Goal: Task Accomplishment & Management: Complete application form

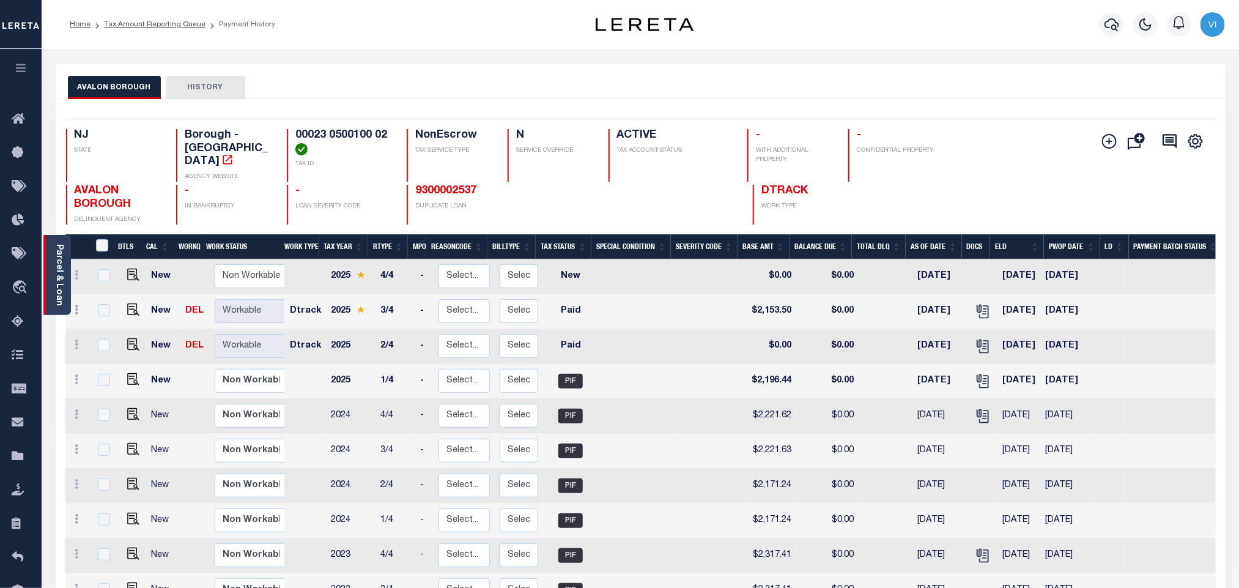
click at [56, 290] on link "Parcel & Loan" at bounding box center [58, 275] width 9 height 62
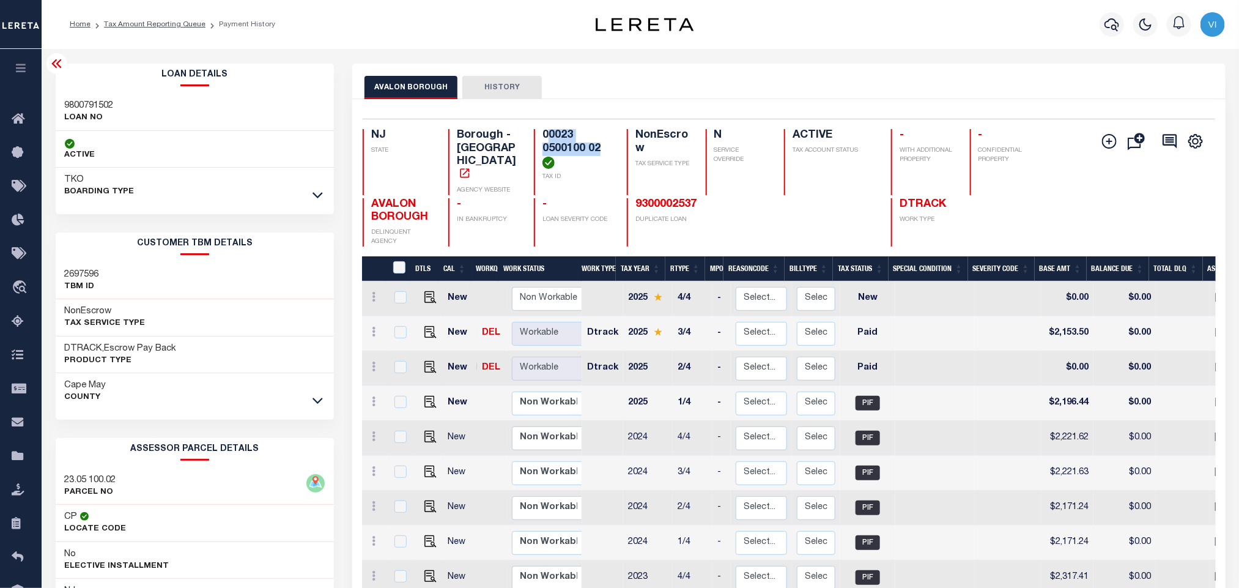
drag, startPoint x: 610, startPoint y: 147, endPoint x: 551, endPoint y: 135, distance: 60.1
click at [551, 135] on h4 "00023 0500100 02" at bounding box center [577, 149] width 70 height 40
click at [580, 174] on p "TAX ID" at bounding box center [577, 176] width 70 height 9
drag, startPoint x: 608, startPoint y: 150, endPoint x: 528, endPoint y: 139, distance: 80.2
click at [528, 139] on div "NJ STATE Borough - NJ AGENCY WEBSITE 00023 0500100 02 TAX ID NonEscrow TAX SERV…" at bounding box center [718, 162] width 710 height 66
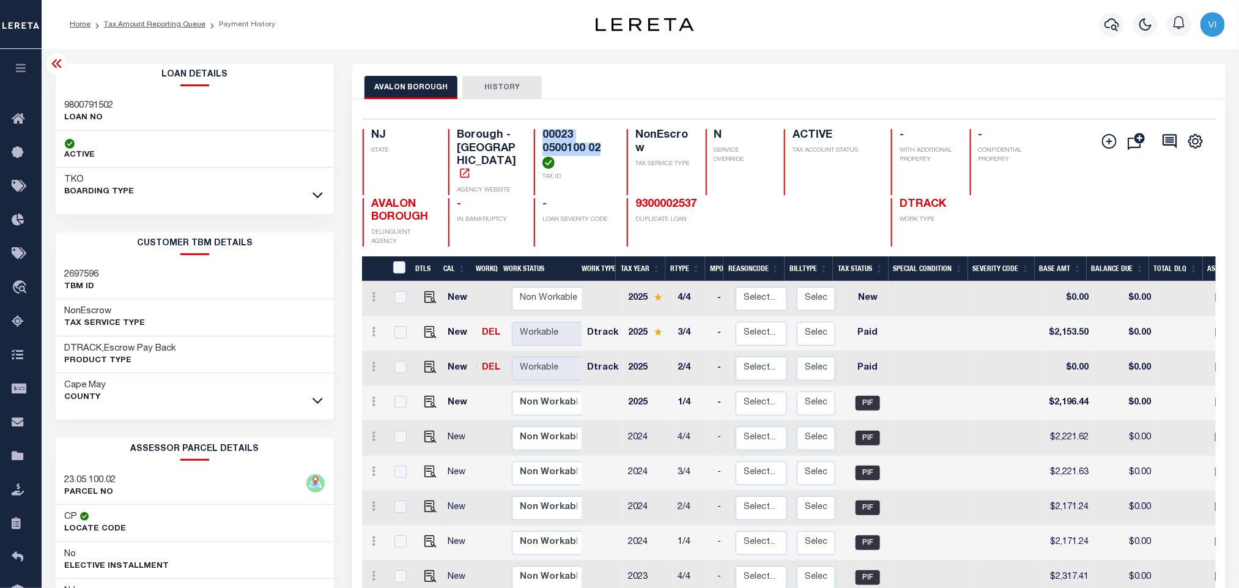
copy h4 "00023 0500100 02"
click at [608, 161] on h4 "00023 0500100 02" at bounding box center [577, 149] width 70 height 40
drag, startPoint x: 602, startPoint y: 149, endPoint x: 542, endPoint y: 136, distance: 62.0
click at [542, 136] on h4 "00023 0500100 02" at bounding box center [577, 149] width 70 height 40
copy h4 "00023 0500100 02"
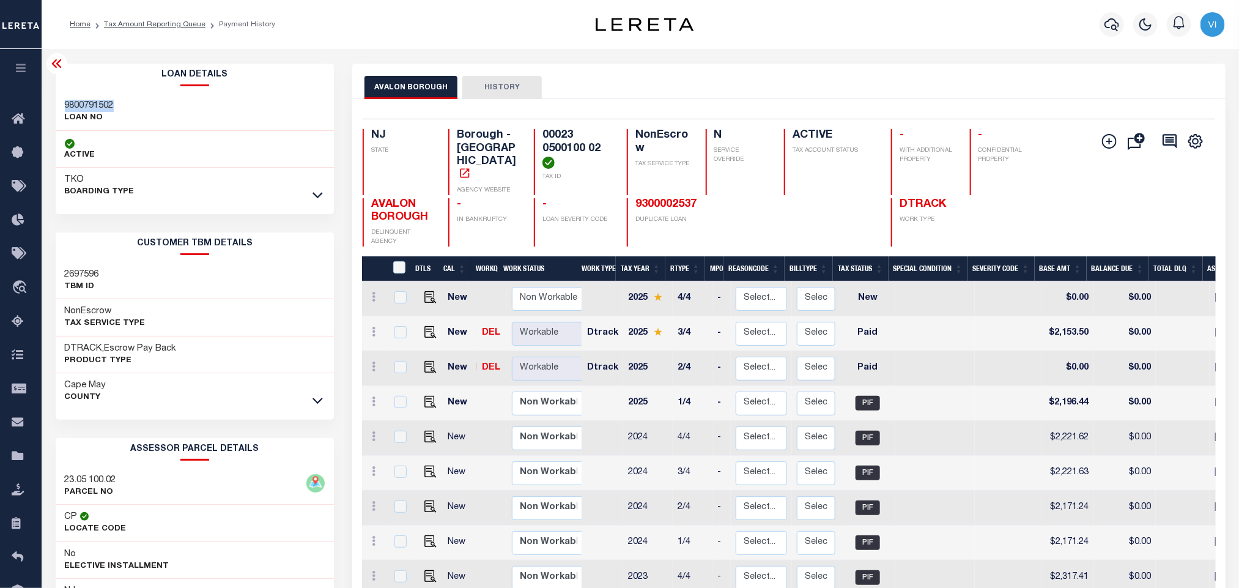
drag, startPoint x: 116, startPoint y: 107, endPoint x: 61, endPoint y: 103, distance: 54.5
click at [61, 103] on div "9800791502 LOAN NO" at bounding box center [195, 112] width 279 height 37
copy h3 "9800791502"
drag, startPoint x: 602, startPoint y: 149, endPoint x: 530, endPoint y: 136, distance: 72.7
click at [530, 136] on div "NJ STATE Borough - NJ AGENCY WEBSITE 00023 0500100 02 TAX ID NonEscrow TAX SERV…" at bounding box center [718, 162] width 710 height 66
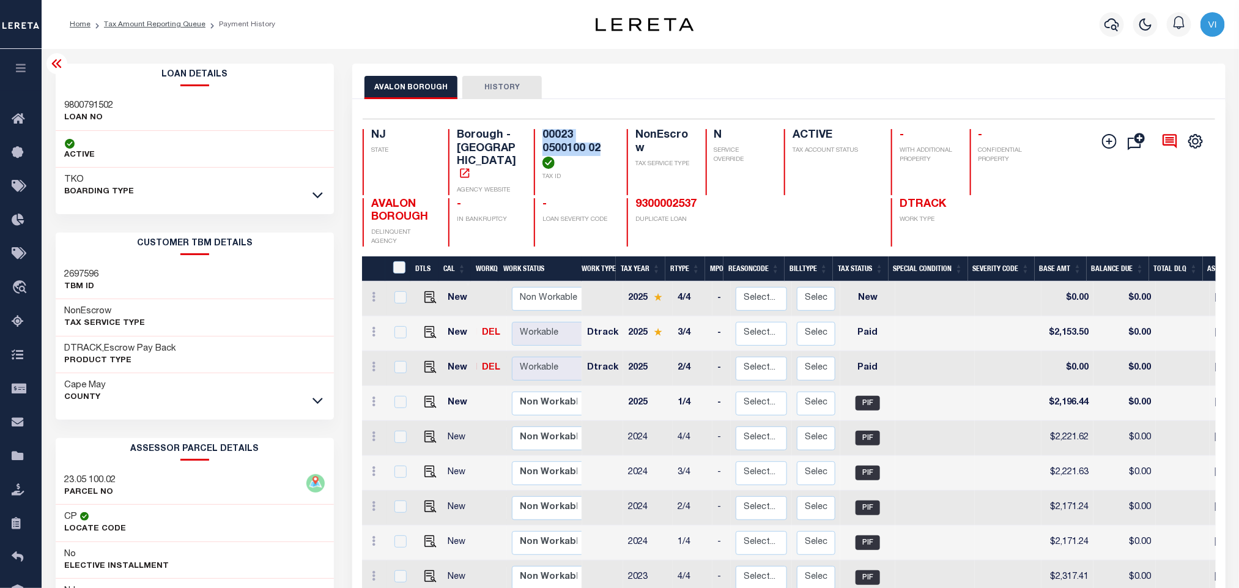
copy h4 "00023 0500100 02"
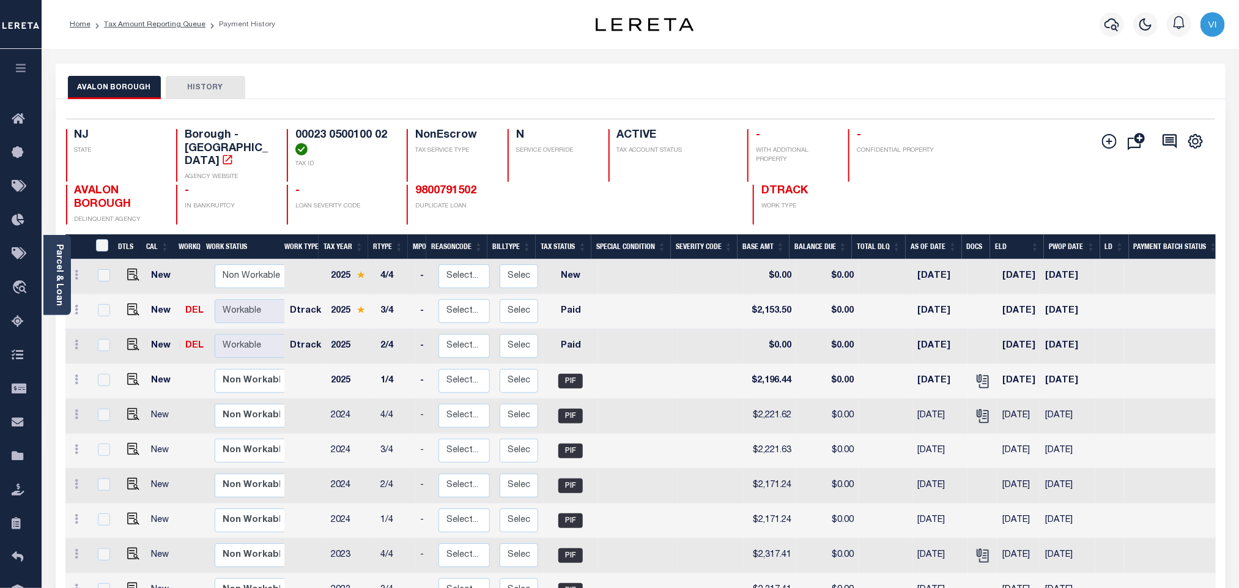
click at [393, 169] on div "NJ STATE Borough - NJ AGENCY WEBSITE 00023 0500100 02 TAX ID NonEscrow TAX SERV…" at bounding box center [545, 155] width 958 height 53
drag, startPoint x: 387, startPoint y: 136, endPoint x: 294, endPoint y: 134, distance: 93.0
click at [295, 134] on h4 "00023 0500100 02" at bounding box center [343, 142] width 97 height 26
copy h4 "00023 0500100 02"
click at [131, 338] on img "" at bounding box center [133, 344] width 12 height 12
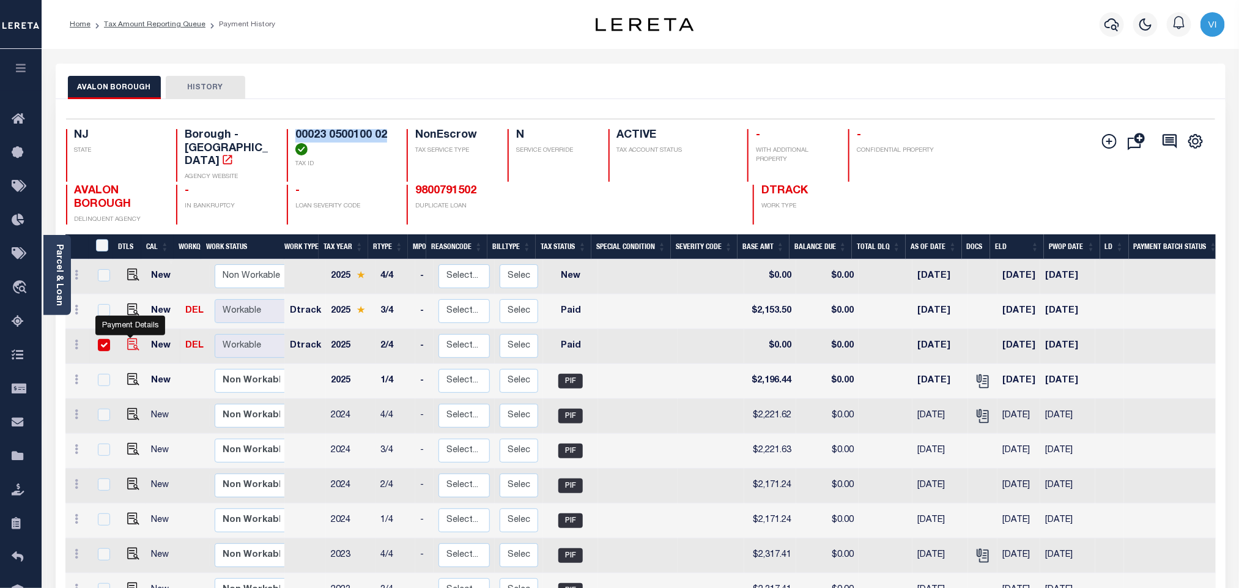
checkbox input "true"
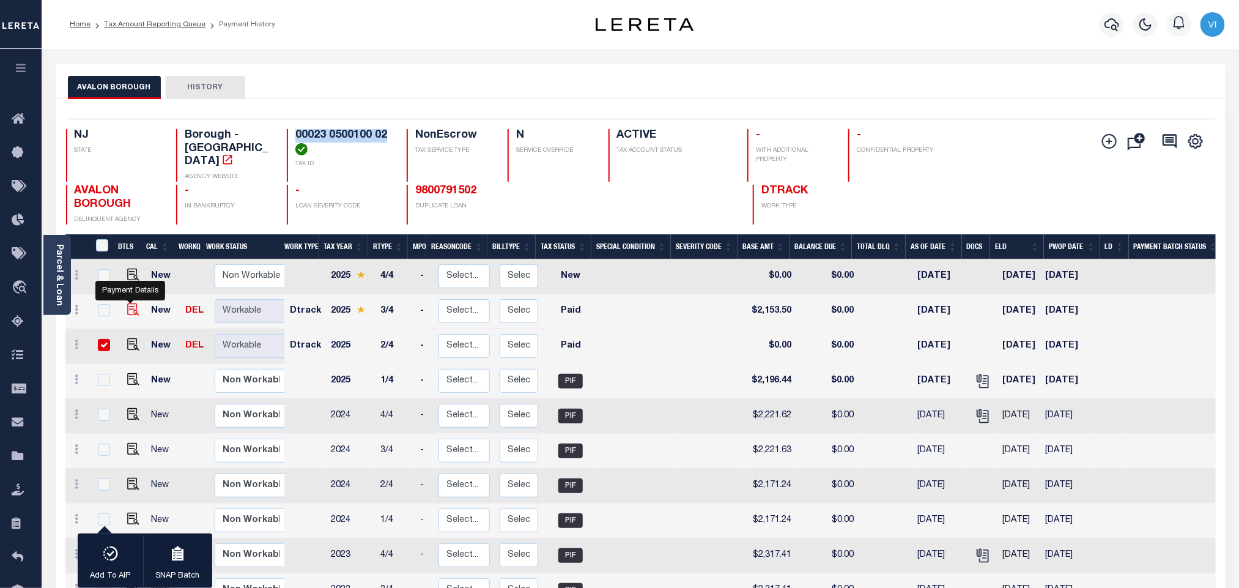
click at [135, 303] on img "" at bounding box center [133, 309] width 12 height 12
checkbox input "true"
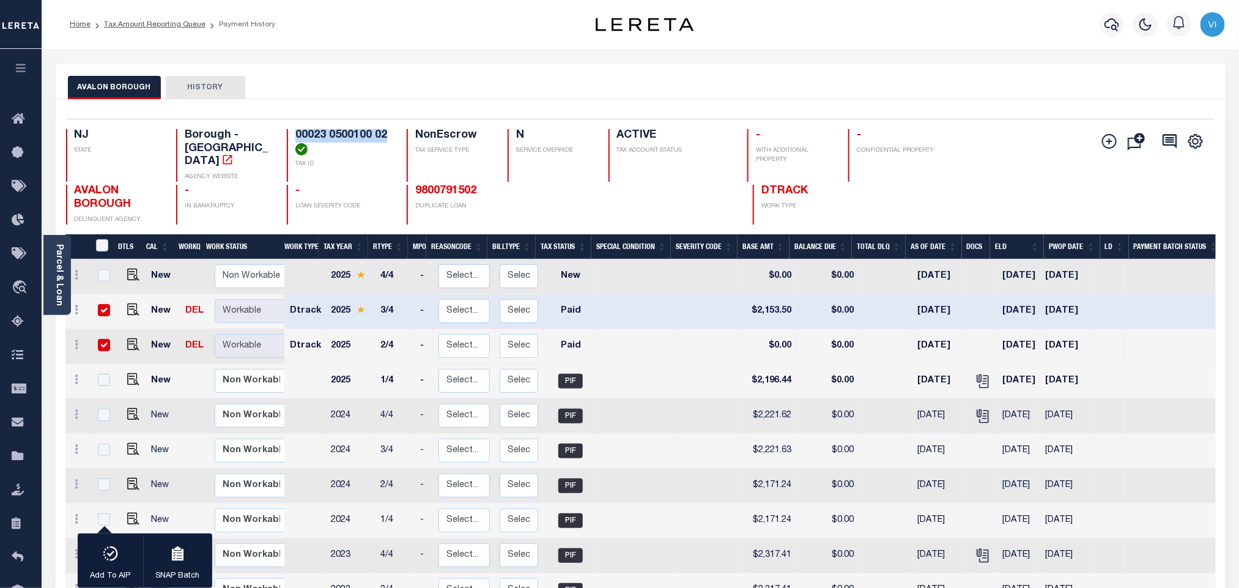
drag, startPoint x: 59, startPoint y: 279, endPoint x: 66, endPoint y: 279, distance: 7.3
click at [59, 279] on link "Parcel & Loan" at bounding box center [58, 275] width 9 height 62
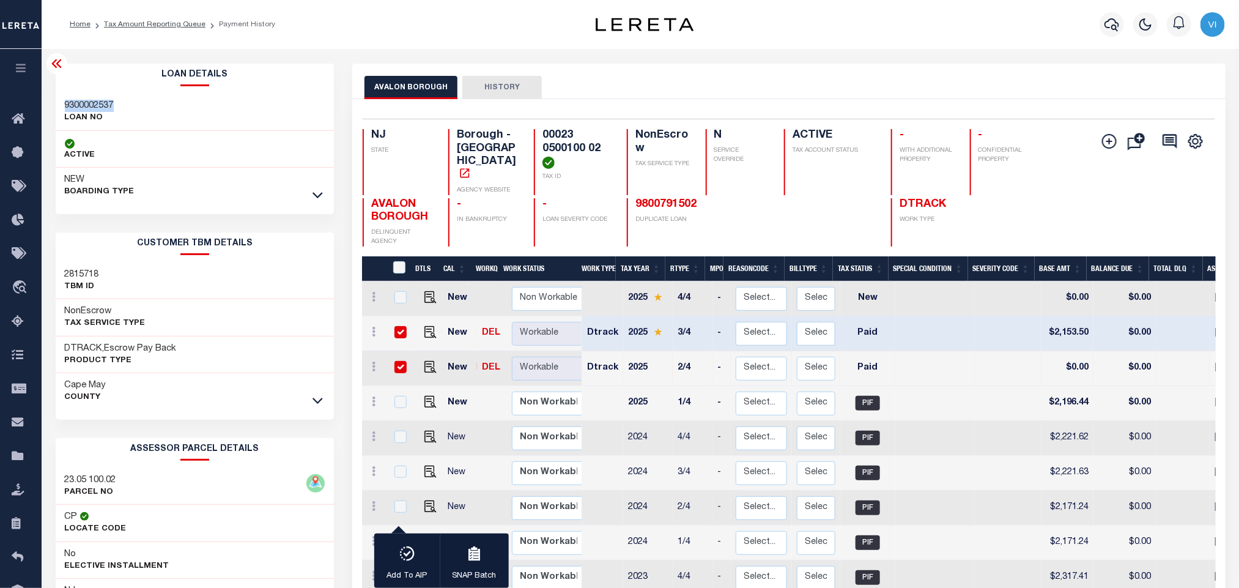
drag, startPoint x: 117, startPoint y: 108, endPoint x: 59, endPoint y: 105, distance: 58.2
click at [59, 105] on div "9300002537 LOAN NO" at bounding box center [195, 112] width 279 height 37
copy h3 "9300002537"
drag, startPoint x: 602, startPoint y: 147, endPoint x: 538, endPoint y: 136, distance: 64.6
click at [538, 136] on div "00023 0500100 02 TAX ID" at bounding box center [573, 162] width 78 height 66
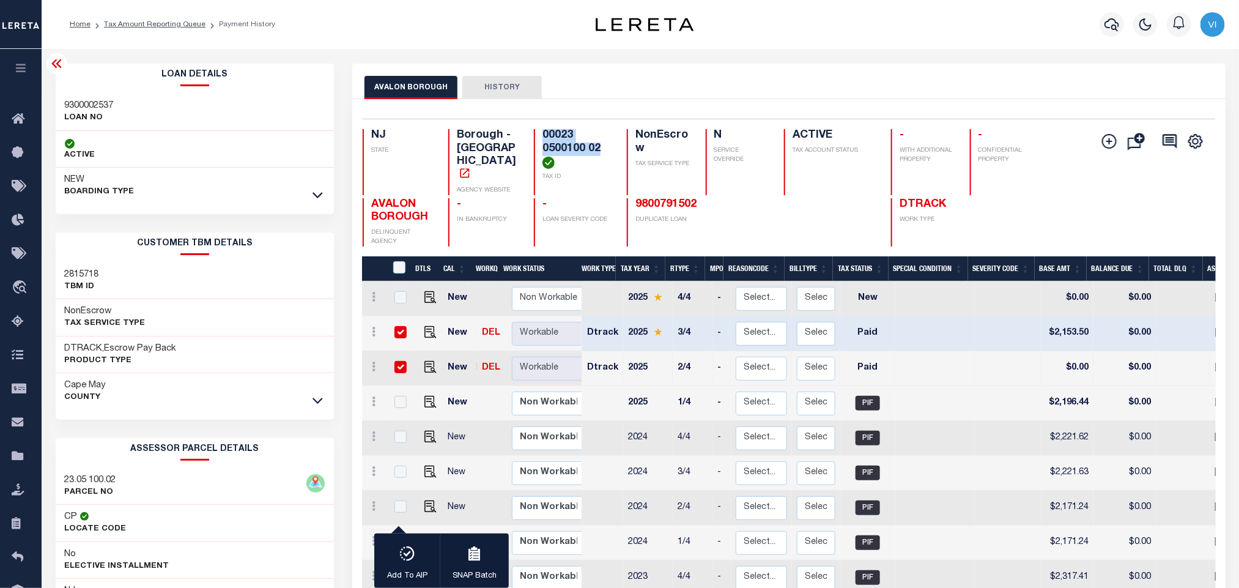
copy h4 "00023 0500100 02"
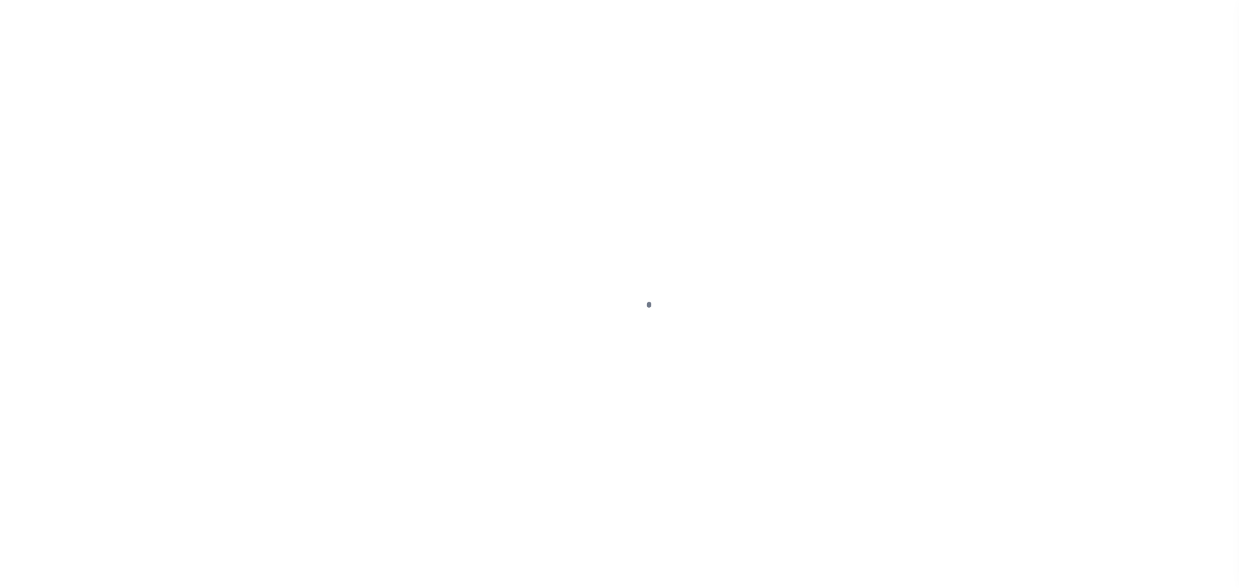
checkbox input "false"
type input "[DATE]"
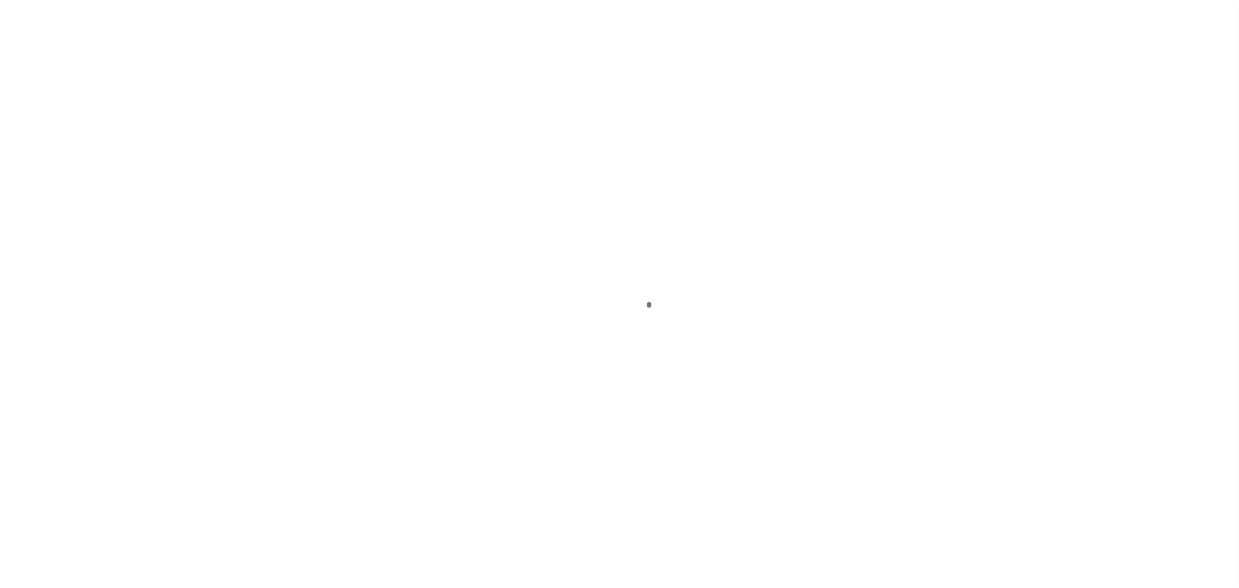
select select "PYD"
type input "$0"
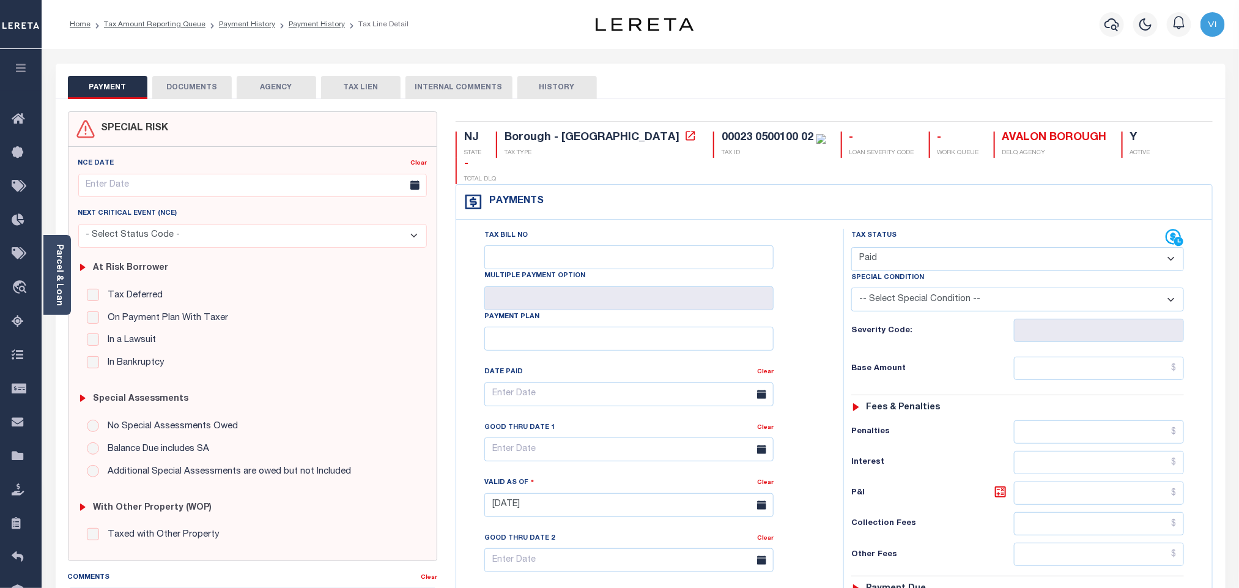
click at [193, 87] on body "Home Tax Amount Reporting Queue Payment History Payment History Tax Line Detail" at bounding box center [619, 462] width 1239 height 925
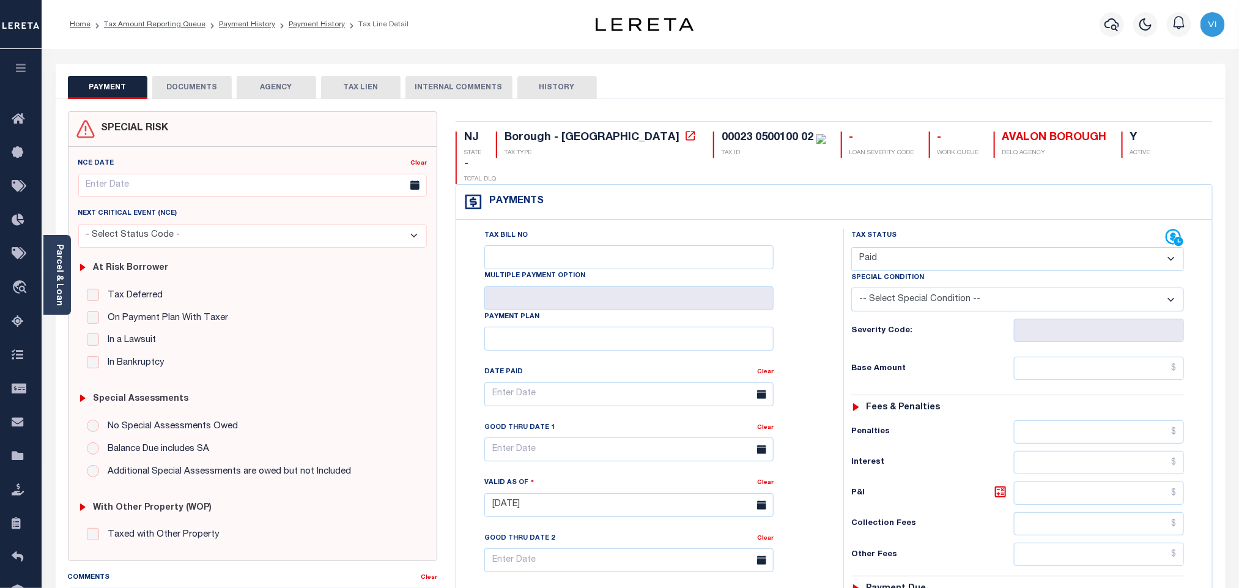
click at [193, 87] on button "DOCUMENTS" at bounding box center [191, 87] width 79 height 23
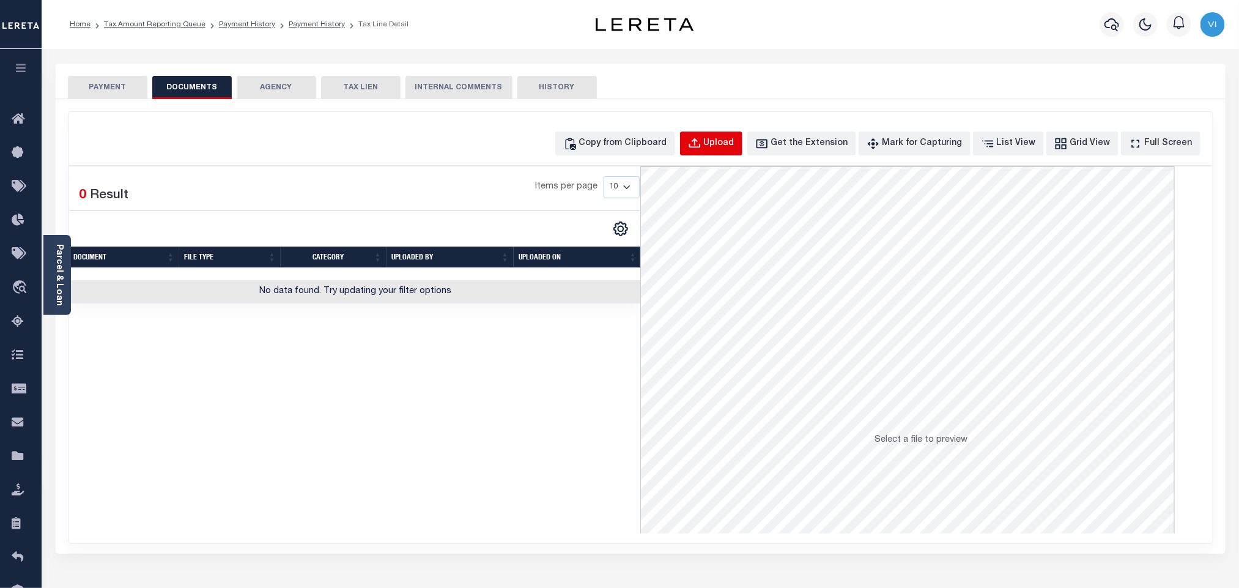
click at [734, 149] on div "Upload" at bounding box center [719, 143] width 31 height 13
select select "POP"
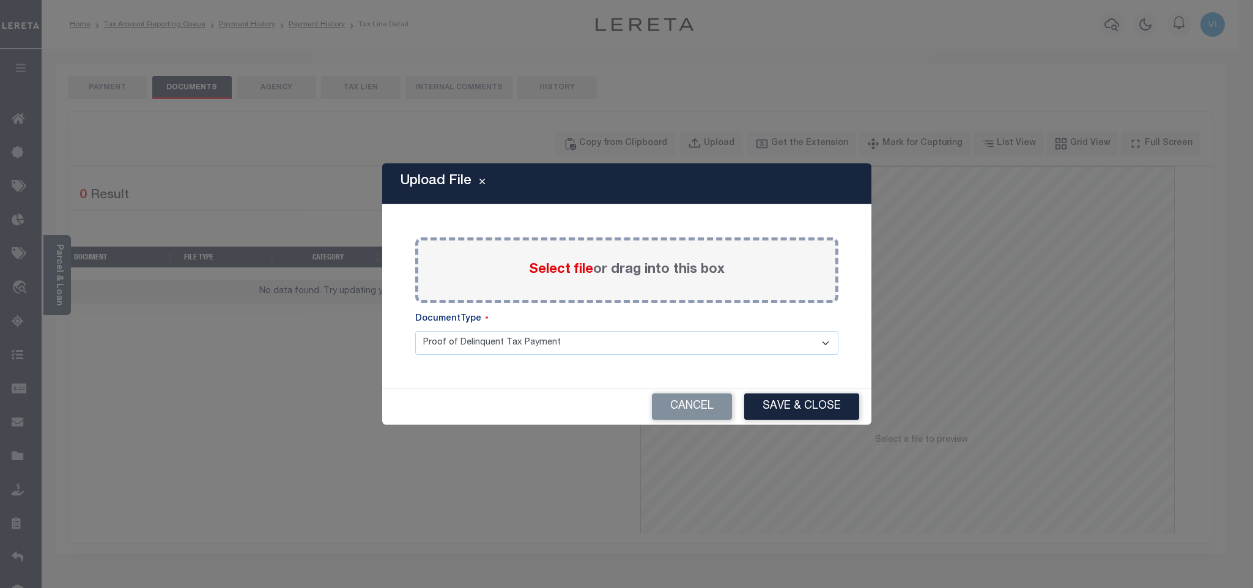
click at [552, 272] on span "Select file" at bounding box center [561, 269] width 64 height 13
click at [0, 0] on input "Select file or drag into this box" at bounding box center [0, 0] width 0 height 0
click at [446, 355] on select "Proof of Delinquent Tax Payment" at bounding box center [626, 343] width 423 height 24
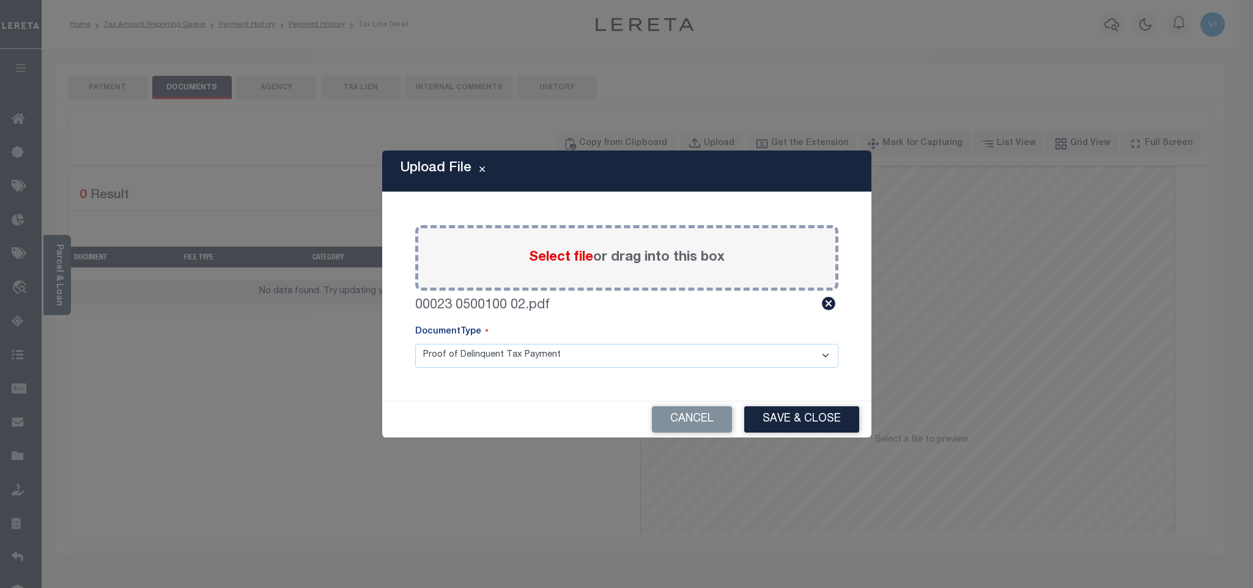
click at [415, 344] on select "Proof of Delinquent Tax Payment" at bounding box center [626, 356] width 423 height 24
click at [795, 424] on button "Save & Close" at bounding box center [801, 419] width 115 height 26
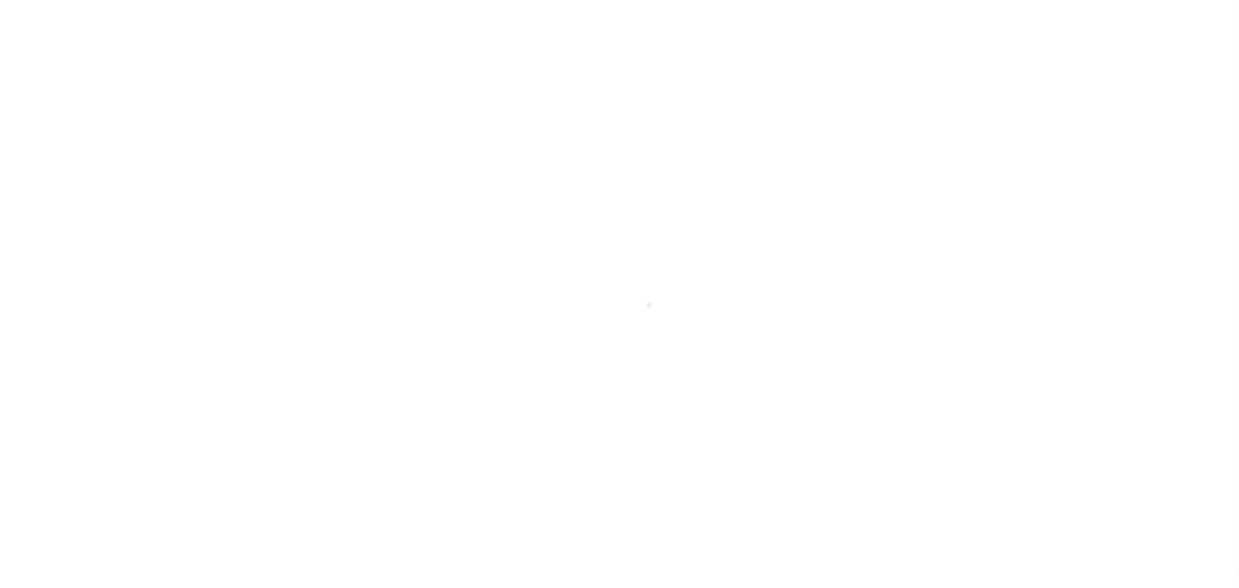
select select "PYD"
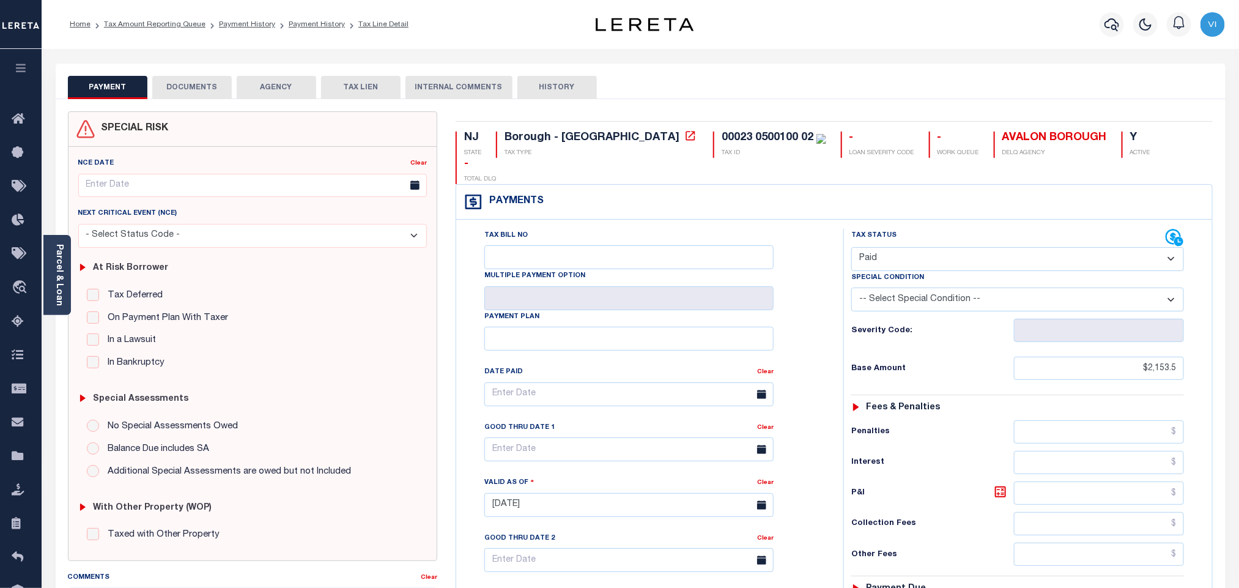
click at [173, 95] on button "DOCUMENTS" at bounding box center [191, 87] width 79 height 23
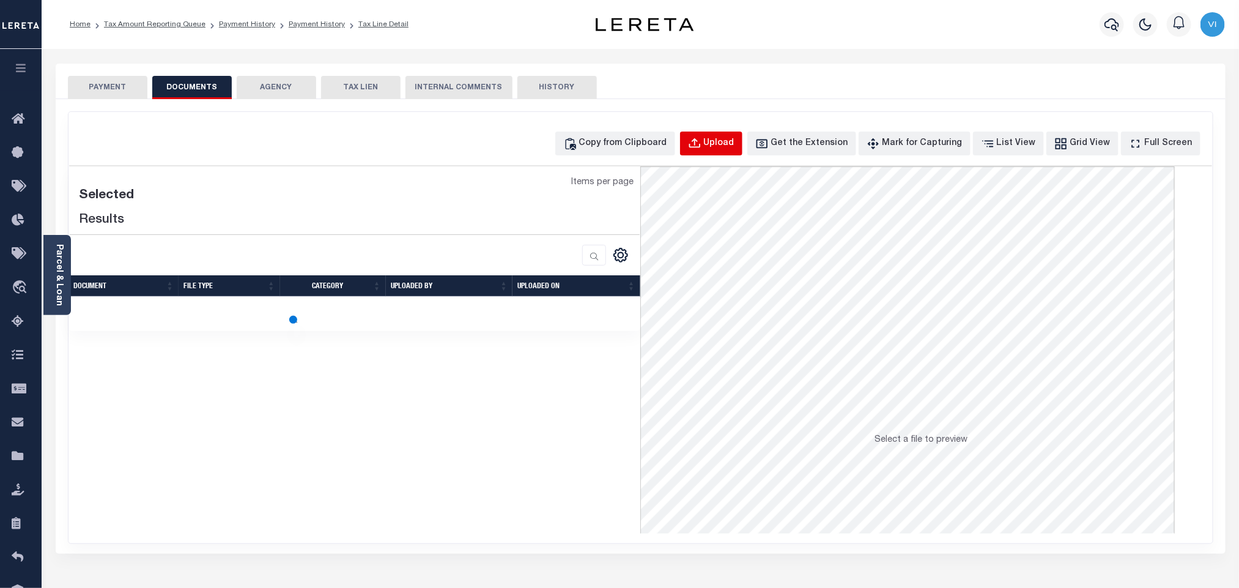
click at [739, 153] on button "Upload" at bounding box center [711, 143] width 62 height 24
select select "POP"
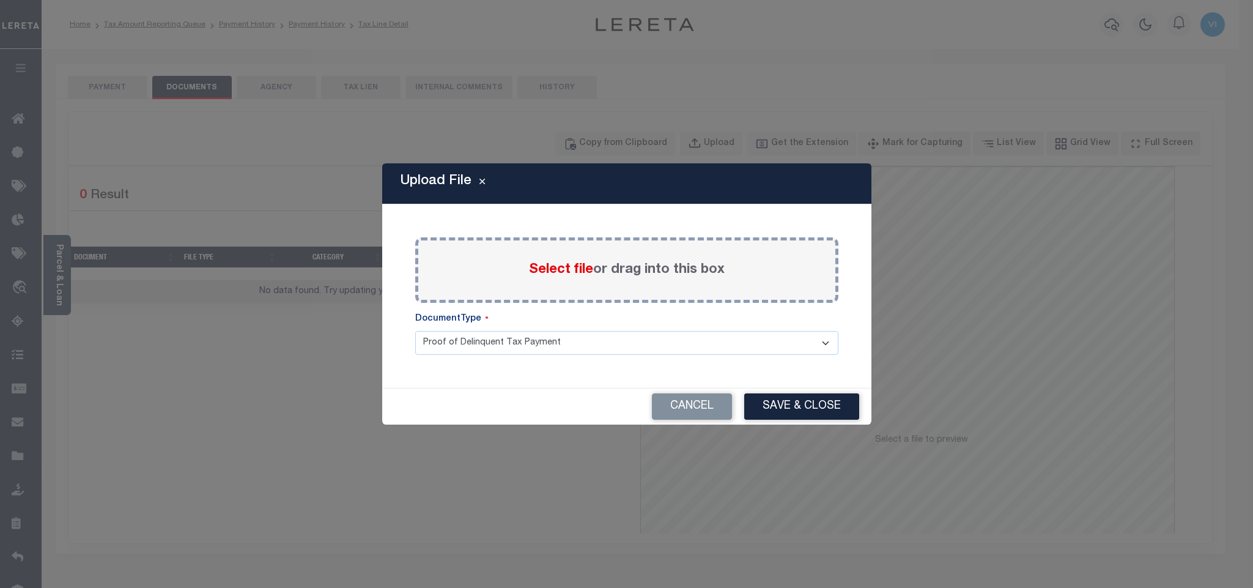
click at [569, 271] on span "Select file" at bounding box center [561, 269] width 64 height 13
click at [0, 0] on input "Select file or drag into this box" at bounding box center [0, 0] width 0 height 0
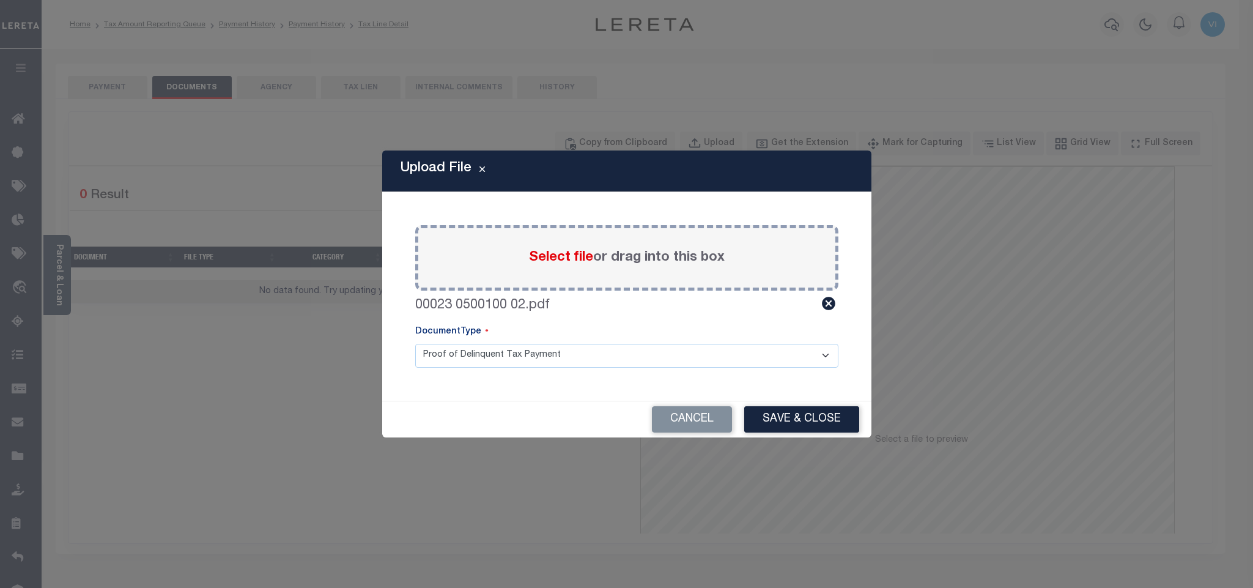
click at [448, 366] on select "Proof of Delinquent Tax Payment" at bounding box center [626, 356] width 423 height 24
click at [415, 344] on select "Proof of Delinquent Tax Payment" at bounding box center [626, 356] width 423 height 24
click at [794, 427] on button "Save & Close" at bounding box center [801, 419] width 115 height 26
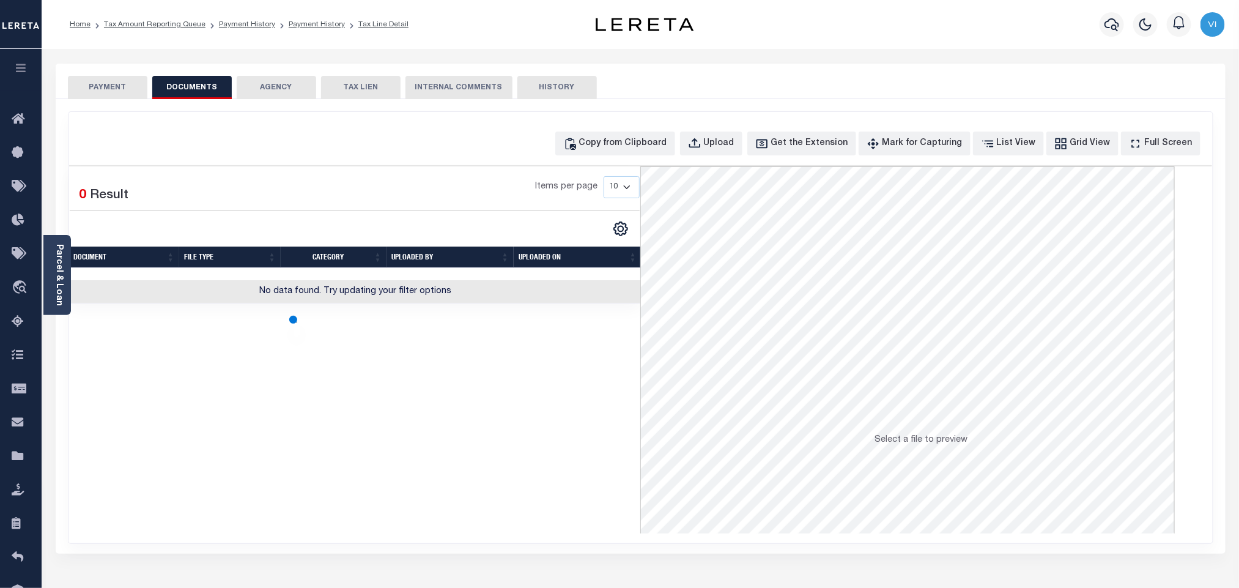
click at [106, 85] on button "PAYMENT" at bounding box center [107, 87] width 79 height 23
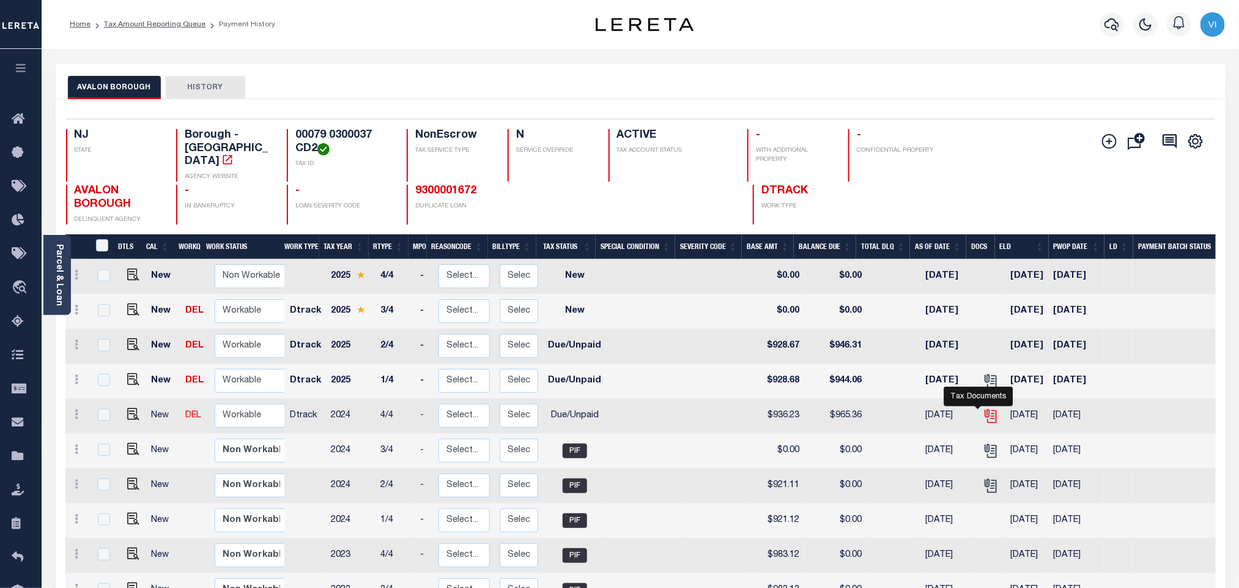
click at [983, 409] on icon "" at bounding box center [991, 416] width 16 height 16
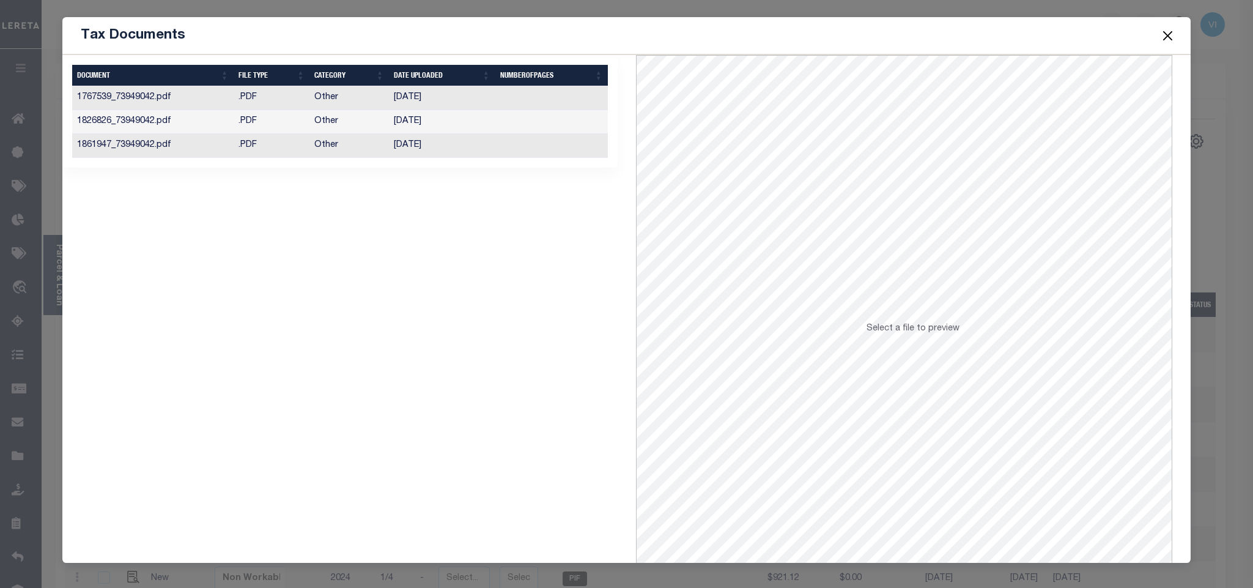
click at [468, 153] on td "[DATE]" at bounding box center [442, 146] width 106 height 24
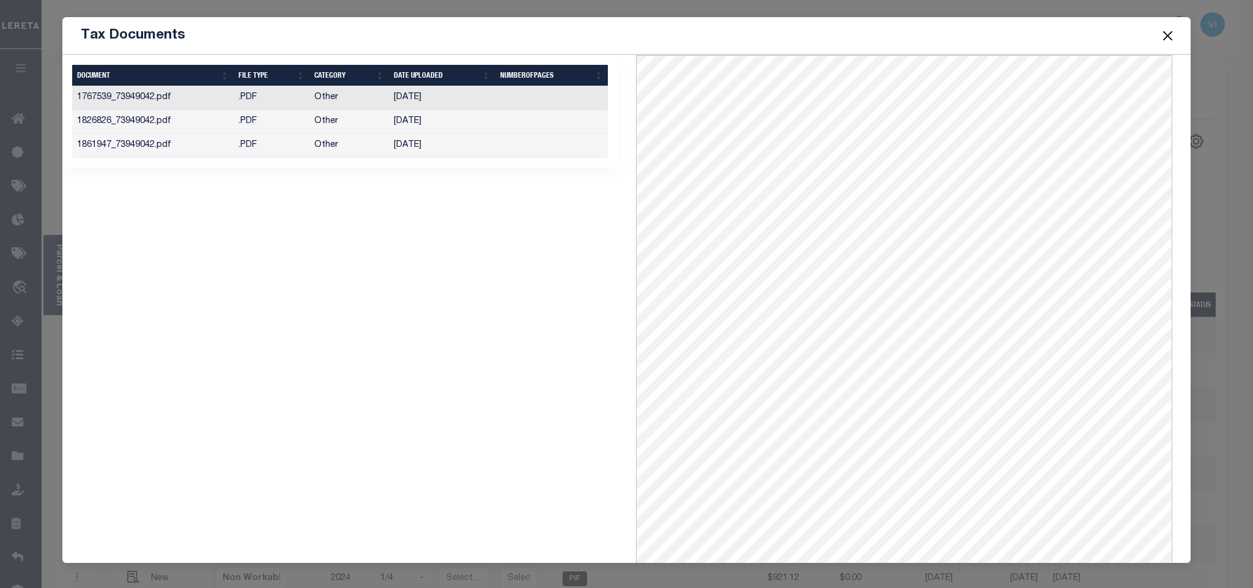
click at [1171, 35] on button "Close" at bounding box center [1167, 36] width 16 height 16
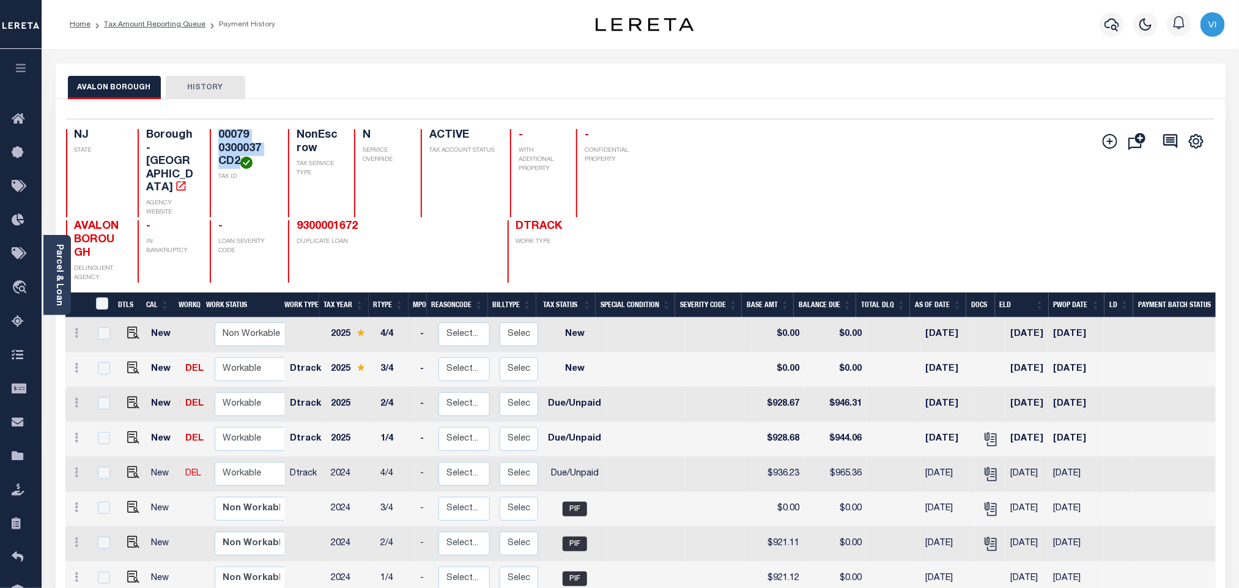
drag, startPoint x: 241, startPoint y: 161, endPoint x: 215, endPoint y: 138, distance: 35.1
click at [215, 138] on div "00079 0300037 CD2 TAX ID" at bounding box center [241, 173] width 63 height 88
copy h4 "00079 0300037 CD2"
click at [130, 466] on img "" at bounding box center [133, 472] width 12 height 12
checkbox input "true"
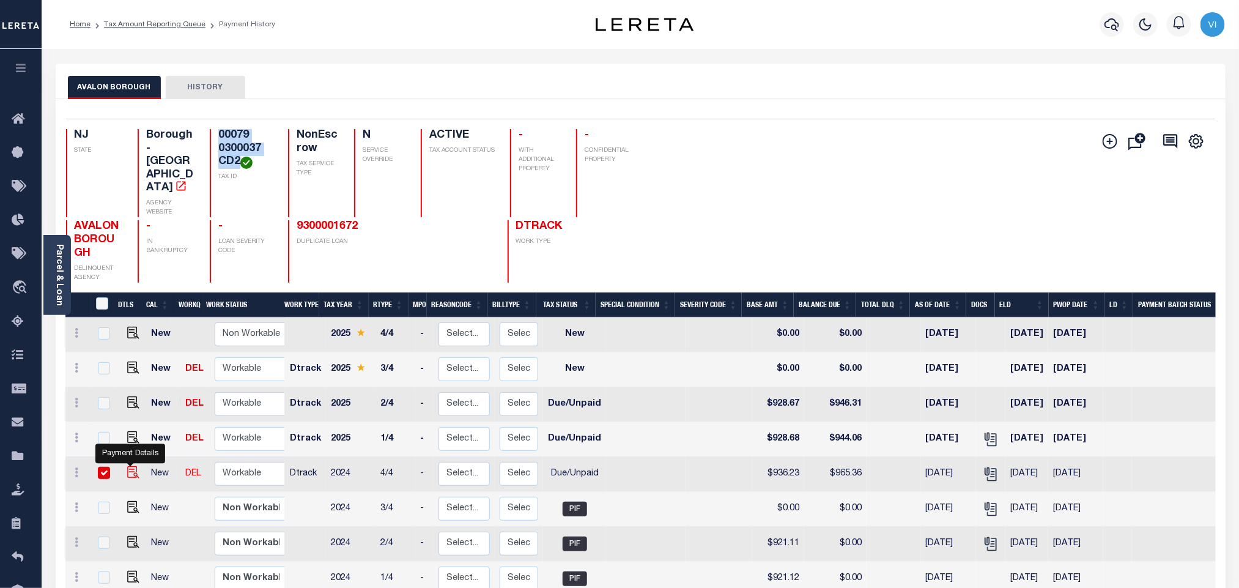
checkbox input "true"
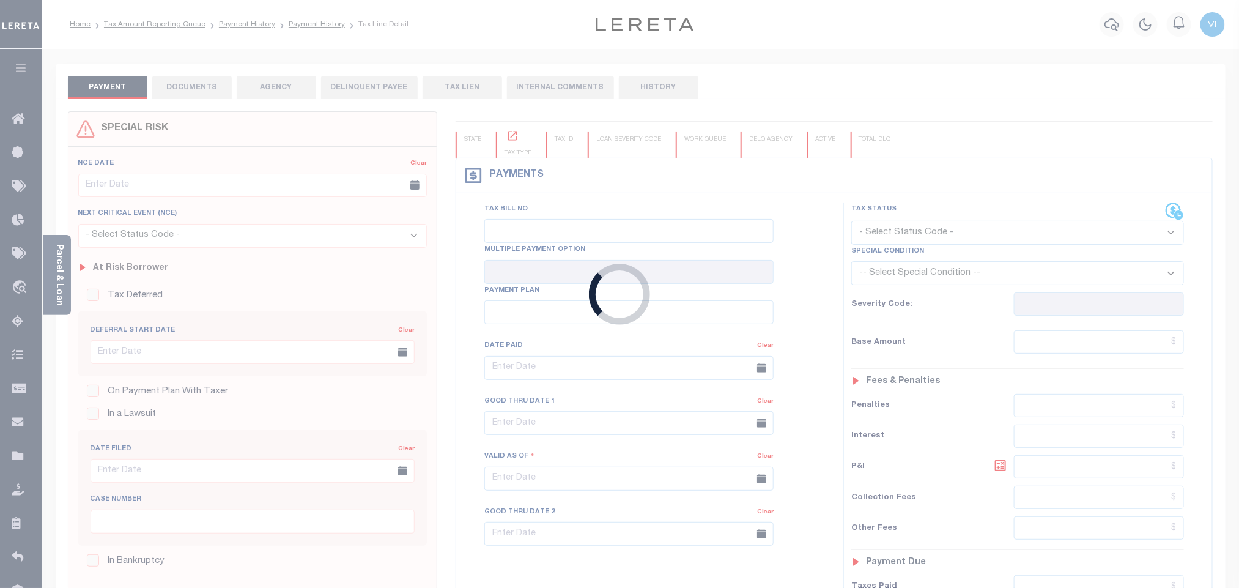
checkbox input "false"
type input "[DATE]"
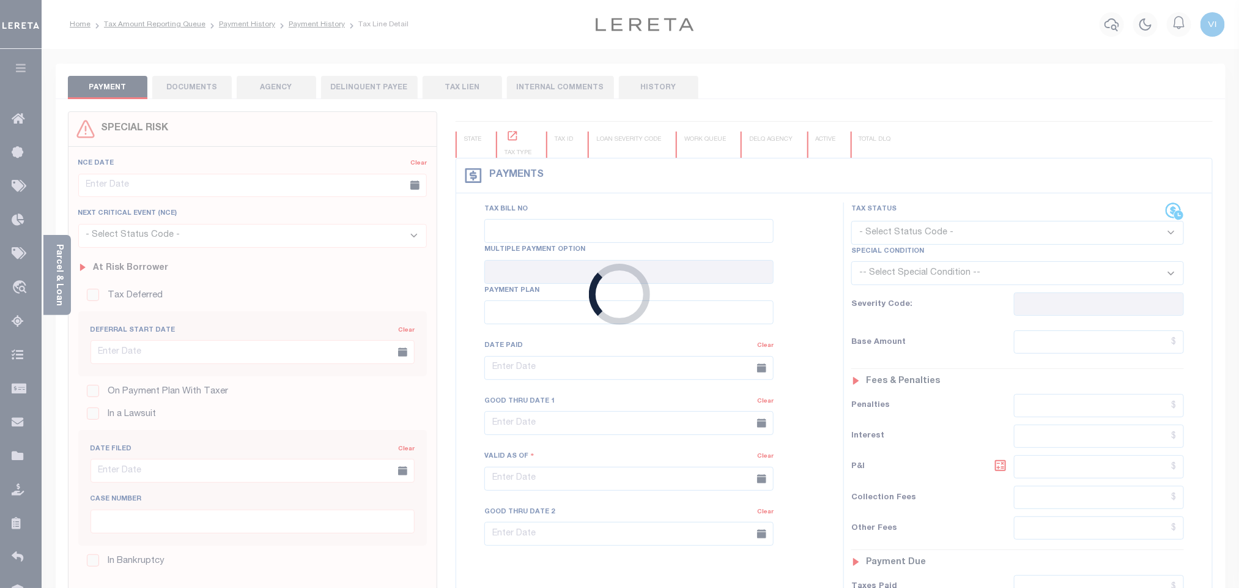
type input "[DATE]"
select select "DUE"
type input "$936.23"
type input "$29.13"
type input "$965.36"
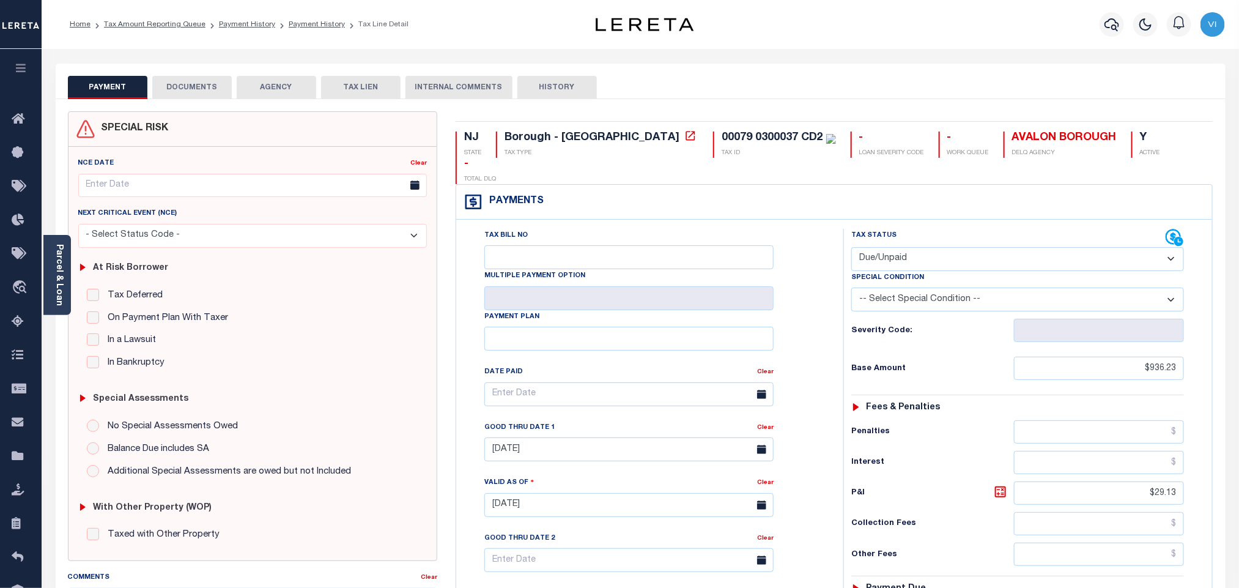
click at [198, 92] on button "DOCUMENTS" at bounding box center [191, 87] width 79 height 23
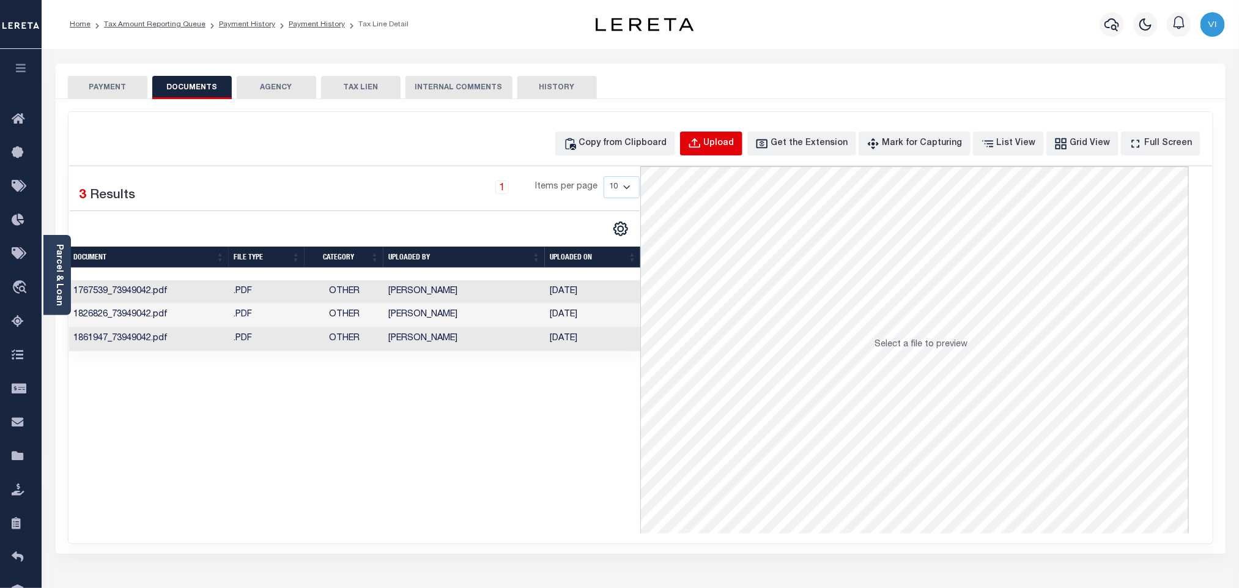
click at [732, 146] on div "Upload" at bounding box center [719, 143] width 31 height 13
select select "POP"
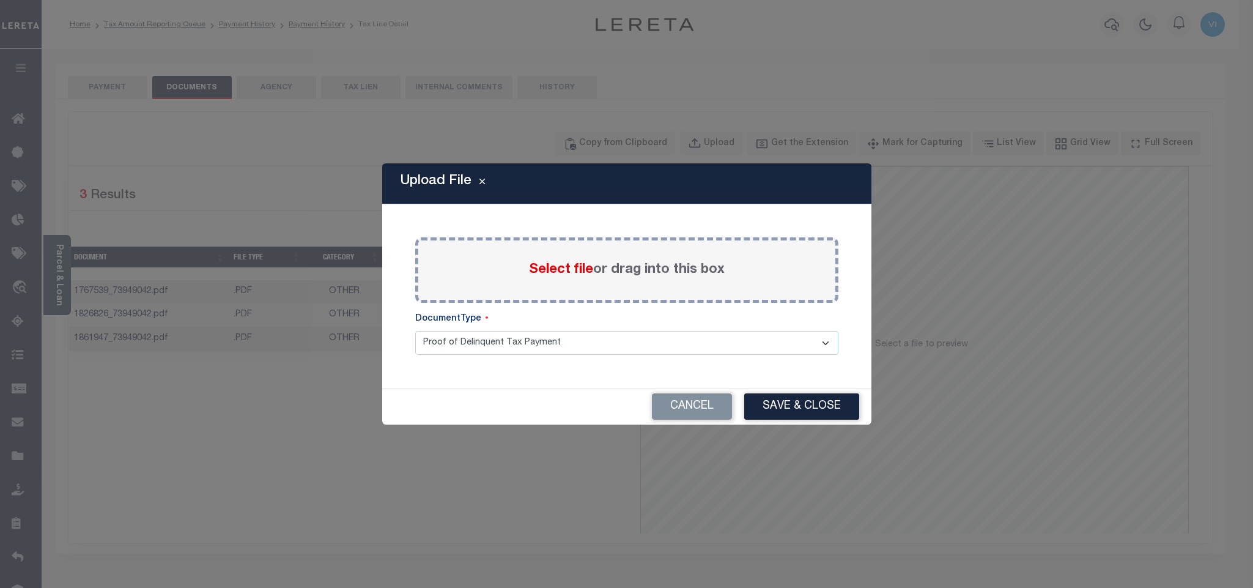
click at [562, 263] on span "Select file" at bounding box center [561, 269] width 64 height 13
click at [0, 0] on input "Select file or drag into this box" at bounding box center [0, 0] width 0 height 0
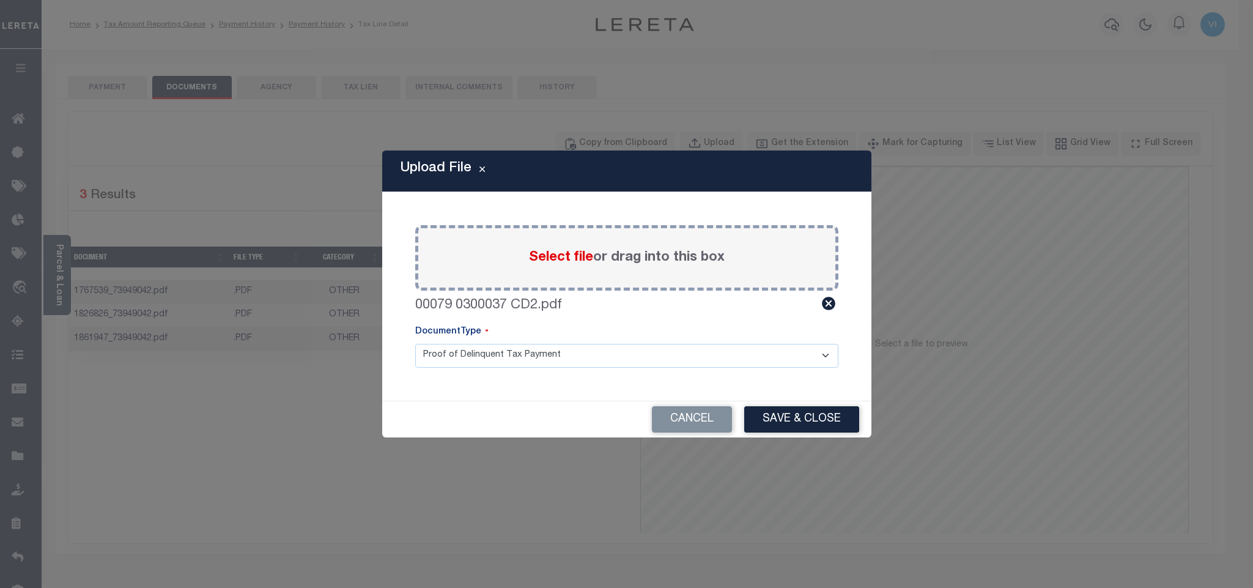
click at [438, 364] on select "Proof of Delinquent Tax Payment" at bounding box center [626, 356] width 423 height 24
click at [415, 344] on select "Proof of Delinquent Tax Payment" at bounding box center [626, 356] width 423 height 24
click at [763, 418] on button "Save & Close" at bounding box center [801, 419] width 115 height 26
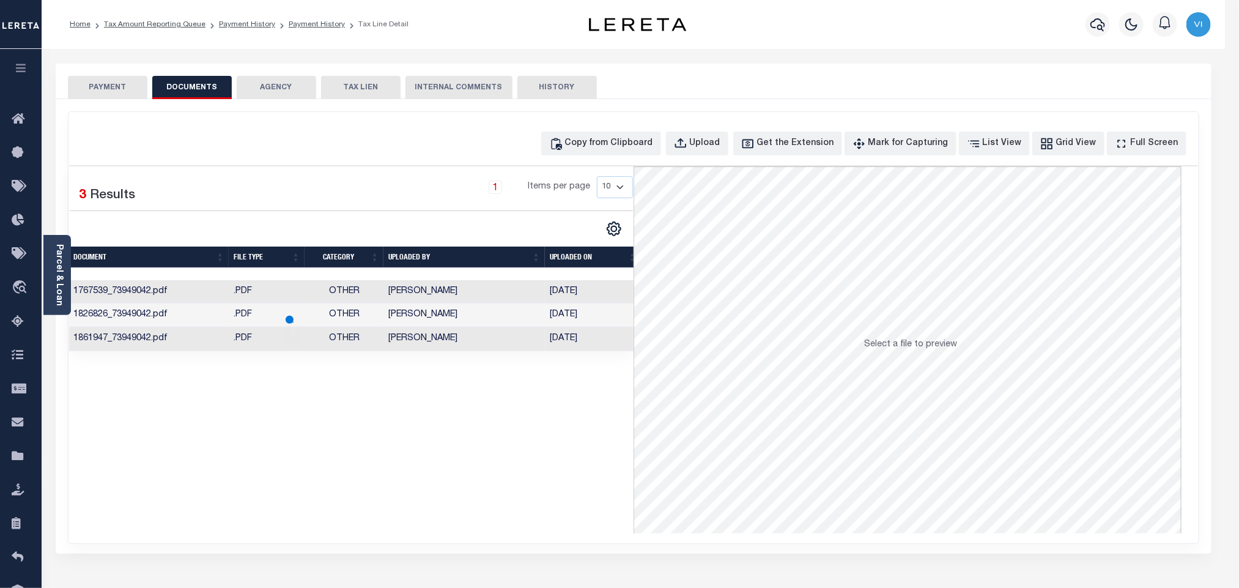
click at [103, 87] on button "PAYMENT" at bounding box center [107, 87] width 79 height 23
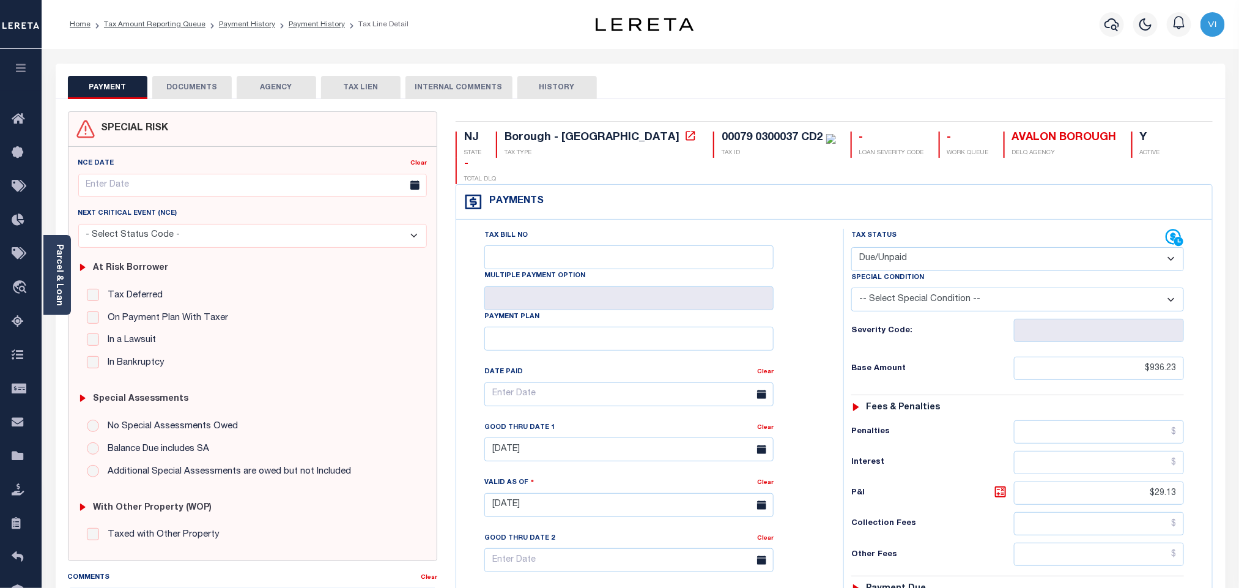
click at [899, 247] on select "- Select Status Code - Open Due/Unpaid Paid Incomplete No Tax Due Internal Refu…" at bounding box center [1017, 259] width 333 height 24
select select "PYD"
click at [851, 247] on select "- Select Status Code - Open Due/Unpaid Paid Incomplete No Tax Due Internal Refu…" at bounding box center [1017, 259] width 333 height 24
type input "[DATE]"
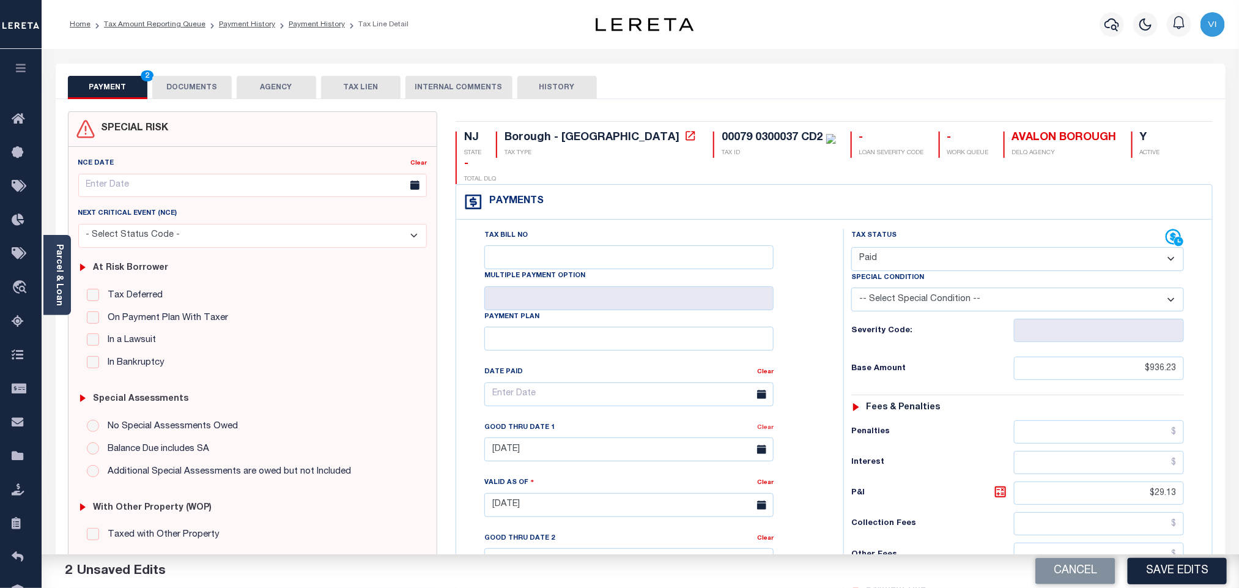
click at [769, 424] on link "Clear" at bounding box center [765, 427] width 17 height 6
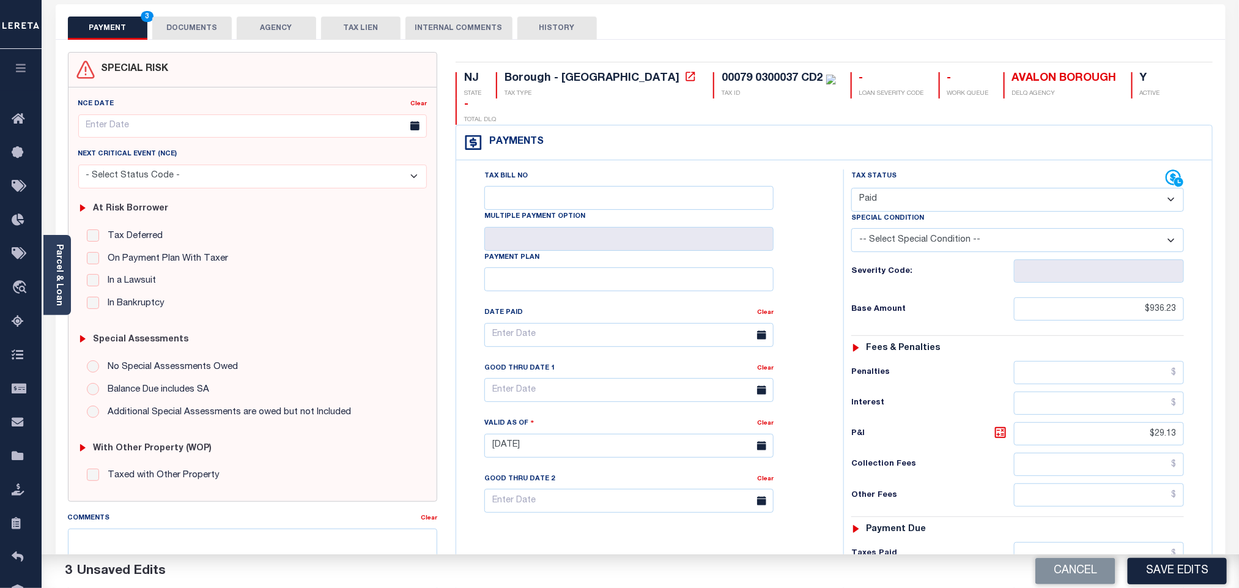
scroll to position [92, 0]
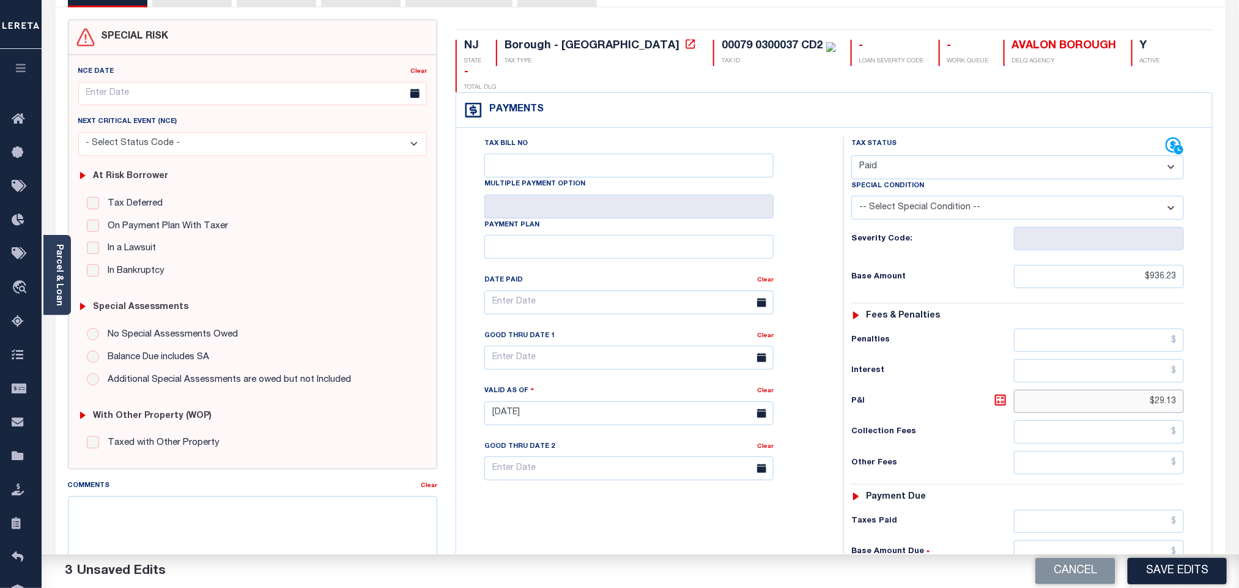
drag, startPoint x: 1134, startPoint y: 383, endPoint x: 1213, endPoint y: 395, distance: 79.7
click at [1213, 395] on div "NJ STATE Borough - NJ TAX TYPE 00079 0300037 CD2 TAX ID - LOAN SEVERITY CODE - …" at bounding box center [834, 414] width 776 height 788
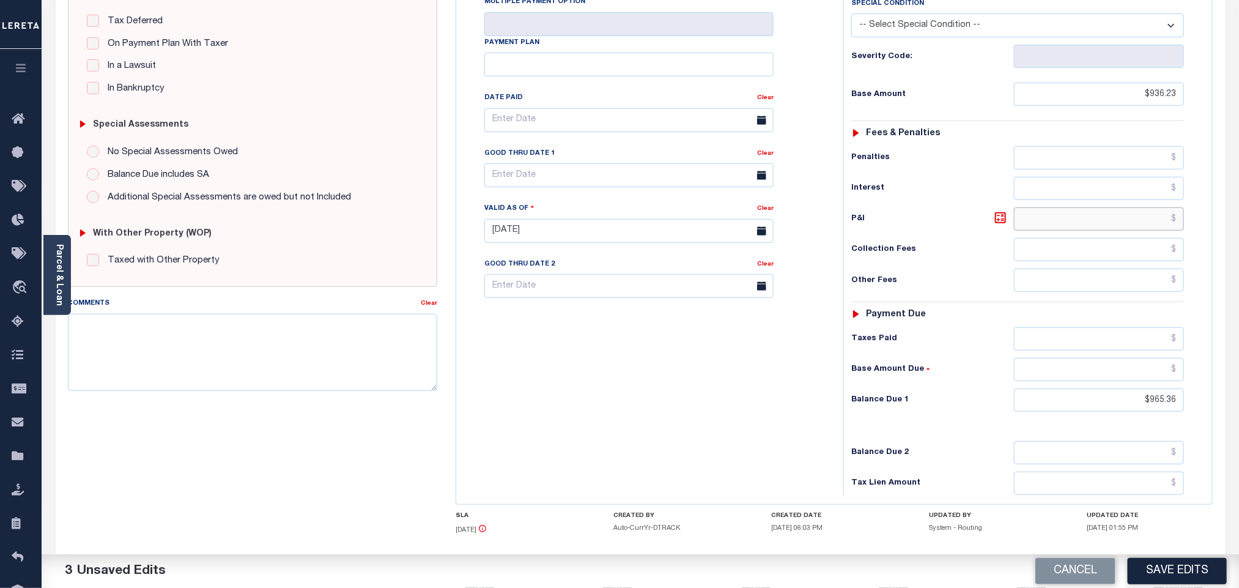
scroll to position [275, 0]
drag, startPoint x: 1130, startPoint y: 382, endPoint x: 1209, endPoint y: 383, distance: 79.5
click at [1209, 383] on div "Tax Bill No Multiple Payment Option Payment Plan" at bounding box center [834, 223] width 756 height 558
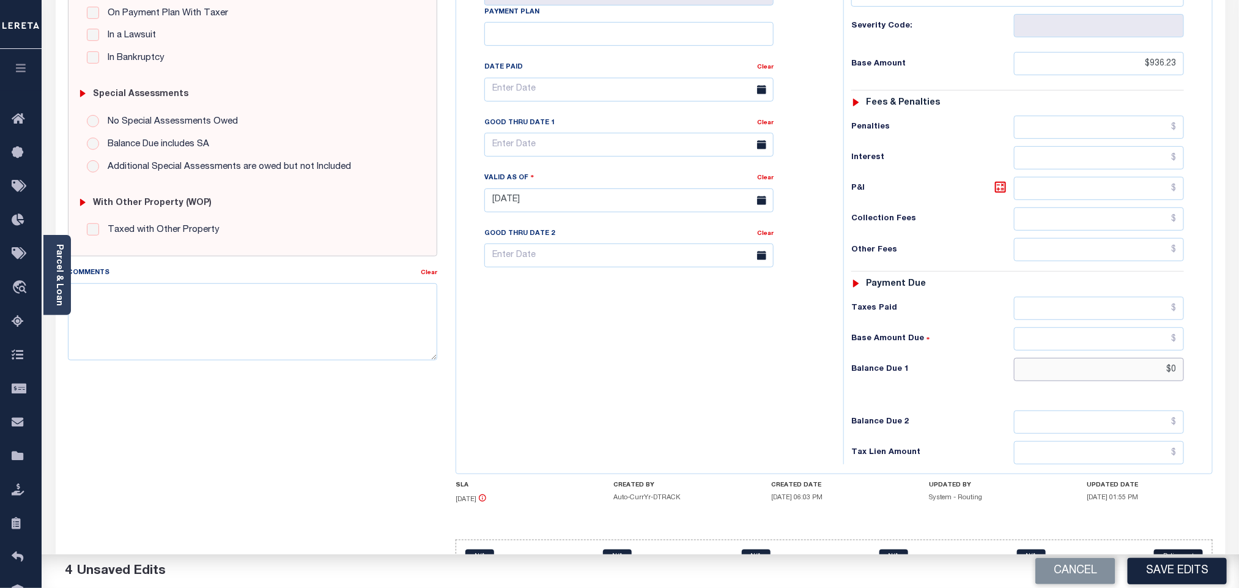
scroll to position [320, 0]
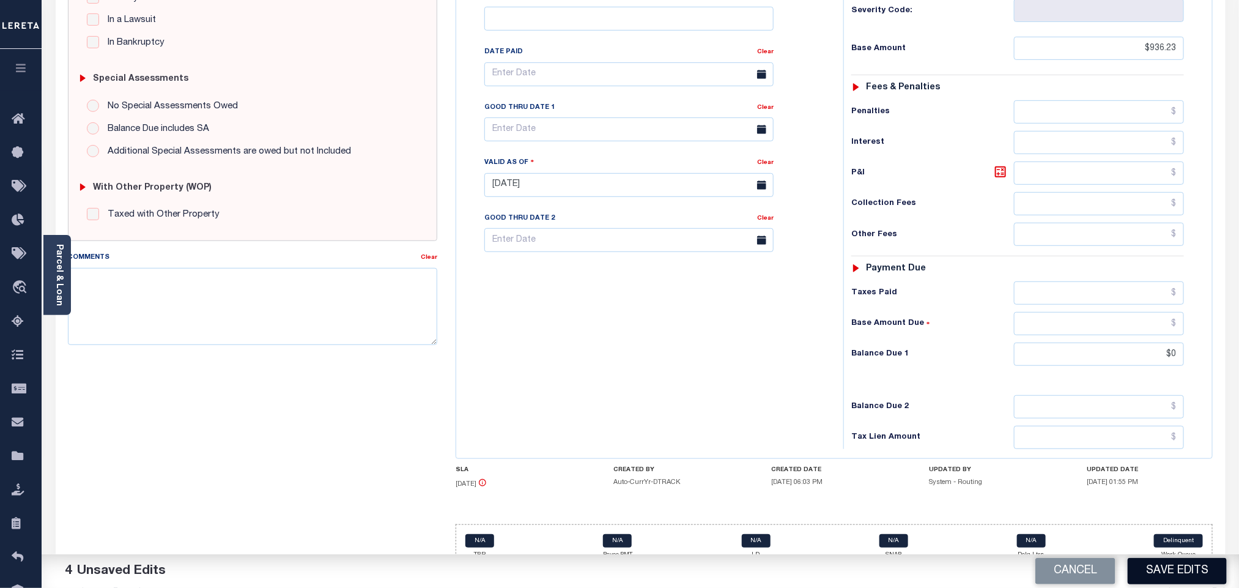
type input "$0.00"
click at [1176, 563] on button "Save Edits" at bounding box center [1177, 571] width 99 height 26
checkbox input "false"
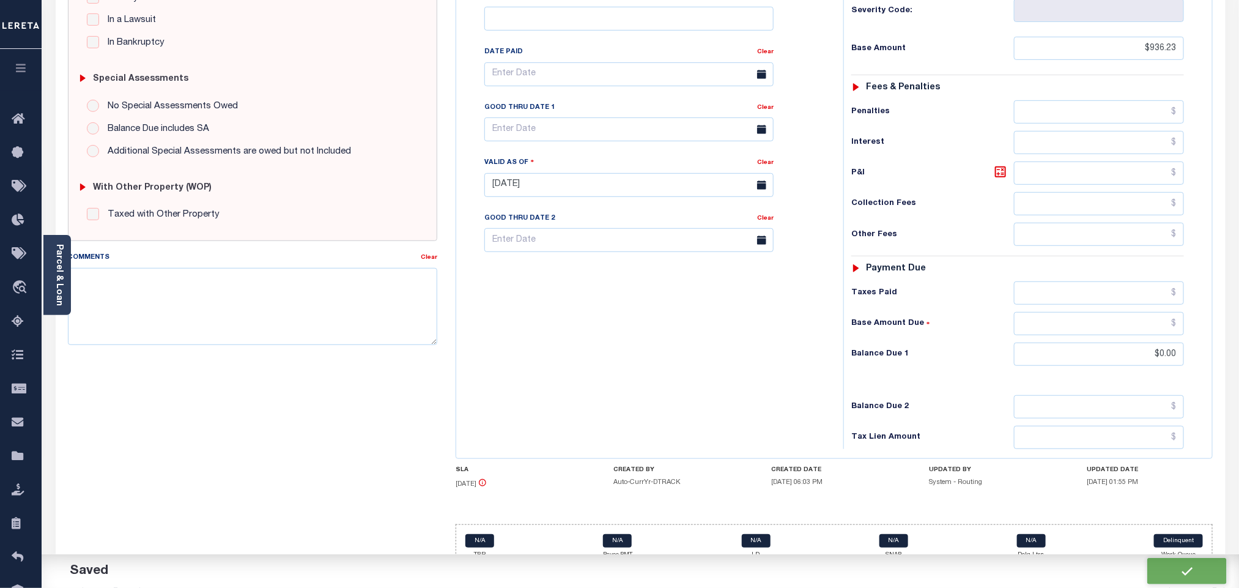
checkbox input "false"
type input "$936.23"
type input "$0"
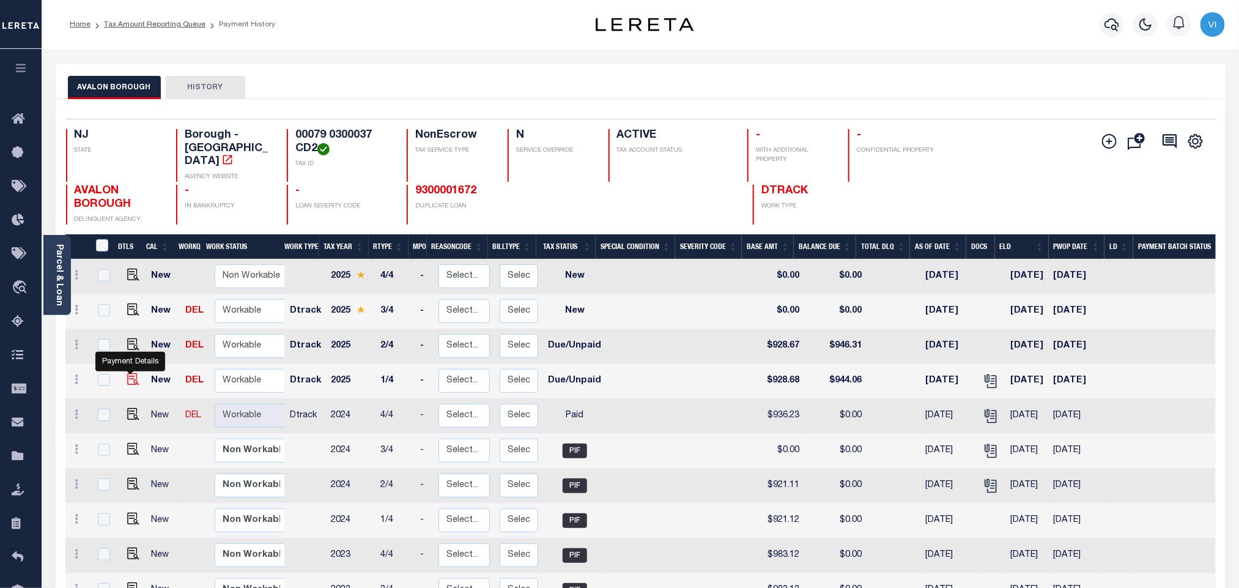
click at [130, 373] on img "" at bounding box center [133, 379] width 12 height 12
checkbox input "true"
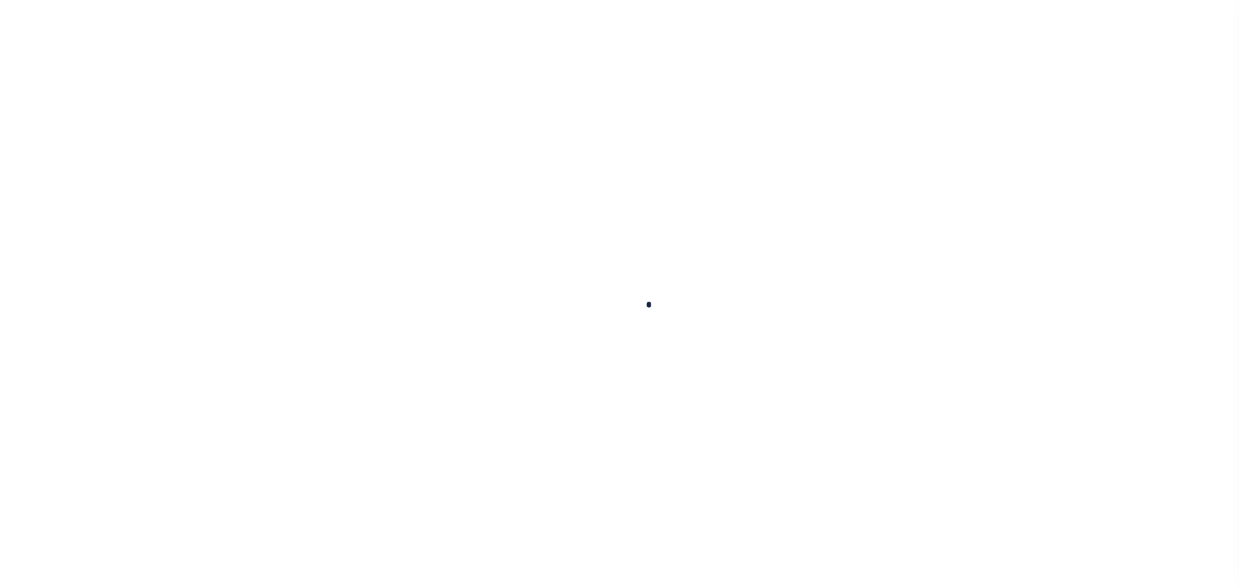
checkbox input "false"
type input "[DATE]"
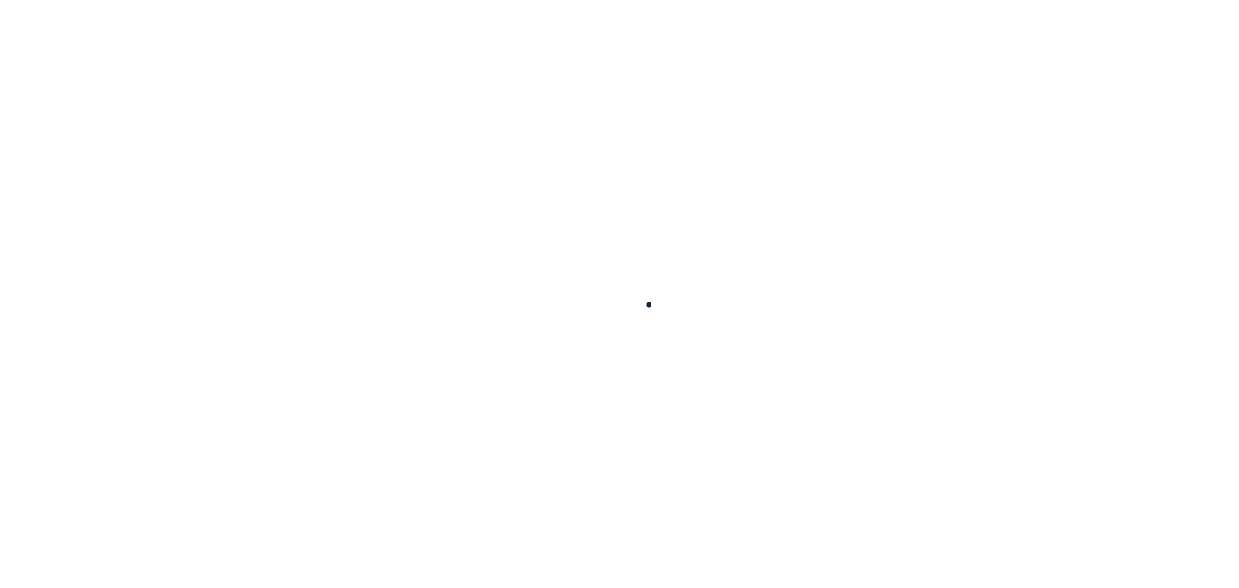
type input "[DATE]"
select select "DUE"
type input "$928.68"
type input "$15.38"
type input "$944.06"
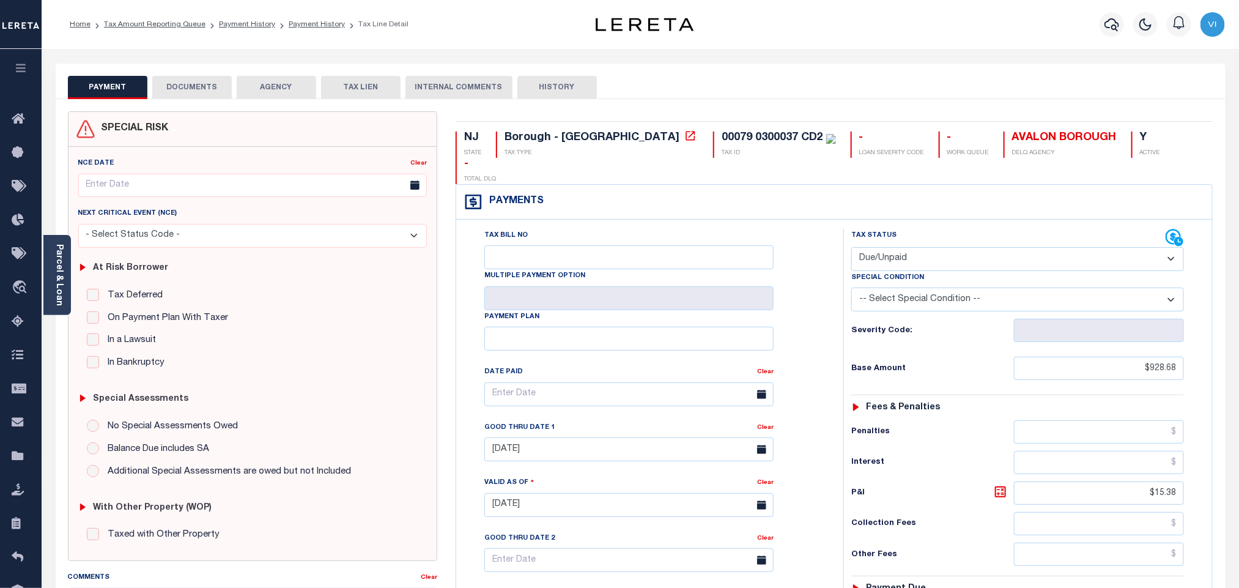
click at [204, 94] on button "DOCUMENTS" at bounding box center [191, 87] width 79 height 23
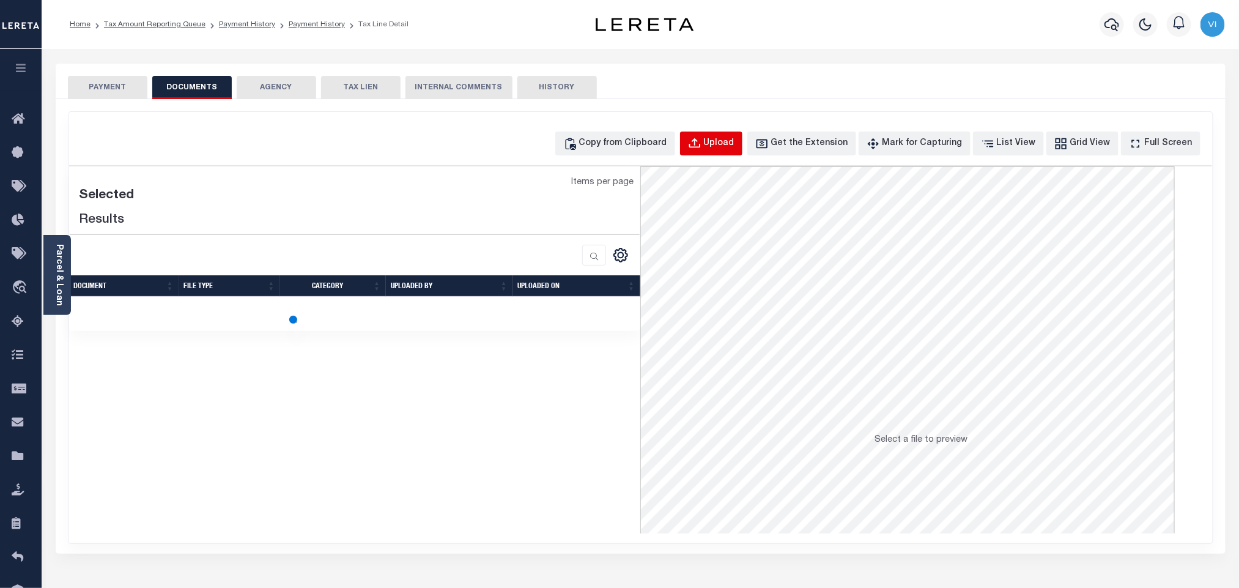
click at [730, 141] on div "Upload" at bounding box center [719, 143] width 31 height 13
select select "POP"
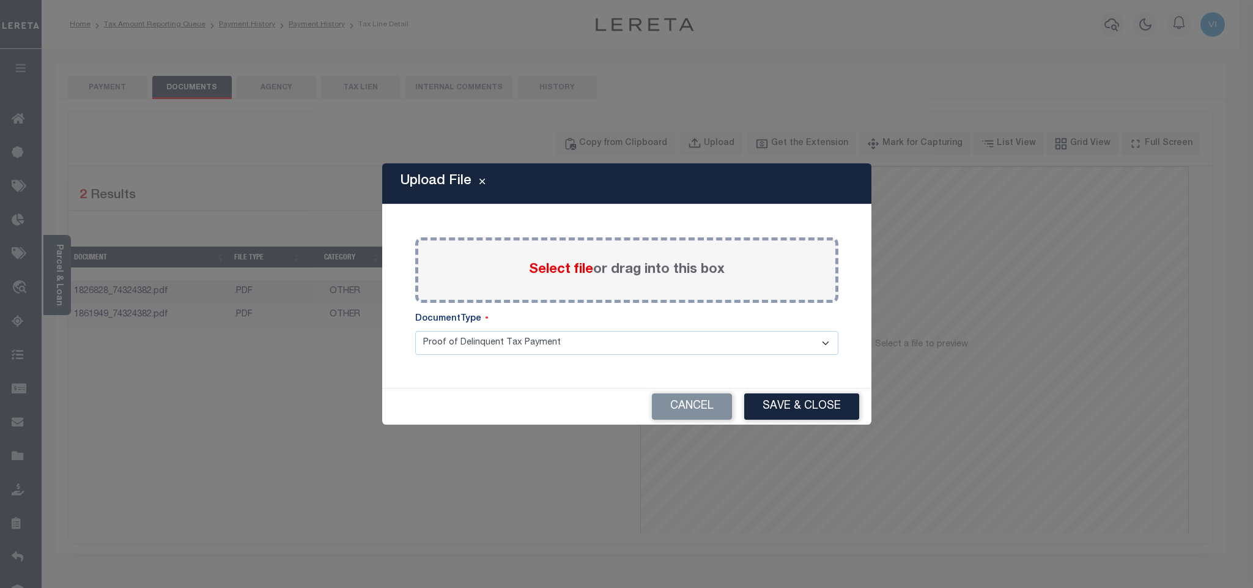
click at [549, 265] on span "Select file" at bounding box center [561, 269] width 64 height 13
click at [0, 0] on input "Select file or drag into this box" at bounding box center [0, 0] width 0 height 0
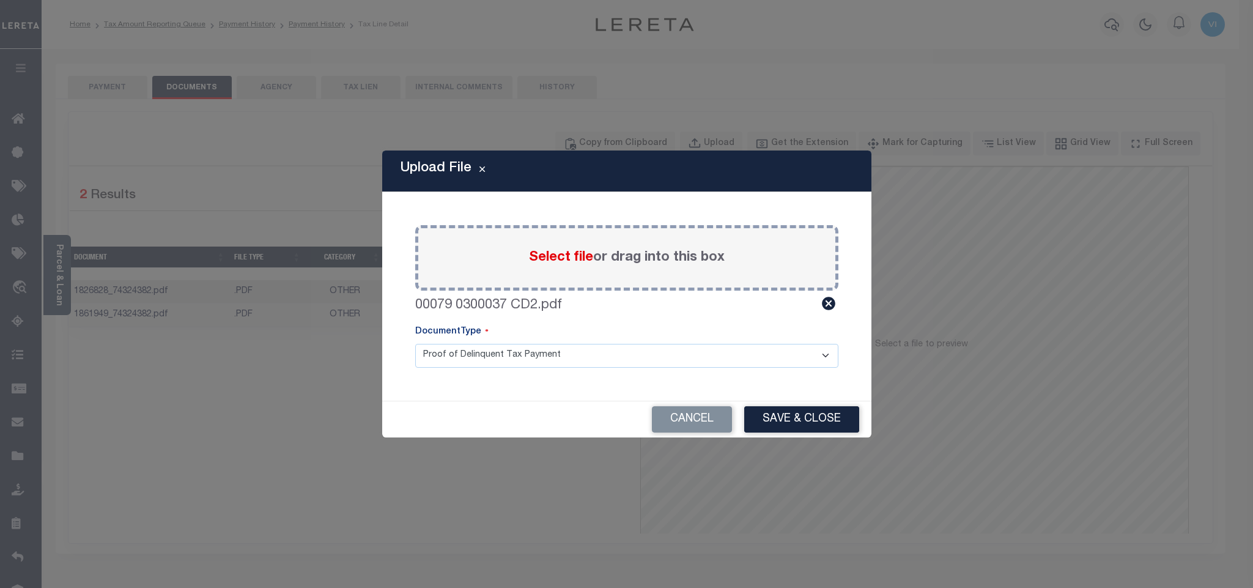
click at [441, 369] on div "Paste copied image or file into this box Select file or drag into this box 0007…" at bounding box center [627, 296] width 460 height 179
click at [450, 358] on select "Proof of Delinquent Tax Payment" at bounding box center [626, 356] width 423 height 24
click at [415, 344] on select "Proof of Delinquent Tax Payment" at bounding box center [626, 356] width 423 height 24
click at [780, 411] on button "Save & Close" at bounding box center [801, 419] width 115 height 26
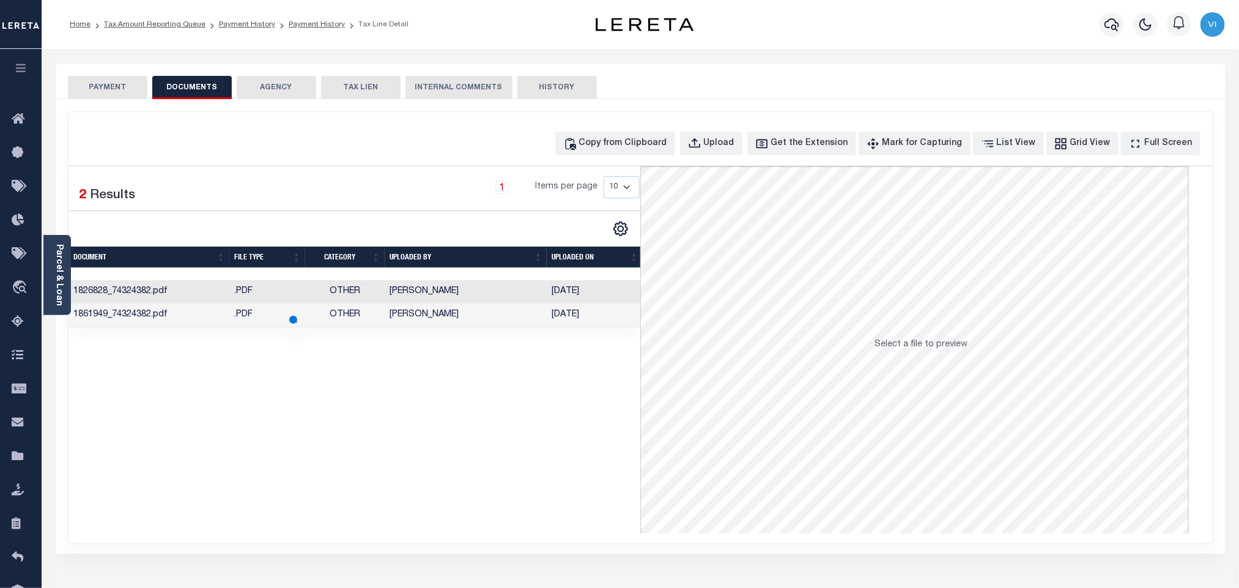
click at [114, 96] on button "PAYMENT" at bounding box center [107, 87] width 79 height 23
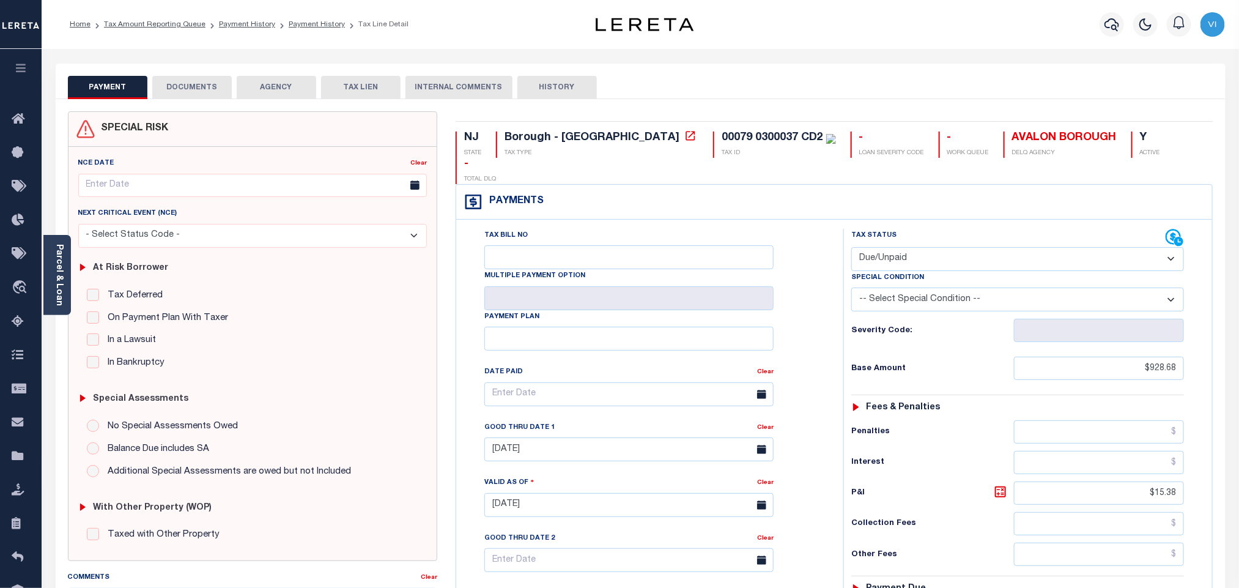
click at [929, 271] on div "Special Condition" at bounding box center [1017, 279] width 333 height 17
click at [912, 247] on select "- Select Status Code - Open Due/Unpaid Paid Incomplete No Tax Due Internal Refu…" at bounding box center [1017, 259] width 333 height 24
select select "PYD"
click at [851, 247] on select "- Select Status Code - Open Due/Unpaid Paid Incomplete No Tax Due Internal Refu…" at bounding box center [1017, 259] width 333 height 24
type input "[DATE]"
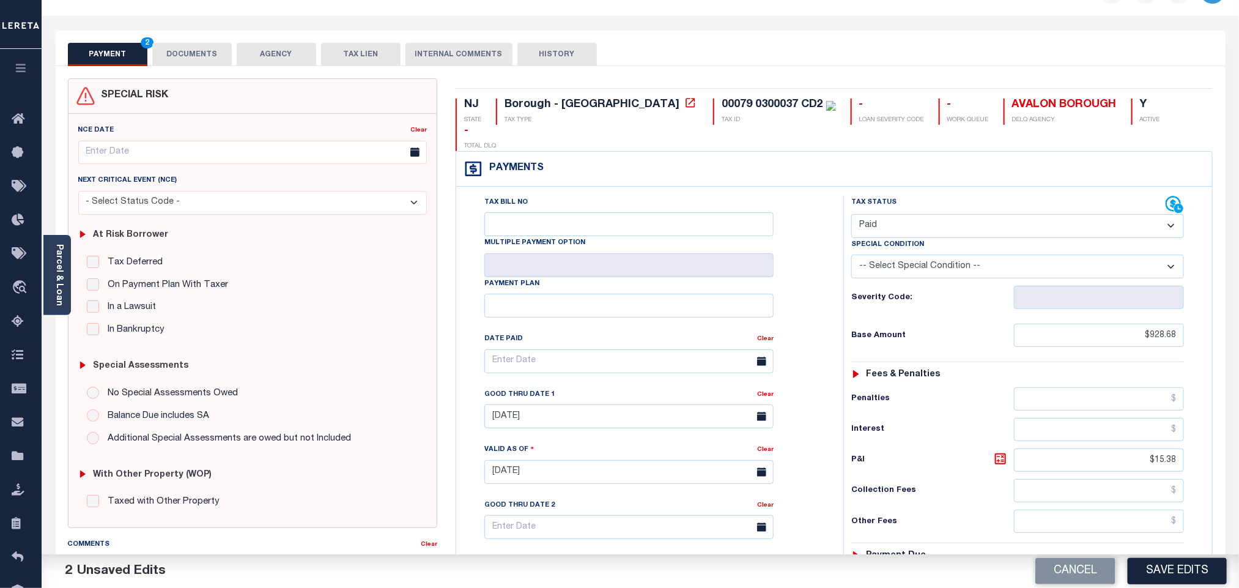
scroll to position [92, 0]
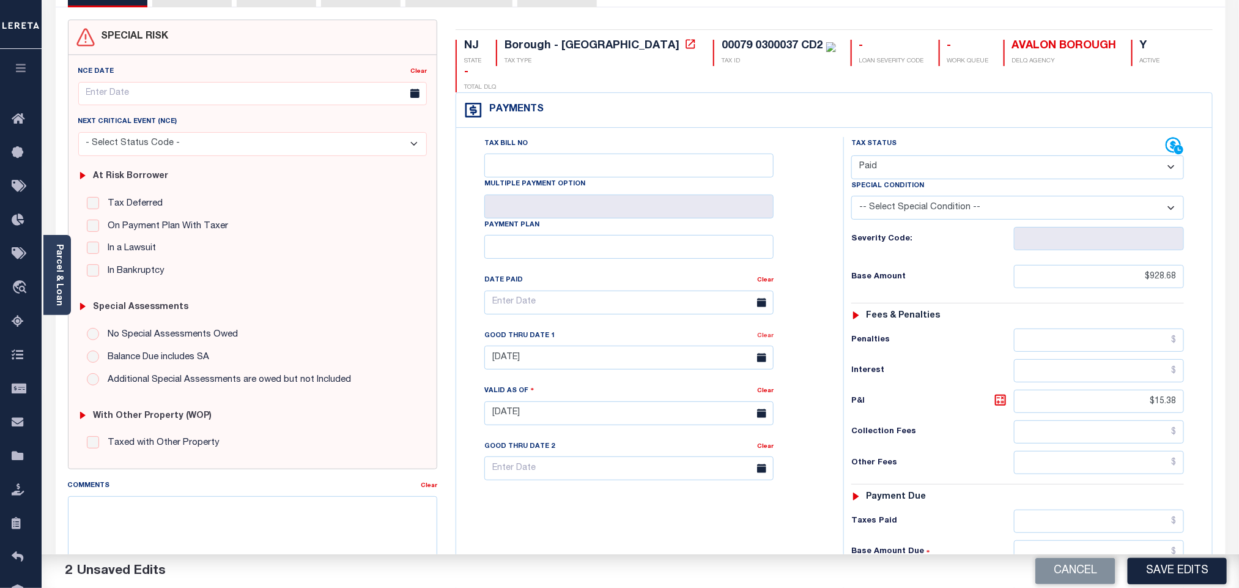
click at [764, 333] on link "Clear" at bounding box center [765, 336] width 17 height 6
drag, startPoint x: 1123, startPoint y: 372, endPoint x: 1204, endPoint y: 373, distance: 81.3
click at [1204, 373] on div "Tax Status Status" at bounding box center [1021, 407] width 375 height 540
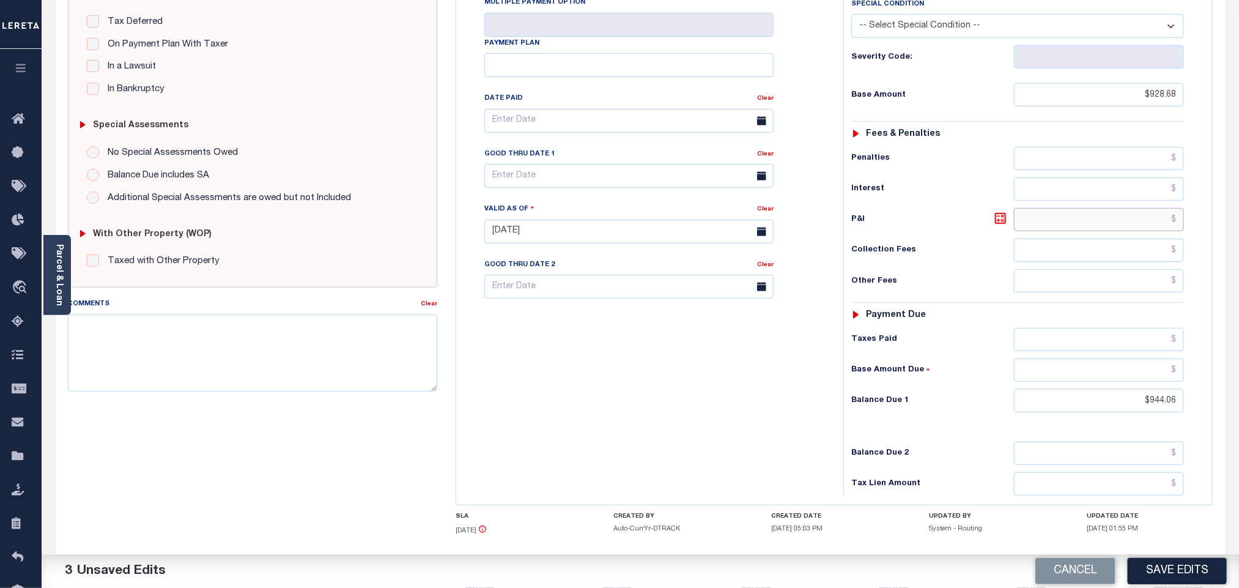
scroll to position [275, 0]
drag, startPoint x: 1143, startPoint y: 382, endPoint x: 1207, endPoint y: 382, distance: 64.2
click at [1207, 382] on div "Tax Status Status" at bounding box center [1021, 224] width 375 height 540
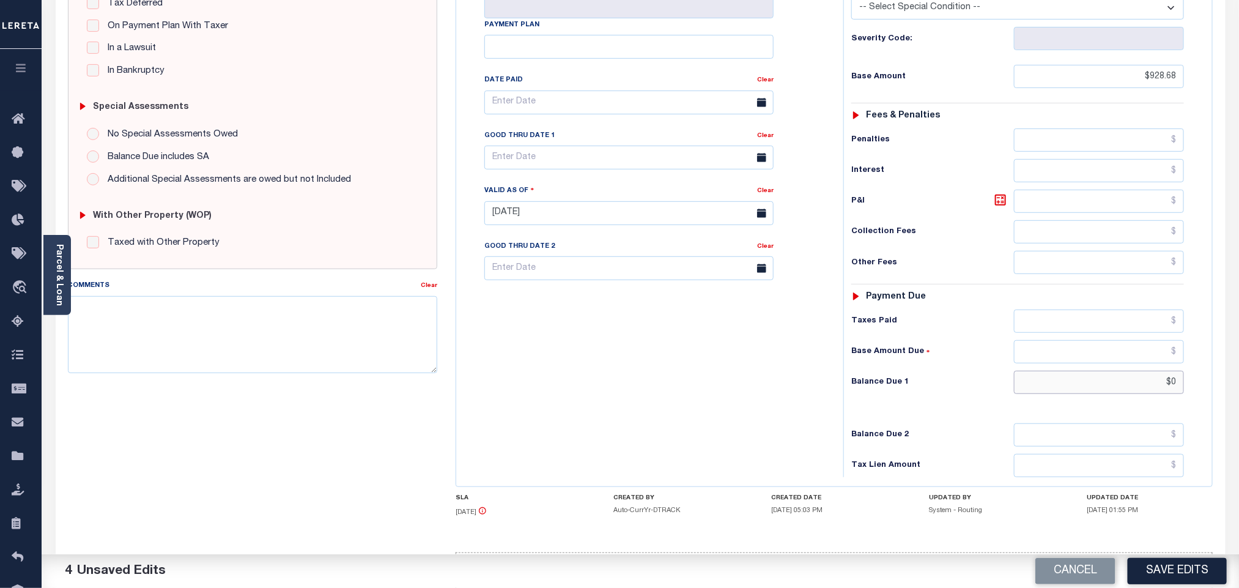
scroll to position [320, 0]
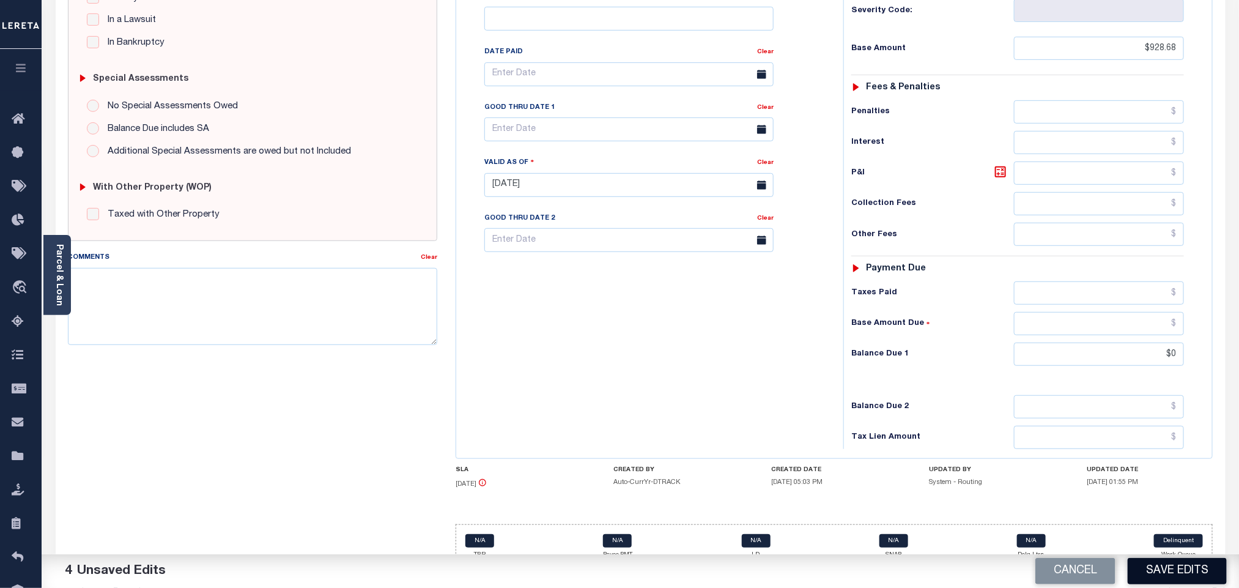
click at [1145, 574] on button "Save Edits" at bounding box center [1177, 571] width 99 height 26
type input "$0.00"
checkbox input "false"
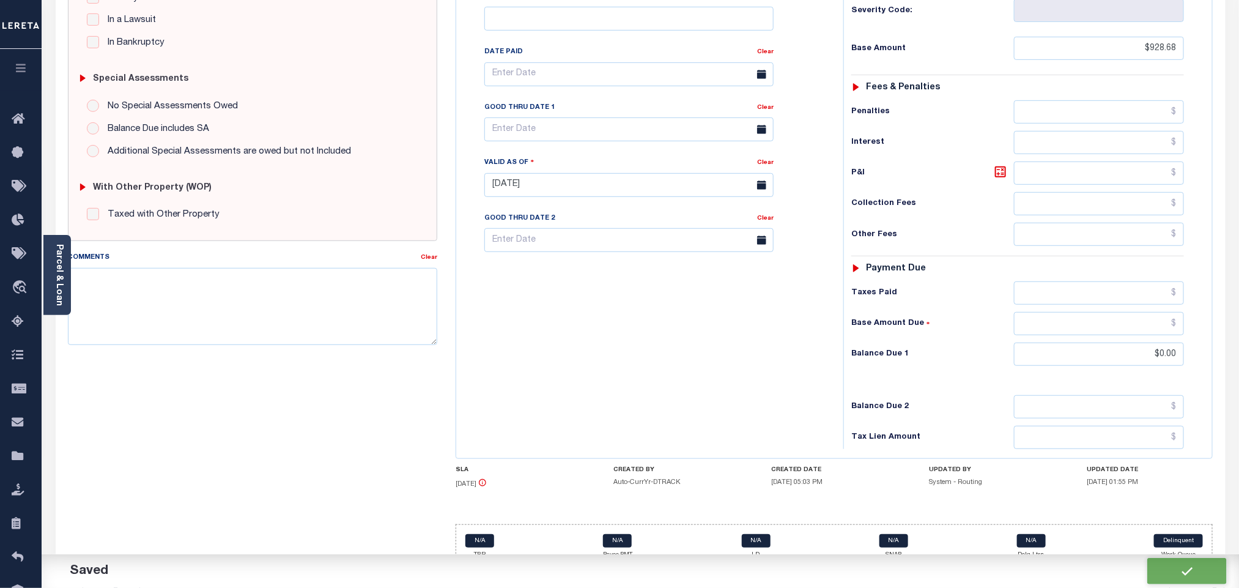
checkbox input "false"
type input "$928.68"
type input "$0"
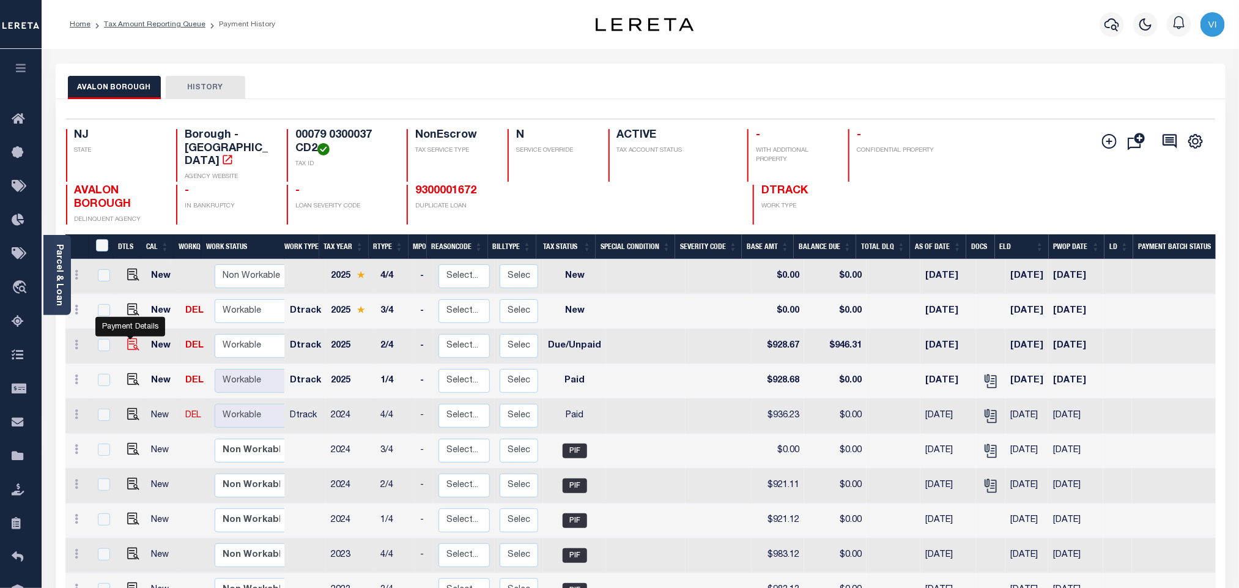
click at [133, 338] on img "" at bounding box center [133, 344] width 12 height 12
checkbox input "true"
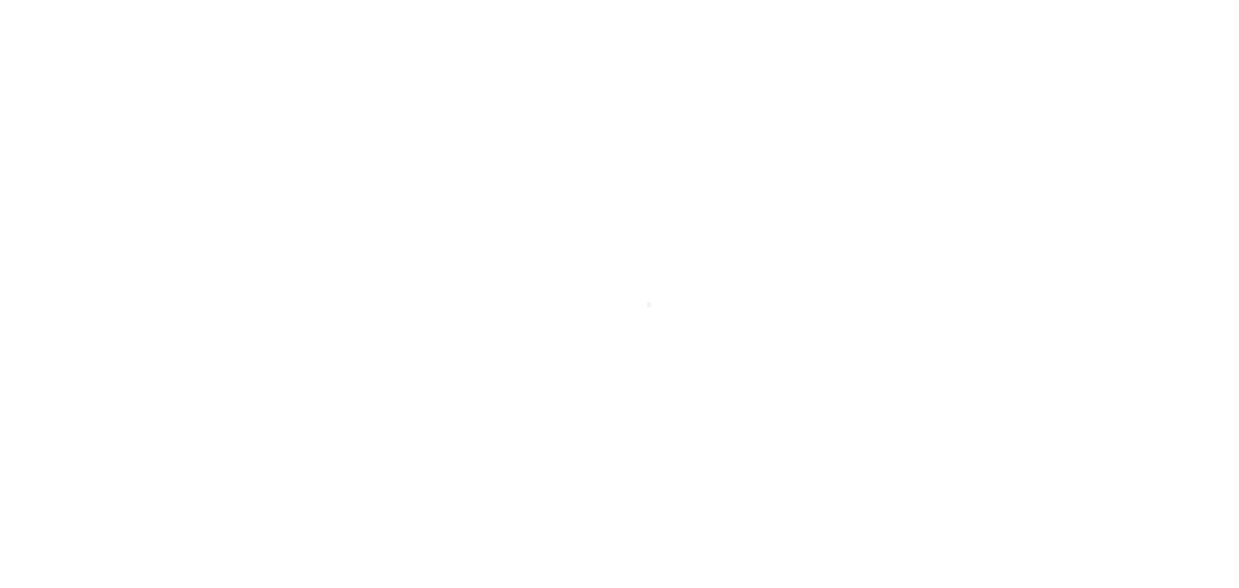
select select "DUE"
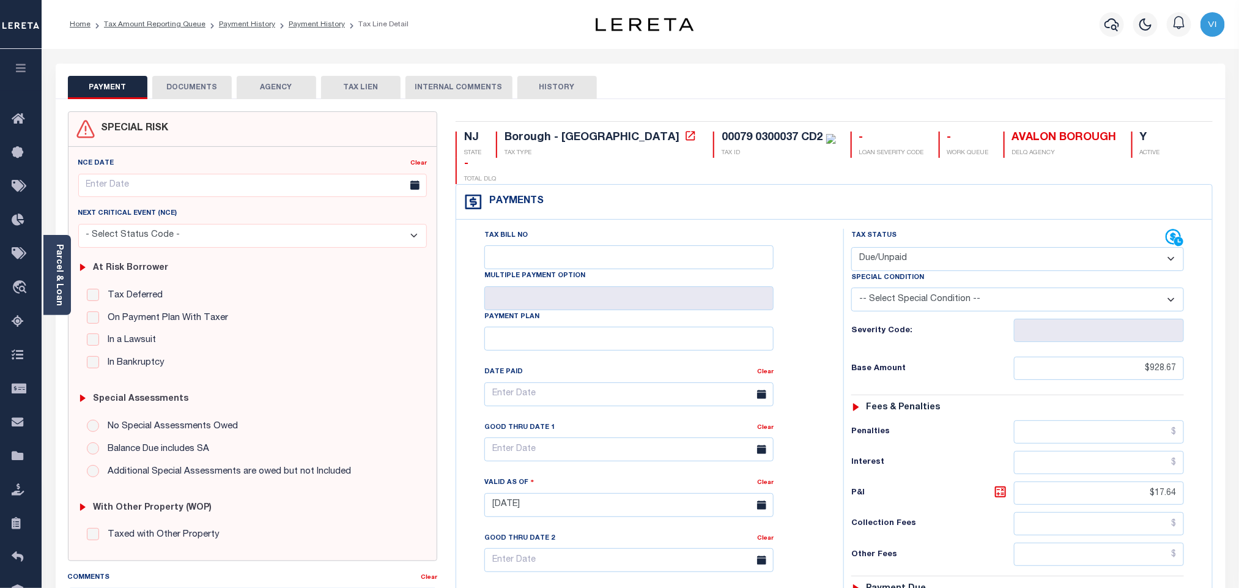
click at [198, 90] on div at bounding box center [619, 294] width 1239 height 588
click at [198, 90] on button "DOCUMENTS" at bounding box center [191, 87] width 79 height 23
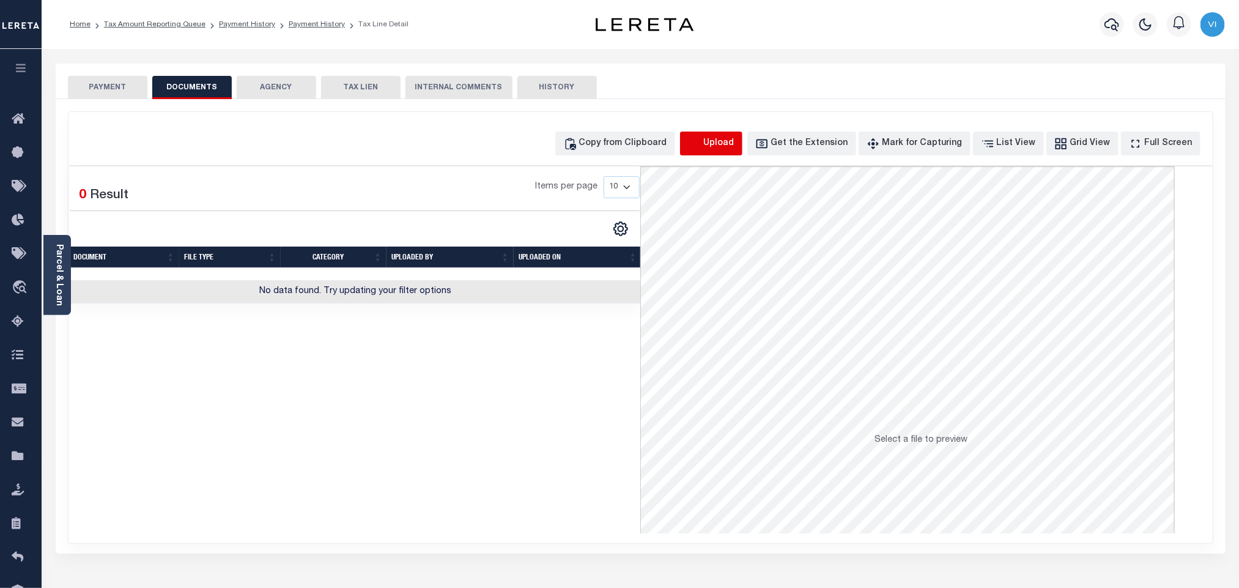
click at [701, 139] on icon "button" at bounding box center [694, 143] width 13 height 13
select select "POP"
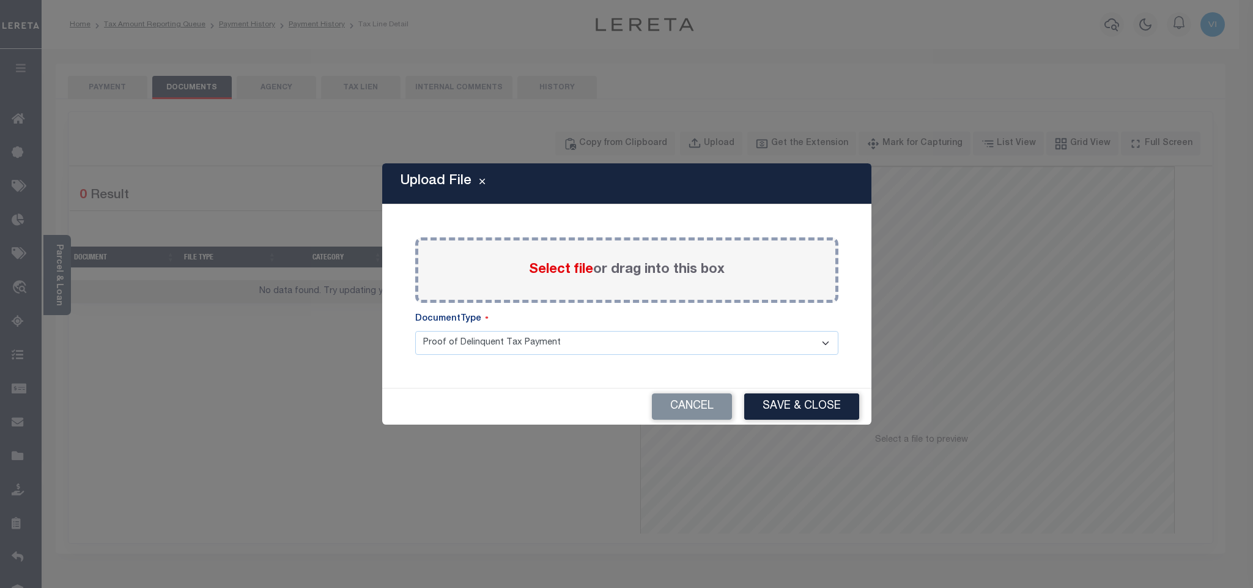
click at [560, 264] on span "Select file" at bounding box center [561, 269] width 64 height 13
click at [0, 0] on input "Select file or drag into this box" at bounding box center [0, 0] width 0 height 0
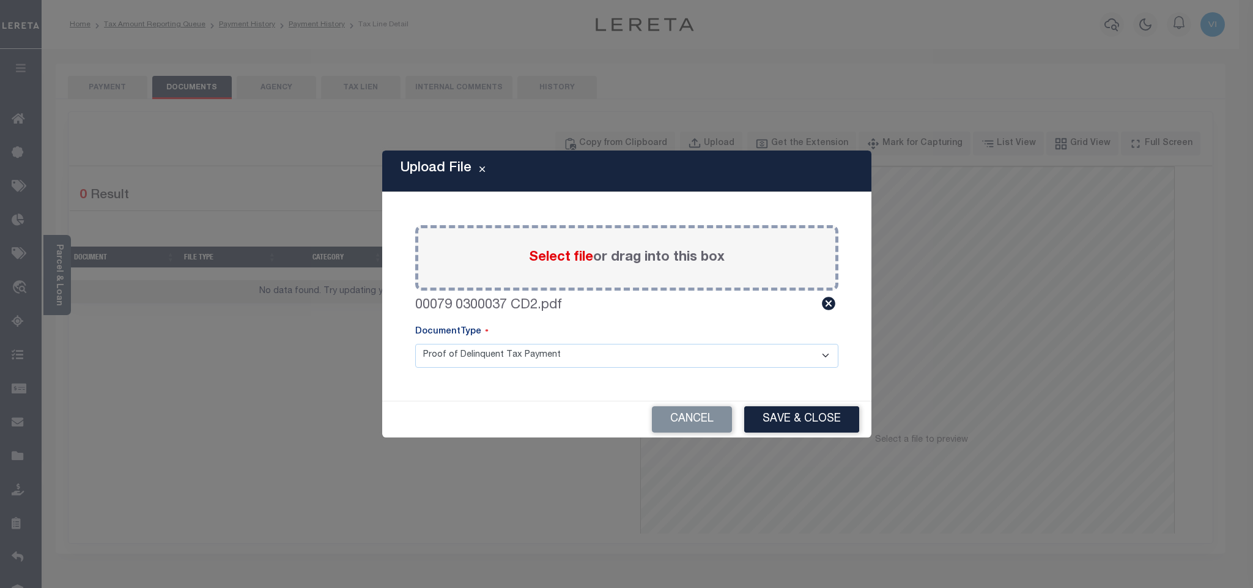
click at [441, 360] on select "Proof of Delinquent Tax Payment" at bounding box center [626, 356] width 423 height 24
click at [415, 344] on select "Proof of Delinquent Tax Payment" at bounding box center [626, 356] width 423 height 24
click at [799, 420] on button "Save & Close" at bounding box center [801, 419] width 115 height 26
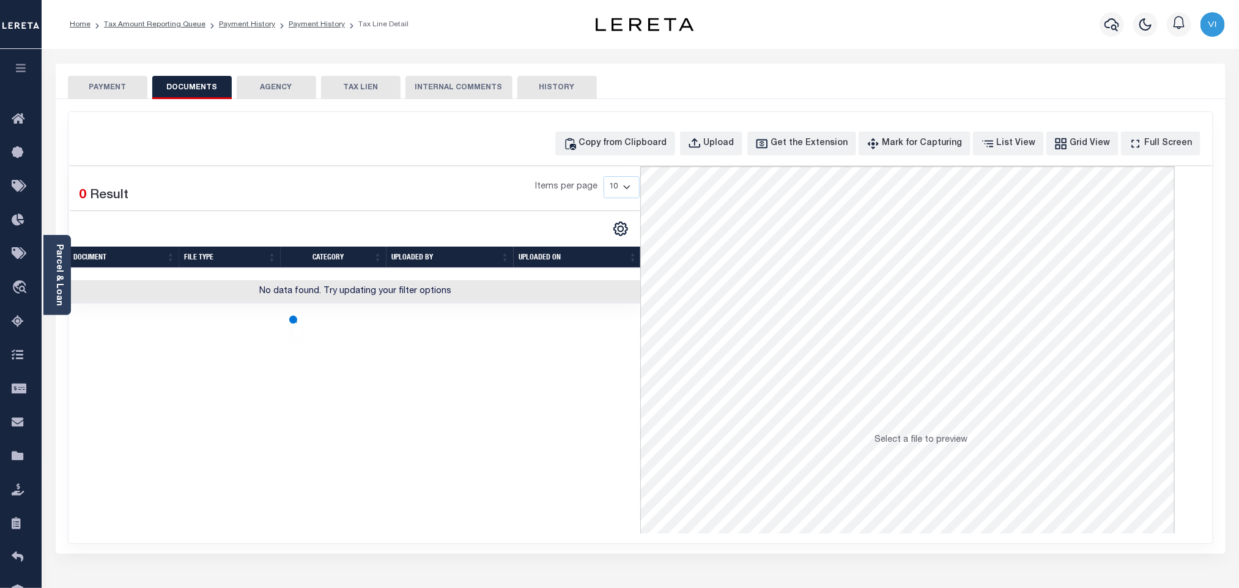
click at [113, 94] on button "PAYMENT" at bounding box center [107, 87] width 79 height 23
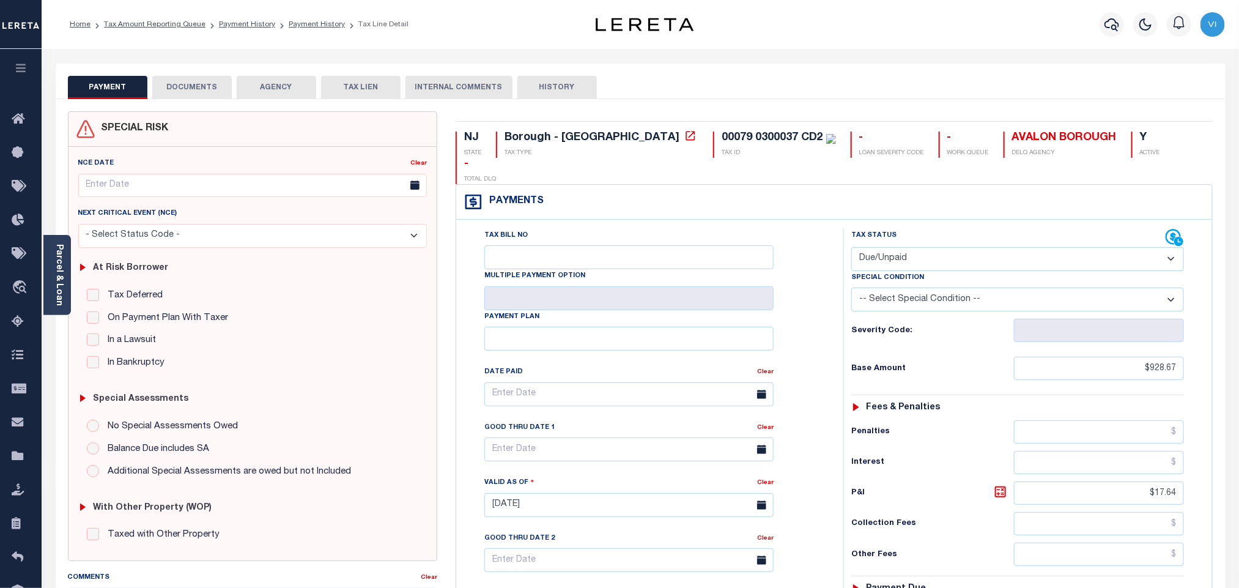
click at [907, 247] on select "- Select Status Code - Open Due/Unpaid Paid Incomplete No Tax Due Internal Refu…" at bounding box center [1017, 259] width 333 height 24
select select "PYD"
click at [851, 247] on select "- Select Status Code - Open Due/Unpaid Paid Incomplete No Tax Due Internal Refu…" at bounding box center [1017, 259] width 333 height 24
type input "[DATE]"
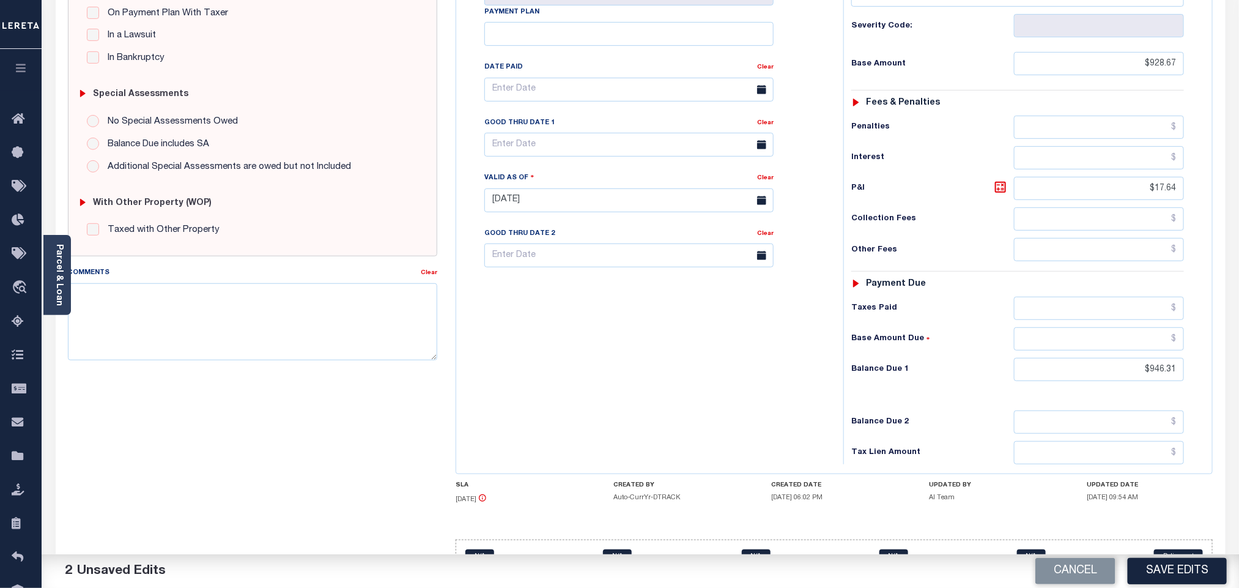
scroll to position [320, 0]
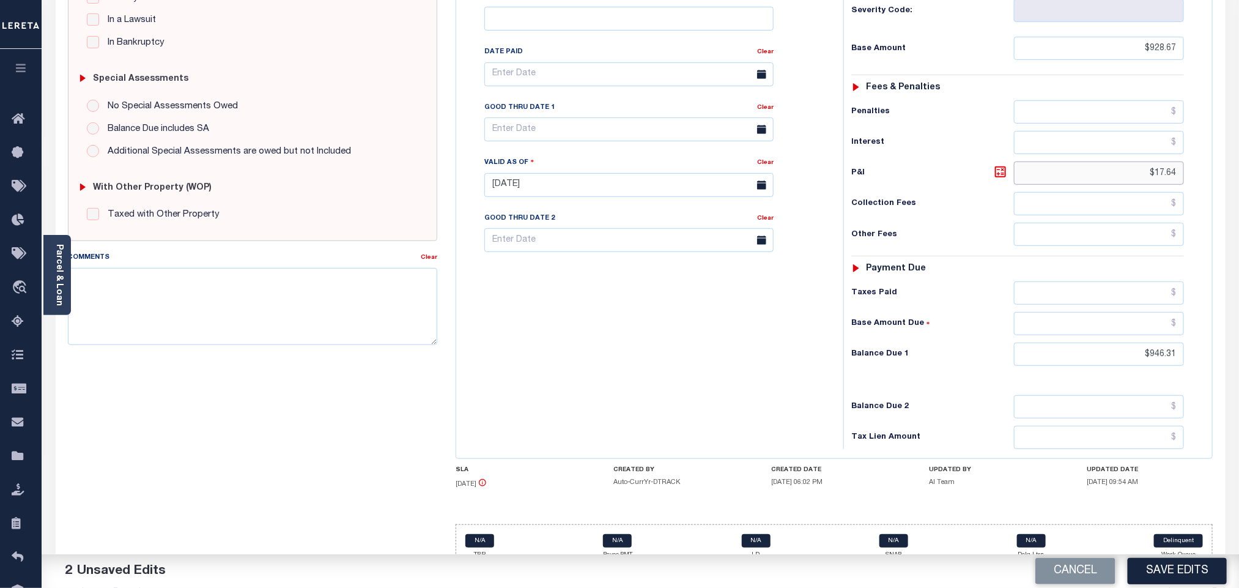
drag, startPoint x: 1132, startPoint y: 147, endPoint x: 1193, endPoint y: 154, distance: 61.6
click at [1193, 154] on div "Tax Status Status - Select Status Code -" at bounding box center [1021, 179] width 356 height 540
drag, startPoint x: 1123, startPoint y: 342, endPoint x: 1220, endPoint y: 351, distance: 97.7
click at [1220, 351] on div "NJ STATE Borough - NJ TAX TYPE 00079 0300037 CD2 TAX ID - LOAN SEVERITY CODE - …" at bounding box center [834, 185] width 776 height 788
click at [1124, 342] on input "text" at bounding box center [1099, 353] width 171 height 23
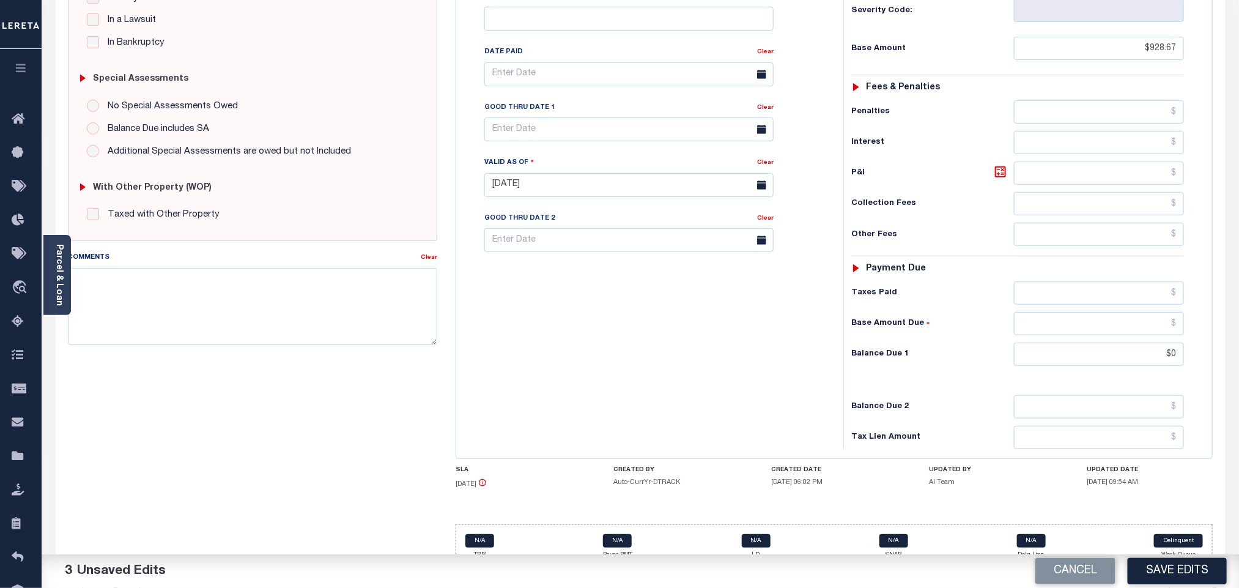
type input "$0.00"
click at [1160, 570] on button "Save Edits" at bounding box center [1177, 571] width 99 height 26
checkbox input "false"
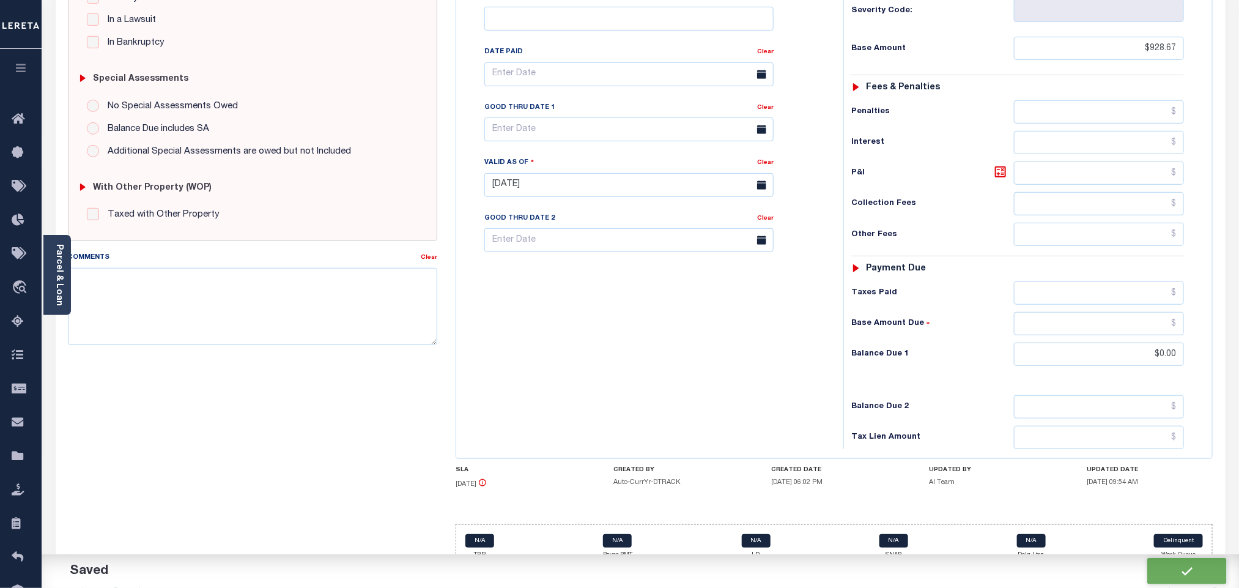
checkbox input "false"
type input "$928.67"
type input "$0"
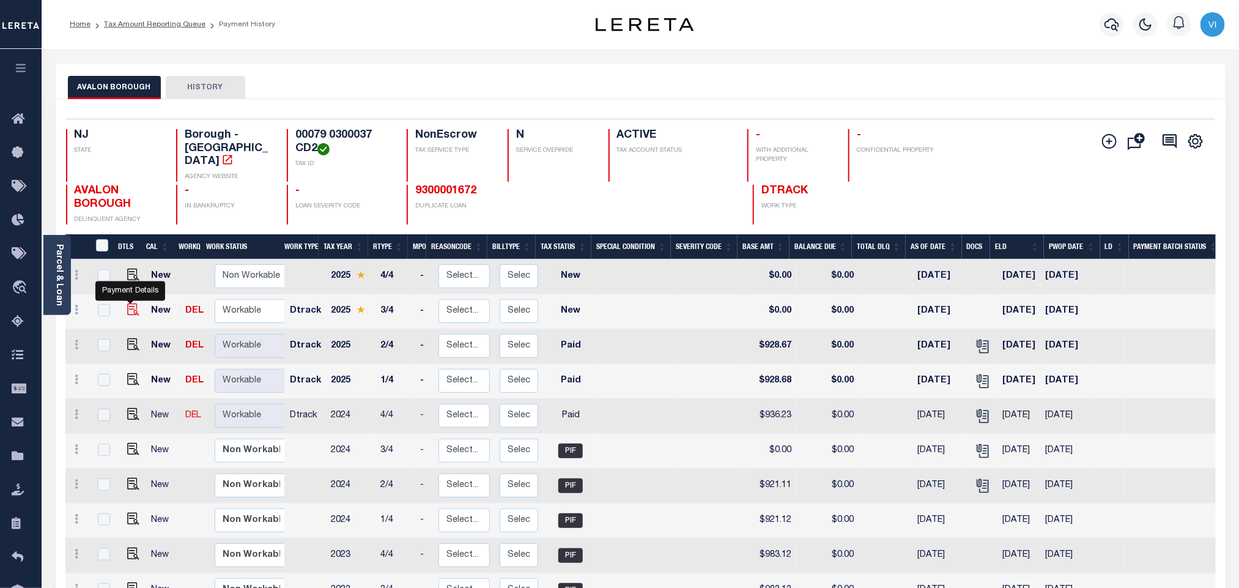
click at [130, 303] on img "" at bounding box center [133, 309] width 12 height 12
checkbox input "true"
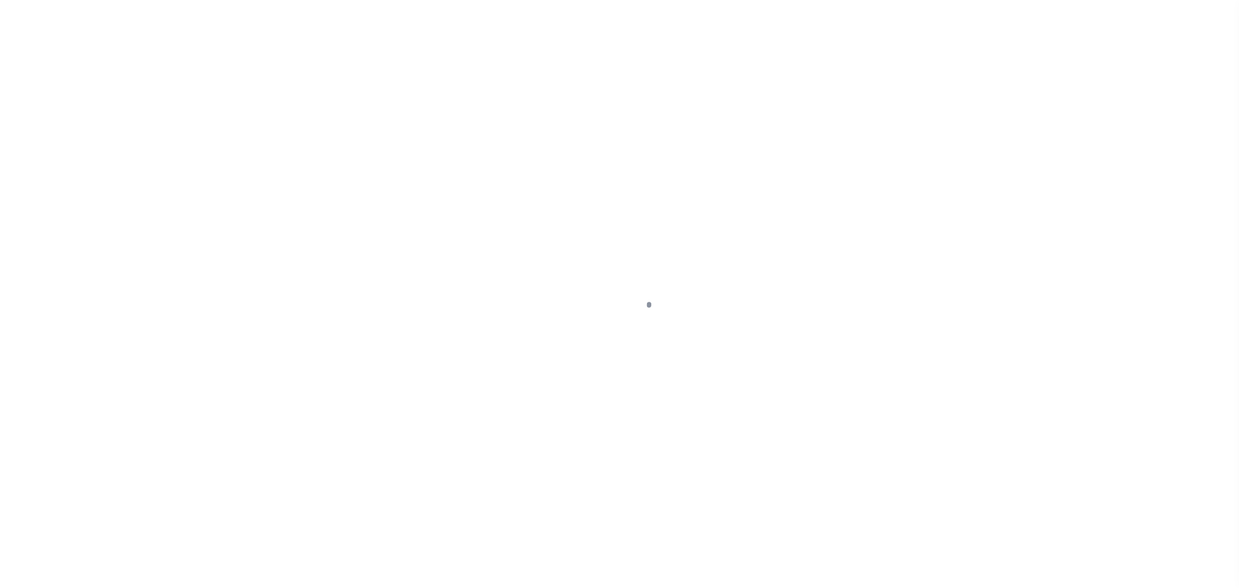
checkbox input "false"
type input "[DATE]"
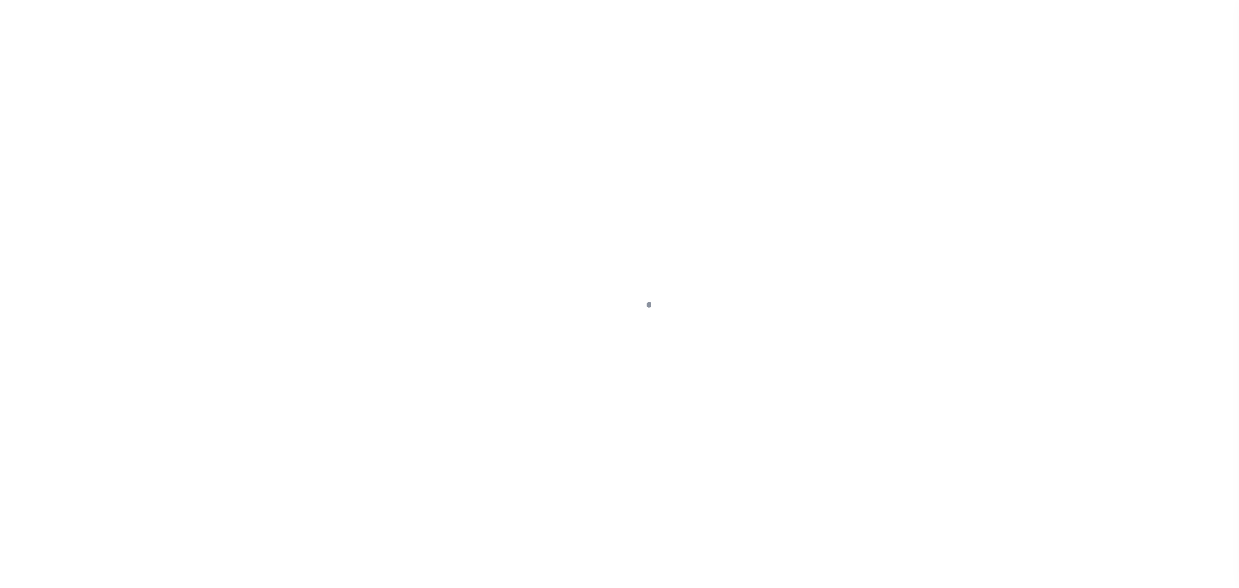
select select "NW2"
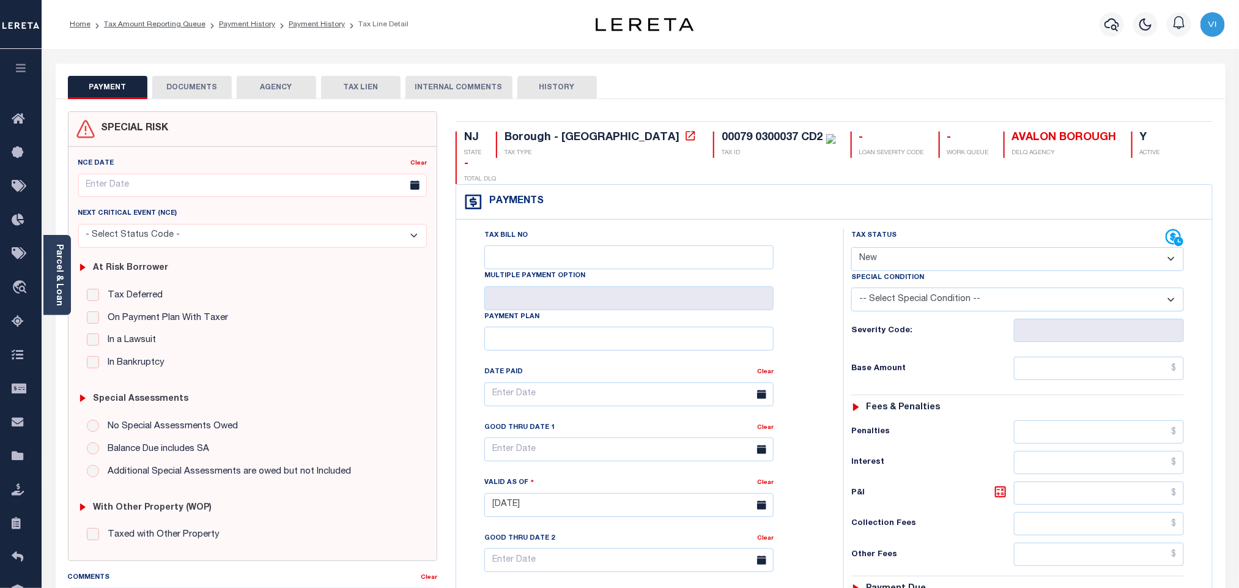
click at [191, 85] on button "DOCUMENTS" at bounding box center [191, 87] width 79 height 23
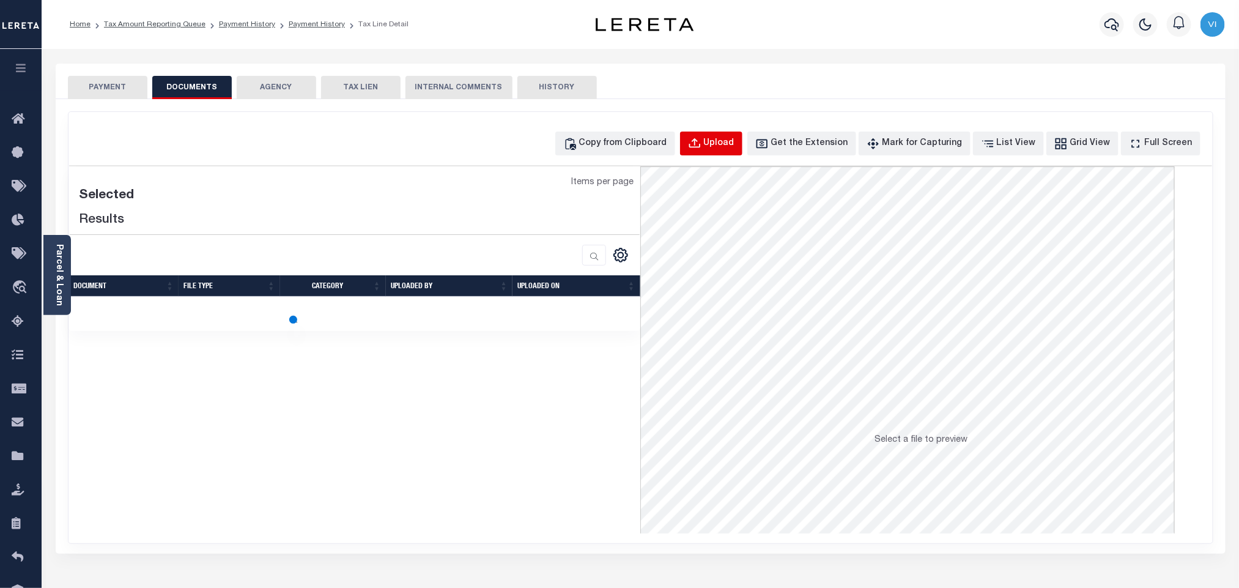
click at [729, 150] on div "Upload" at bounding box center [719, 143] width 31 height 13
select select "POP"
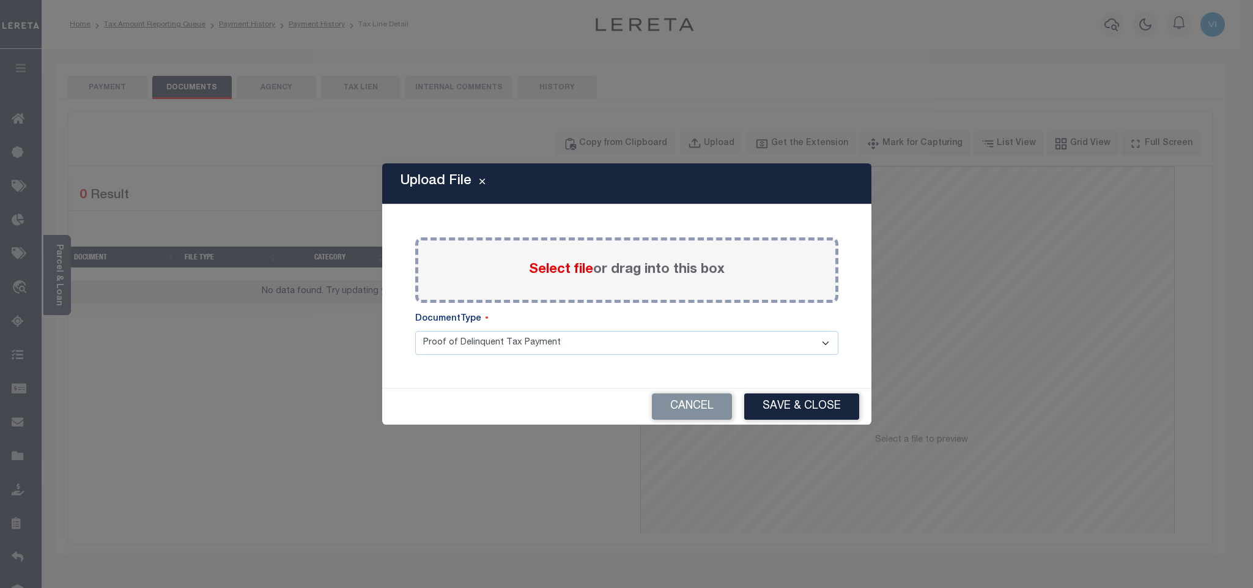
click at [530, 264] on span "Select file" at bounding box center [561, 269] width 64 height 13
click at [0, 0] on input "Select file or drag into this box" at bounding box center [0, 0] width 0 height 0
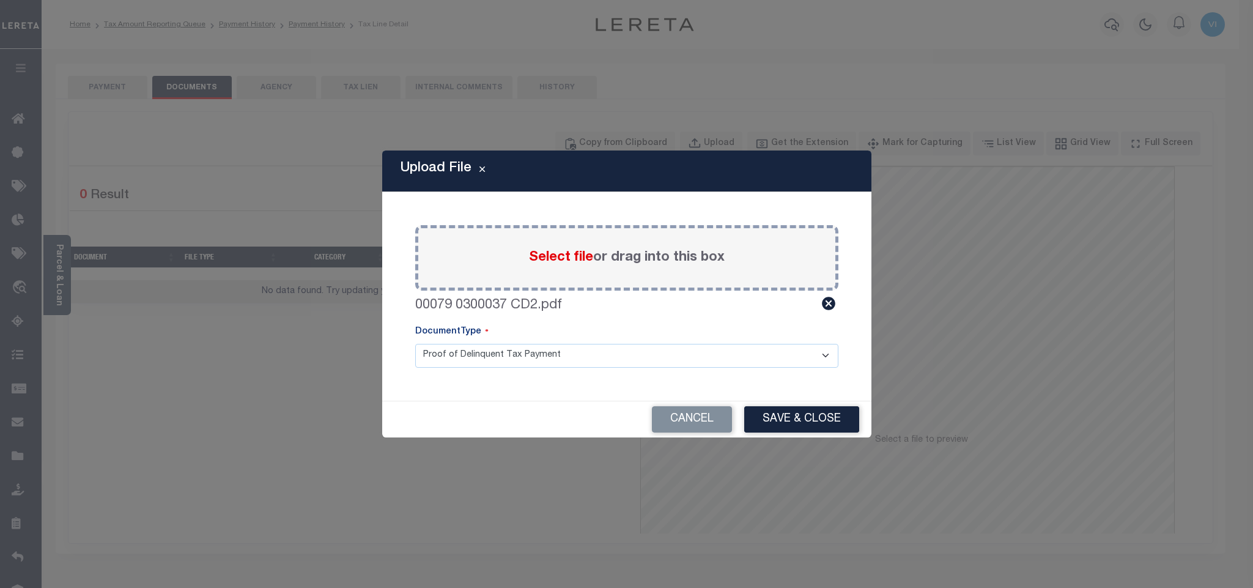
click at [431, 360] on select "Proof of Delinquent Tax Payment" at bounding box center [626, 356] width 423 height 24
click at [415, 344] on select "Proof of Delinquent Tax Payment" at bounding box center [626, 356] width 423 height 24
click at [756, 413] on button "Save & Close" at bounding box center [801, 419] width 115 height 26
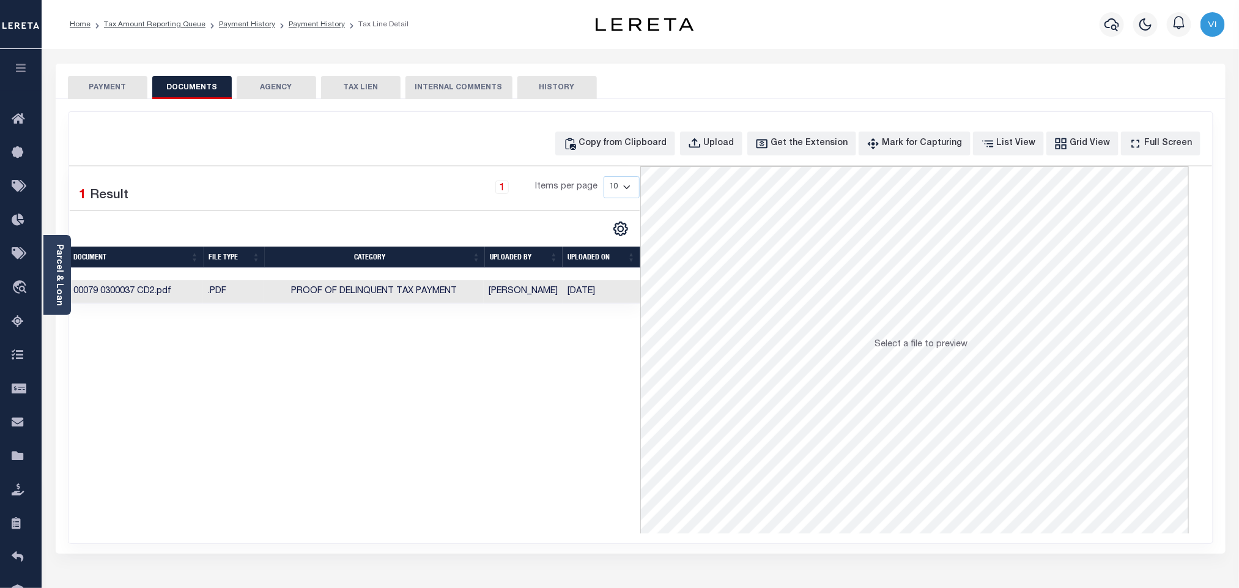
click at [113, 83] on button "PAYMENT" at bounding box center [107, 87] width 79 height 23
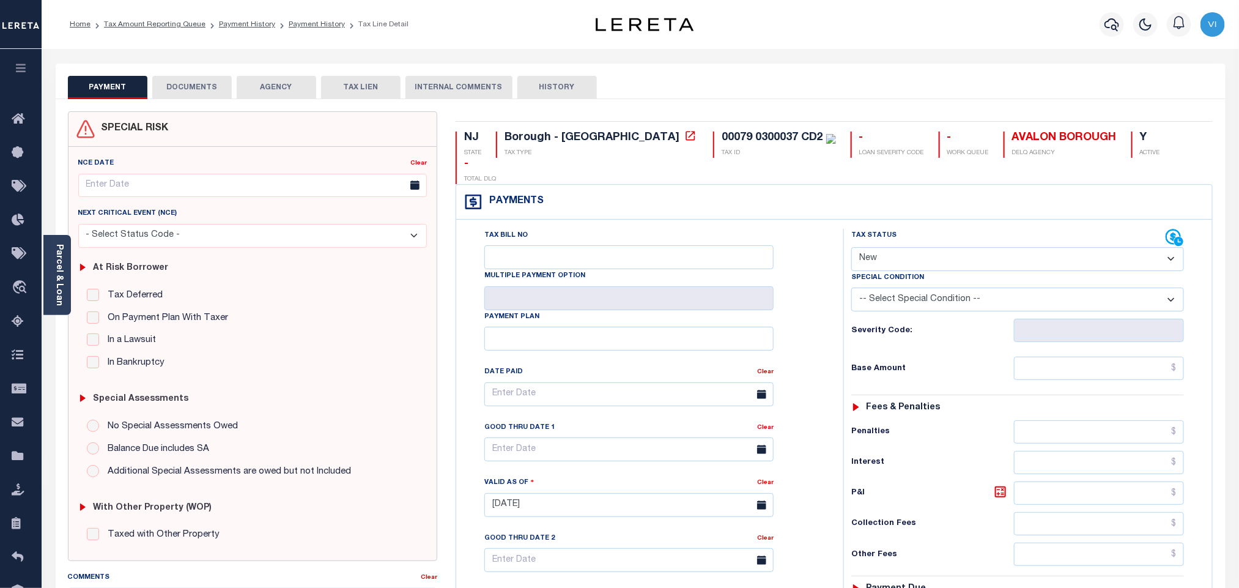
click at [897, 247] on select "- Select Status Code - Open Due/Unpaid Paid Incomplete No Tax Due Internal Refu…" at bounding box center [1017, 259] width 333 height 24
select select "DUE"
click at [851, 247] on select "- Select Status Code - Open Due/Unpaid Paid Incomplete No Tax Due Internal Refu…" at bounding box center [1017, 259] width 333 height 24
type input "[DATE]"
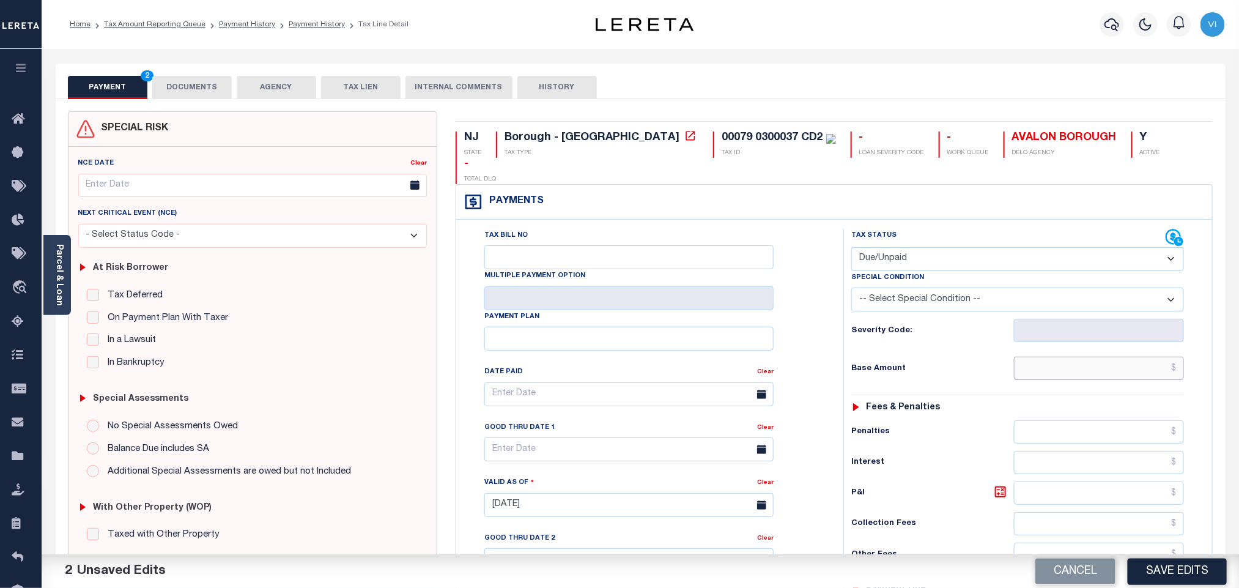
click at [1064, 356] on input "text" at bounding box center [1099, 367] width 171 height 23
paste input "910.53"
type input "$910.53"
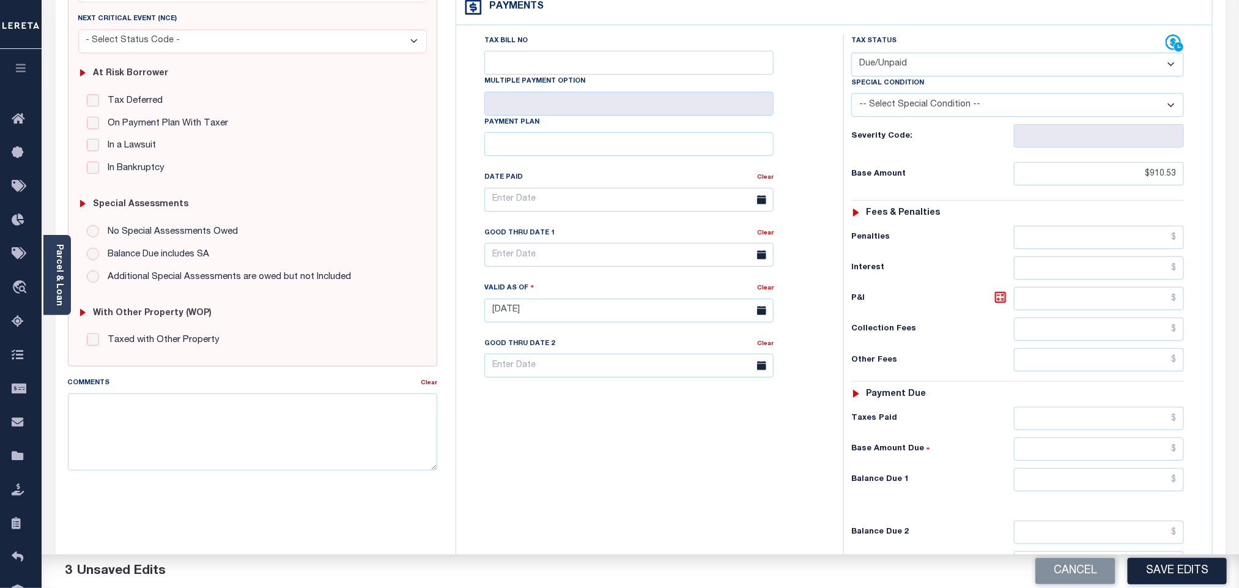
scroll to position [318, 0]
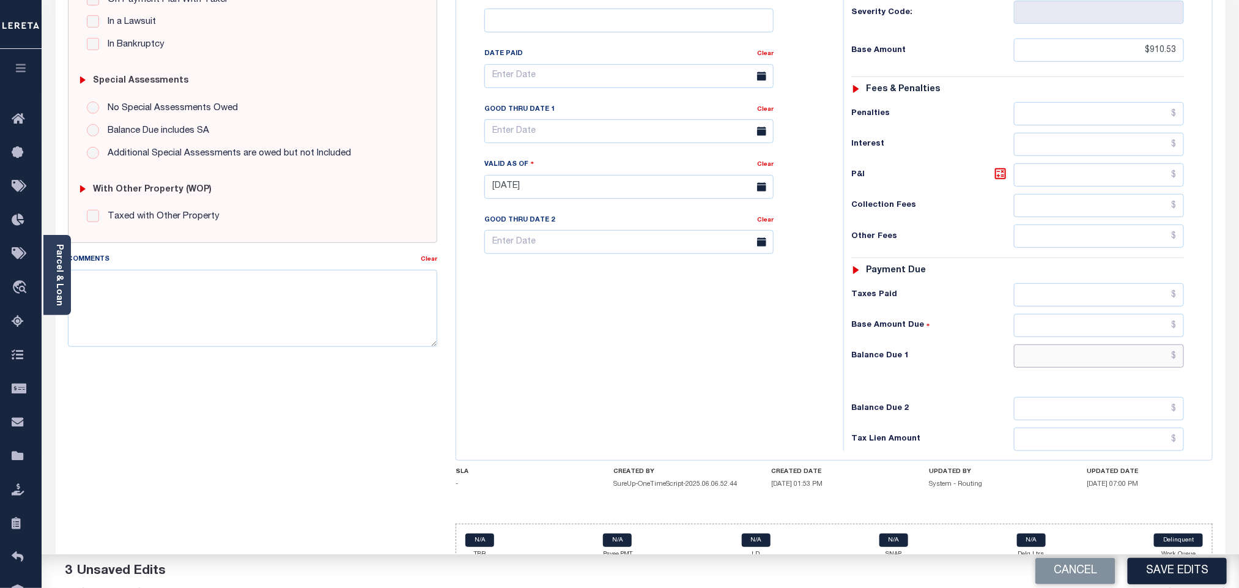
click at [1068, 344] on input "text" at bounding box center [1099, 355] width 171 height 23
paste input "906.97"
type input "$906.97"
click at [1002, 166] on icon at bounding box center [1000, 173] width 15 height 15
type input "$3.56"
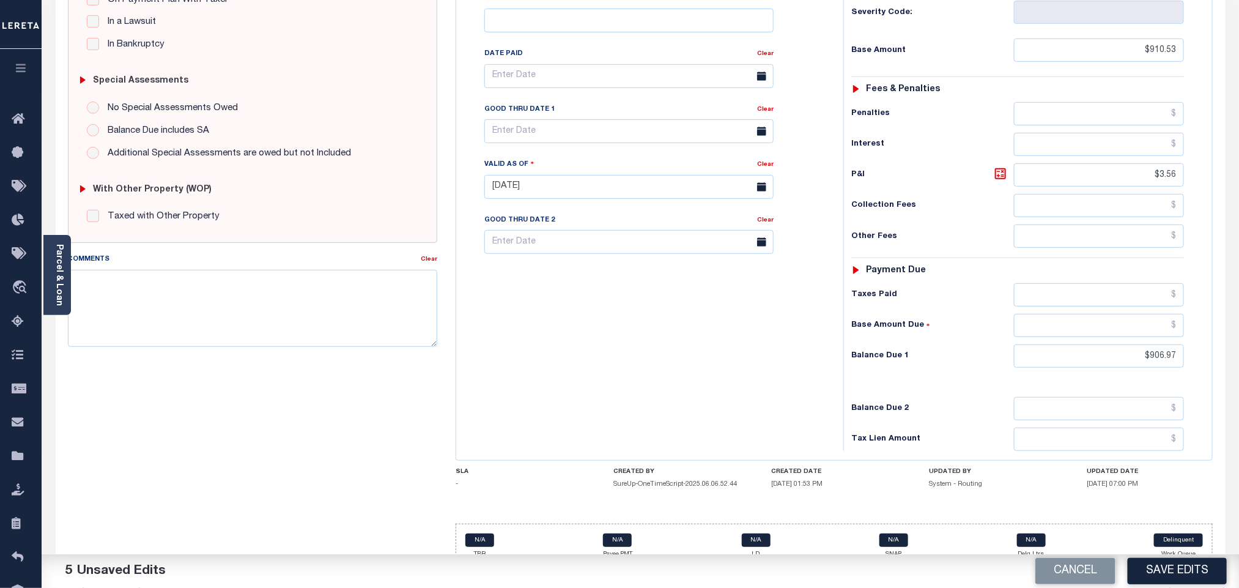
click at [539, 127] on div "Tax Bill No Multiple Payment Option Payment Plan Clear" at bounding box center [646, 82] width 356 height 343
click at [539, 120] on input "text" at bounding box center [628, 131] width 289 height 24
click at [603, 186] on span "2" at bounding box center [606, 182] width 24 height 24
type input "[DATE]"
drag, startPoint x: 626, startPoint y: 286, endPoint x: 791, endPoint y: 408, distance: 204.6
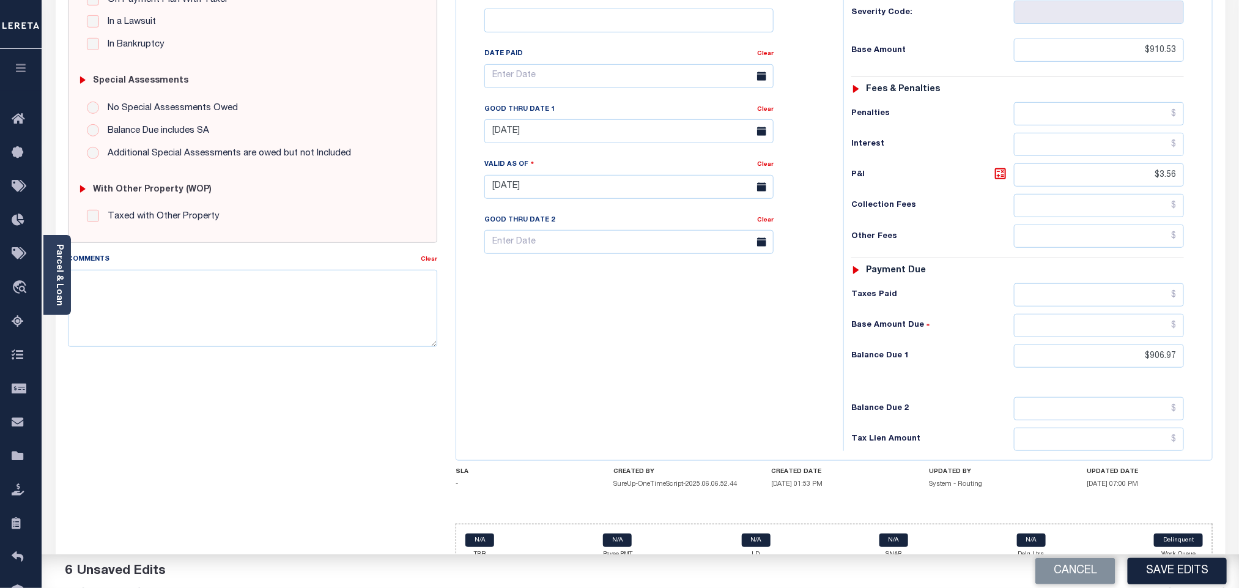
click at [629, 293] on div "Tax Bill No Multiple Payment Option Payment Plan Clear" at bounding box center [646, 181] width 375 height 540
click at [1192, 575] on button "Save Edits" at bounding box center [1177, 571] width 99 height 26
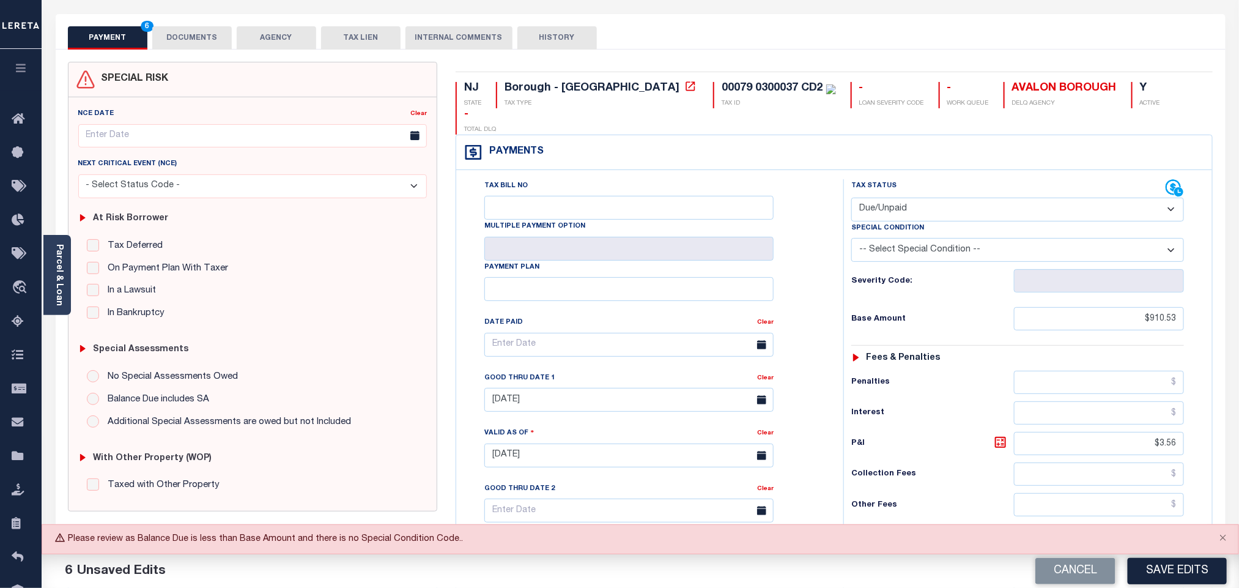
scroll to position [43, 0]
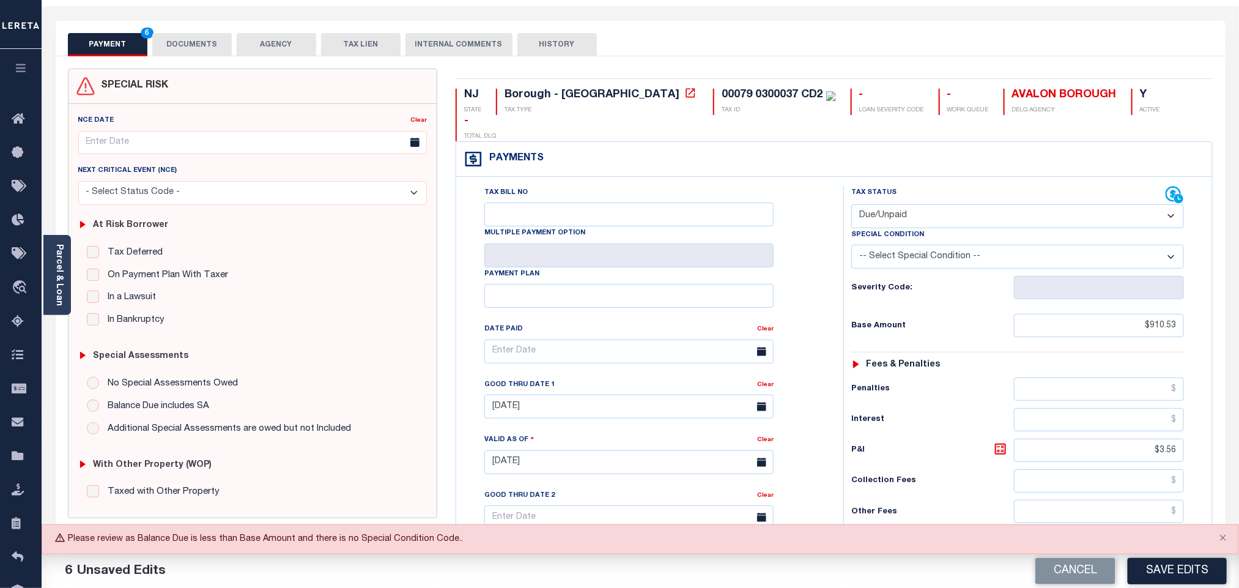
click at [904, 245] on select "-- Select Special Condition -- 3RD PARTY TAX LIEN AGENCY TAX LIEN (A.K.A Inside…" at bounding box center [1017, 257] width 333 height 24
select select "15"
click at [851, 245] on select "-- Select Special Condition -- 3RD PARTY TAX LIEN AGENCY TAX LIEN (A.K.A Inside…" at bounding box center [1017, 257] width 333 height 24
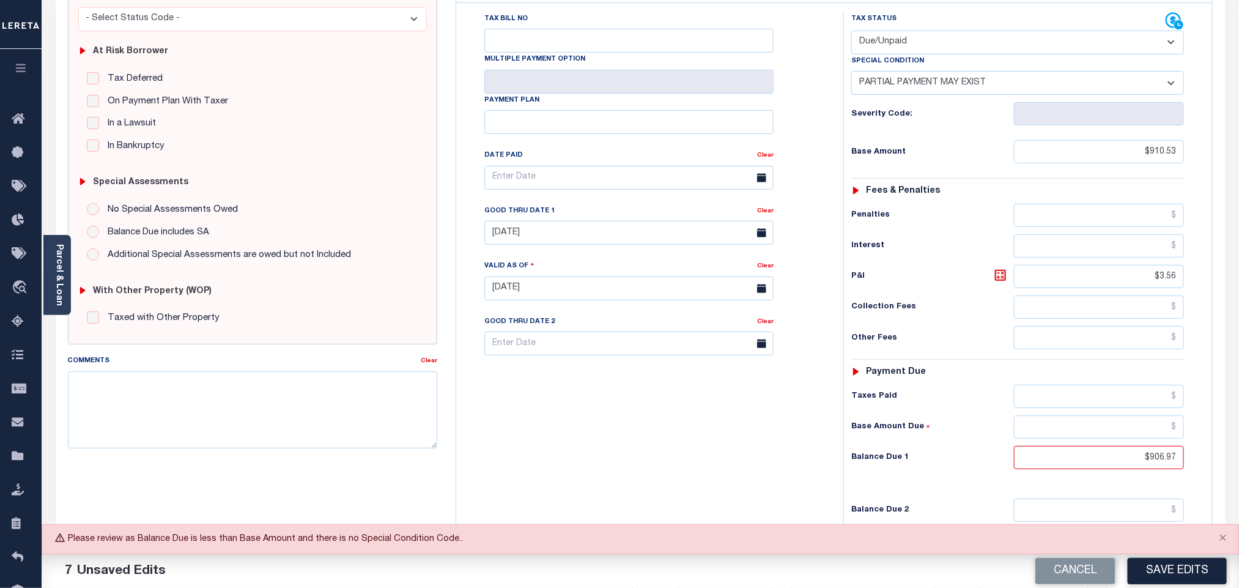
scroll to position [318, 0]
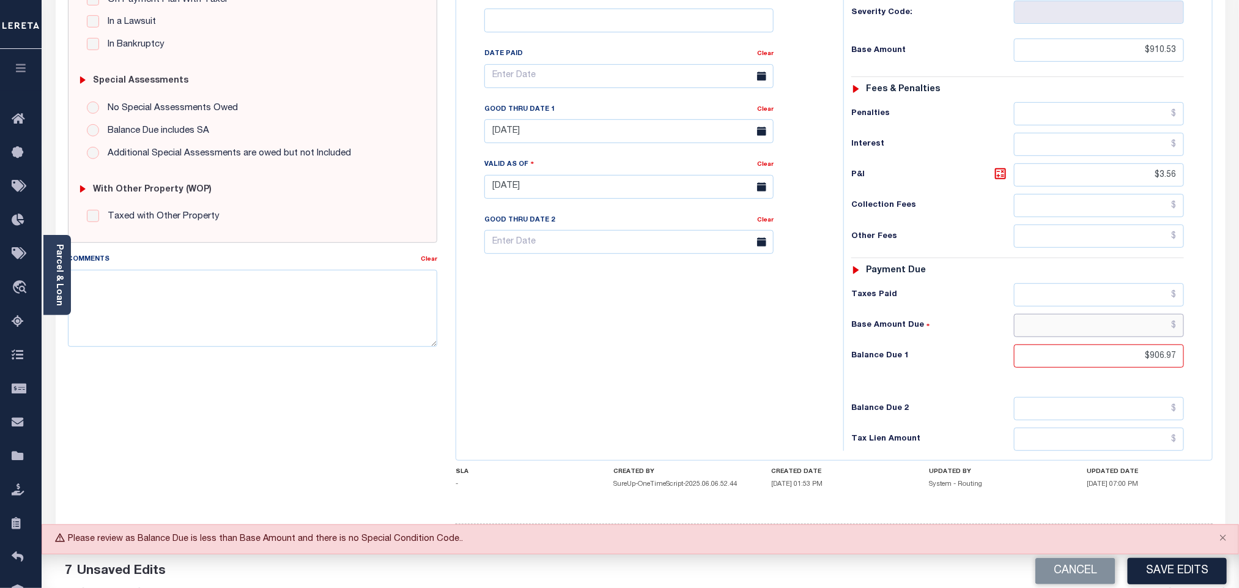
click at [1121, 314] on input "text" at bounding box center [1099, 325] width 171 height 23
paste input "894.84"
type input "$894.84"
drag, startPoint x: 1156, startPoint y: 156, endPoint x: 1176, endPoint y: 158, distance: 20.9
click at [1176, 163] on input "$3.56" at bounding box center [1099, 174] width 171 height 23
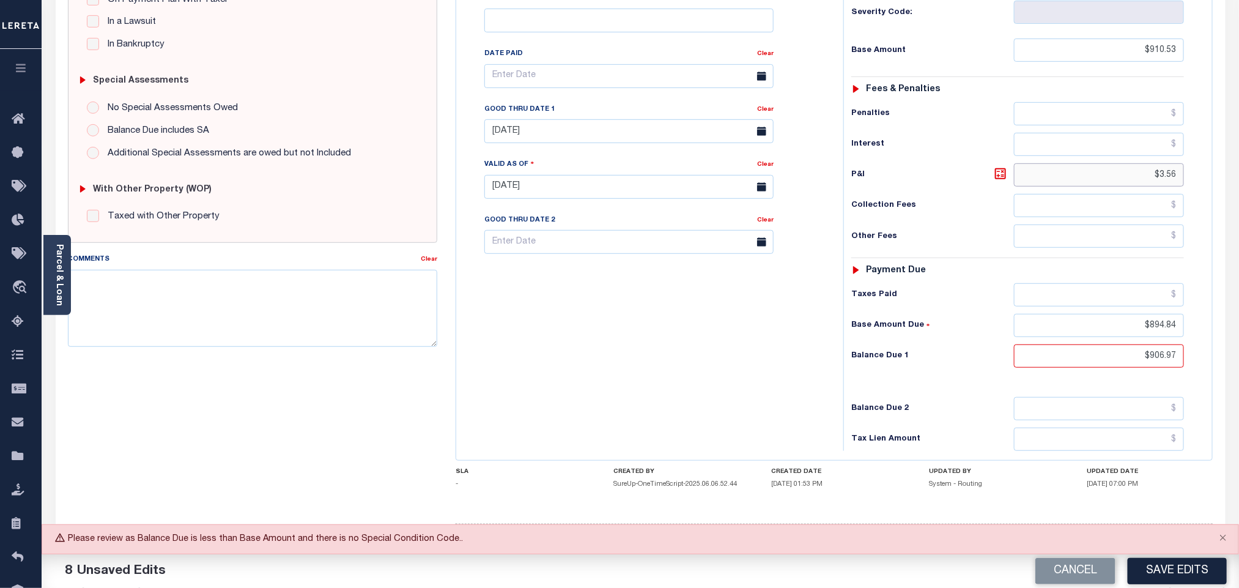
paste input "12.13"
type input "$12.13"
click at [639, 349] on div "Tax Bill No Multiple Payment Option Payment Plan Clear" at bounding box center [646, 181] width 375 height 540
click at [1143, 578] on button "Save Edits" at bounding box center [1177, 571] width 99 height 26
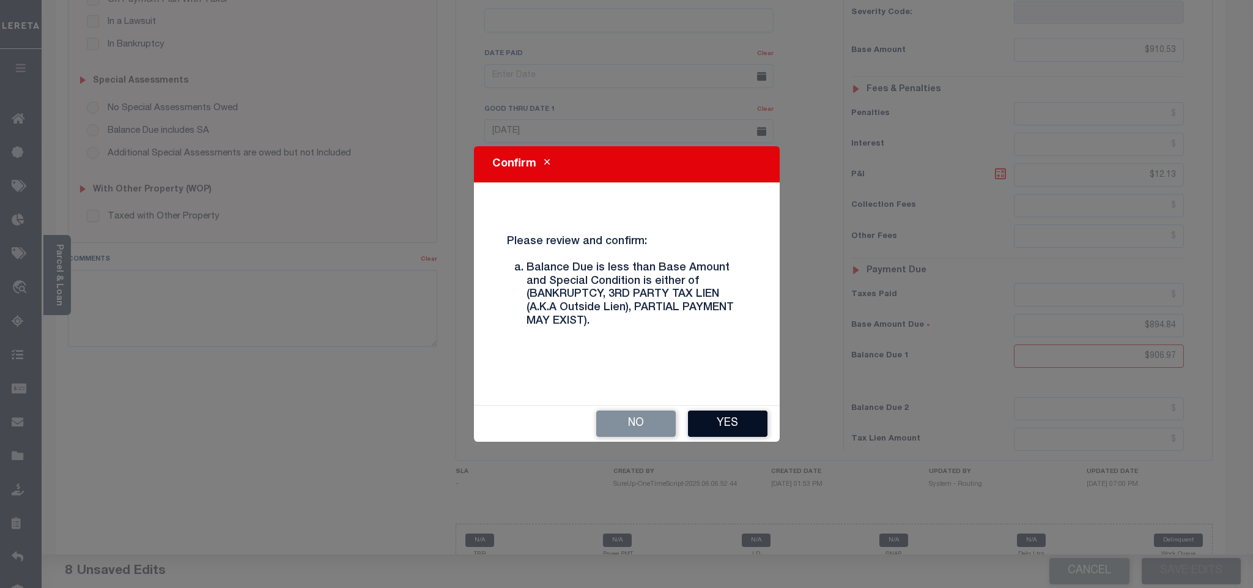
click at [736, 415] on button "Yes" at bounding box center [727, 423] width 79 height 26
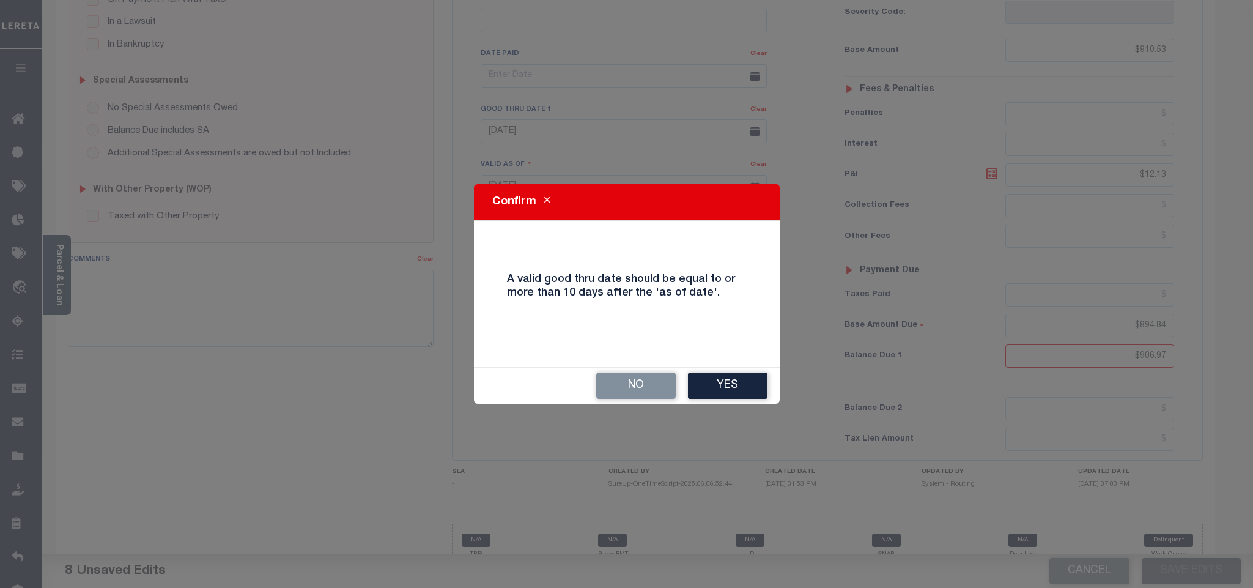
click at [736, 415] on div "Confirm A valid good thru date should be equal to or more than 10 days after th…" at bounding box center [626, 294] width 1253 height 588
click at [738, 388] on button "Yes" at bounding box center [727, 385] width 79 height 26
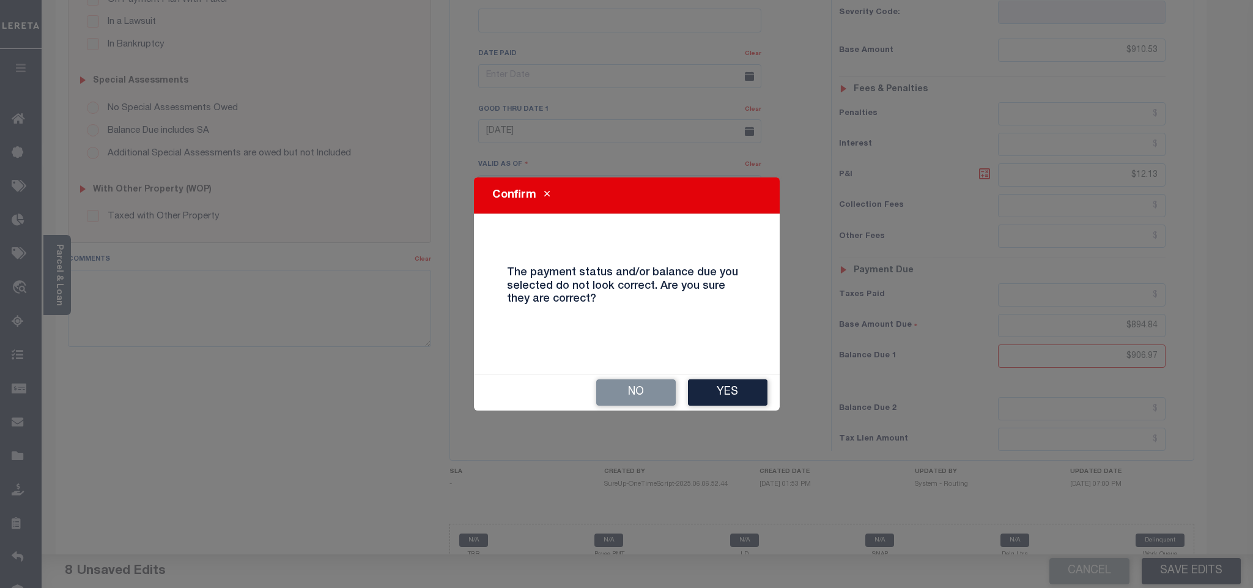
click at [738, 388] on button "Yes" at bounding box center [727, 392] width 79 height 26
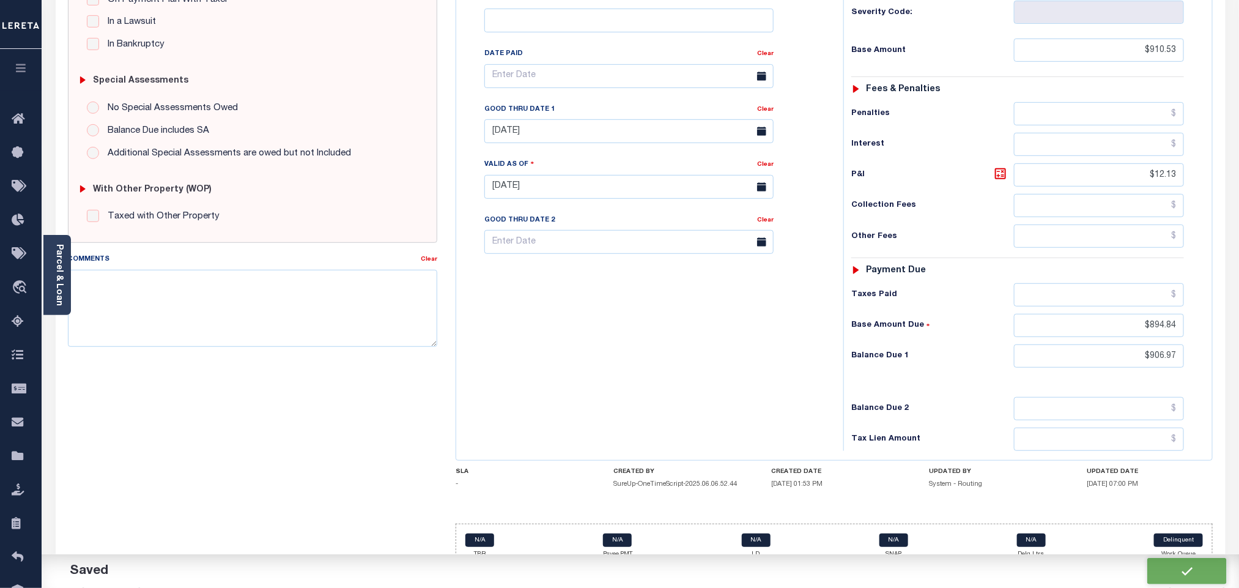
checkbox input "false"
type input "$910.53"
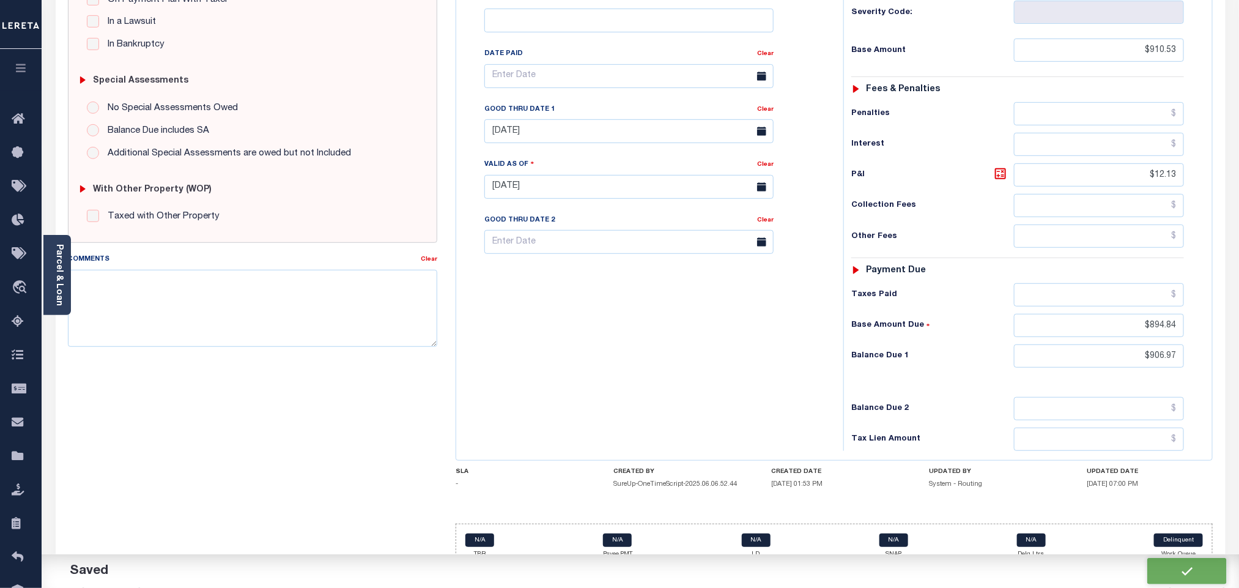
type input "$12.13"
type input "$894.84"
type input "$906.97"
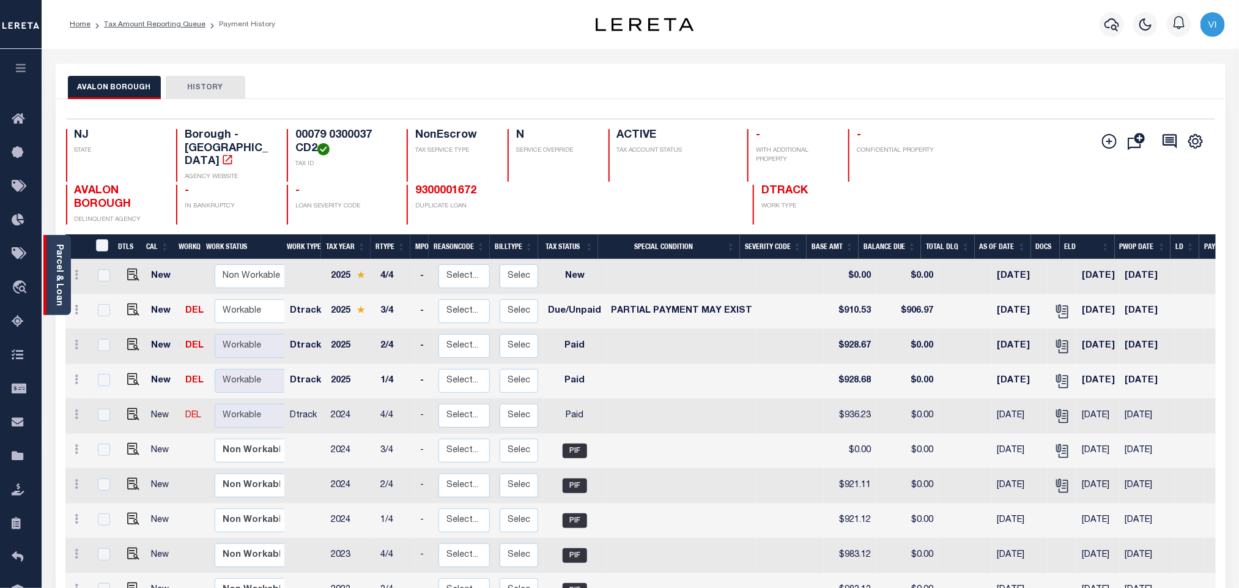
click at [57, 287] on link "Parcel & Loan" at bounding box center [58, 275] width 9 height 62
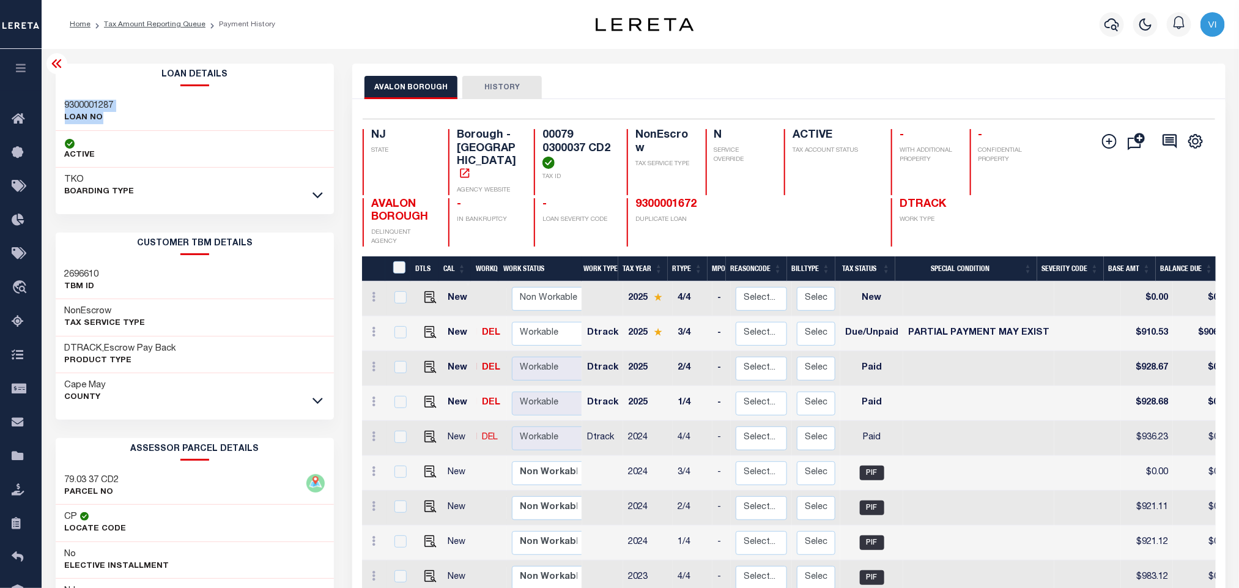
drag, startPoint x: 52, startPoint y: 103, endPoint x: 147, endPoint y: 112, distance: 95.8
click at [136, 125] on div "9300001287 LOAN NO" at bounding box center [195, 112] width 279 height 37
drag, startPoint x: 112, startPoint y: 103, endPoint x: 68, endPoint y: 98, distance: 44.3
click at [68, 98] on div "9300001287 LOAN NO" at bounding box center [195, 112] width 279 height 37
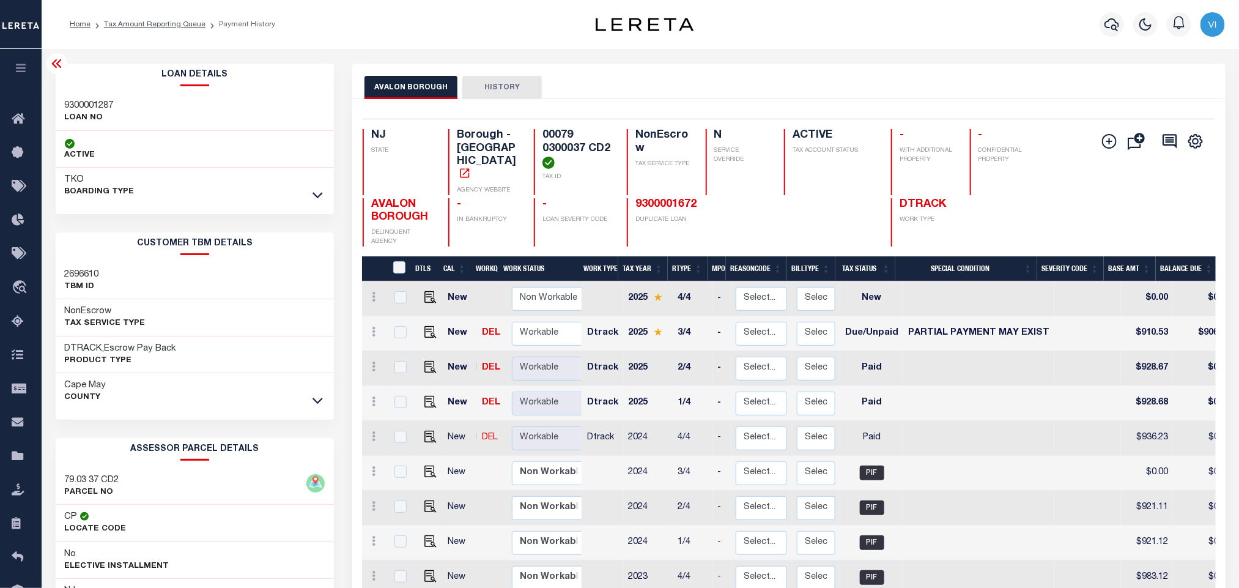
click at [139, 113] on div "9300001287 LOAN NO" at bounding box center [195, 112] width 279 height 37
drag, startPoint x: 61, startPoint y: 90, endPoint x: 186, endPoint y: 92, distance: 125.4
click at [186, 92] on div "Loan Details 9300001287 LOAN NO TKO" at bounding box center [195, 134] width 279 height 141
copy h3 "9300001287"
drag, startPoint x: 580, startPoint y: 144, endPoint x: 529, endPoint y: 133, distance: 52.5
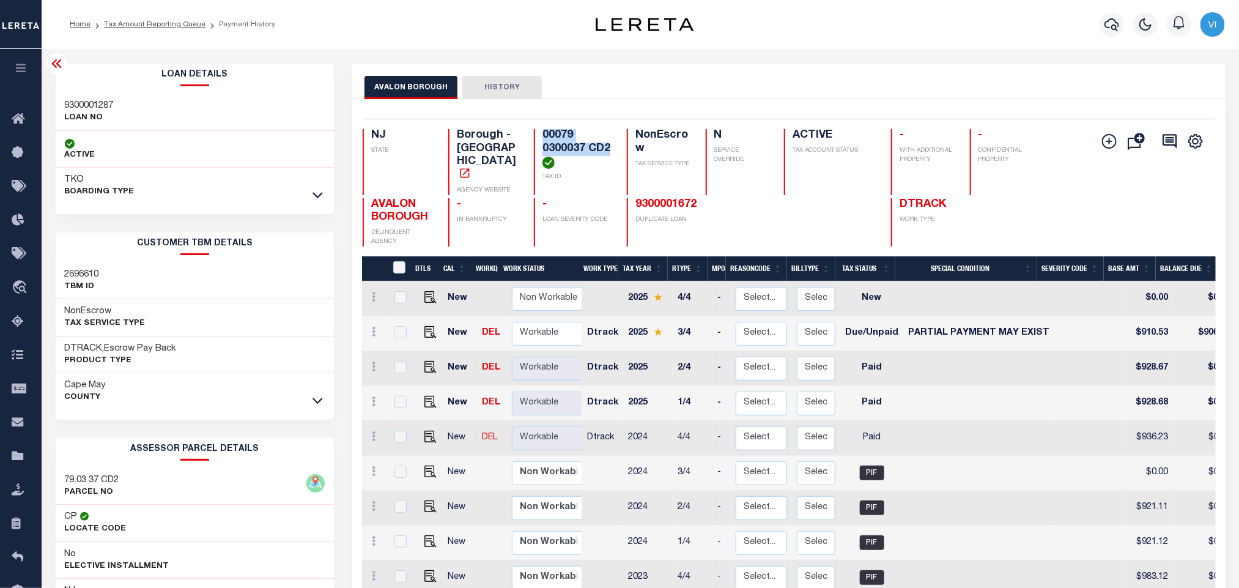
click at [529, 133] on div "NJ STATE Borough - NJ AGENCY WEBSITE 00079 0300037 CD2 TAX ID NonEscrow TAX SER…" at bounding box center [718, 162] width 710 height 66
copy h4 "00079 0300037 CD2"
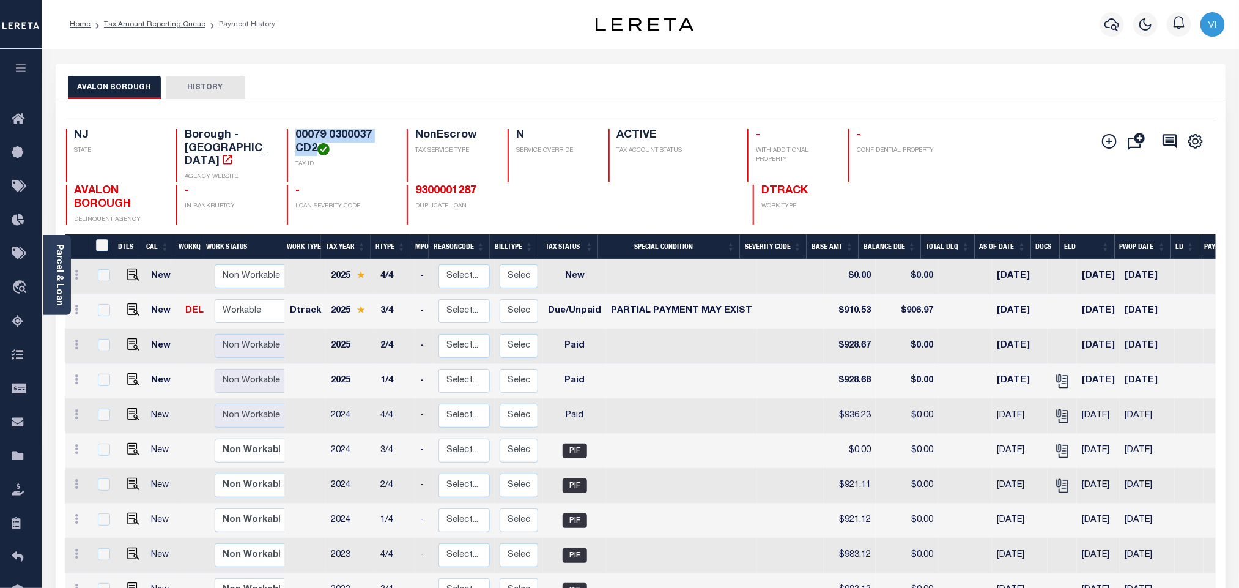
drag, startPoint x: 316, startPoint y: 146, endPoint x: 294, endPoint y: 135, distance: 24.1
click at [295, 135] on h4 "00079 0300037 CD2" at bounding box center [343, 142] width 97 height 26
copy h4 "00079 0300037 CD2"
click at [129, 303] on img "" at bounding box center [133, 309] width 12 height 12
checkbox input "true"
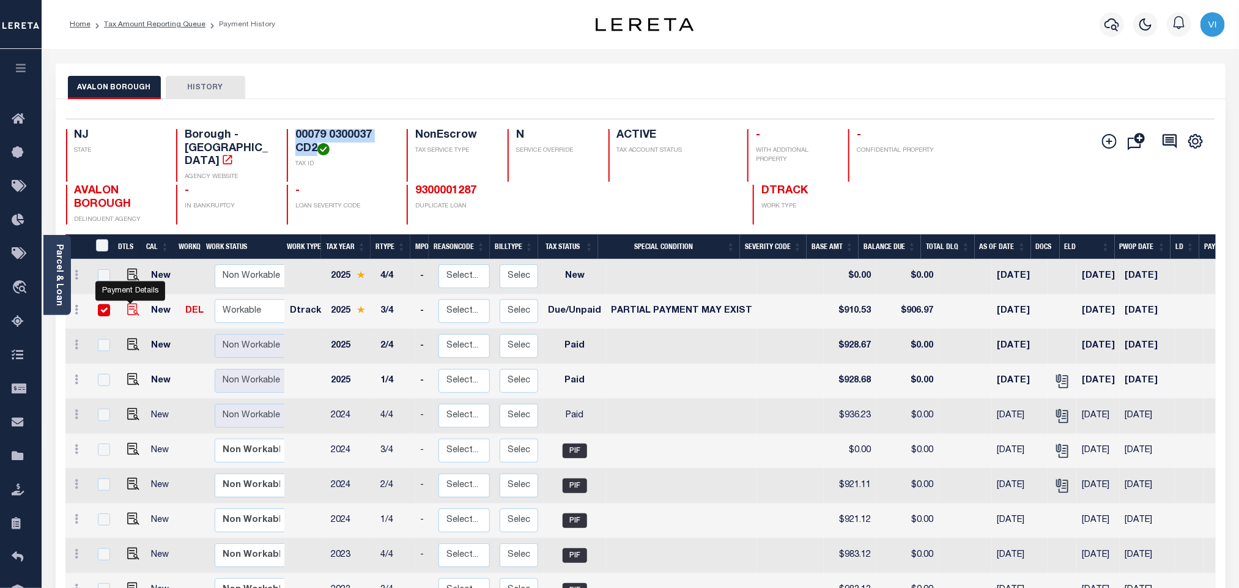
checkbox input "true"
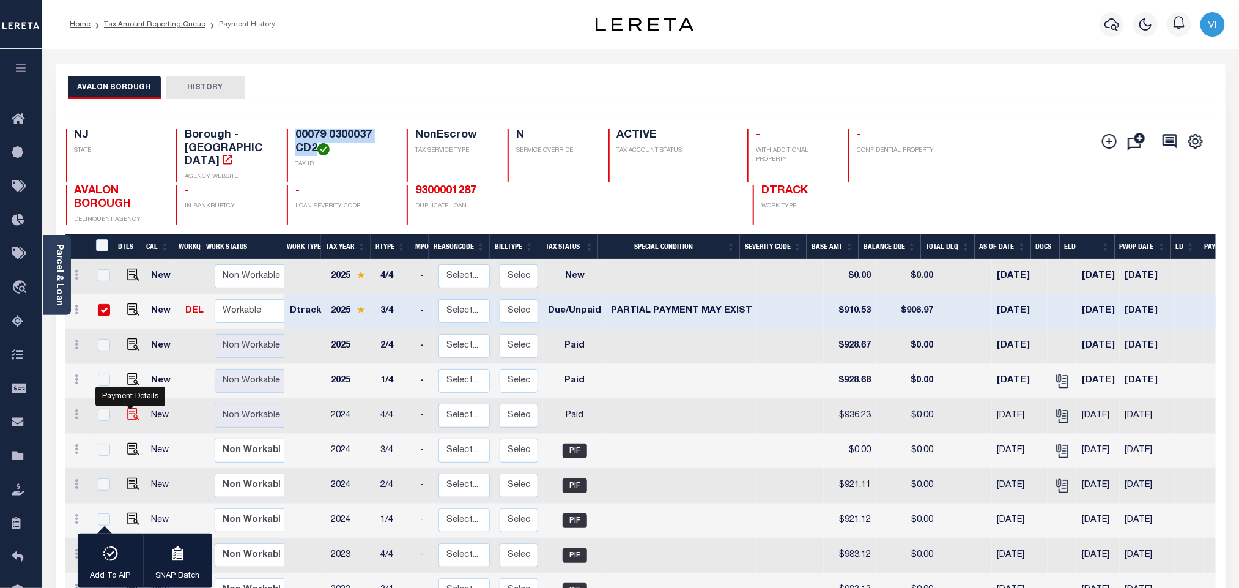
click at [133, 408] on img "" at bounding box center [133, 414] width 12 height 12
checkbox input "true"
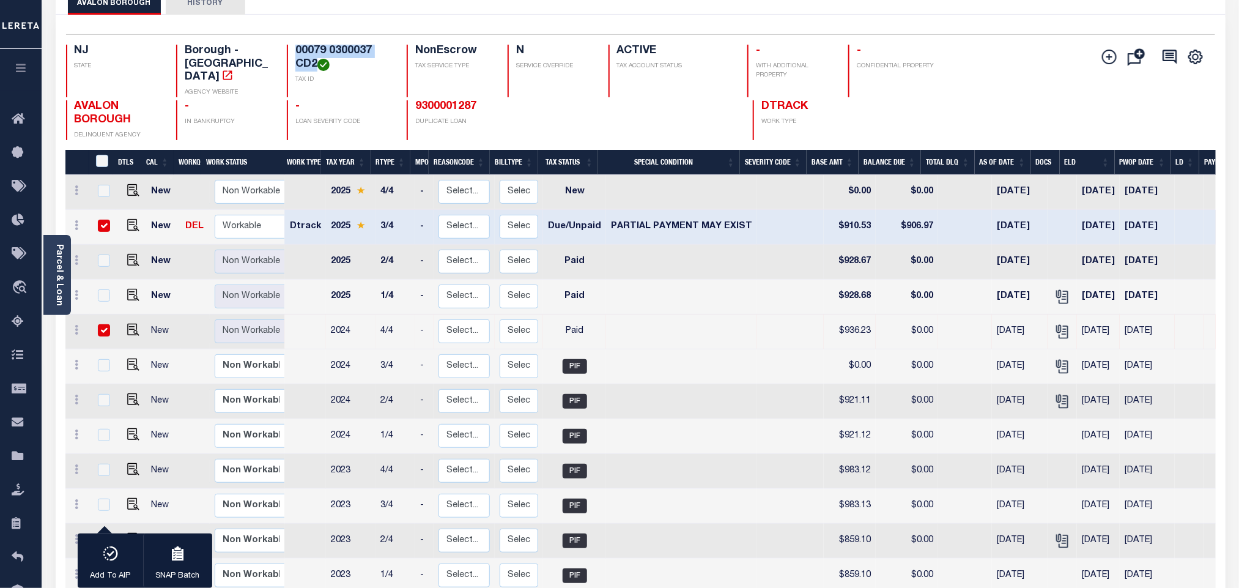
scroll to position [183, 0]
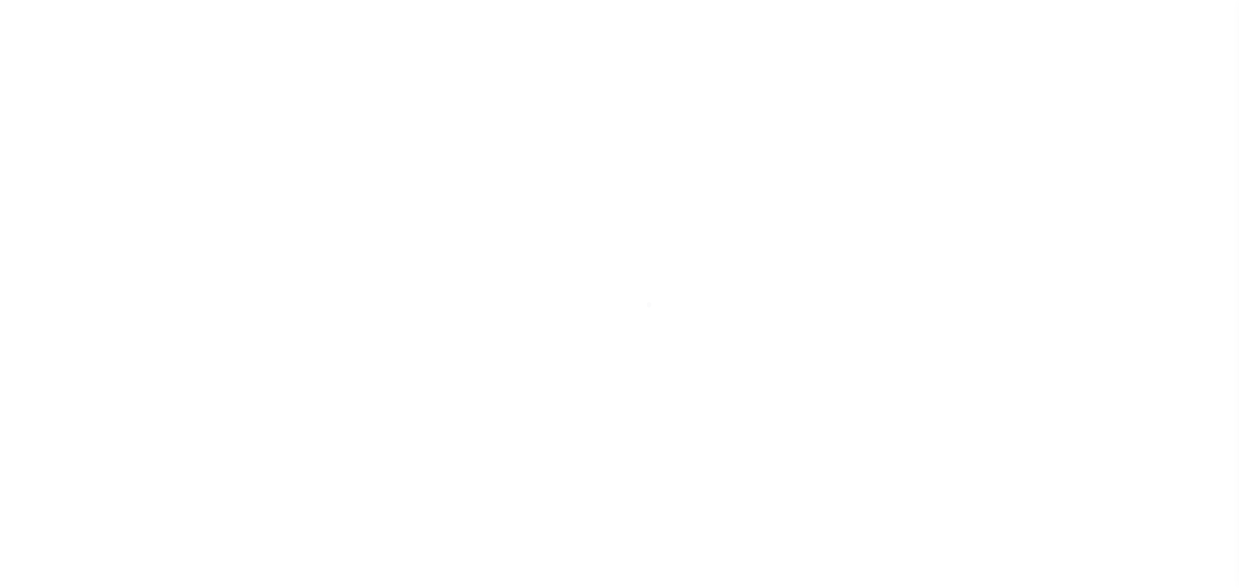
select select "DUE"
select select "15"
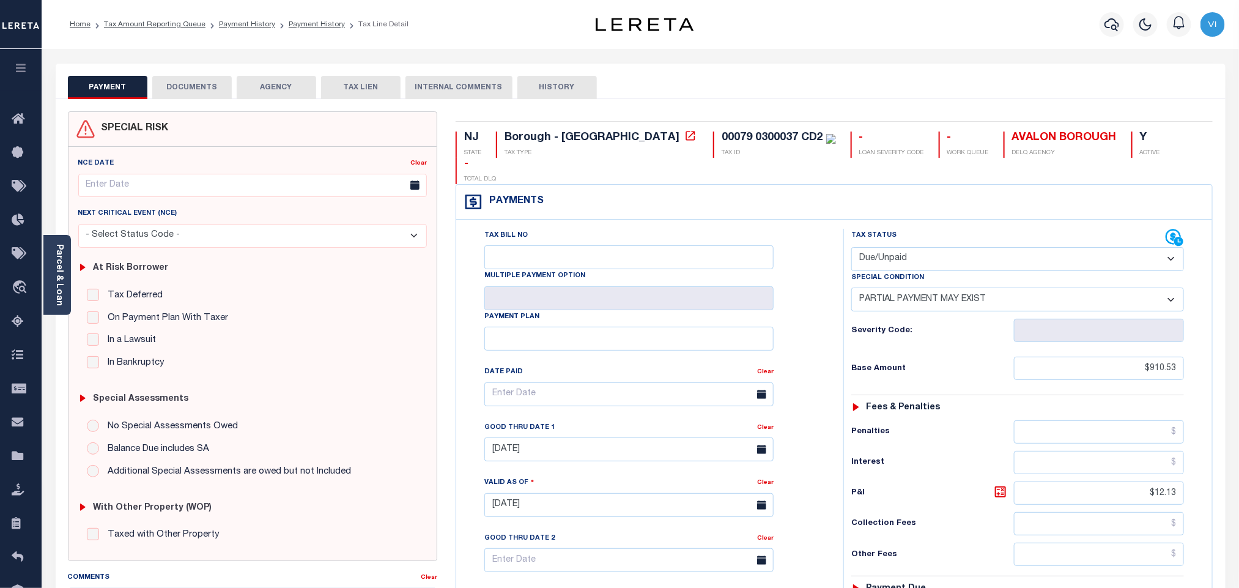
click at [194, 90] on button "DOCUMENTS" at bounding box center [191, 87] width 79 height 23
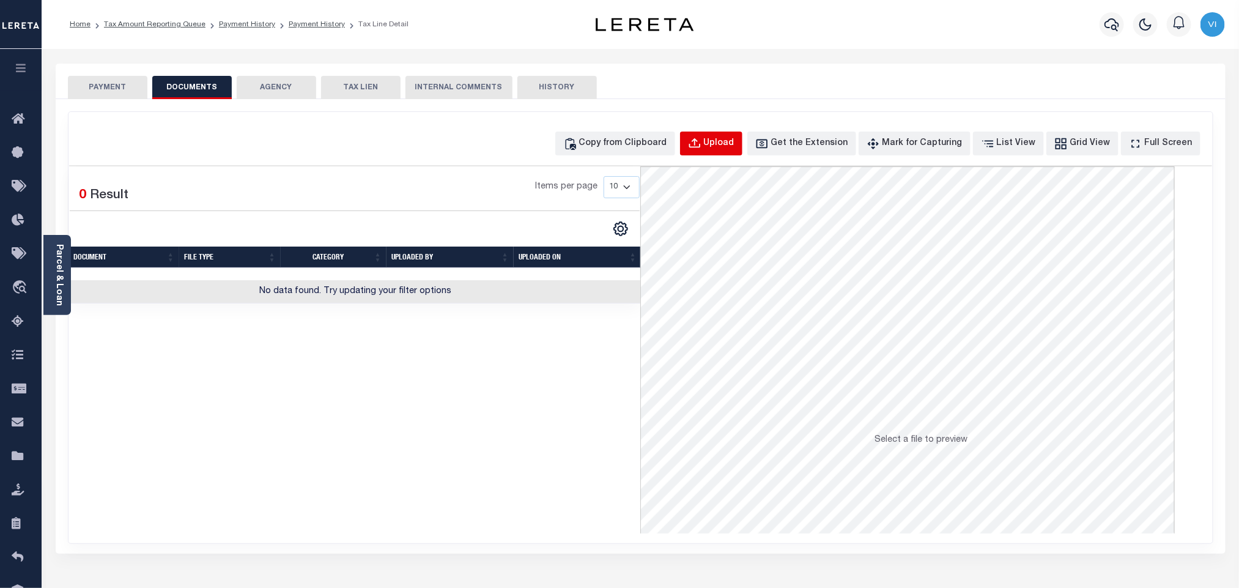
click at [736, 151] on button "Upload" at bounding box center [711, 143] width 62 height 24
select select "POP"
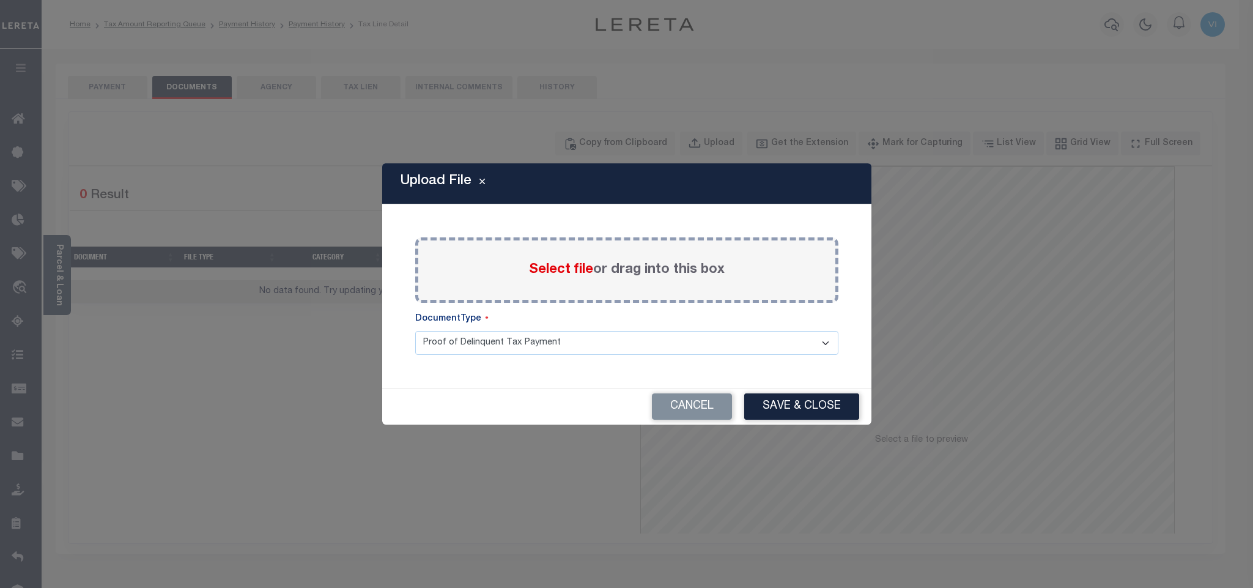
click at [558, 272] on span "Select file" at bounding box center [561, 269] width 64 height 13
click at [0, 0] on input "Select file or drag into this box" at bounding box center [0, 0] width 0 height 0
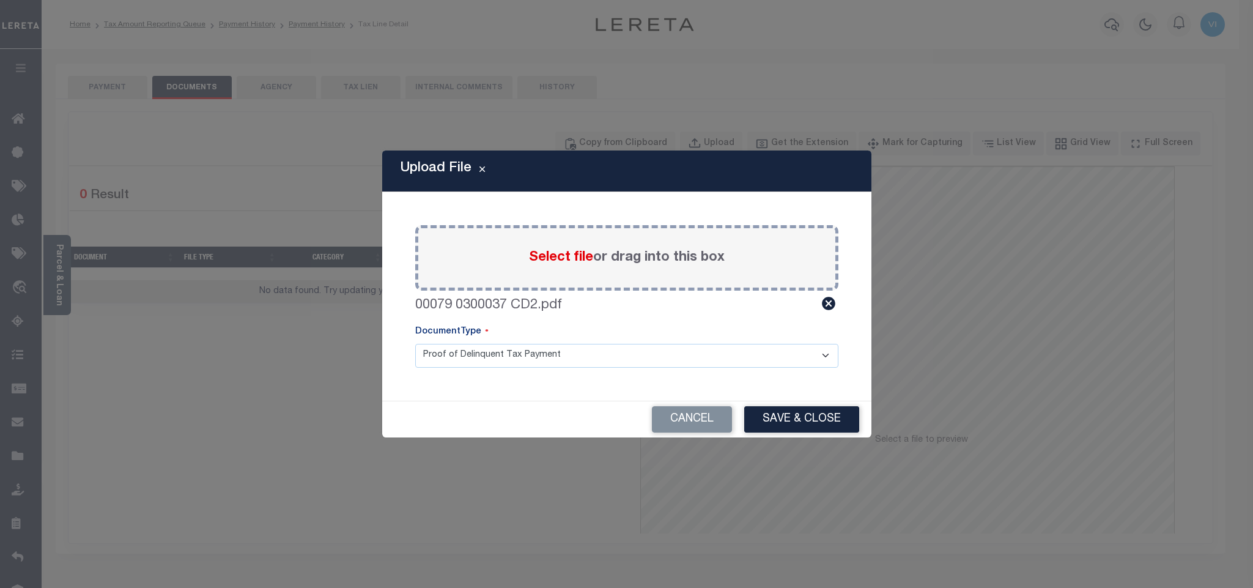
click at [446, 358] on select "Proof of Delinquent Tax Payment" at bounding box center [626, 356] width 423 height 24
click at [415, 344] on select "Proof of Delinquent Tax Payment" at bounding box center [626, 356] width 423 height 24
click at [813, 426] on button "Save & Close" at bounding box center [801, 419] width 115 height 26
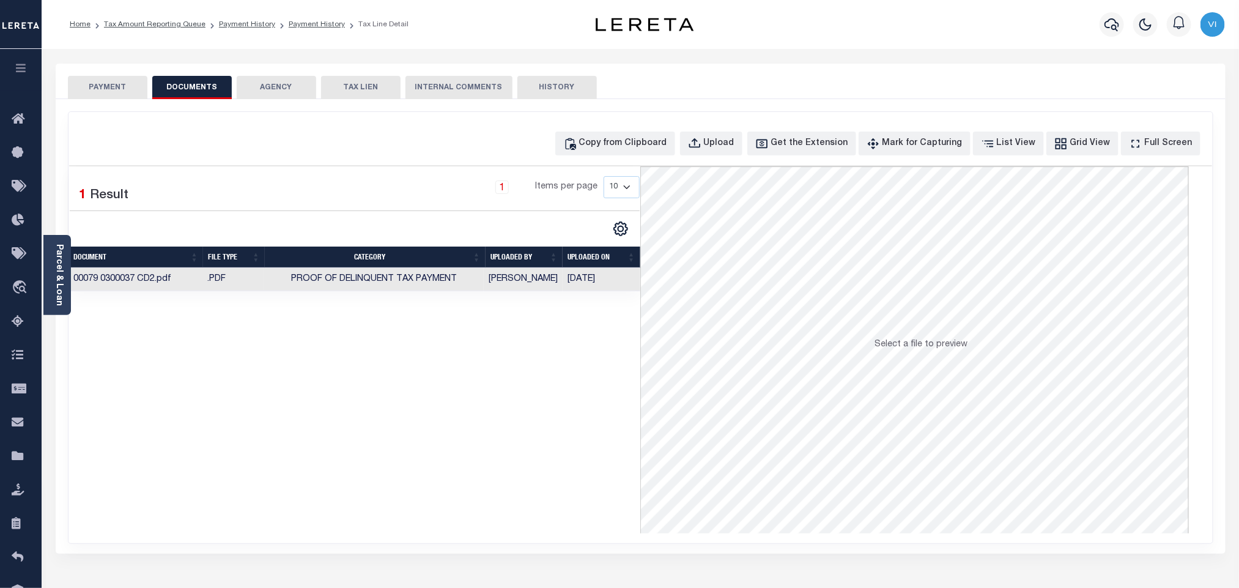
click at [123, 90] on button "PAYMENT" at bounding box center [107, 87] width 79 height 23
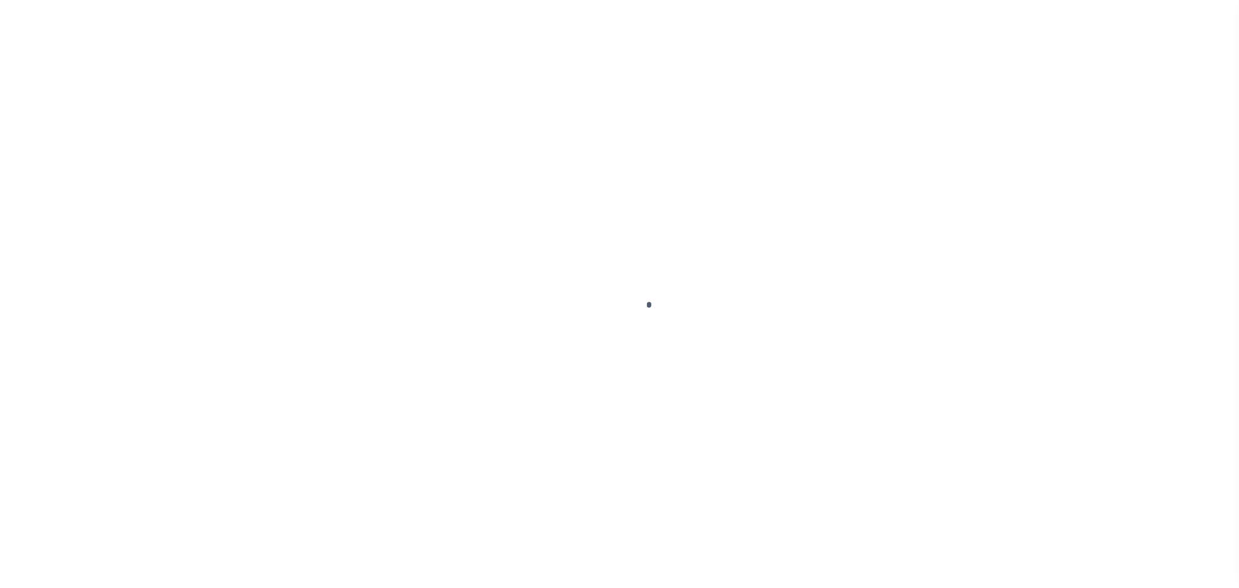
checkbox input "false"
type input "[DATE]"
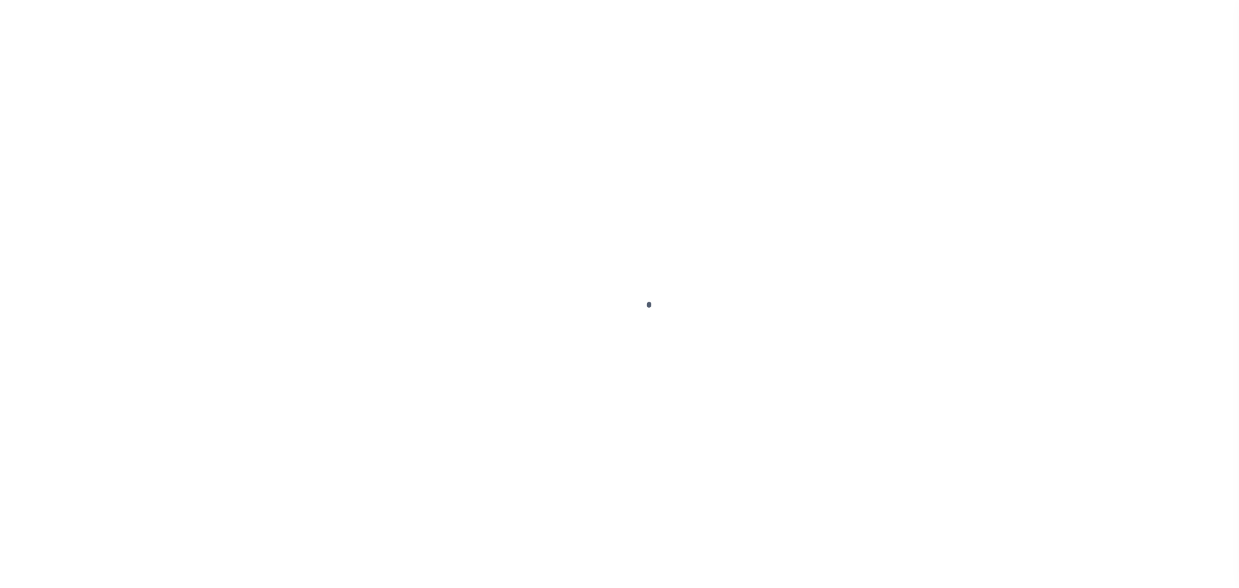
select select "PYD"
type input "$936.23"
type input "$0"
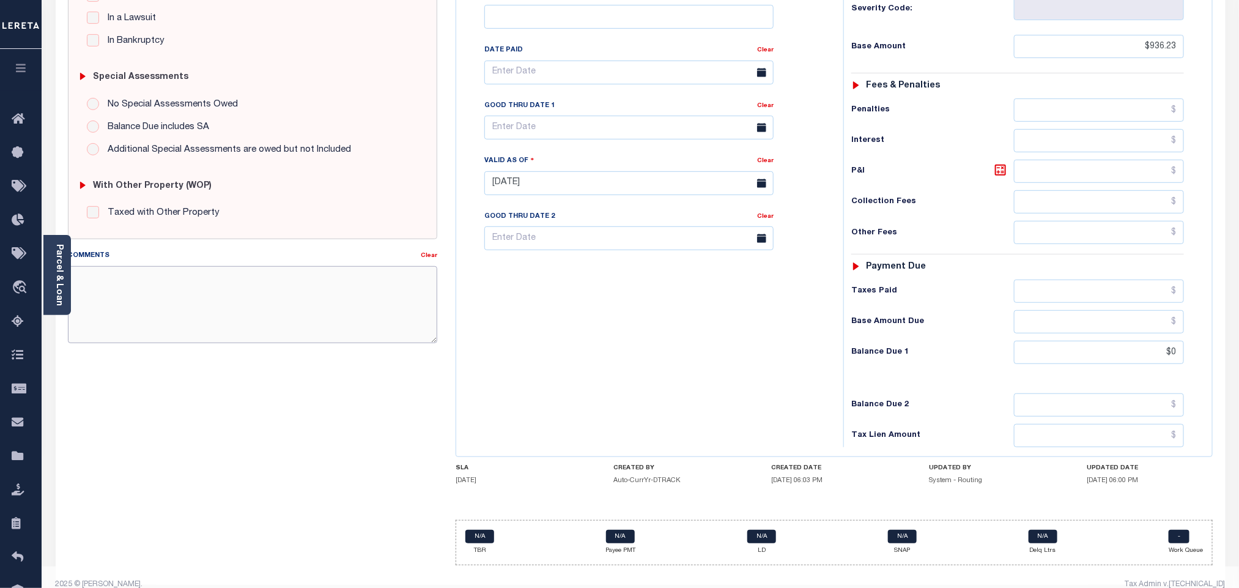
click at [288, 295] on textarea "Comments" at bounding box center [252, 304] width 369 height 77
paste textarea "Please refer 2024 3/4 line for supporting document"
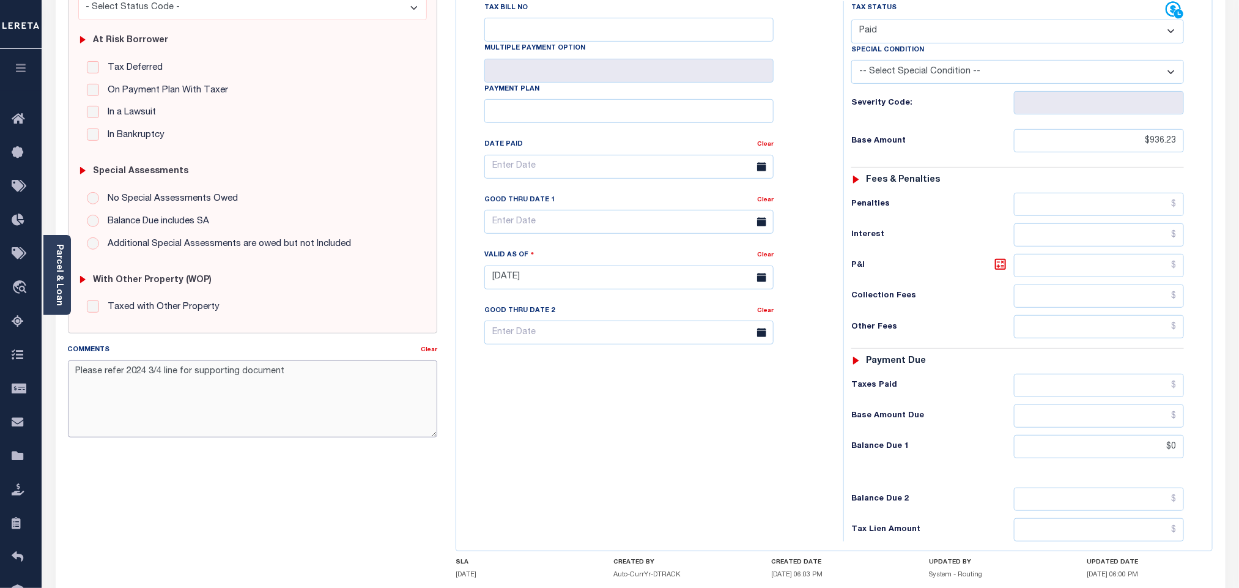
scroll to position [138, 0]
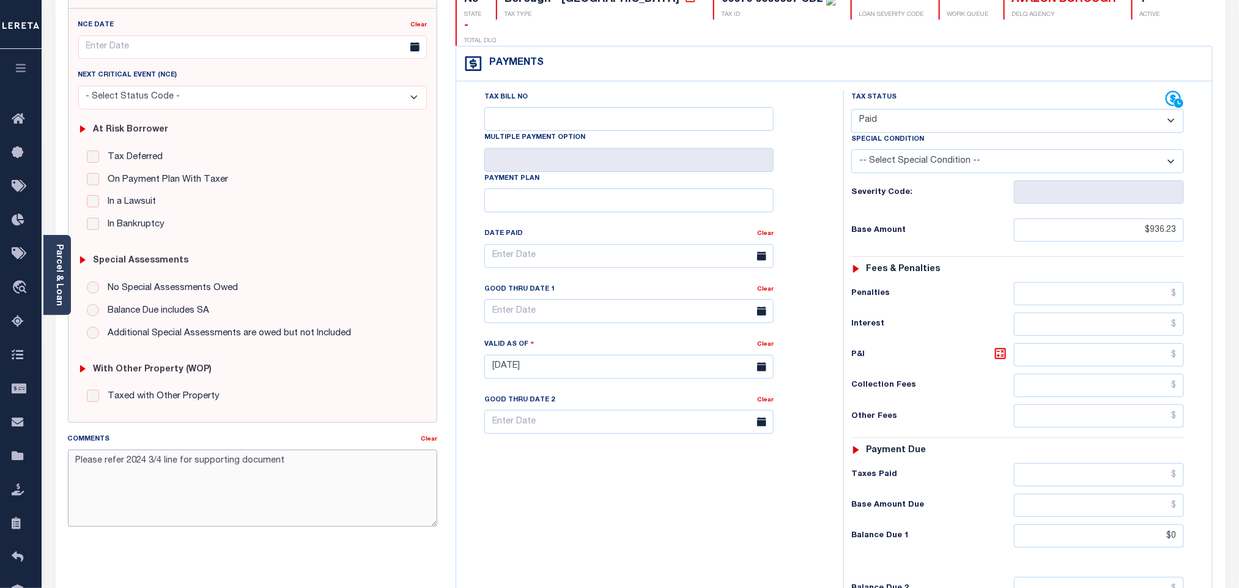
type textarea "Please refer 2024 3/4 line for supporting document"
click at [732, 476] on div "Tax Bill No Multiple Payment Option Payment Plan Clear" at bounding box center [646, 360] width 375 height 540
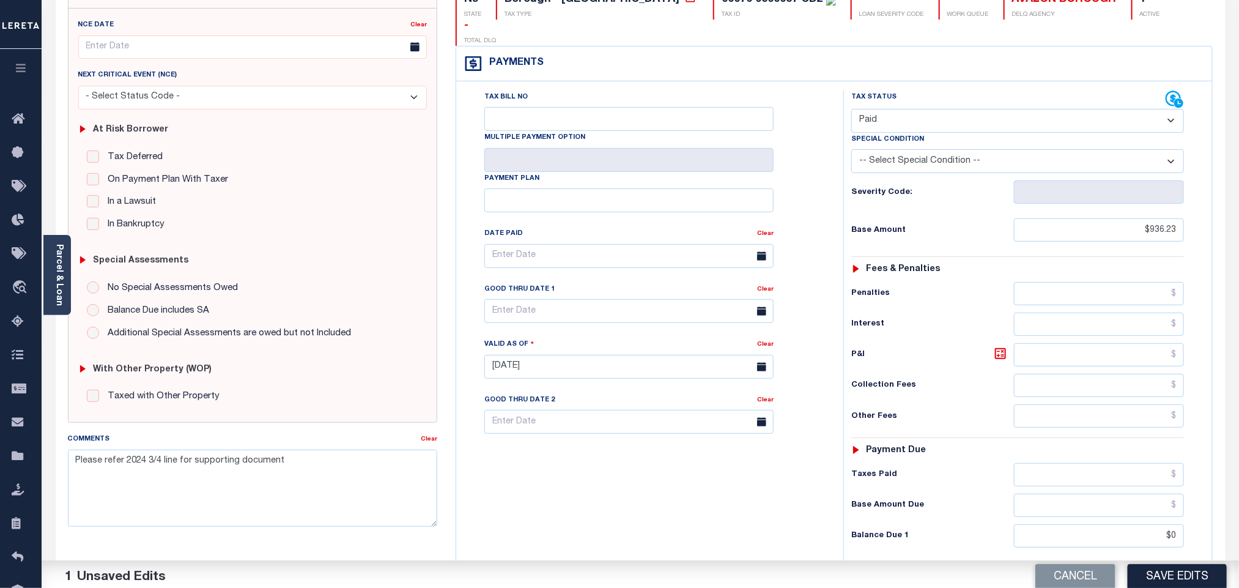
scroll to position [322, 0]
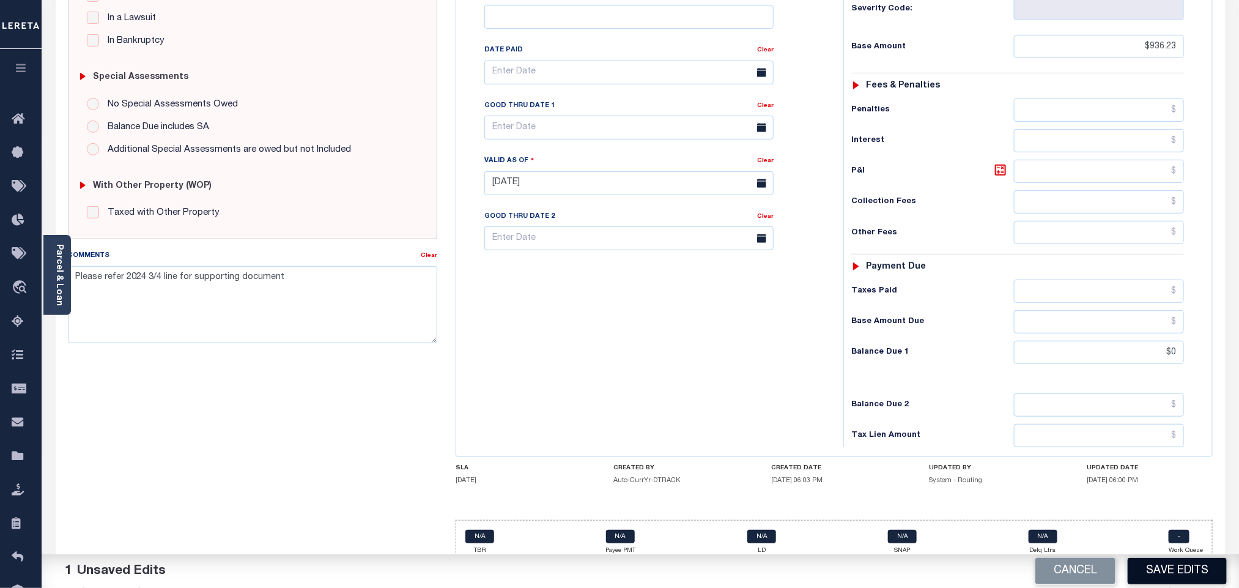
click at [1161, 574] on button "Save Edits" at bounding box center [1177, 571] width 99 height 26
checkbox input "false"
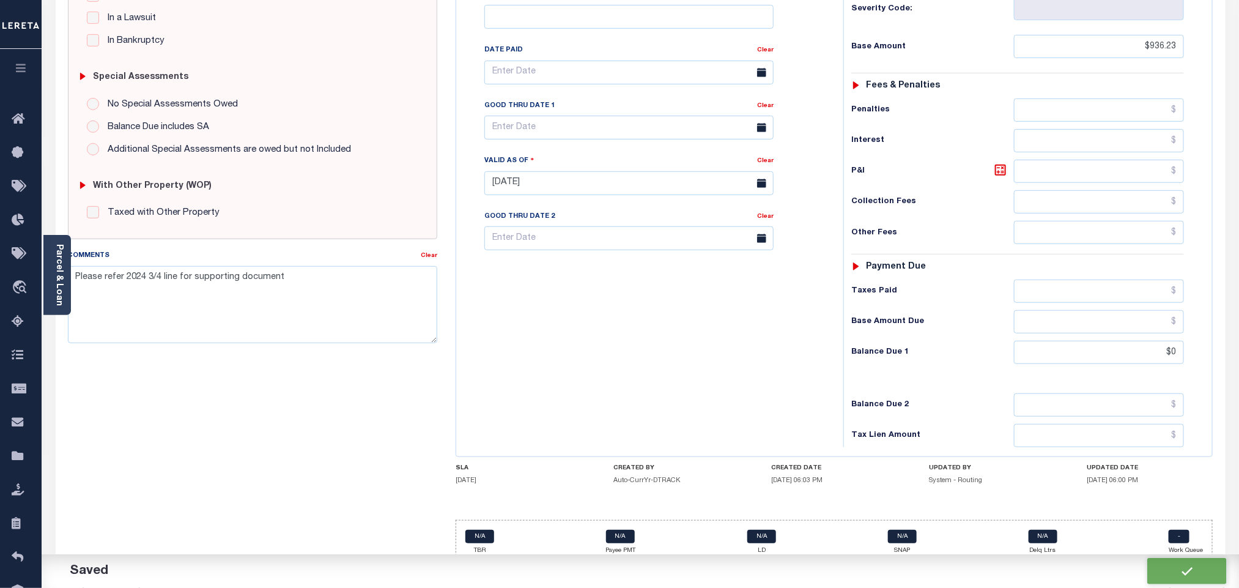
type input "$936.23"
type input "$0"
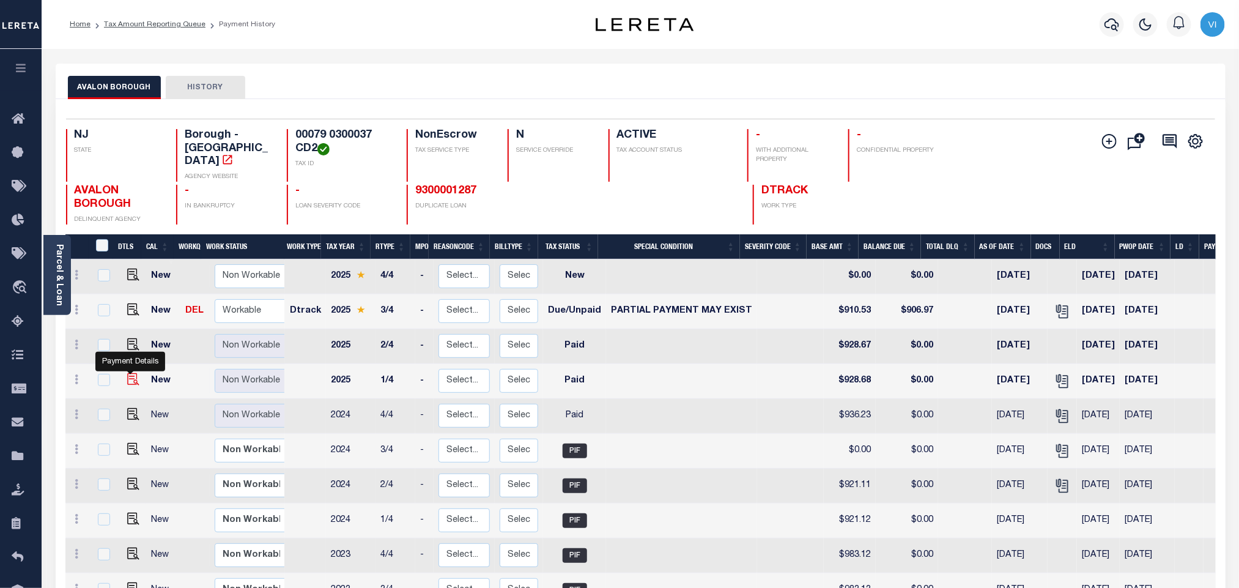
click at [134, 373] on img "" at bounding box center [133, 379] width 12 height 12
checkbox input "true"
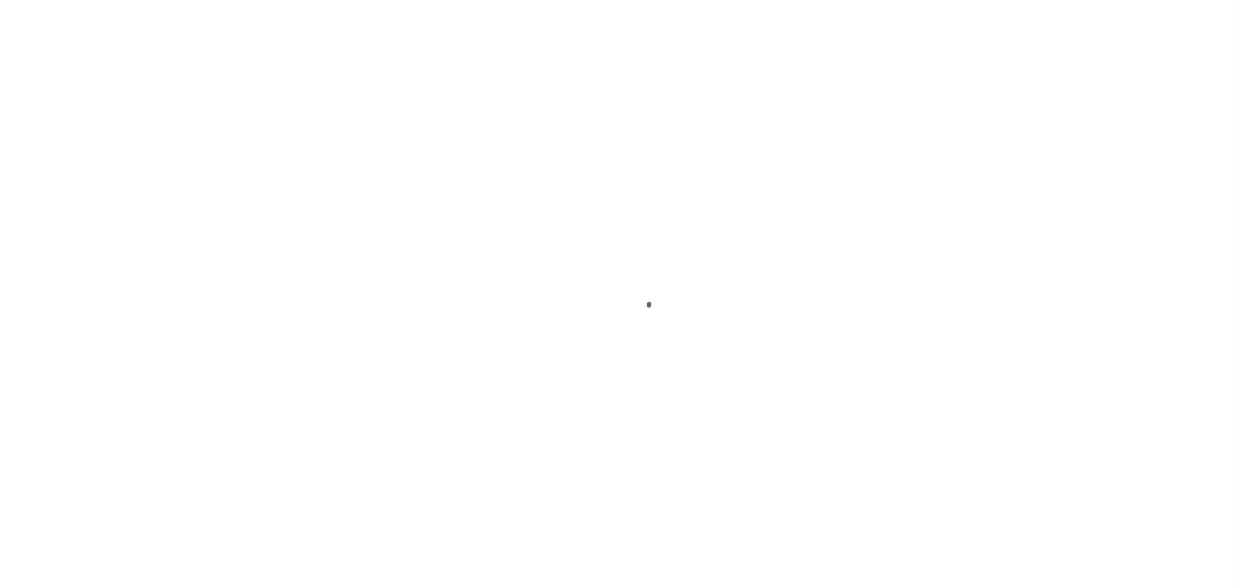
checkbox input "false"
type input "10/02/2025"
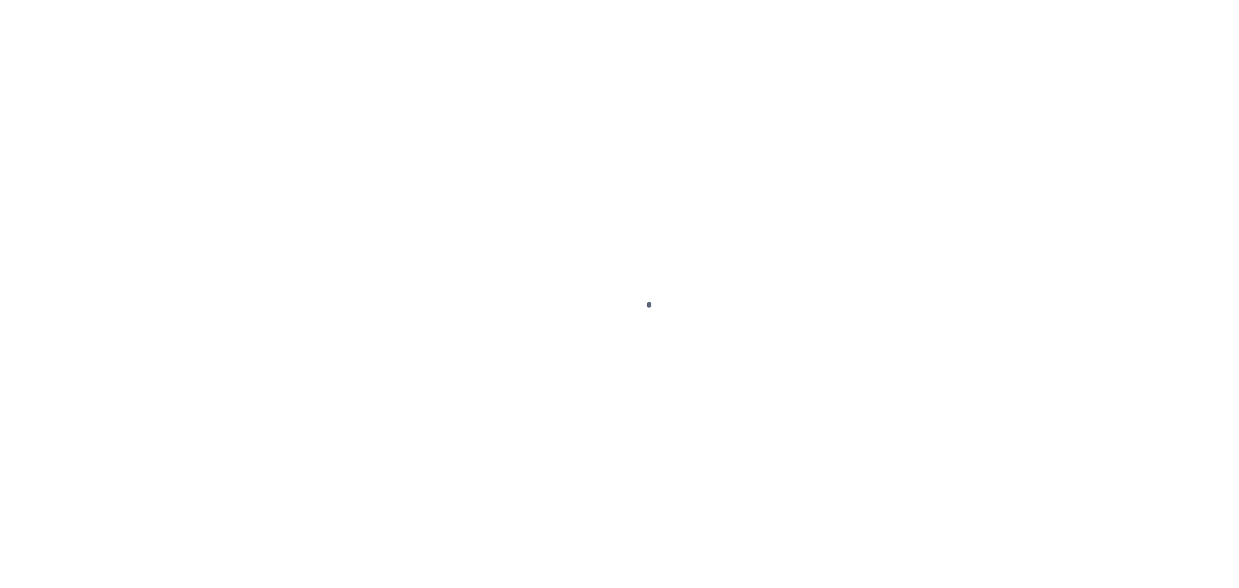
select select "PYD"
type input "$928.68"
type input "$0"
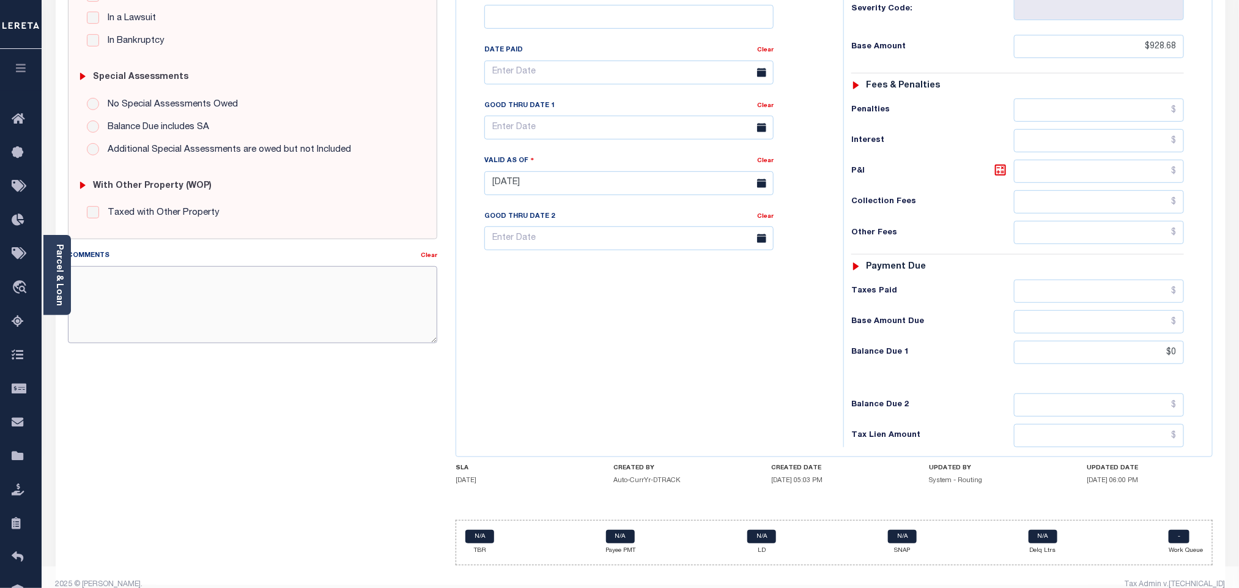
click at [256, 318] on textarea "Comments" at bounding box center [252, 304] width 369 height 77
paste textarea "Please refer 2024 3/4 line for supporting document"
type textarea "Please refer 2024 3/4 line for supporting document"
click at [738, 358] on div "Tax Bill No Multiple Payment Option Payment Plan Clear" at bounding box center [646, 177] width 375 height 540
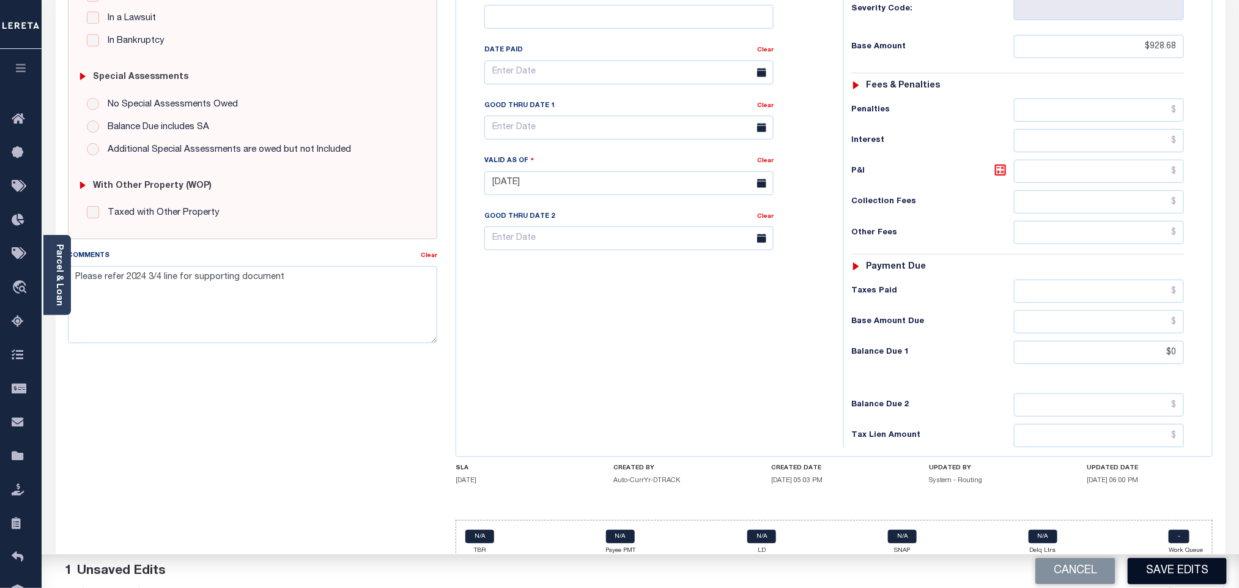
click at [1159, 578] on button "Save Edits" at bounding box center [1177, 571] width 99 height 26
checkbox input "false"
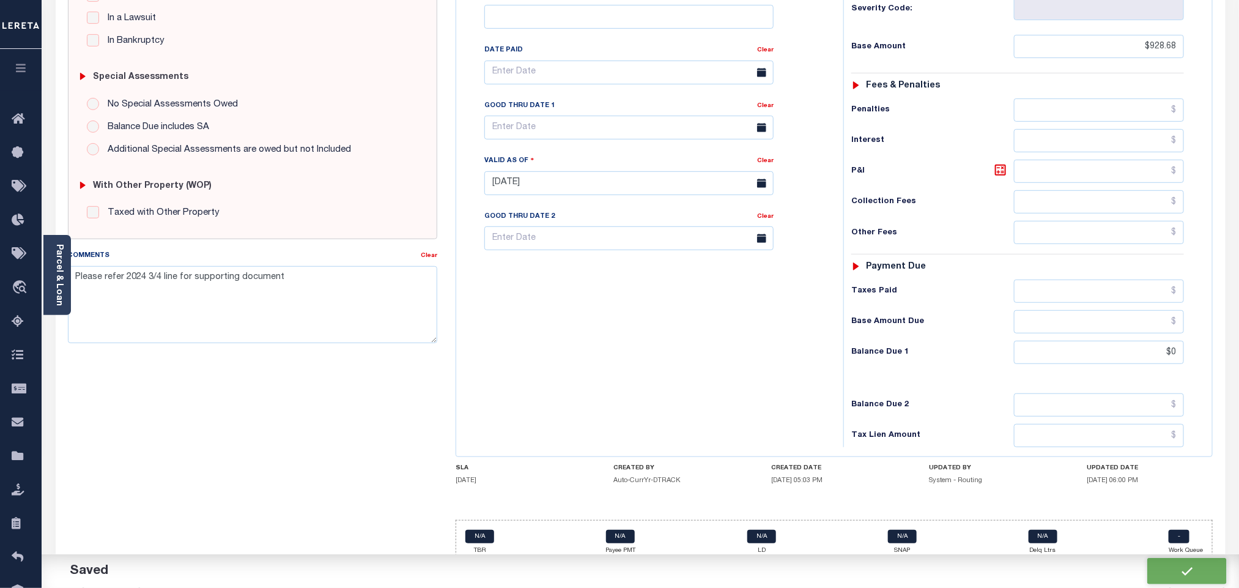
type input "$928.68"
type input "$0"
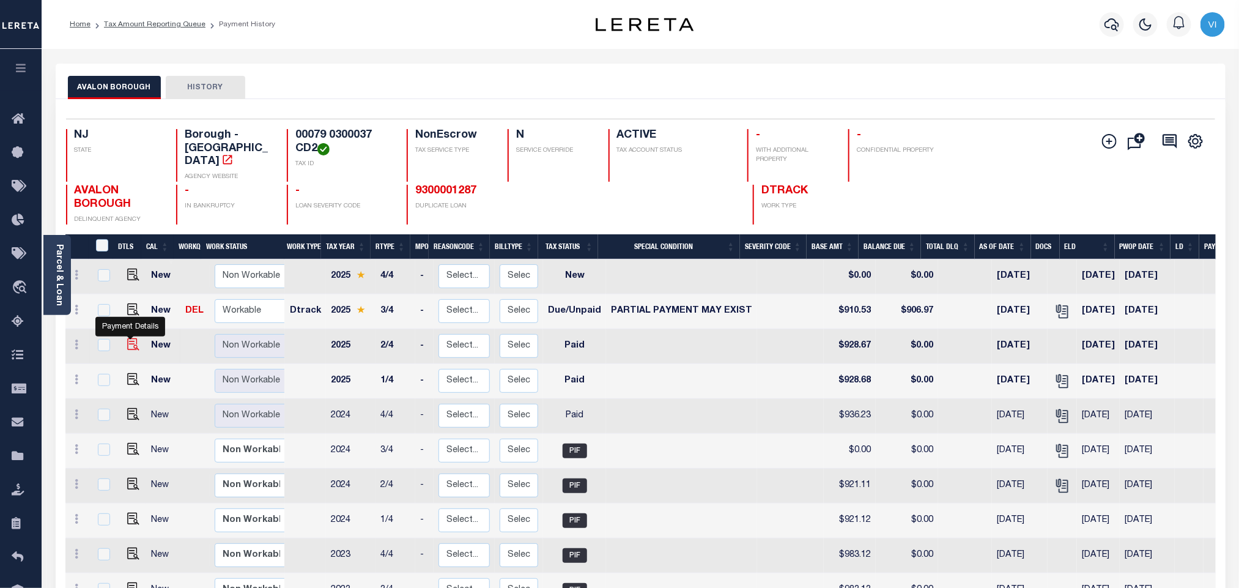
click at [132, 338] on img "" at bounding box center [133, 344] width 12 height 12
checkbox input "true"
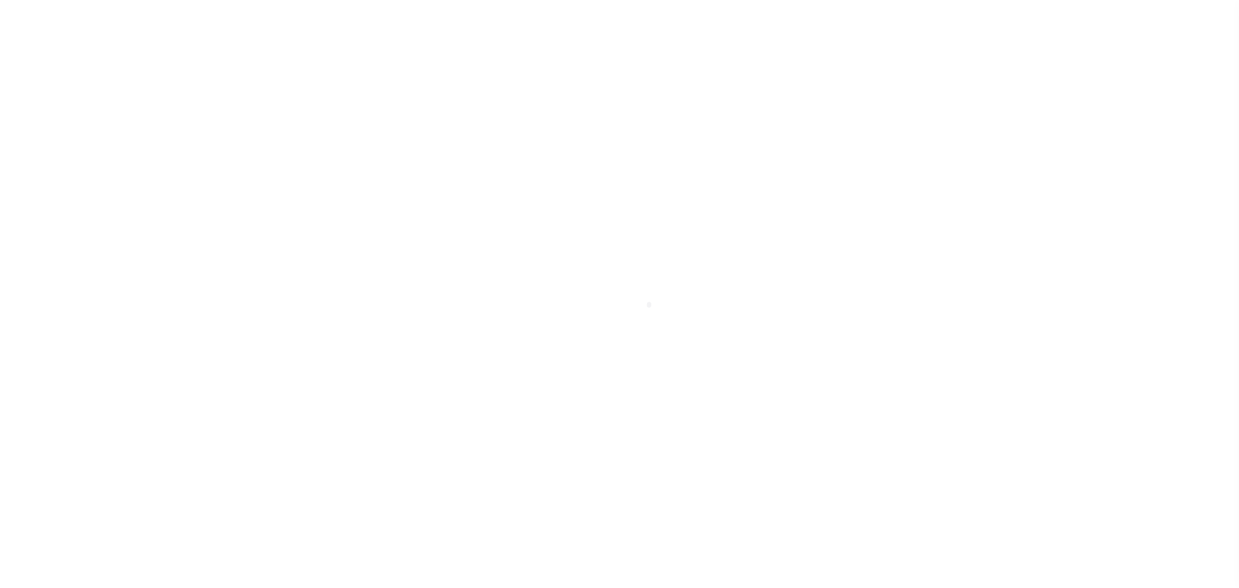
select select "PYD"
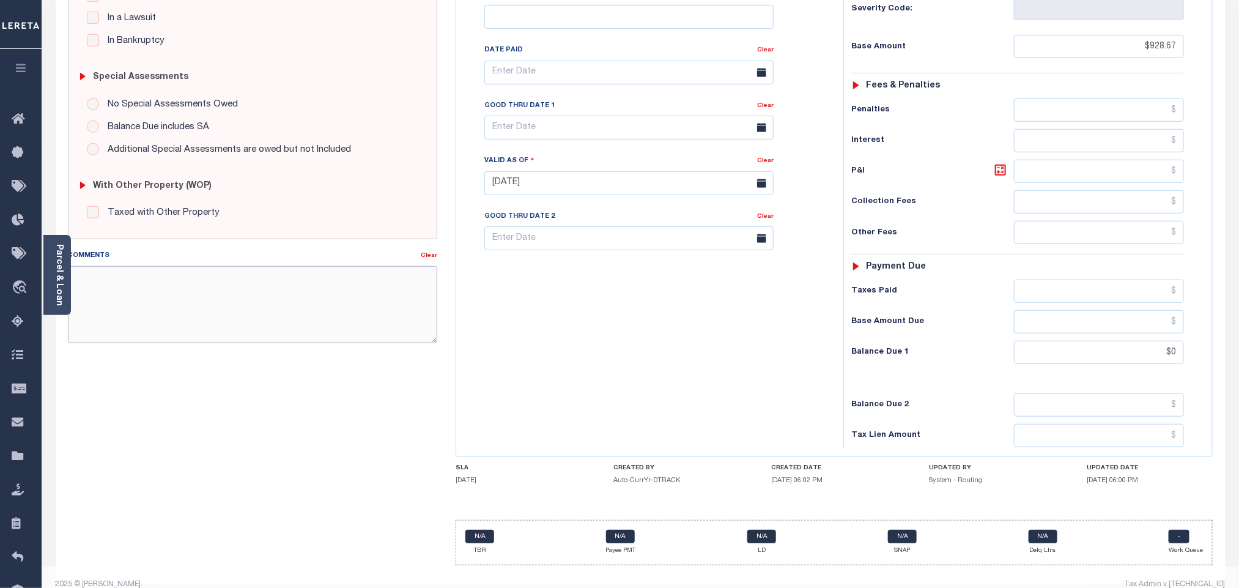
click at [282, 323] on textarea "Comments" at bounding box center [252, 304] width 369 height 77
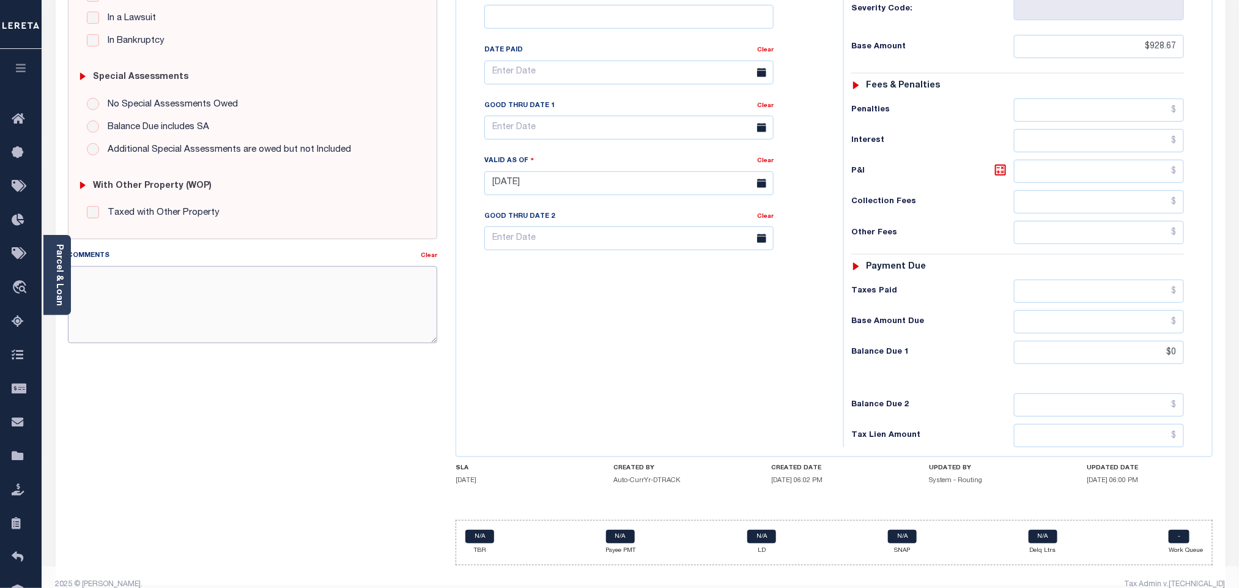
click at [282, 323] on textarea "Comments" at bounding box center [252, 304] width 369 height 77
paste textarea "Please refer 2024 3/4 line for supporting document"
type textarea "Please refer 2024 3/4 line for supporting document"
click at [525, 329] on div "Tax Bill No Multiple Payment Option Payment Plan Clear" at bounding box center [646, 177] width 375 height 540
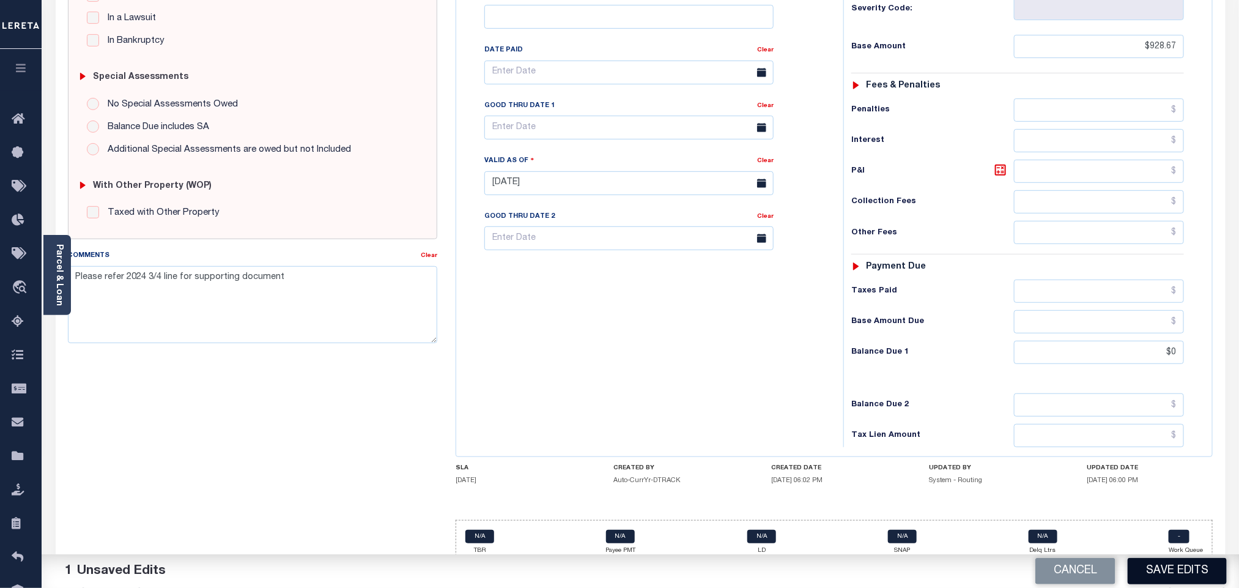
click at [1158, 566] on button "Save Edits" at bounding box center [1177, 571] width 99 height 26
checkbox input "false"
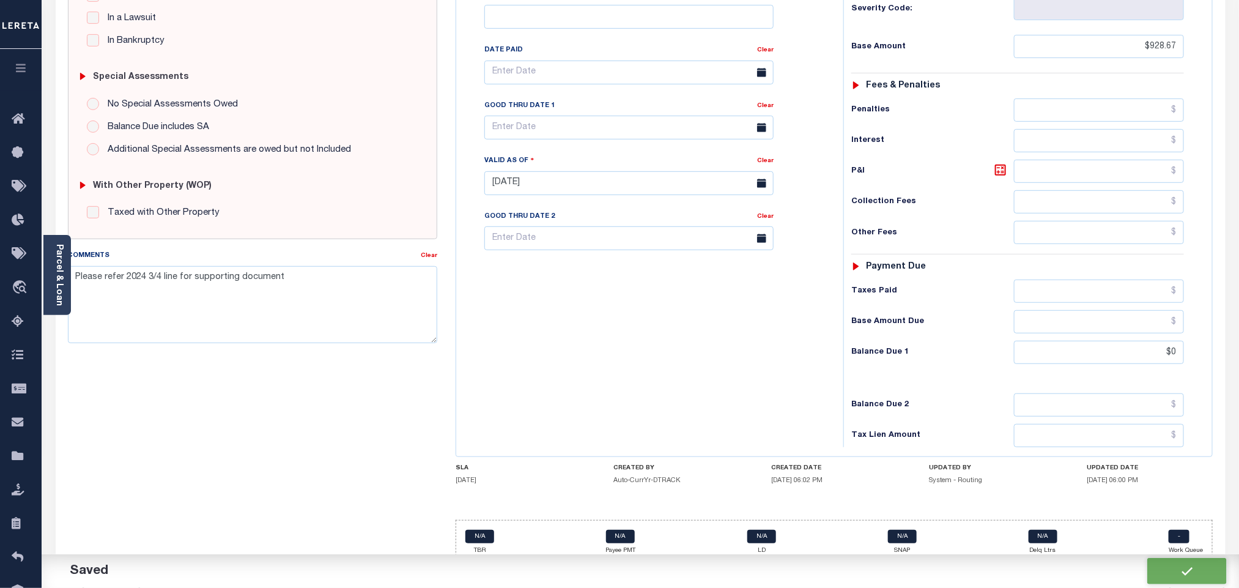
type input "$928.67"
type input "$0"
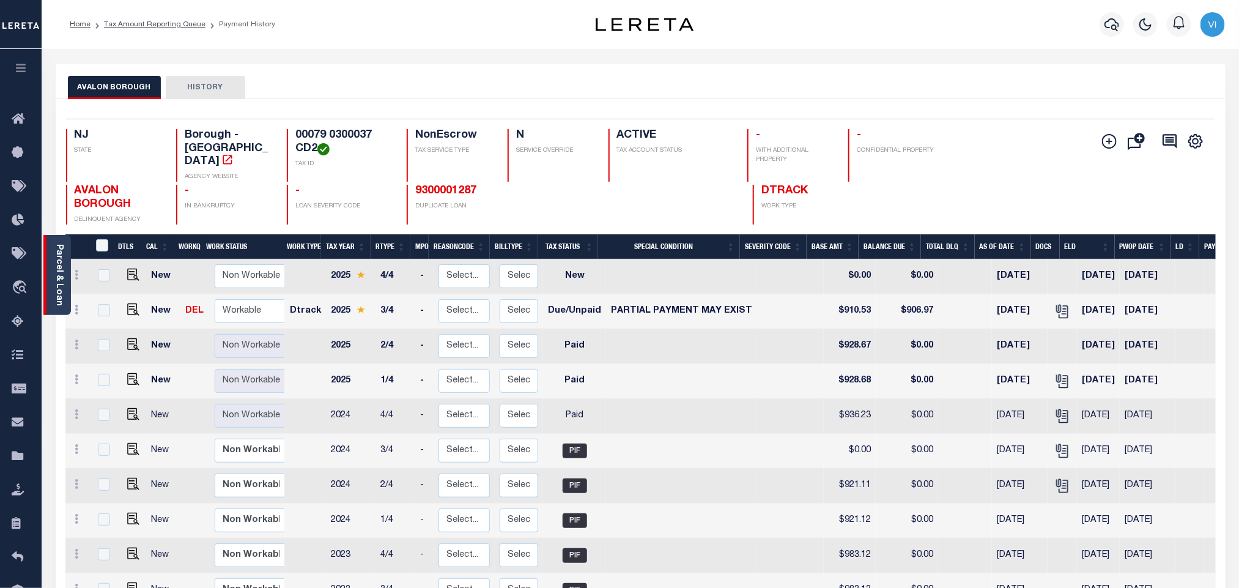
click at [55, 274] on link "Parcel & Loan" at bounding box center [58, 275] width 9 height 62
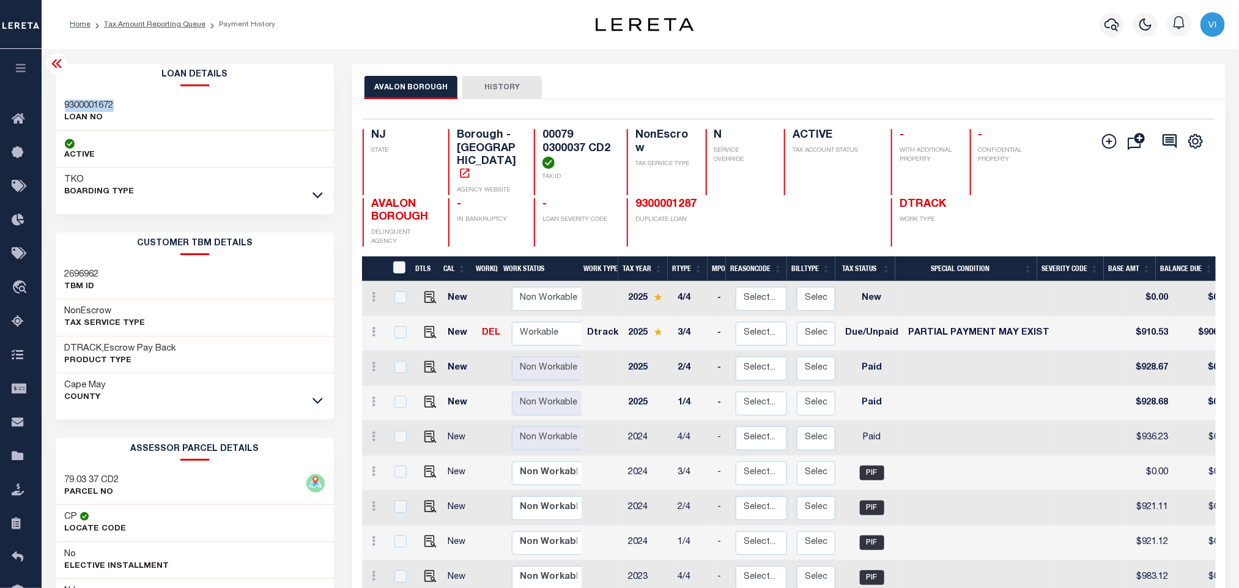
drag, startPoint x: 119, startPoint y: 103, endPoint x: 62, endPoint y: 103, distance: 56.9
click at [62, 103] on div "9300001672 LOAN NO" at bounding box center [195, 112] width 279 height 37
copy h3 "9300001672"
drag, startPoint x: 610, startPoint y: 150, endPoint x: 542, endPoint y: 139, distance: 68.8
click at [542, 139] on h4 "00079 0300037 CD2" at bounding box center [577, 149] width 70 height 40
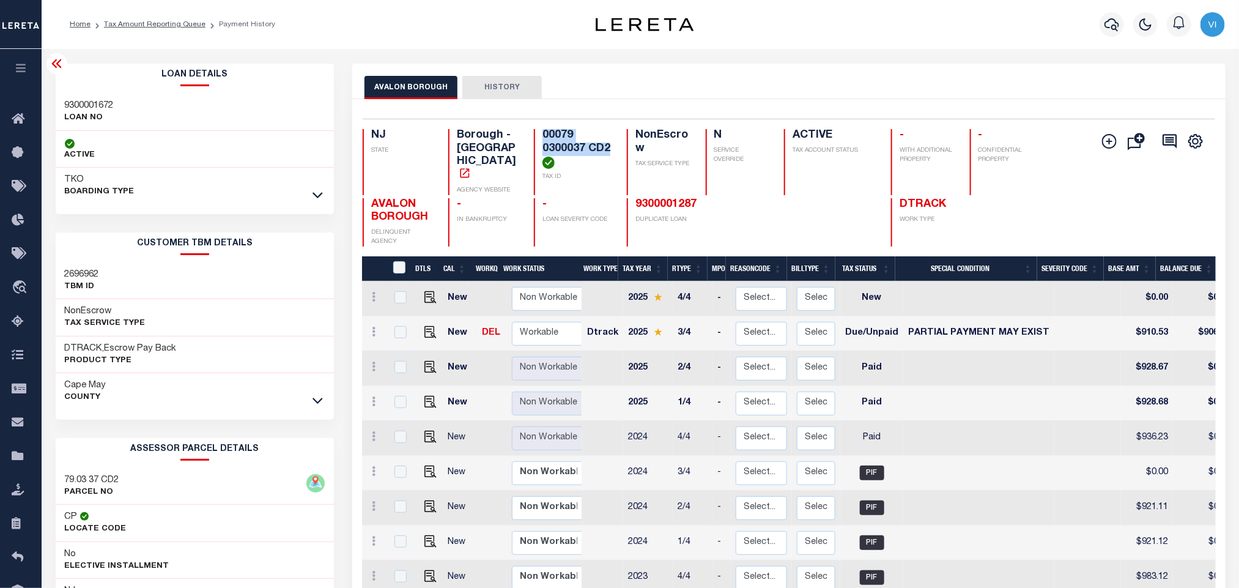
copy h4 "00079 0300037 CD2"
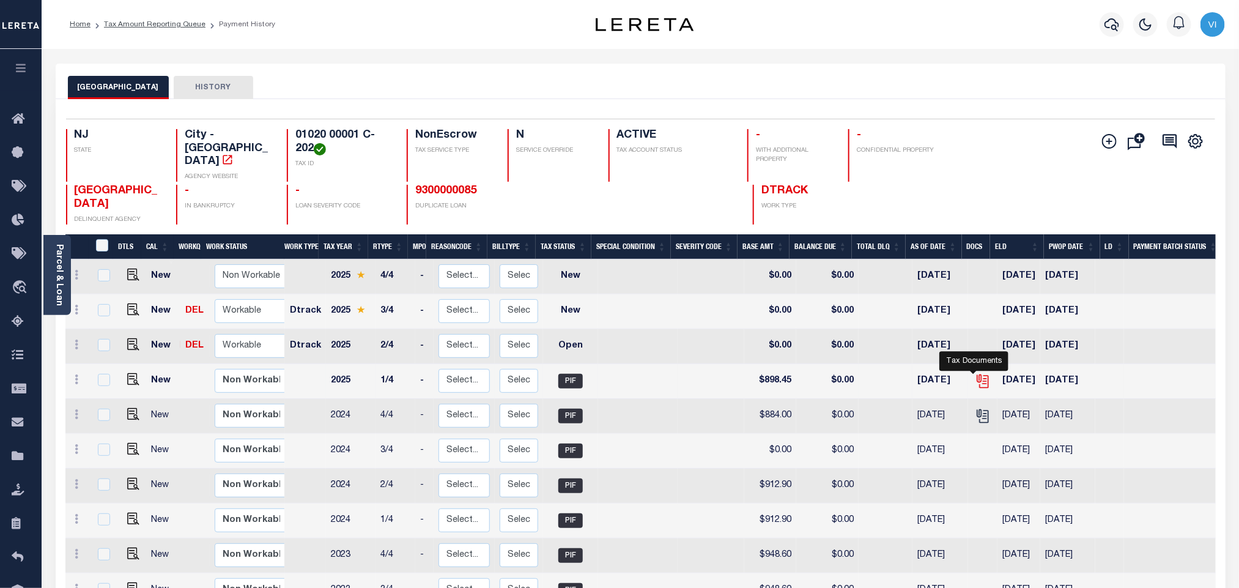
click at [980, 375] on icon "" at bounding box center [984, 381] width 9 height 13
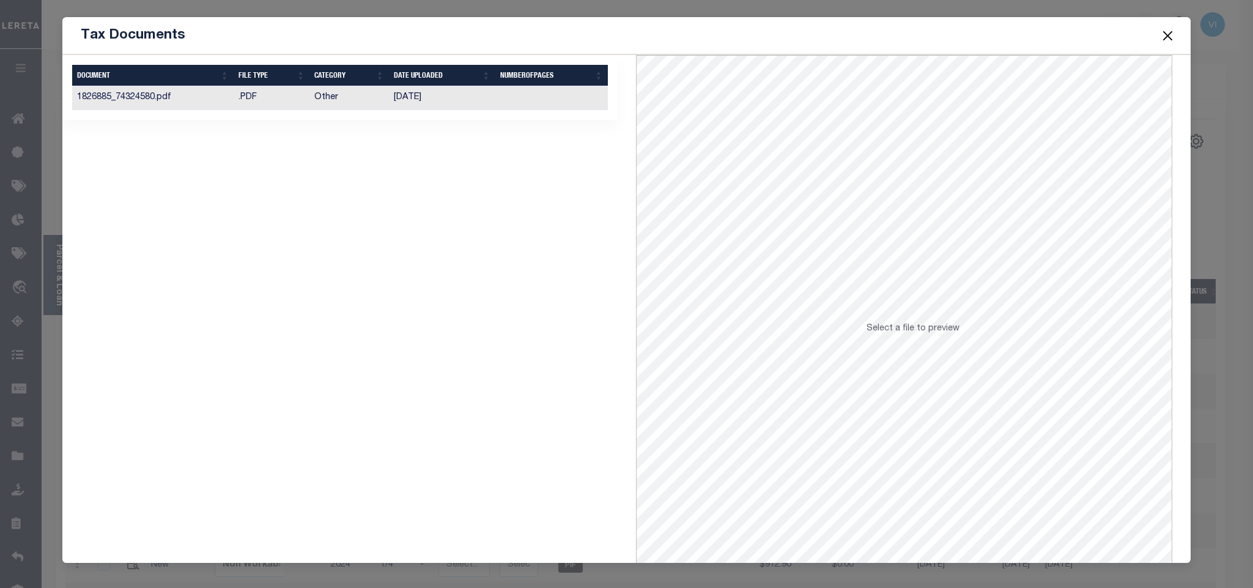
click at [389, 92] on td "[DATE]" at bounding box center [442, 98] width 106 height 24
click at [1167, 40] on button "Close" at bounding box center [1167, 36] width 16 height 16
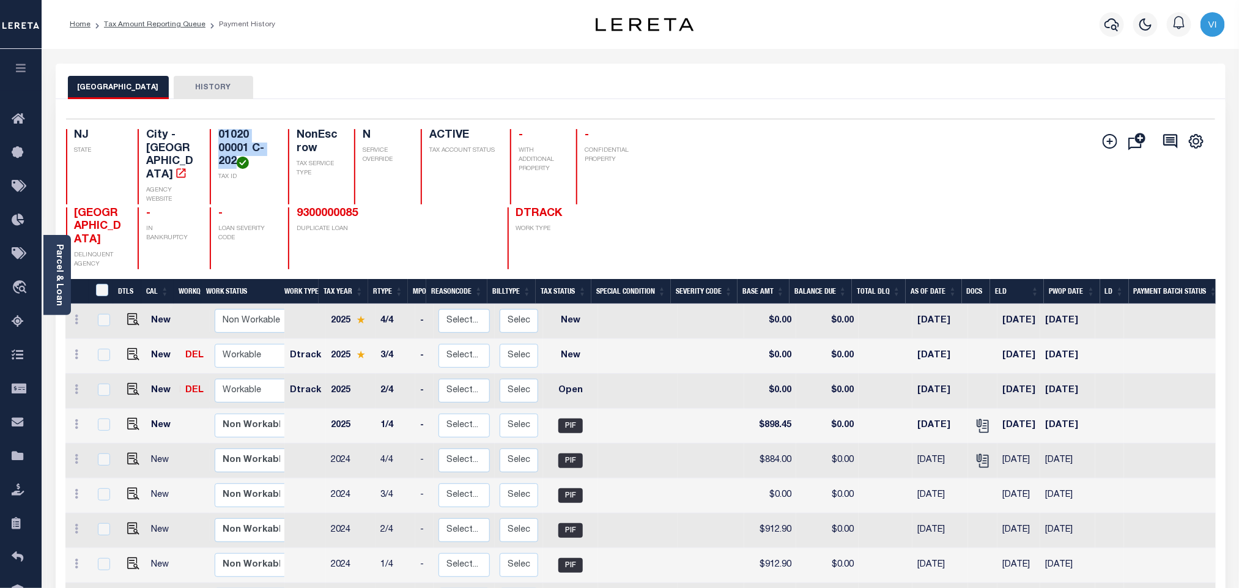
drag, startPoint x: 235, startPoint y: 164, endPoint x: 215, endPoint y: 140, distance: 31.2
click at [215, 140] on div "01020 00001 C-202 TAX ID" at bounding box center [241, 166] width 63 height 75
copy h4 "01020 00001 C-202"
click at [977, 419] on icon "" at bounding box center [982, 424] width 10 height 10
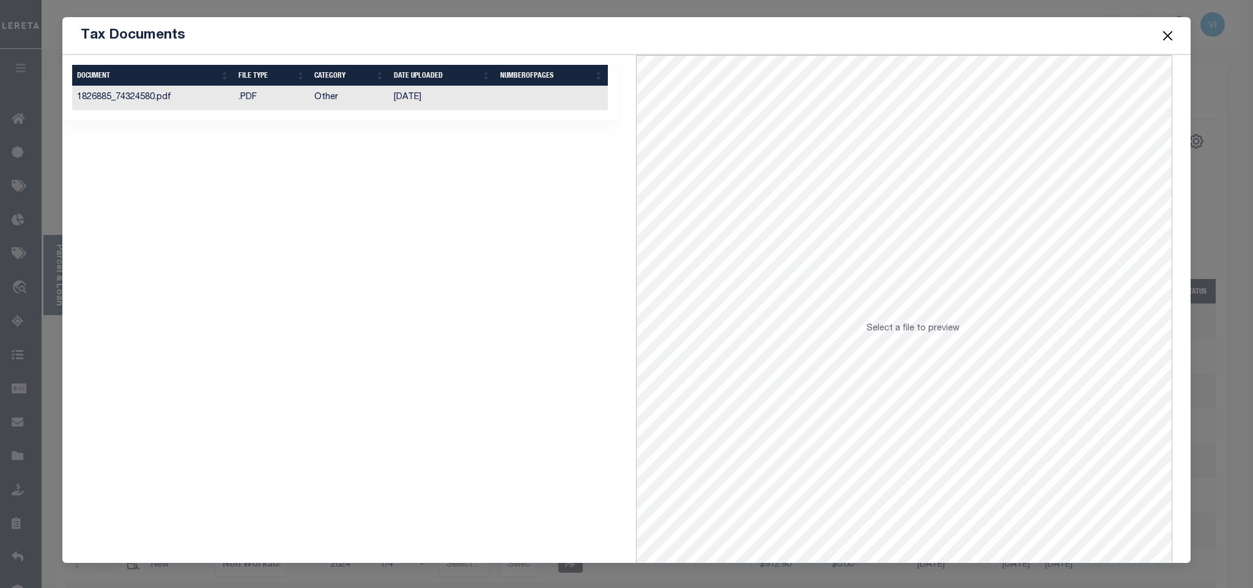
click at [510, 105] on td at bounding box center [551, 98] width 113 height 24
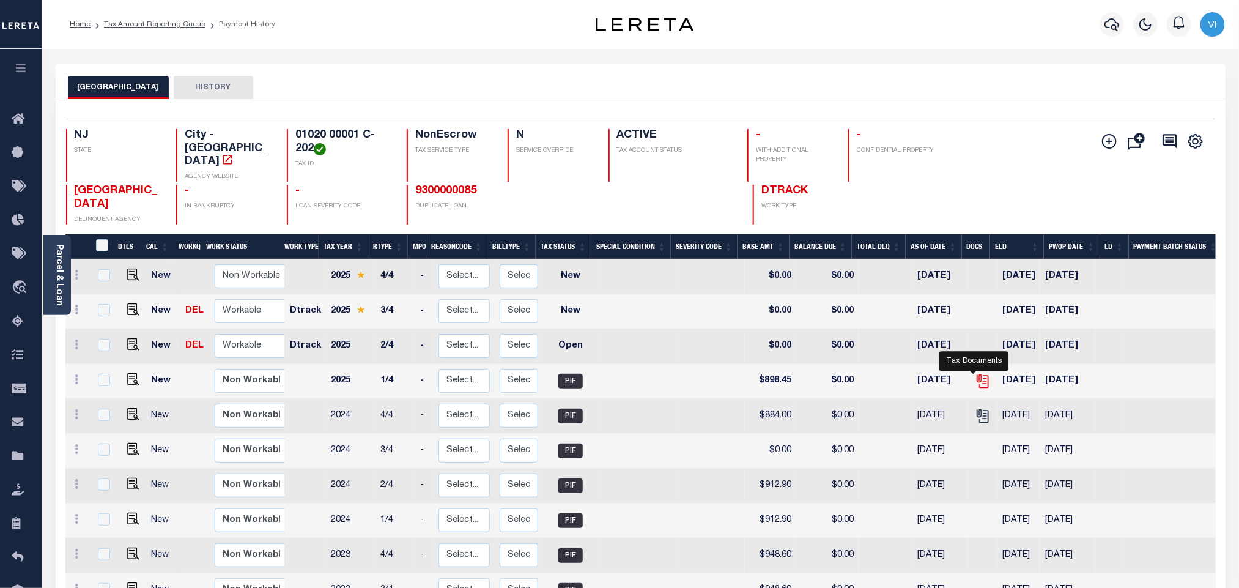
click at [975, 373] on icon "" at bounding box center [983, 381] width 16 height 16
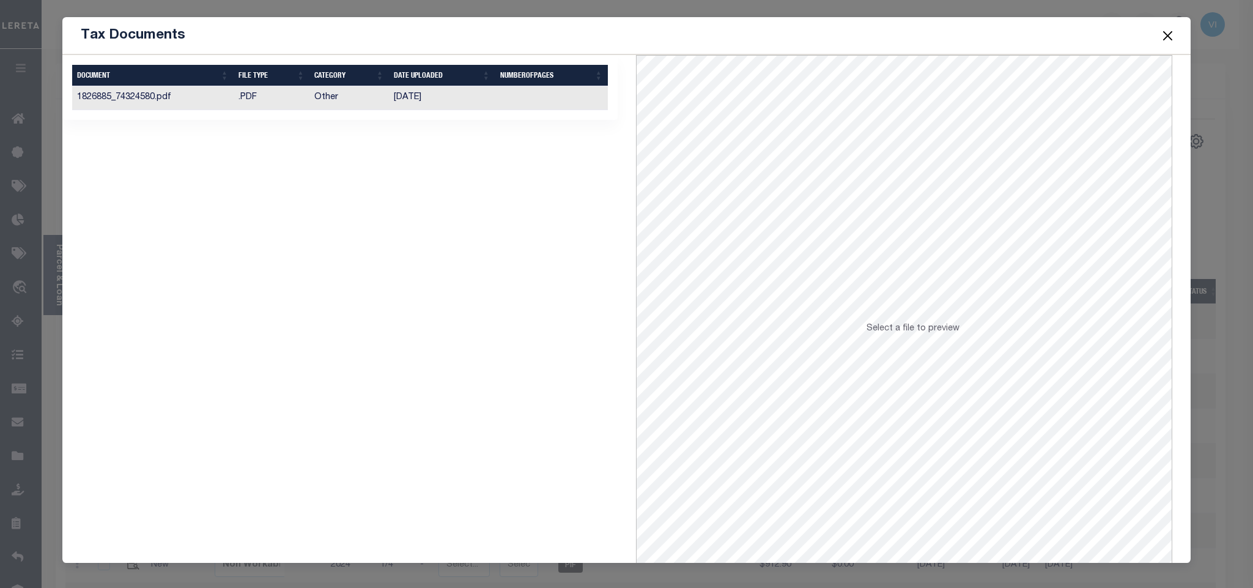
click at [252, 103] on td ".PDF" at bounding box center [272, 98] width 76 height 24
click at [1172, 35] on button "Close" at bounding box center [1167, 36] width 16 height 16
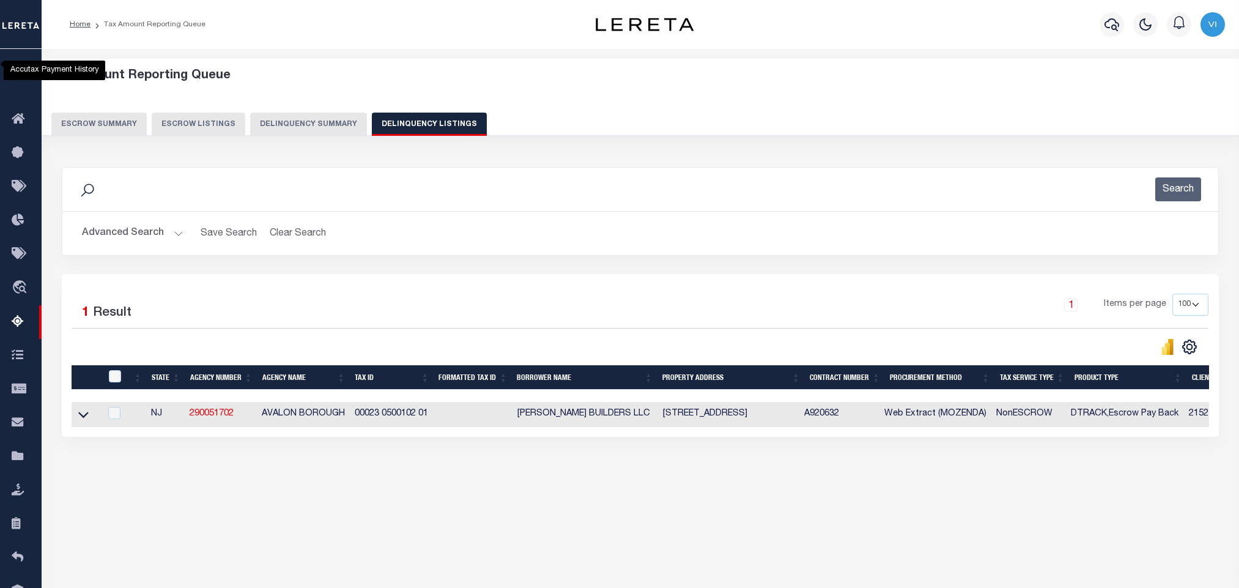
select select "100"
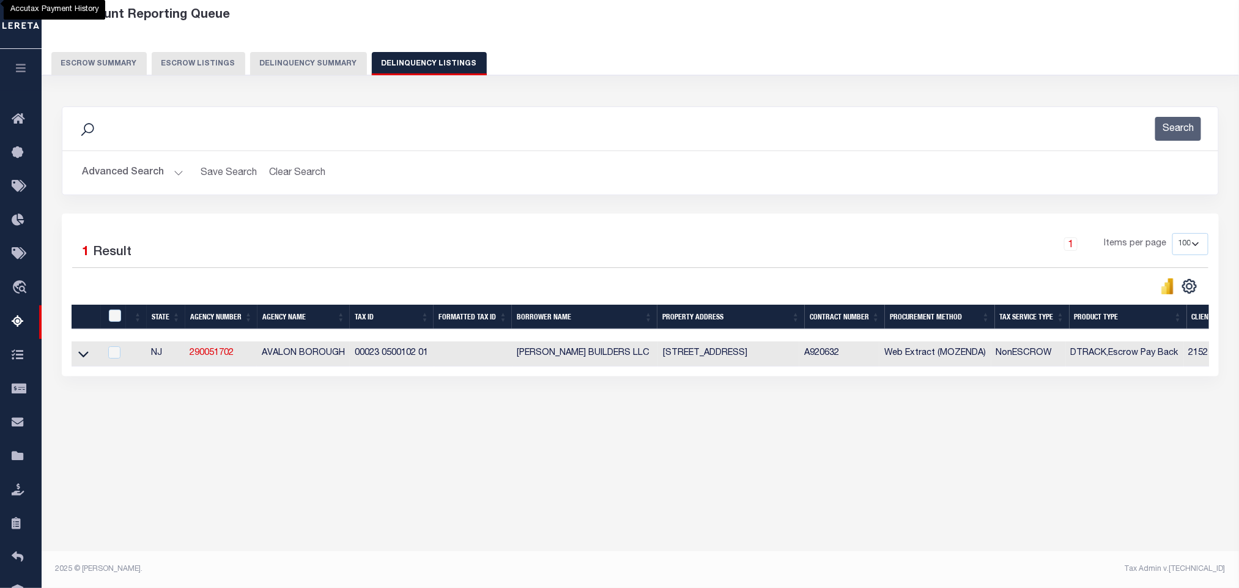
scroll to position [61, 0]
click at [79, 360] on icon at bounding box center [83, 353] width 10 height 13
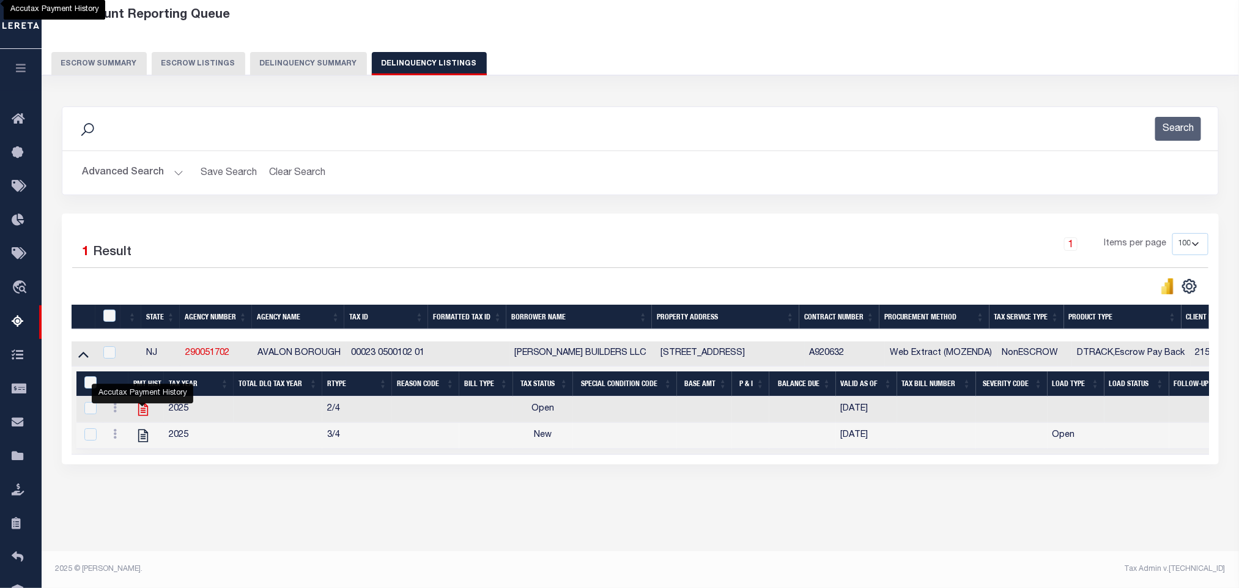
click at [142, 416] on icon "" at bounding box center [143, 409] width 10 height 13
checkbox input "true"
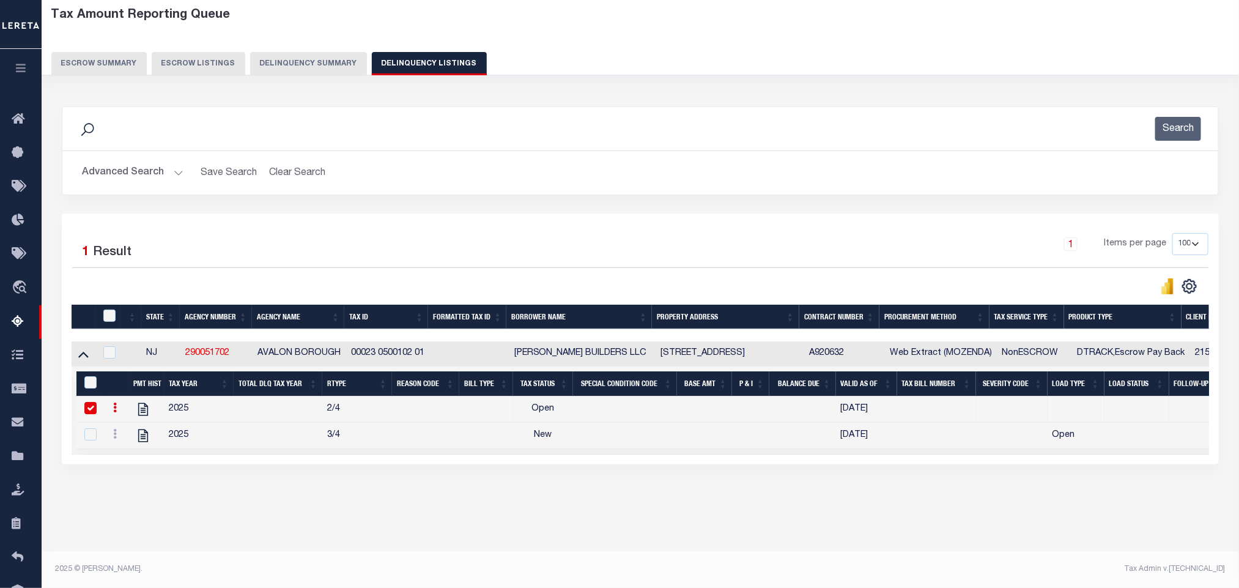
scroll to position [0, 0]
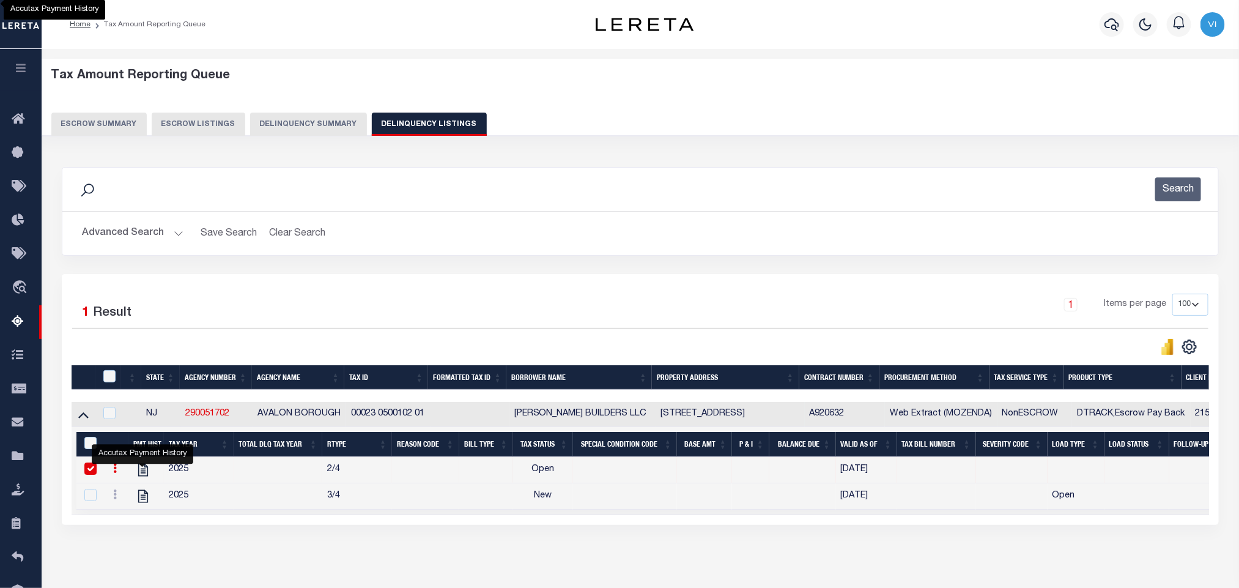
click at [121, 219] on div "Advanced Search Save Search Clear Search tblassign_wrapper_dynamictable_____Def…" at bounding box center [640, 233] width 1156 height 43
click at [117, 232] on button "Advanced Search" at bounding box center [132, 233] width 101 height 24
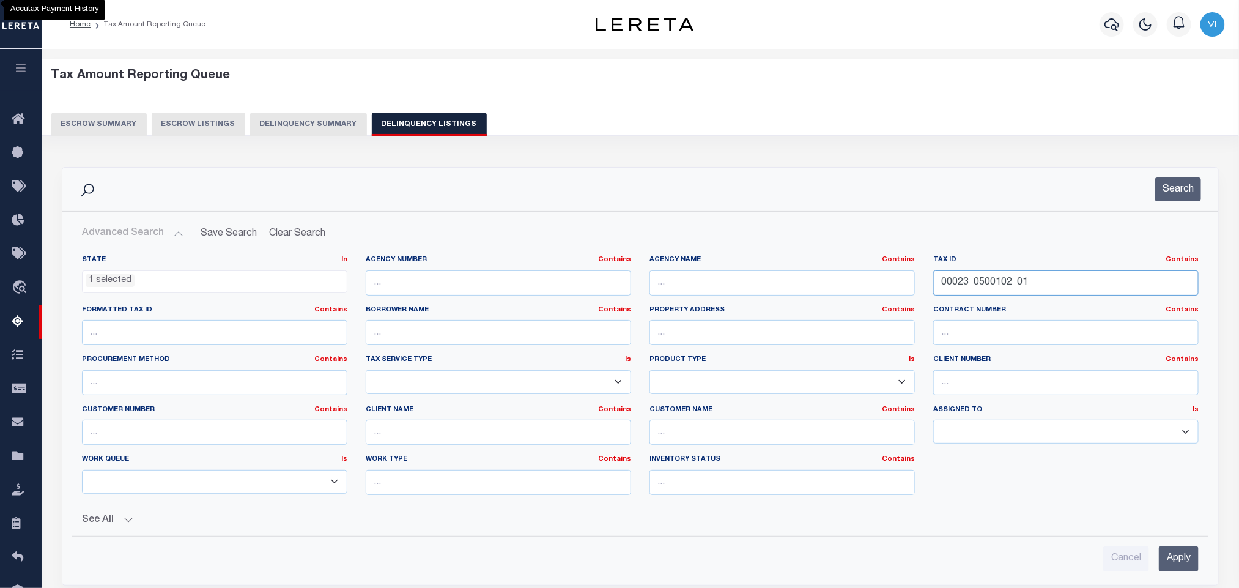
click at [1064, 283] on input "00023 0500102 01" at bounding box center [1065, 282] width 265 height 25
paste input "80015"
type input "00023 0800152 01"
click at [1179, 571] on input "Apply" at bounding box center [1179, 558] width 40 height 25
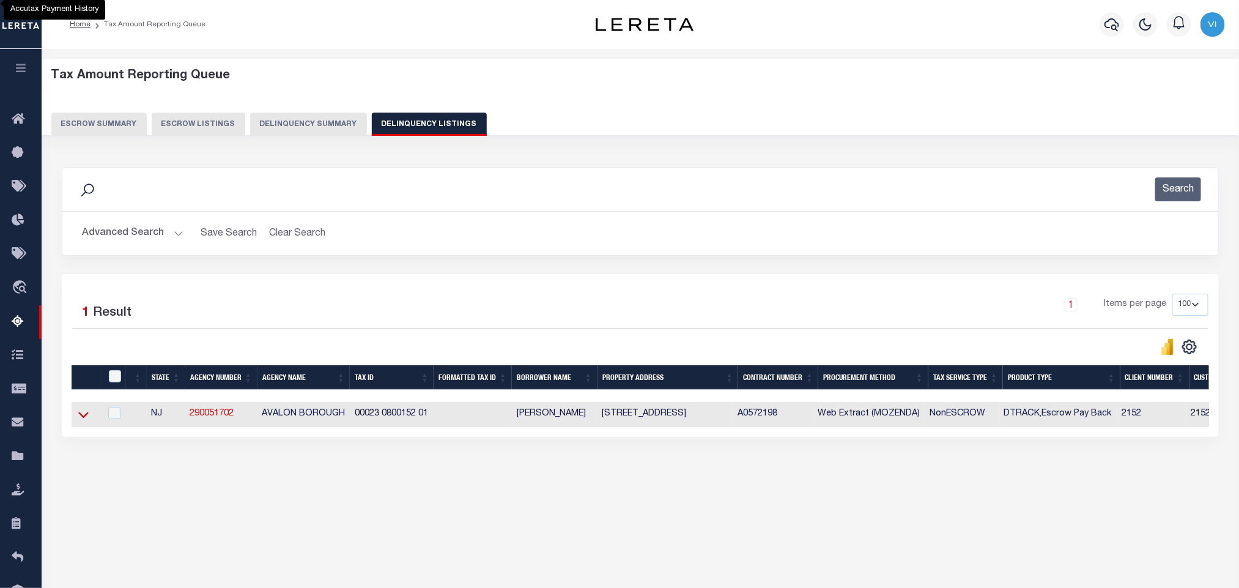
click at [79, 418] on icon at bounding box center [83, 415] width 10 height 6
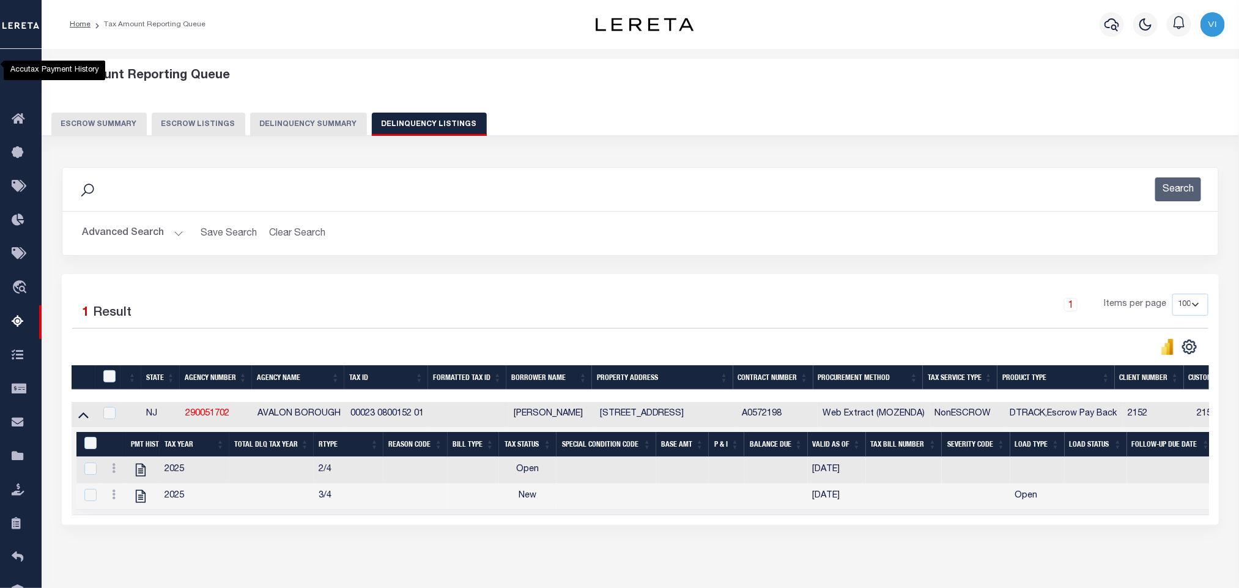
scroll to position [61, 0]
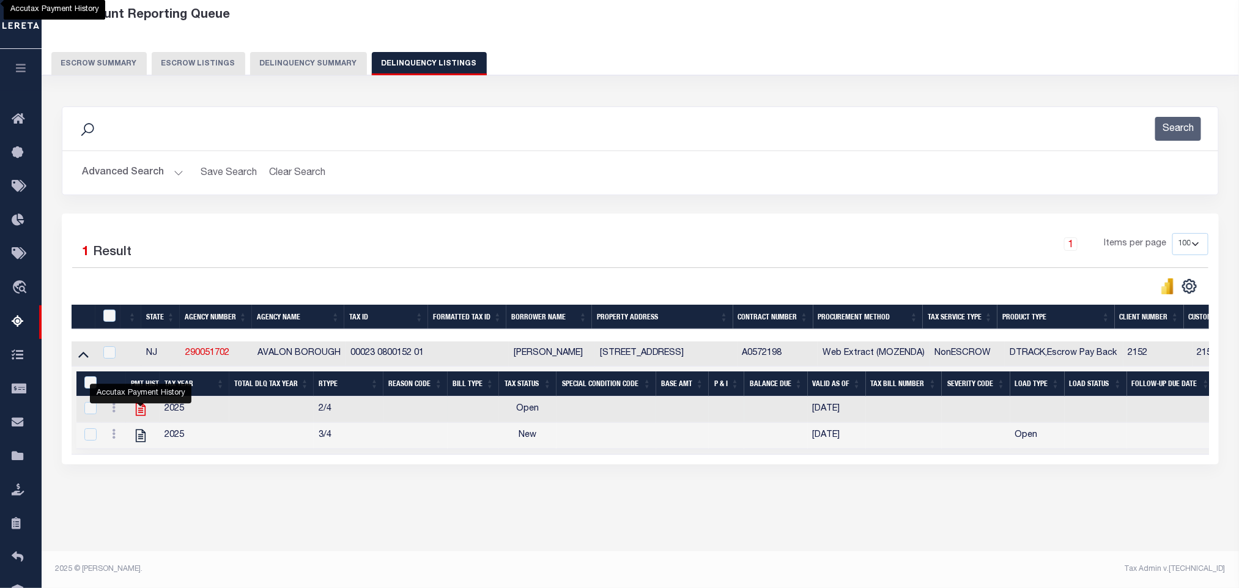
click at [143, 417] on icon "" at bounding box center [141, 409] width 16 height 16
checkbox input "true"
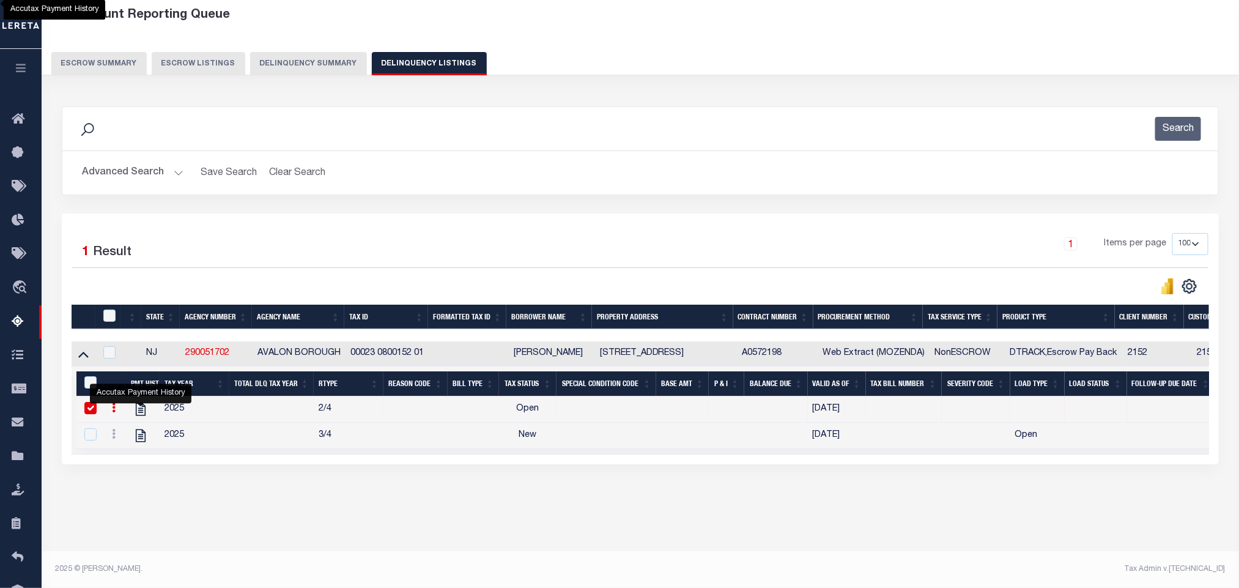
click at [113, 176] on button "Advanced Search" at bounding box center [132, 173] width 101 height 24
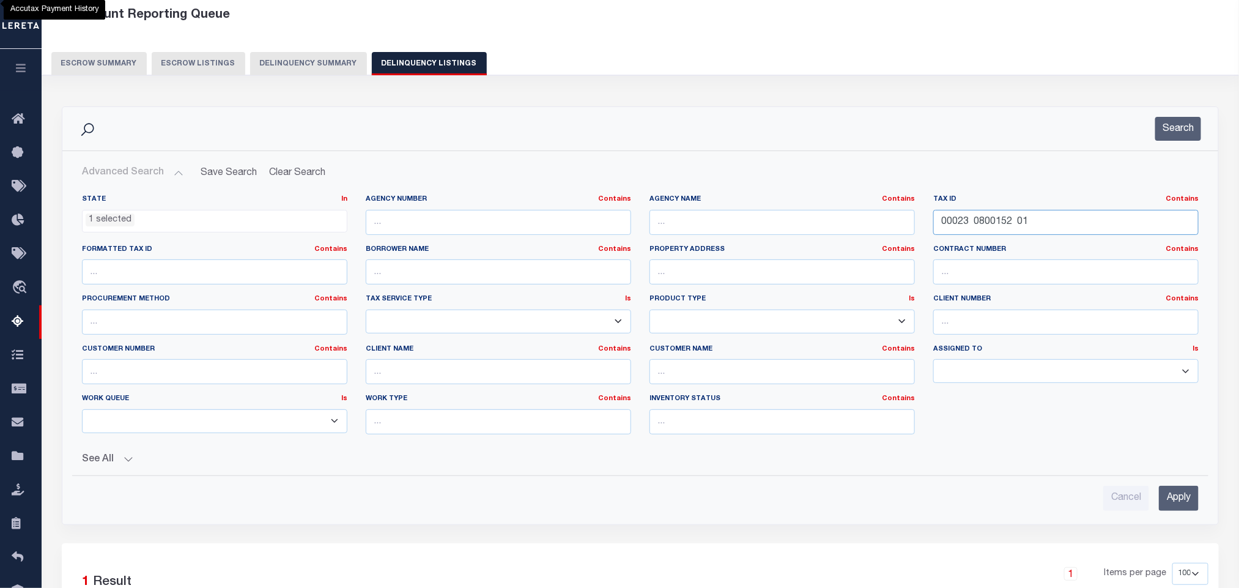
click at [1068, 226] on input "00023 0800152 01" at bounding box center [1065, 222] width 265 height 25
paste input "6 0300029"
type input "00026 0300029"
click at [1176, 503] on input "Apply" at bounding box center [1179, 497] width 40 height 25
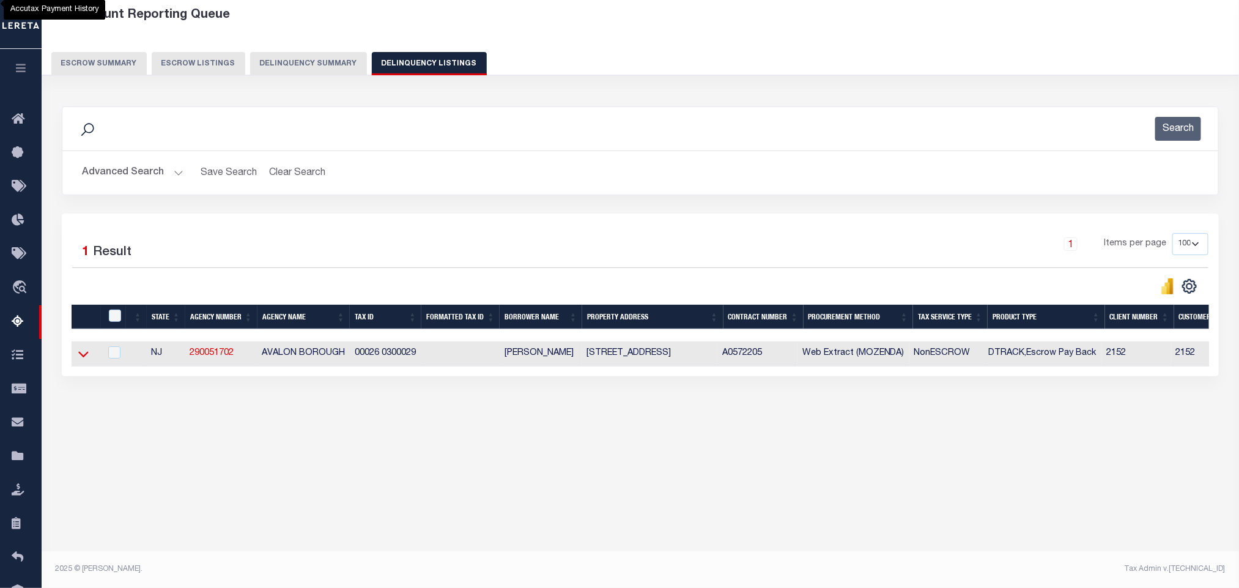
click at [81, 358] on icon at bounding box center [83, 355] width 10 height 6
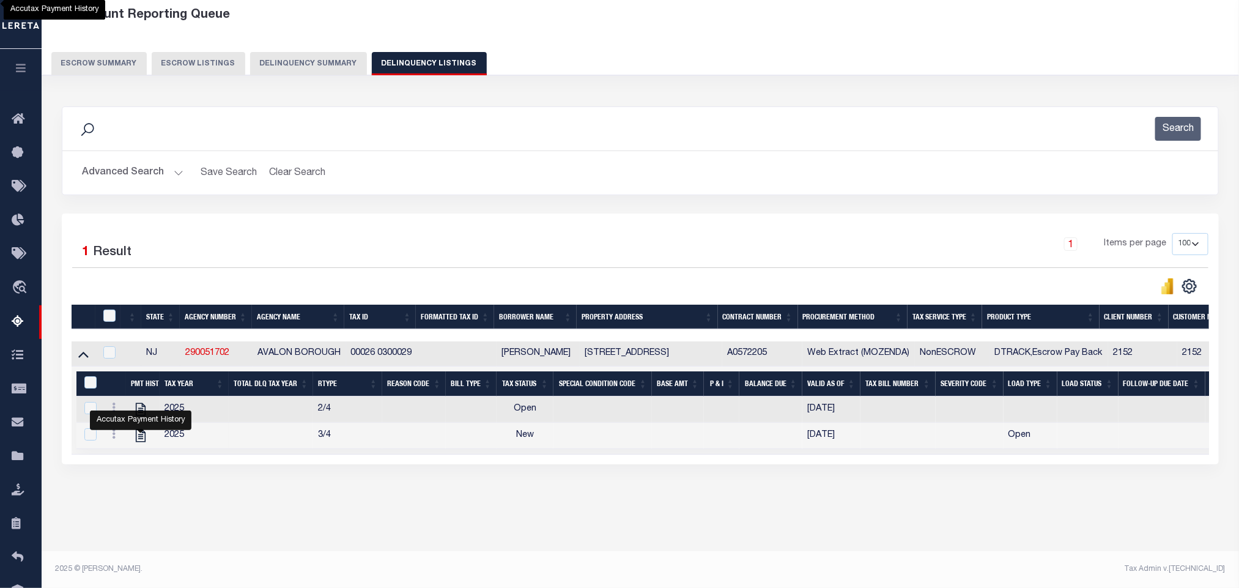
click at [138, 442] on icon "" at bounding box center [141, 435] width 10 height 13
checkbox input "true"
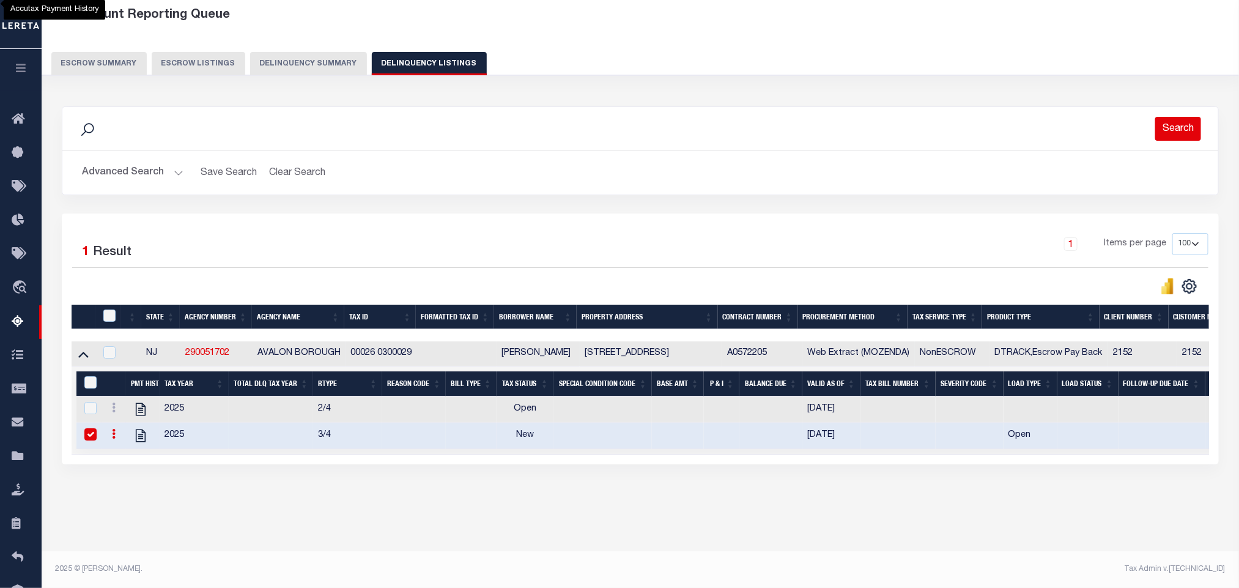
click at [1178, 122] on button "Search" at bounding box center [1178, 129] width 46 height 24
click at [1167, 127] on button "Search" at bounding box center [1178, 129] width 46 height 24
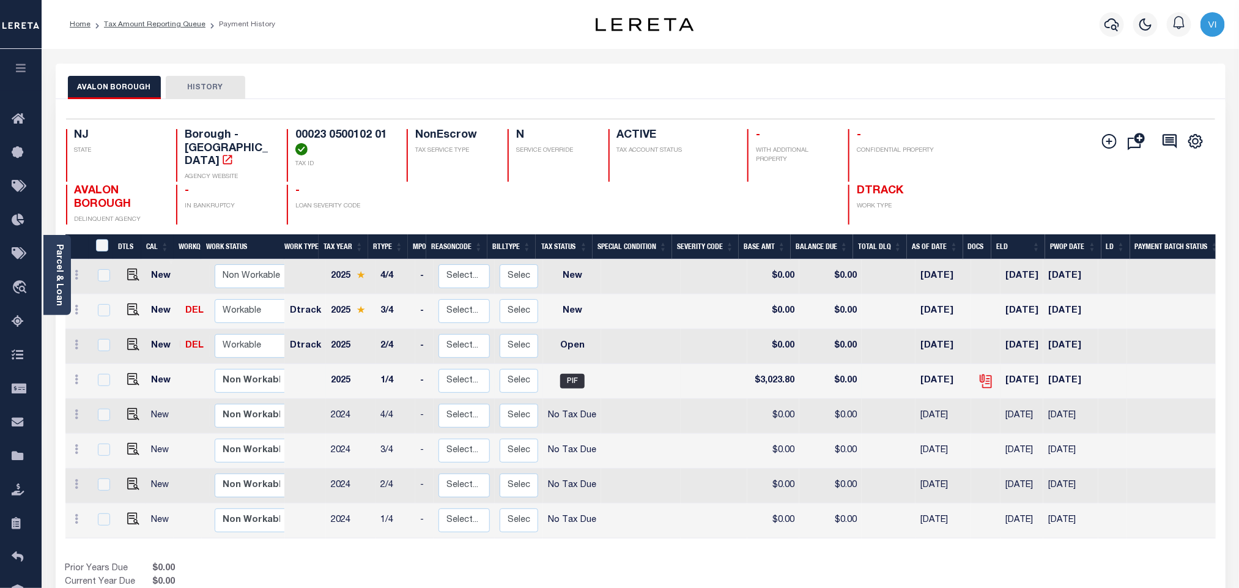
click at [978, 373] on icon at bounding box center [986, 381] width 16 height 16
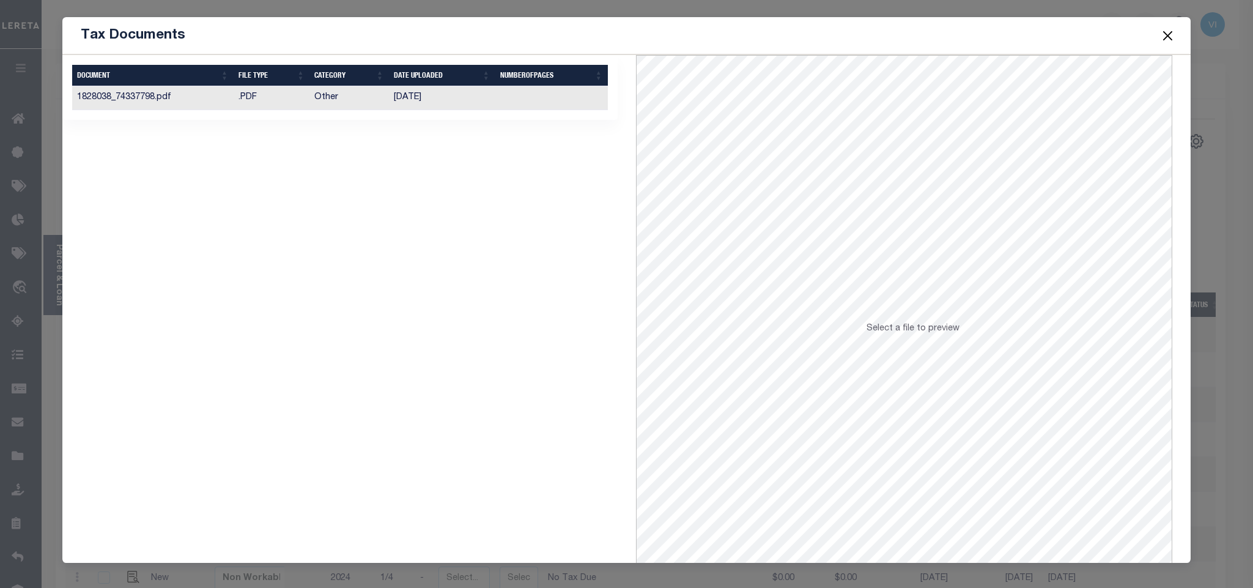
click at [504, 101] on td at bounding box center [551, 98] width 113 height 24
click at [1167, 40] on button "Close" at bounding box center [1167, 36] width 16 height 16
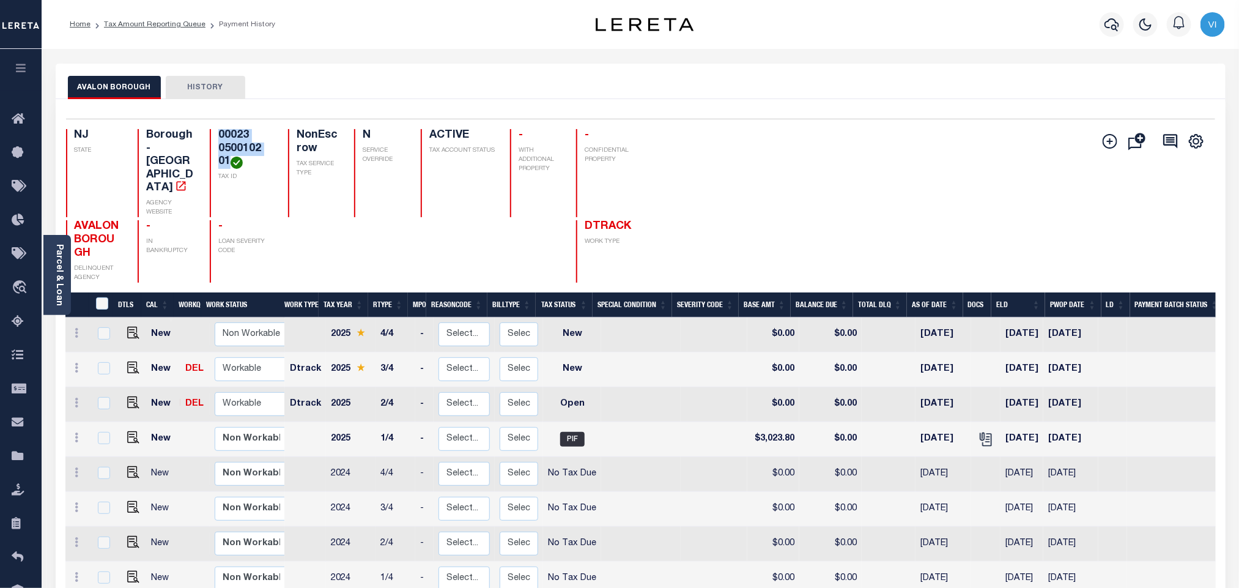
drag, startPoint x: 230, startPoint y: 163, endPoint x: 219, endPoint y: 135, distance: 30.8
click at [219, 135] on h4 "00023 0500102 01" at bounding box center [245, 149] width 54 height 40
copy h4 "00023 0500102 01"
click at [130, 396] on img "" at bounding box center [133, 402] width 12 height 12
checkbox input "true"
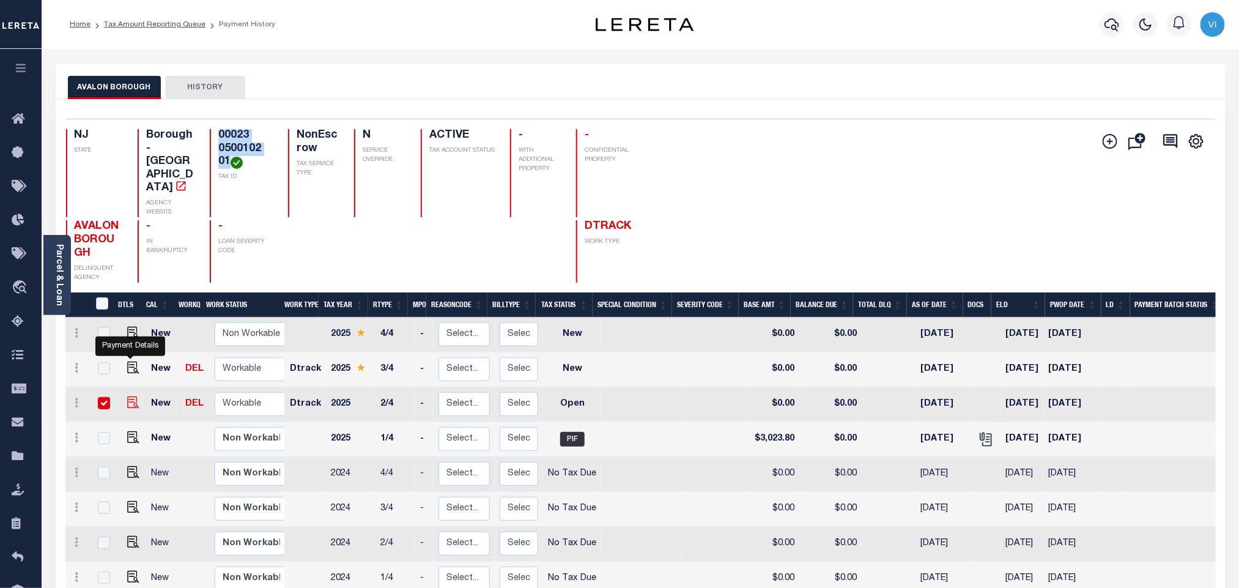
checkbox input "true"
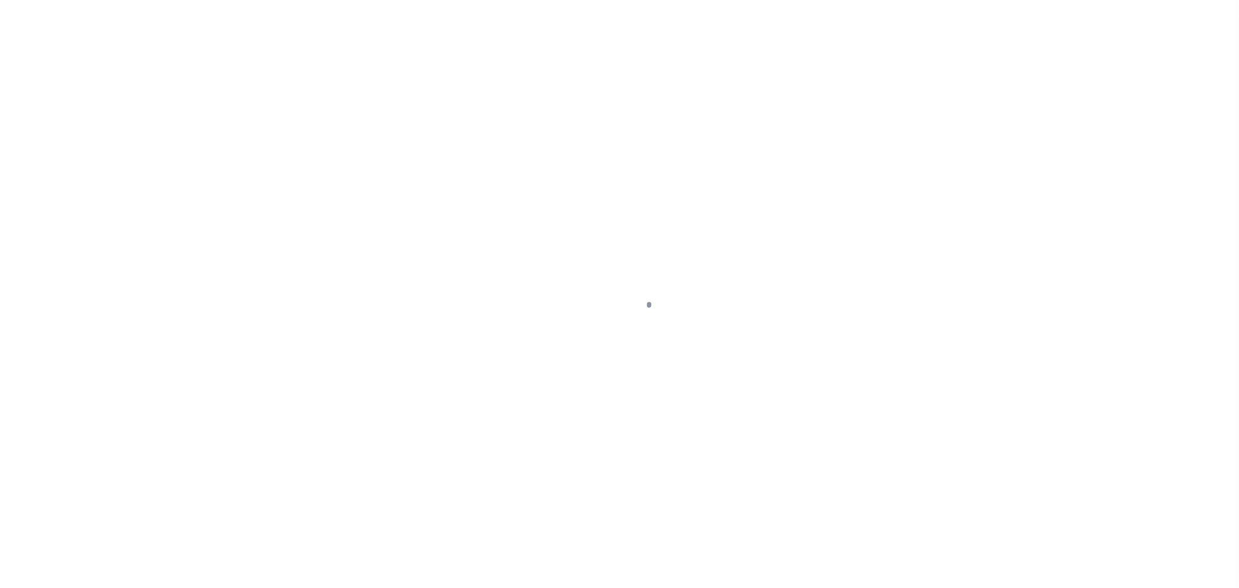
checkbox input "false"
type input "[DATE]"
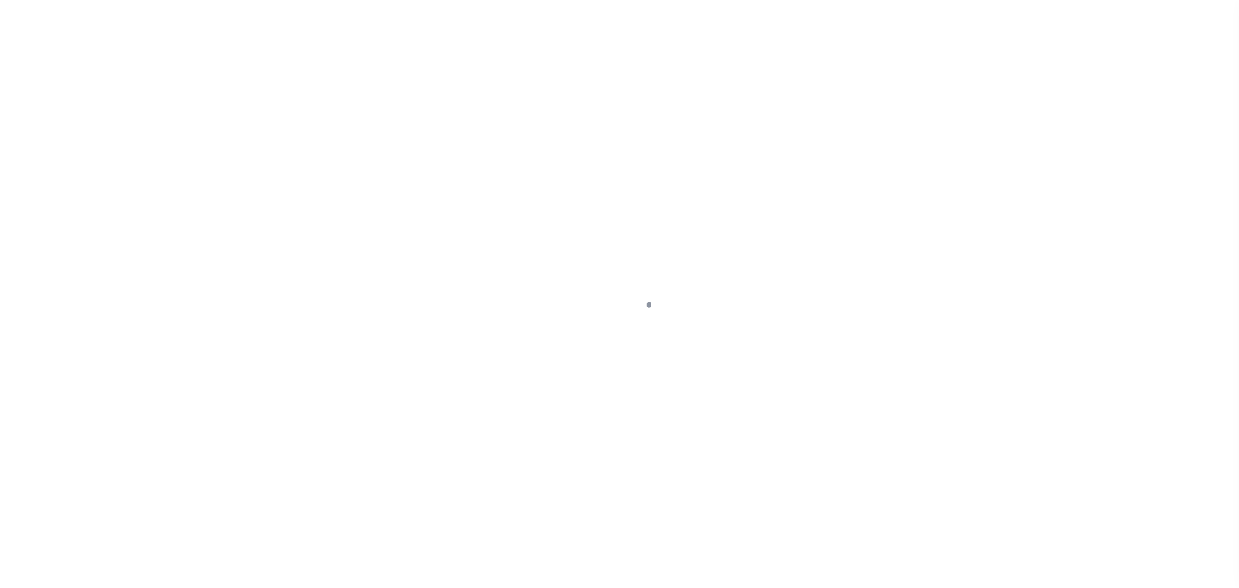
select select "OP2"
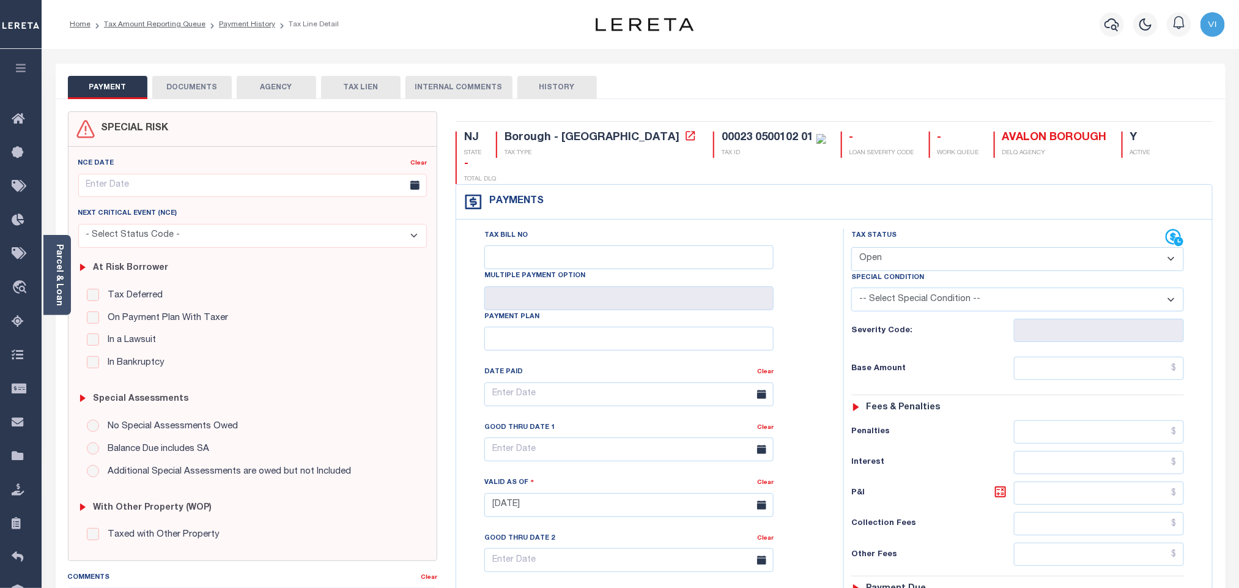
click at [182, 81] on body "Home Tax Amount Reporting Queue Payment History Tax Line Detail Profile" at bounding box center [619, 462] width 1239 height 925
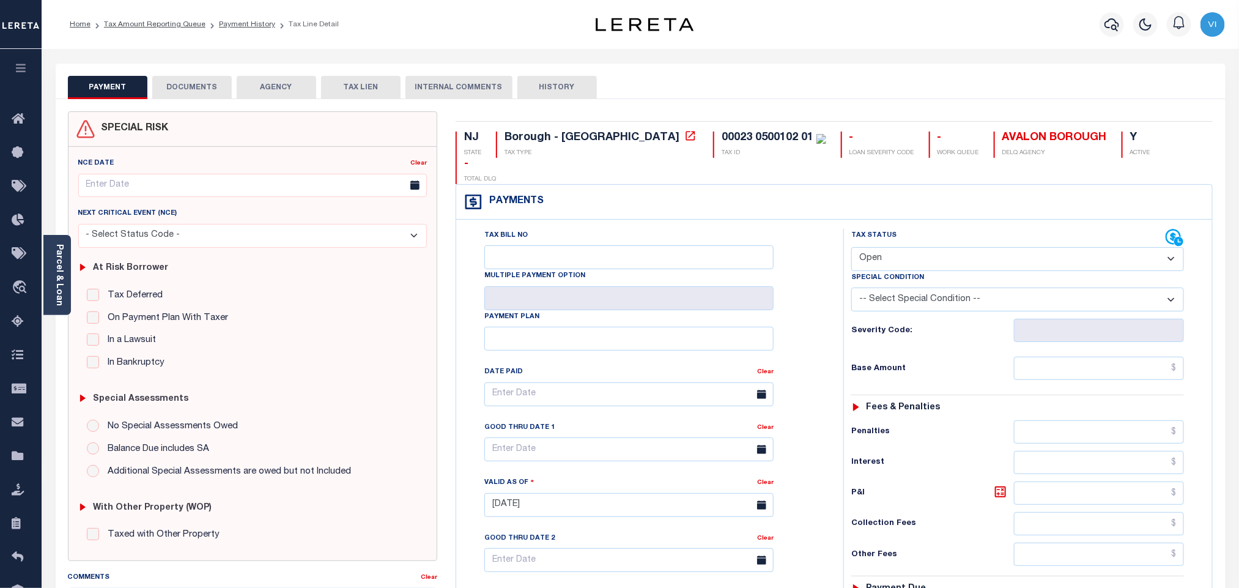
click at [231, 92] on button "DOCUMENTS" at bounding box center [191, 87] width 79 height 23
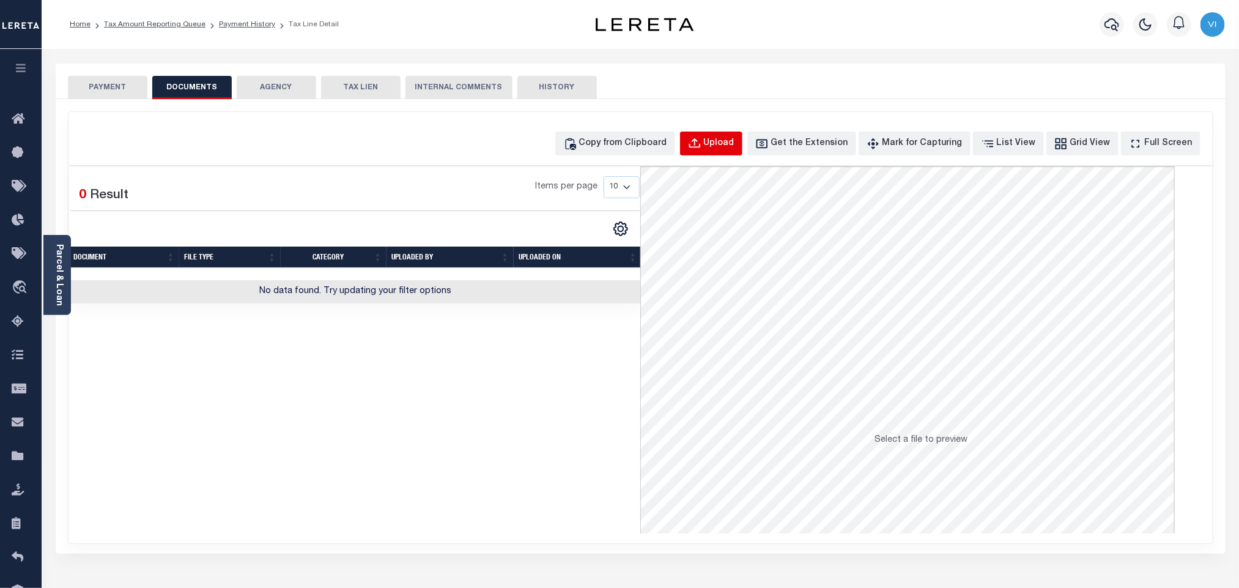
click at [714, 154] on button "Upload" at bounding box center [711, 143] width 62 height 24
select select "POP"
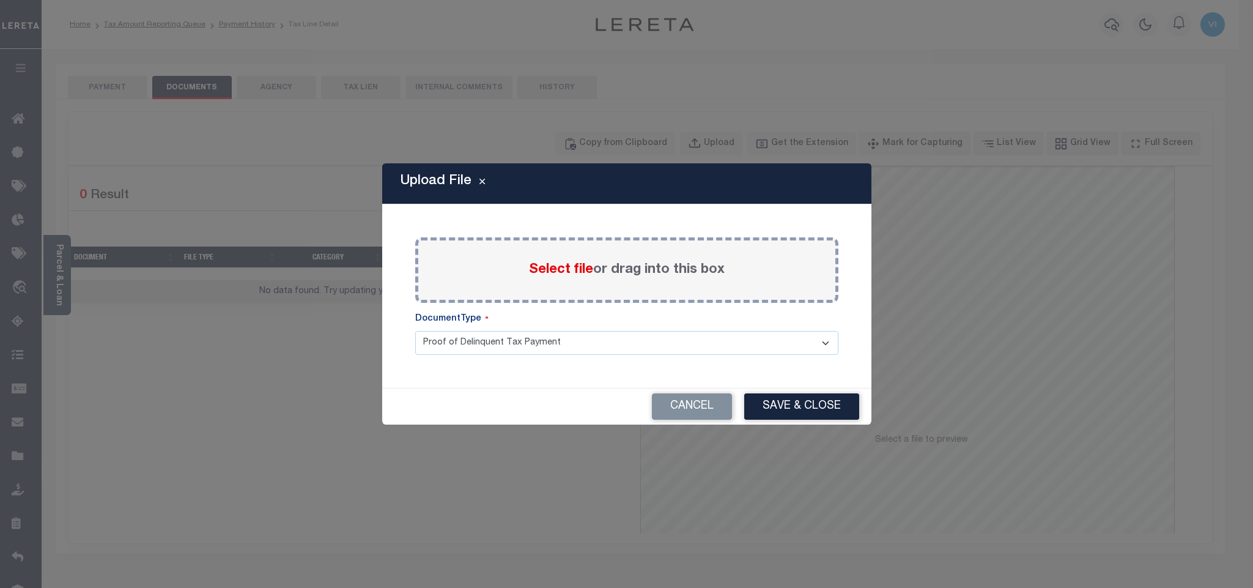
click at [569, 276] on span "Select file" at bounding box center [561, 269] width 64 height 13
click at [0, 0] on input "Select file or drag into this box" at bounding box center [0, 0] width 0 height 0
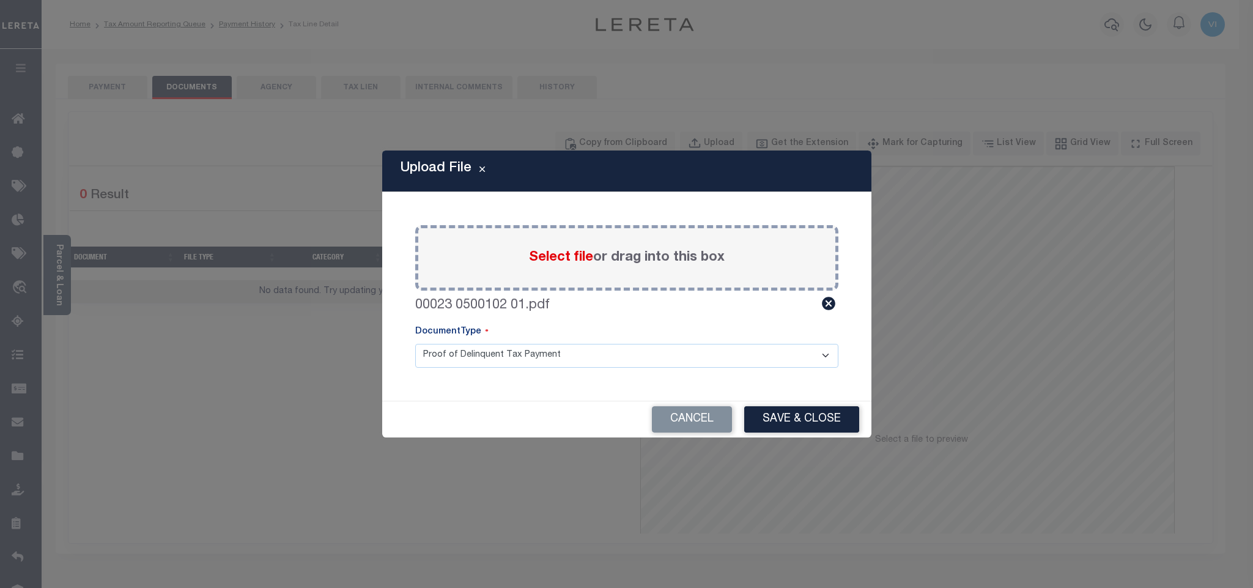
click at [448, 358] on select "Proof of Delinquent Tax Payment" at bounding box center [626, 356] width 423 height 24
click at [415, 344] on select "Proof of Delinquent Tax Payment" at bounding box center [626, 356] width 423 height 24
click at [775, 424] on button "Save & Close" at bounding box center [801, 419] width 115 height 26
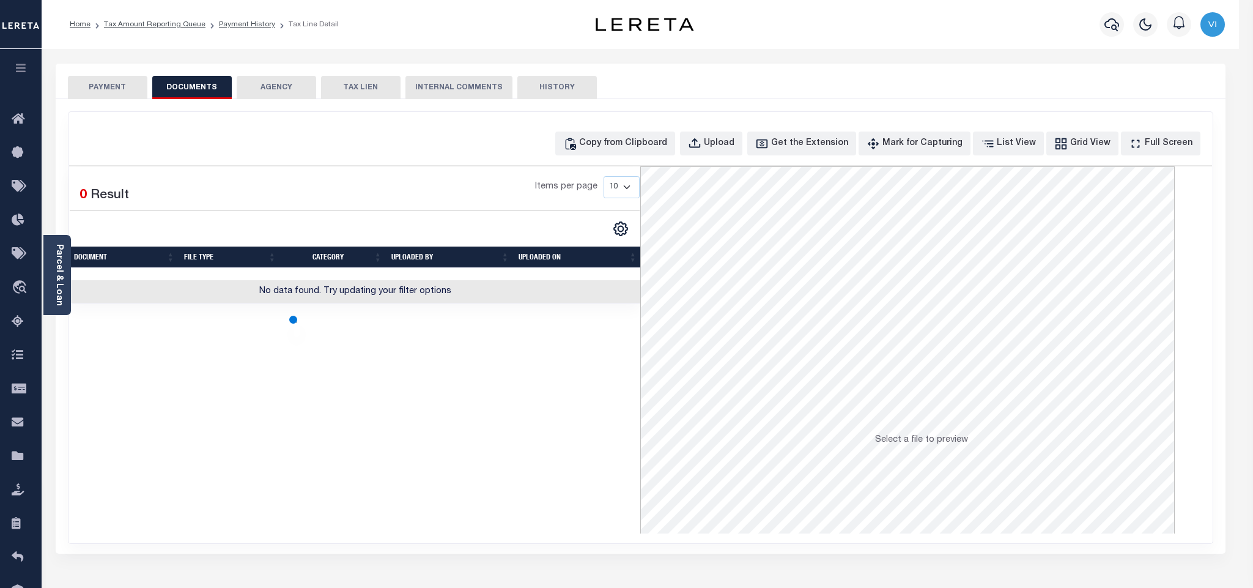
click at [116, 90] on button "PAYMENT" at bounding box center [107, 87] width 79 height 23
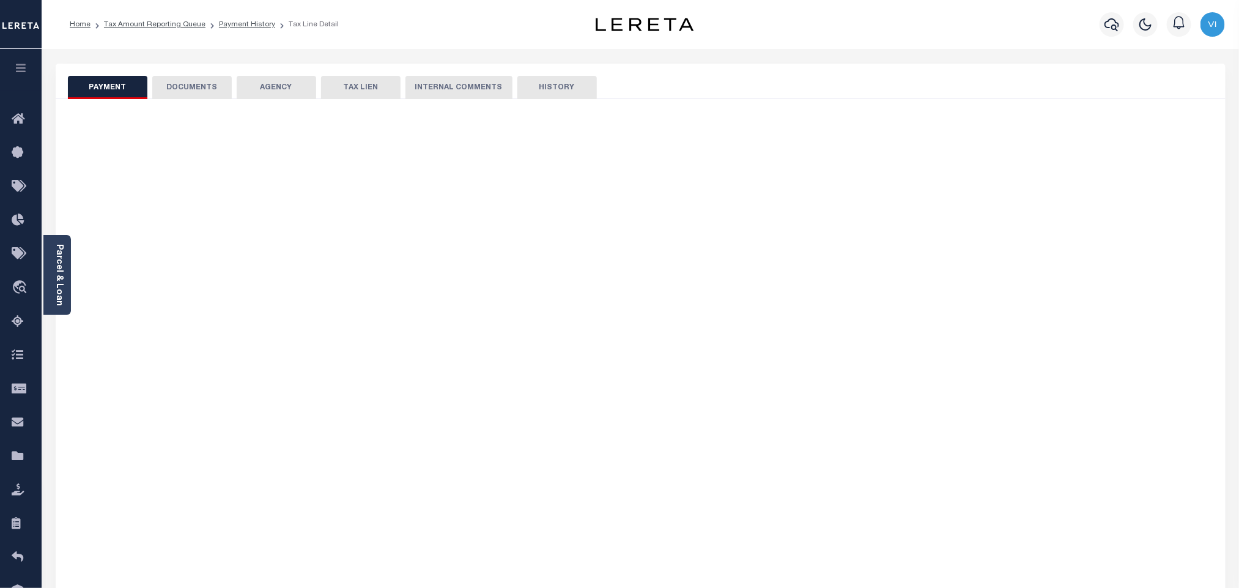
click at [116, 90] on button "PAYMENT" at bounding box center [107, 87] width 79 height 23
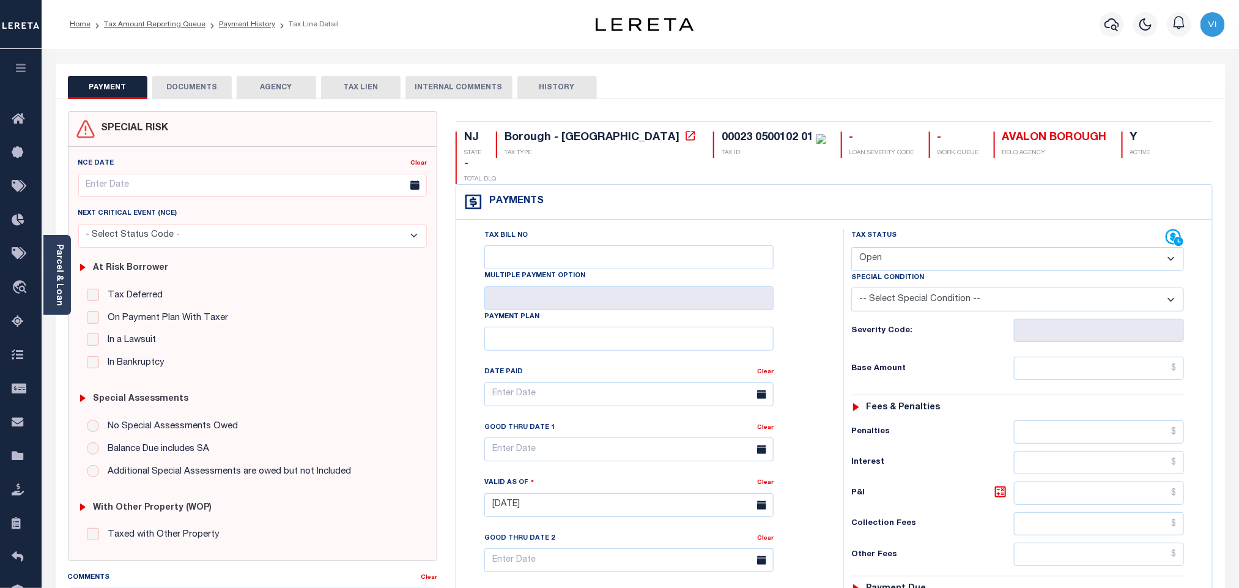
click at [919, 247] on select "- Select Status Code - Open Due/Unpaid Paid Incomplete No Tax Due Internal Refu…" at bounding box center [1017, 259] width 333 height 24
select select "PYD"
click at [851, 247] on select "- Select Status Code - Open Due/Unpaid Paid Incomplete No Tax Due Internal Refu…" at bounding box center [1017, 259] width 333 height 24
type input "[DATE]"
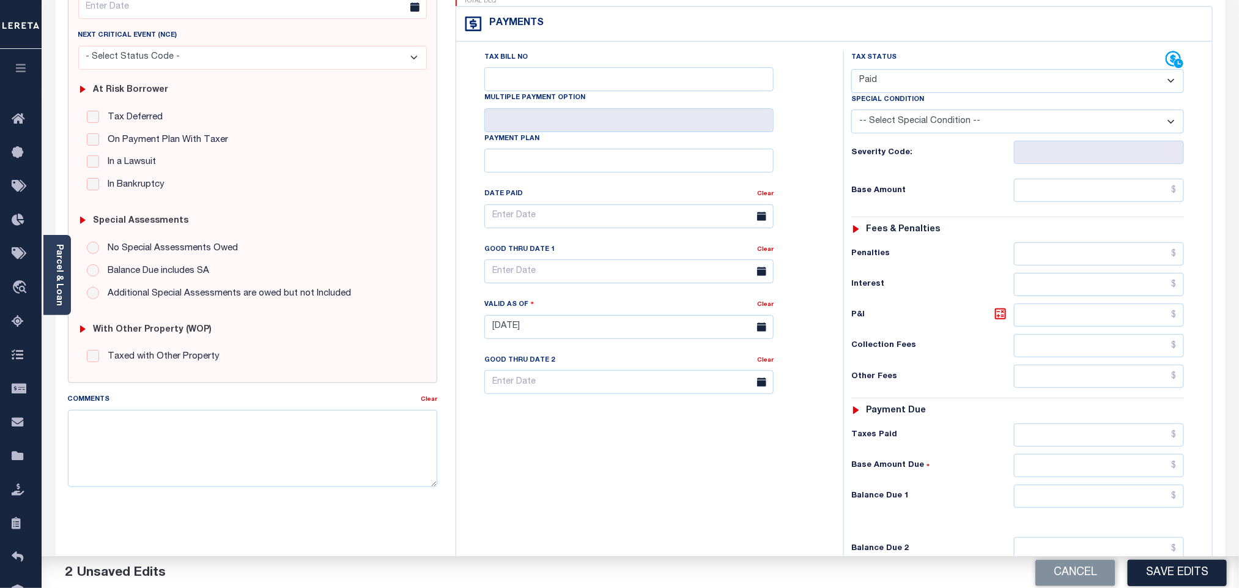
scroll to position [318, 0]
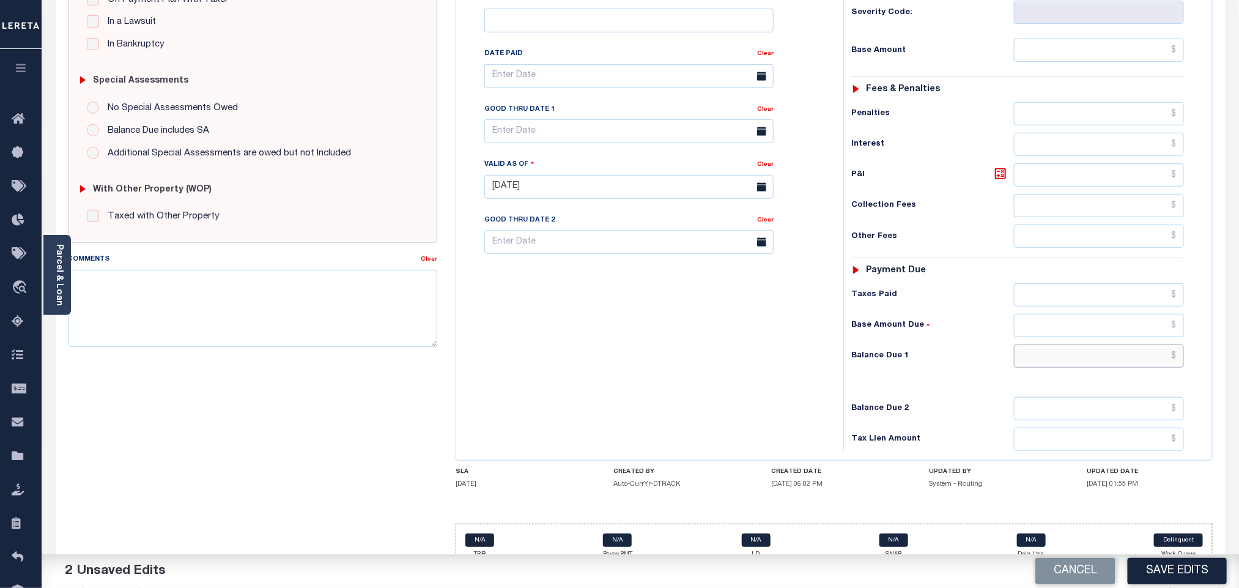
click at [1039, 344] on input "text" at bounding box center [1099, 355] width 171 height 23
type input "$0.00"
click at [956, 397] on div "Balance Due 2" at bounding box center [1017, 408] width 333 height 23
click at [1165, 577] on button "Save Edits" at bounding box center [1177, 571] width 99 height 26
checkbox input "false"
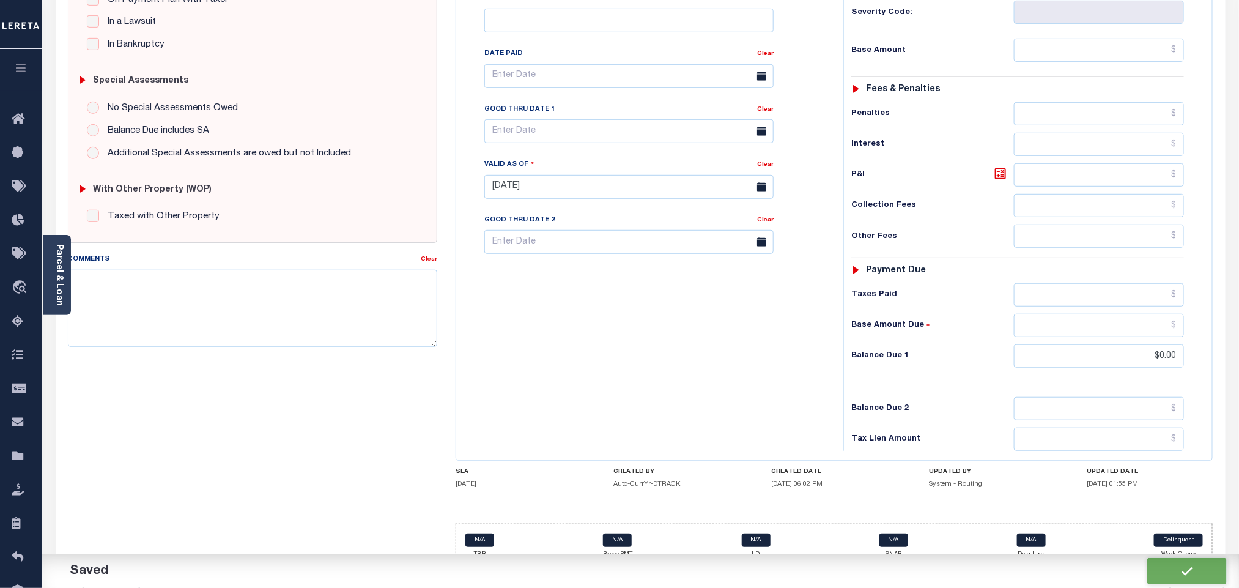
checkbox input "false"
type input "$0"
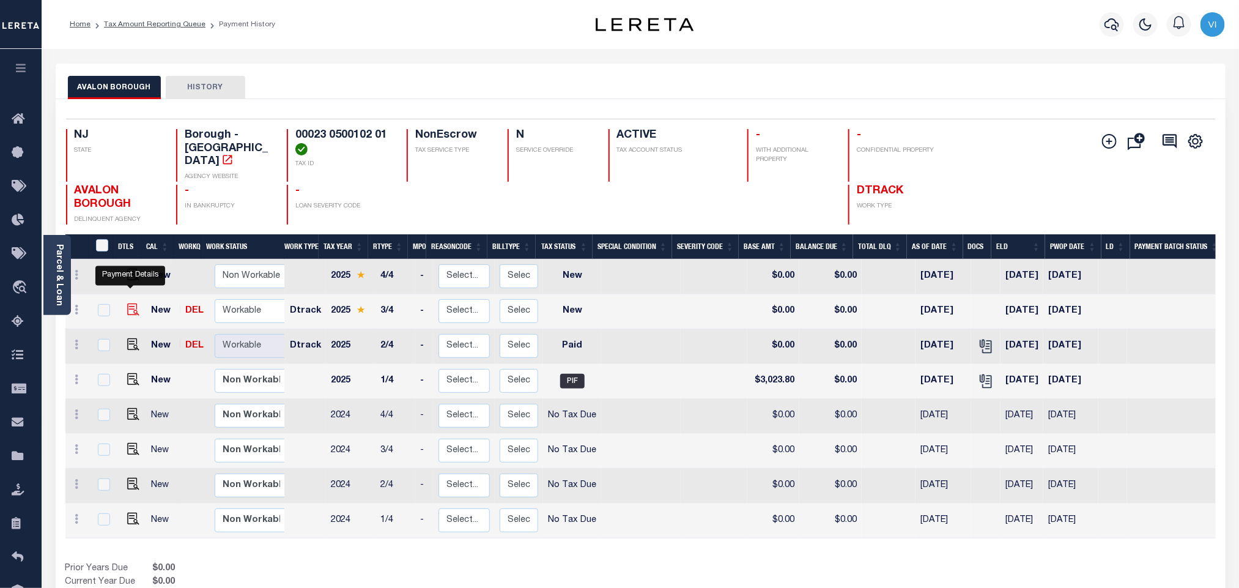
click at [128, 303] on img "" at bounding box center [133, 309] width 12 height 12
checkbox input "true"
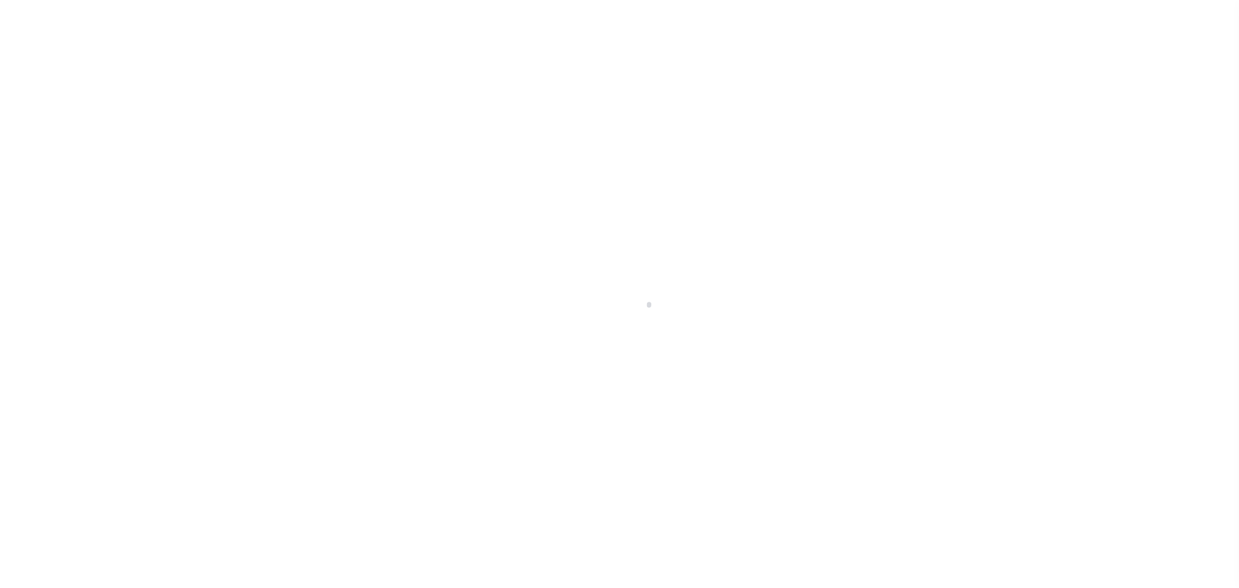
select select "NW2"
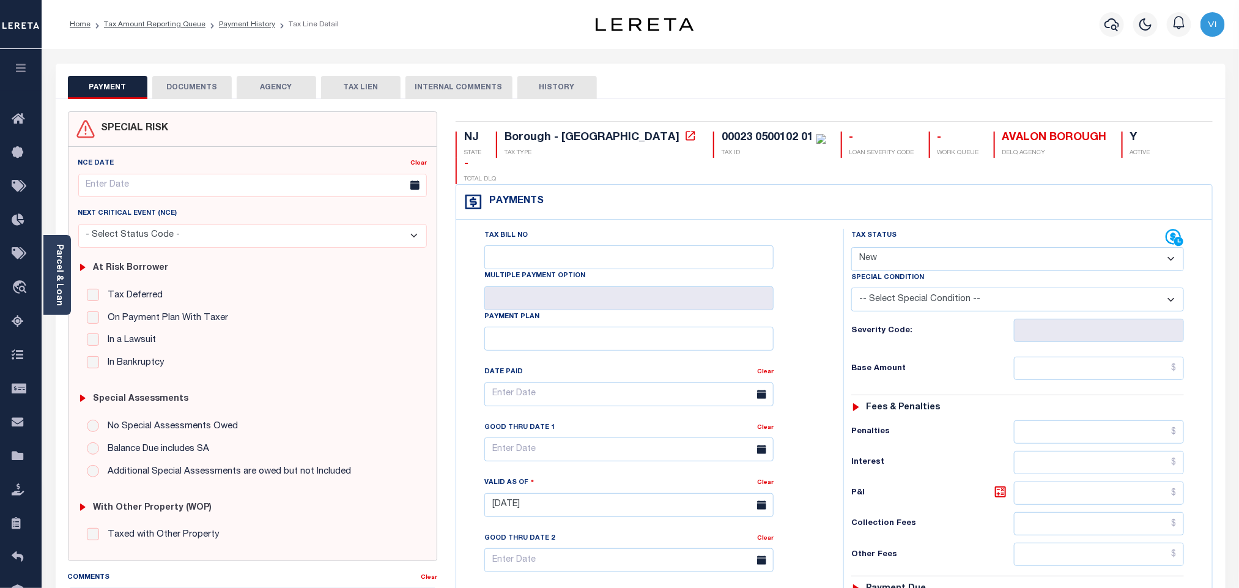
click at [183, 86] on button "DOCUMENTS" at bounding box center [191, 87] width 79 height 23
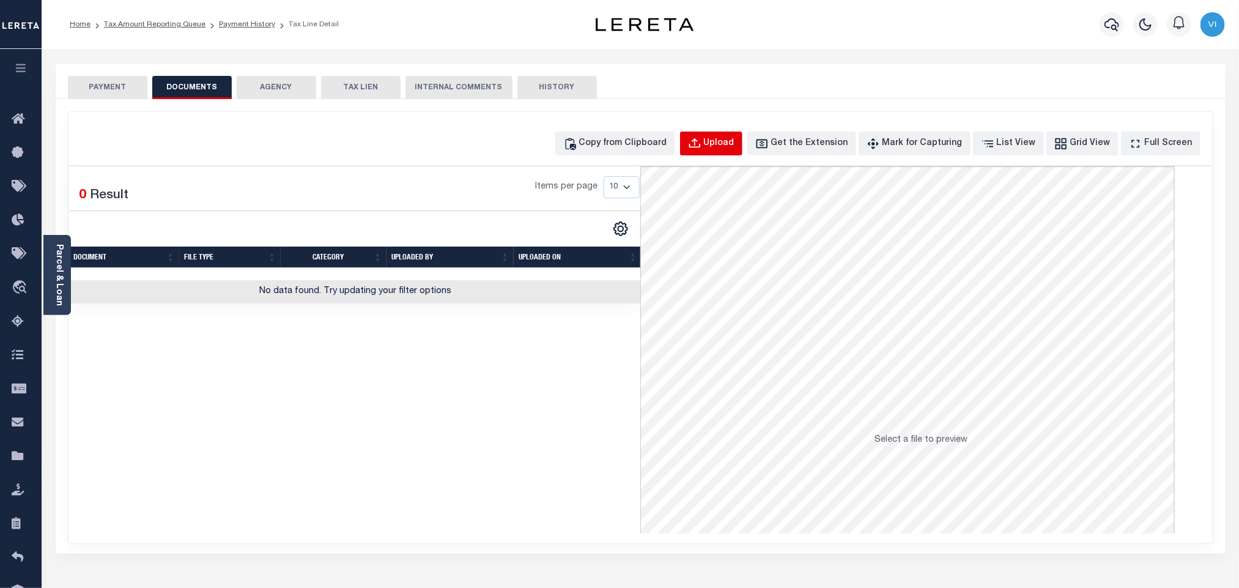
click at [734, 147] on div "Upload" at bounding box center [719, 143] width 31 height 13
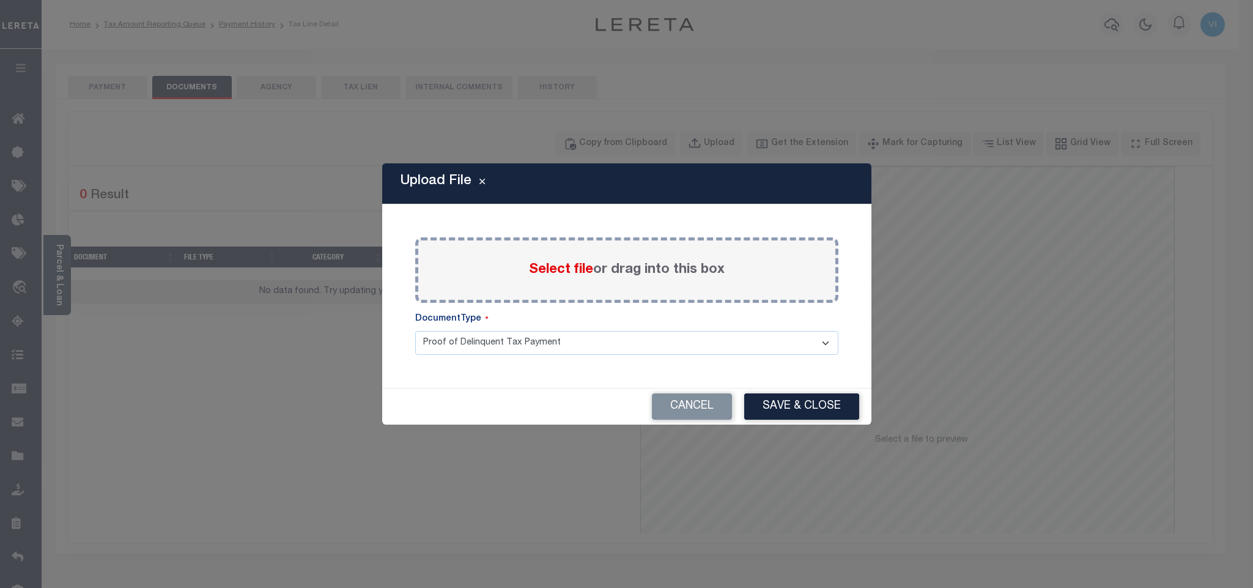
click at [549, 263] on span "Select file" at bounding box center [561, 269] width 64 height 13
click at [0, 0] on input "Select file or drag into this box" at bounding box center [0, 0] width 0 height 0
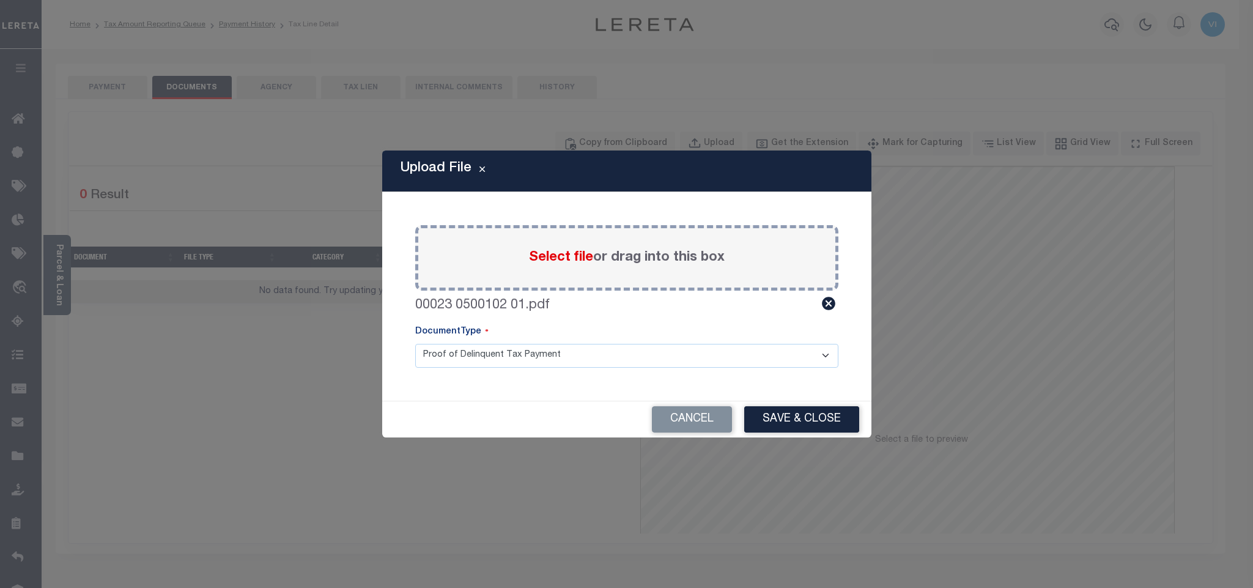
click select "Proof of Delinquent Tax Payment"
click button "Cancel"
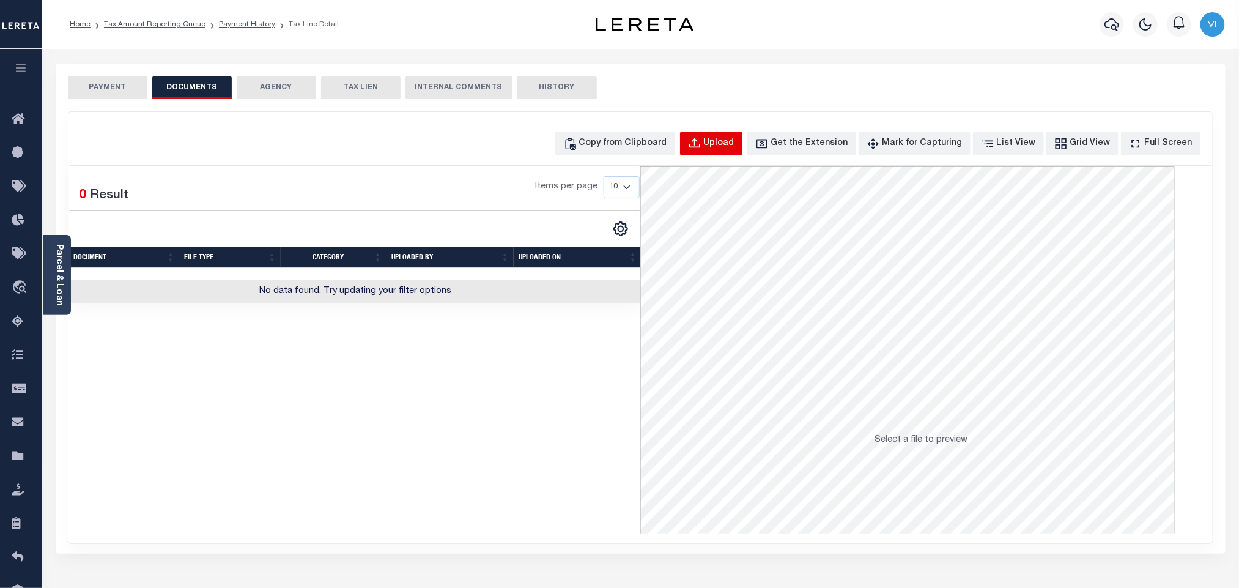
click div "Upload"
select select "POP"
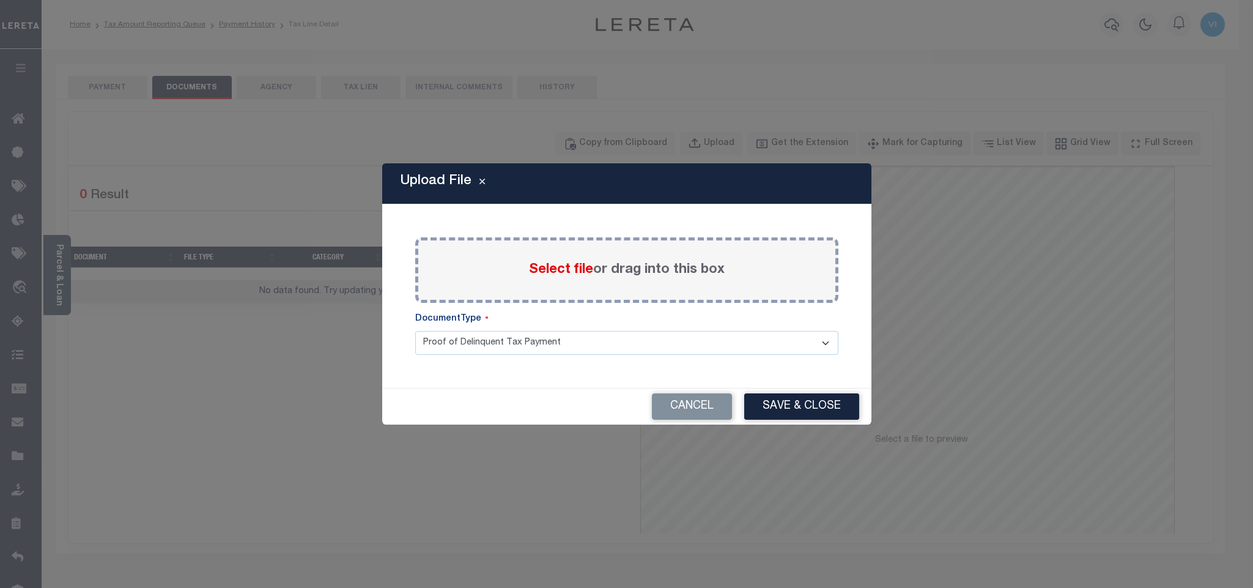
click span "Select file"
click input "Select file or drag into this box"
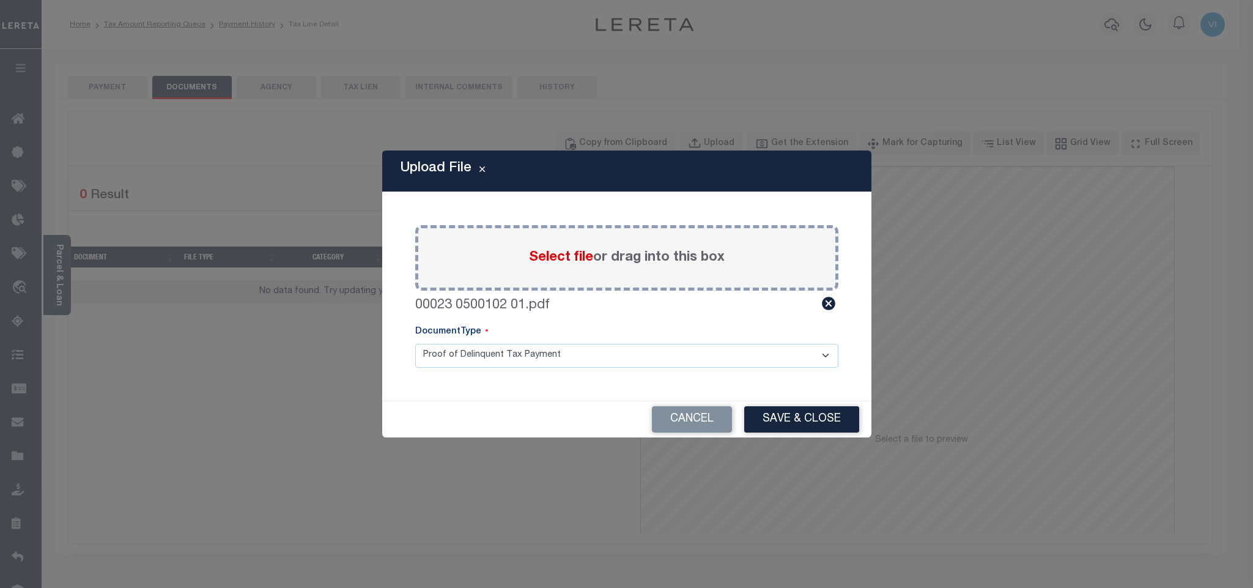
click select "Proof of Delinquent Tax Payment"
click button "Save & Close"
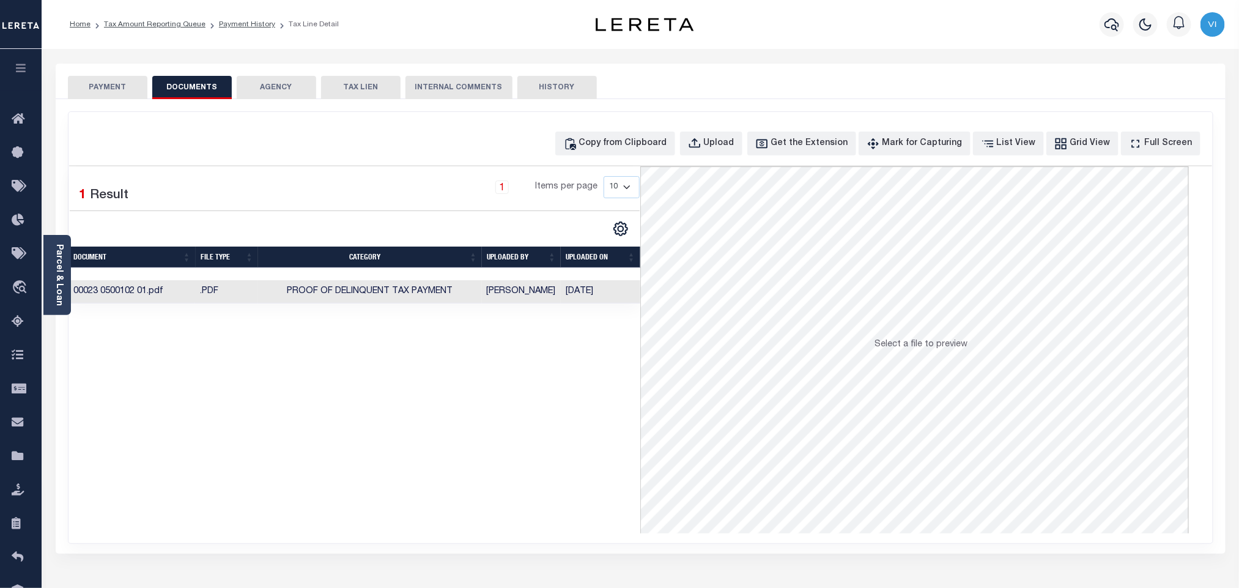
click button "PAYMENT"
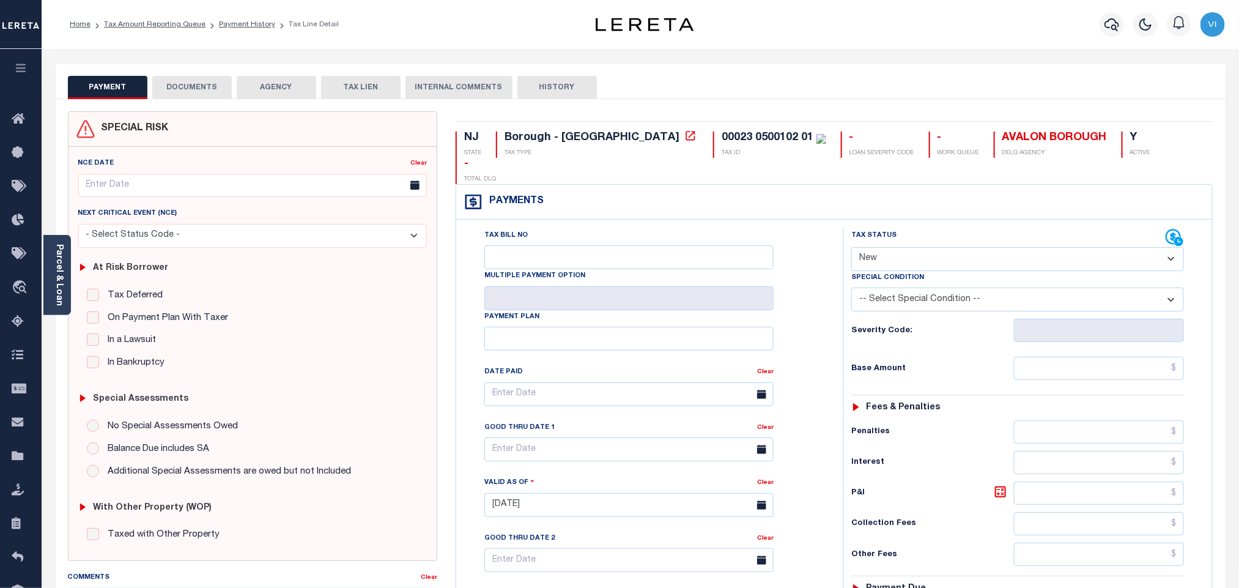
click select "- Select Status Code - Open Due/Unpaid Paid Incomplete No Tax Due Internal Refu…"
select select "PYD"
click select "- Select Status Code - Open Due/Unpaid Paid Incomplete No Tax Due Internal Refu…"
type input "[DATE]"
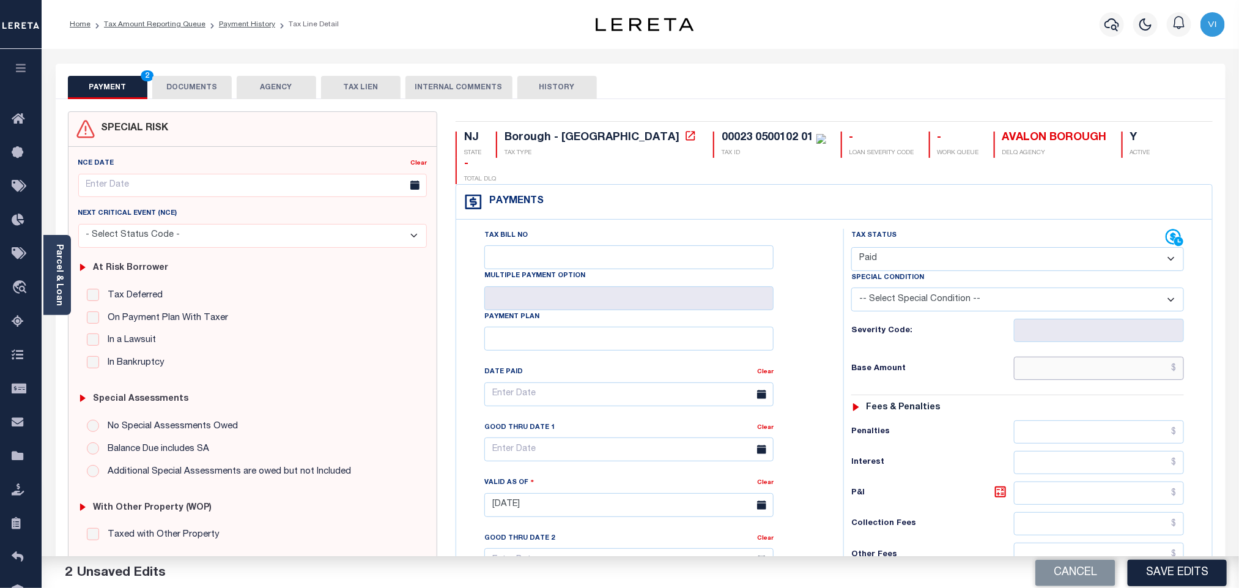
drag, startPoint x: 1022, startPoint y: 356, endPoint x: 1031, endPoint y: 355, distance: 9.3
click input "text"
paste input "2,899.64"
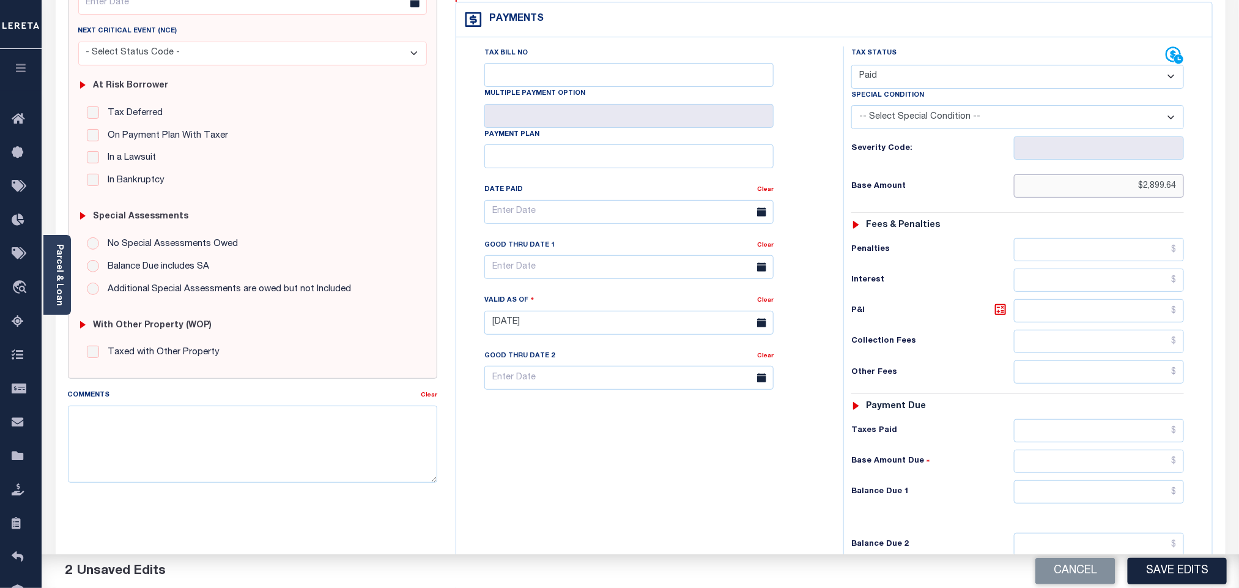
scroll to position [318, 0]
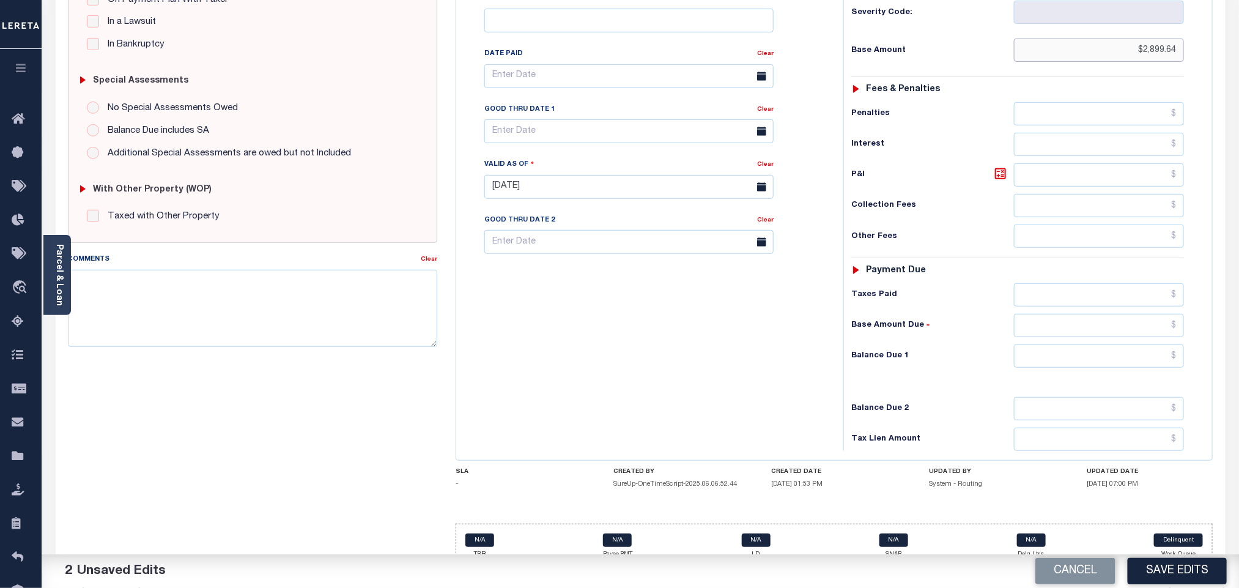
type input "$2,899.64"
click input "text"
type input "$0.00"
click div "Balance Due 2"
click button "Save Edits"
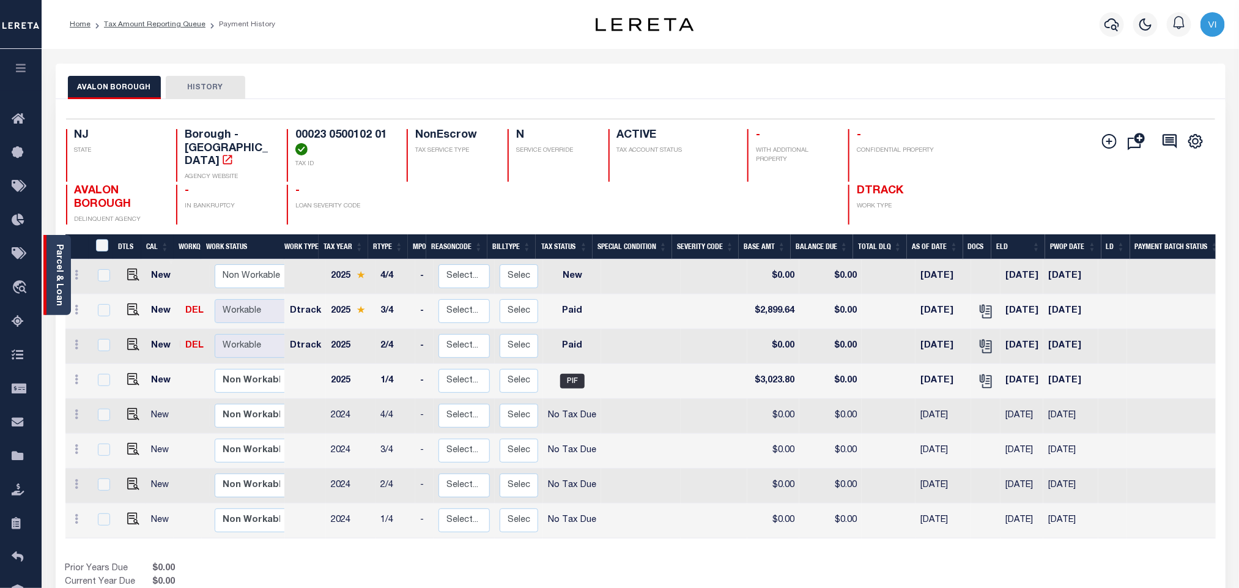
click at [59, 286] on link "Parcel & Loan" at bounding box center [58, 275] width 9 height 62
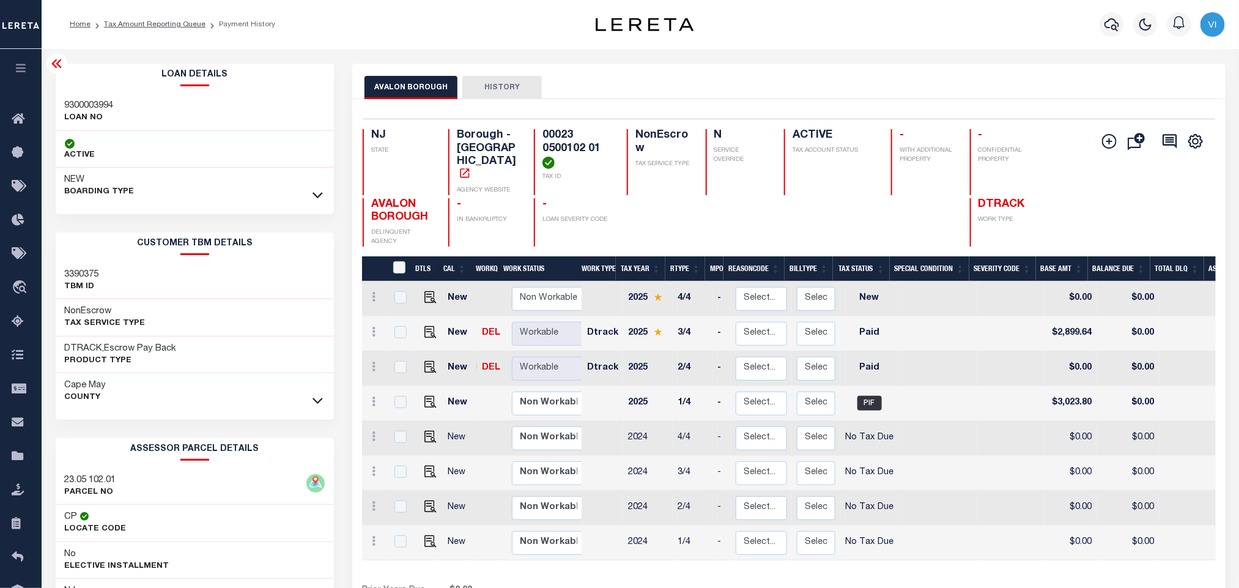
click at [66, 106] on h3 "9300003994" at bounding box center [89, 106] width 49 height 12
copy h3 "9300003994"
drag, startPoint x: 598, startPoint y: 144, endPoint x: 607, endPoint y: 149, distance: 10.4
click at [602, 146] on h4 "00023 0500102 01" at bounding box center [577, 149] width 70 height 40
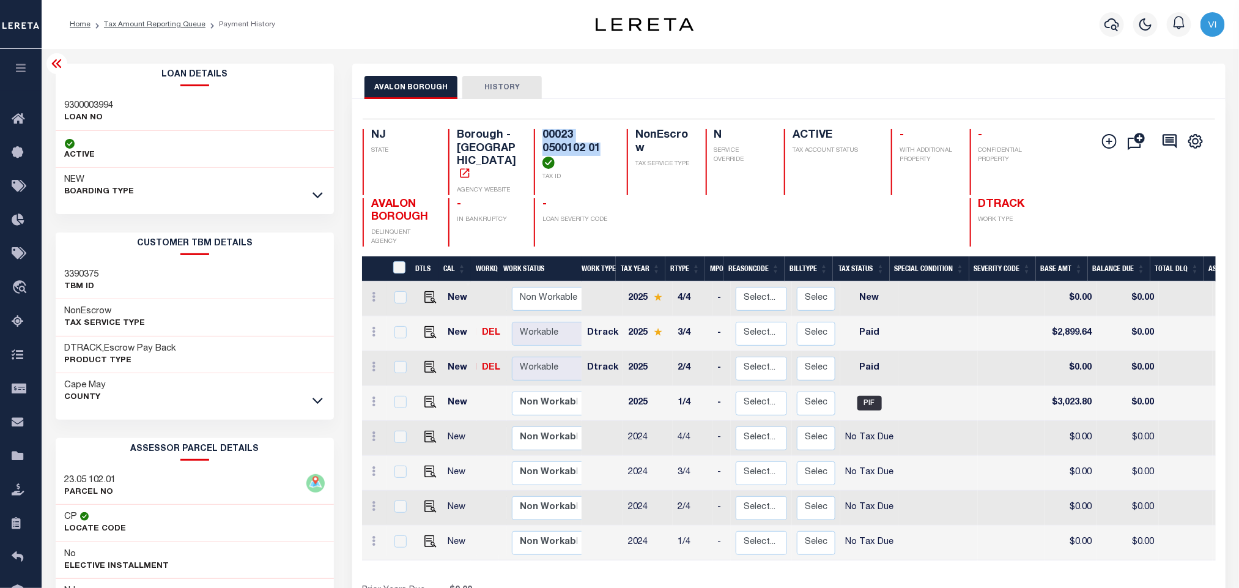
drag, startPoint x: 610, startPoint y: 149, endPoint x: 541, endPoint y: 130, distance: 70.9
click at [541, 130] on div "00023 0500102 01 TAX ID" at bounding box center [573, 162] width 78 height 66
copy h4 "00023 0500102 01"
click at [1105, 35] on div at bounding box center [1112, 24] width 34 height 43
click at [1105, 29] on icon "button" at bounding box center [1111, 24] width 15 height 15
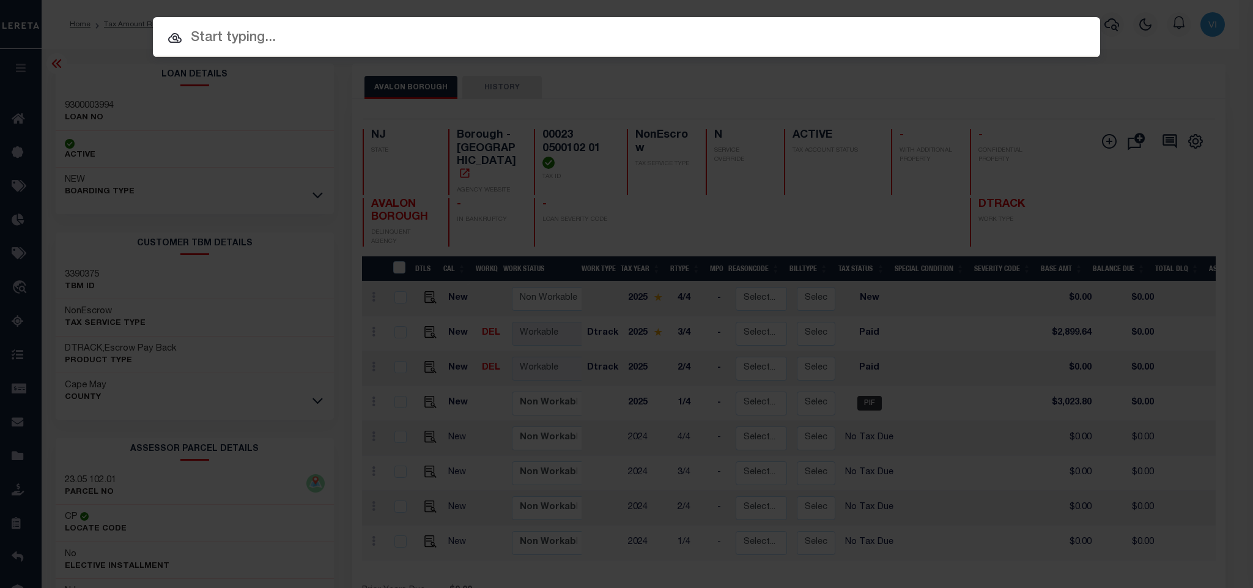
click at [989, 30] on div "Include Loans TBM Customers Borrowers Payments (Lender Non-Disb) Payments (Lend…" at bounding box center [626, 37] width 947 height 40
paste input "9300001744"
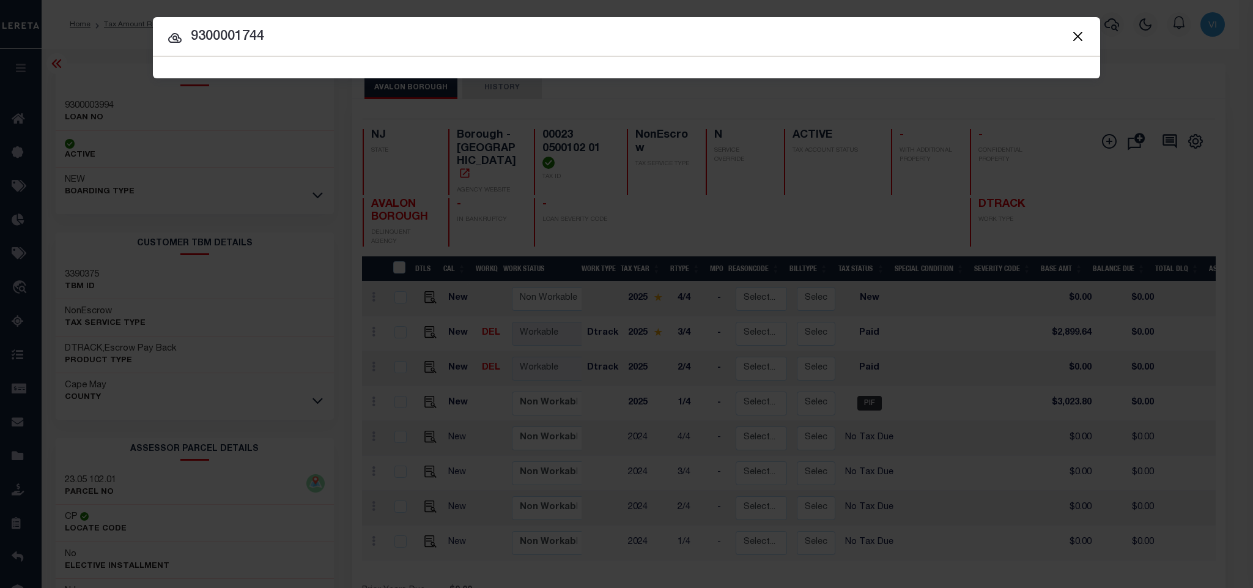
type input "9300001744"
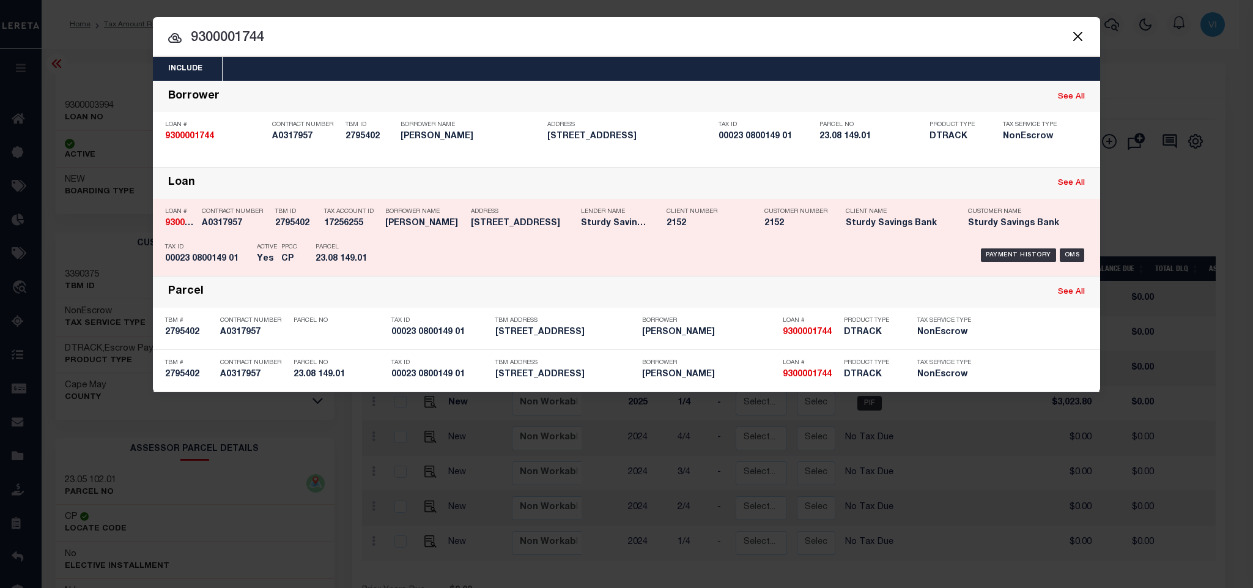
click at [367, 233] on div "Tax Account ID 17256255" at bounding box center [351, 219] width 55 height 35
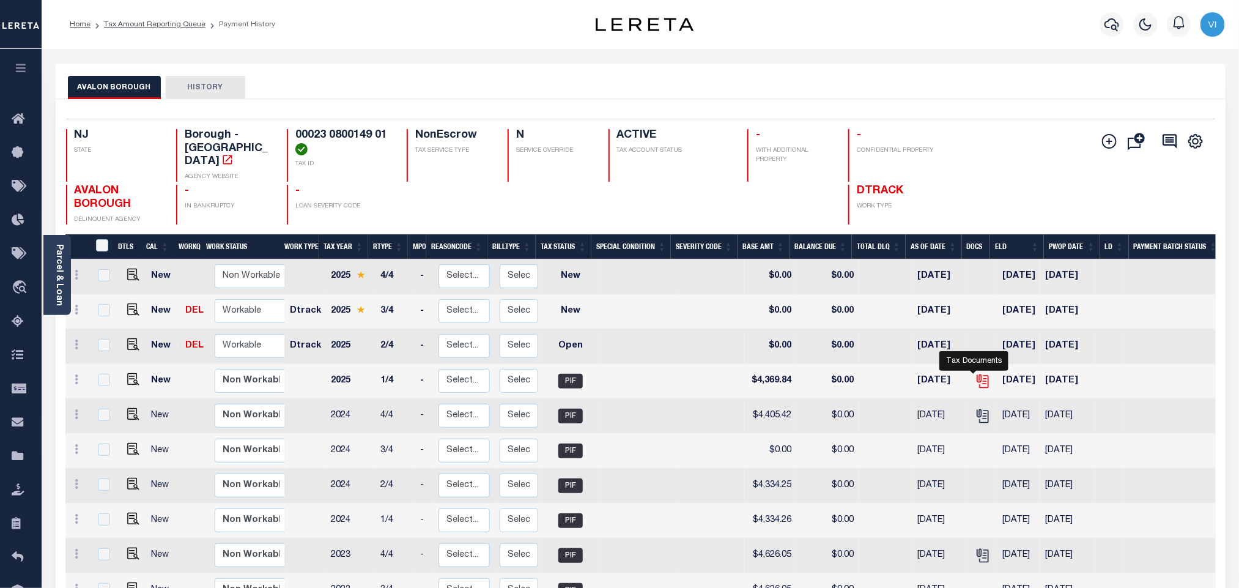
click at [977, 374] on icon "" at bounding box center [982, 379] width 10 height 10
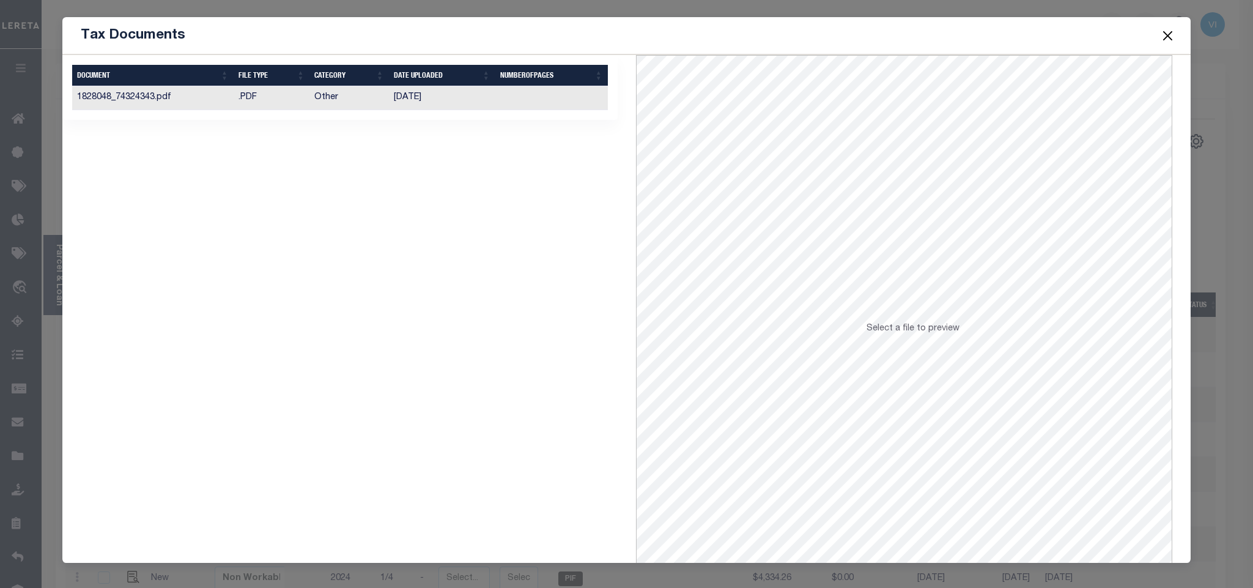
click at [317, 105] on td "Other" at bounding box center [348, 98] width 79 height 24
click at [1168, 37] on button "Close" at bounding box center [1167, 36] width 16 height 16
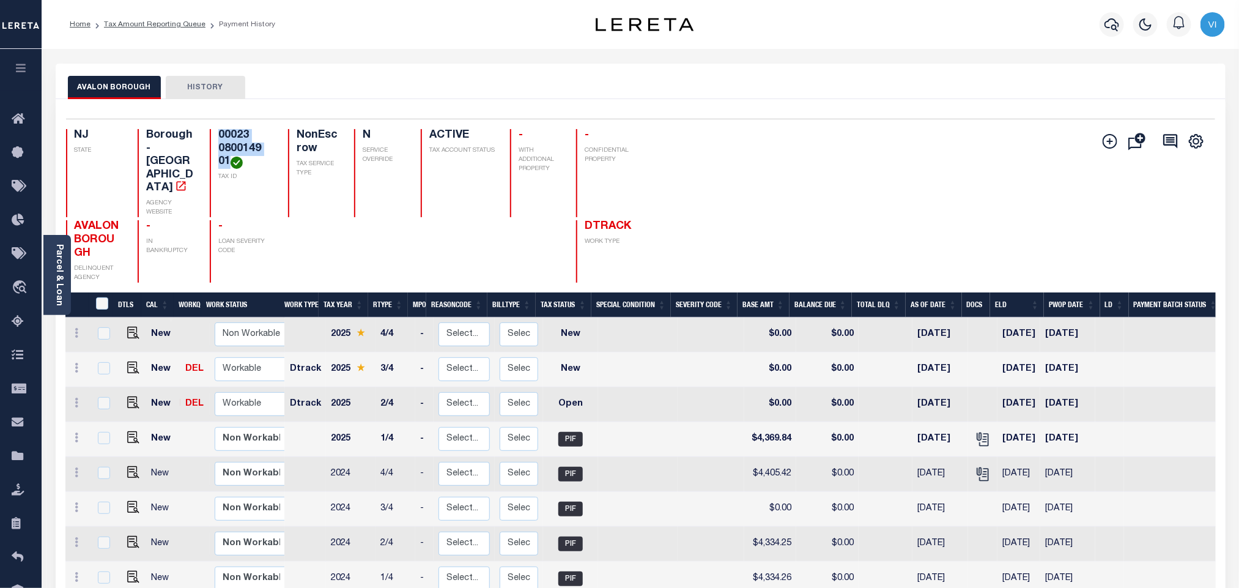
drag, startPoint x: 231, startPoint y: 160, endPoint x: 217, endPoint y: 138, distance: 26.1
click at [218, 138] on h4 "00023 0800149 01" at bounding box center [245, 149] width 54 height 40
copy h4 "00023 0800149 01"
click at [127, 396] on img "" at bounding box center [133, 402] width 12 height 12
checkbox input "true"
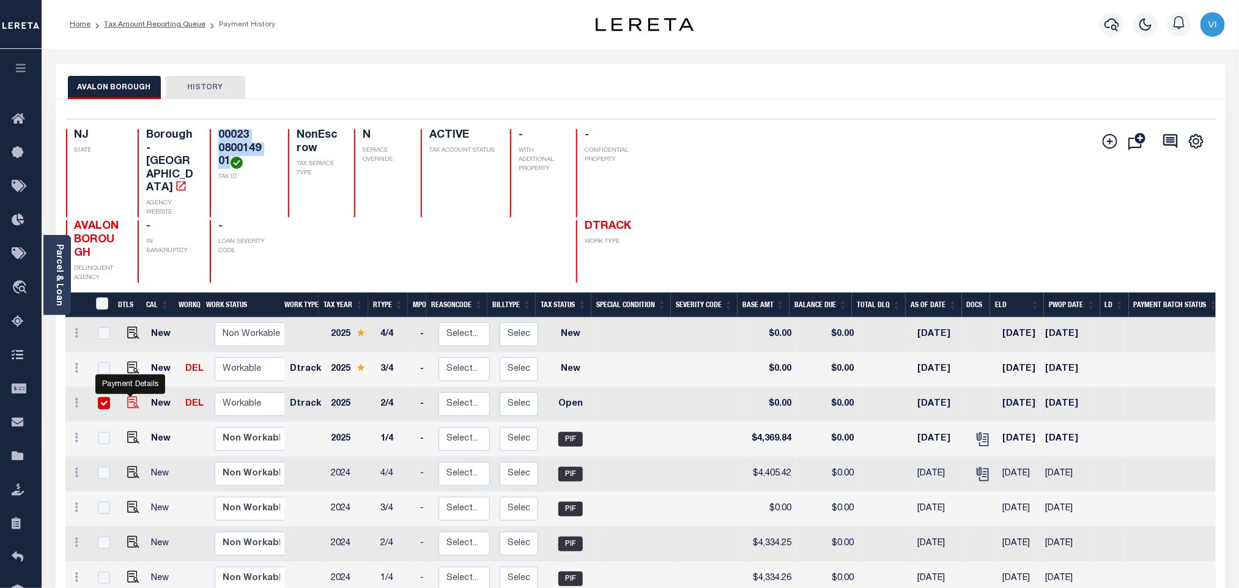
checkbox input "true"
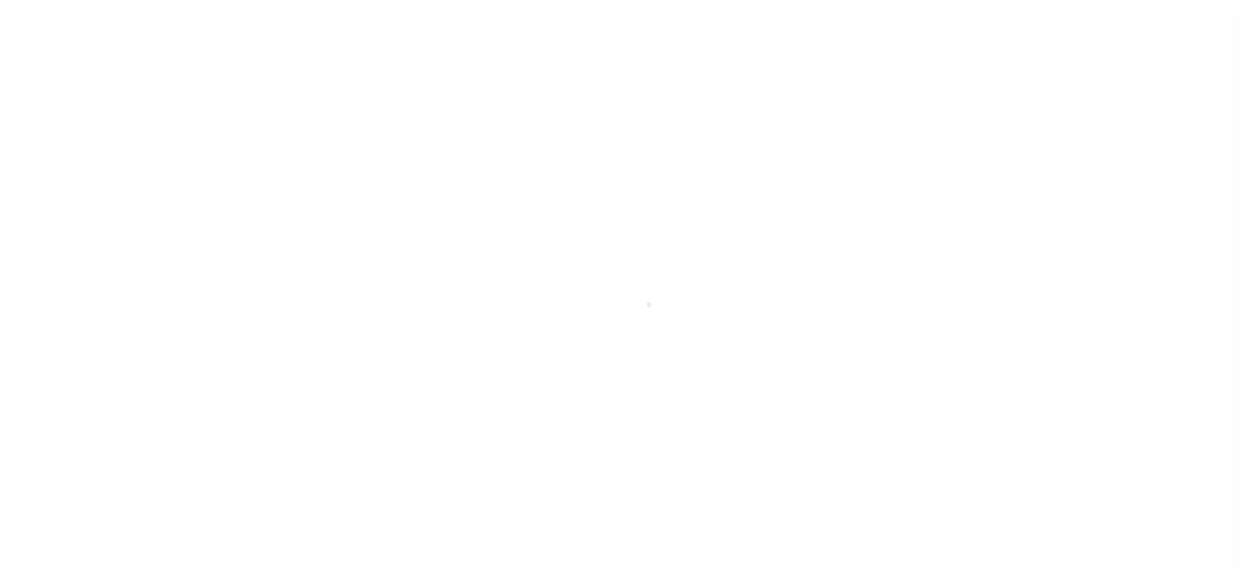
select select "OP2"
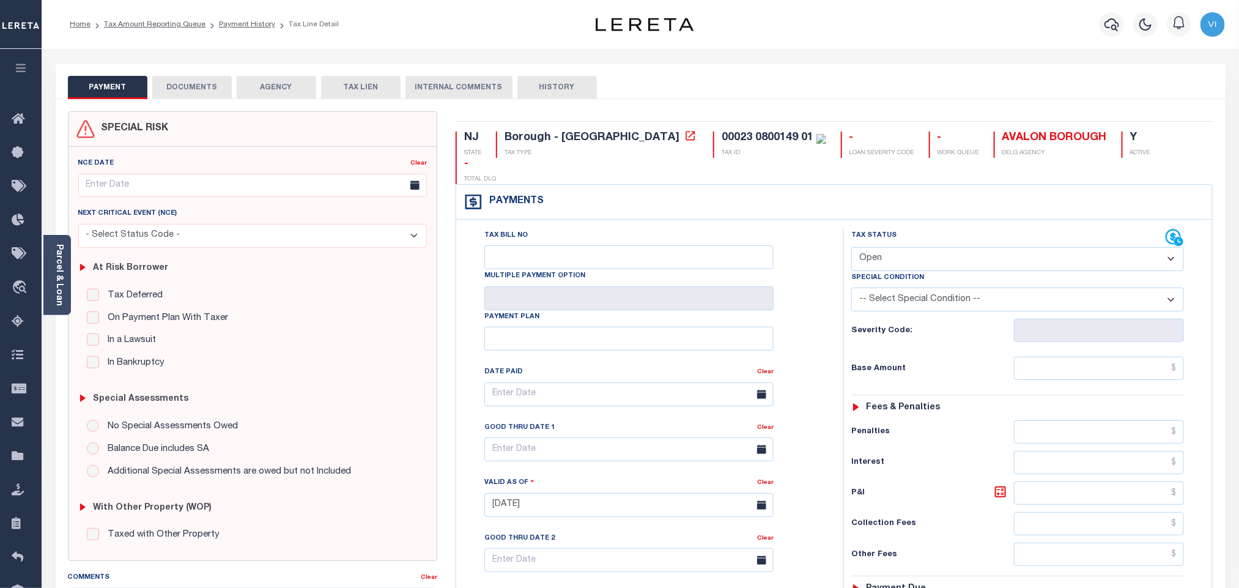
click at [204, 87] on body "Home Tax Amount Reporting Queue Payment History Tax Line Detail Profile" at bounding box center [619, 462] width 1239 height 925
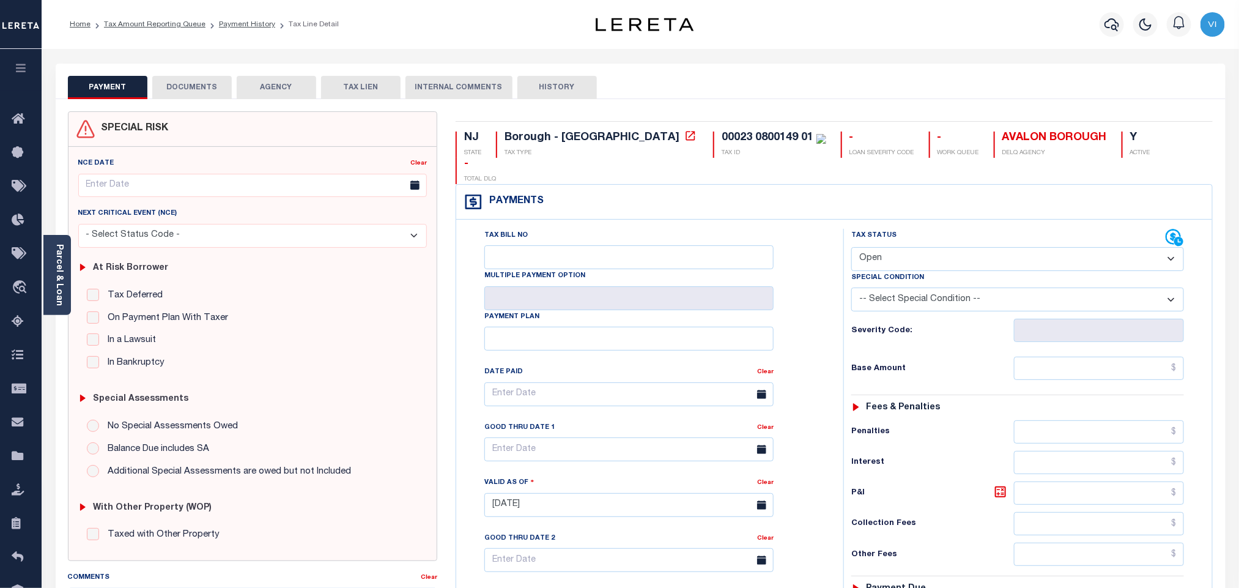
click at [204, 87] on button "DOCUMENTS" at bounding box center [191, 87] width 79 height 23
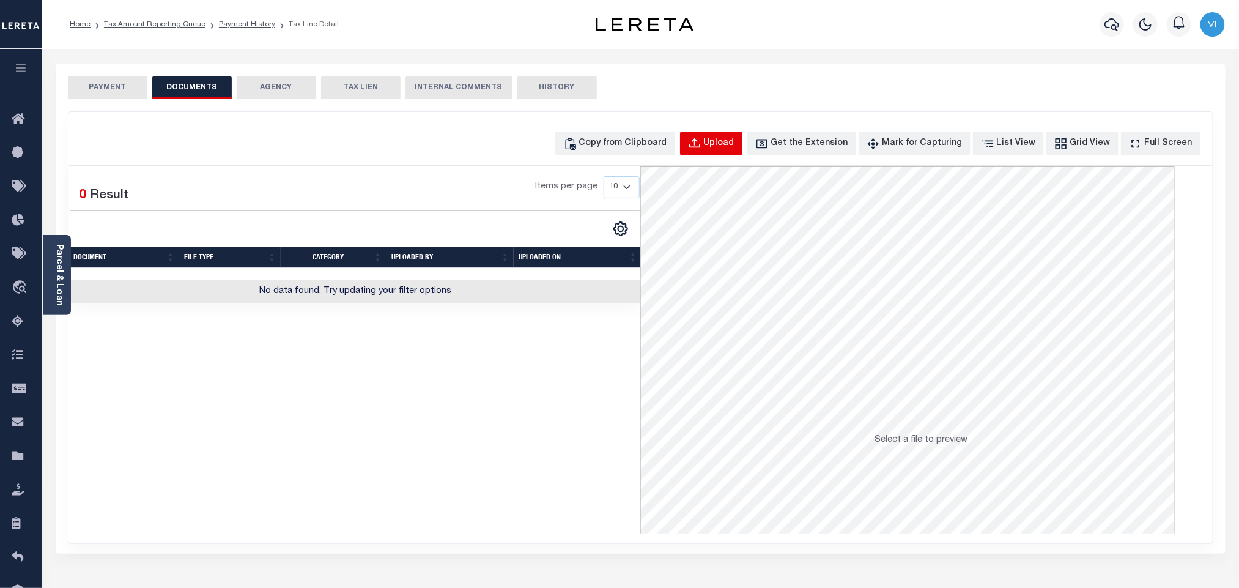
click at [726, 142] on div "Upload" at bounding box center [719, 143] width 31 height 13
select select "POP"
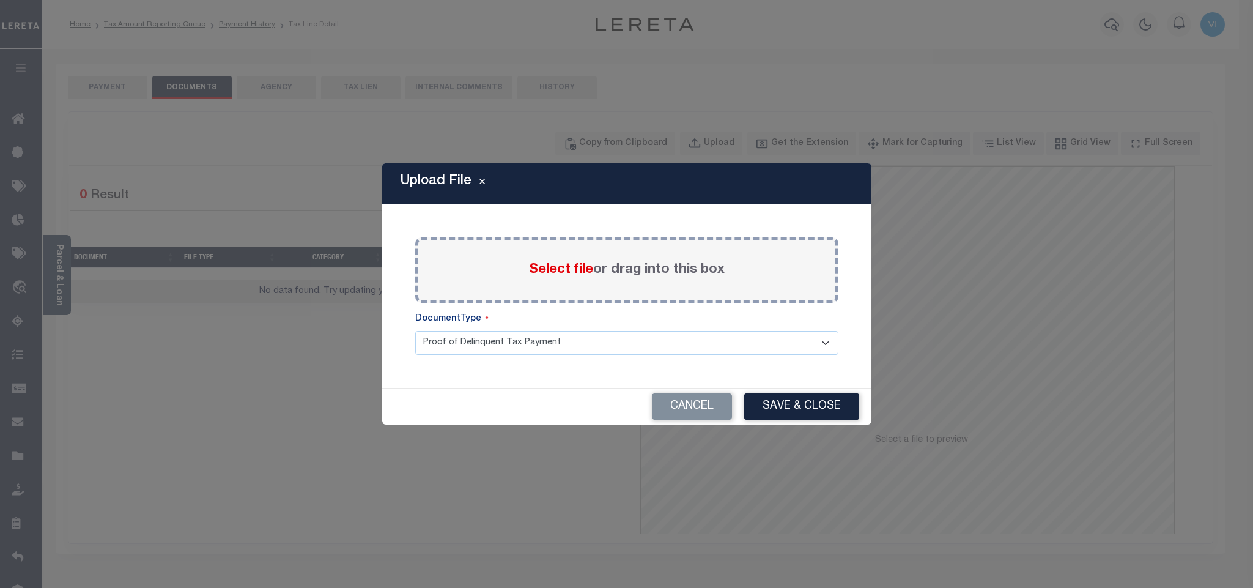
click at [534, 279] on label "Select file or drag into this box" at bounding box center [627, 270] width 196 height 20
click at [0, 0] on input "Select file or drag into this box" at bounding box center [0, 0] width 0 height 0
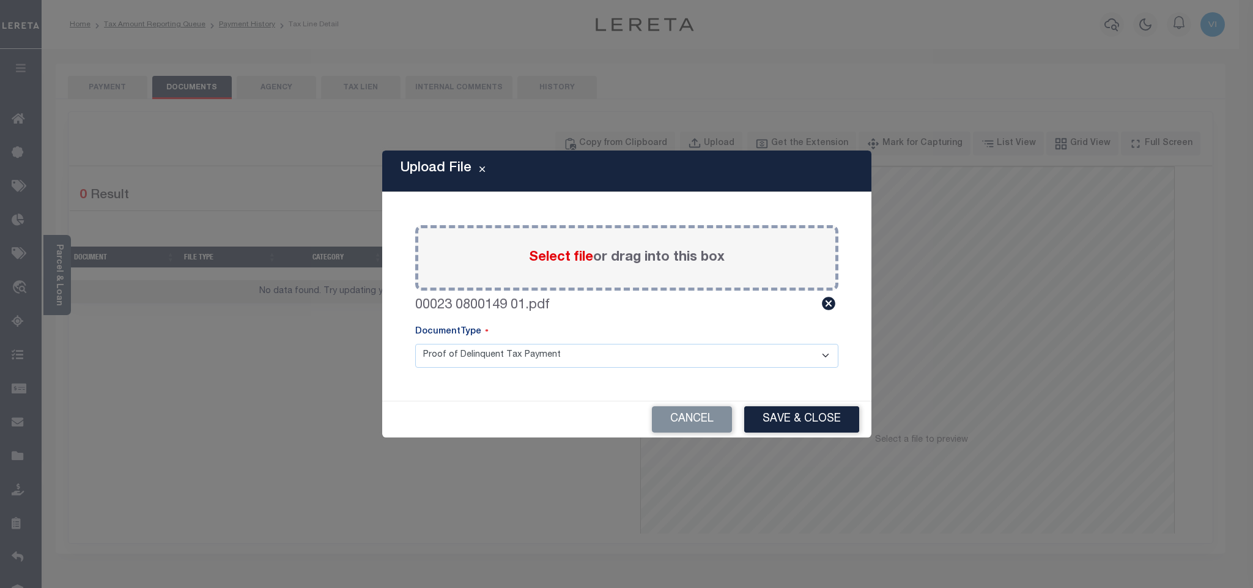
drag, startPoint x: 443, startPoint y: 356, endPoint x: 448, endPoint y: 363, distance: 8.7
click at [443, 356] on select "Proof of Delinquent Tax Payment" at bounding box center [626, 356] width 423 height 24
click at [415, 344] on select "Proof of Delinquent Tax Payment" at bounding box center [626, 356] width 423 height 24
click at [814, 424] on button "Save & Close" at bounding box center [801, 419] width 115 height 26
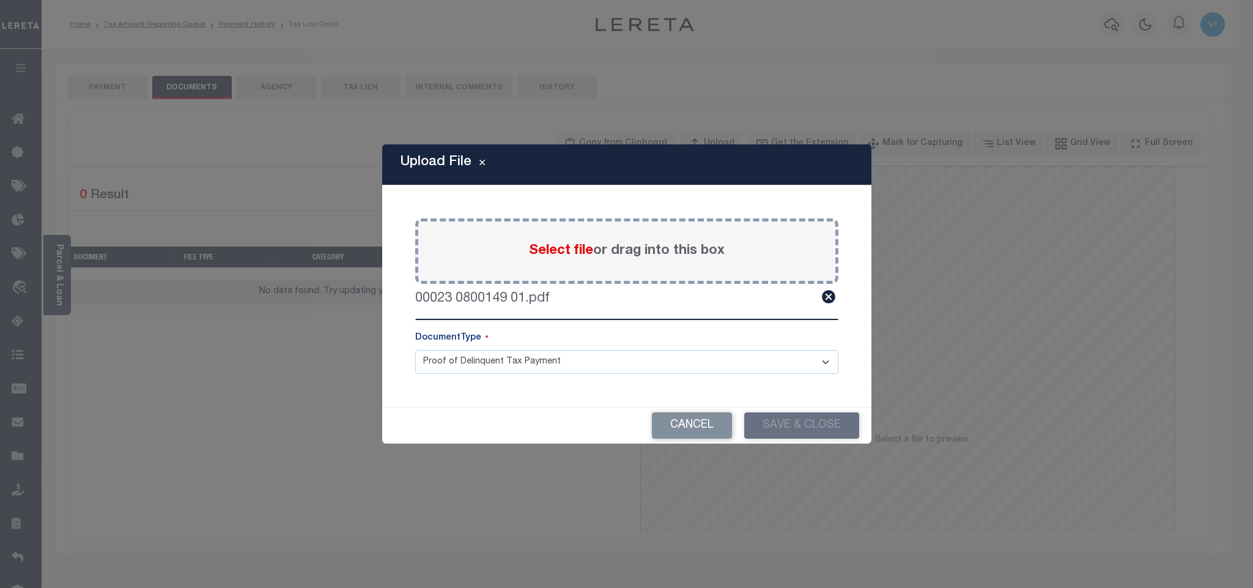
click at [109, 92] on div "Upload File Paste copied image or file into this box Select file or drag into t…" at bounding box center [626, 294] width 1253 height 588
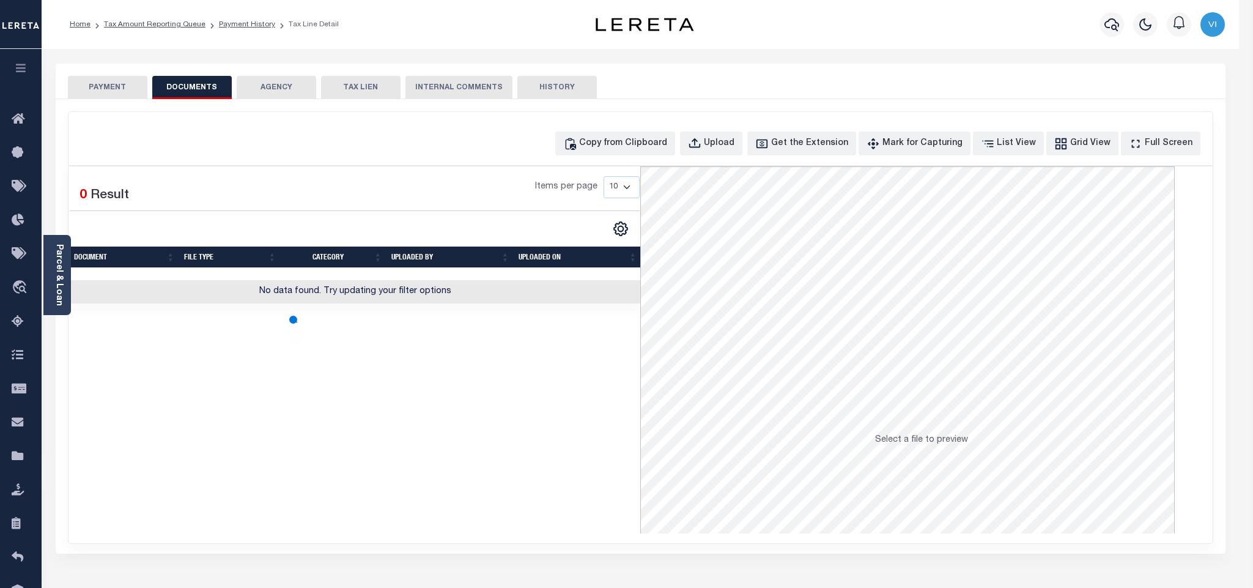
click at [109, 92] on button "PAYMENT" at bounding box center [107, 87] width 79 height 23
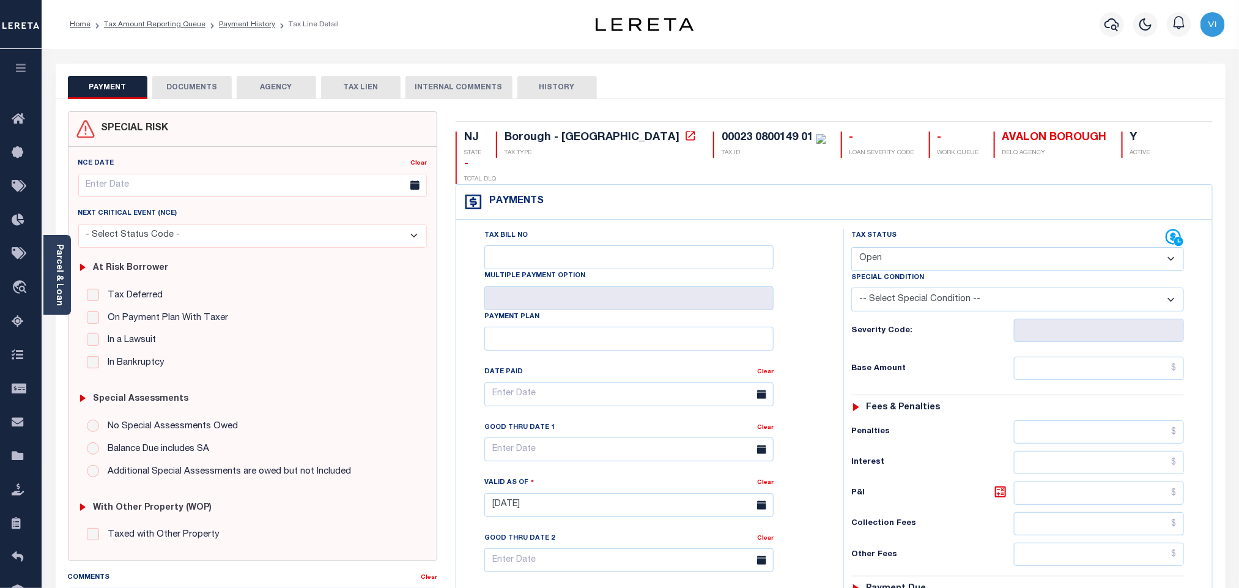
click at [893, 271] on div "Special Condition" at bounding box center [1017, 279] width 333 height 17
drag, startPoint x: 879, startPoint y: 233, endPoint x: 877, endPoint y: 239, distance: 6.4
click at [879, 247] on select "- Select Status Code - Open Due/Unpaid Paid Incomplete No Tax Due Internal Refu…" at bounding box center [1017, 259] width 333 height 24
select select "PYD"
click at [851, 247] on select "- Select Status Code - Open Due/Unpaid Paid Incomplete No Tax Due Internal Refu…" at bounding box center [1017, 259] width 333 height 24
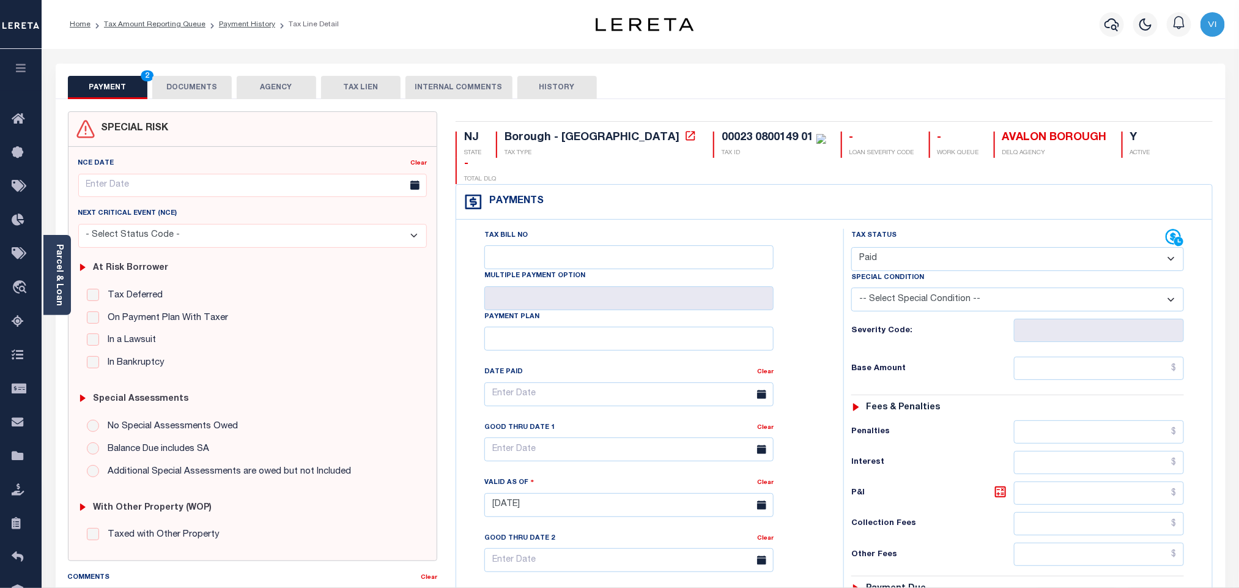
type input "[DATE]"
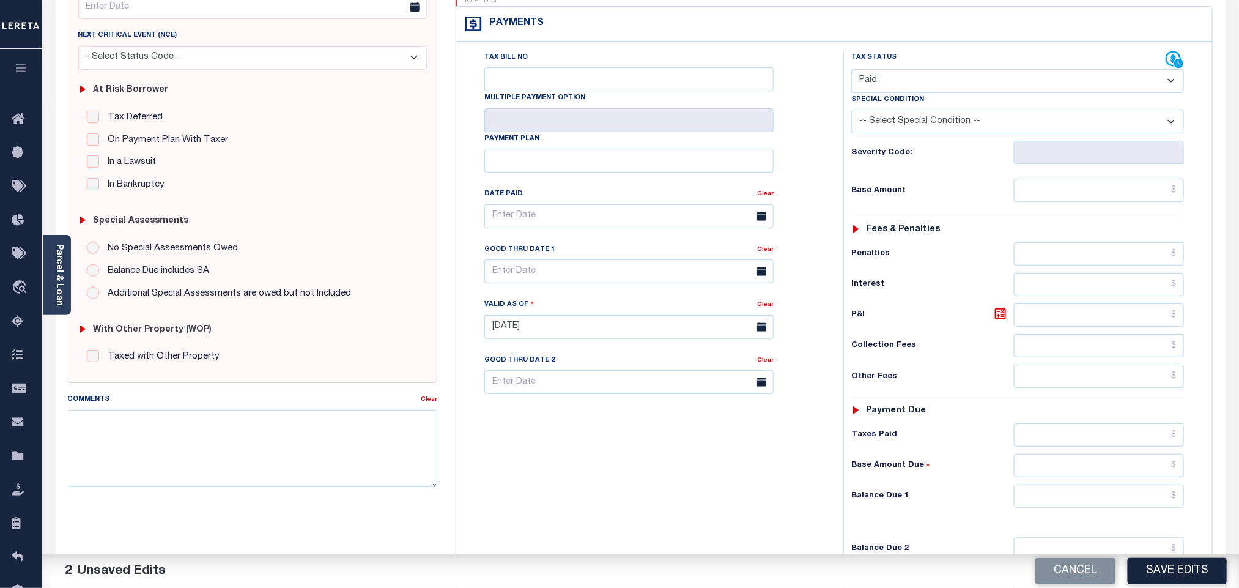
scroll to position [318, 0]
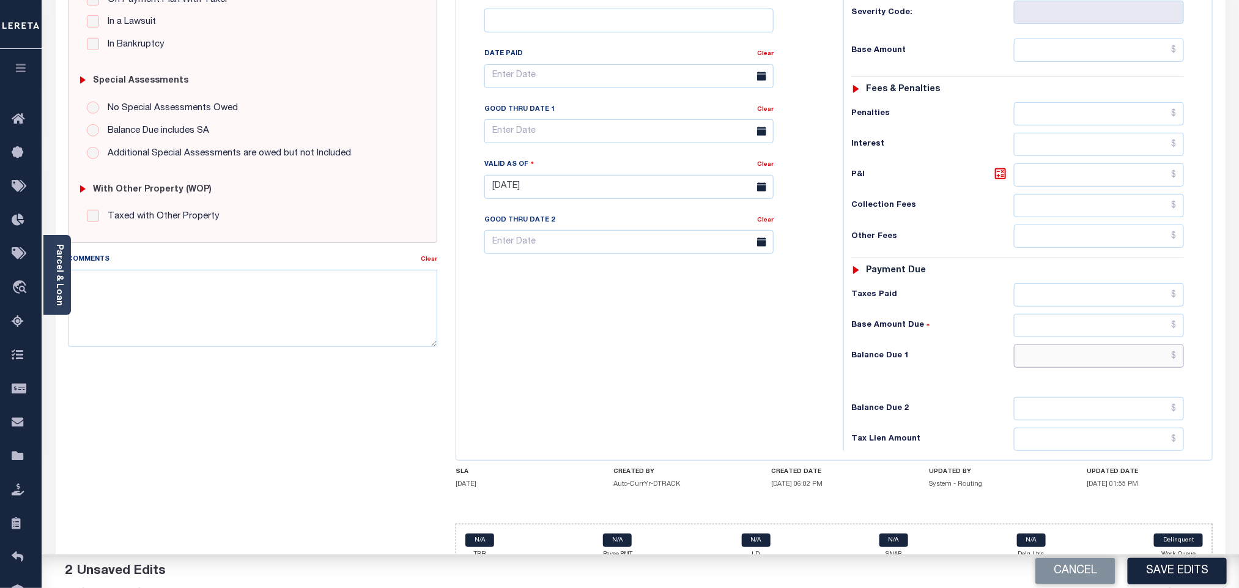
click at [1064, 344] on input "text" at bounding box center [1099, 355] width 171 height 23
type input "$0.00"
click at [1143, 558] on button "Save Edits" at bounding box center [1177, 571] width 99 height 26
checkbox input "false"
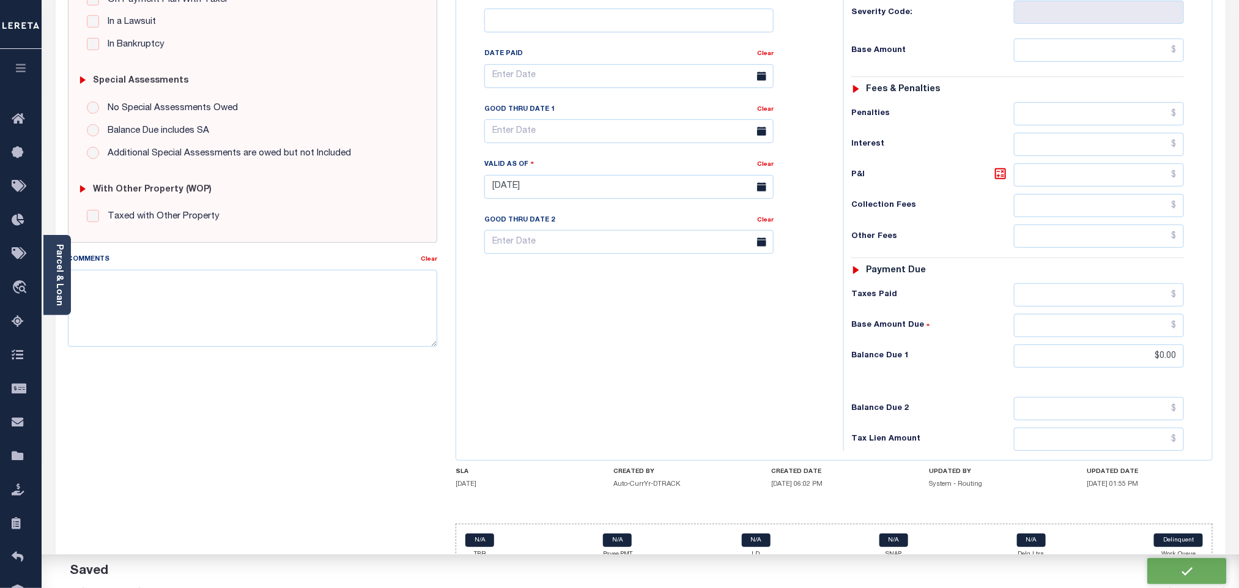
checkbox input "false"
type input "$0"
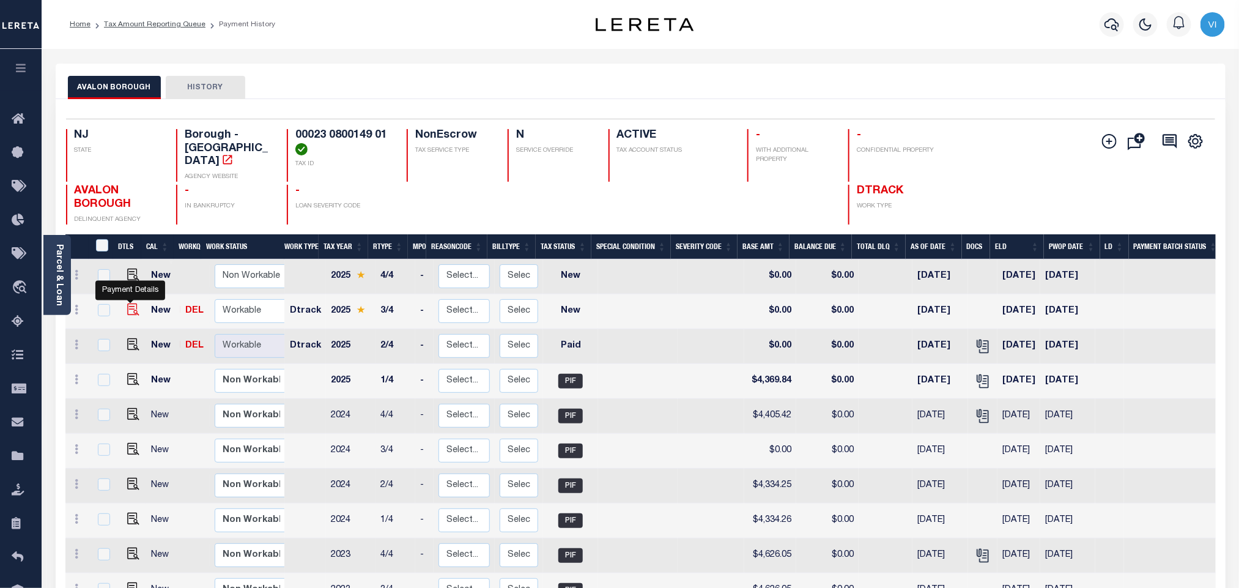
click at [131, 303] on img "" at bounding box center [133, 309] width 12 height 12
checkbox input "true"
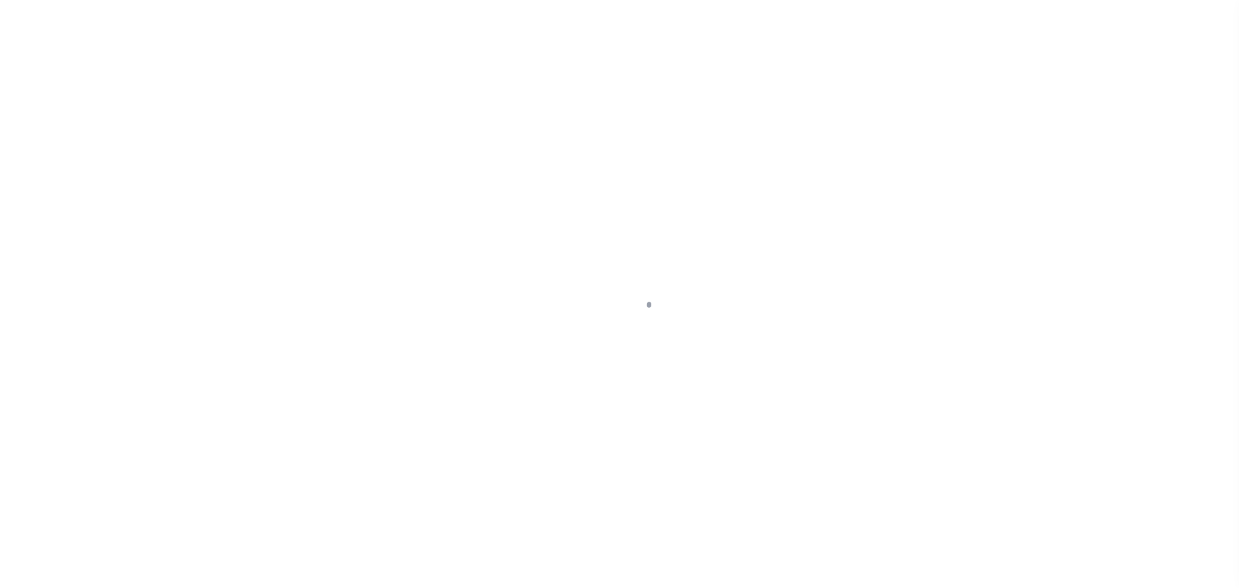
checkbox input "false"
type input "[DATE]"
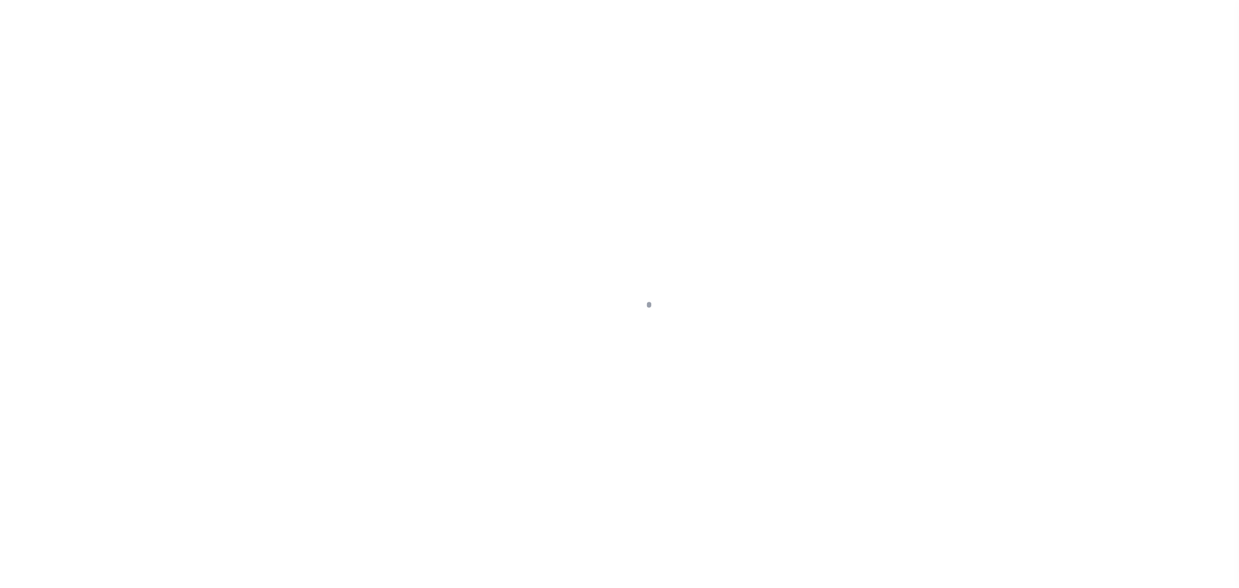
select select "NW2"
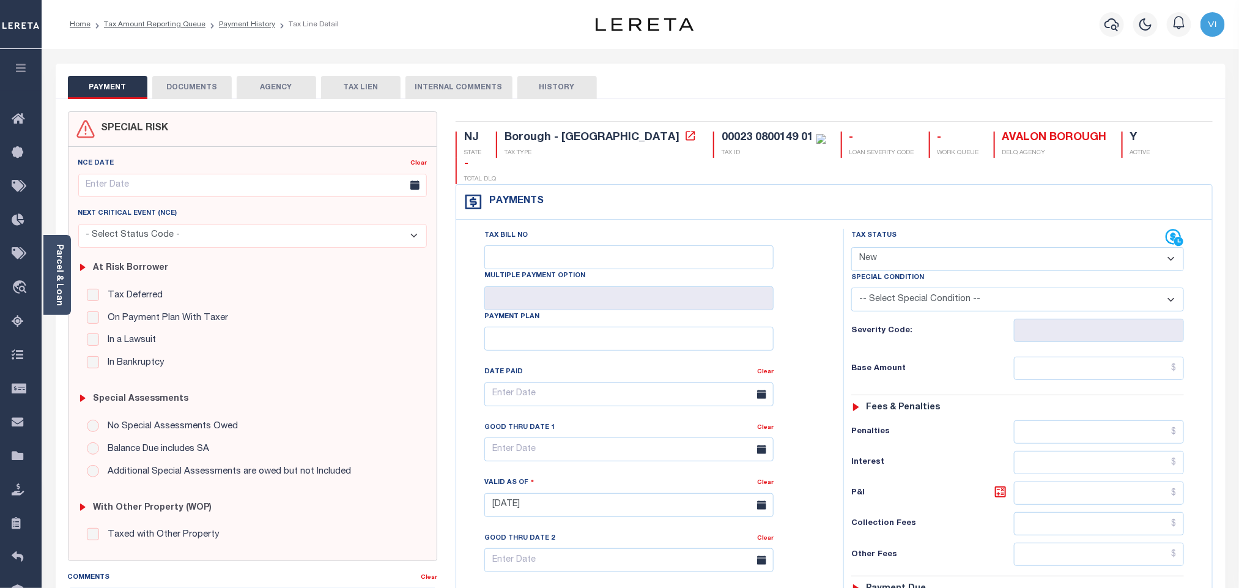
click at [197, 94] on button "DOCUMENTS" at bounding box center [191, 87] width 79 height 23
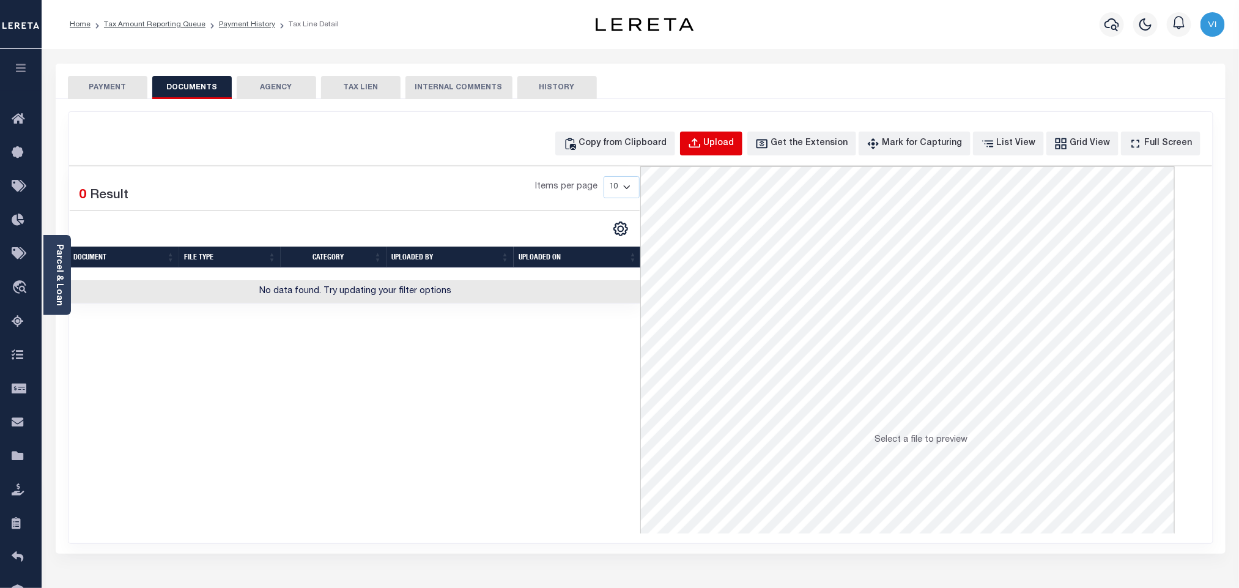
click at [725, 143] on div "Upload" at bounding box center [719, 143] width 31 height 13
select select "POP"
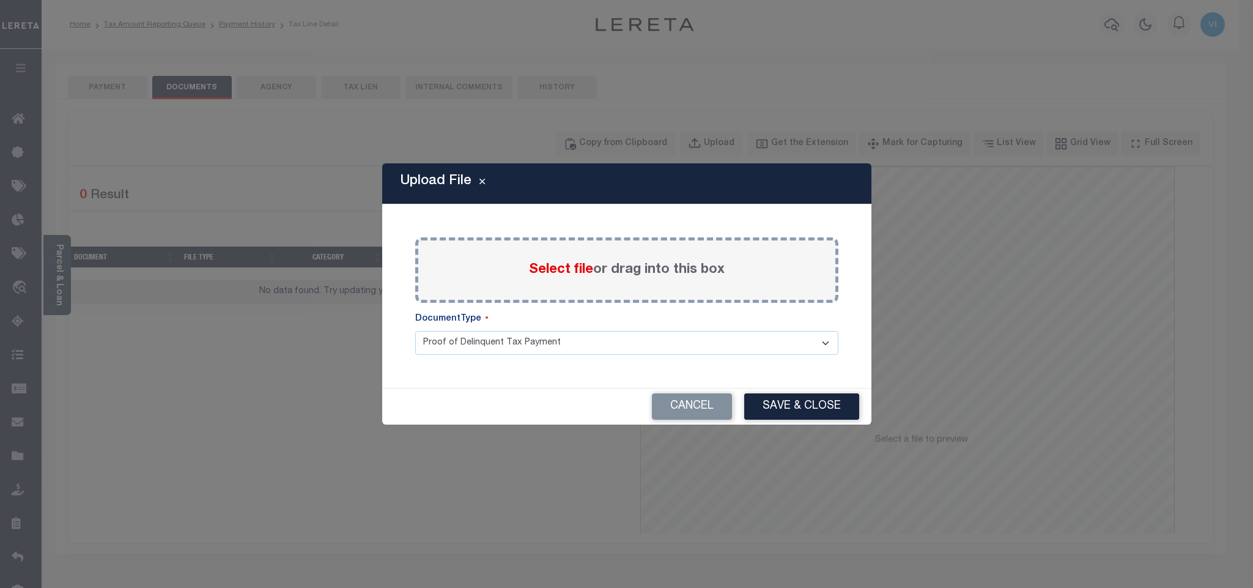
click at [578, 278] on label "Select file or drag into this box" at bounding box center [627, 270] width 196 height 20
click at [0, 0] on input "Select file or drag into this box" at bounding box center [0, 0] width 0 height 0
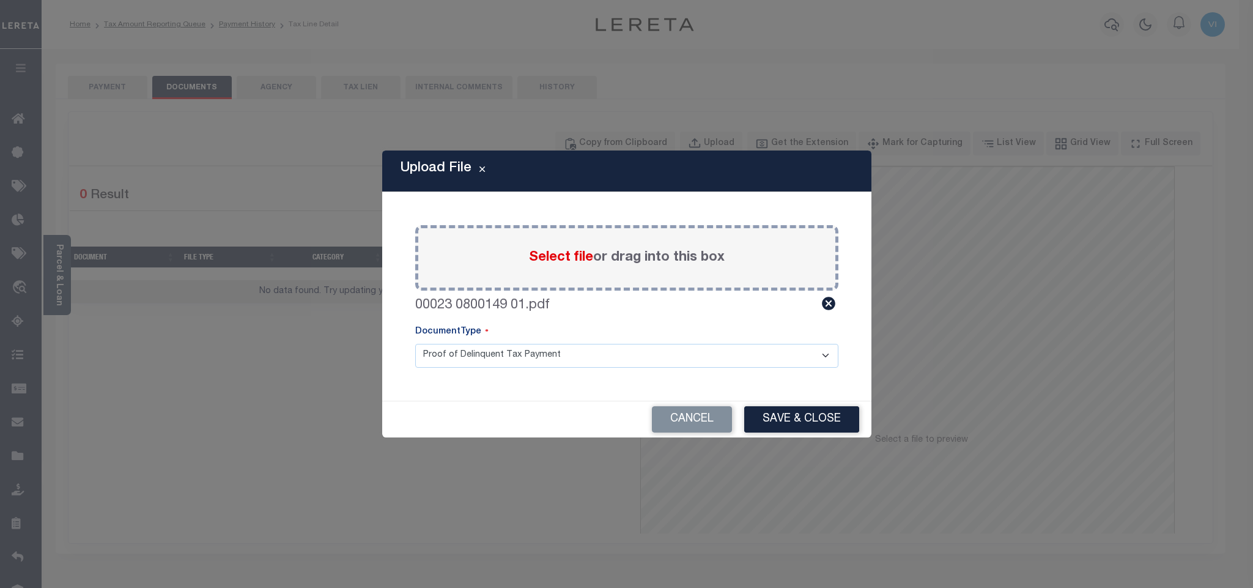
click at [455, 362] on select "Proof of Delinquent Tax Payment" at bounding box center [626, 356] width 423 height 24
click at [415, 344] on select "Proof of Delinquent Tax Payment" at bounding box center [626, 356] width 423 height 24
click at [753, 402] on div "Cancel Save & Close" at bounding box center [626, 419] width 489 height 36
click at [769, 415] on button "Save & Close" at bounding box center [801, 419] width 115 height 26
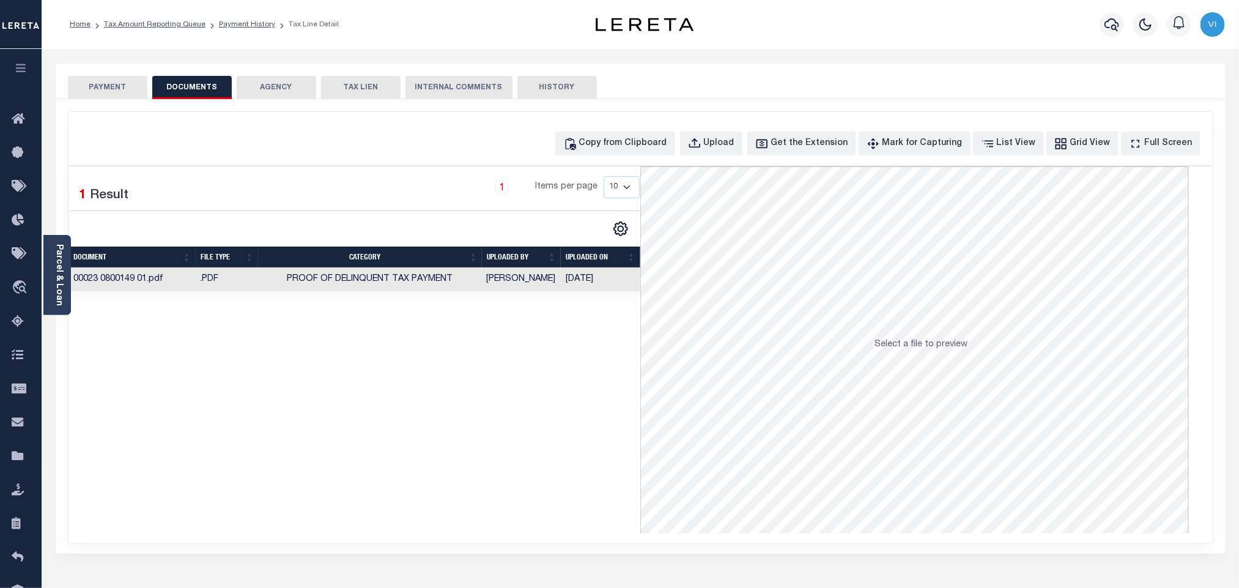
click at [120, 79] on button "PAYMENT" at bounding box center [107, 87] width 79 height 23
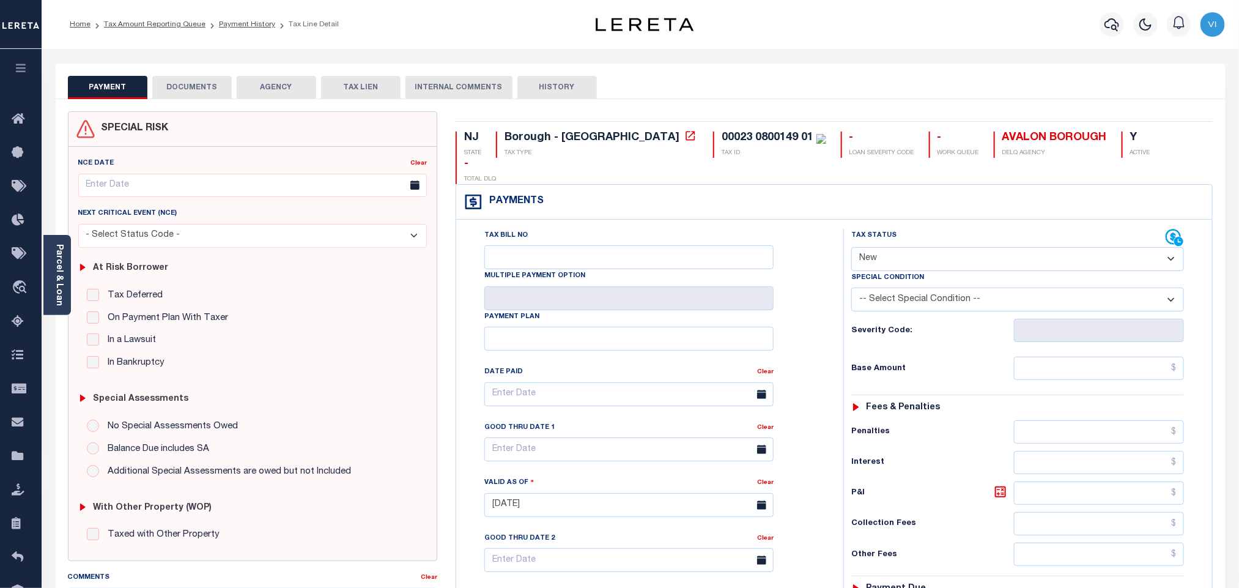
click at [923, 229] on div "Tax Status Status" at bounding box center [1008, 238] width 314 height 18
click at [902, 247] on select "- Select Status Code - Open Due/Unpaid Paid Incomplete No Tax Due Internal Refu…" at bounding box center [1017, 259] width 333 height 24
select select "PYD"
click at [851, 247] on select "- Select Status Code - Open Due/Unpaid Paid Incomplete No Tax Due Internal Refu…" at bounding box center [1017, 259] width 333 height 24
type input "[DATE]"
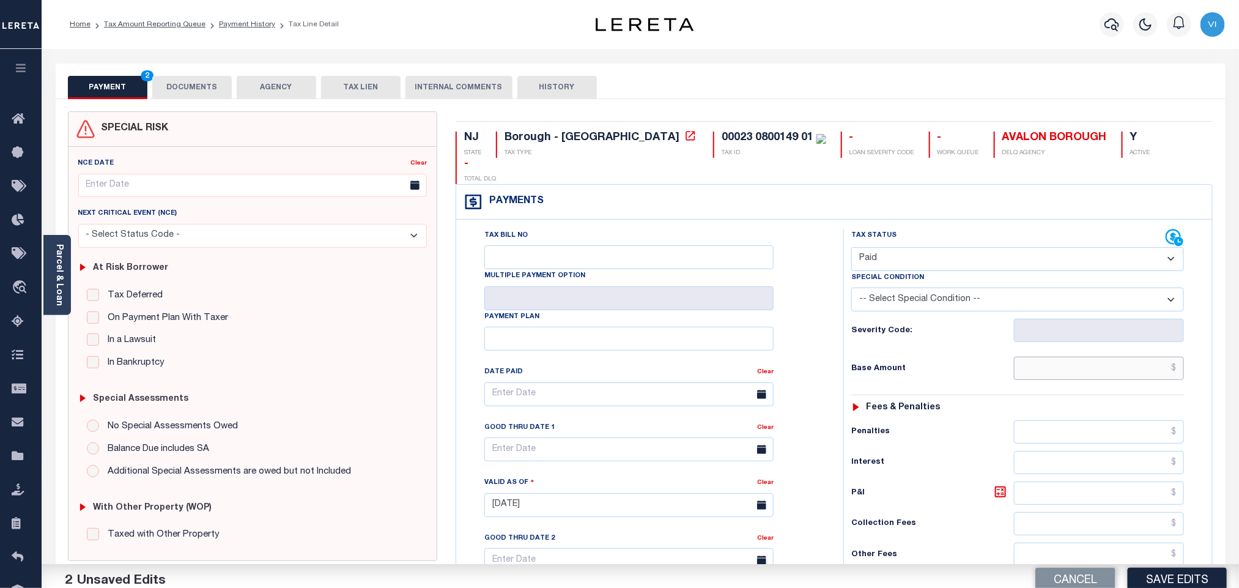
click at [1055, 356] on input "text" at bounding box center [1099, 367] width 171 height 23
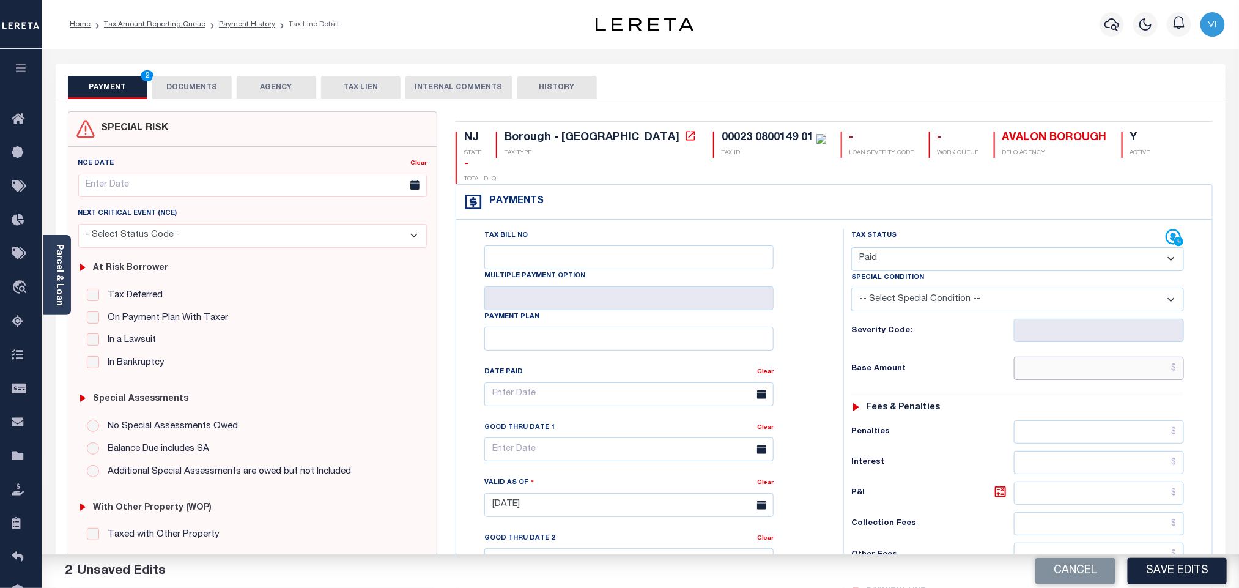
paste input "4,284.43"
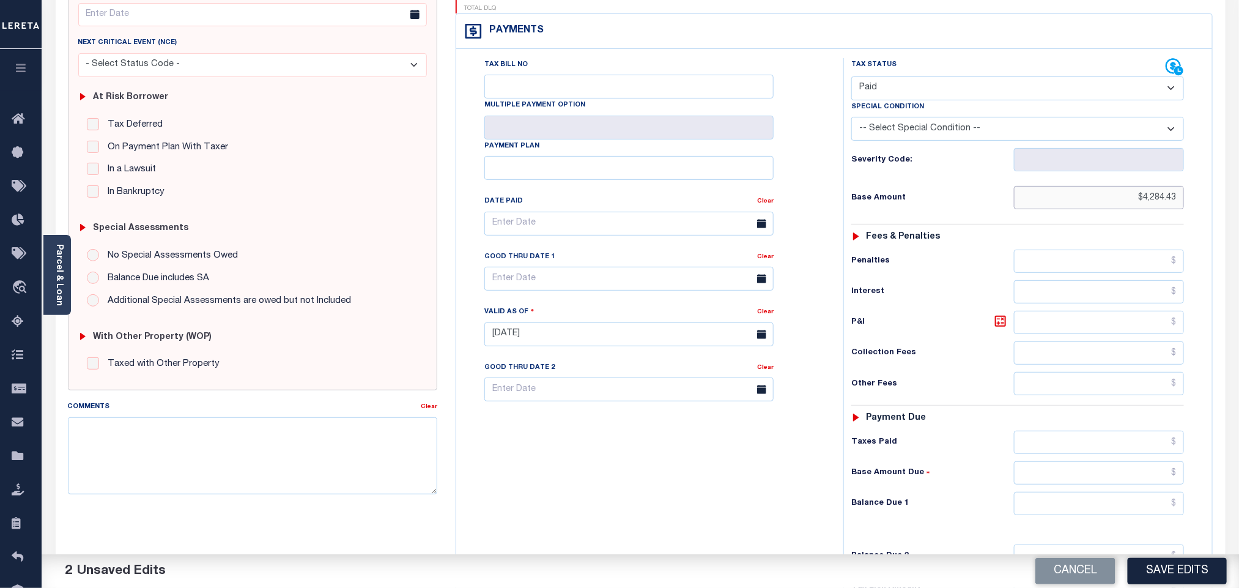
scroll to position [318, 0]
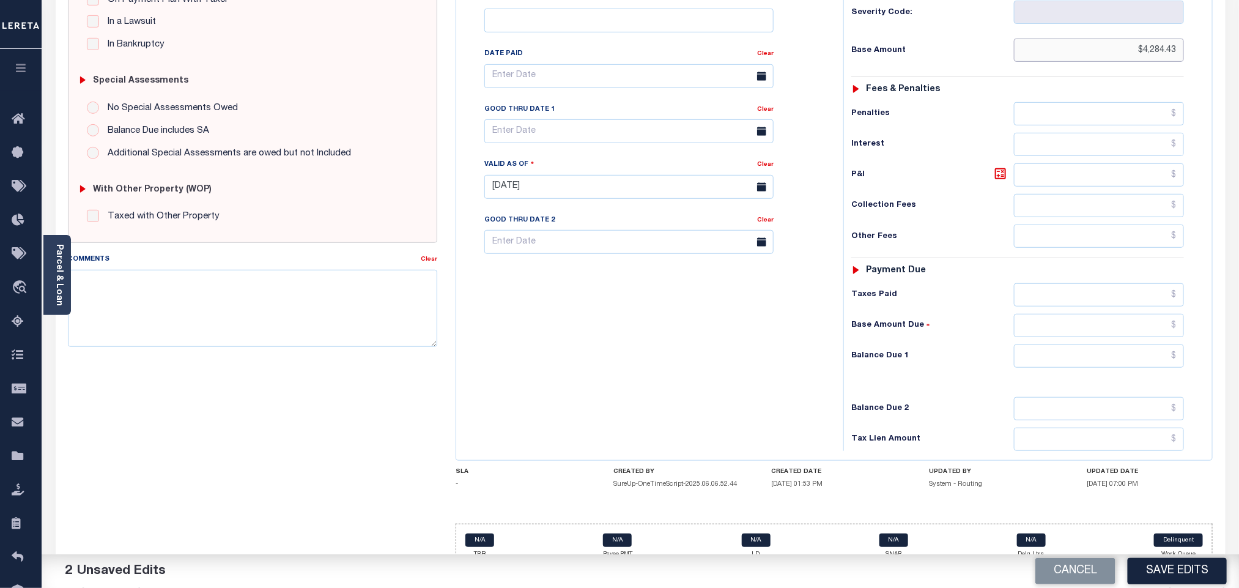
type input "$4,284.43"
drag, startPoint x: 1065, startPoint y: 345, endPoint x: 1060, endPoint y: 351, distance: 7.5
click at [1065, 345] on input "text" at bounding box center [1099, 355] width 171 height 23
type input "$0.00"
click at [950, 397] on div "Balance Due 2" at bounding box center [1017, 408] width 333 height 23
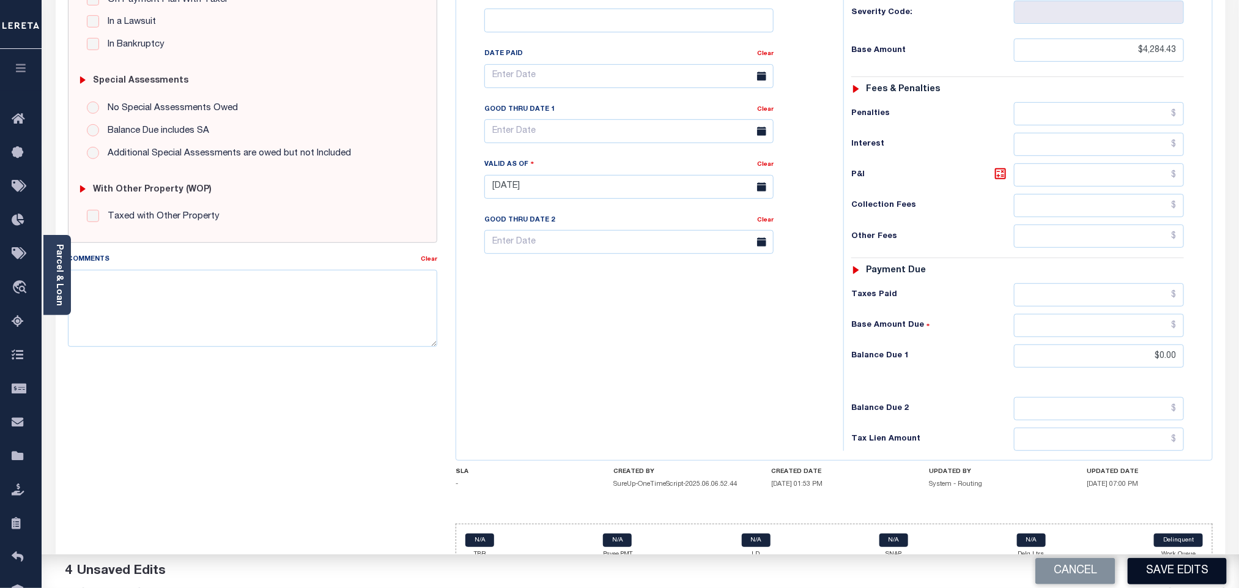
click at [1175, 562] on button "Save Edits" at bounding box center [1177, 571] width 99 height 26
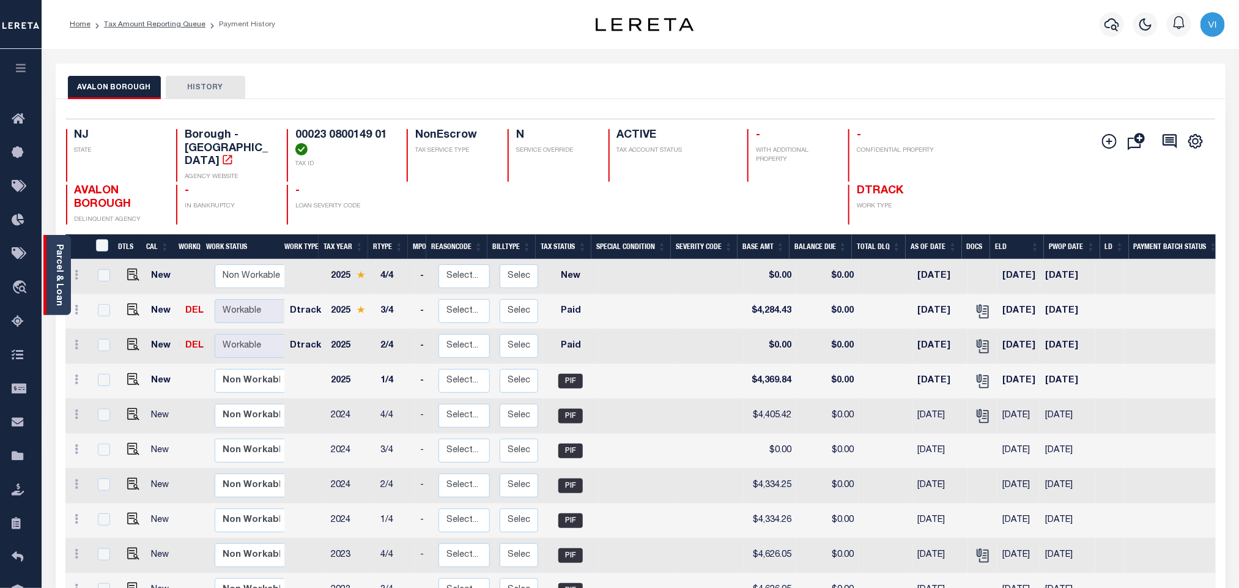
click at [61, 288] on link "Parcel & Loan" at bounding box center [58, 275] width 9 height 62
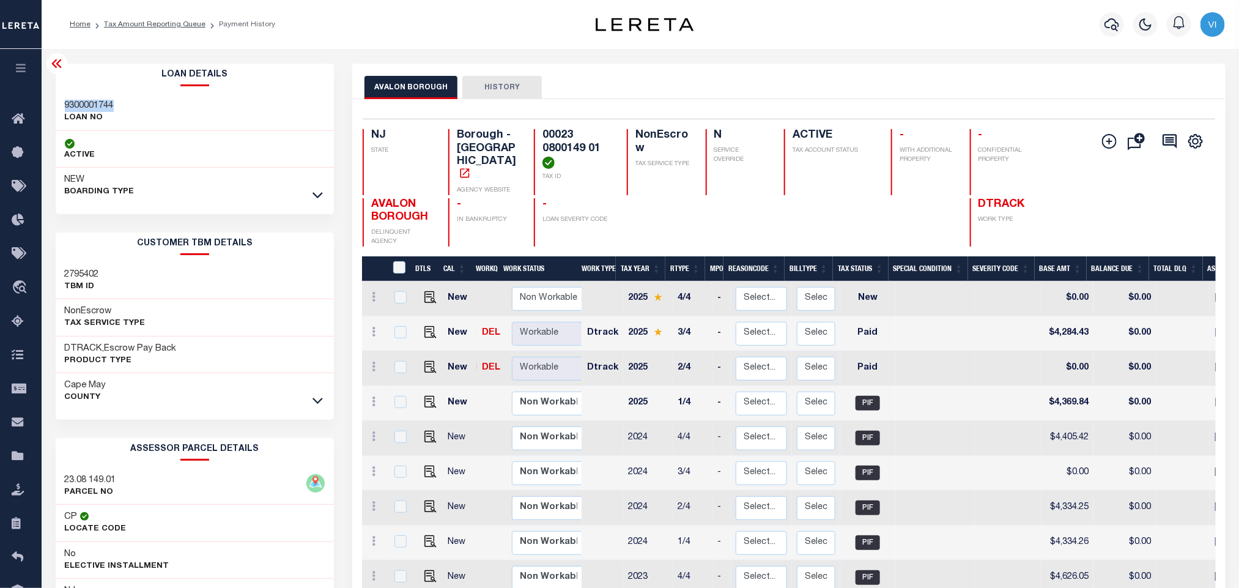
drag, startPoint x: 116, startPoint y: 108, endPoint x: 61, endPoint y: 106, distance: 54.4
click at [61, 106] on div "9300001744 LOAN NO" at bounding box center [195, 112] width 279 height 37
copy h3 "9300001744"
drag, startPoint x: 602, startPoint y: 149, endPoint x: 534, endPoint y: 136, distance: 69.6
click at [534, 136] on div "00023 0800149 01 TAX ID" at bounding box center [573, 162] width 78 height 66
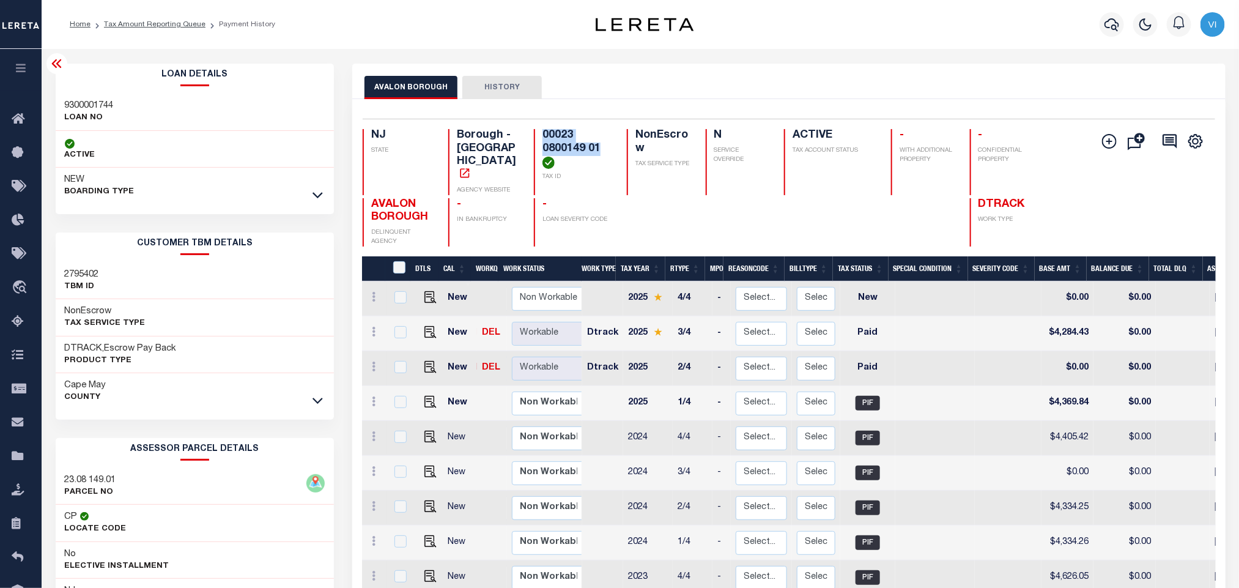
copy h4 "00023 0800149 01"
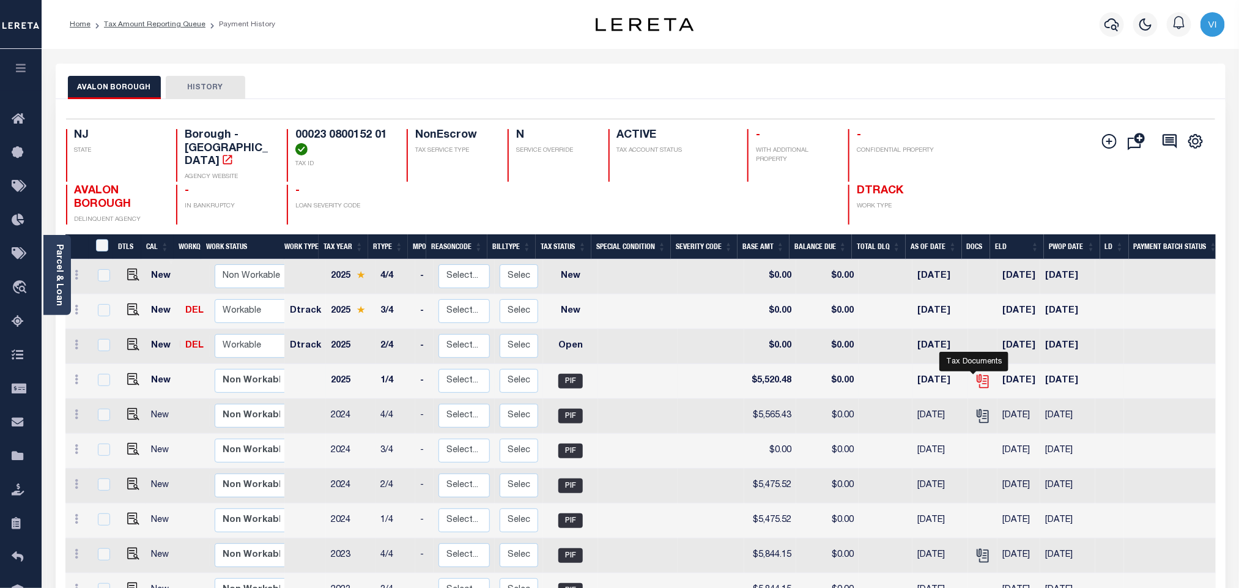
click at [975, 375] on icon "" at bounding box center [983, 381] width 16 height 16
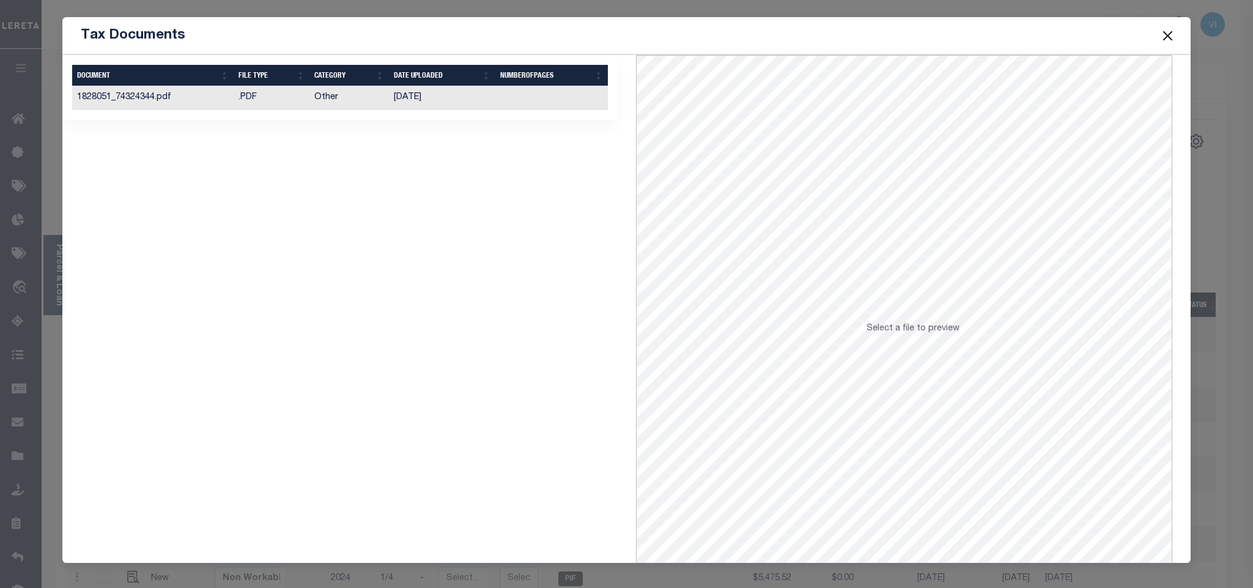
click at [450, 105] on td "[DATE]" at bounding box center [442, 98] width 106 height 24
click at [1171, 32] on button "Close" at bounding box center [1167, 36] width 16 height 16
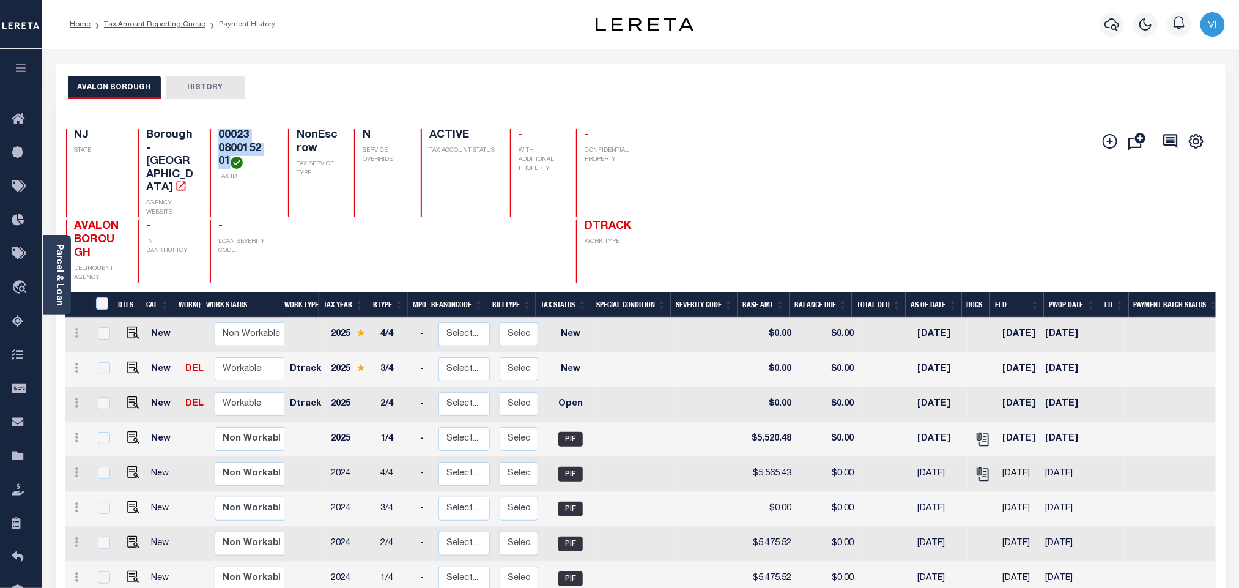
drag, startPoint x: 228, startPoint y: 160, endPoint x: 220, endPoint y: 138, distance: 24.0
click at [220, 138] on h4 "00023 0800152 01" at bounding box center [245, 149] width 54 height 40
copy h4 "00023 0800152 01"
click at [130, 396] on img "" at bounding box center [133, 402] width 12 height 12
checkbox input "true"
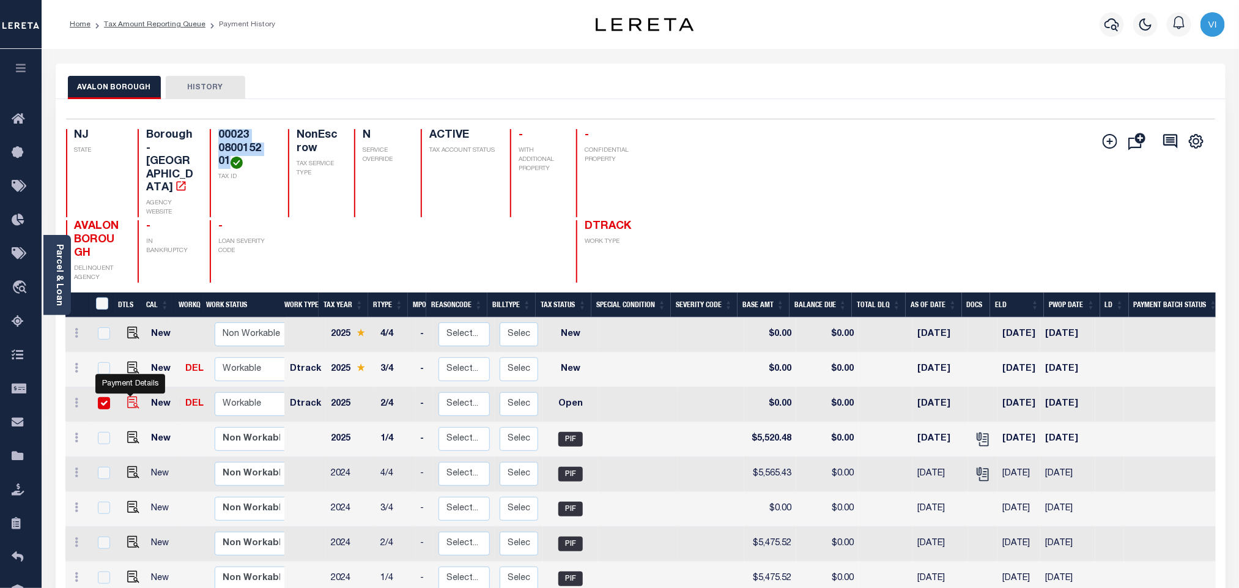
checkbox input "true"
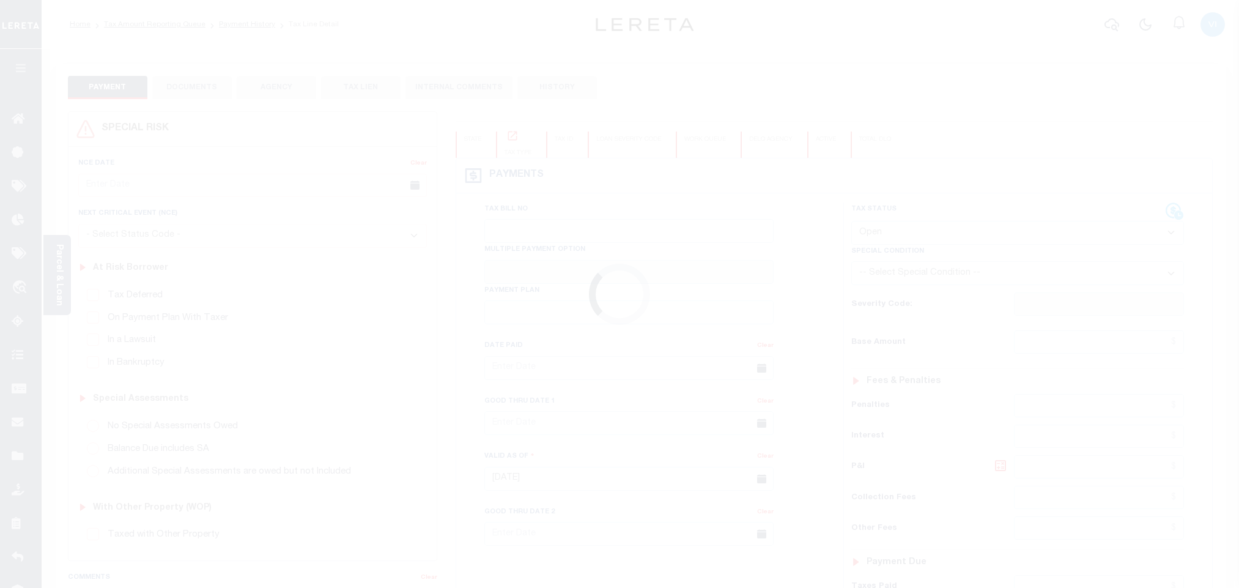
select select "OP2"
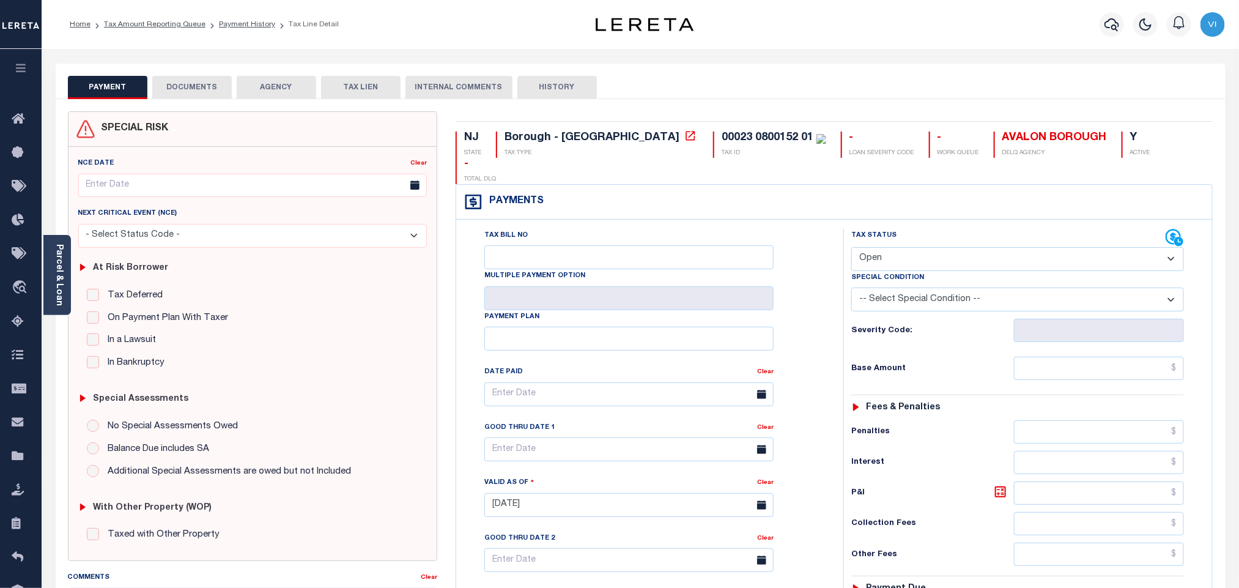
click at [221, 92] on button "DOCUMENTS" at bounding box center [191, 87] width 79 height 23
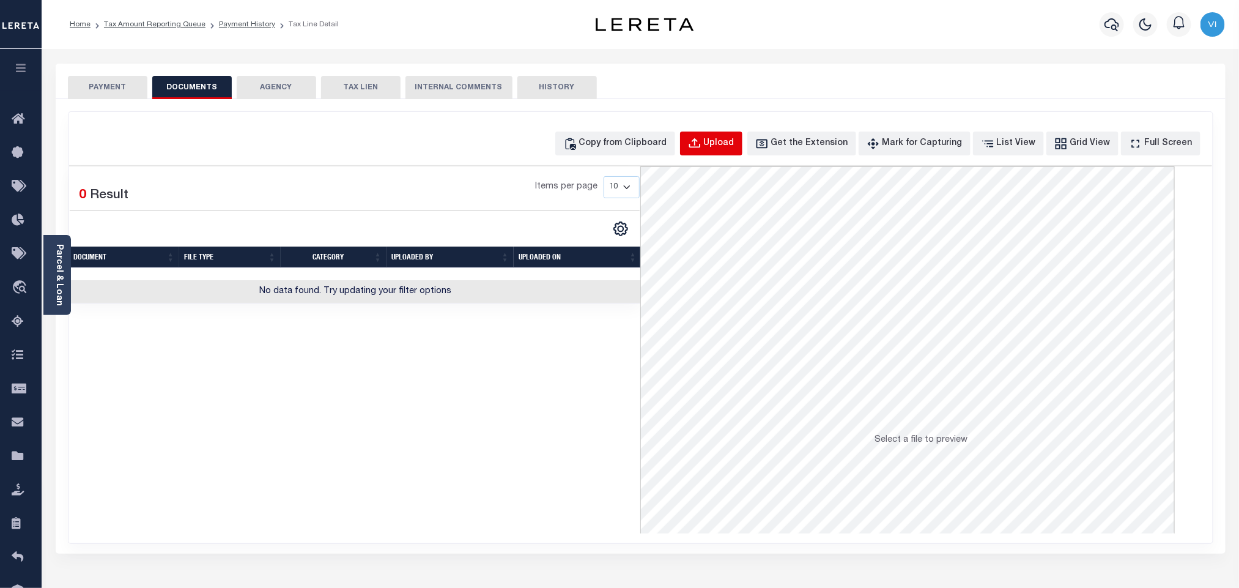
click at [717, 151] on button "Upload" at bounding box center [711, 143] width 62 height 24
select select "POP"
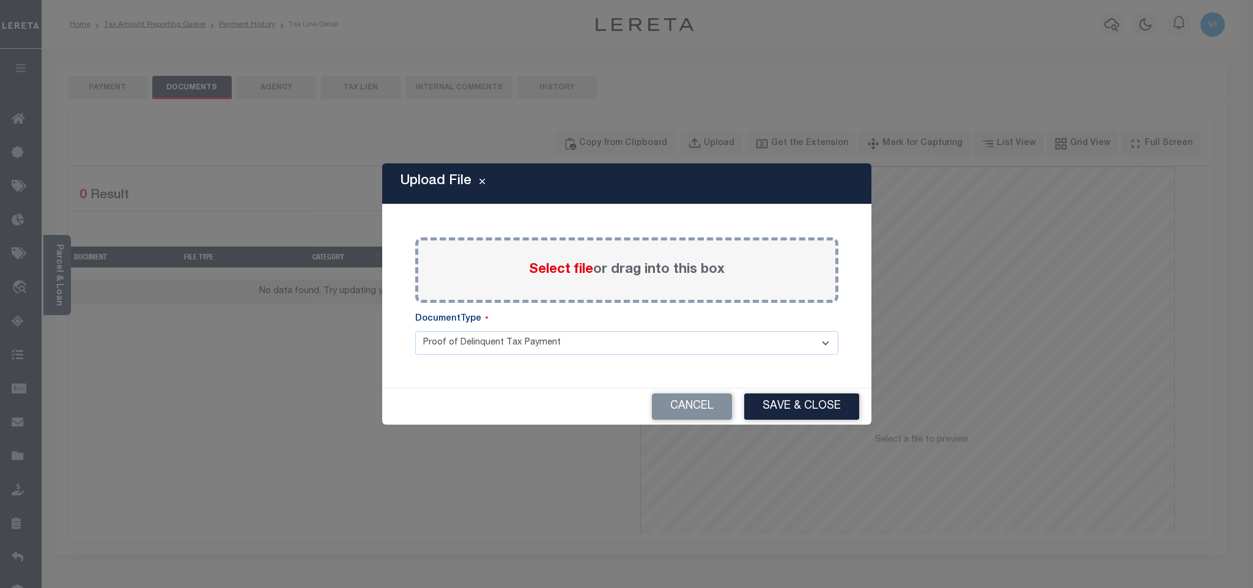
click at [554, 273] on span "Select file" at bounding box center [561, 269] width 64 height 13
click at [0, 0] on input "Select file or drag into this box" at bounding box center [0, 0] width 0 height 0
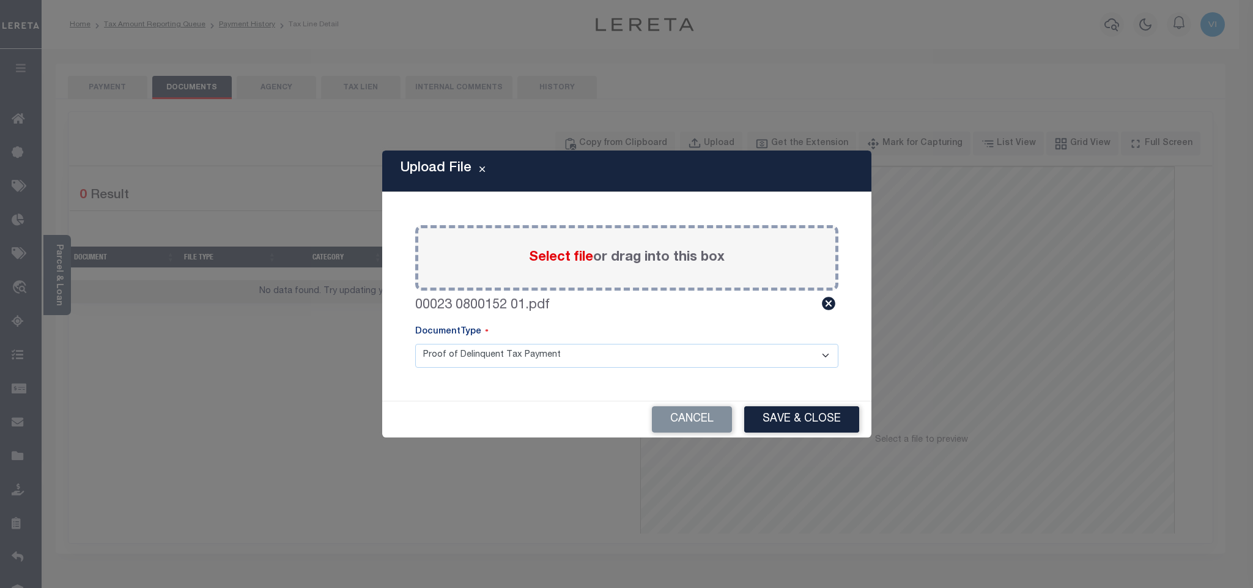
click at [457, 356] on select "Proof of Delinquent Tax Payment" at bounding box center [626, 356] width 423 height 24
click at [415, 344] on select "Proof of Delinquent Tax Payment" at bounding box center [626, 356] width 423 height 24
click at [743, 423] on div "Cancel Save & Close" at bounding box center [626, 419] width 489 height 36
click at [794, 427] on button "Save & Close" at bounding box center [801, 419] width 115 height 26
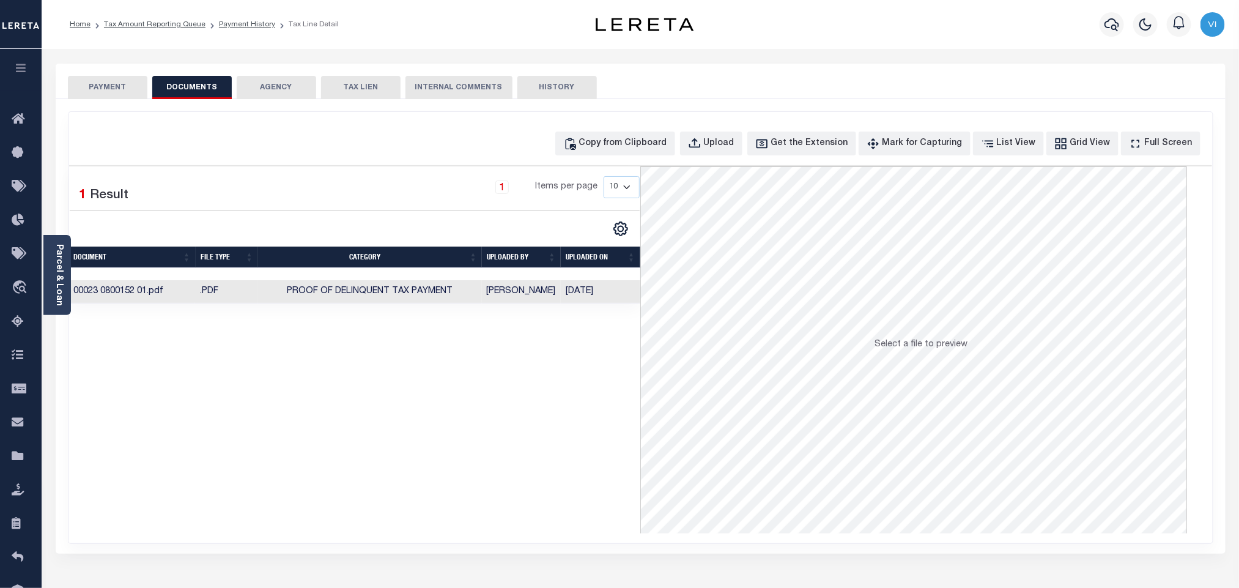
click at [100, 92] on button "PAYMENT" at bounding box center [107, 87] width 79 height 23
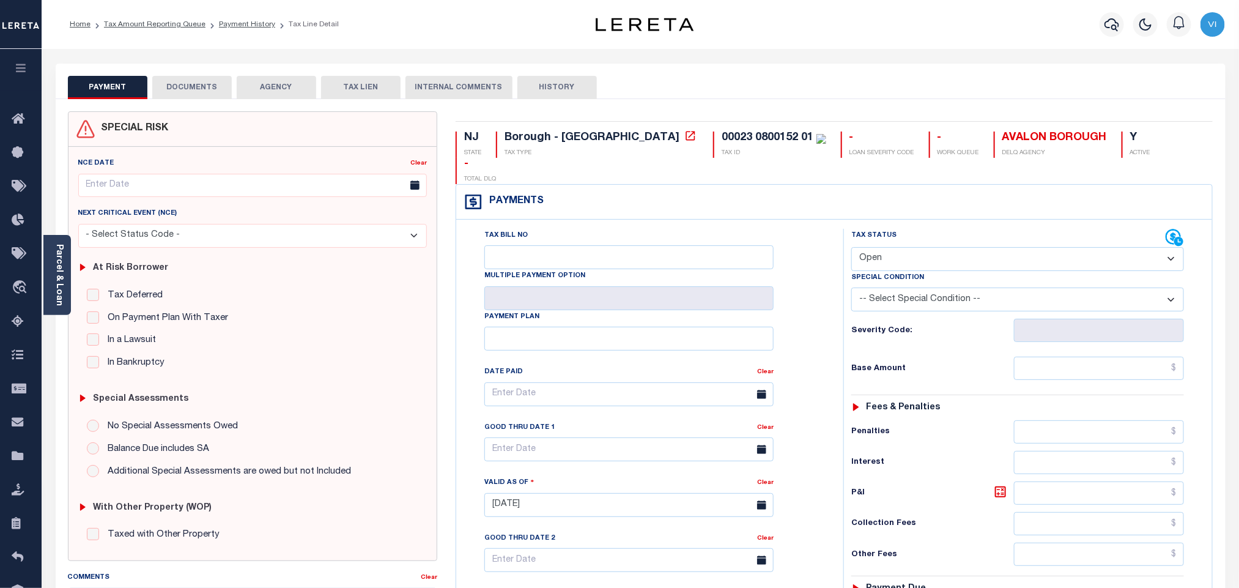
click at [934, 247] on select "- Select Status Code - Open Due/Unpaid Paid Incomplete No Tax Due Internal Refu…" at bounding box center [1017, 259] width 333 height 24
select select "PYD"
click at [851, 247] on select "- Select Status Code - Open Due/Unpaid Paid Incomplete No Tax Due Internal Refu…" at bounding box center [1017, 259] width 333 height 24
type input "[DATE]"
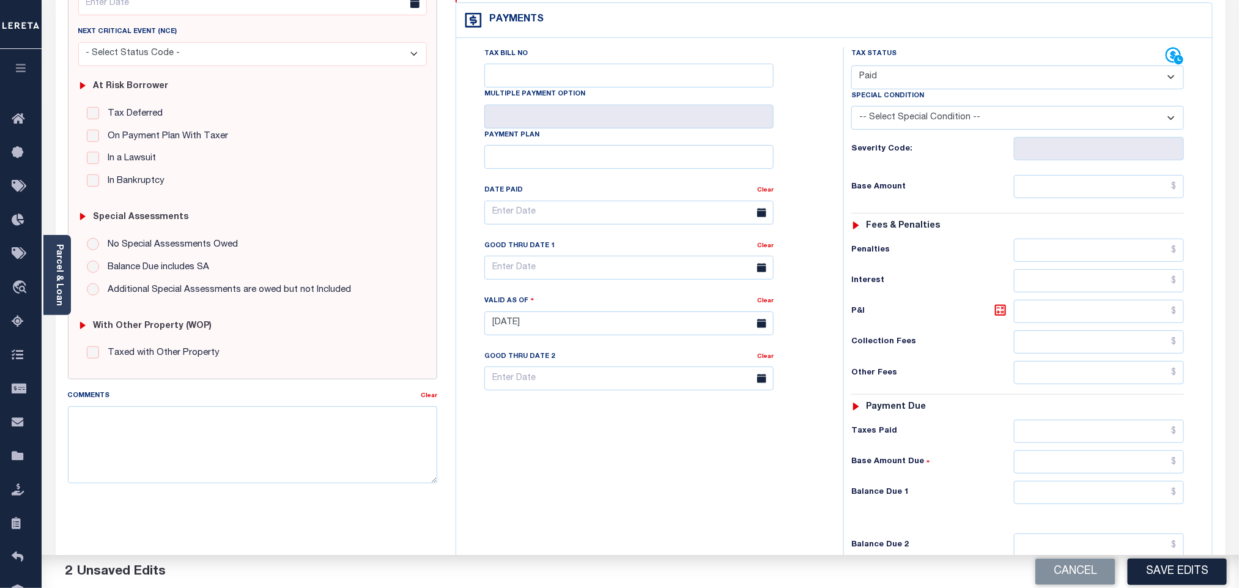
scroll to position [318, 0]
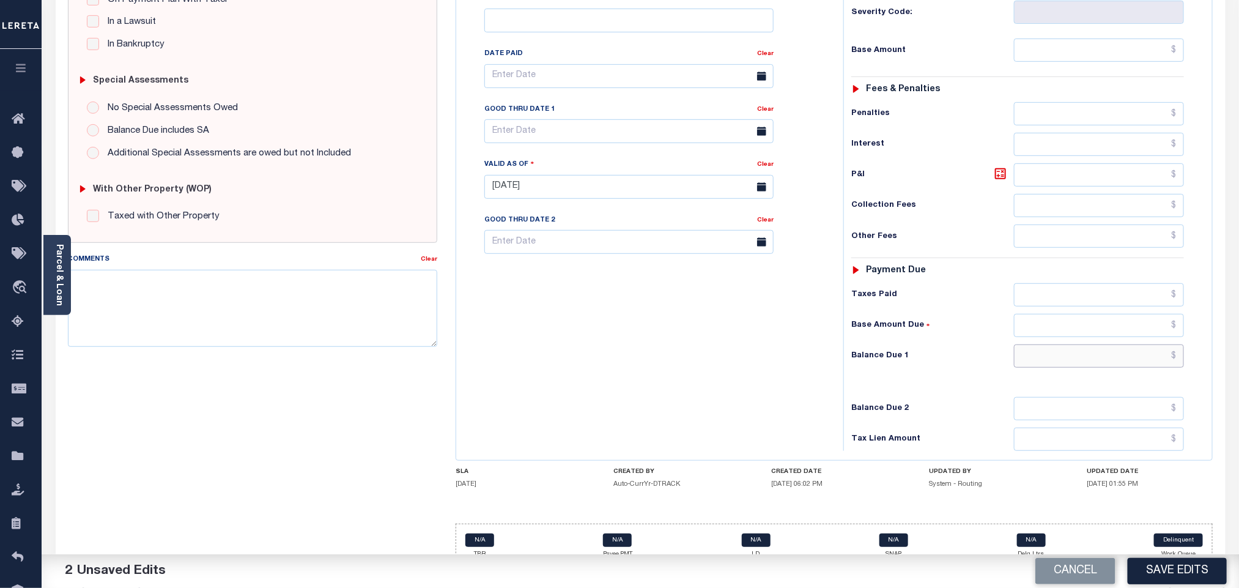
click at [1044, 344] on input "text" at bounding box center [1099, 355] width 171 height 23
type input "$0.00"
click at [1189, 584] on div "Cancel Save Edits" at bounding box center [939, 571] width 599 height 34
click at [1172, 572] on button "Save Edits" at bounding box center [1177, 571] width 99 height 26
checkbox input "false"
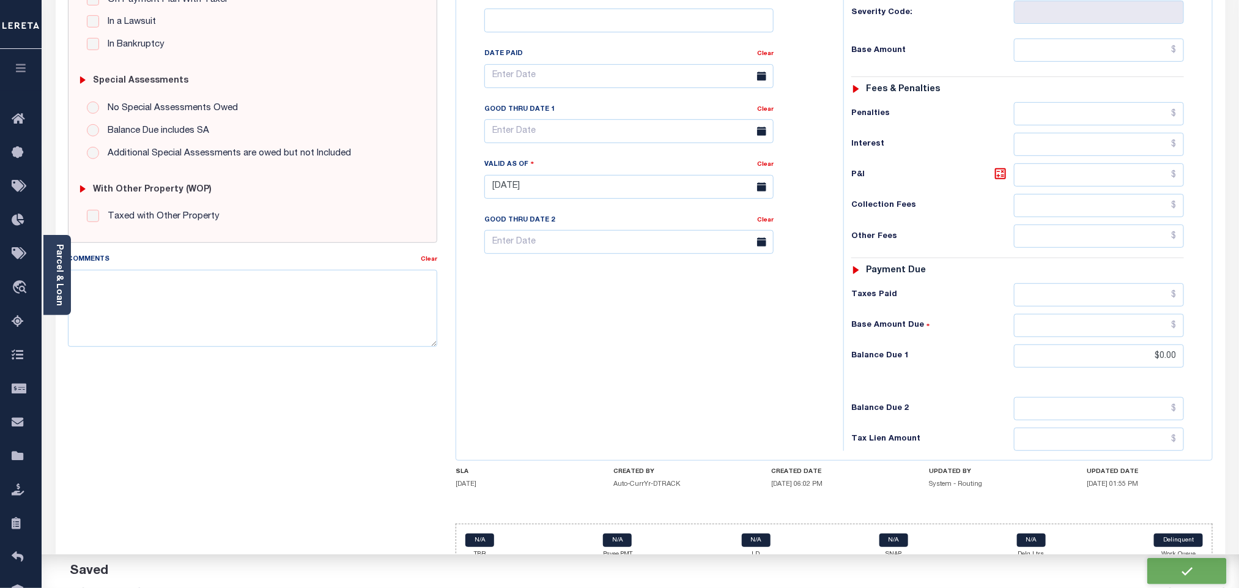
checkbox input "false"
type input "$0"
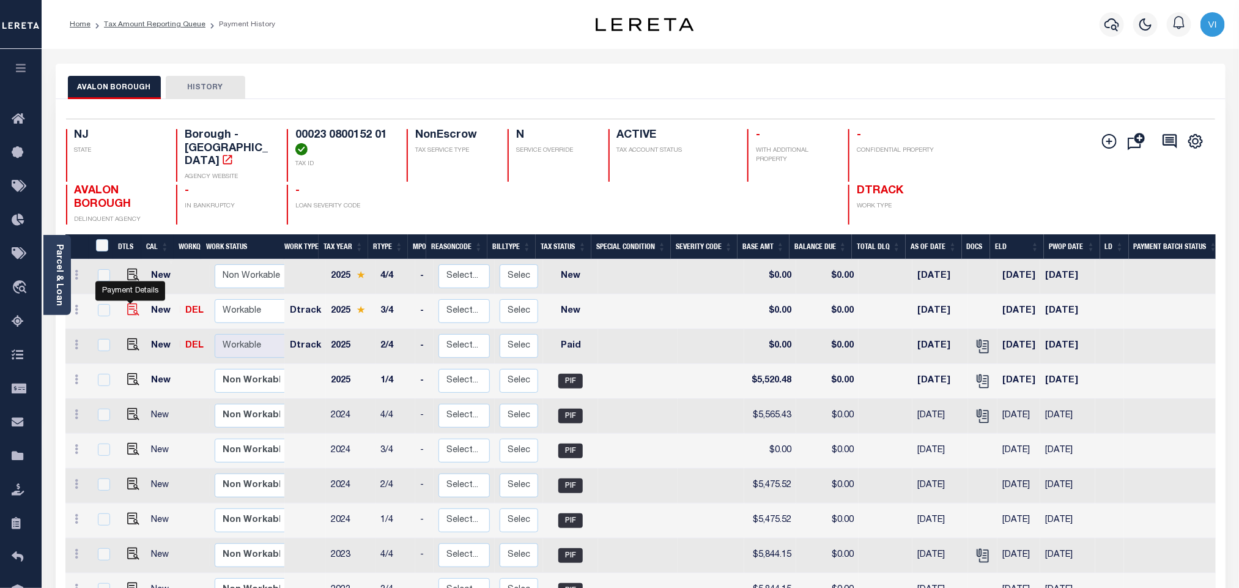
click at [127, 303] on img "" at bounding box center [133, 309] width 12 height 12
checkbox input "true"
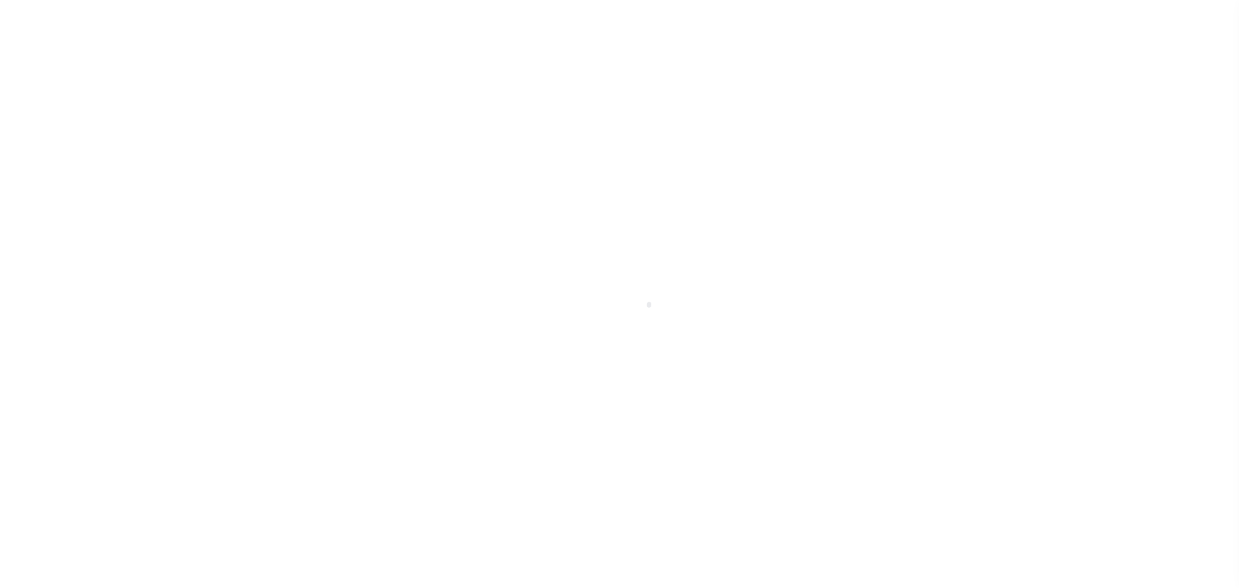
select select "NW2"
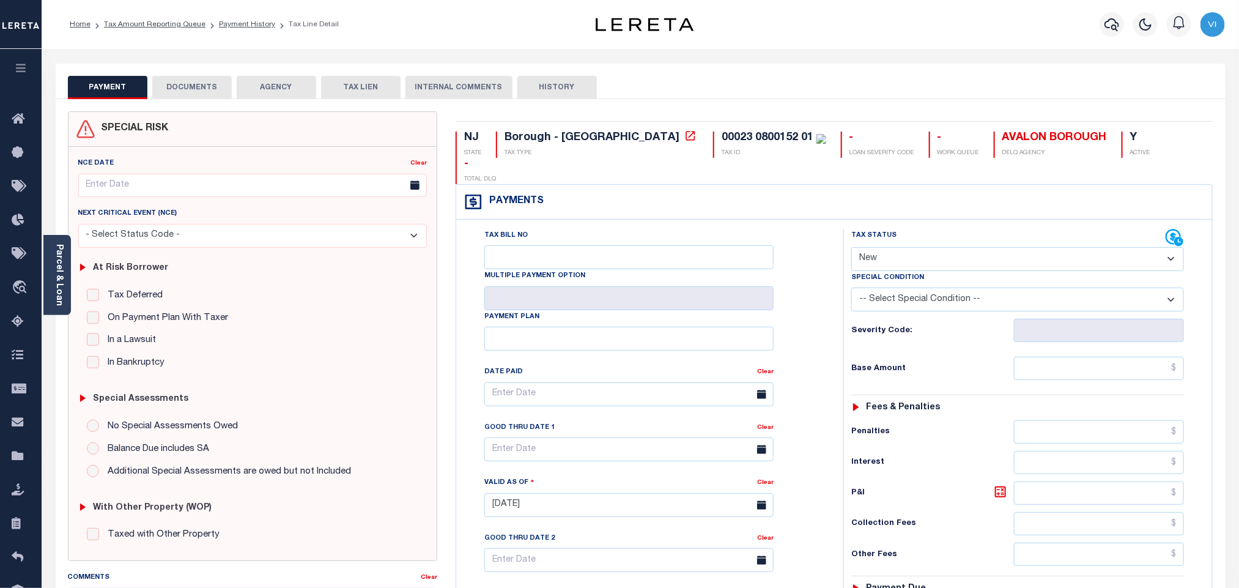
click at [202, 92] on button "DOCUMENTS" at bounding box center [191, 87] width 79 height 23
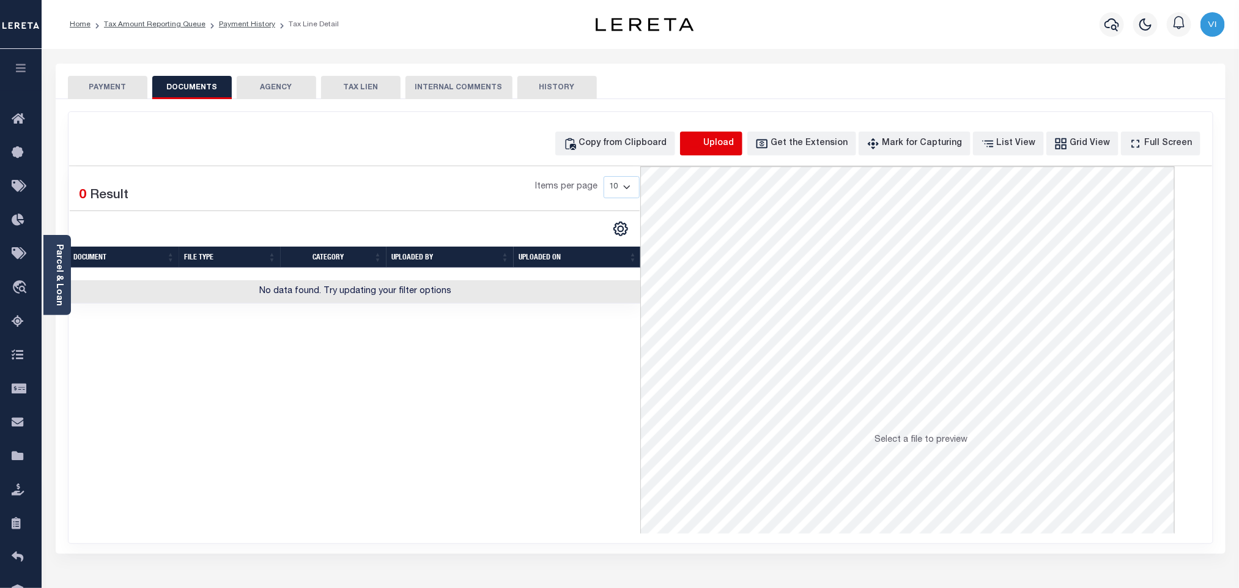
click at [701, 143] on icon "button" at bounding box center [694, 143] width 13 height 13
select select "POP"
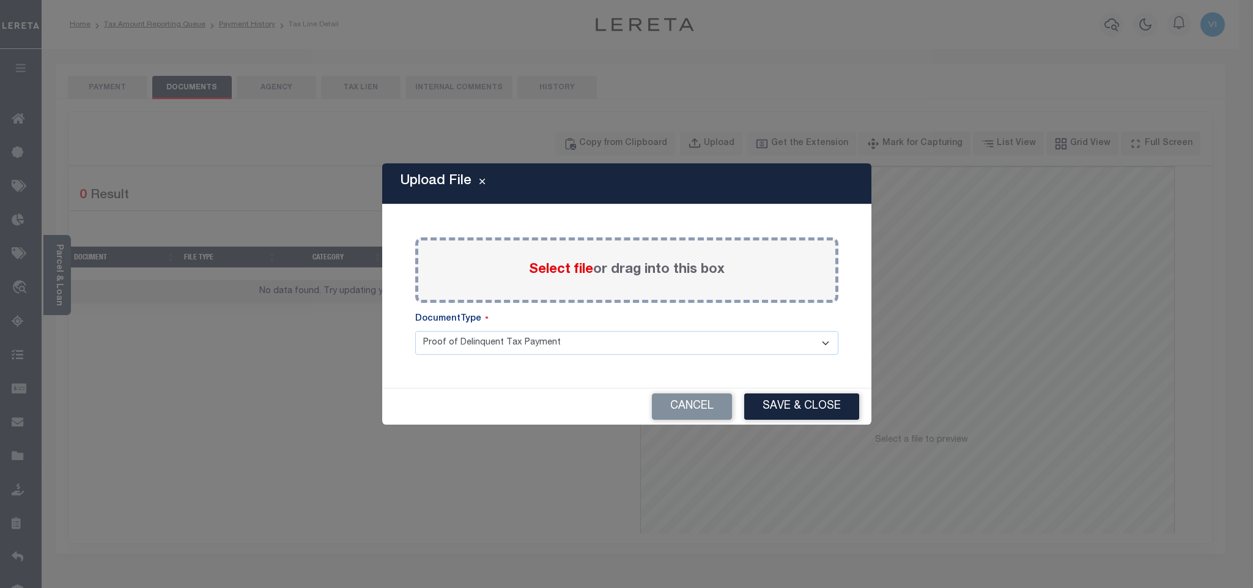
click at [547, 268] on span "Select file" at bounding box center [561, 269] width 64 height 13
click at [0, 0] on input "Select file or drag into this box" at bounding box center [0, 0] width 0 height 0
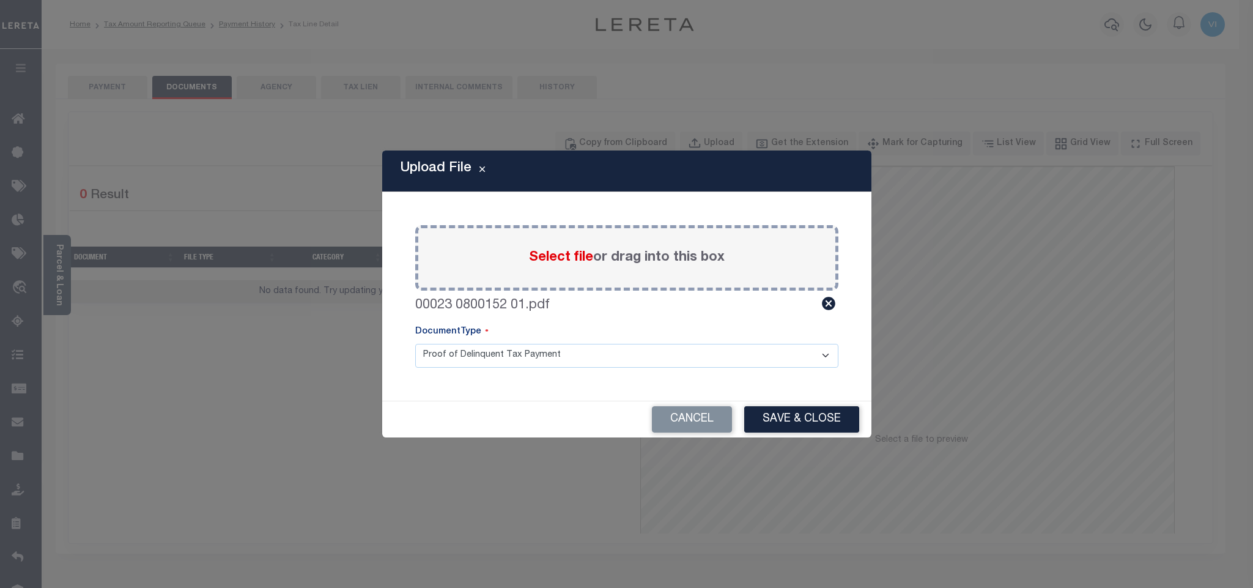
click at [445, 362] on select "Proof of Delinquent Tax Payment" at bounding box center [626, 356] width 423 height 24
click at [415, 344] on select "Proof of Delinquent Tax Payment" at bounding box center [626, 356] width 423 height 24
click at [832, 413] on button "Save & Close" at bounding box center [801, 419] width 115 height 26
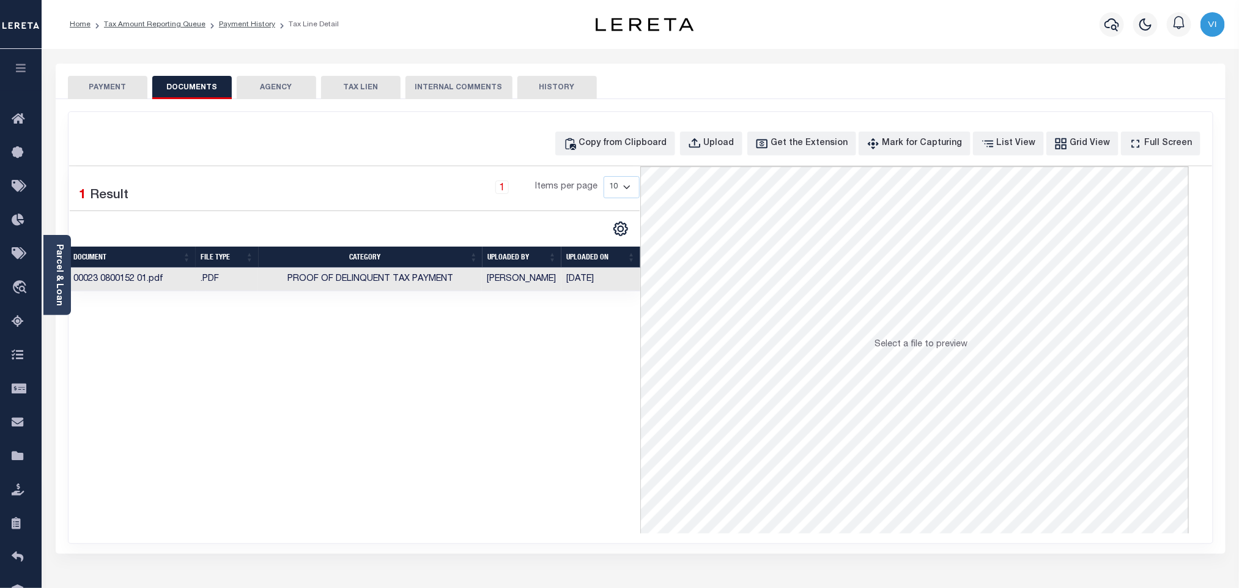
click at [107, 84] on button "PAYMENT" at bounding box center [107, 87] width 79 height 23
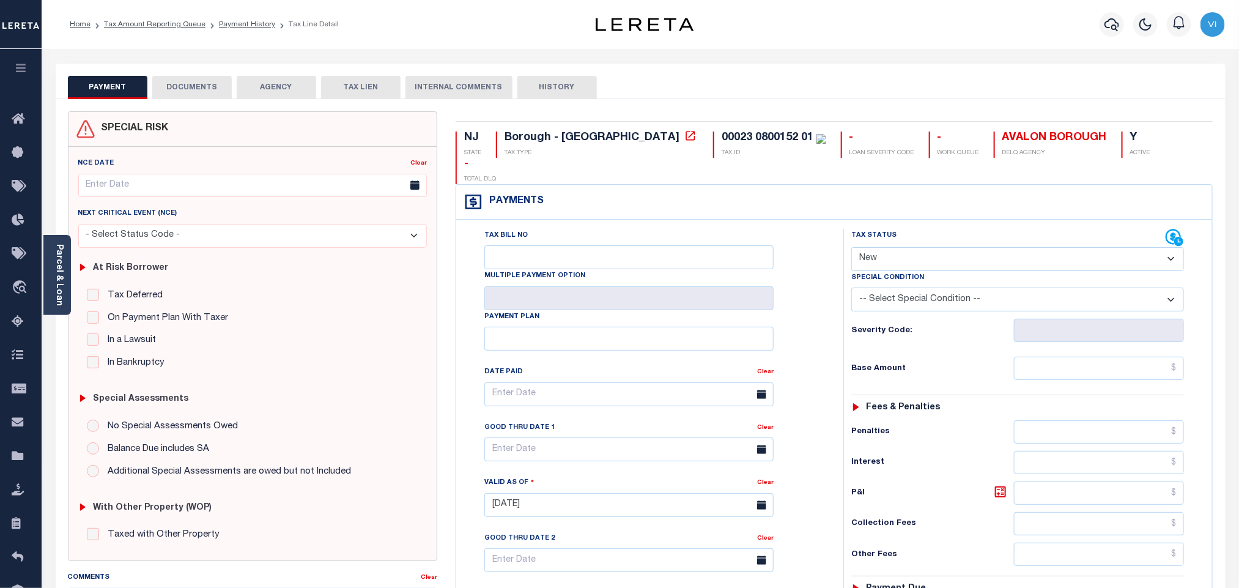
click at [934, 247] on select "- Select Status Code - Open Due/Unpaid Paid Incomplete No Tax Due Internal Refu…" at bounding box center [1017, 259] width 333 height 24
select select "PYD"
click at [851, 247] on select "- Select Status Code - Open Due/Unpaid Paid Incomplete No Tax Due Internal Refu…" at bounding box center [1017, 259] width 333 height 24
type input "[DATE]"
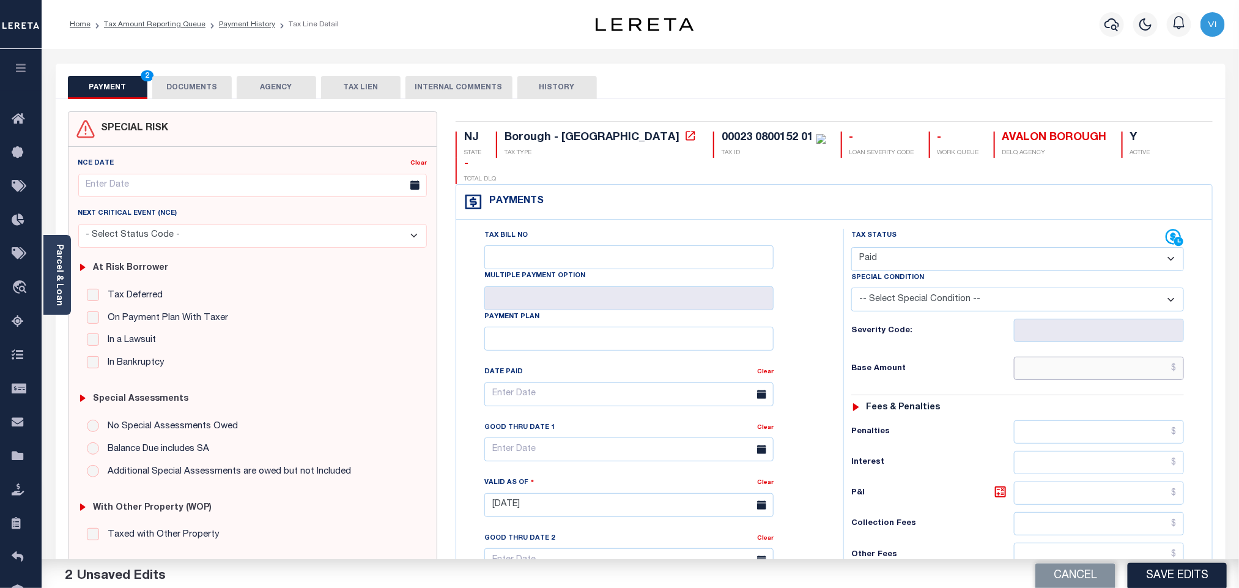
click at [1066, 356] on input "text" at bounding box center [1099, 367] width 171 height 23
paste input "5,412.58"
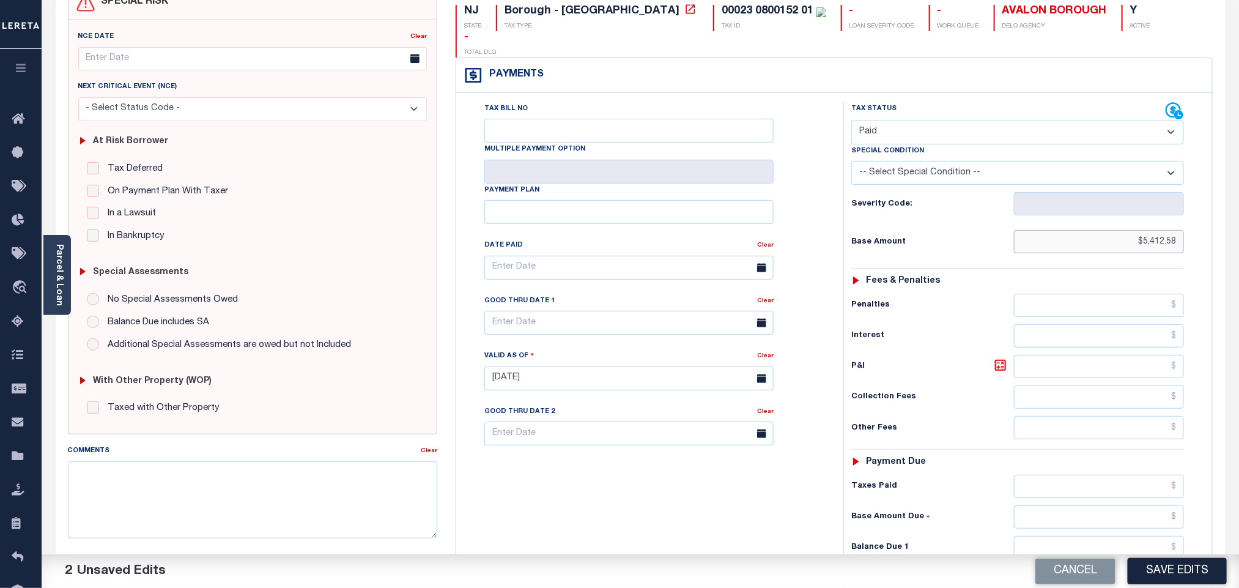
scroll to position [318, 0]
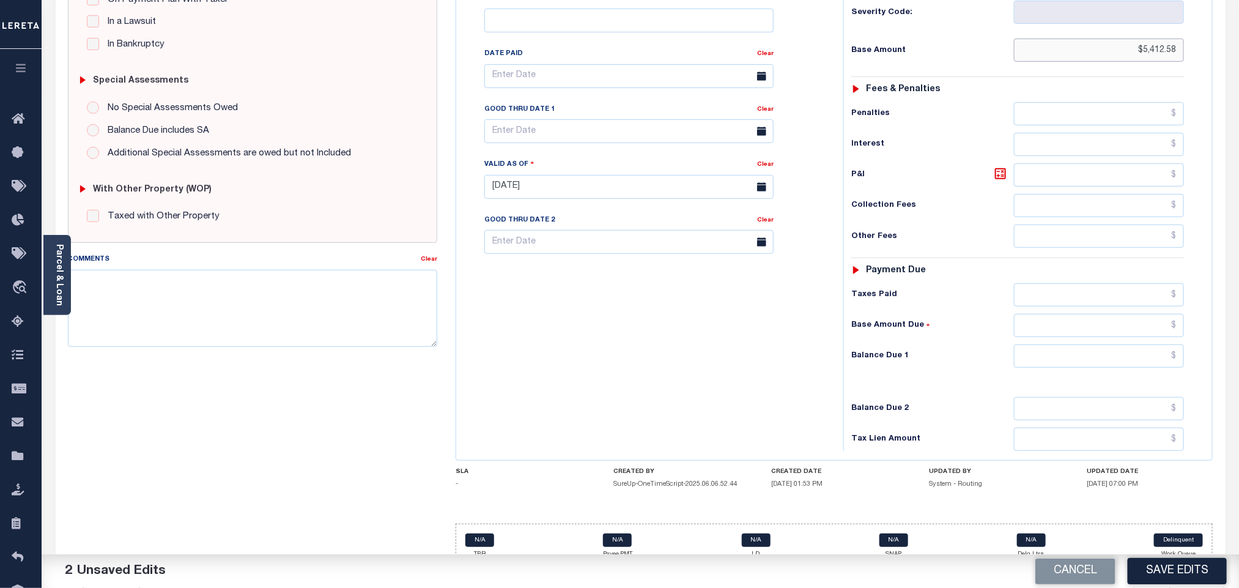
type input "$5,412.58"
drag, startPoint x: 1079, startPoint y: 343, endPoint x: 1074, endPoint y: 350, distance: 9.2
click at [1079, 344] on input "text" at bounding box center [1099, 355] width 171 height 23
type input "$0.00"
click at [1159, 565] on button "Save Edits" at bounding box center [1177, 571] width 99 height 26
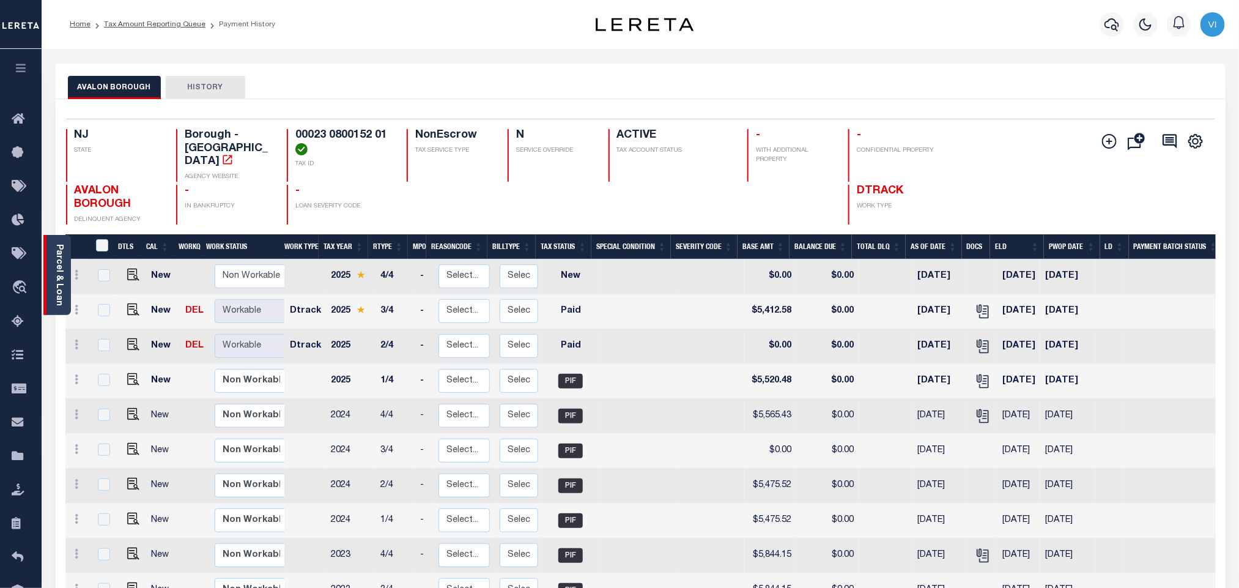
click at [57, 277] on link "Parcel & Loan" at bounding box center [58, 275] width 9 height 62
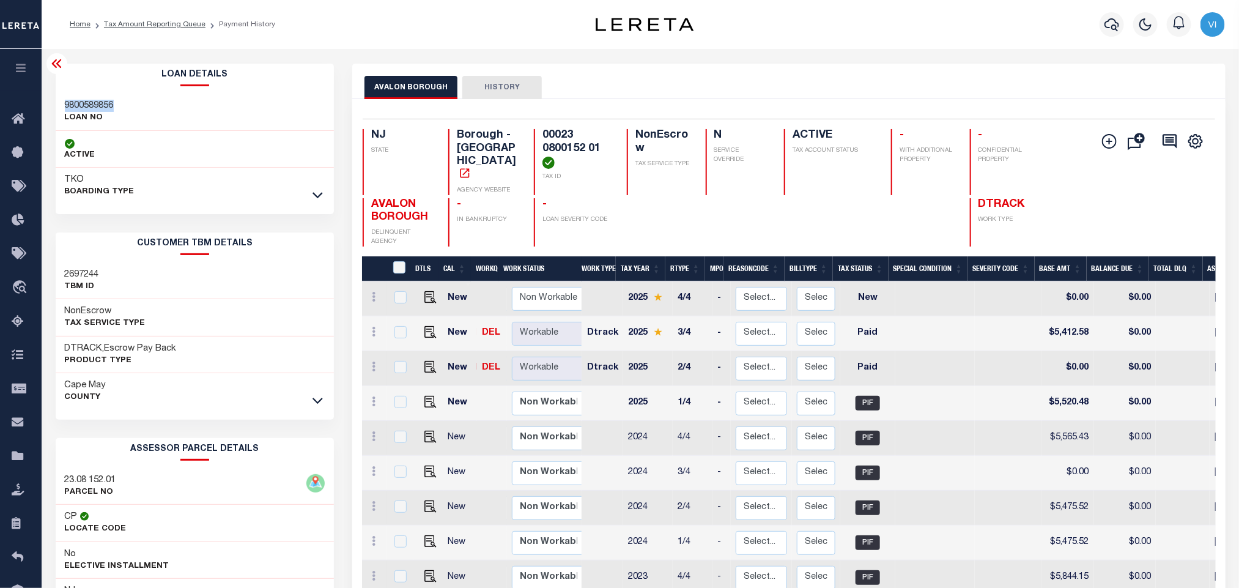
drag, startPoint x: 120, startPoint y: 105, endPoint x: 66, endPoint y: 106, distance: 53.8
click at [66, 106] on div "9800589856 LOAN NO" at bounding box center [195, 112] width 279 height 37
copy h3 "9800589856"
drag, startPoint x: 608, startPoint y: 147, endPoint x: 536, endPoint y: 133, distance: 73.5
click at [536, 133] on div "00023 0800152 01 TAX ID" at bounding box center [573, 162] width 78 height 66
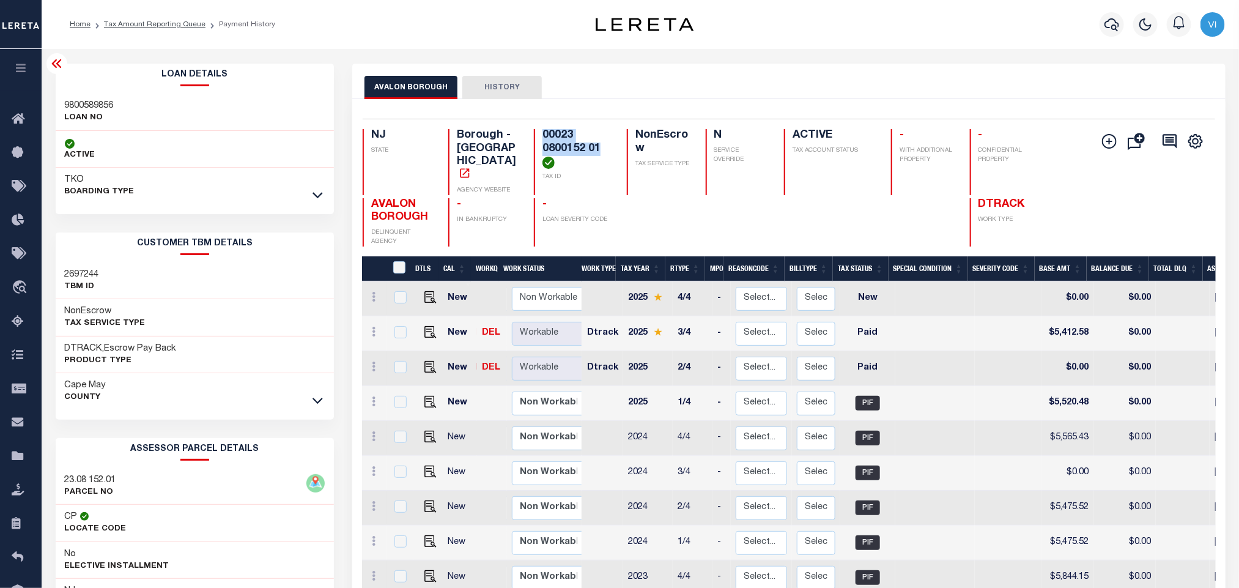
copy h4 "00023 0800152 01"
click at [1112, 29] on icon "button" at bounding box center [1111, 24] width 15 height 15
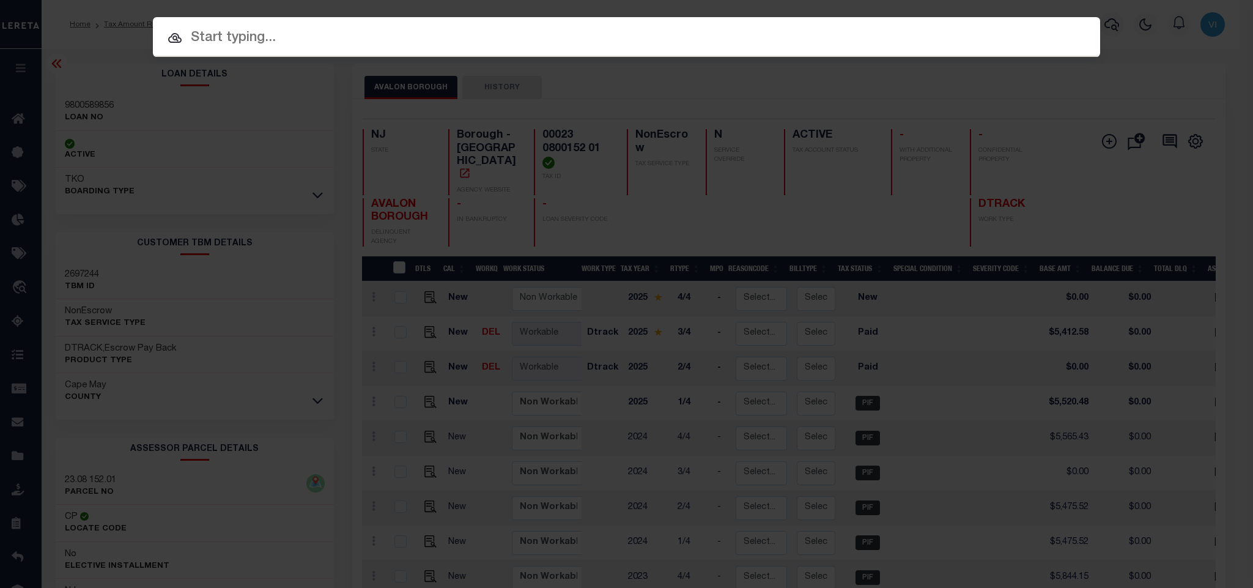
click at [1002, 56] on div "Include Loans TBM Customers Borrowers Payments (Lender Non-Disb) Payments (Lend…" at bounding box center [626, 67] width 947 height 22
paste input "9300001591"
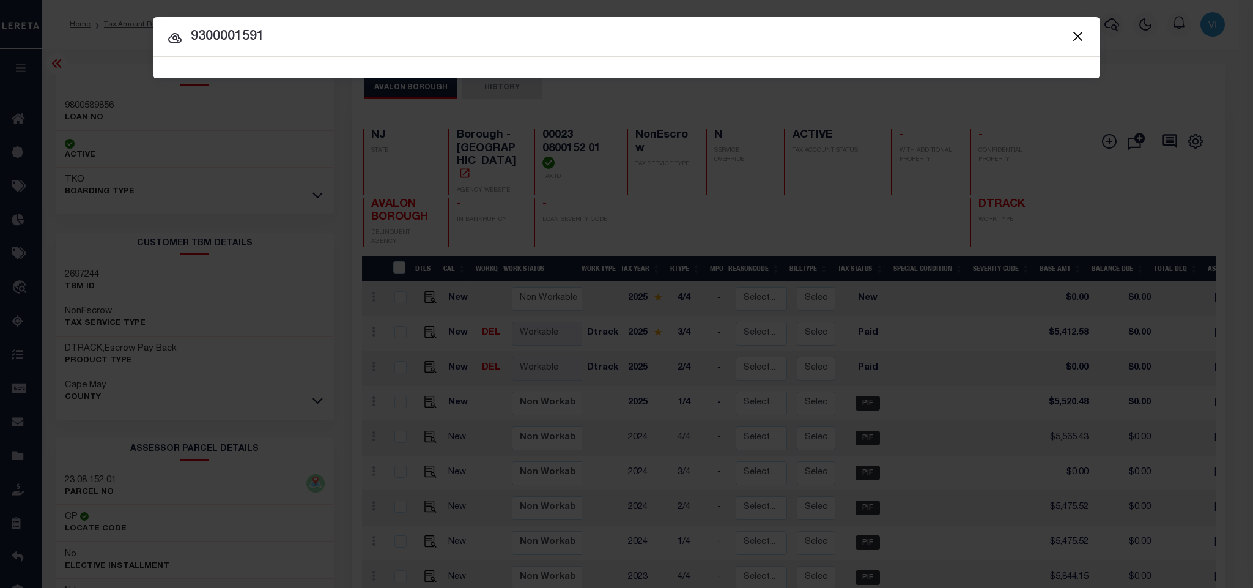
type input "9300001591"
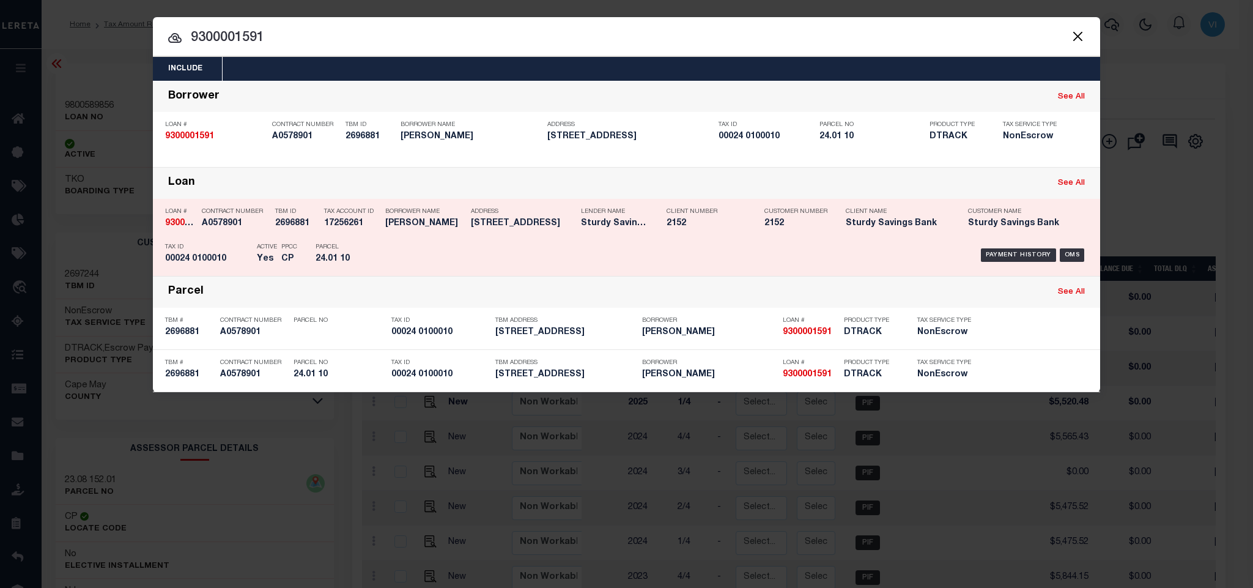
click at [196, 239] on div "Tax ID 00024 0100010" at bounding box center [208, 254] width 86 height 35
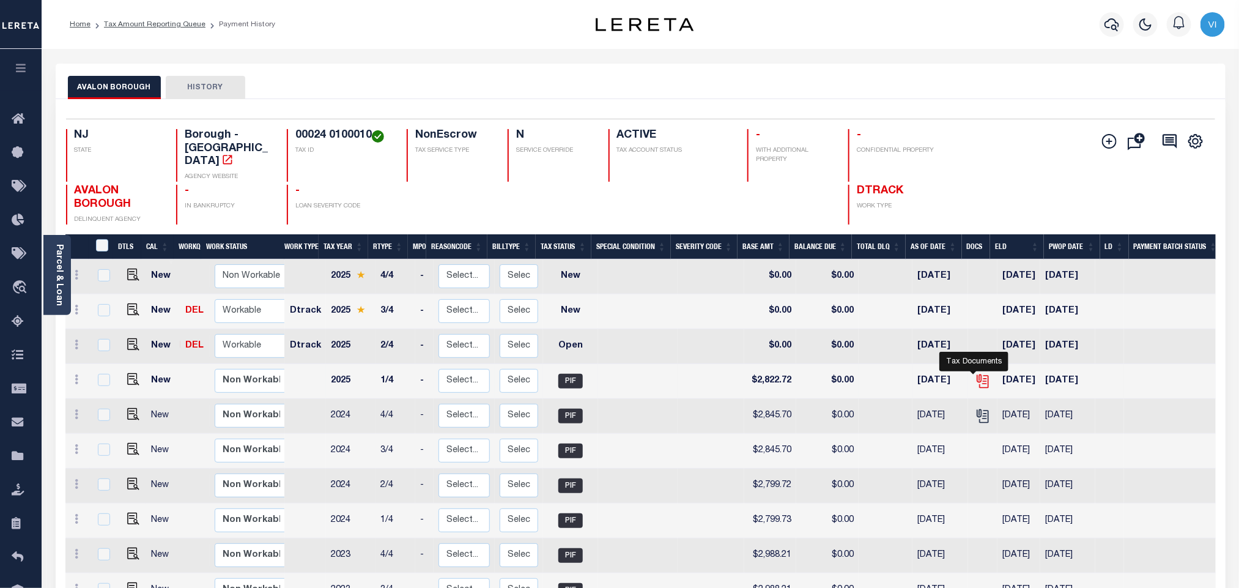
click at [976, 373] on icon "" at bounding box center [983, 381] width 16 height 16
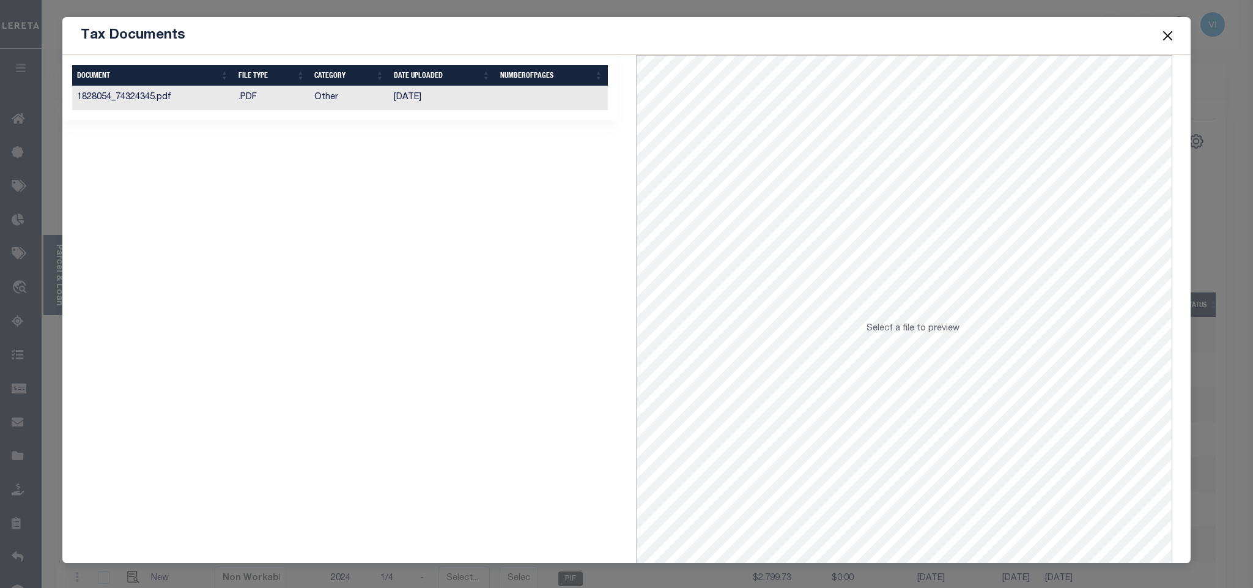
click at [397, 101] on td "[DATE]" at bounding box center [442, 98] width 106 height 24
click at [1158, 39] on span at bounding box center [1167, 35] width 46 height 34
click at [1165, 35] on button "Close" at bounding box center [1167, 36] width 16 height 16
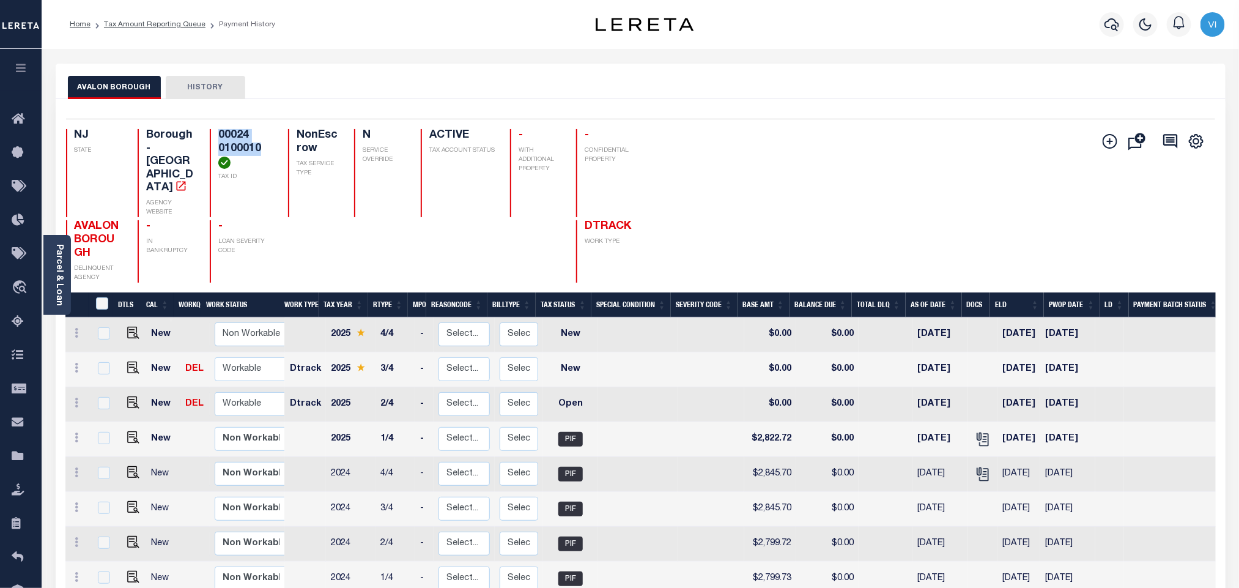
drag, startPoint x: 268, startPoint y: 150, endPoint x: 218, endPoint y: 134, distance: 52.2
click at [218, 134] on h4 "00024 0100010" at bounding box center [245, 149] width 54 height 40
copy h4 "00024 0100010"
click at [133, 396] on img "" at bounding box center [133, 402] width 12 height 12
checkbox input "true"
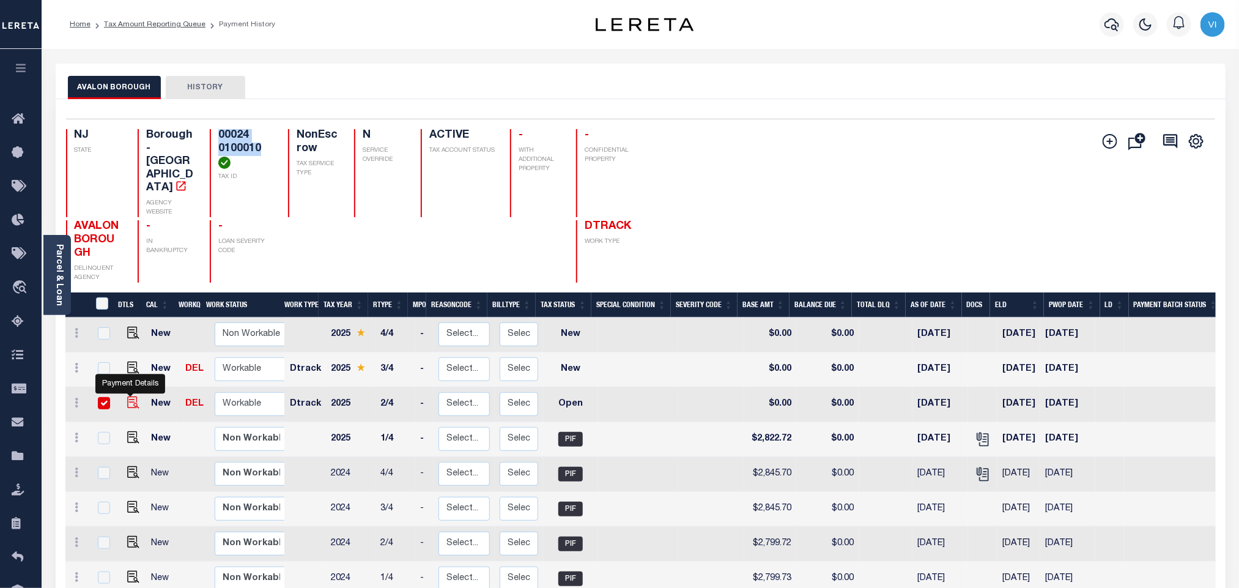
checkbox input "true"
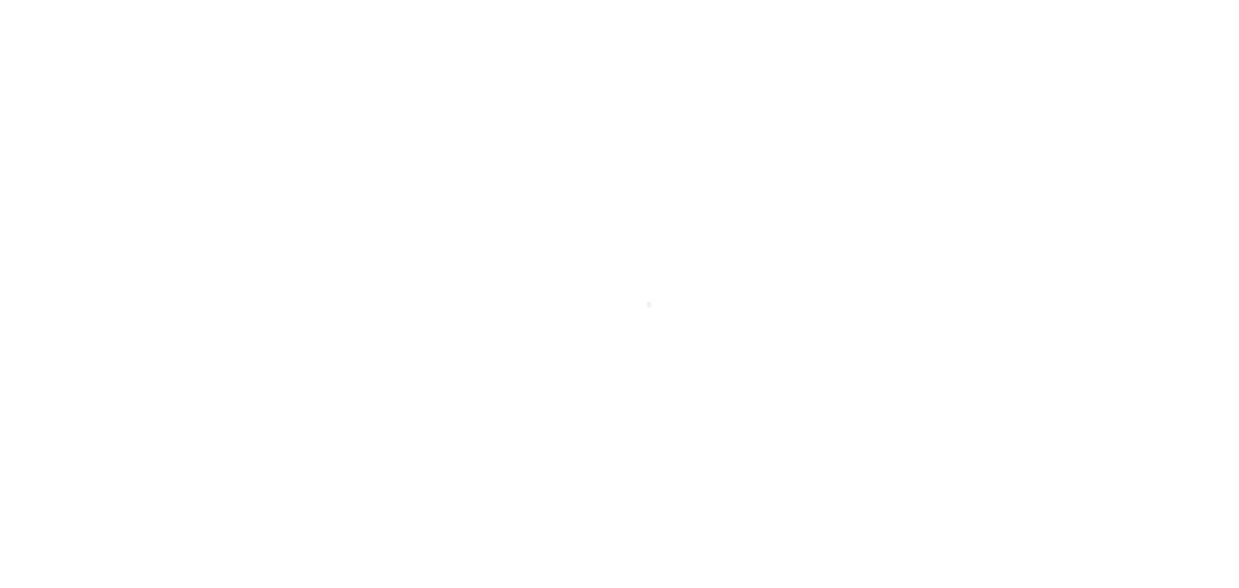
select select "OP2"
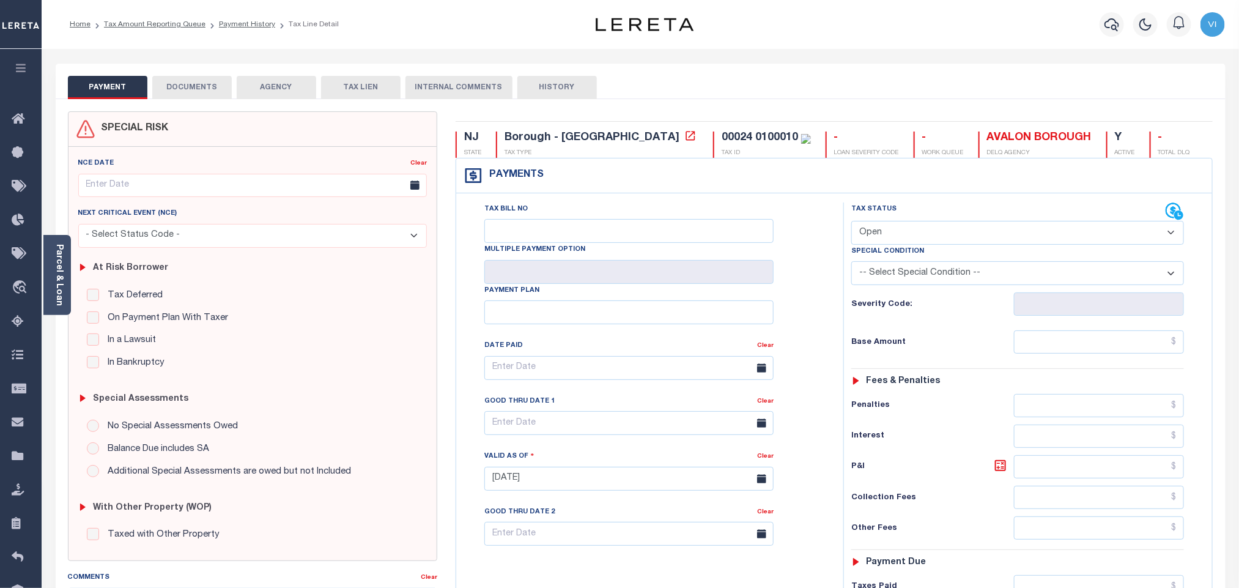
click at [207, 88] on button "DOCUMENTS" at bounding box center [191, 87] width 79 height 23
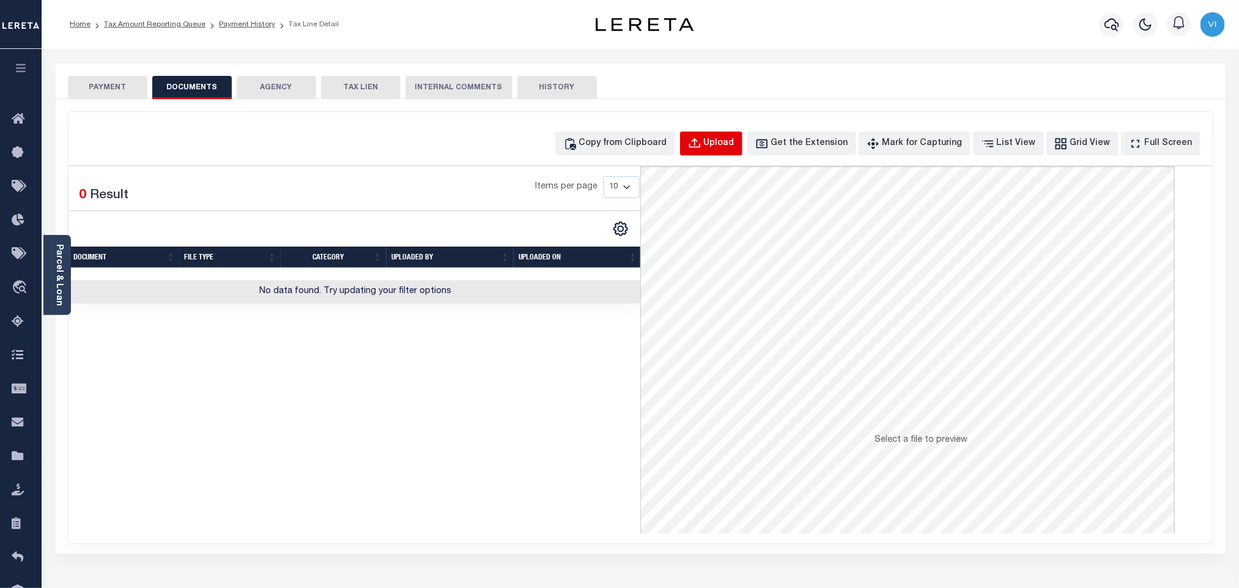
click at [721, 151] on button "Upload" at bounding box center [711, 143] width 62 height 24
select select "POP"
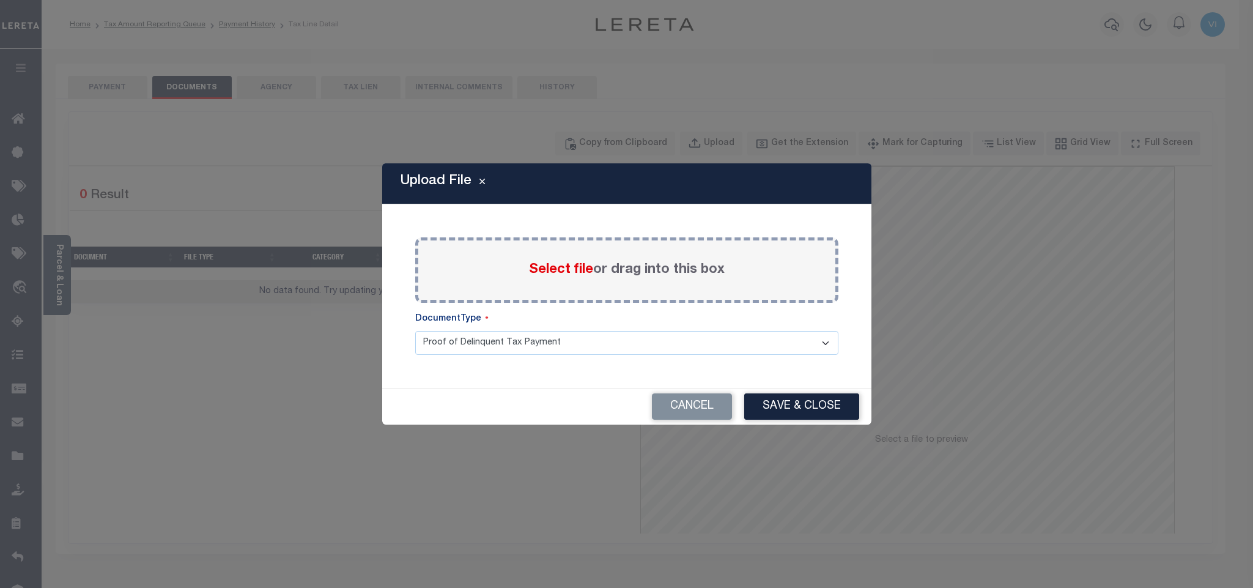
click at [559, 260] on label "Select file or drag into this box" at bounding box center [627, 270] width 196 height 20
click at [0, 0] on input "Select file or drag into this box" at bounding box center [0, 0] width 0 height 0
click at [472, 355] on select "Proof of Delinquent Tax Payment" at bounding box center [626, 343] width 423 height 24
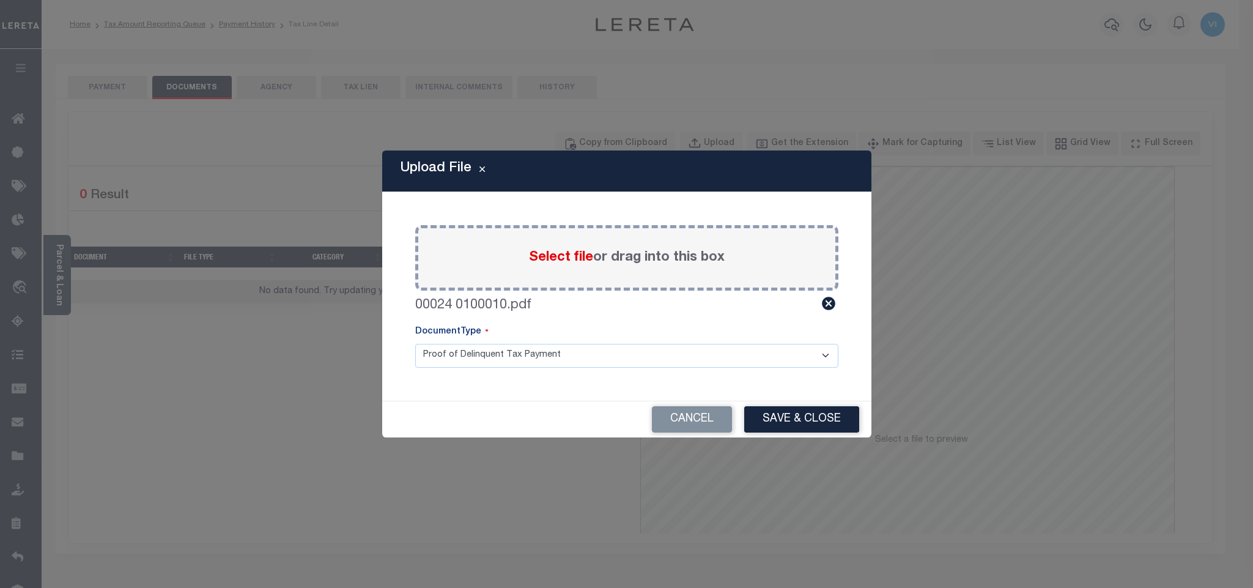
click at [415, 344] on select "Proof of Delinquent Tax Payment" at bounding box center [626, 356] width 423 height 24
click at [800, 415] on button "Save & Close" at bounding box center [801, 419] width 115 height 26
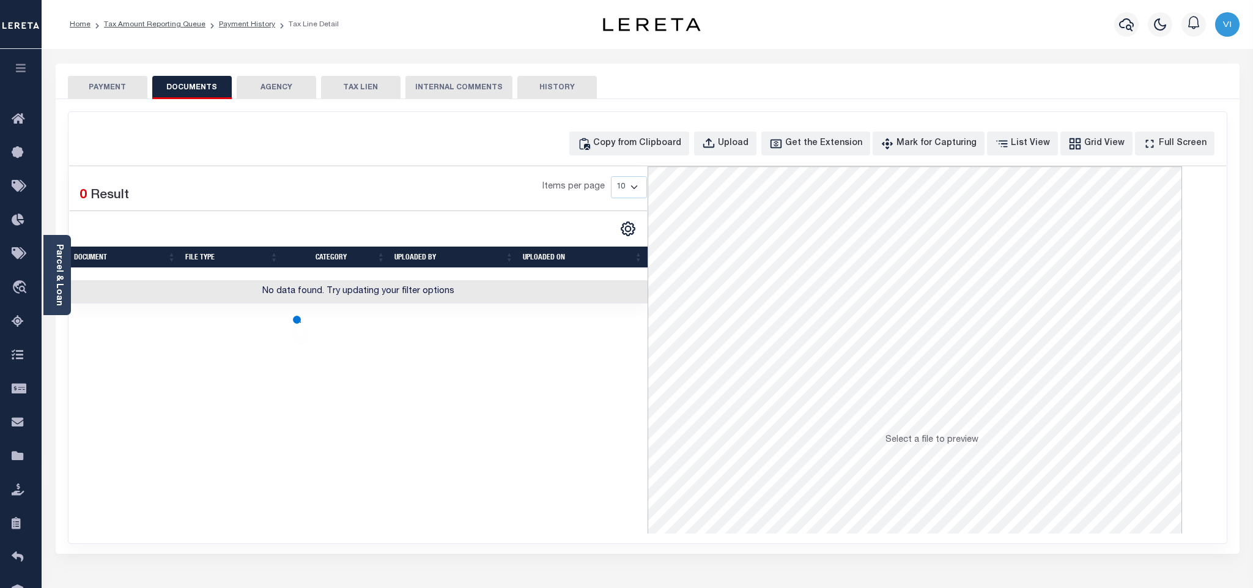
click at [94, 87] on button "PAYMENT" at bounding box center [107, 87] width 79 height 23
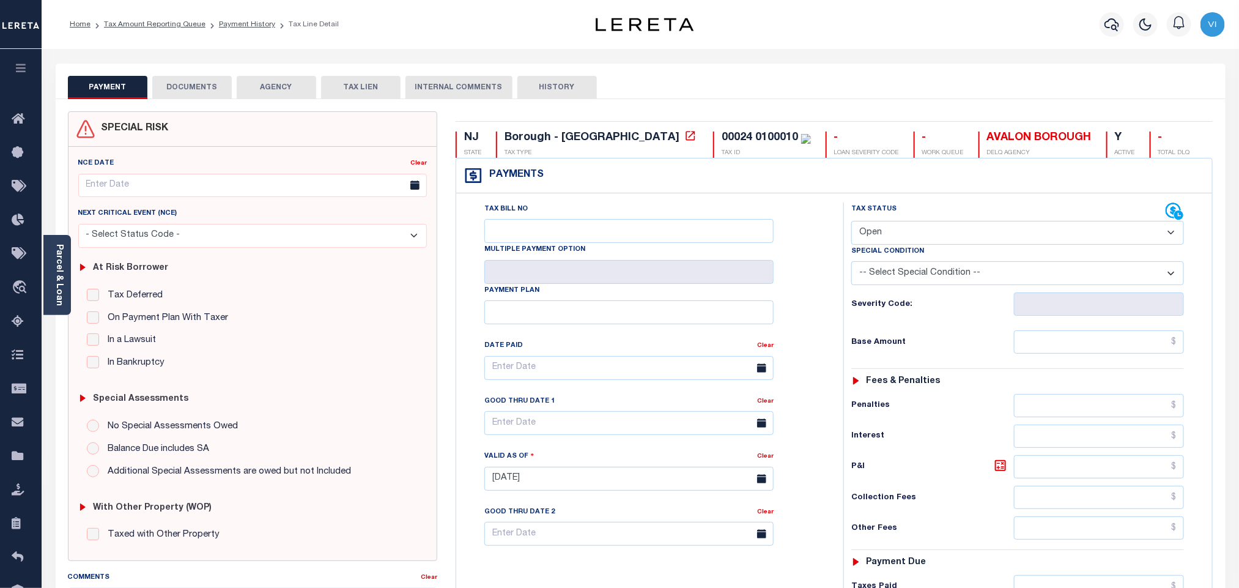
click at [94, 87] on button "PAYMENT" at bounding box center [107, 87] width 79 height 23
drag, startPoint x: 921, startPoint y: 240, endPoint x: 904, endPoint y: 237, distance: 16.8
click at [921, 240] on select "- Select Status Code - Open Due/Unpaid Paid Incomplete No Tax Due Internal Refu…" at bounding box center [1017, 233] width 333 height 24
select select "PYD"
click at [851, 222] on select "- Select Status Code - Open Due/Unpaid Paid Incomplete No Tax Due Internal Refu…" at bounding box center [1017, 233] width 333 height 24
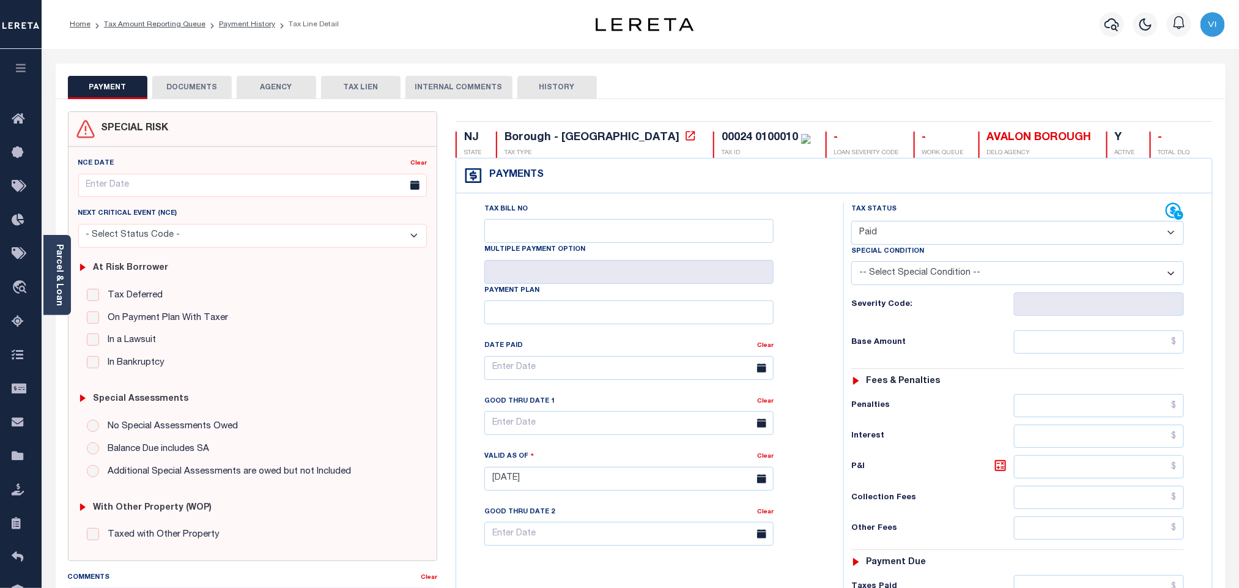
type input "10/02/2025"
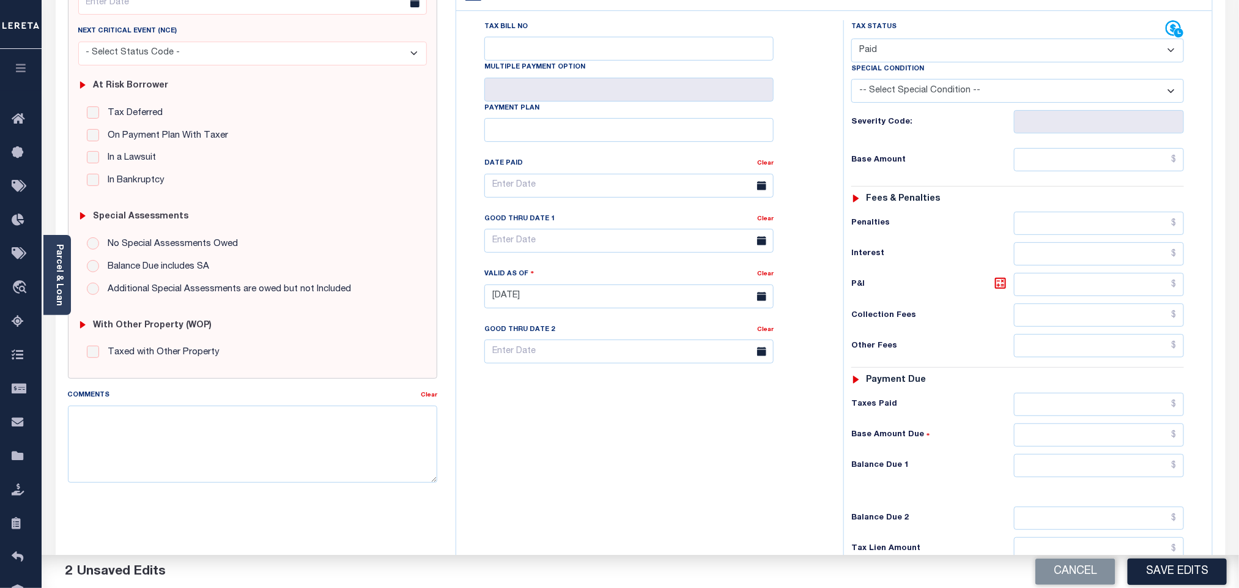
scroll to position [318, 0]
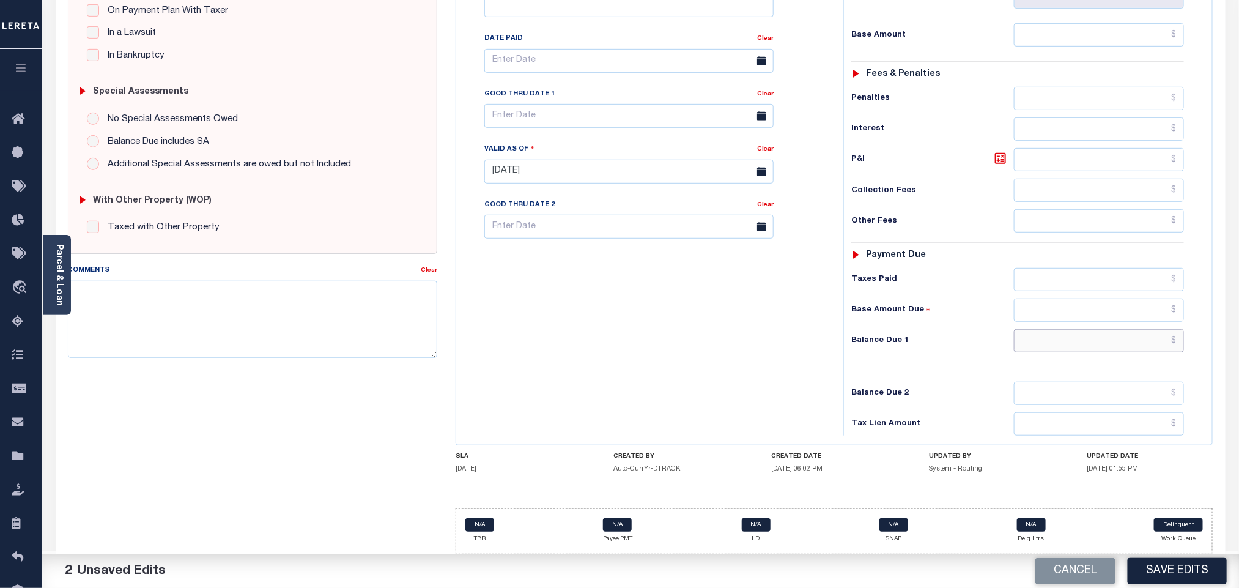
click at [1048, 349] on input "text" at bounding box center [1099, 340] width 171 height 23
type input "$0.00"
click at [960, 382] on div "Balance Due 2" at bounding box center [1017, 393] width 333 height 23
click at [1192, 574] on button "Save Edits" at bounding box center [1177, 571] width 99 height 26
checkbox input "false"
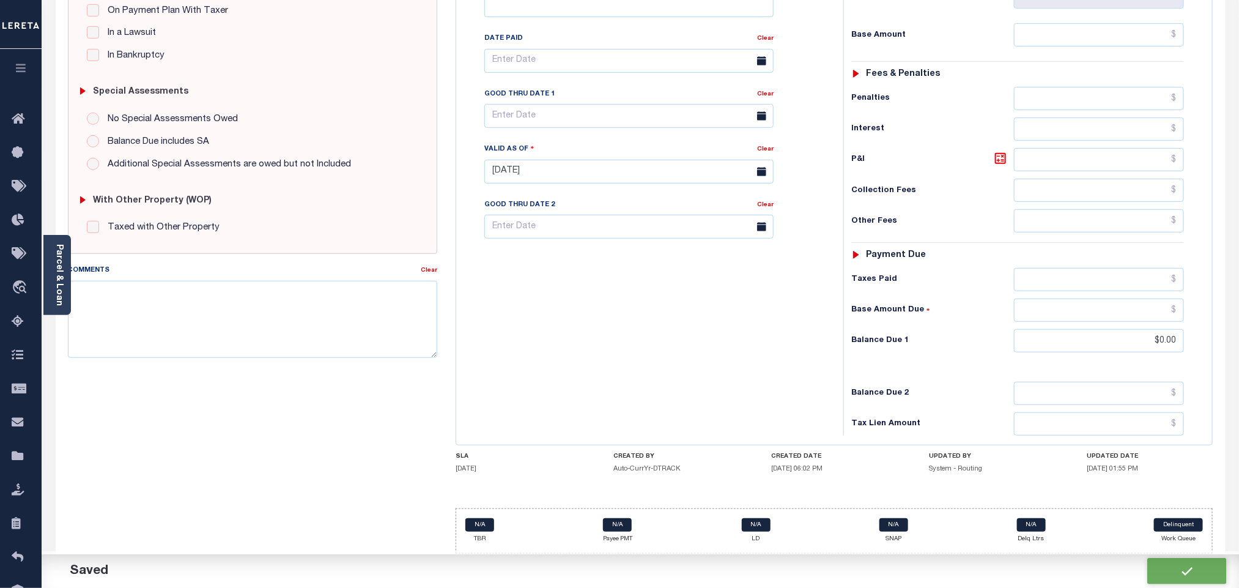
checkbox input "false"
type input "$0"
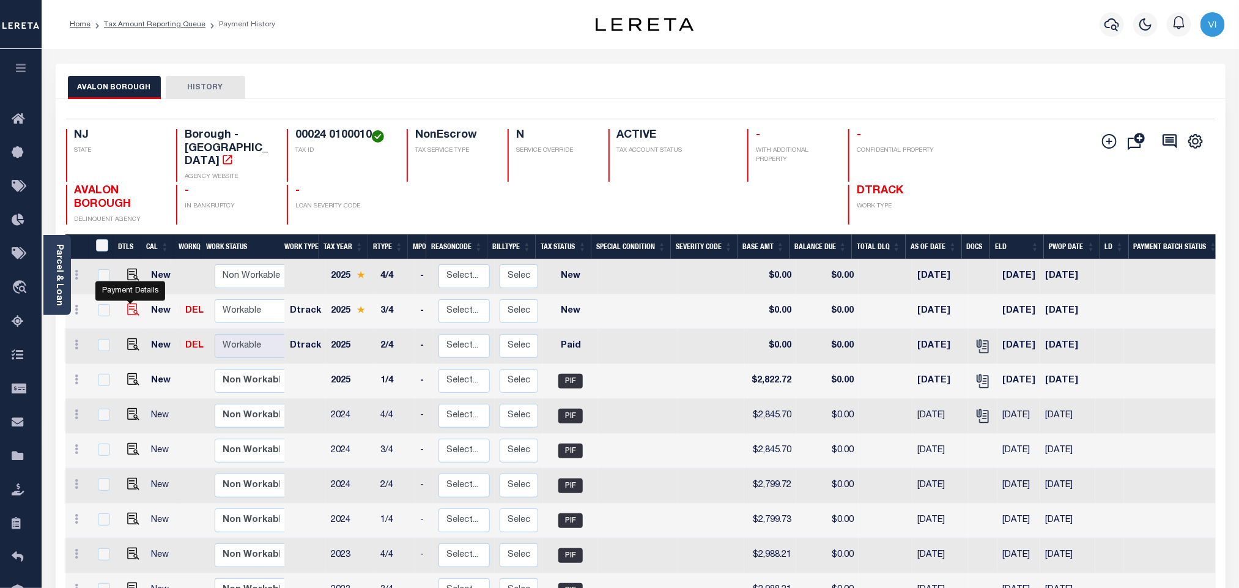
click at [129, 303] on img "" at bounding box center [133, 309] width 12 height 12
checkbox input "true"
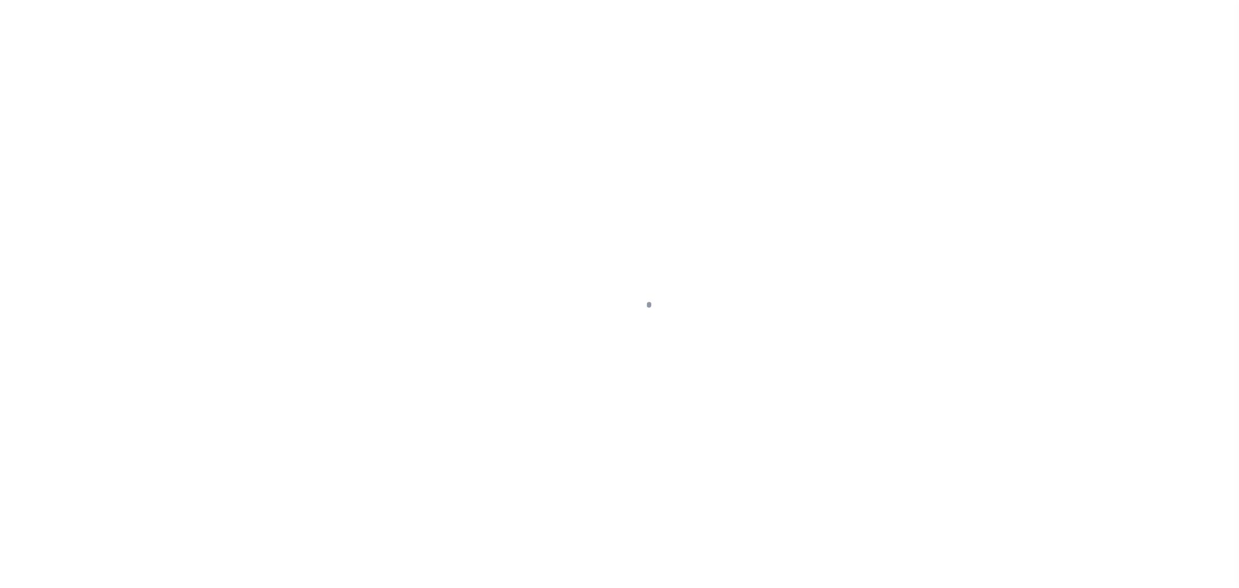
checkbox input "false"
type input "[DATE]"
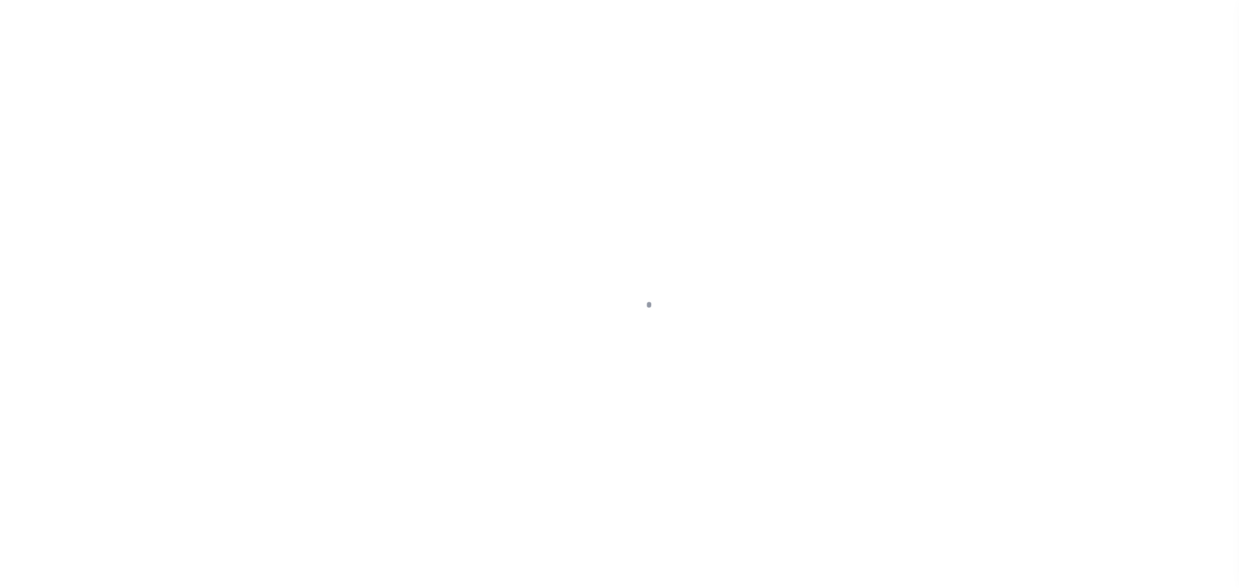
select select "NW2"
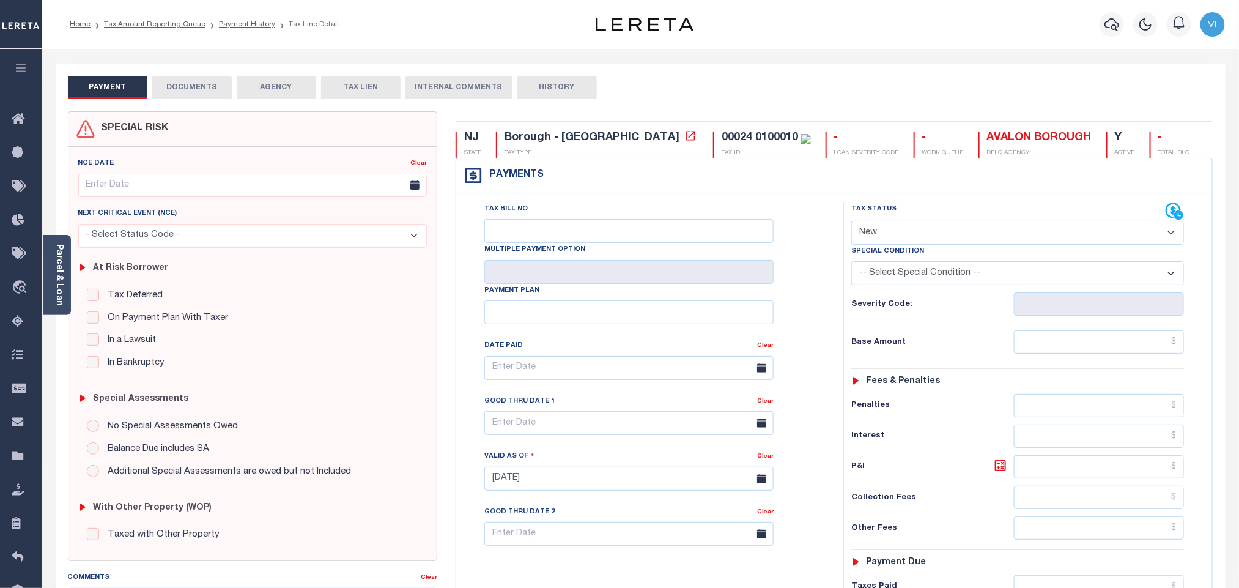
click at [194, 87] on button "DOCUMENTS" at bounding box center [191, 87] width 79 height 23
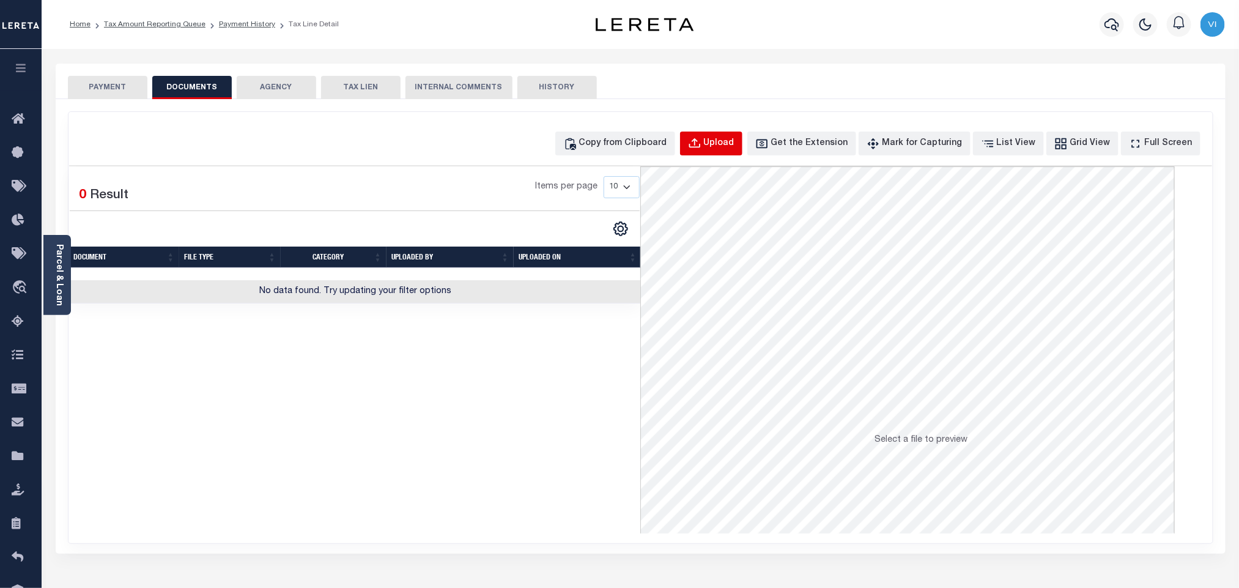
click at [734, 147] on div "Upload" at bounding box center [719, 143] width 31 height 13
select select "POP"
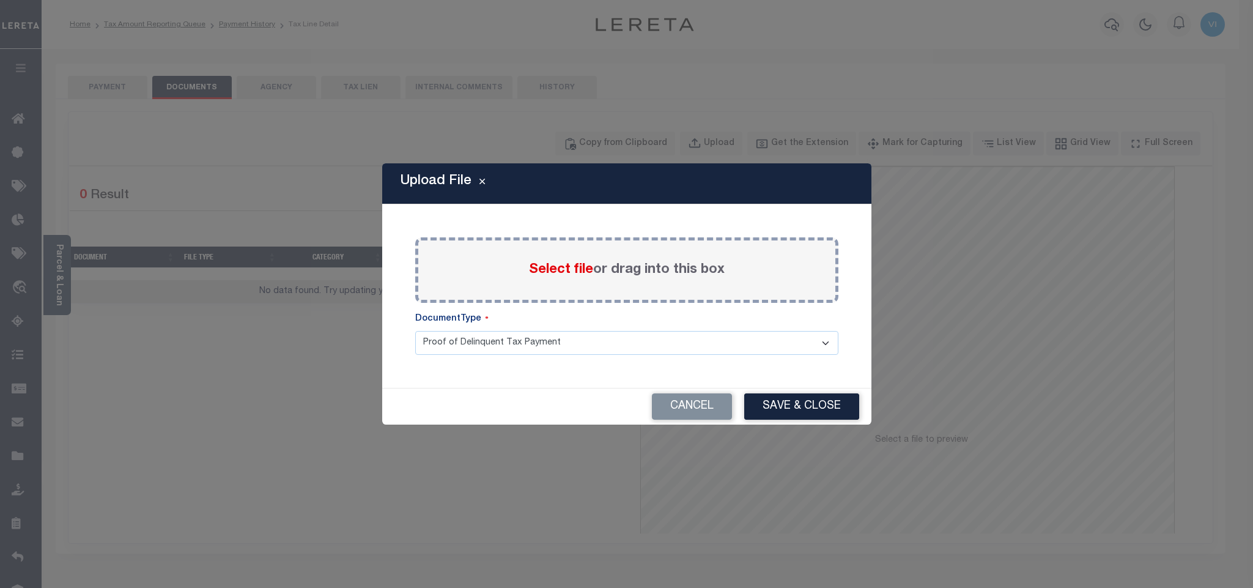
click at [547, 275] on span "Select file" at bounding box center [561, 269] width 64 height 13
click at [0, 0] on input "Select file or drag into this box" at bounding box center [0, 0] width 0 height 0
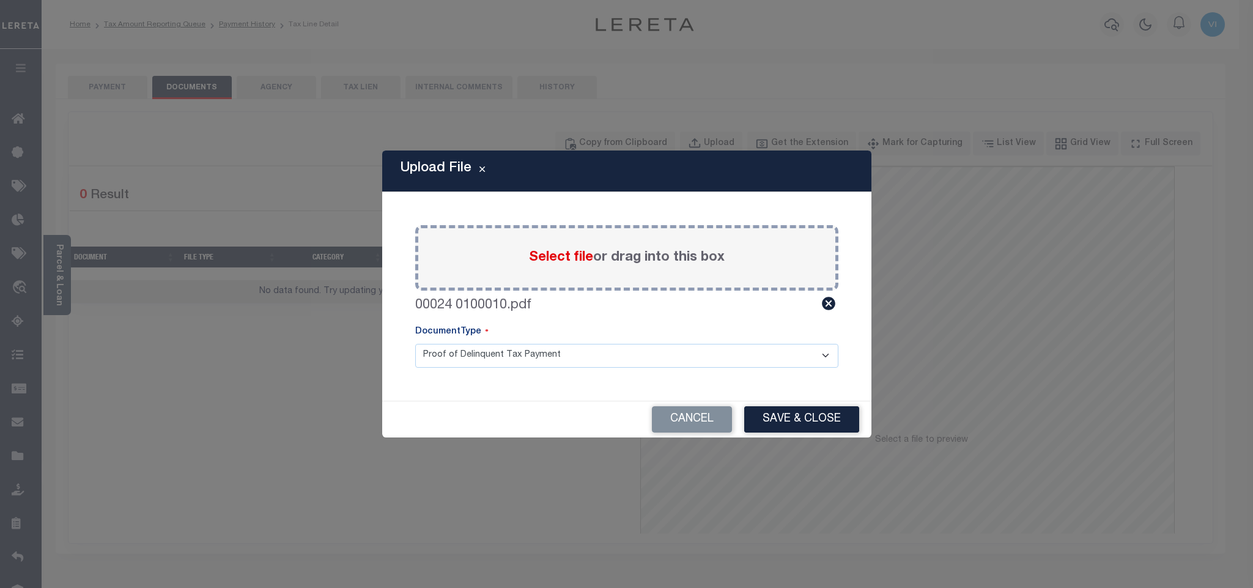
click at [441, 364] on select "Proof of Delinquent Tax Payment" at bounding box center [626, 356] width 423 height 24
click at [415, 344] on select "Proof of Delinquent Tax Payment" at bounding box center [626, 356] width 423 height 24
click at [802, 417] on button "Save & Close" at bounding box center [801, 419] width 115 height 26
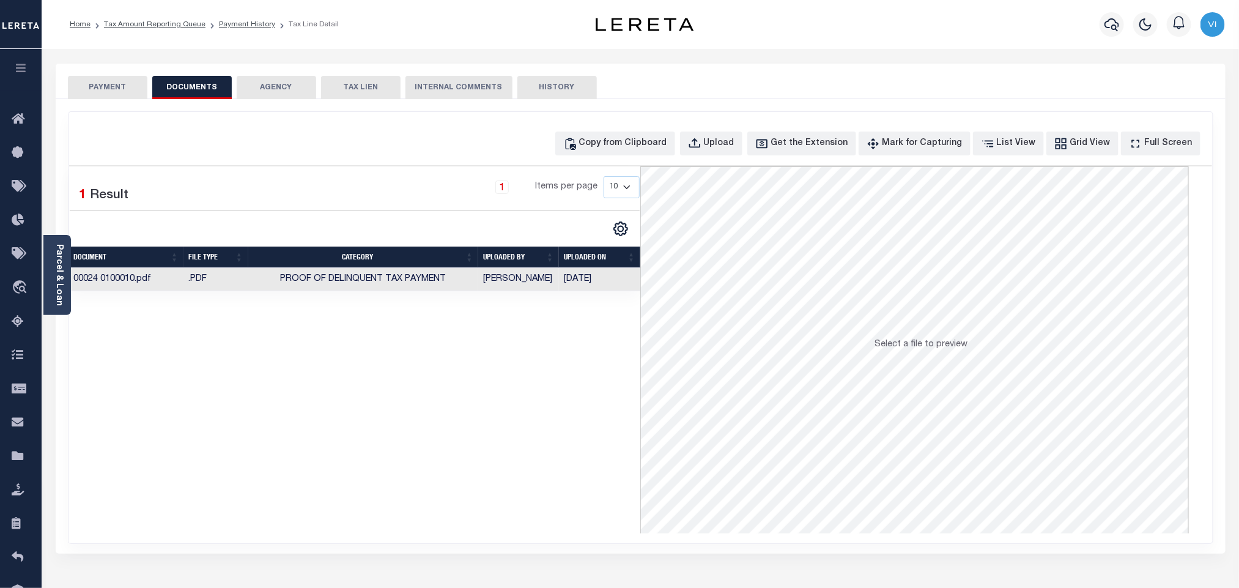
click at [110, 89] on button "PAYMENT" at bounding box center [107, 87] width 79 height 23
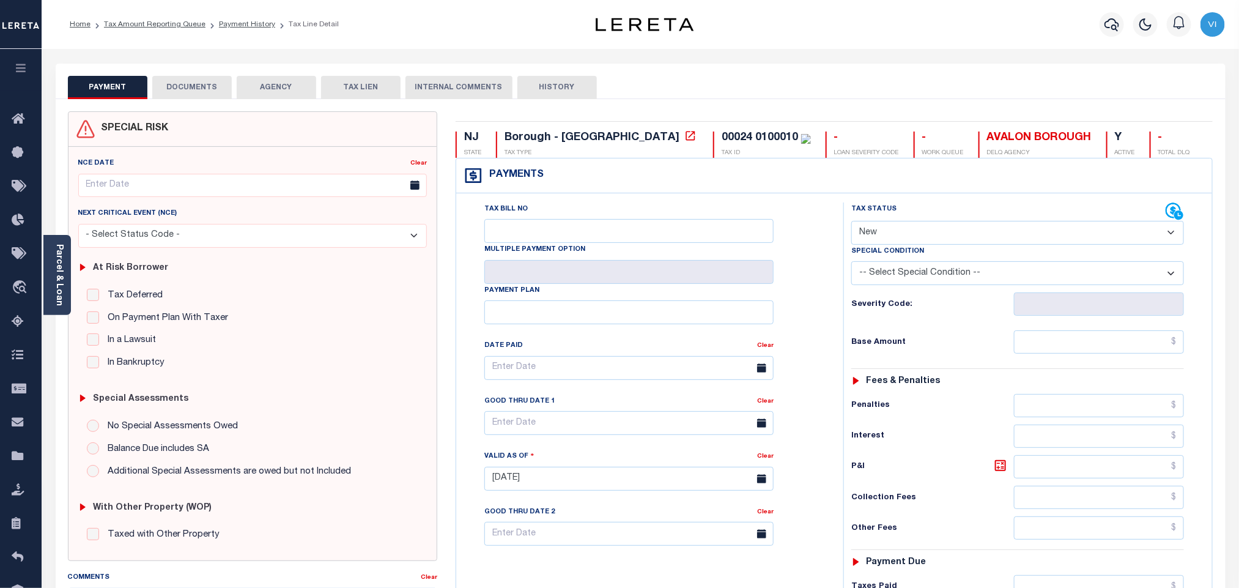
click at [890, 237] on select "- Select Status Code - Open Due/Unpaid Paid Incomplete No Tax Due Internal Refu…" at bounding box center [1017, 233] width 333 height 24
select select "PYD"
click at [851, 222] on select "- Select Status Code - Open Due/Unpaid Paid Incomplete No Tax Due Internal Refu…" at bounding box center [1017, 233] width 333 height 24
type input "10/02/2025"
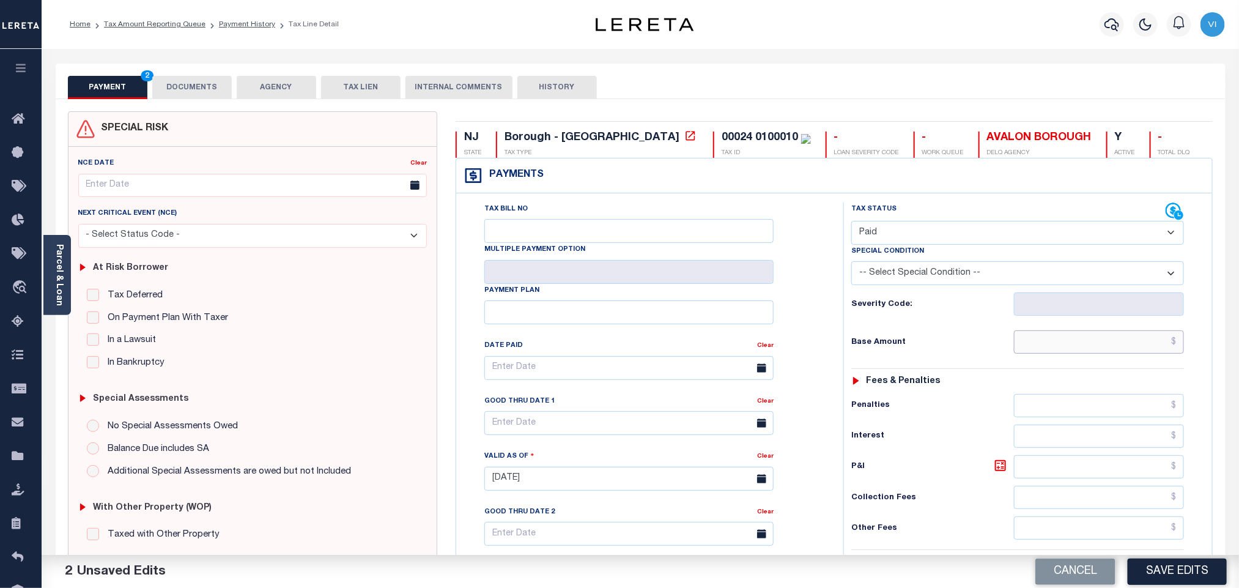
click at [1064, 350] on input "text" at bounding box center [1099, 341] width 171 height 23
paste input "2,767.54"
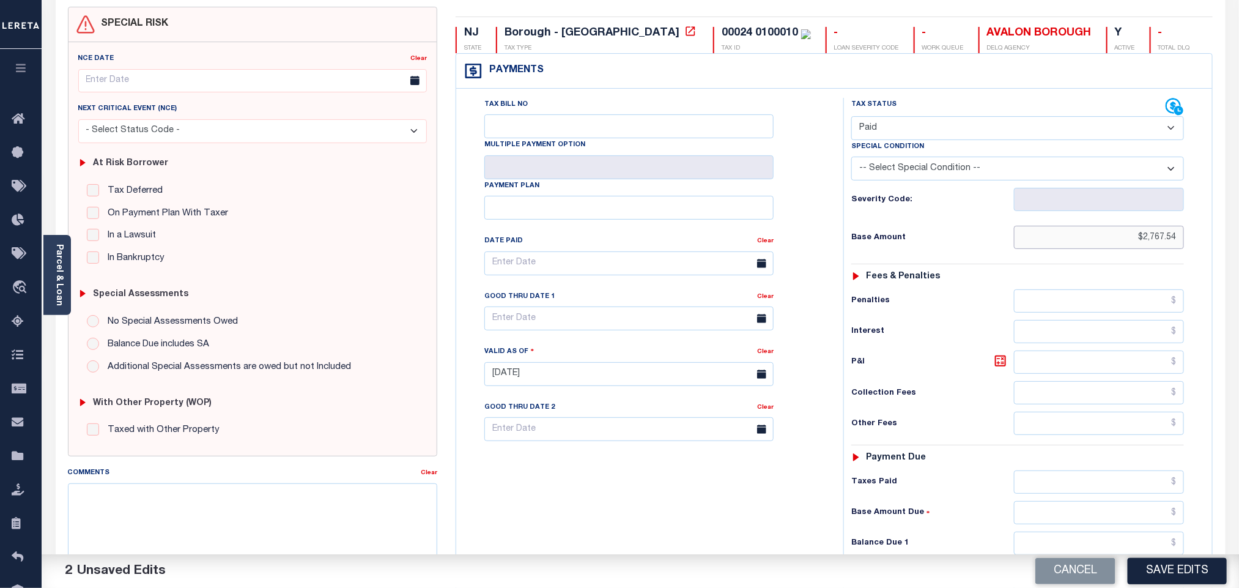
scroll to position [318, 0]
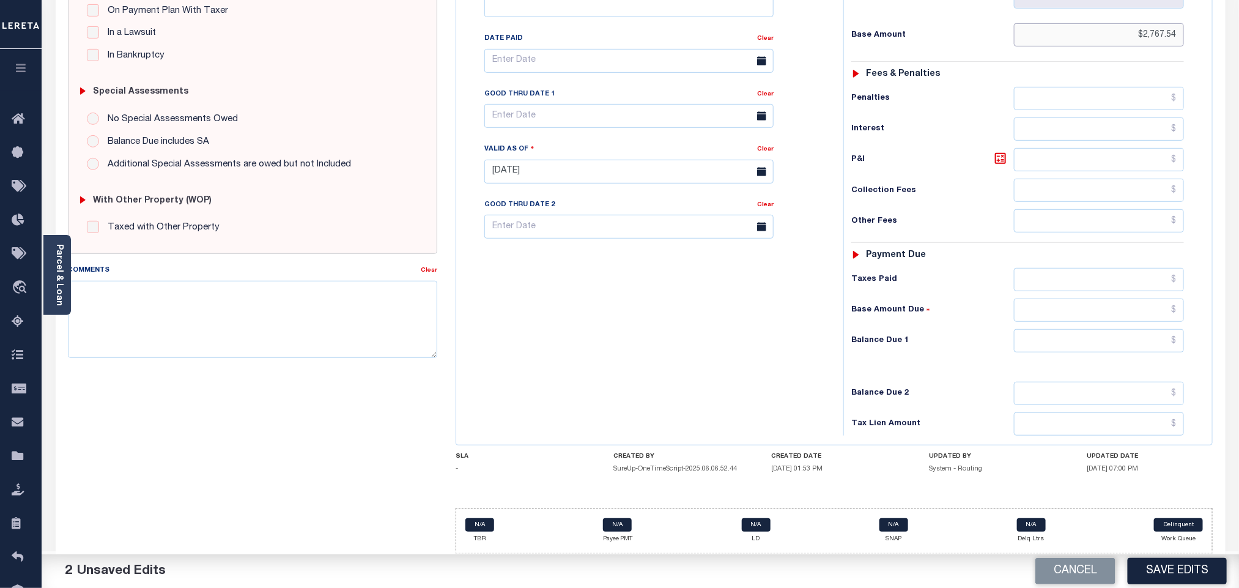
type input "$2,767.54"
click at [1069, 336] on input "text" at bounding box center [1099, 340] width 171 height 23
type input "$0.00"
click at [949, 382] on div "Balance Due 2" at bounding box center [1017, 393] width 333 height 23
click at [1168, 566] on button "Save Edits" at bounding box center [1177, 571] width 99 height 26
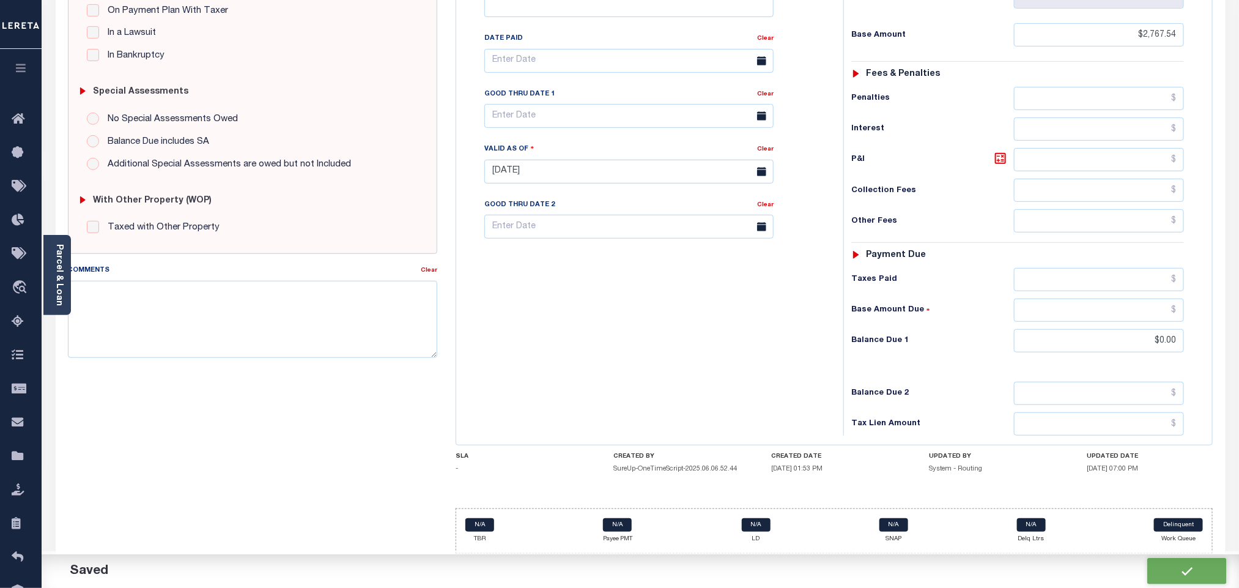
checkbox input "false"
type input "$2,767.54"
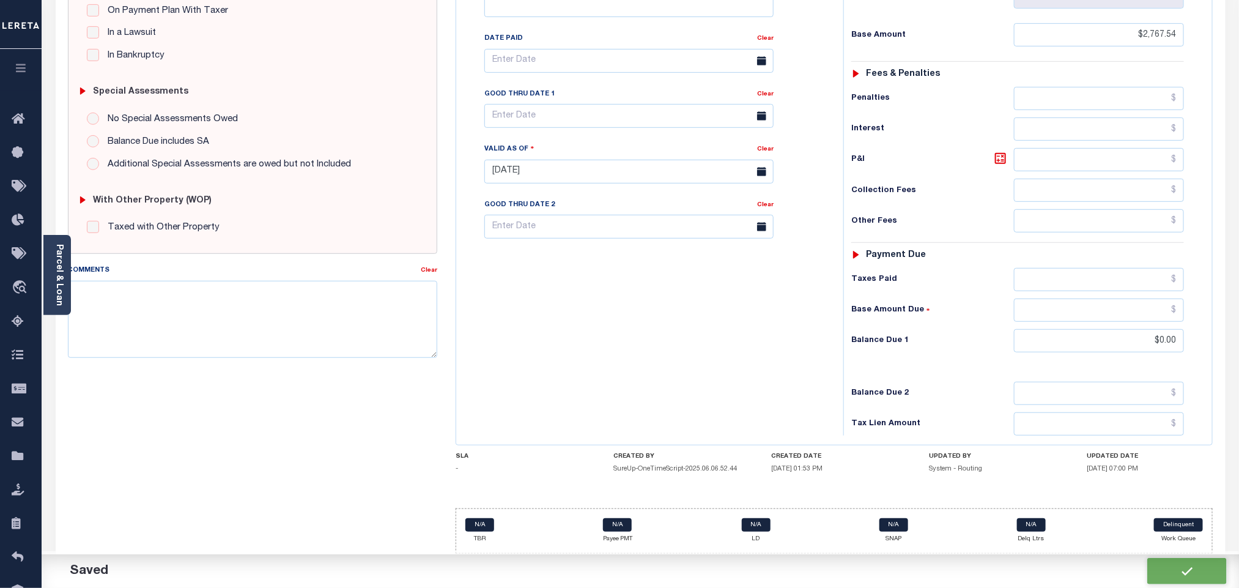
type input "$0"
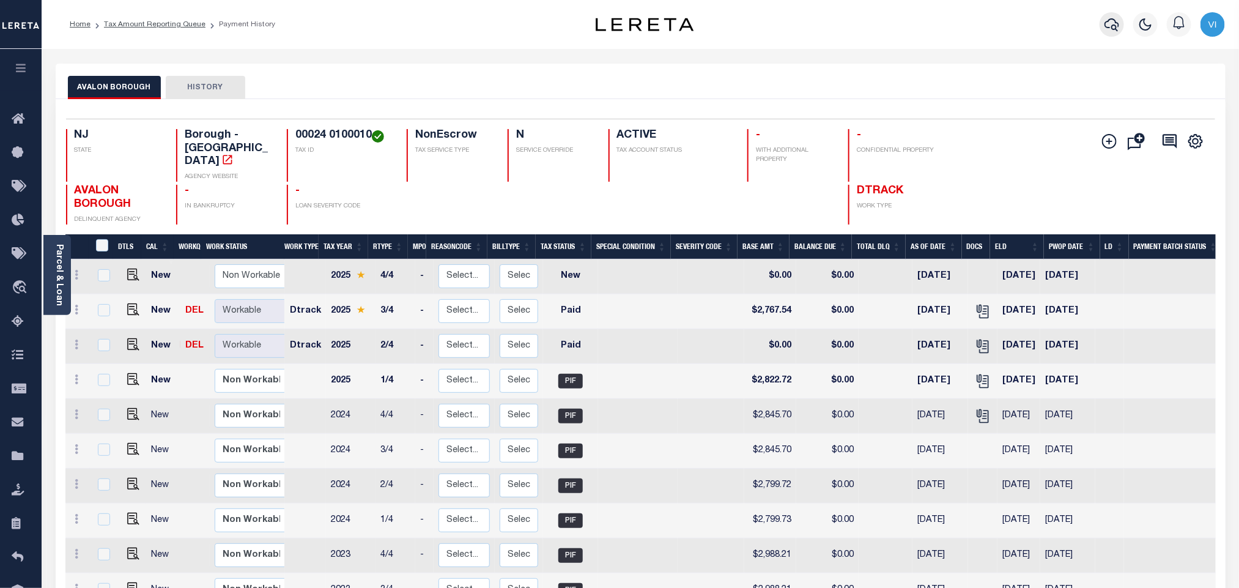
click at [1119, 21] on icon "button" at bounding box center [1111, 24] width 15 height 15
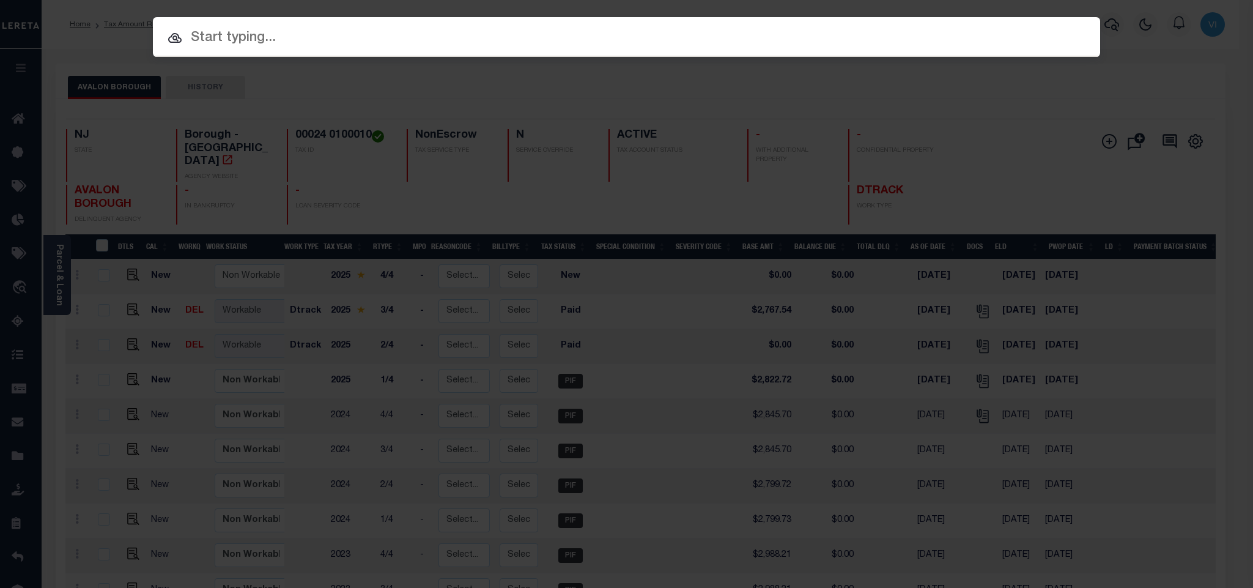
click at [1003, 31] on div "Include Loans TBM Customers Borrowers Payments (Lender Non-Disb) Payments (Lend…" at bounding box center [626, 37] width 947 height 40
paste input "00024 0200006"
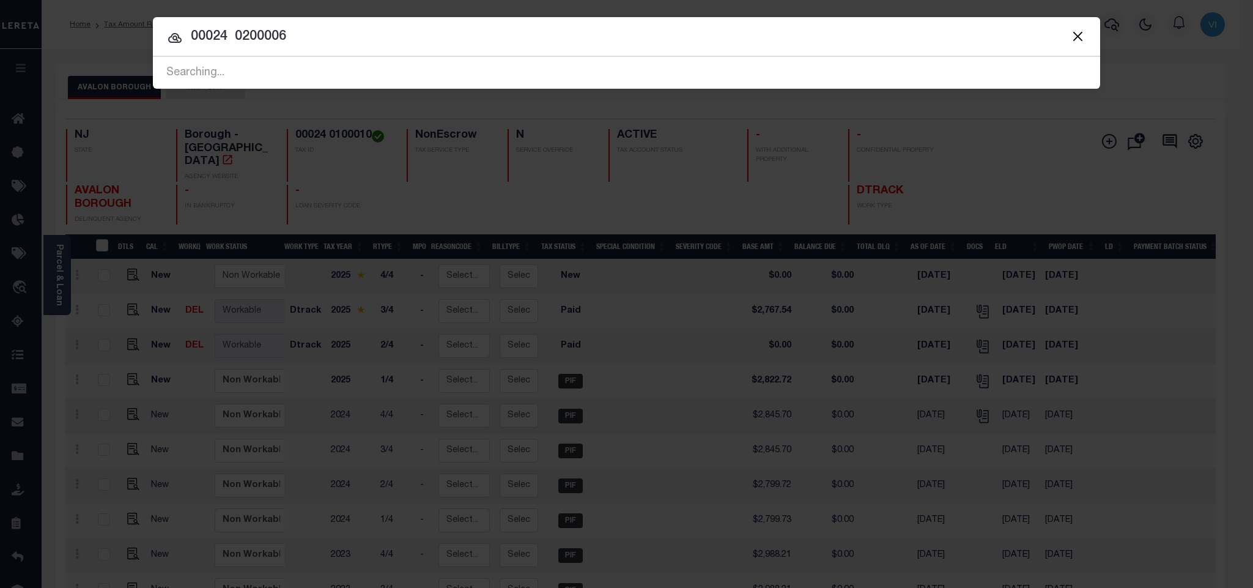
click at [775, 61] on div "Searching..." at bounding box center [626, 72] width 947 height 31
click at [729, 34] on input "00024 0200006" at bounding box center [626, 36] width 947 height 21
paste input "9800810880"
type input "9800810880"
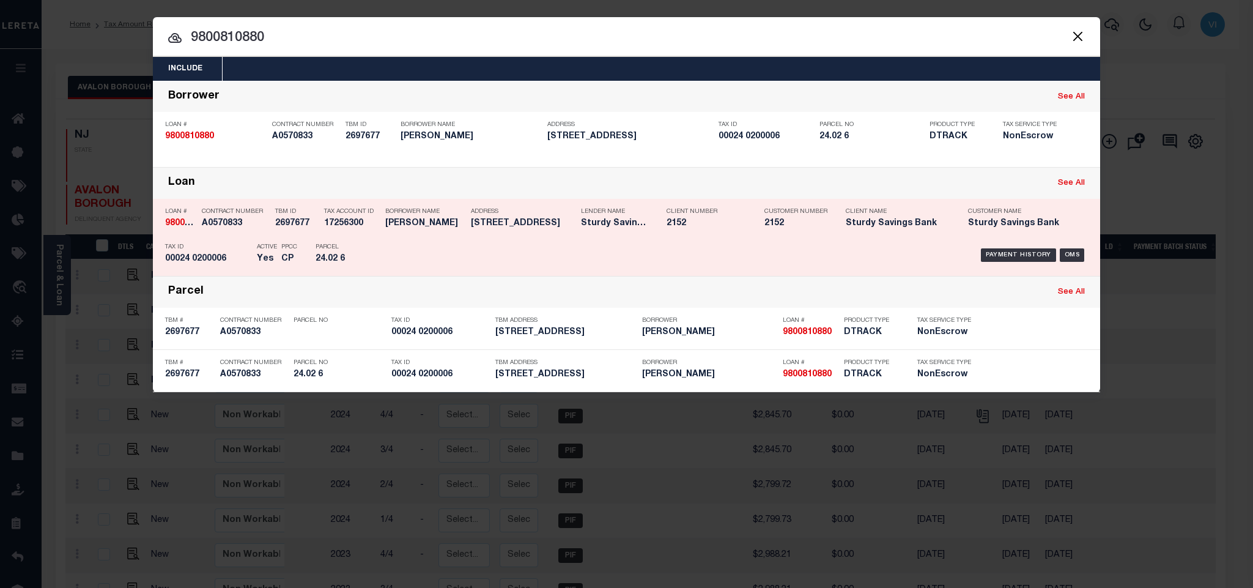
click at [360, 248] on p "Parcel" at bounding box center [343, 246] width 55 height 7
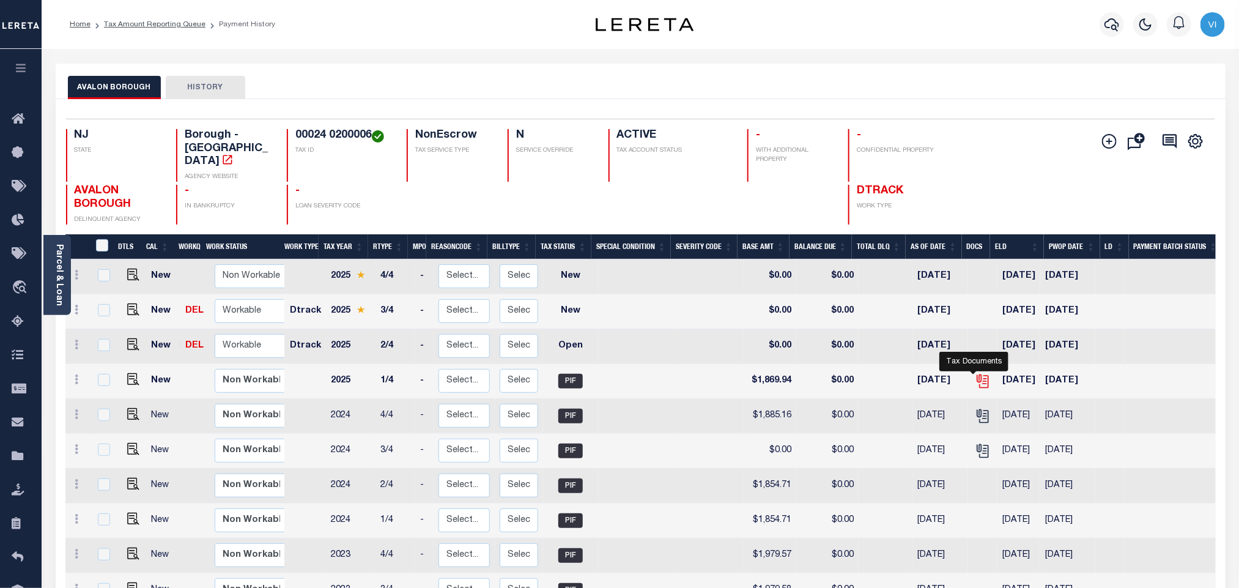
click at [977, 374] on icon "" at bounding box center [982, 379] width 10 height 10
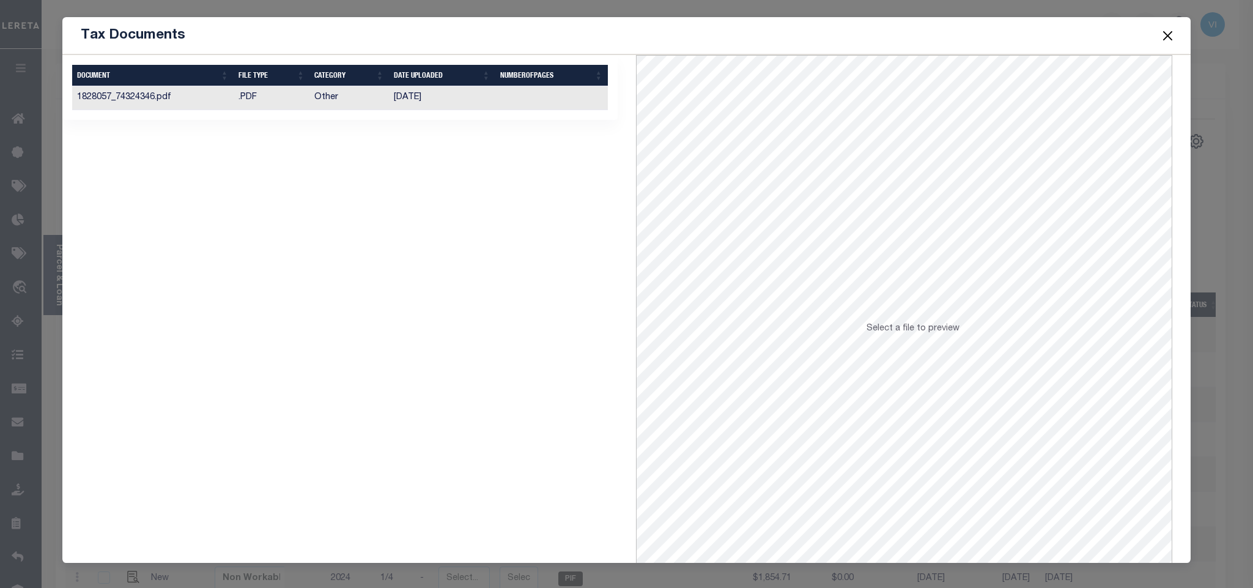
click at [342, 107] on td "Other" at bounding box center [348, 98] width 79 height 24
click at [1163, 41] on button "Close" at bounding box center [1167, 36] width 16 height 16
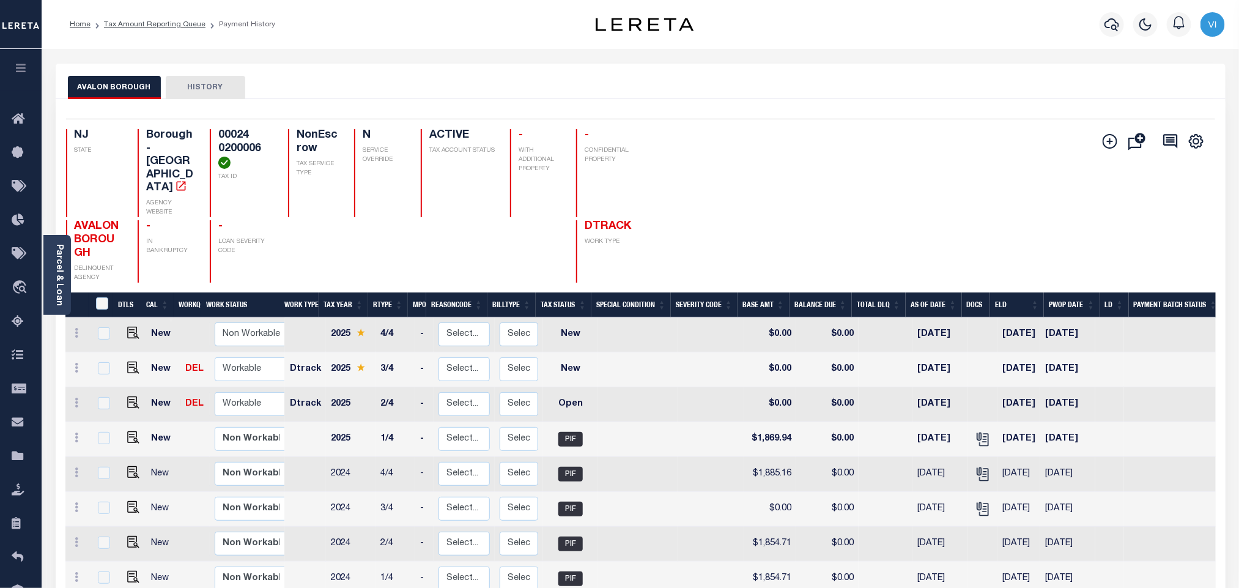
drag, startPoint x: 259, startPoint y: 150, endPoint x: 268, endPoint y: 150, distance: 8.6
click at [268, 150] on h4 "00024 0200006" at bounding box center [245, 149] width 54 height 40
drag, startPoint x: 266, startPoint y: 149, endPoint x: 213, endPoint y: 140, distance: 53.4
click at [213, 140] on div "00024 0200006 TAX ID" at bounding box center [241, 173] width 63 height 88
copy h4 "00024 0200006"
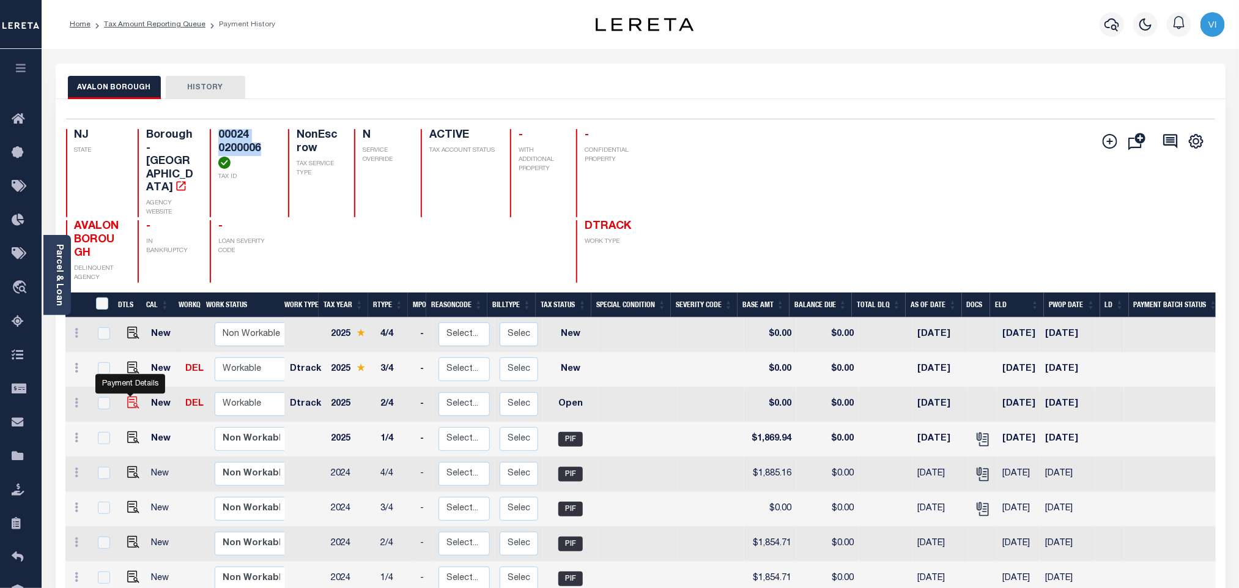
click at [129, 396] on img "" at bounding box center [133, 402] width 12 height 12
checkbox input "true"
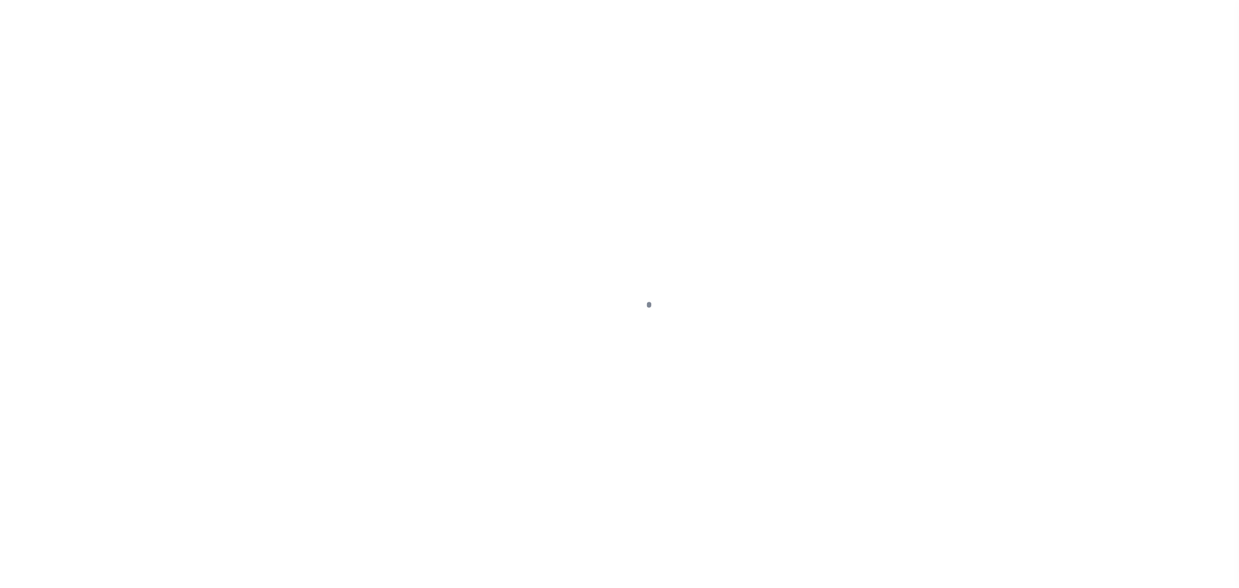
checkbox input "false"
type input "[DATE]"
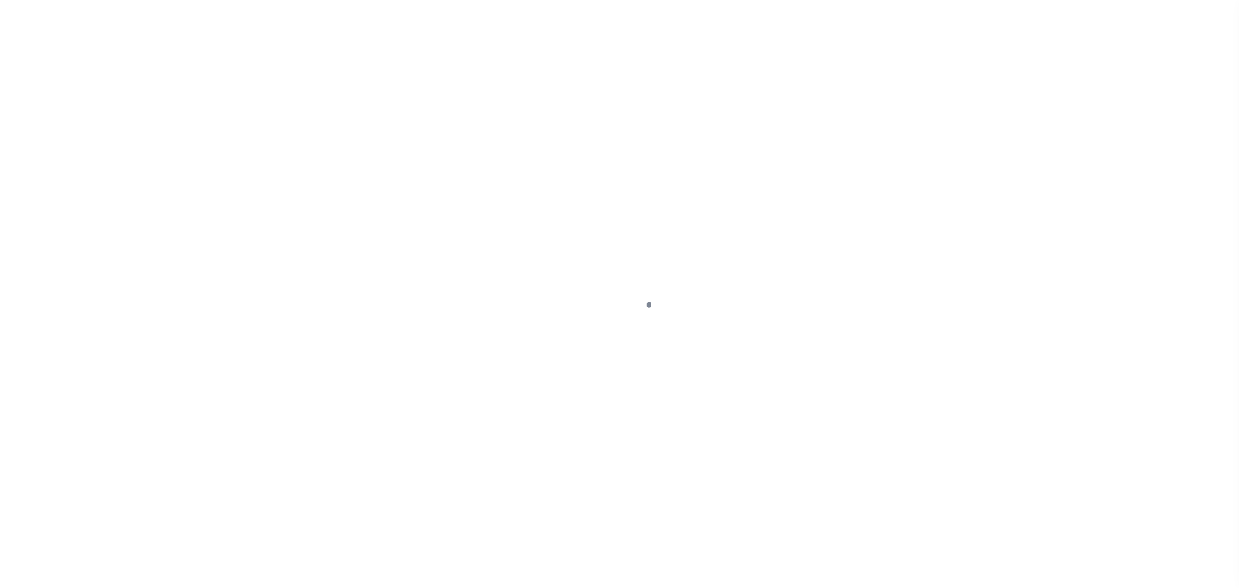
select select "OP2"
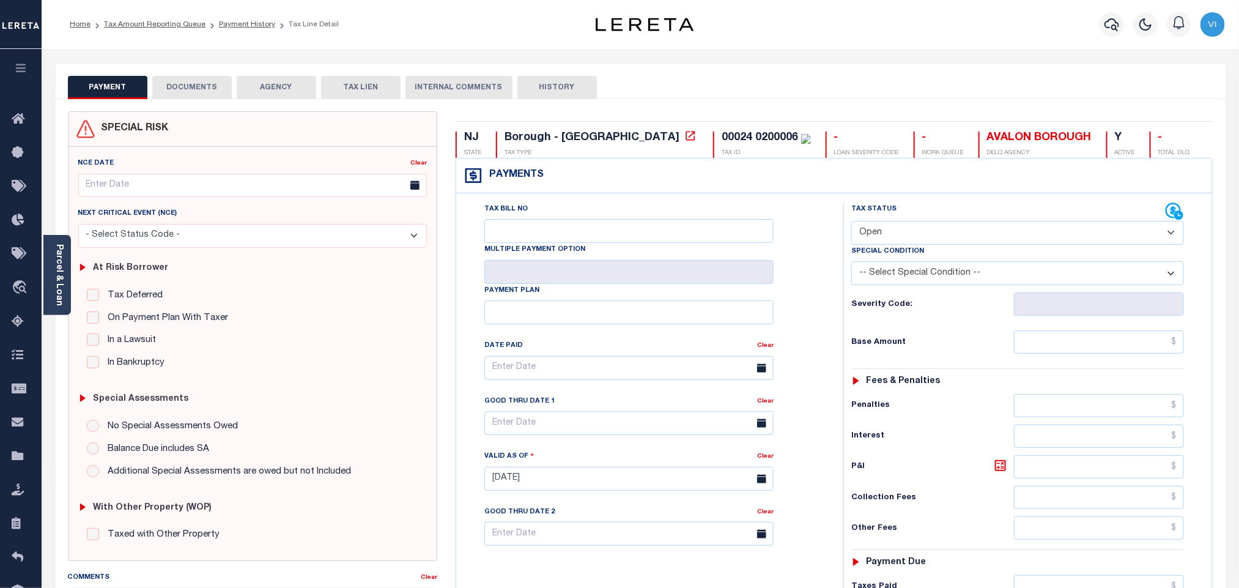
click at [180, 92] on button "DOCUMENTS" at bounding box center [191, 87] width 79 height 23
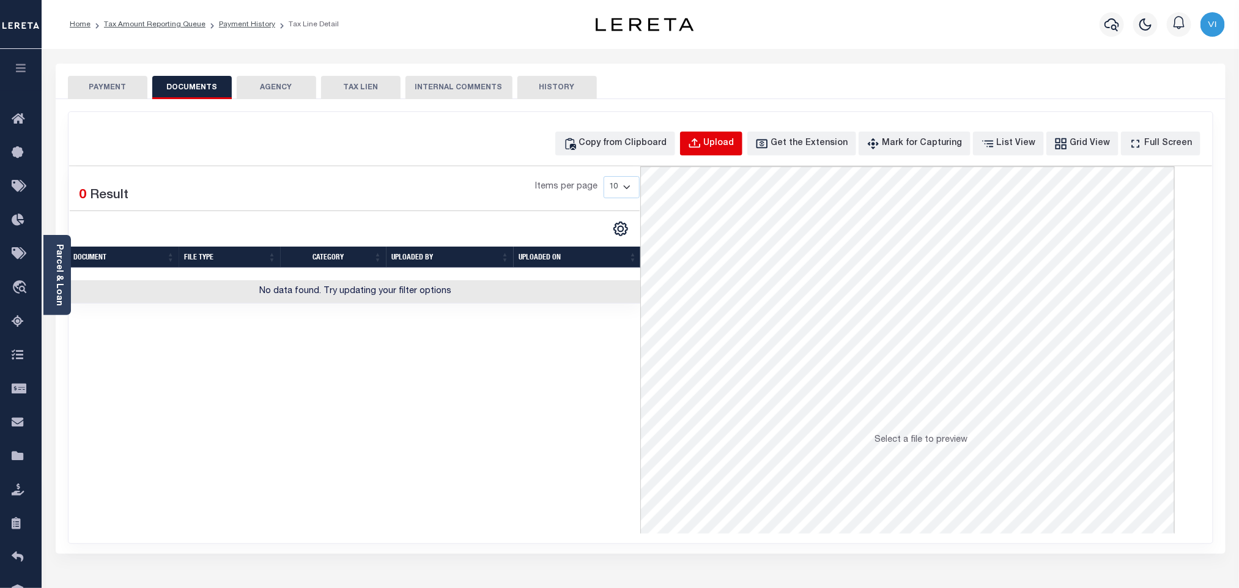
click at [727, 145] on div "Upload" at bounding box center [719, 143] width 31 height 13
select select "POP"
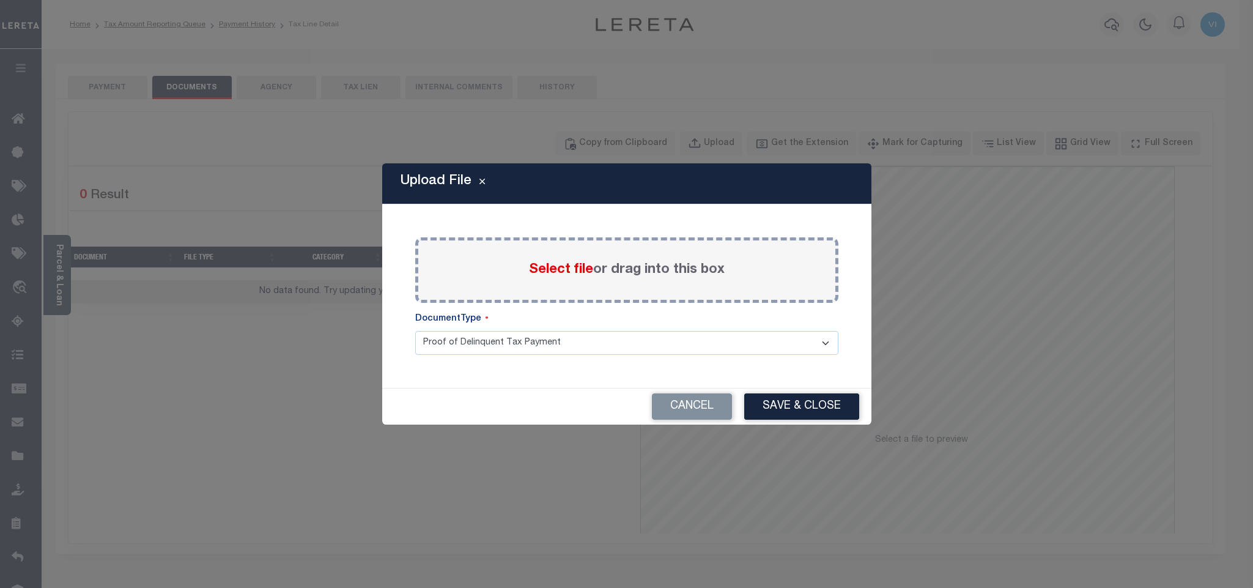
click at [554, 267] on span "Select file" at bounding box center [561, 269] width 64 height 13
click at [0, 0] on input "Select file or drag into this box" at bounding box center [0, 0] width 0 height 0
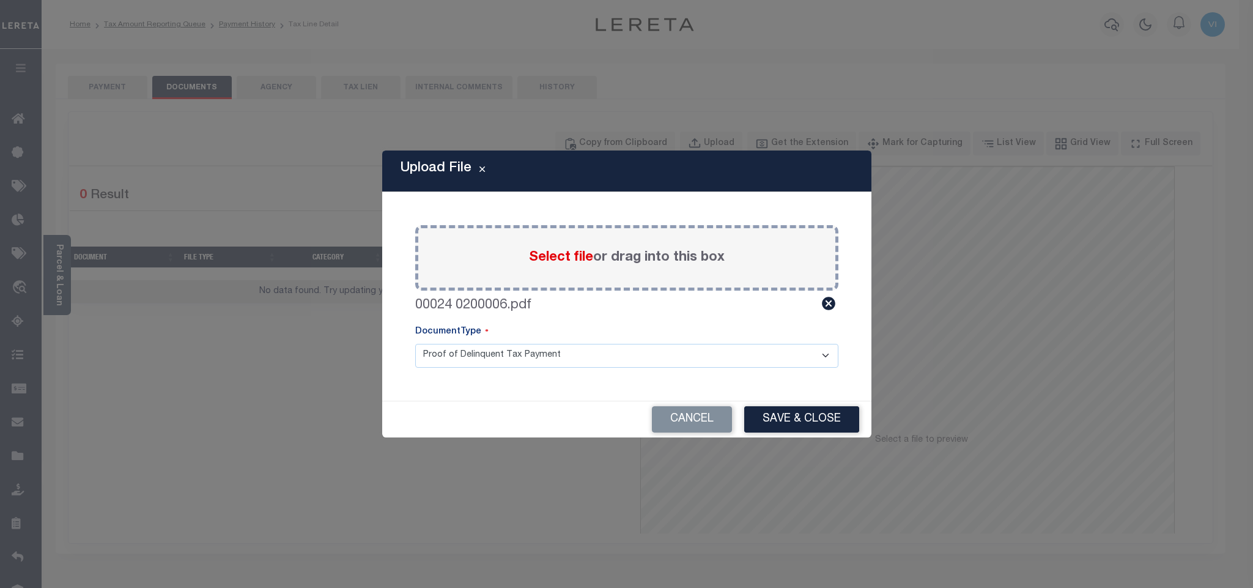
click at [421, 367] on div "Paste copied image or file into this box Select file or drag into this box 0002…" at bounding box center [627, 296] width 460 height 179
click at [457, 362] on select "Proof of Delinquent Tax Payment" at bounding box center [626, 356] width 423 height 24
click at [415, 344] on select "Proof of Delinquent Tax Payment" at bounding box center [626, 356] width 423 height 24
click at [758, 409] on button "Save & Close" at bounding box center [801, 419] width 115 height 26
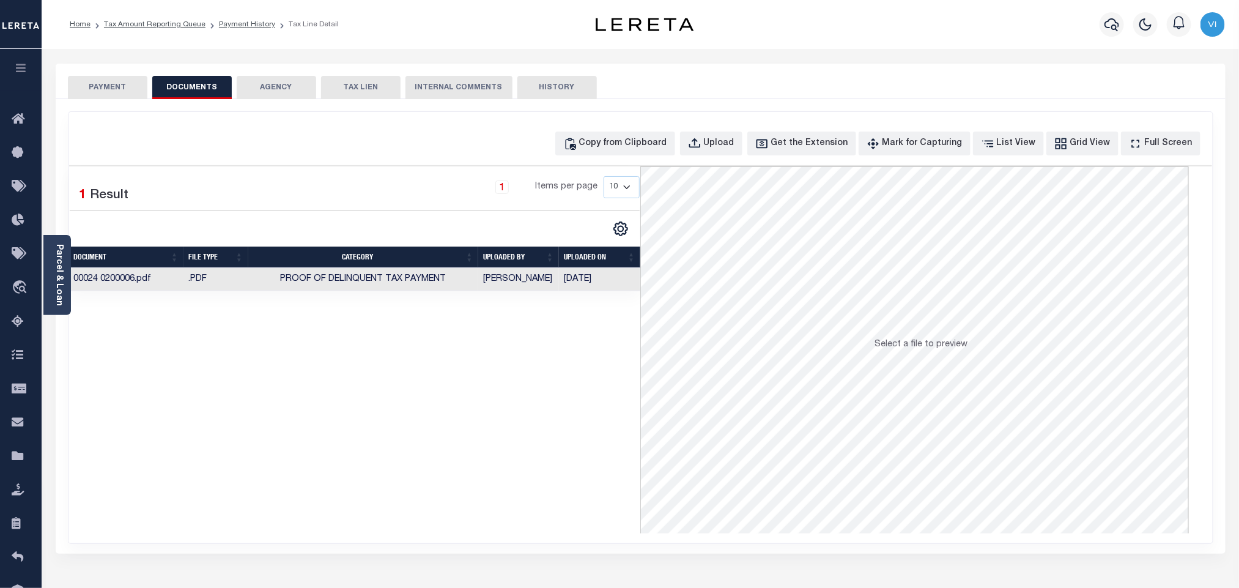
click at [105, 90] on button "PAYMENT" at bounding box center [107, 87] width 79 height 23
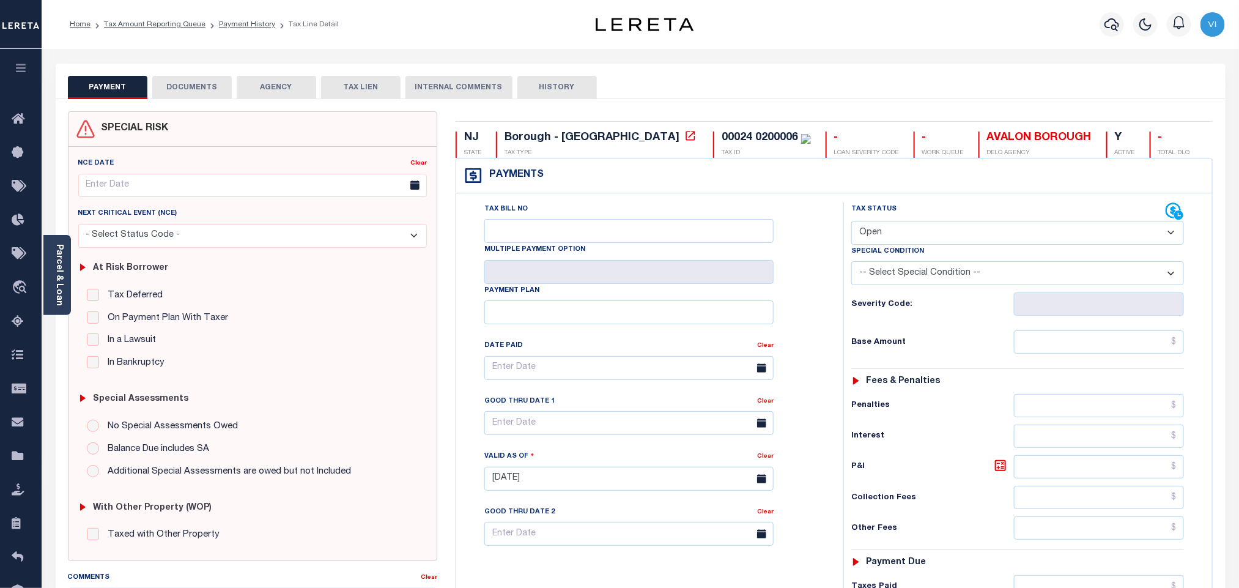
click at [898, 235] on select "- Select Status Code - Open Due/Unpaid Paid Incomplete No Tax Due Internal Refu…" at bounding box center [1017, 233] width 333 height 24
select select "PYD"
click at [851, 222] on select "- Select Status Code - Open Due/Unpaid Paid Incomplete No Tax Due Internal Refu…" at bounding box center [1017, 233] width 333 height 24
type input "[DATE]"
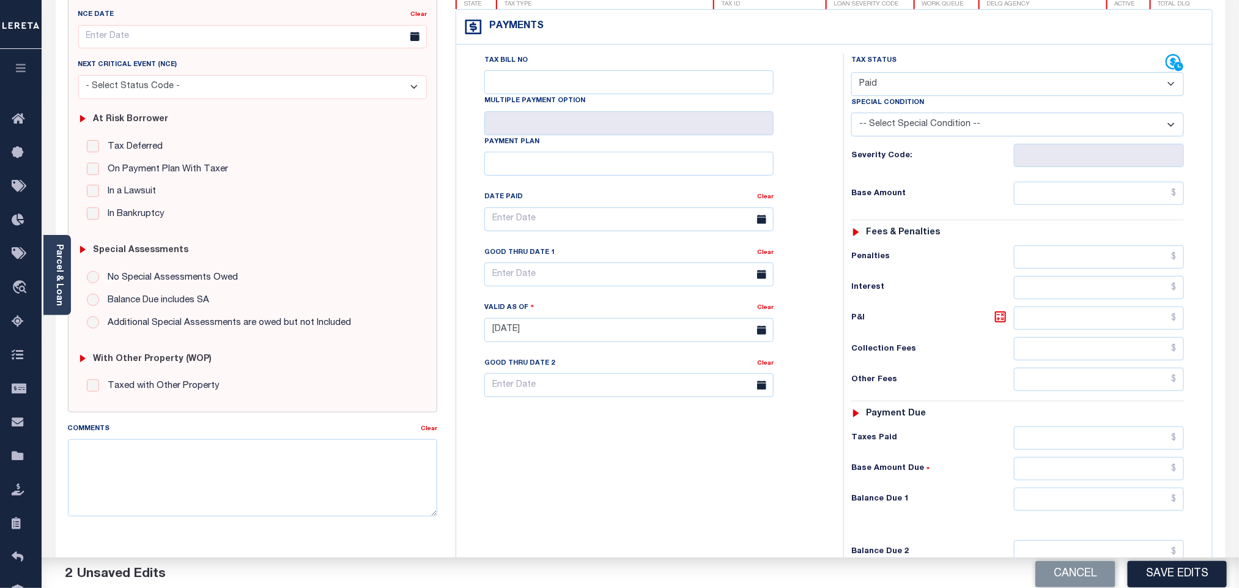
scroll to position [318, 0]
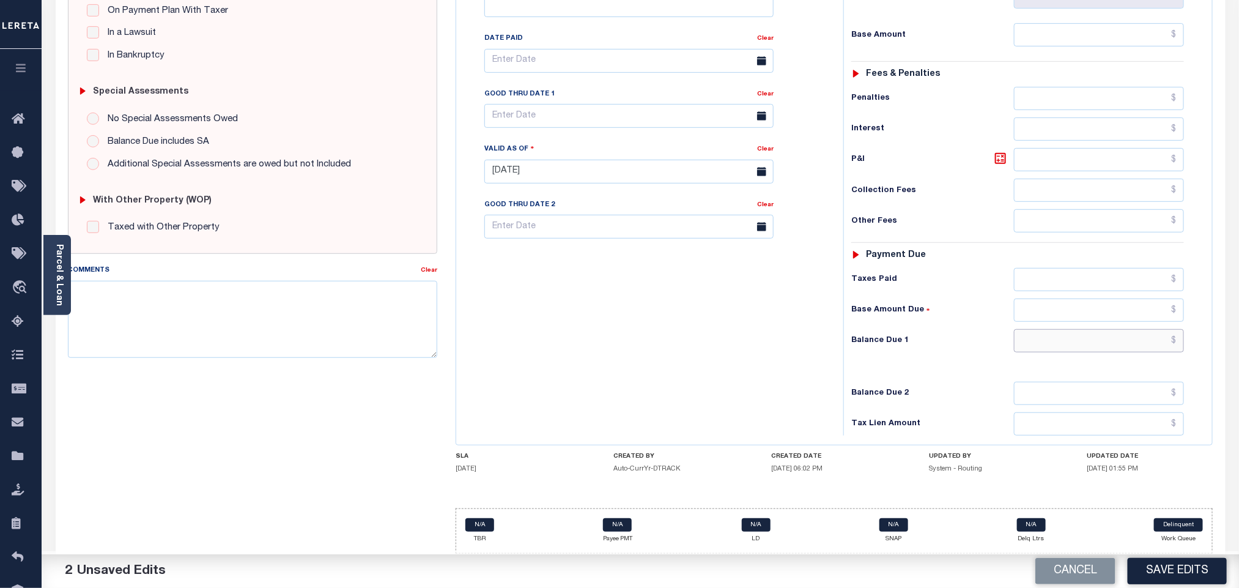
click at [1036, 339] on input "text" at bounding box center [1099, 340] width 171 height 23
type input "$0.00"
click at [961, 382] on div "Balance Due 2" at bounding box center [1017, 393] width 333 height 23
click at [1150, 567] on button "Save Edits" at bounding box center [1177, 571] width 99 height 26
checkbox input "false"
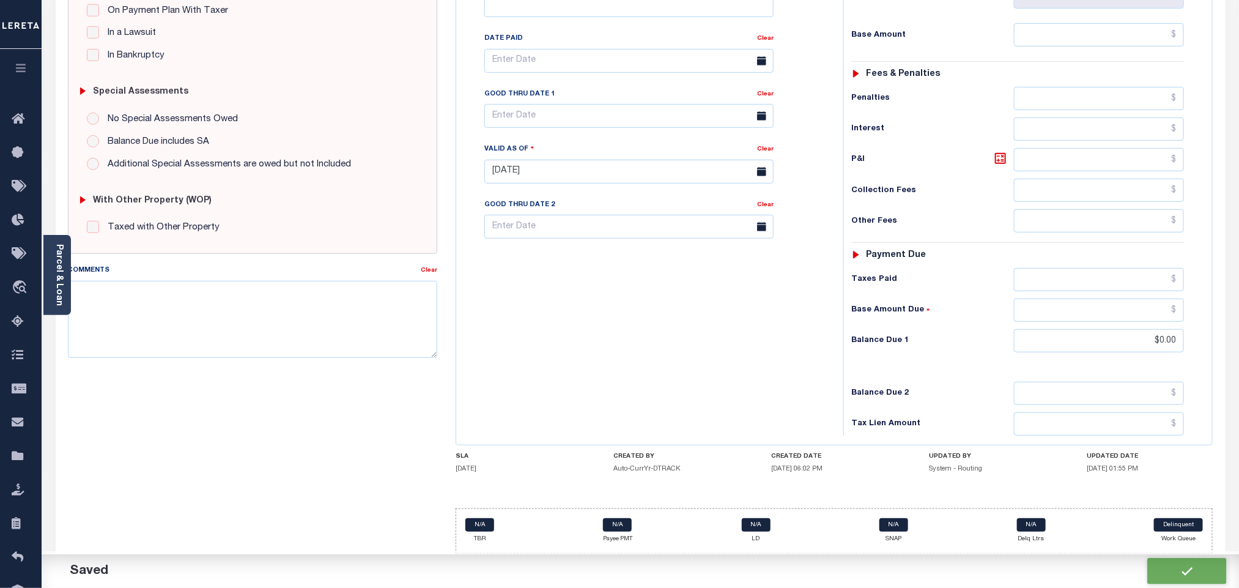
checkbox input "false"
type input "$0"
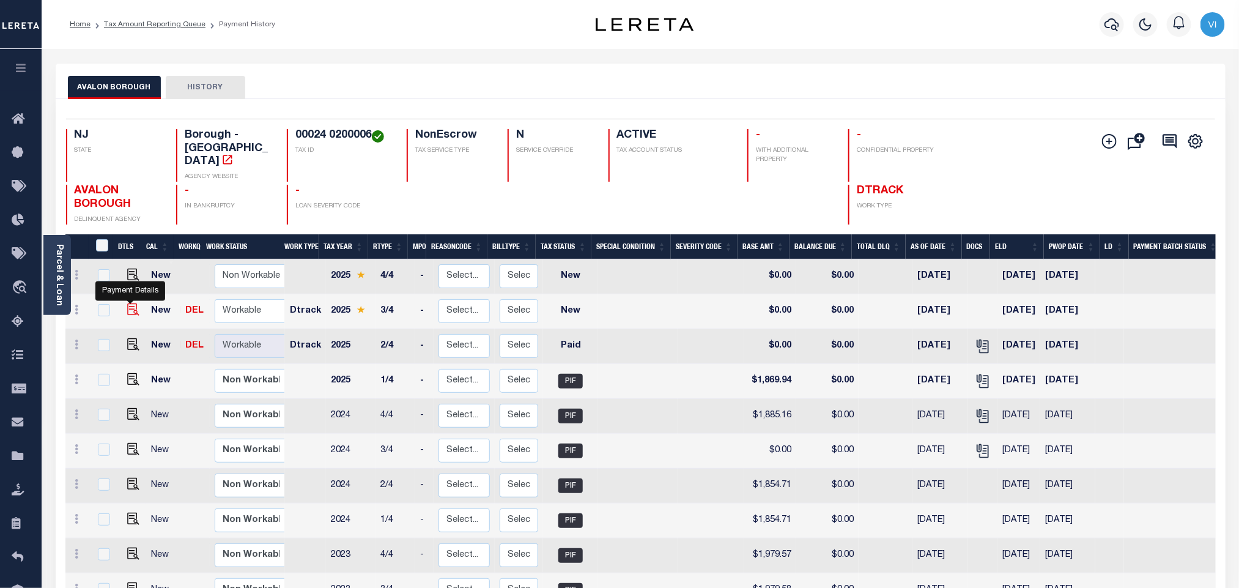
click at [134, 303] on img "" at bounding box center [133, 309] width 12 height 12
checkbox input "true"
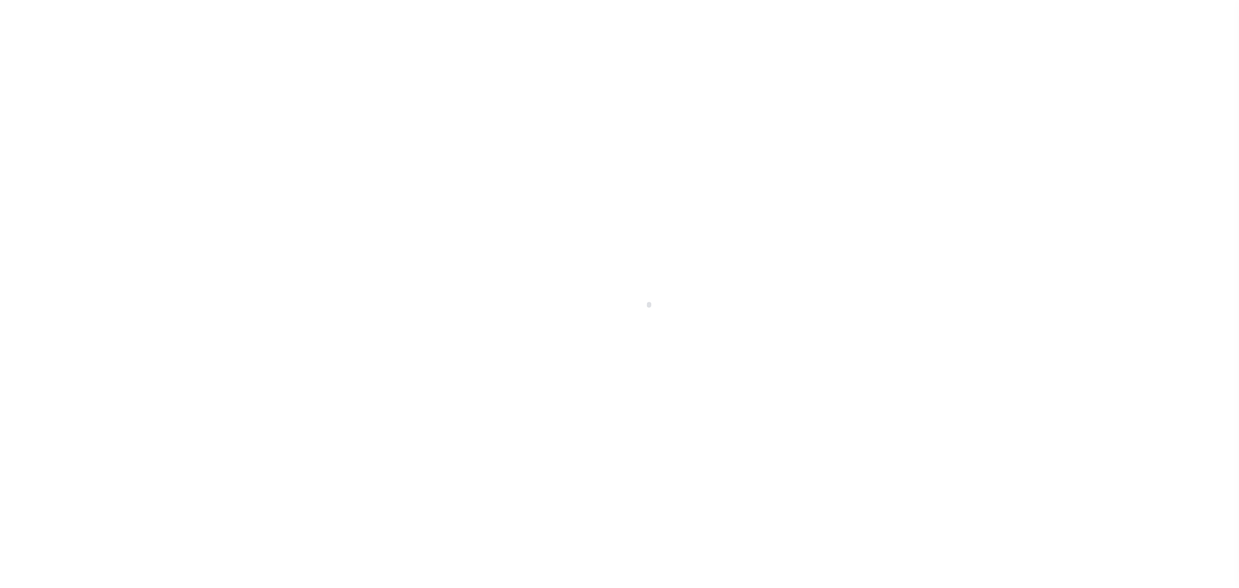
select select "NW2"
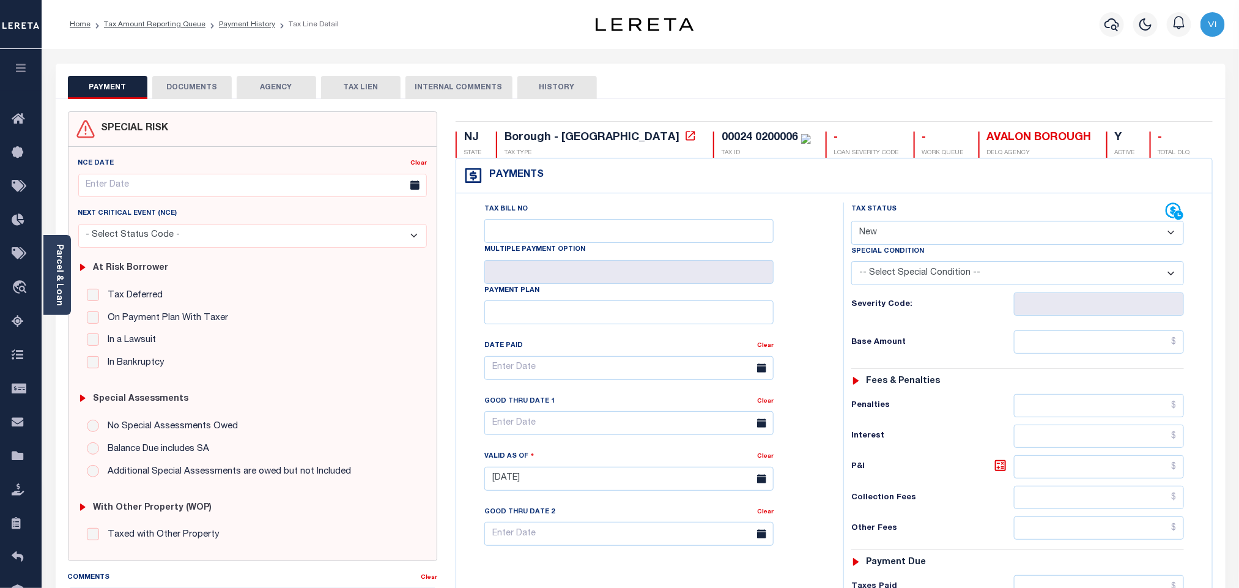
click at [184, 94] on button "DOCUMENTS" at bounding box center [191, 87] width 79 height 23
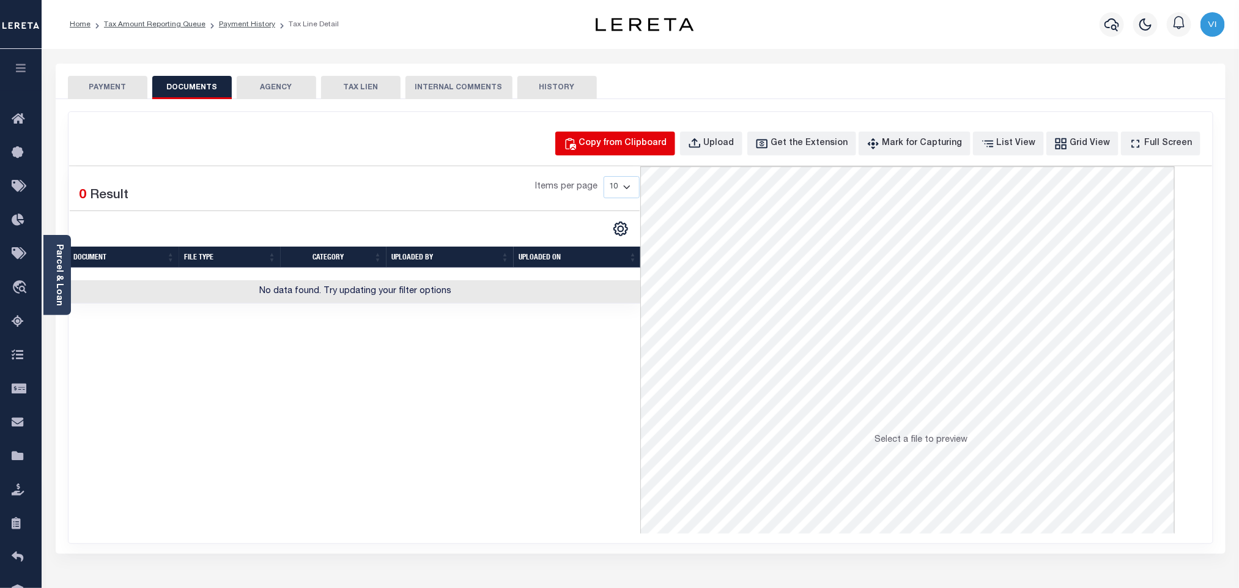
click at [675, 151] on button "Copy from Clipboard" at bounding box center [615, 143] width 120 height 24
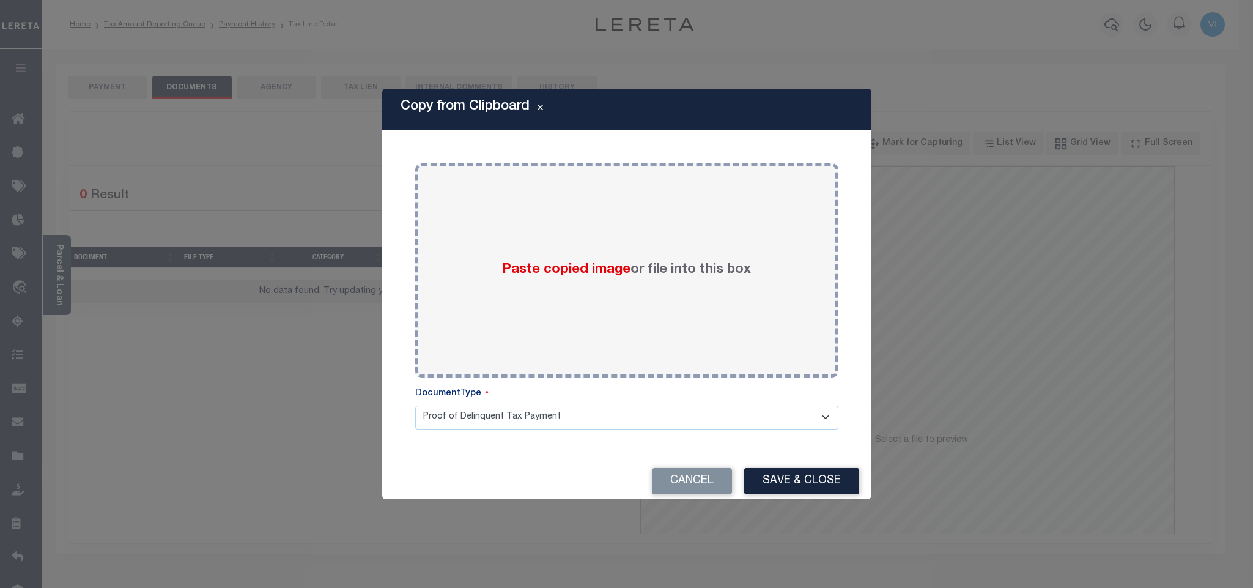
click at [729, 149] on div "Paste copied image or file into this box Select file or drag into this box Plea…" at bounding box center [627, 296] width 460 height 303
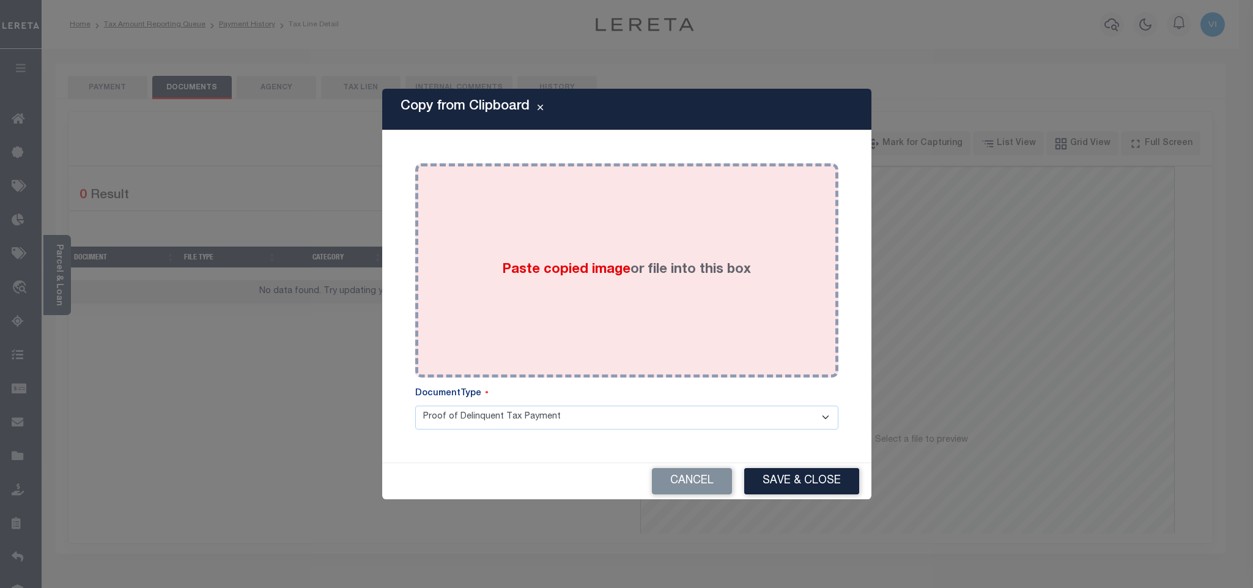
click at [560, 278] on label "Paste copied image or file into this box" at bounding box center [626, 270] width 249 height 20
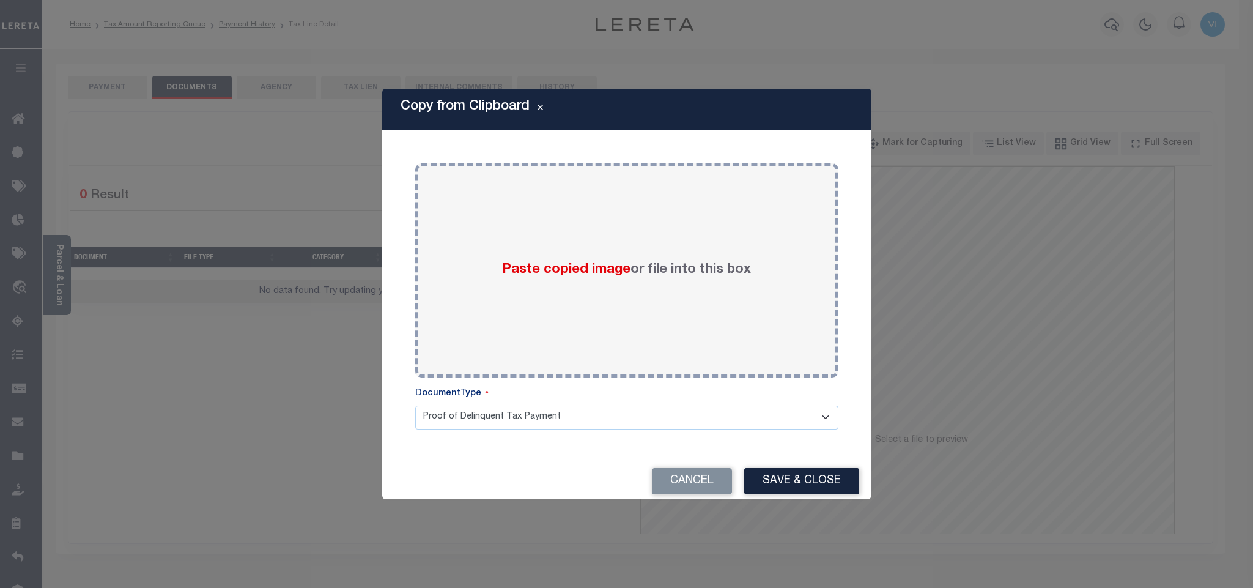
click at [690, 520] on div "Copy from Clipboard Paste copied image or file into this box Select file or dra…" at bounding box center [626, 294] width 1253 height 588
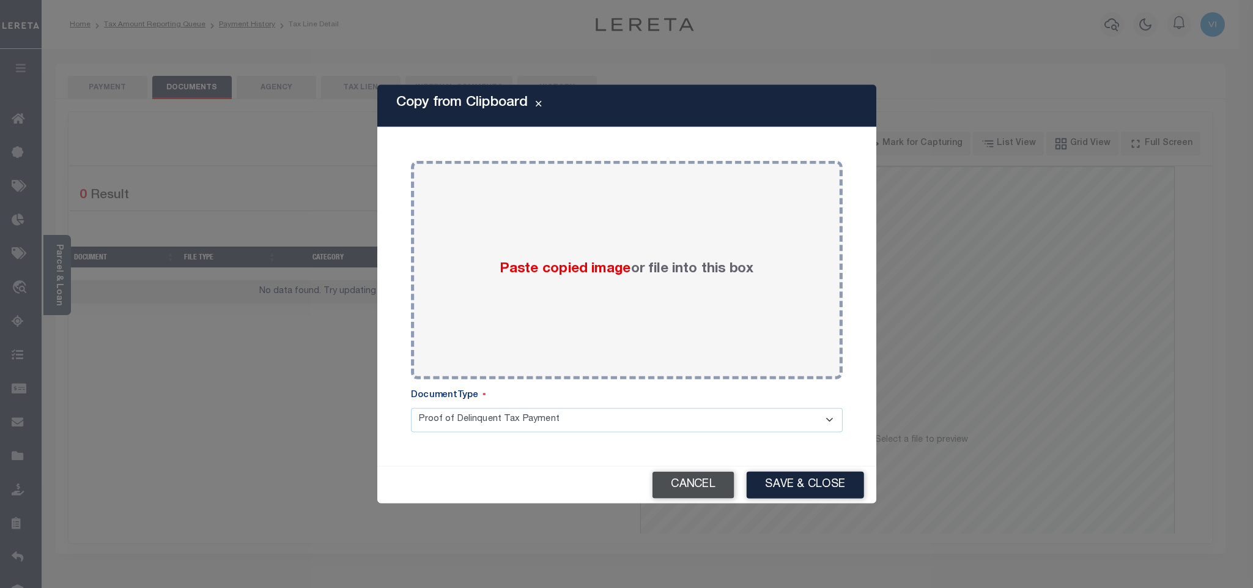
click at [670, 477] on button "Cancel" at bounding box center [693, 484] width 82 height 27
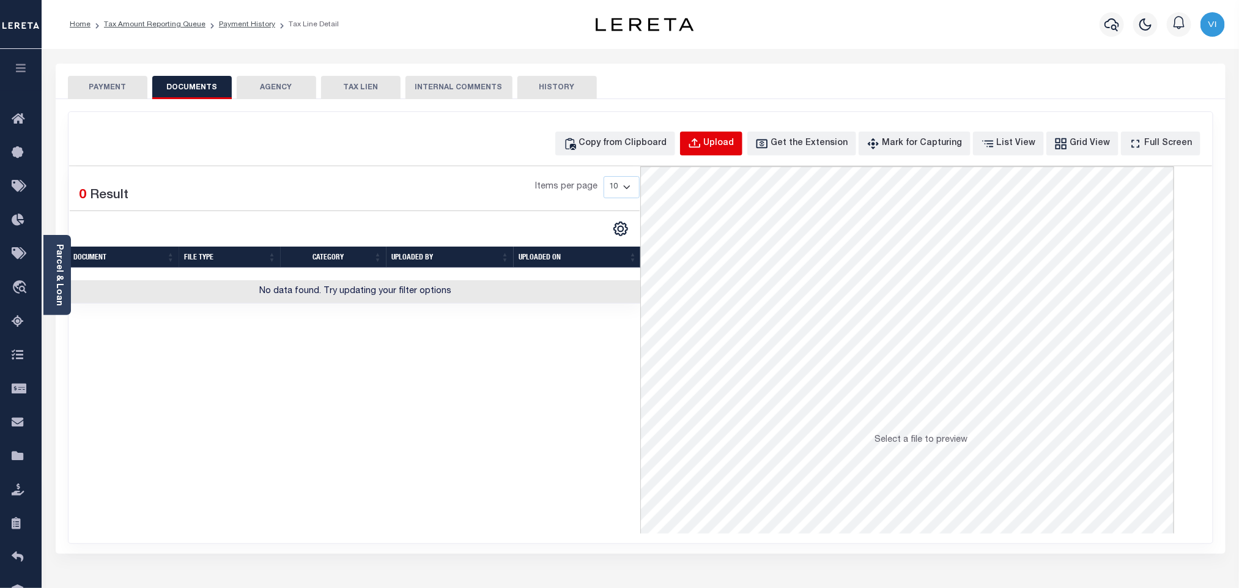
click at [732, 155] on button "Upload" at bounding box center [711, 143] width 62 height 24
select select "POP"
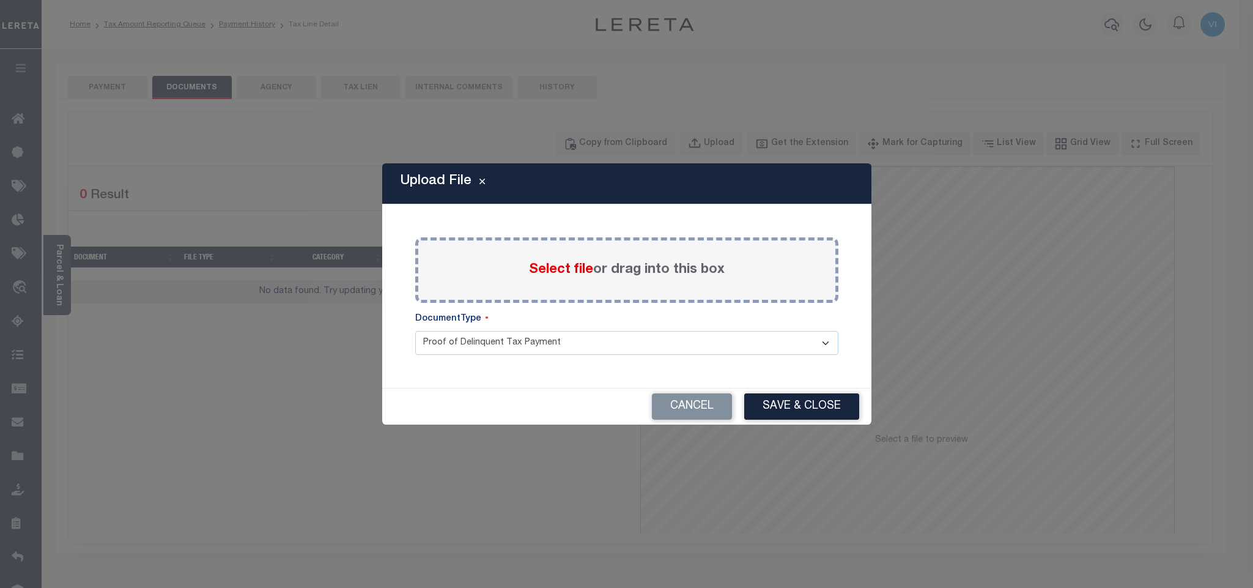
click at [544, 263] on span "Select file" at bounding box center [561, 269] width 64 height 13
click at [0, 0] on input "Select file or drag into this box" at bounding box center [0, 0] width 0 height 0
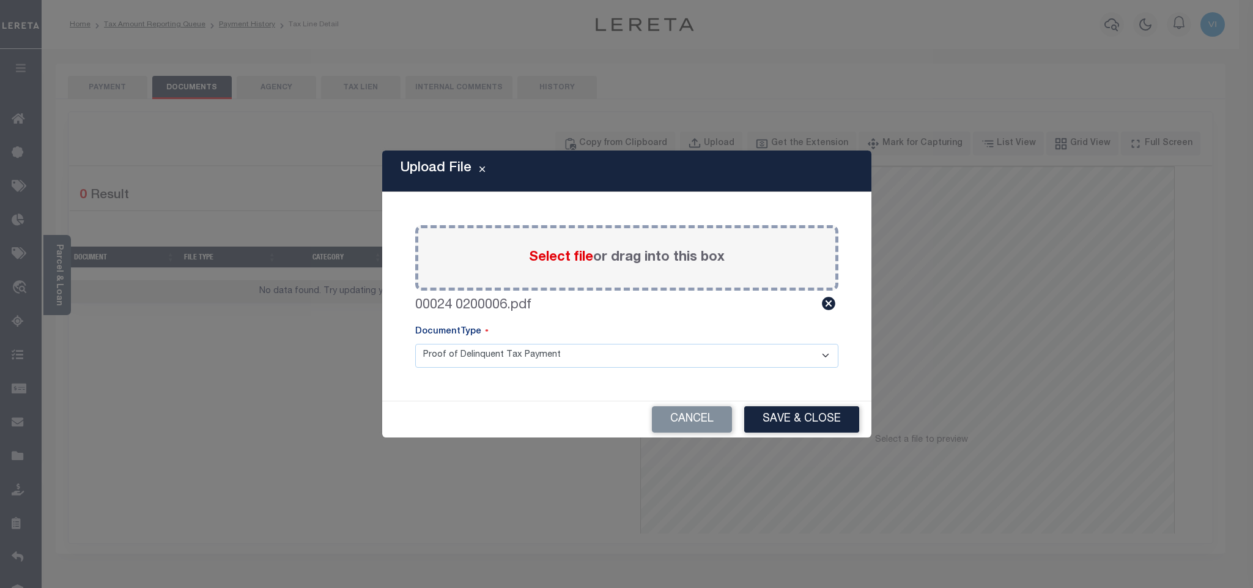
click at [443, 356] on select "Proof of Delinquent Tax Payment" at bounding box center [626, 356] width 423 height 24
click at [415, 344] on select "Proof of Delinquent Tax Payment" at bounding box center [626, 356] width 423 height 24
click at [814, 421] on button "Save & Close" at bounding box center [801, 419] width 115 height 26
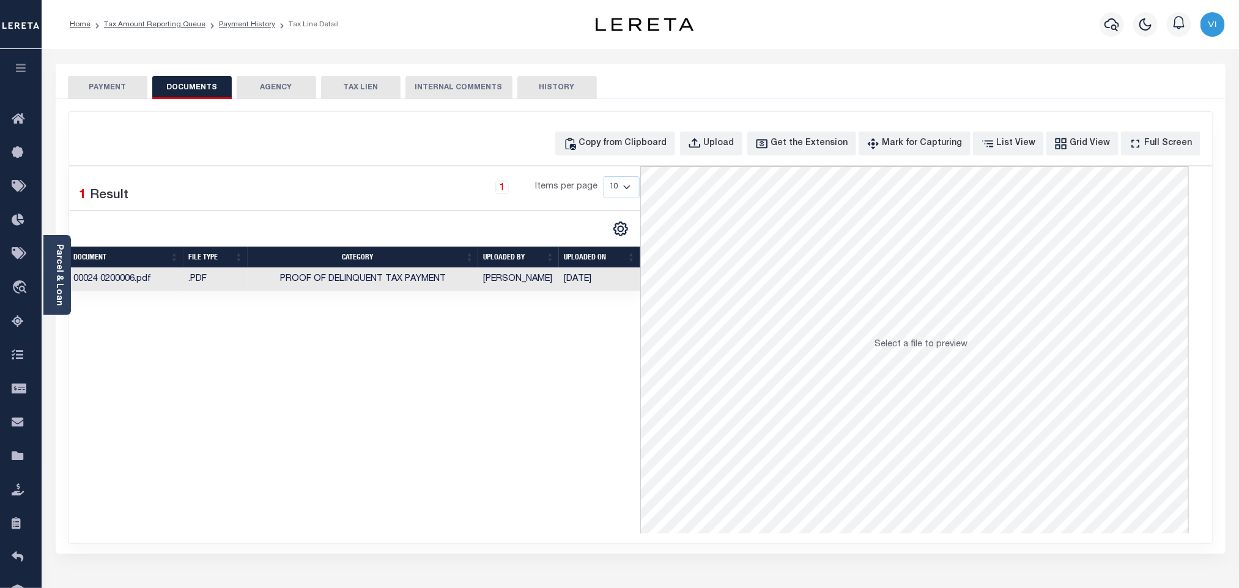
click at [133, 97] on button "PAYMENT" at bounding box center [107, 87] width 79 height 23
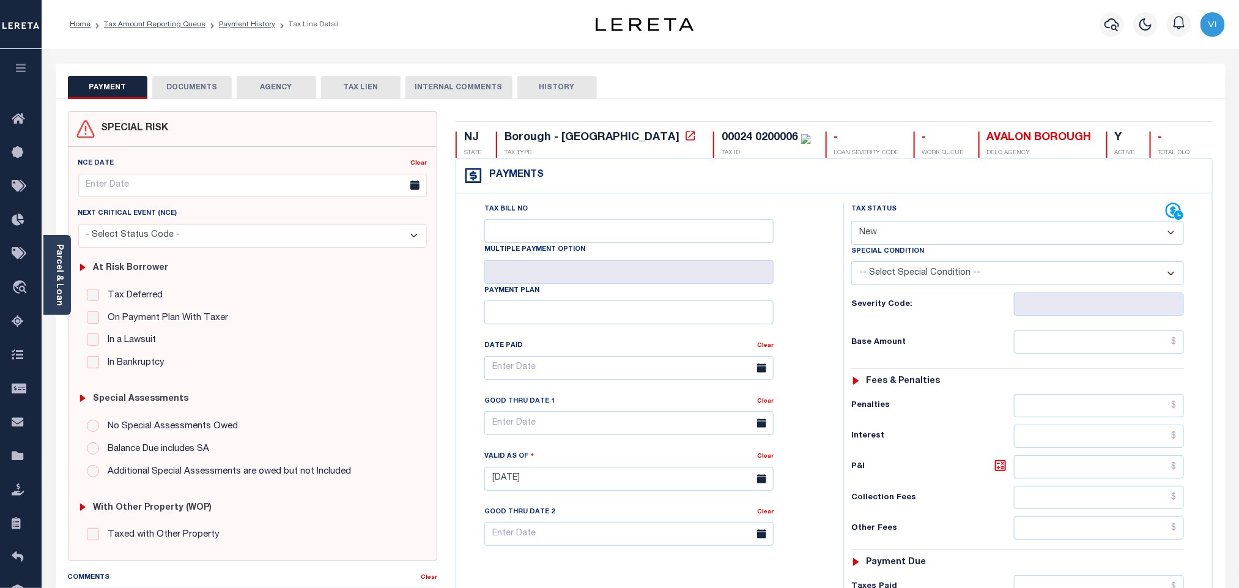
click at [910, 234] on select "- Select Status Code - Open Due/Unpaid Paid Incomplete No Tax Due Internal Refu…" at bounding box center [1017, 233] width 333 height 24
select select "PYD"
click at [851, 222] on select "- Select Status Code - Open Due/Unpaid Paid Incomplete No Tax Due Internal Refu…" at bounding box center [1017, 233] width 333 height 24
type input "[DATE]"
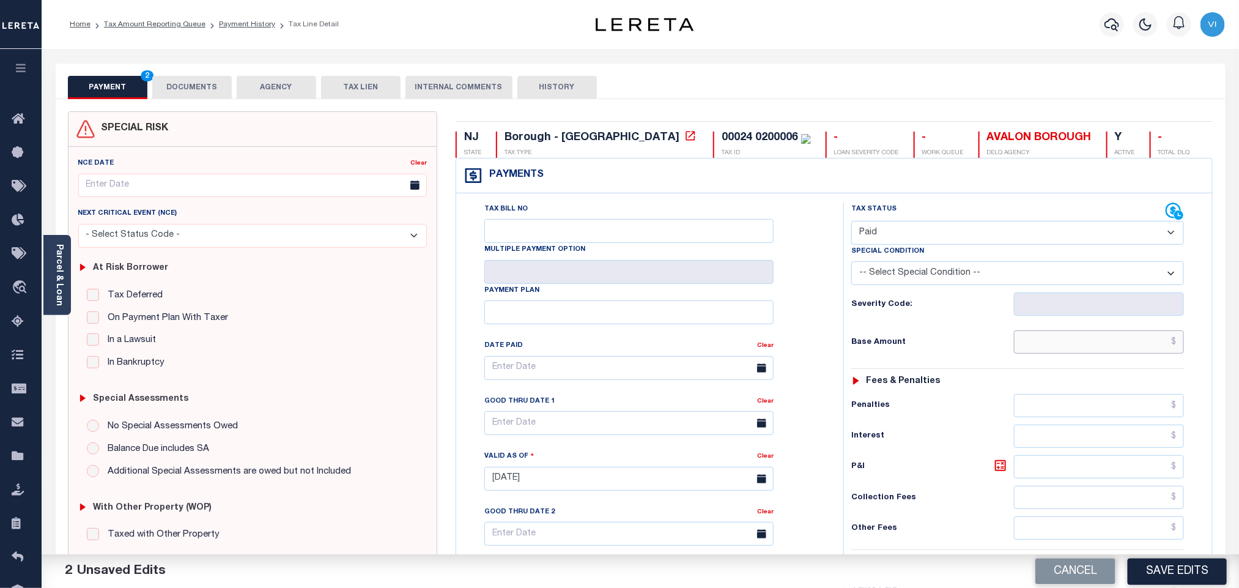
click at [1035, 353] on input "text" at bounding box center [1099, 341] width 171 height 23
paste input "1,833.39"
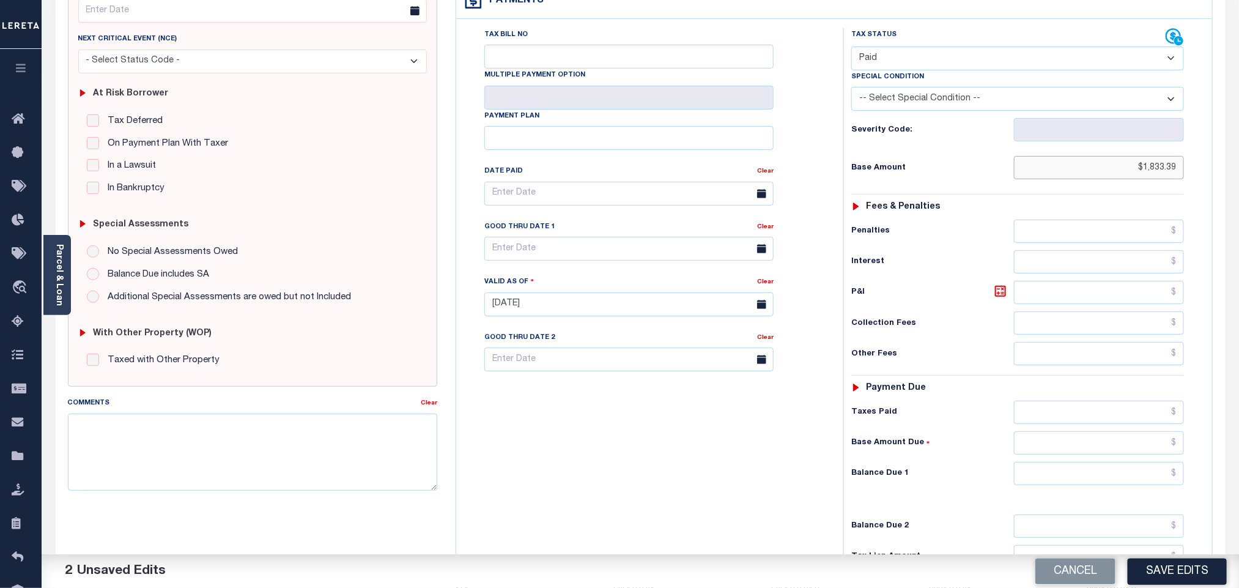
scroll to position [318, 0]
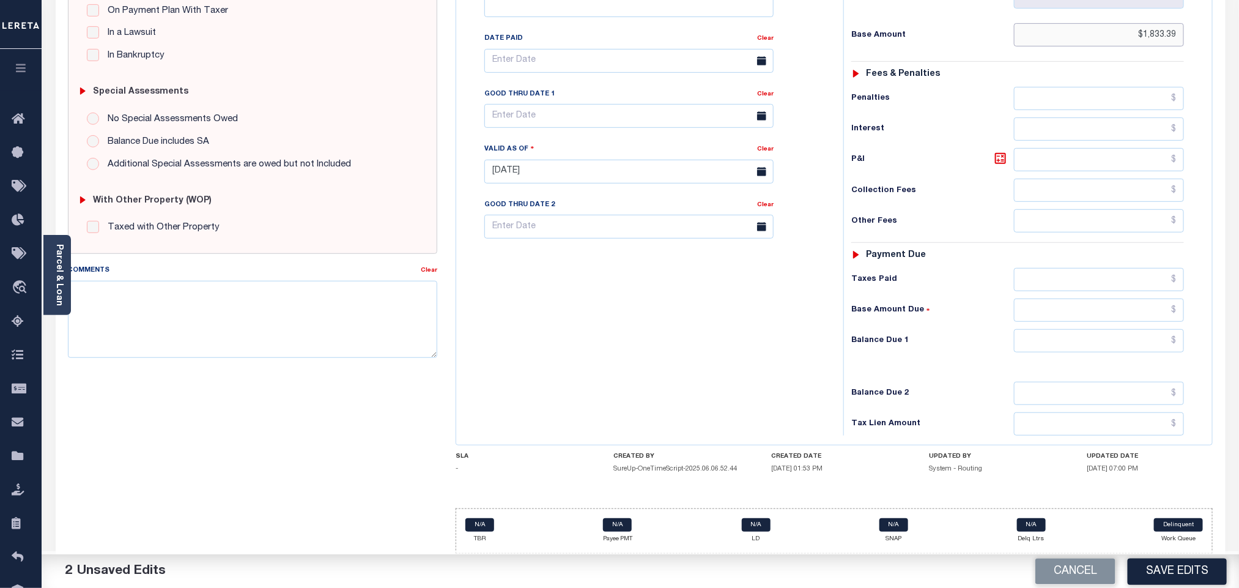
type input "$1,833.39"
click at [1043, 351] on div "Tax Status Status - Select Status Code -" at bounding box center [1021, 165] width 356 height 540
click at [1035, 347] on input "text" at bounding box center [1099, 340] width 171 height 23
type input "$0.00"
click at [967, 382] on div "Balance Due 2" at bounding box center [1017, 393] width 333 height 23
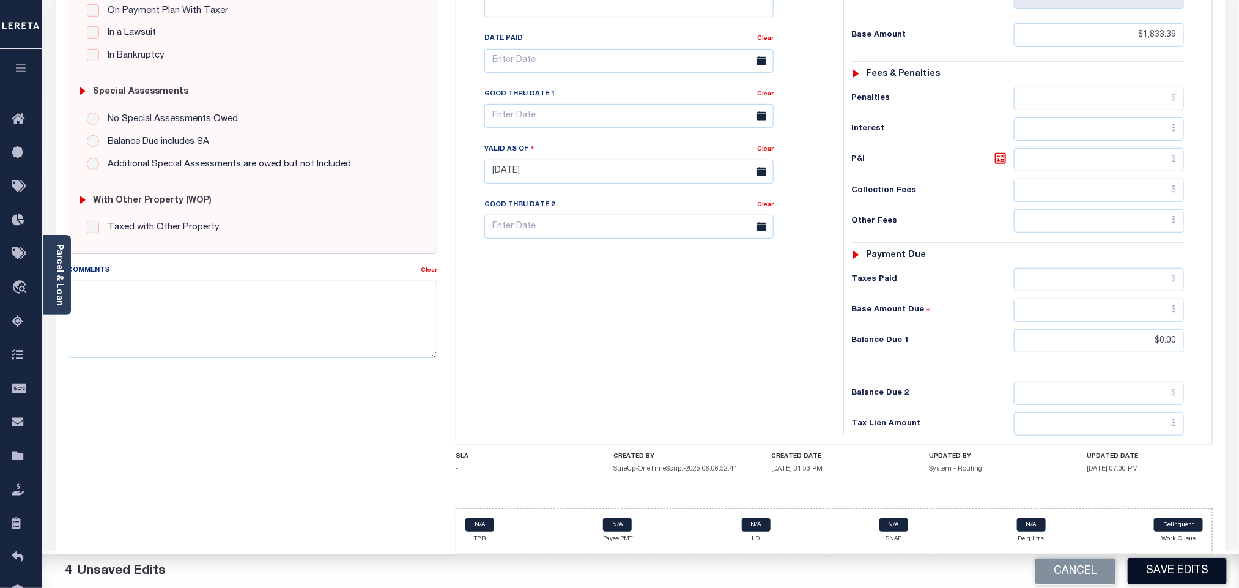
click at [1200, 577] on button "Save Edits" at bounding box center [1177, 571] width 99 height 26
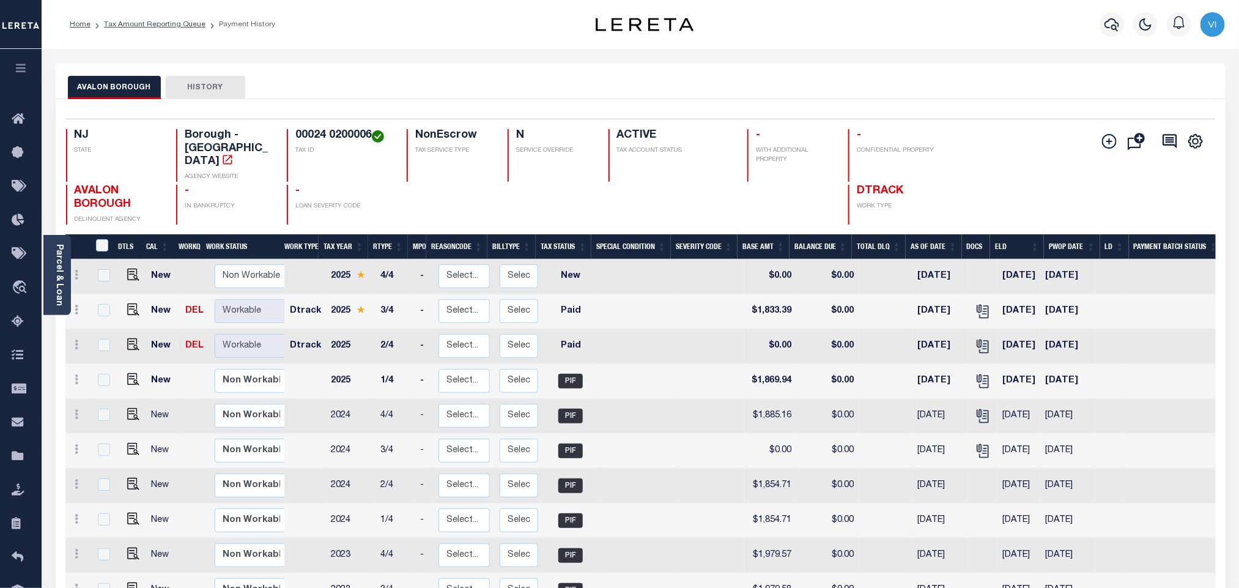
click at [1128, 15] on div at bounding box center [1112, 24] width 34 height 43
click at [1108, 23] on icon "button" at bounding box center [1111, 24] width 15 height 15
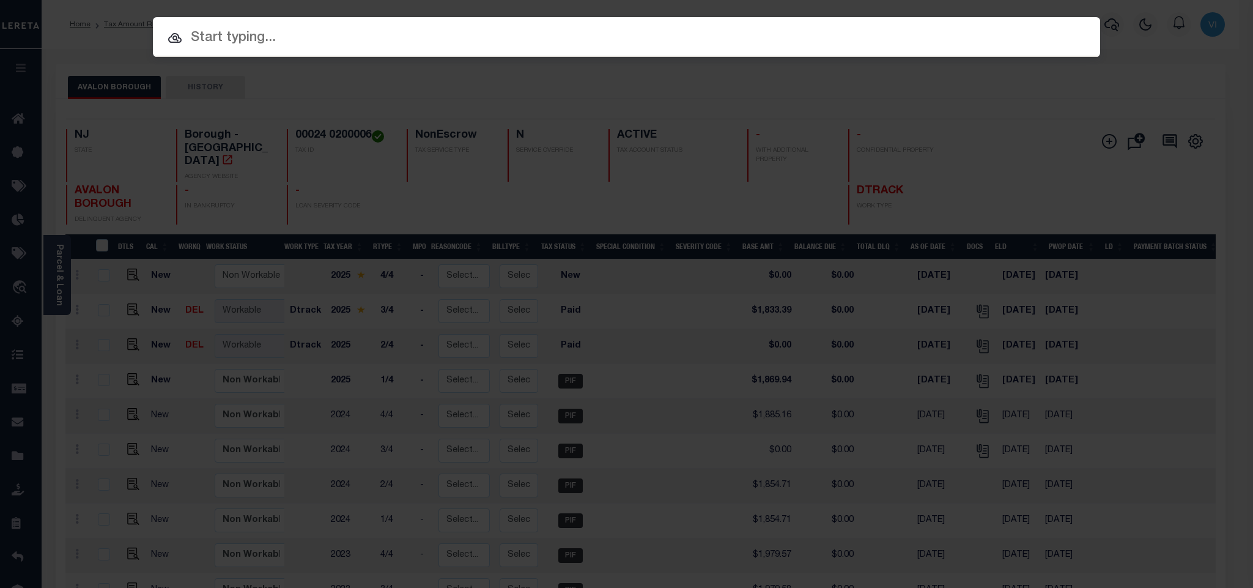
click at [1000, 35] on input "text" at bounding box center [626, 38] width 947 height 21
paste input "9300004080"
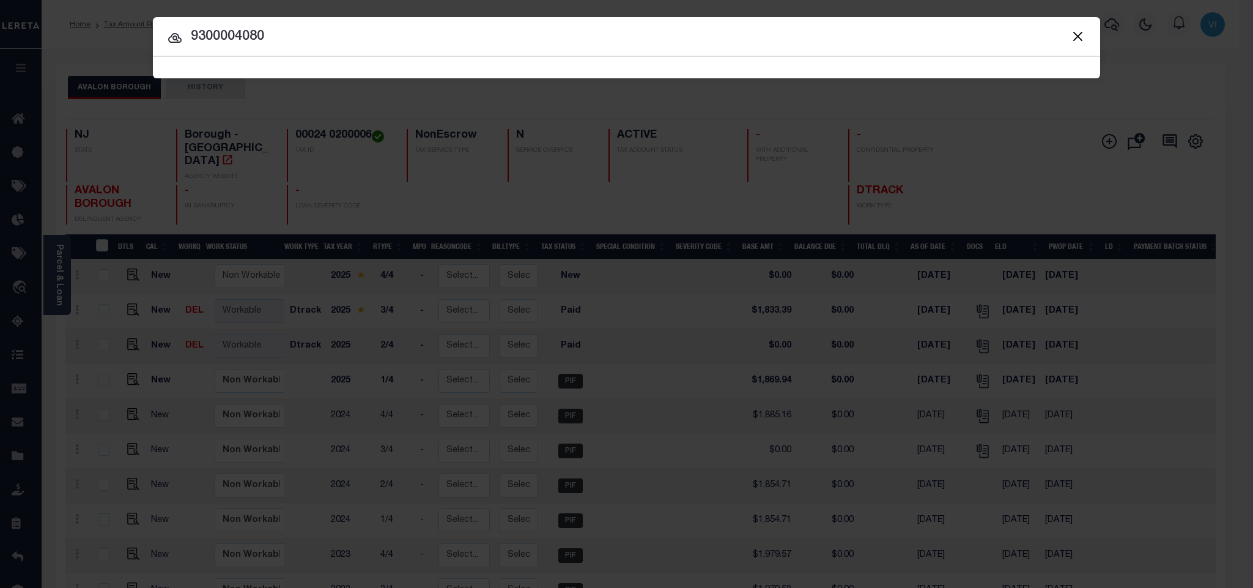
type input "9300004080"
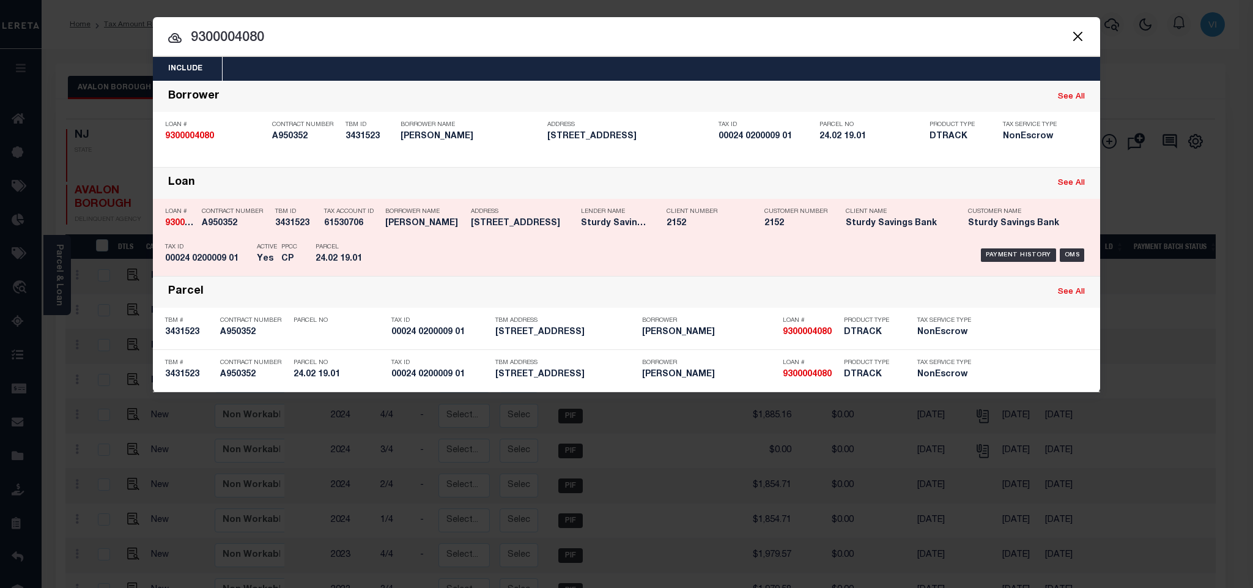
click at [473, 262] on div "Payment History OMS" at bounding box center [738, 254] width 699 height 35
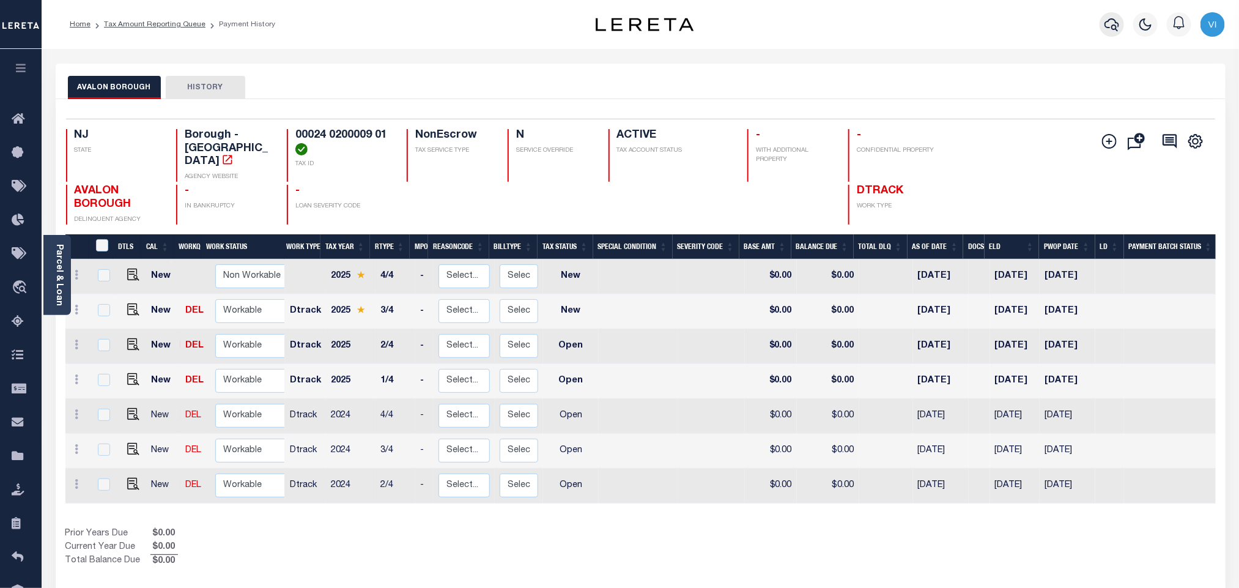
click at [1110, 22] on icon "button" at bounding box center [1111, 24] width 15 height 15
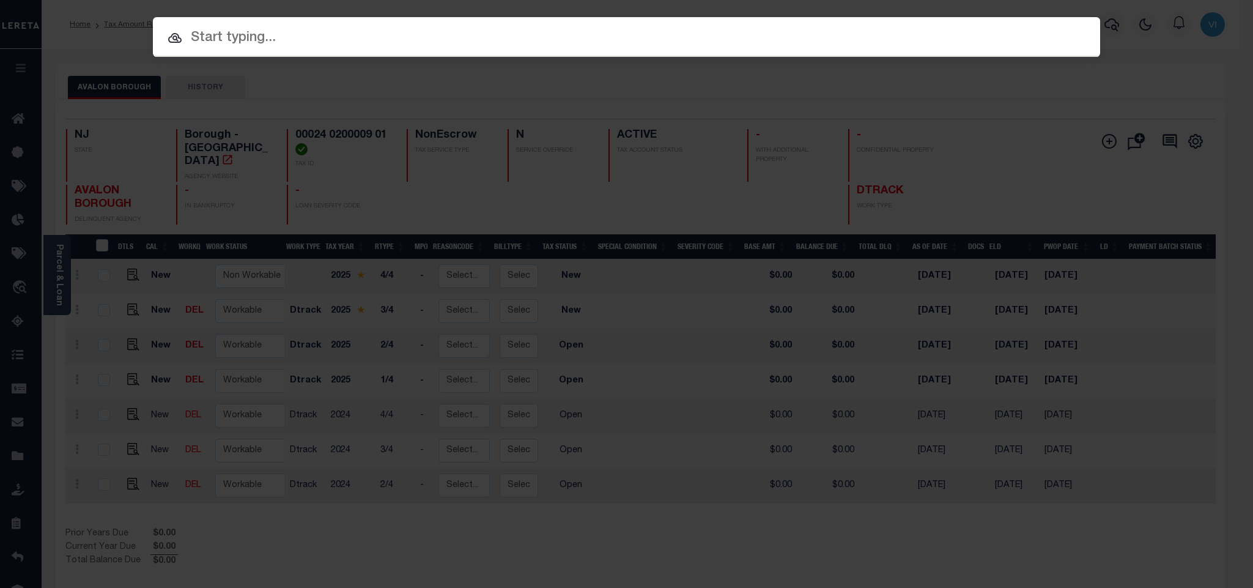
click at [949, 33] on input "text" at bounding box center [626, 38] width 947 height 21
paste input "9300003595"
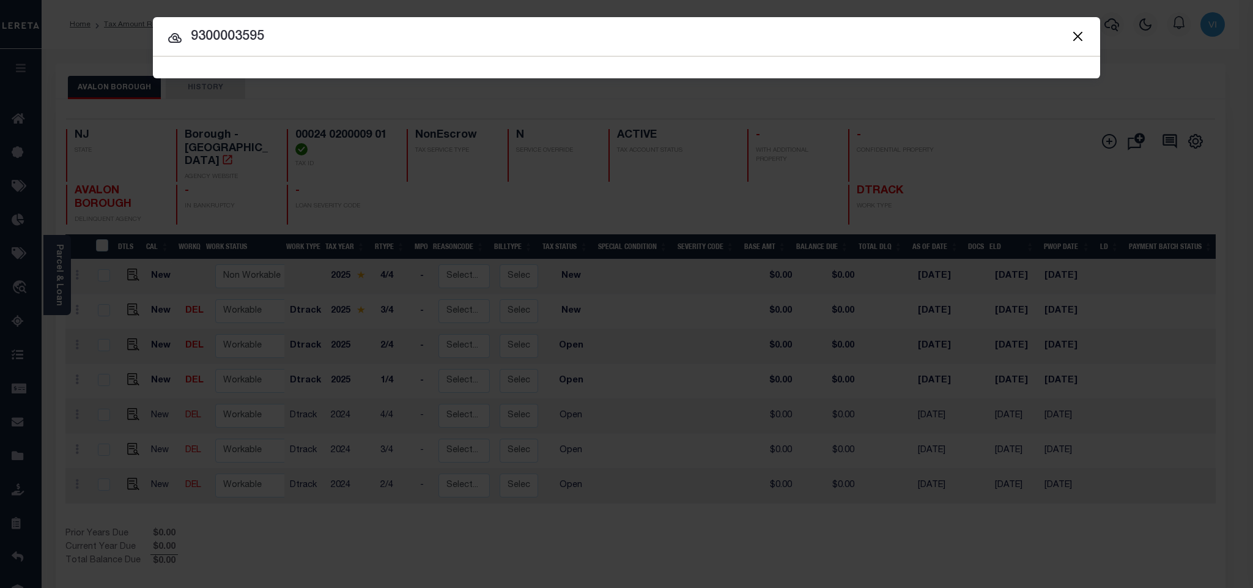
type input "9300003595"
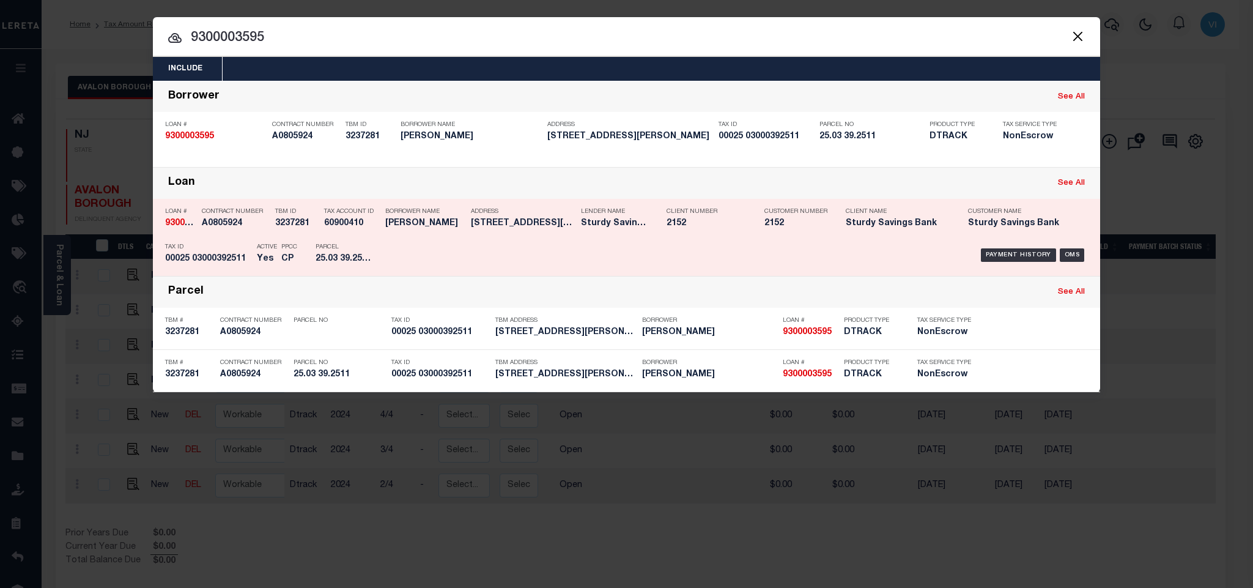
click at [476, 232] on div "Address [STREET_ADDRESS][PERSON_NAME]" at bounding box center [523, 219] width 104 height 35
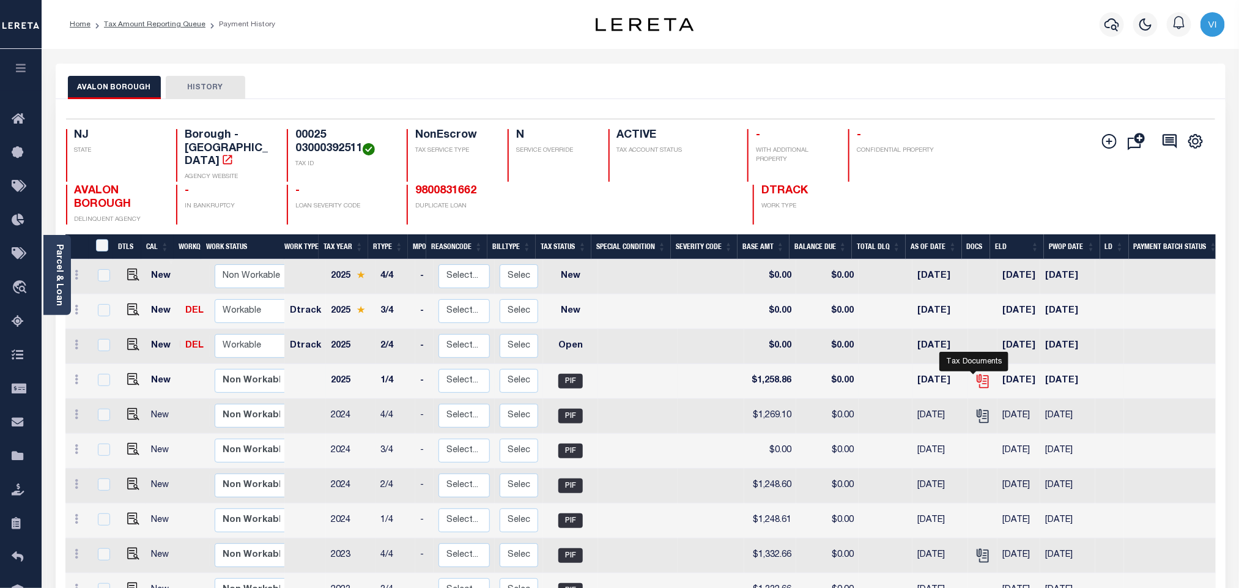
click at [975, 374] on icon "" at bounding box center [983, 381] width 16 height 16
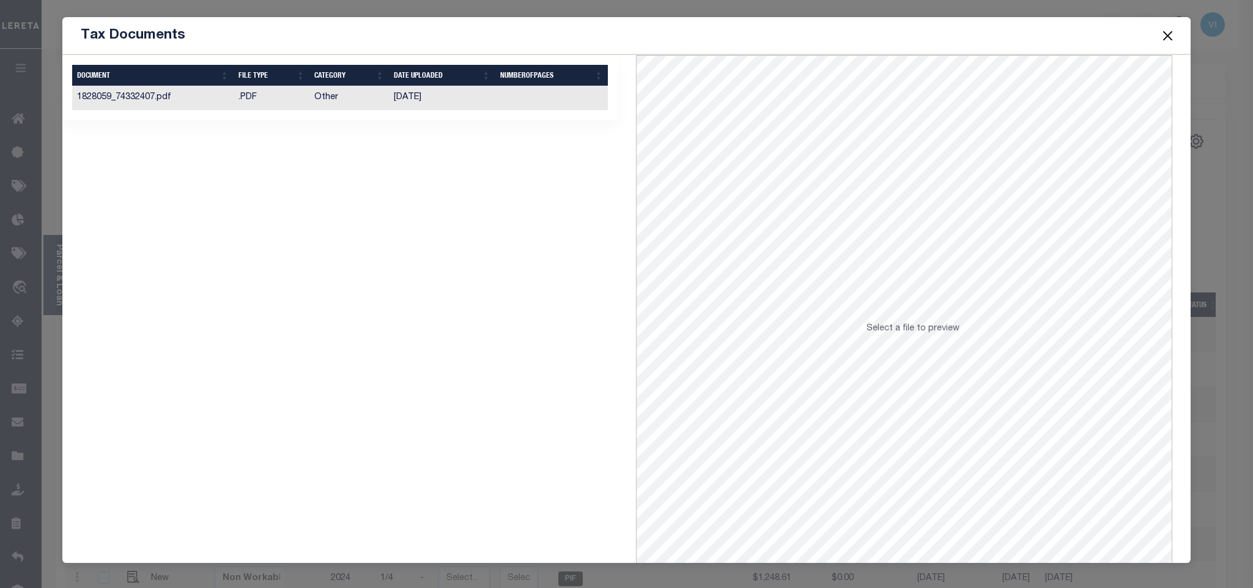
click at [426, 106] on td "[DATE]" at bounding box center [442, 98] width 106 height 24
drag, startPoint x: 1171, startPoint y: 35, endPoint x: 1165, endPoint y: 41, distance: 8.2
click at [1171, 35] on button "Close" at bounding box center [1167, 36] width 16 height 16
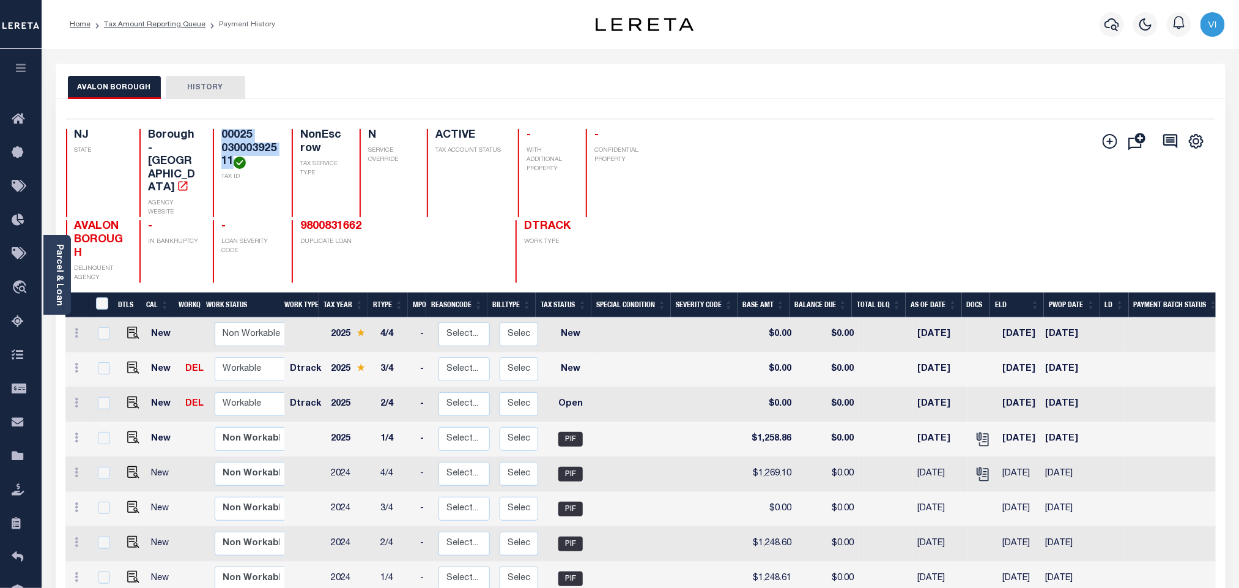
drag, startPoint x: 235, startPoint y: 161, endPoint x: 219, endPoint y: 140, distance: 27.0
click at [221, 140] on h4 "00025 03000392511" at bounding box center [249, 149] width 56 height 40
copy h4 "00025 03000392511"
drag, startPoint x: 127, startPoint y: 372, endPoint x: 160, endPoint y: 372, distance: 33.6
click at [127, 396] on img "" at bounding box center [133, 402] width 12 height 12
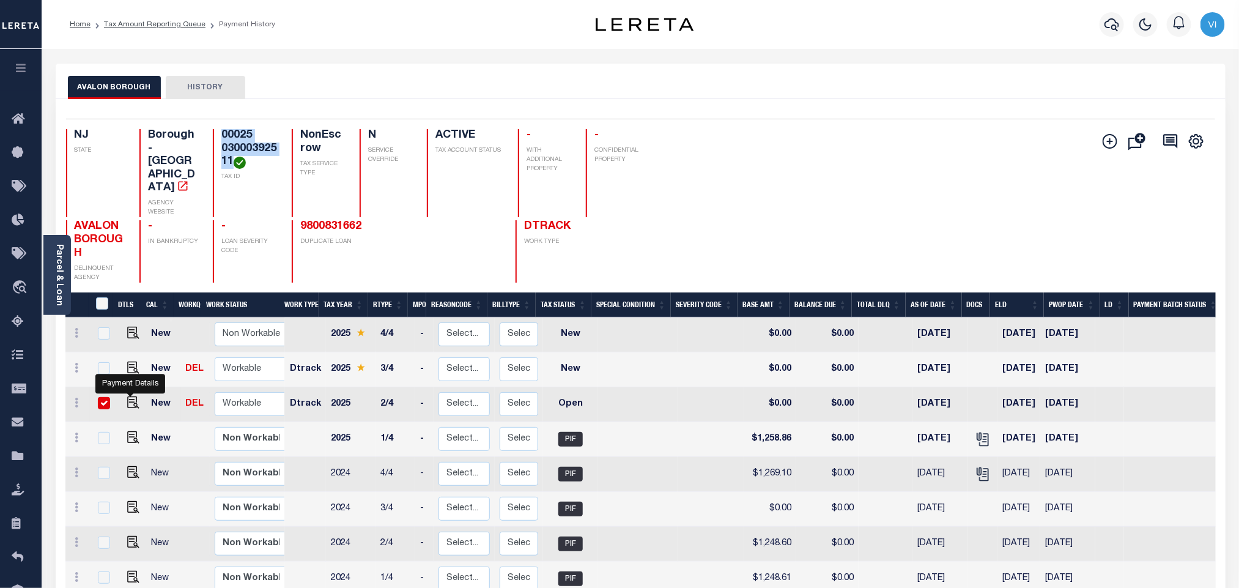
checkbox input "true"
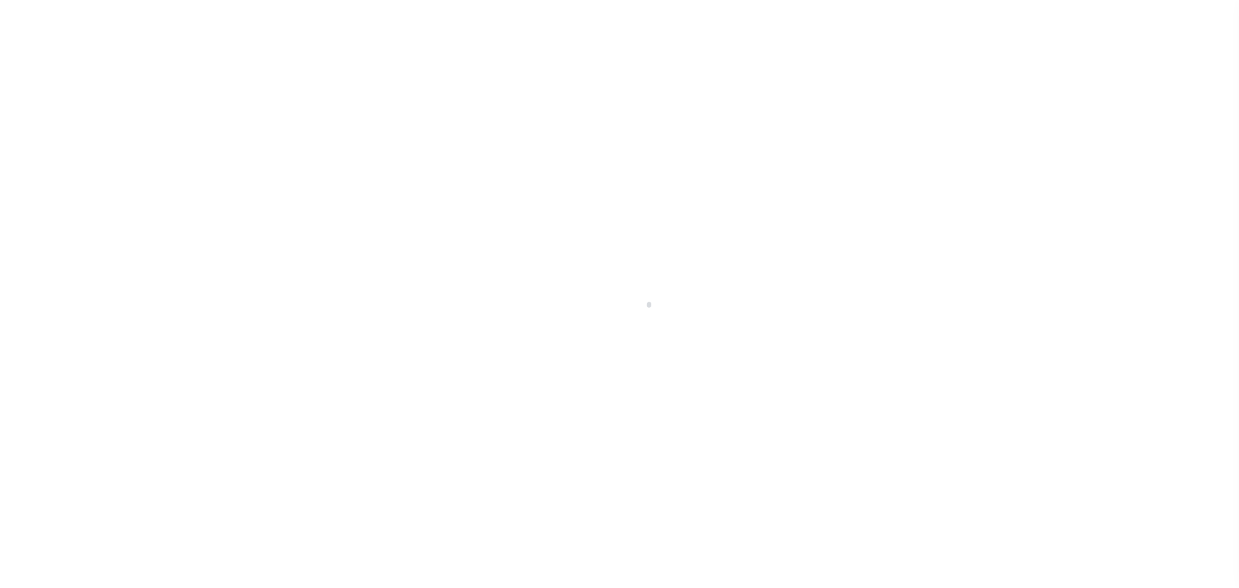
select select "OP2"
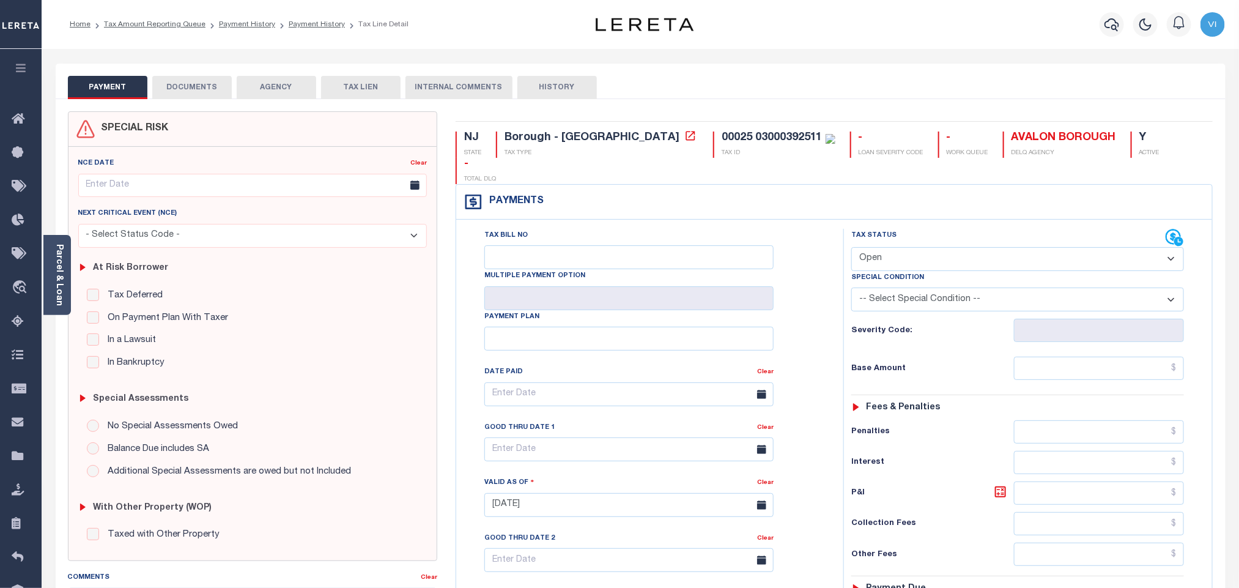
click at [200, 90] on button "DOCUMENTS" at bounding box center [191, 87] width 79 height 23
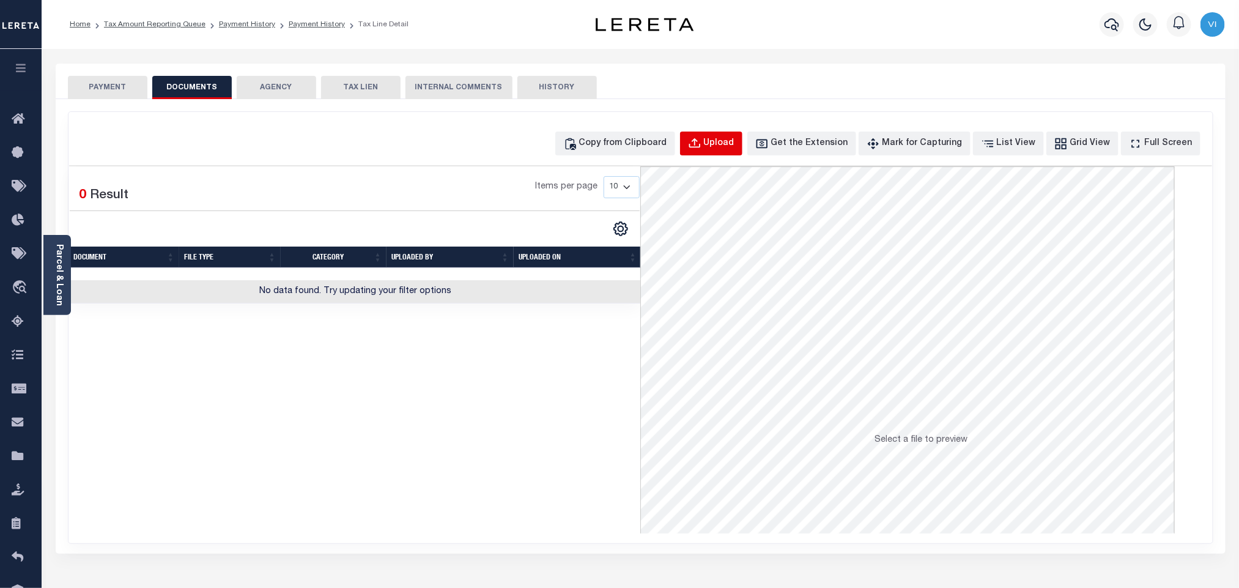
click at [732, 152] on button "Upload" at bounding box center [711, 143] width 62 height 24
select select "POP"
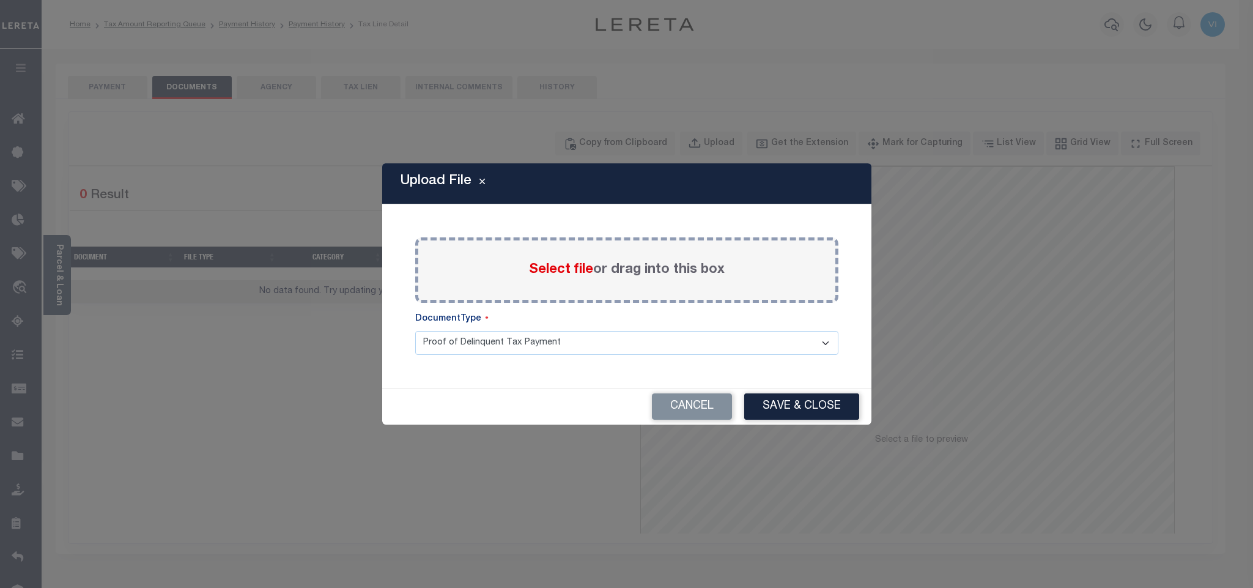
click at [580, 268] on span "Select file" at bounding box center [561, 269] width 64 height 13
click at [0, 0] on input "Select file or drag into this box" at bounding box center [0, 0] width 0 height 0
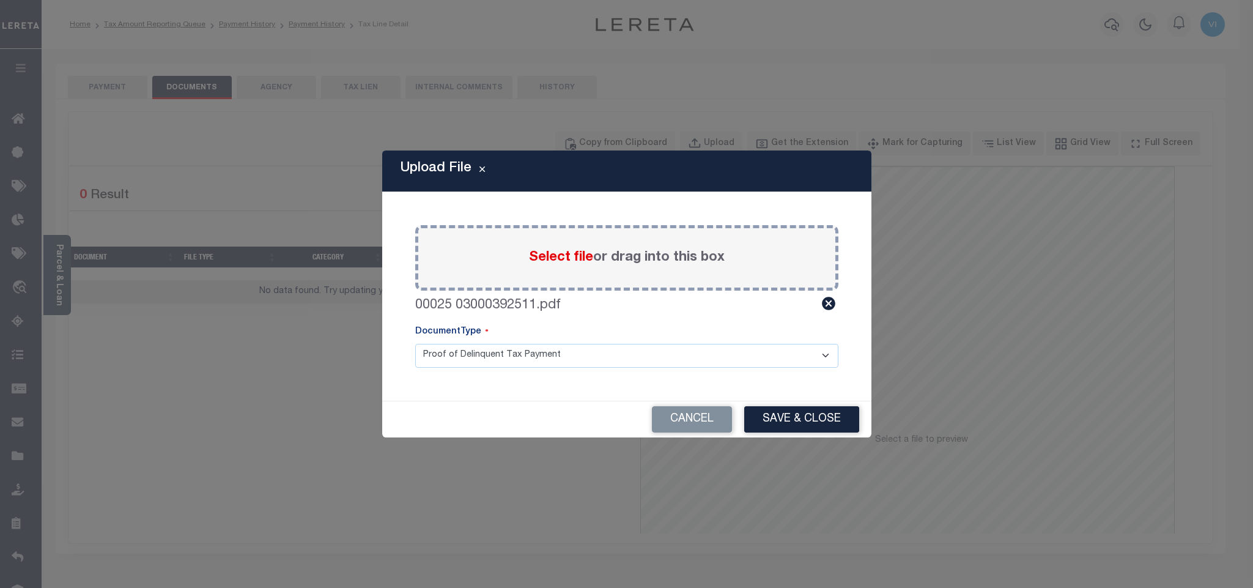
click at [446, 363] on select "Proof of Delinquent Tax Payment" at bounding box center [626, 356] width 423 height 24
click at [415, 344] on select "Proof of Delinquent Tax Payment" at bounding box center [626, 356] width 423 height 24
click at [761, 418] on button "Save & Close" at bounding box center [801, 419] width 115 height 26
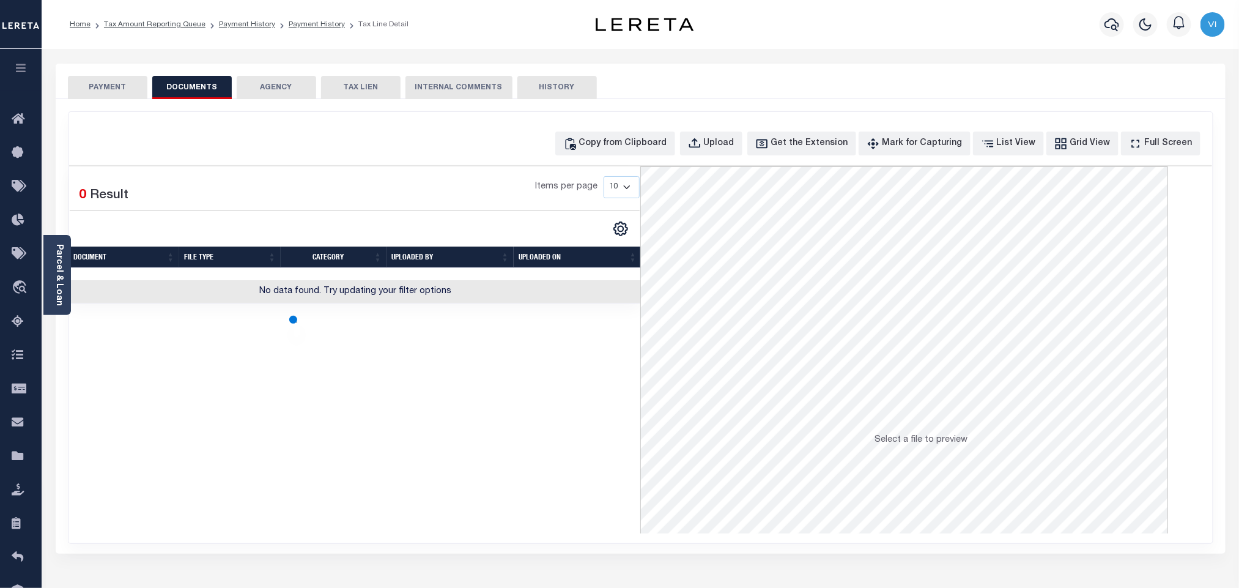
click at [88, 86] on button "PAYMENT" at bounding box center [107, 87] width 79 height 23
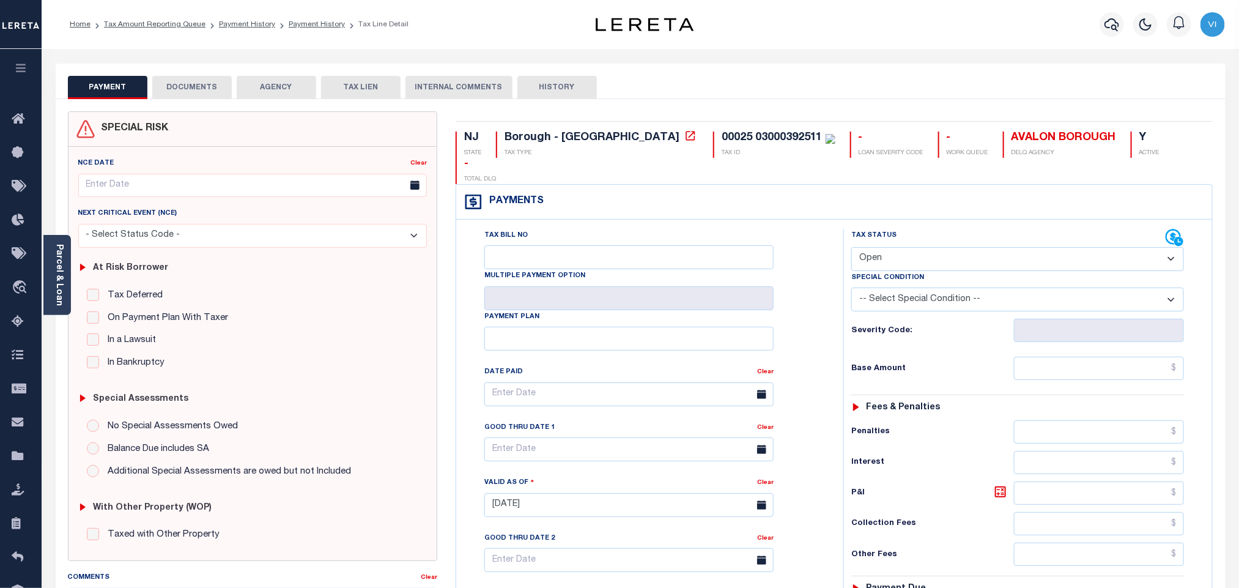
click at [898, 247] on select "- Select Status Code - Open Due/Unpaid Paid Incomplete No Tax Due Internal Refu…" at bounding box center [1017, 259] width 333 height 24
select select "PYD"
click at [851, 247] on select "- Select Status Code - Open Due/Unpaid Paid Incomplete No Tax Due Internal Refu…" at bounding box center [1017, 259] width 333 height 24
type input "[DATE]"
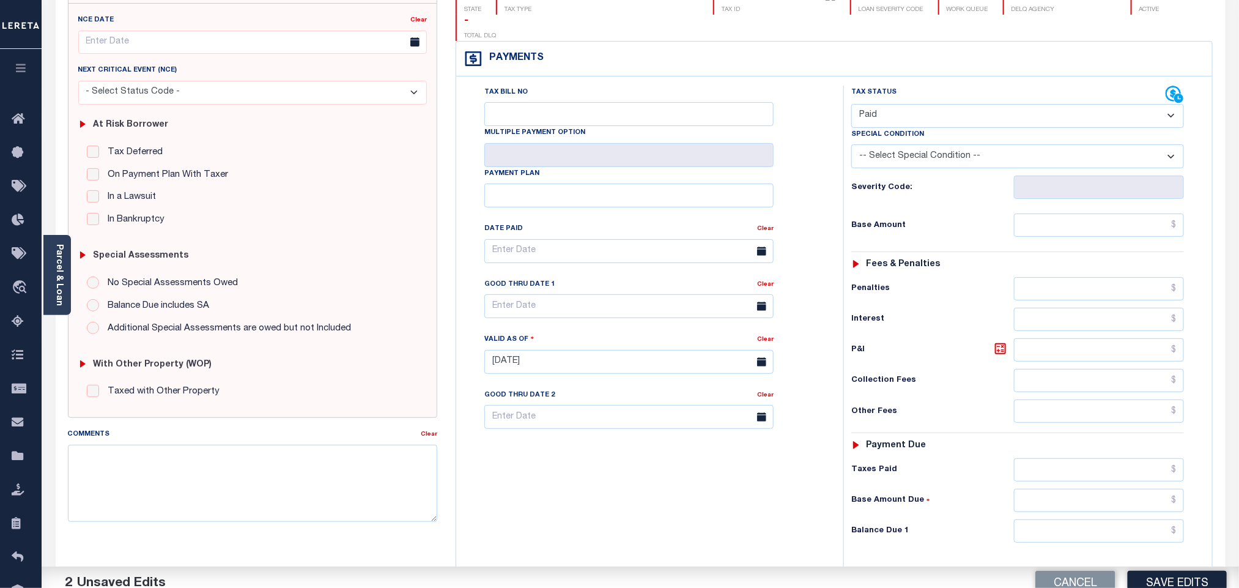
scroll to position [318, 0]
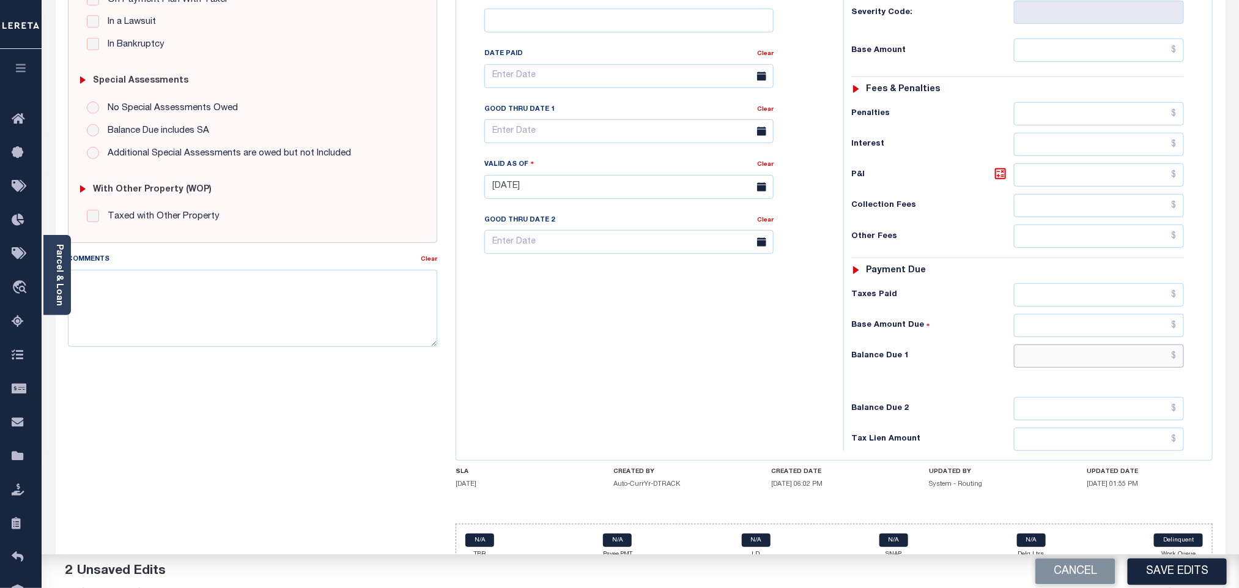
click at [1046, 344] on input "text" at bounding box center [1099, 355] width 171 height 23
type input "$0.00"
click at [964, 377] on div "Tax Status Status - Select Status Code -" at bounding box center [1021, 181] width 356 height 540
click at [1157, 569] on button "Save Edits" at bounding box center [1177, 571] width 99 height 26
checkbox input "false"
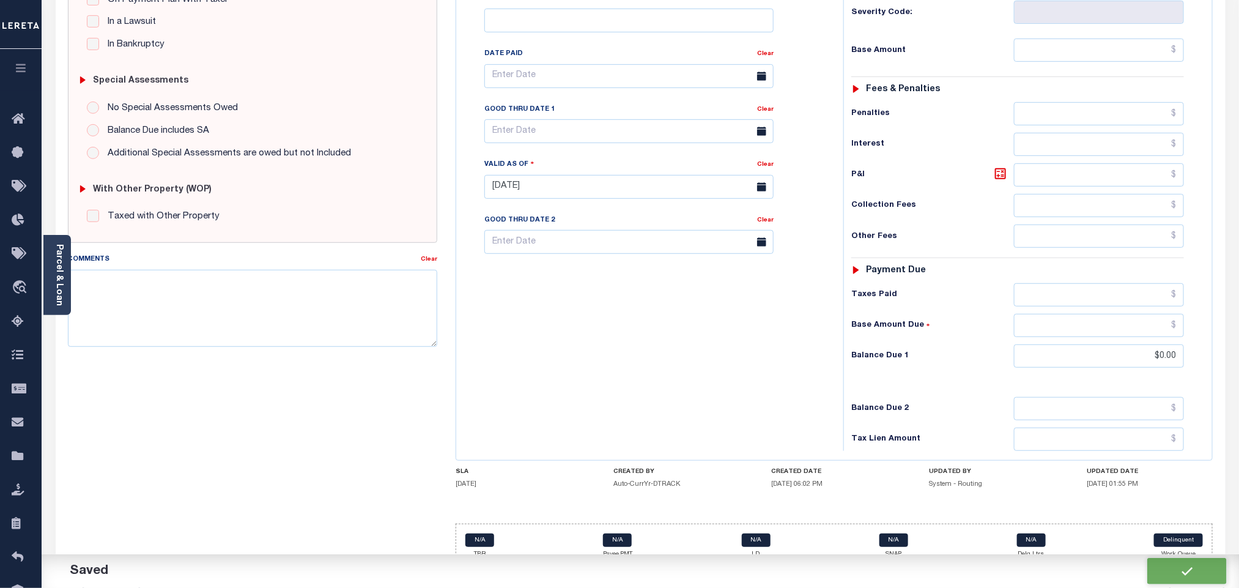
type input "$0"
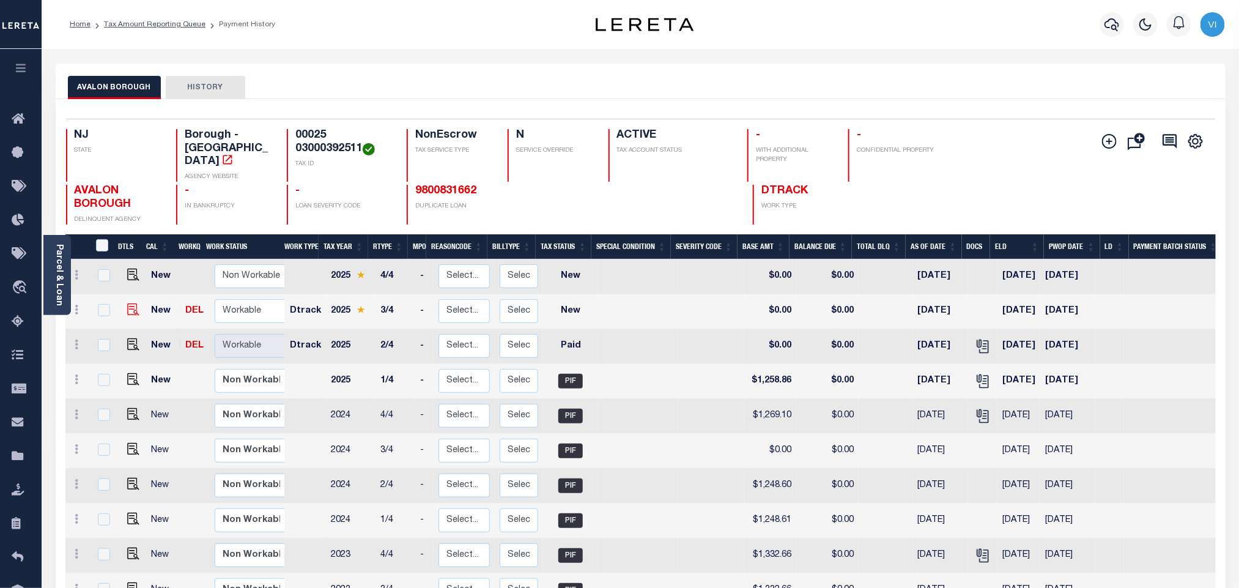
click at [135, 303] on img at bounding box center [133, 309] width 12 height 12
checkbox input "true"
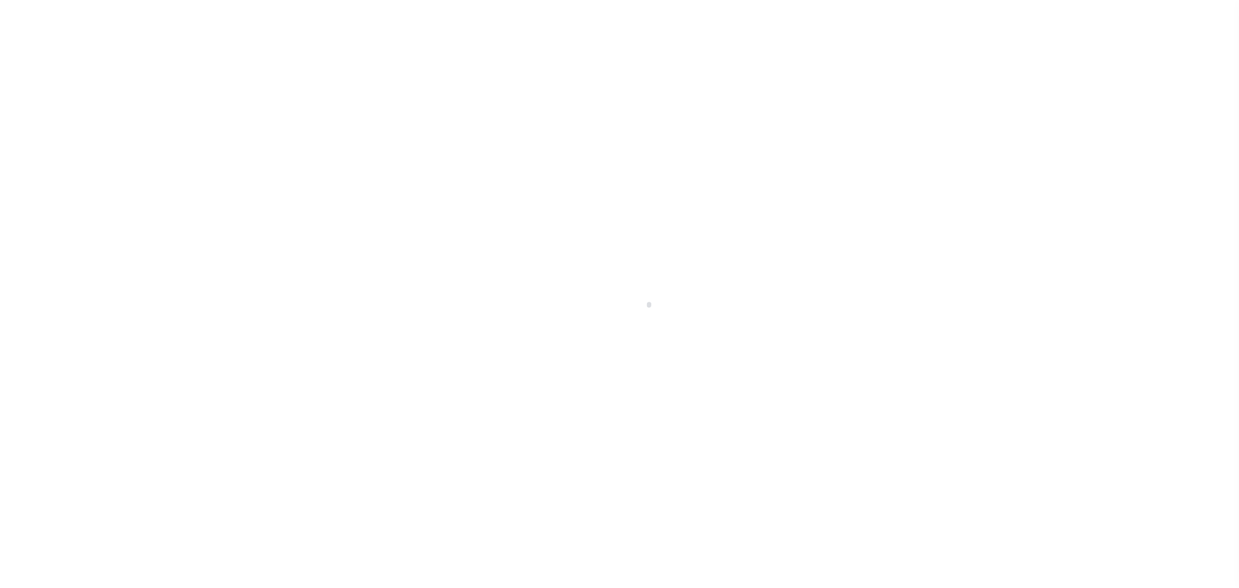
select select "NW2"
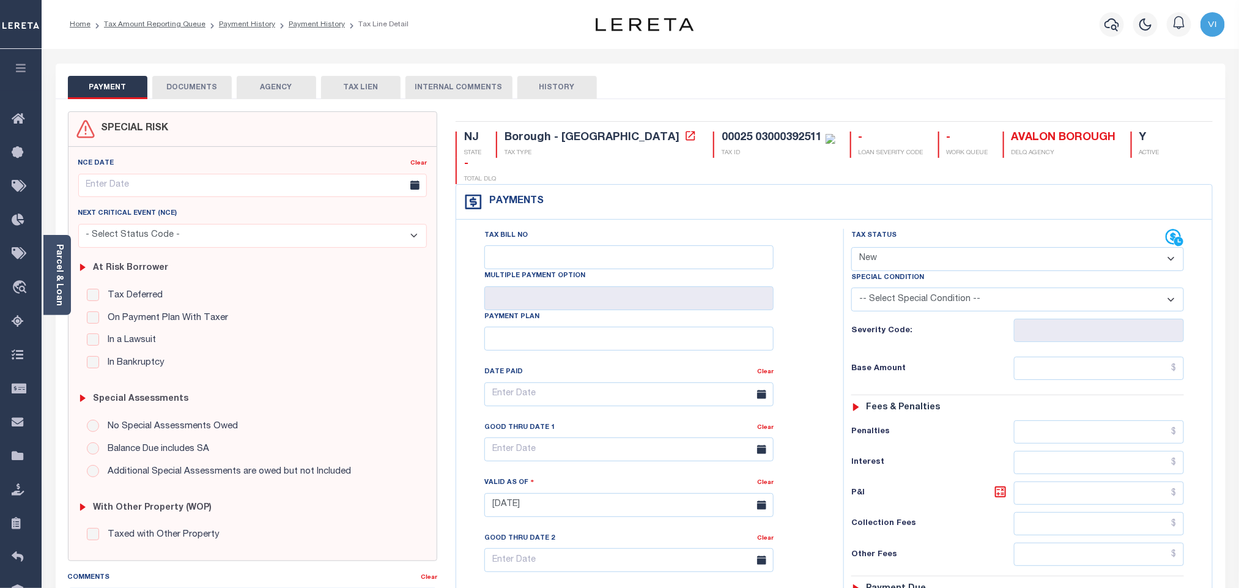
click at [199, 96] on button "DOCUMENTS" at bounding box center [191, 87] width 79 height 23
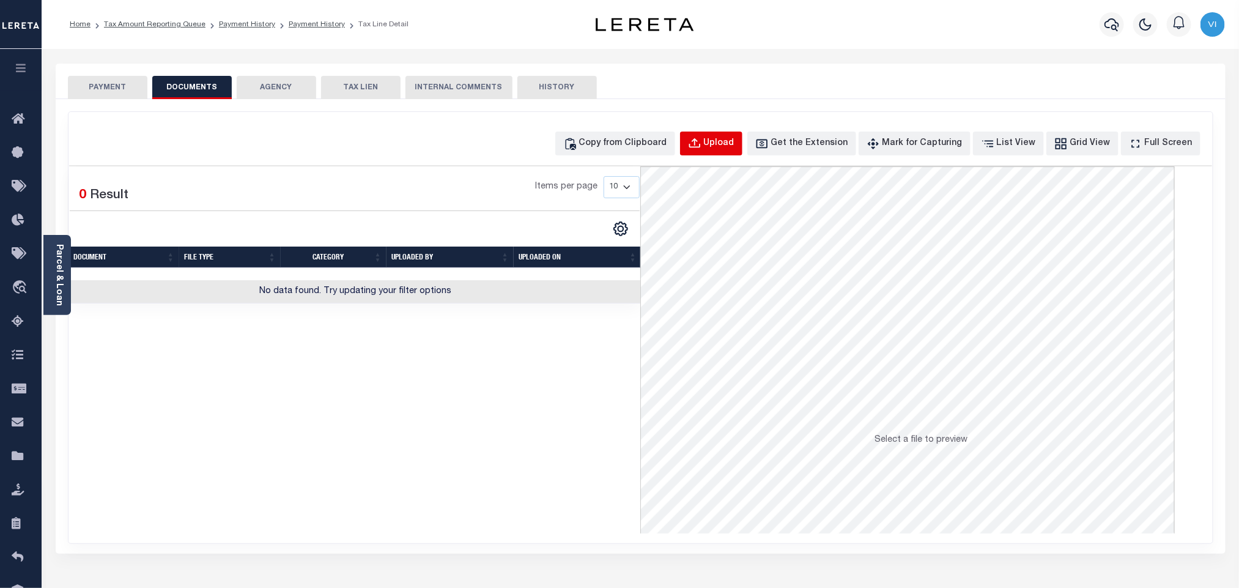
click at [732, 153] on button "Upload" at bounding box center [711, 143] width 62 height 24
select select "POP"
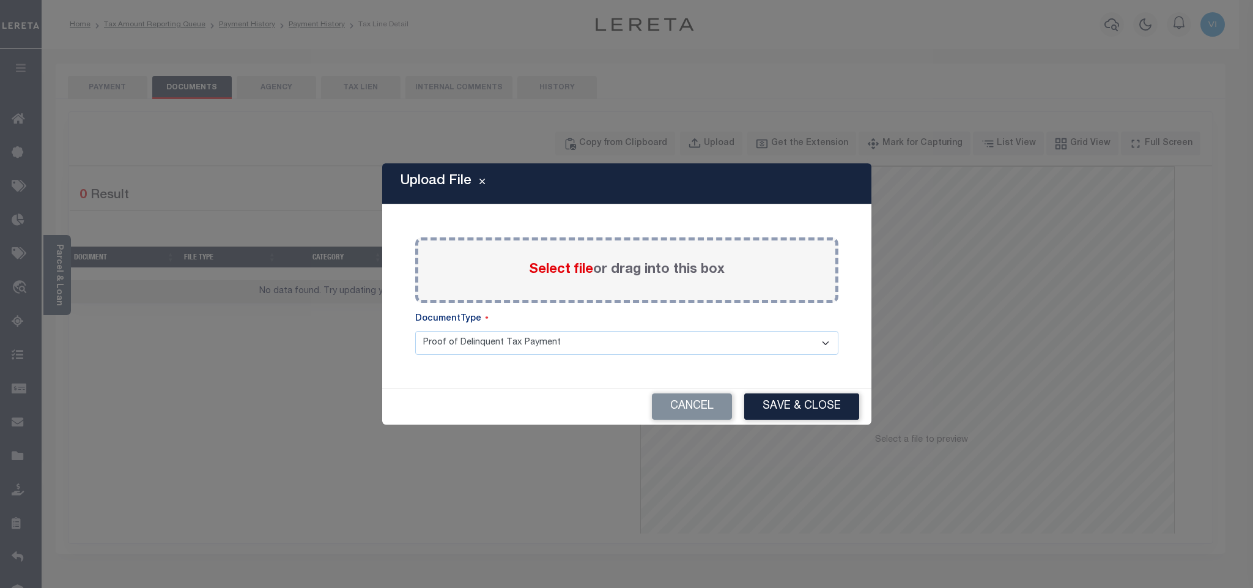
click at [564, 270] on span "Select file" at bounding box center [561, 269] width 64 height 13
click at [0, 0] on input "Select file or drag into this box" at bounding box center [0, 0] width 0 height 0
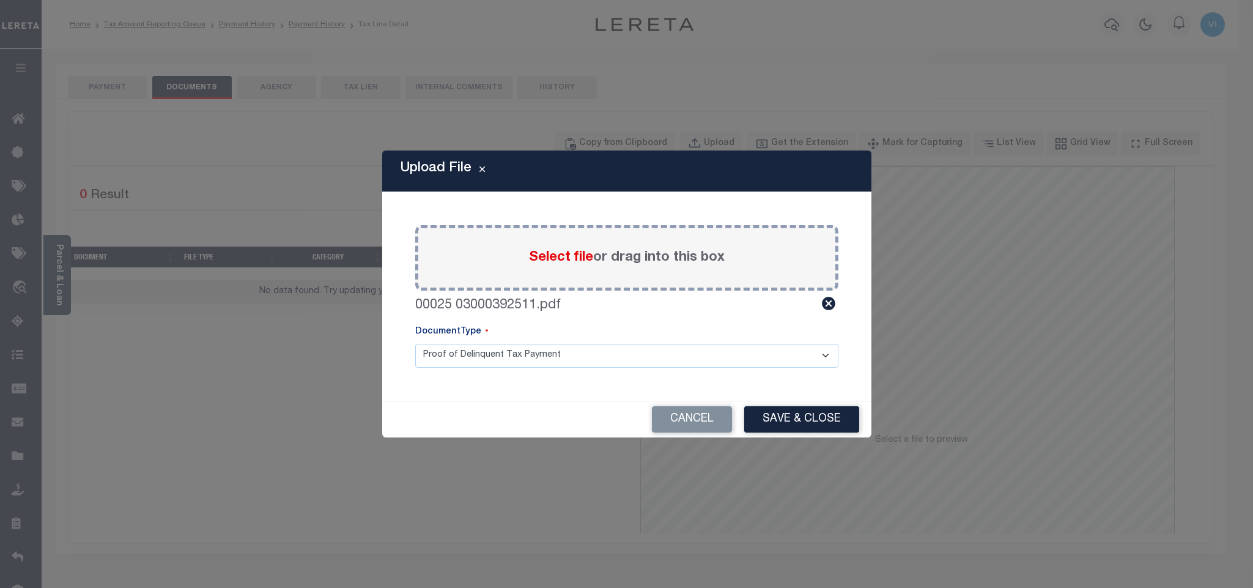
click at [441, 367] on div "Paste copied image or file into this box Select file or drag into this box 0002…" at bounding box center [627, 296] width 460 height 179
click at [449, 361] on select "Proof of Delinquent Tax Payment" at bounding box center [626, 356] width 423 height 24
click at [415, 344] on select "Proof of Delinquent Tax Payment" at bounding box center [626, 356] width 423 height 24
click at [758, 415] on button "Save & Close" at bounding box center [801, 419] width 115 height 26
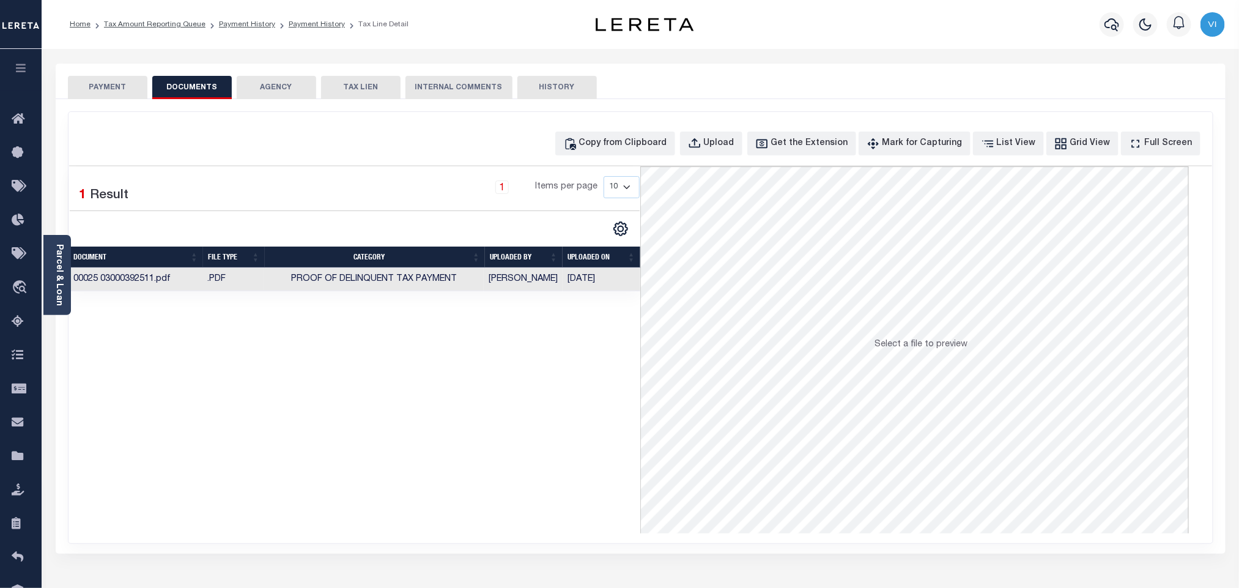
click at [133, 97] on button "PAYMENT" at bounding box center [107, 87] width 79 height 23
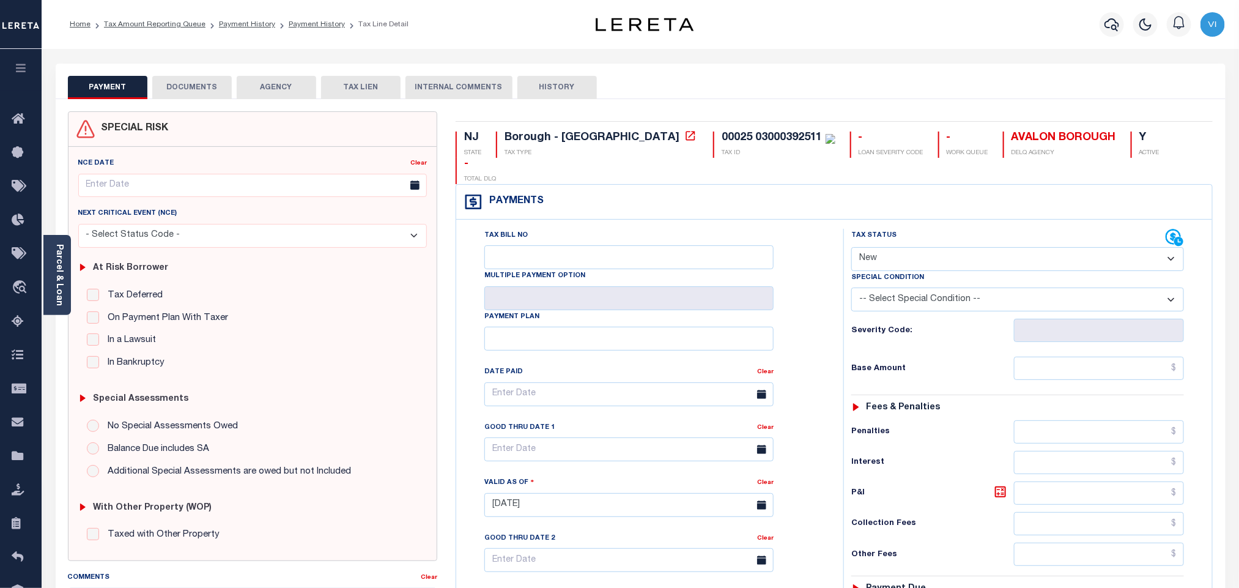
click at [932, 247] on select "- Select Status Code - Open Due/Unpaid Paid Incomplete No Tax Due Internal Refu…" at bounding box center [1017, 259] width 333 height 24
select select "PYD"
click at [851, 247] on select "- Select Status Code - Open Due/Unpaid Paid Incomplete No Tax Due Internal Refu…" at bounding box center [1017, 259] width 333 height 24
type input "10/02/2025"
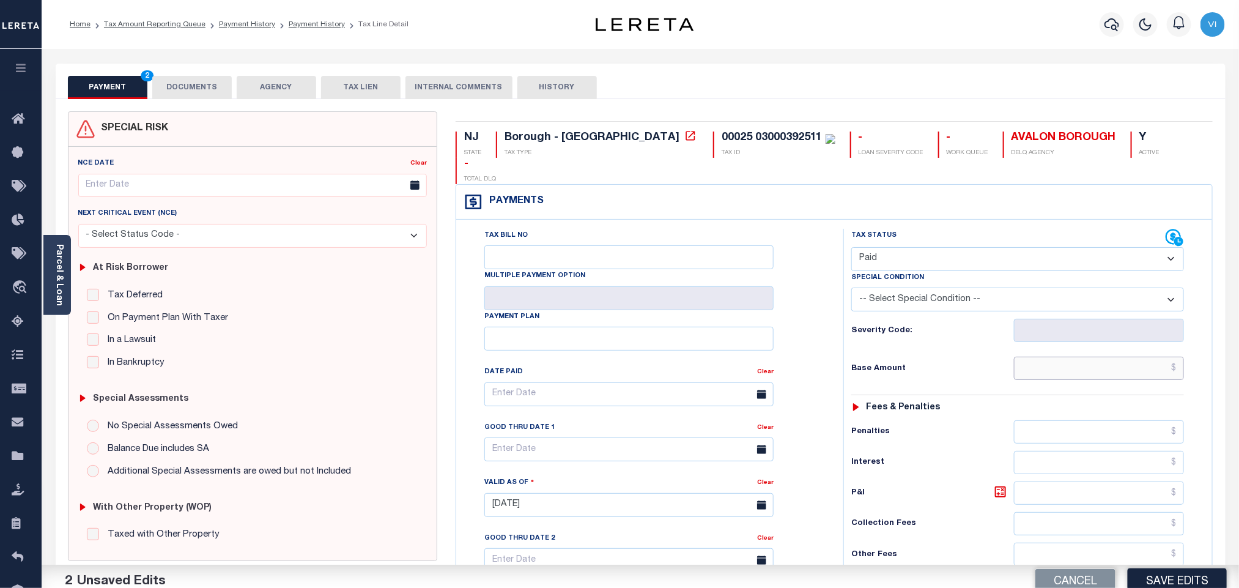
click at [1060, 356] on input "text" at bounding box center [1099, 367] width 171 height 23
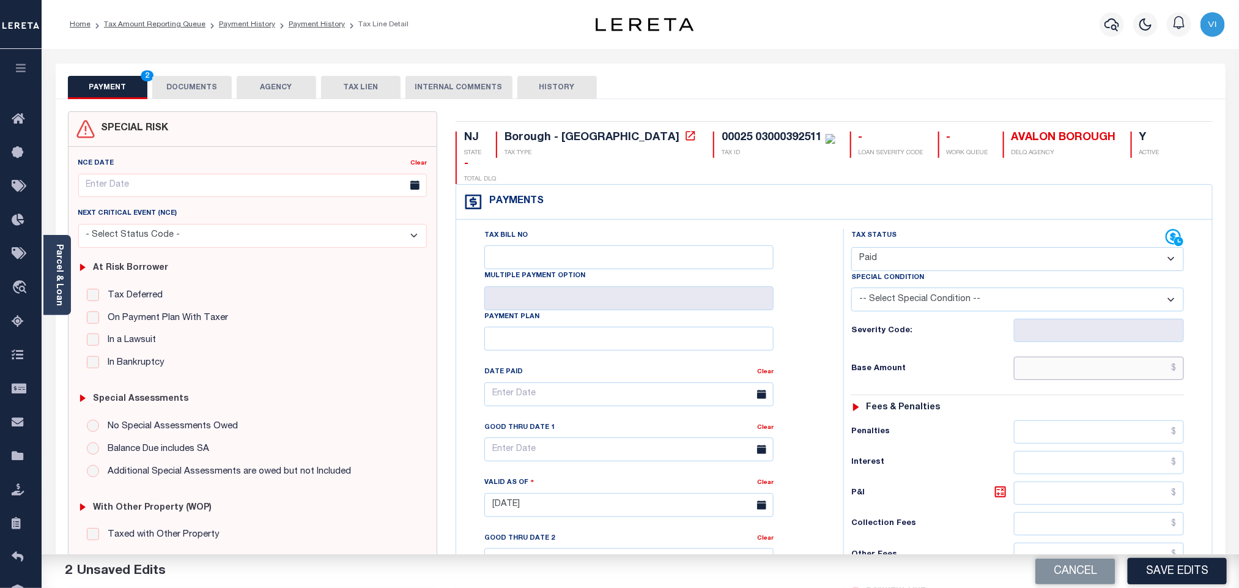
paste input "1,234.25"
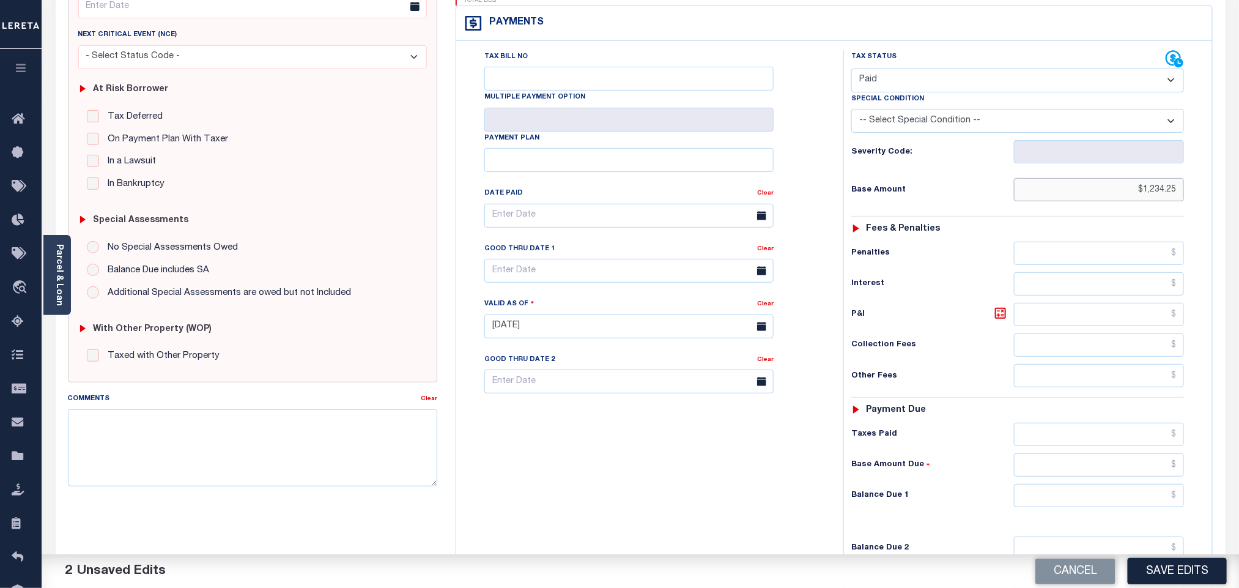
scroll to position [318, 0]
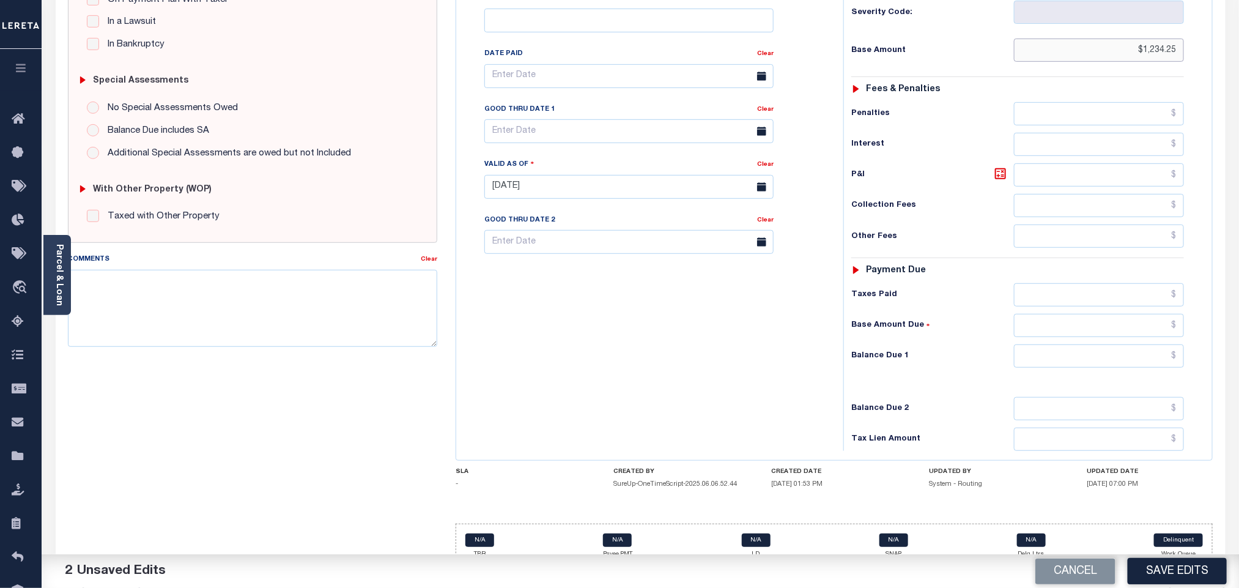
type input "$1,234.25"
click at [1046, 355] on div "Tax Status Status - Select Status Code -" at bounding box center [1021, 181] width 356 height 540
click at [1044, 350] on input "text" at bounding box center [1099, 355] width 171 height 23
type input "$0.00"
click at [964, 377] on div "Tax Status Status - Select Status Code -" at bounding box center [1021, 181] width 356 height 540
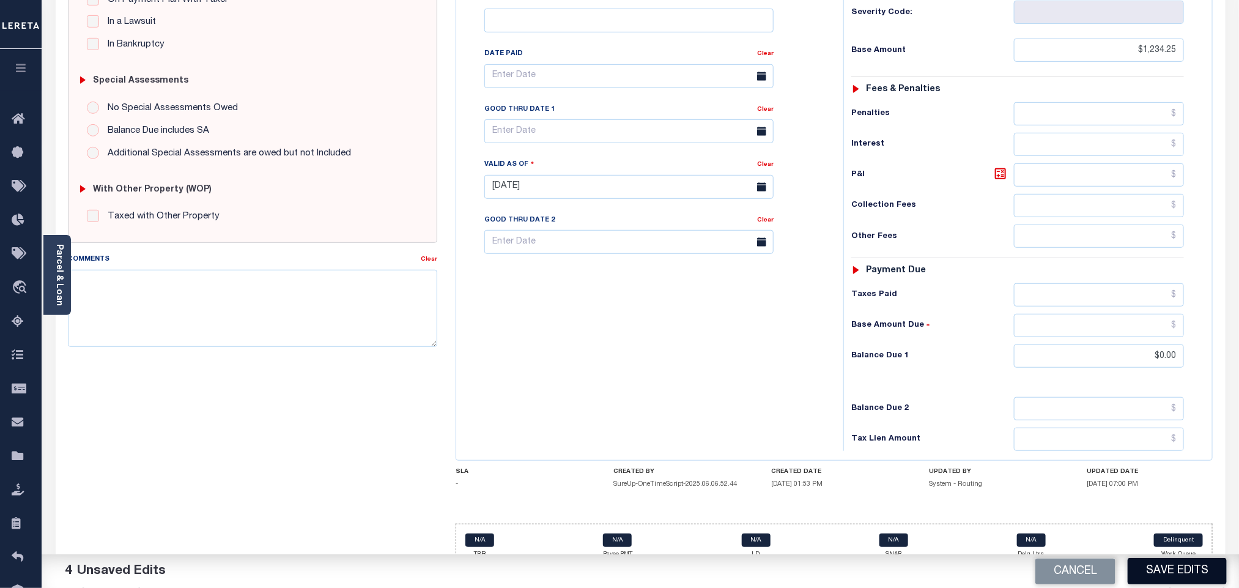
click at [1148, 564] on button "Save Edits" at bounding box center [1177, 571] width 99 height 26
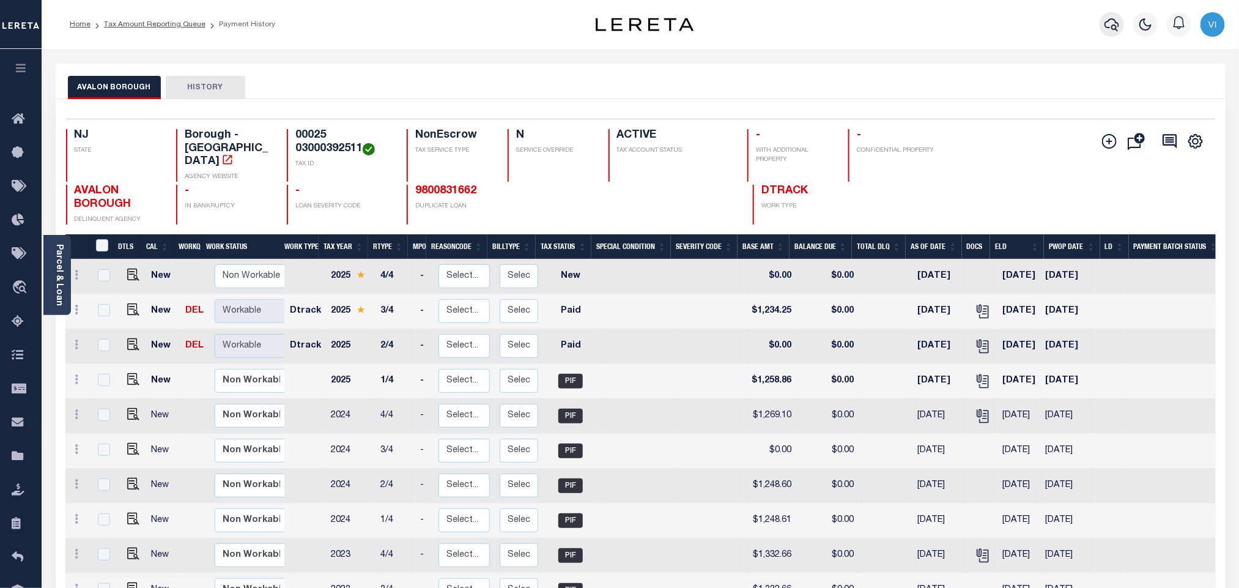
click at [1113, 35] on button "button" at bounding box center [1111, 24] width 24 height 24
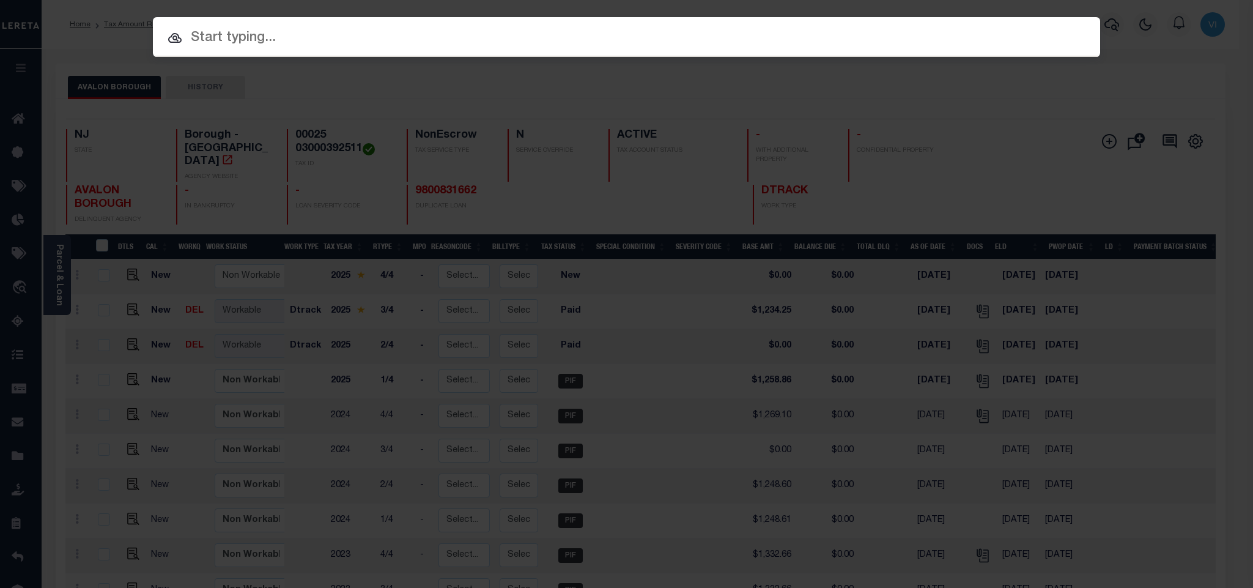
click at [1026, 32] on input "text" at bounding box center [626, 38] width 947 height 21
paste input "9800326655"
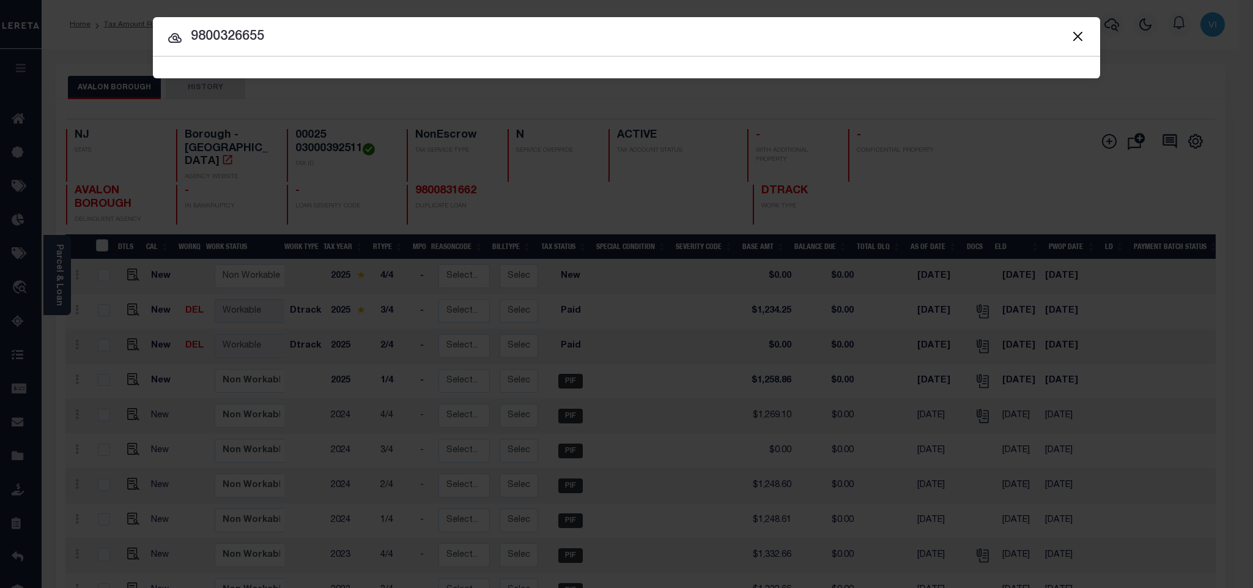
type input "9800326655"
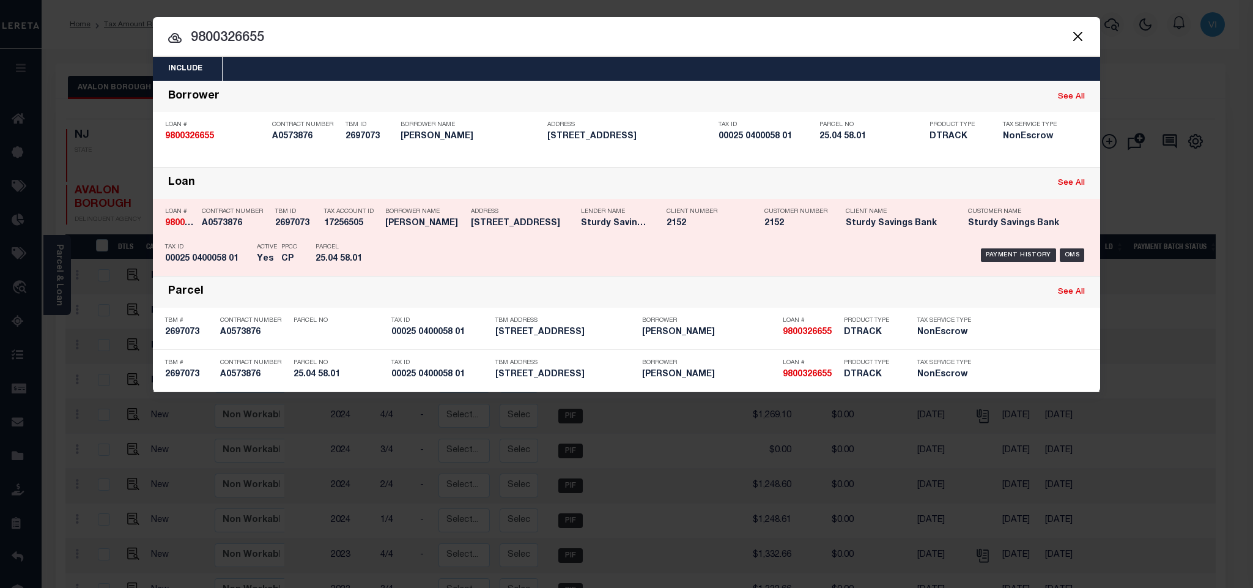
click at [455, 259] on div "Payment History OMS" at bounding box center [738, 254] width 699 height 35
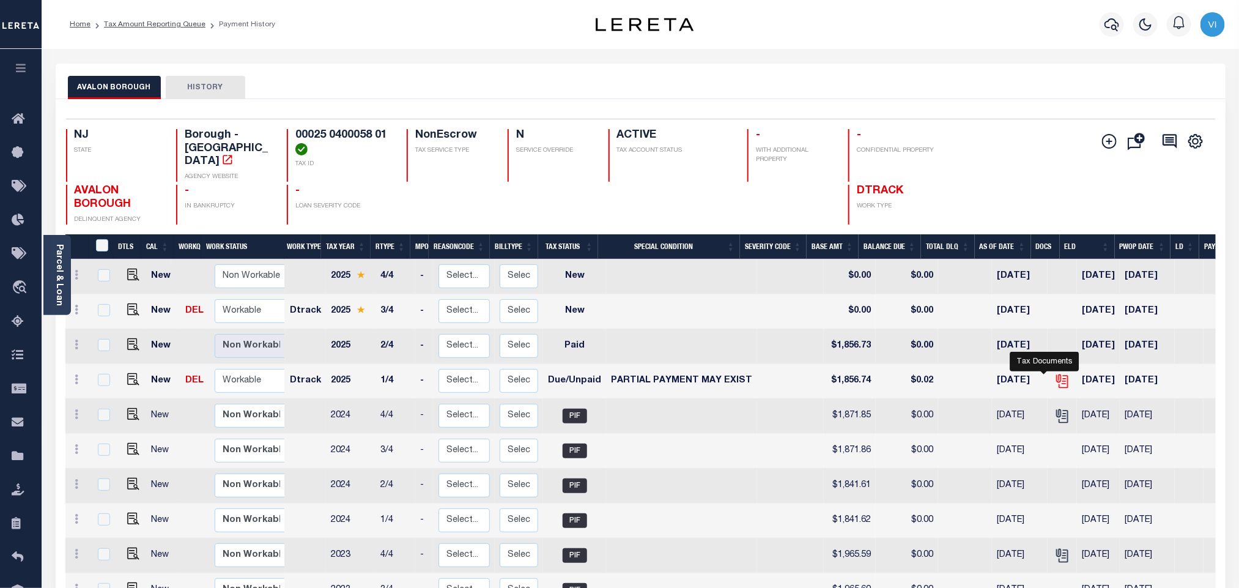
click at [1054, 373] on icon "" at bounding box center [1062, 381] width 16 height 16
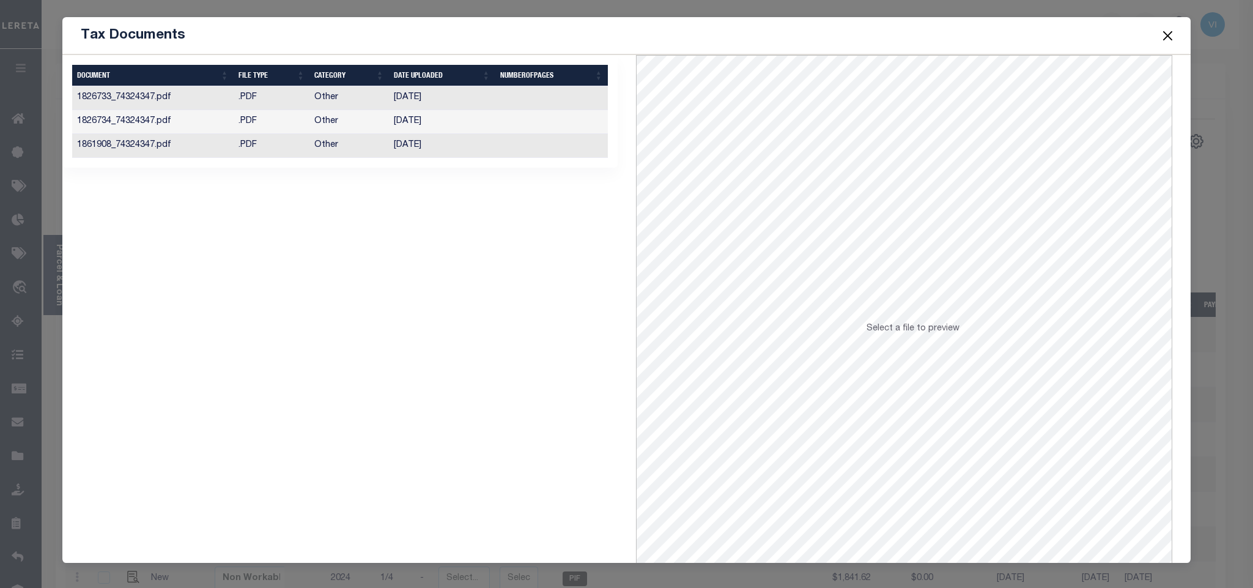
click at [344, 138] on td "Other" at bounding box center [348, 146] width 79 height 24
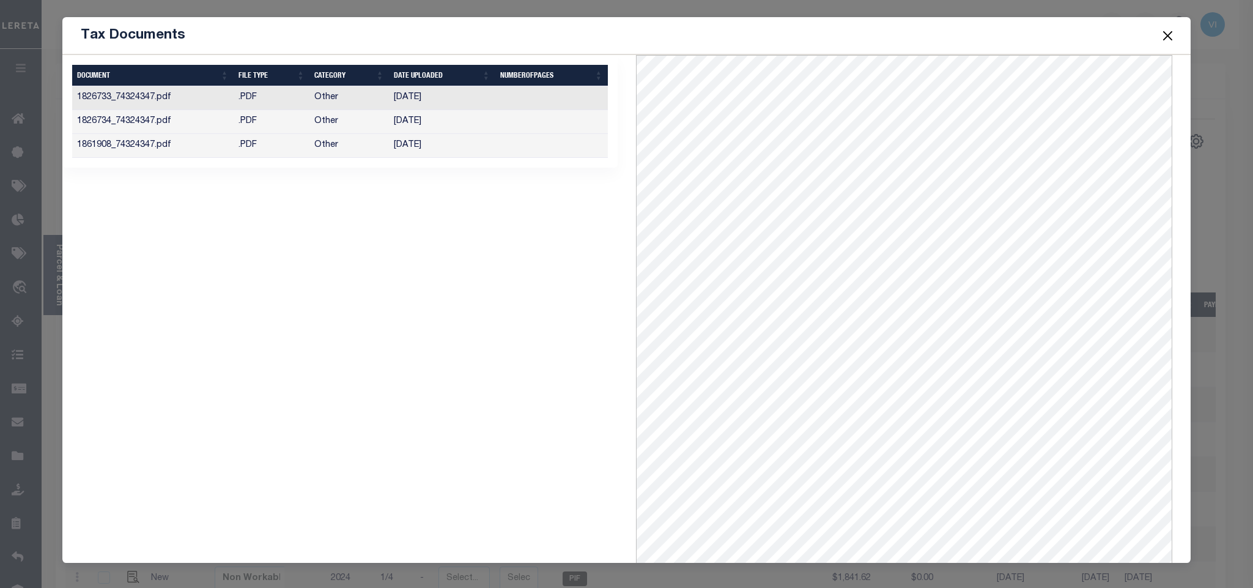
click at [1173, 33] on button "Close" at bounding box center [1167, 36] width 16 height 16
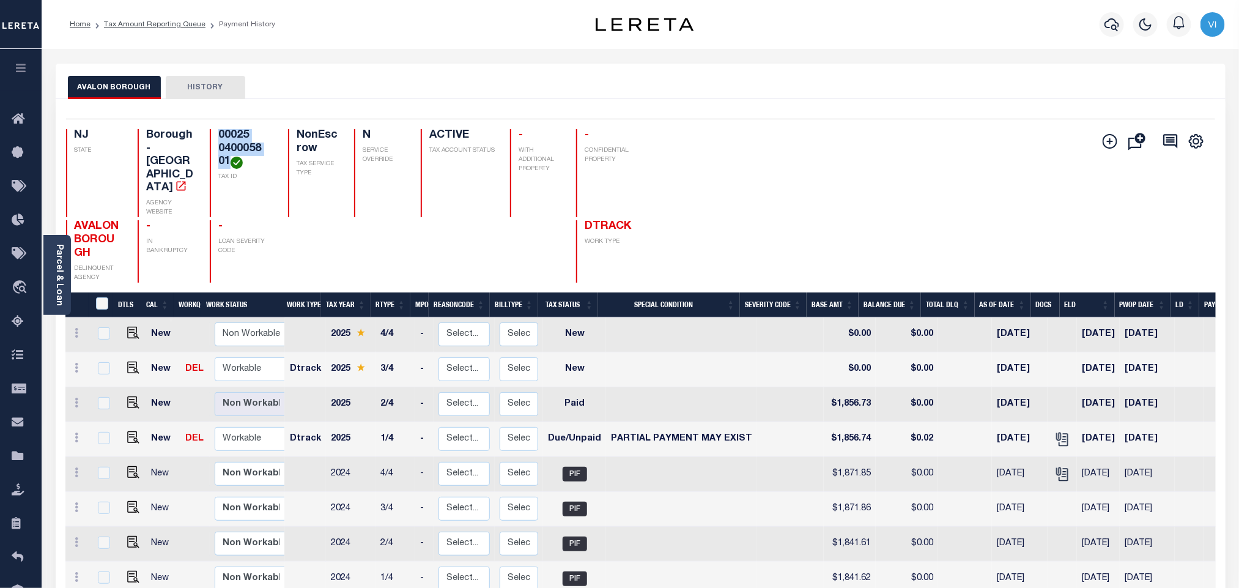
drag, startPoint x: 230, startPoint y: 163, endPoint x: 213, endPoint y: 138, distance: 30.0
click at [213, 138] on div "00025 0400058 01 TAX ID" at bounding box center [241, 173] width 63 height 88
copy h4 "00025 0400058 01"
click at [133, 431] on img "" at bounding box center [133, 437] width 12 height 12
checkbox input "true"
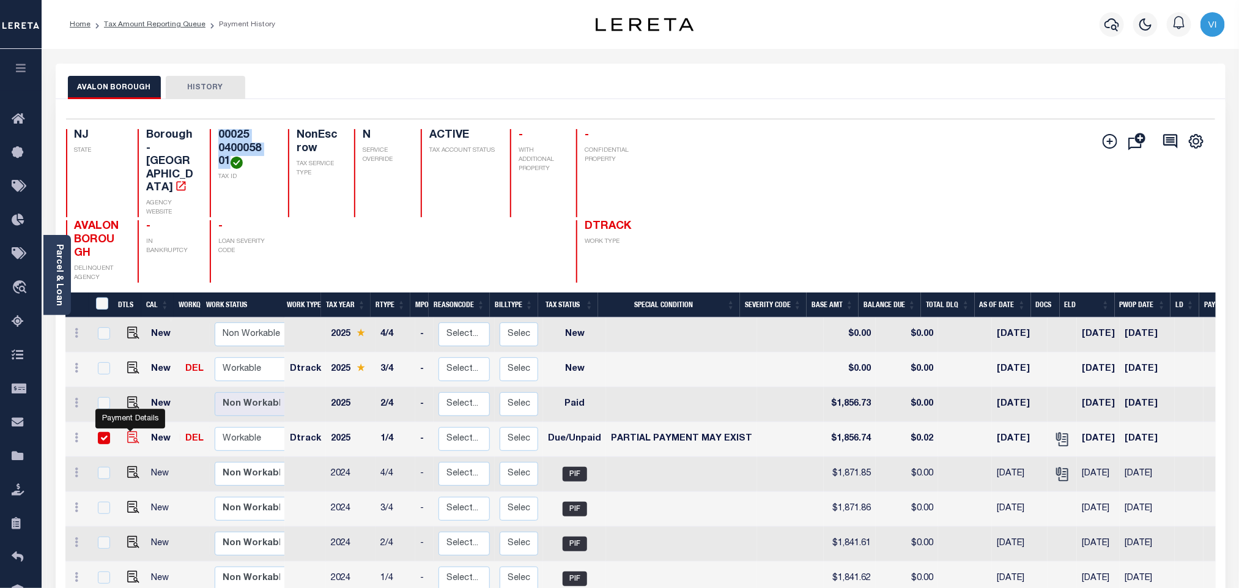
checkbox input "true"
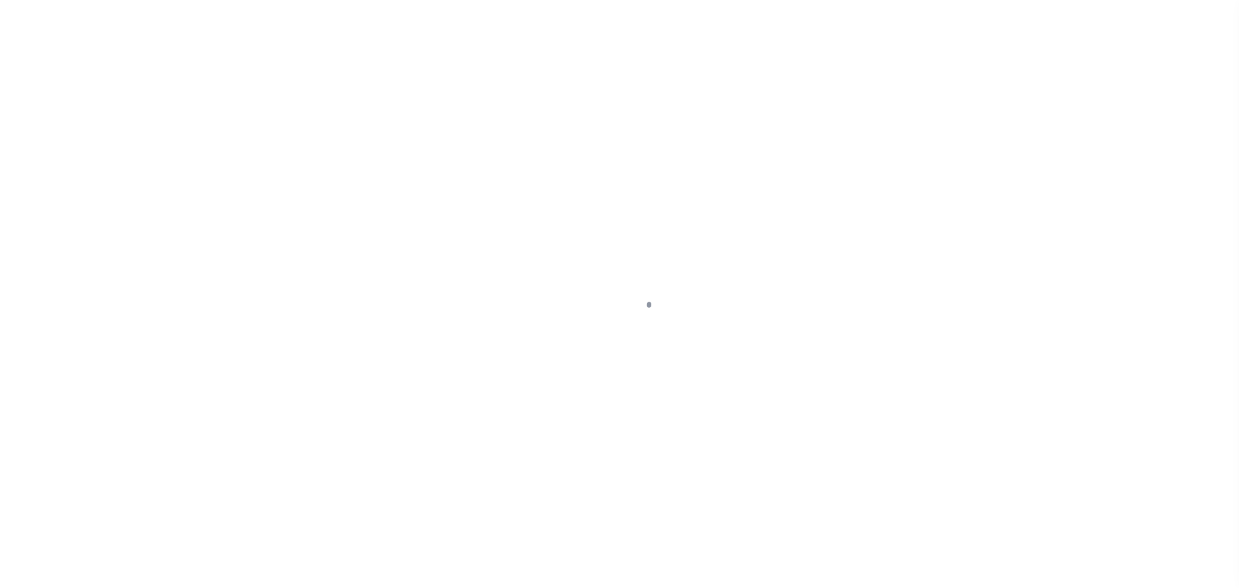
checkbox input "false"
type textarea "Exact paid amount could not be determined"
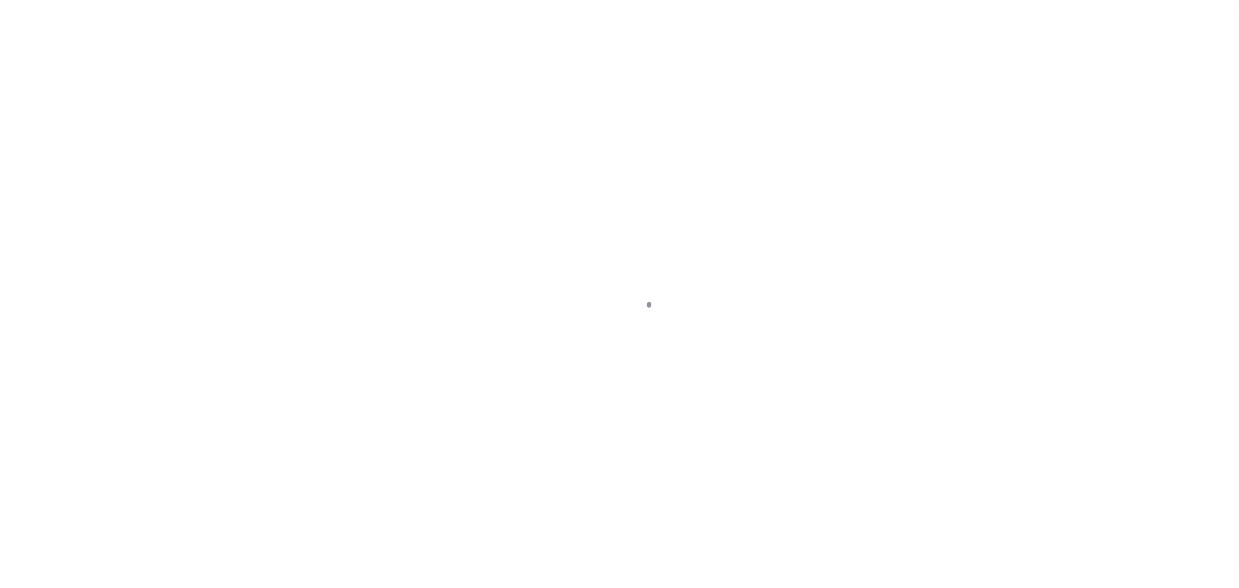
type input "[DATE]"
select select "DUE"
select select "15"
type input "$1,856.74"
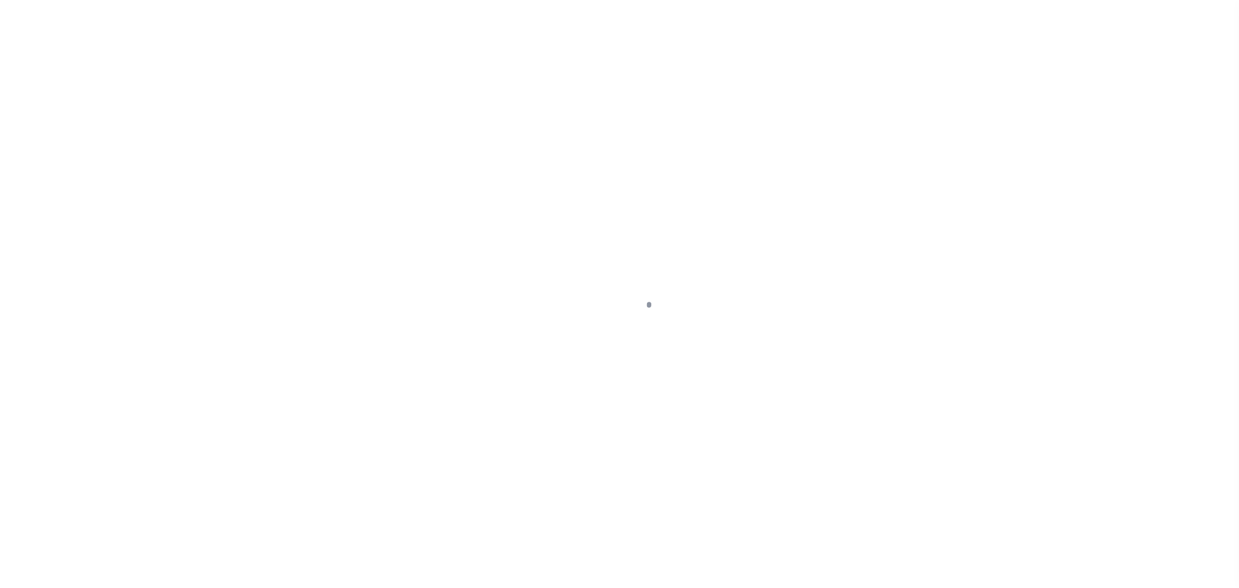
type input "$0.02"
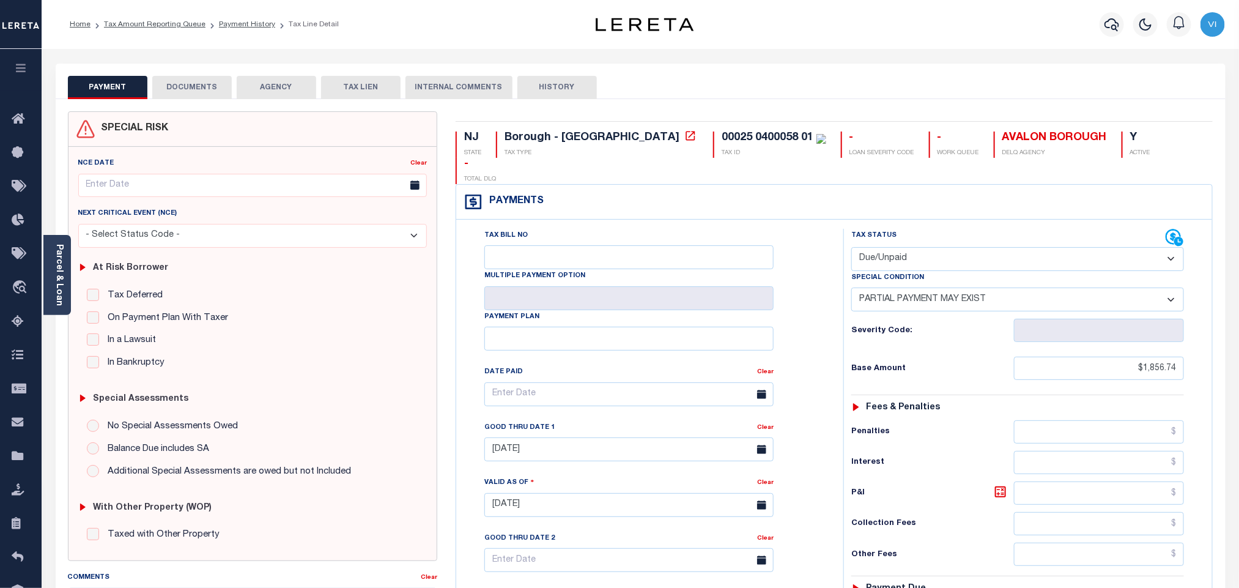
click at [205, 96] on button "DOCUMENTS" at bounding box center [191, 87] width 79 height 23
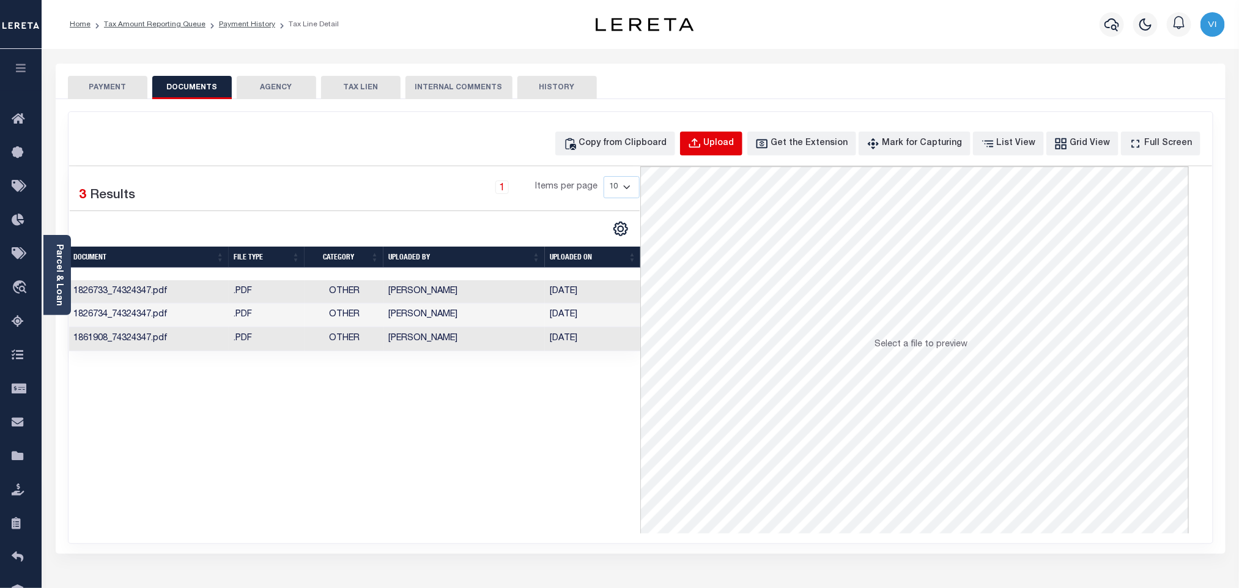
click at [734, 140] on div "Upload" at bounding box center [719, 143] width 31 height 13
select select "POP"
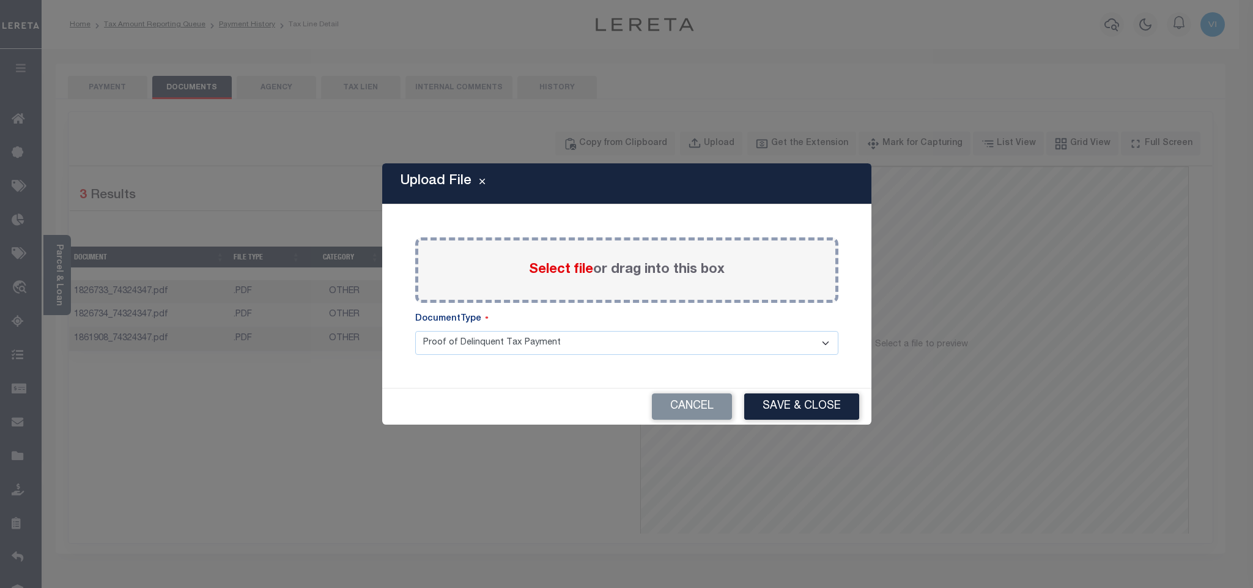
click at [551, 274] on span "Select file" at bounding box center [561, 269] width 64 height 13
click at [0, 0] on input "Select file or drag into this box" at bounding box center [0, 0] width 0 height 0
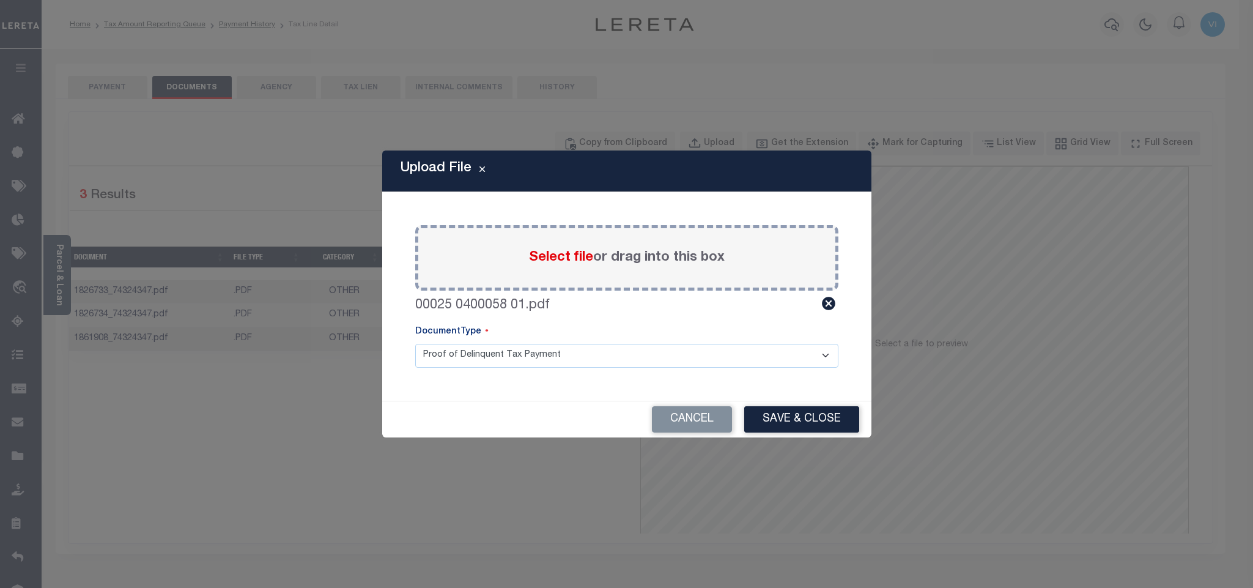
click at [465, 358] on select "Proof of Delinquent Tax Payment" at bounding box center [626, 356] width 423 height 24
click at [415, 344] on select "Proof of Delinquent Tax Payment" at bounding box center [626, 356] width 423 height 24
click at [802, 431] on button "Save & Close" at bounding box center [801, 419] width 115 height 26
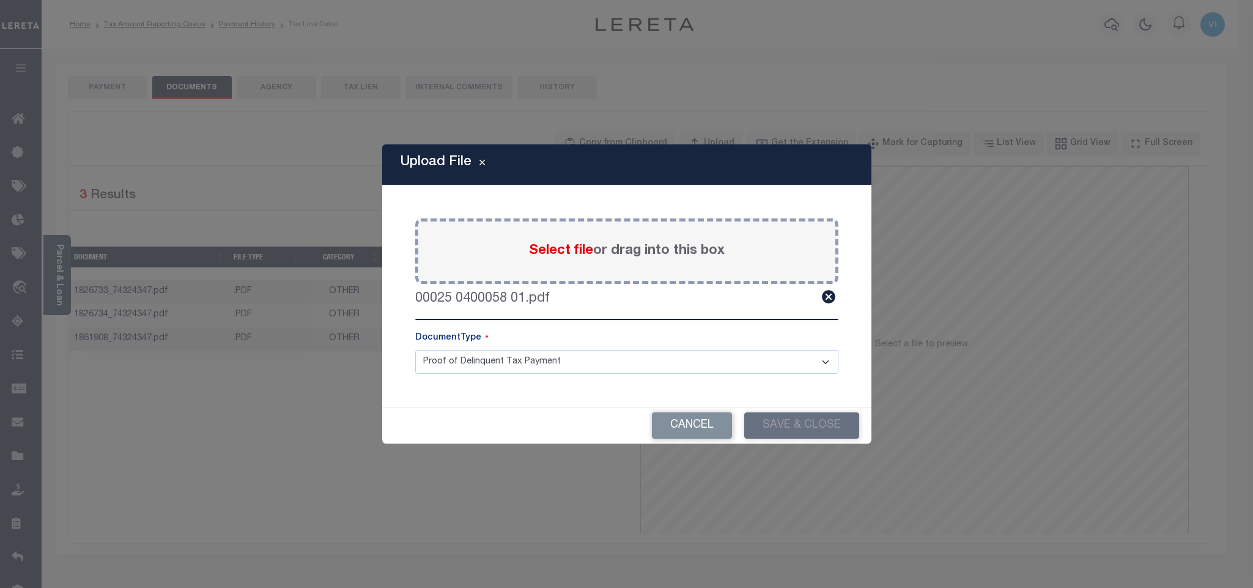
click at [100, 90] on div "Upload File Paste copied image or file into this box Select file or drag into t…" at bounding box center [626, 294] width 1253 height 588
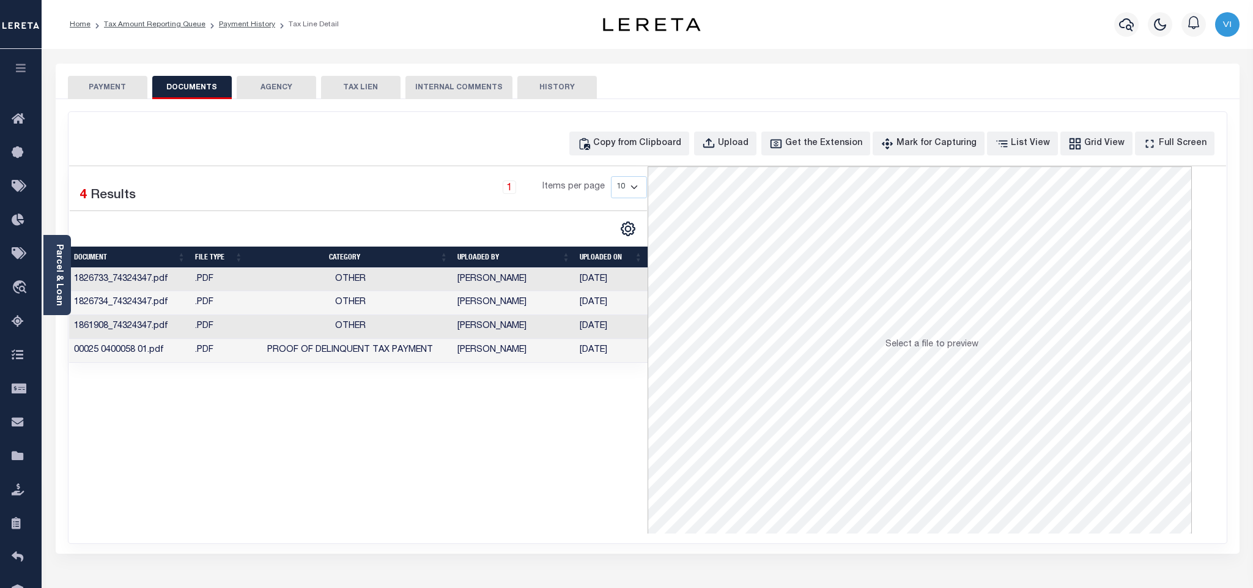
click at [100, 90] on button "PAYMENT" at bounding box center [107, 87] width 79 height 23
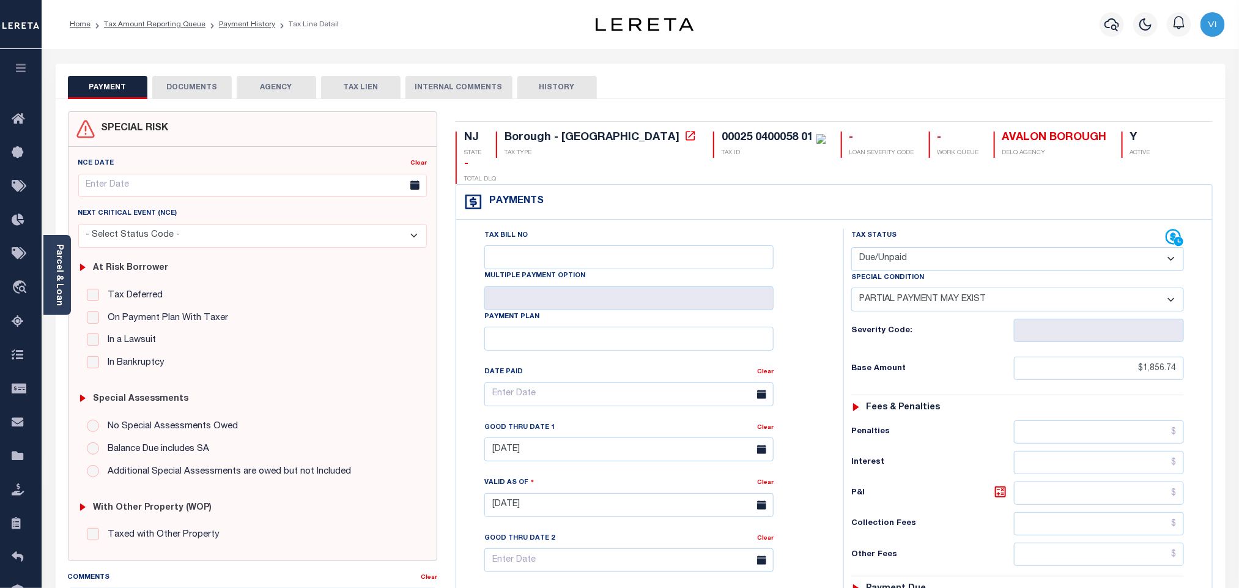
click at [945, 271] on div "Special Condition" at bounding box center [1017, 279] width 333 height 17
click at [918, 247] on select "- Select Status Code - Open Due/Unpaid Paid Incomplete No Tax Due Internal Refu…" at bounding box center [1017, 259] width 333 height 24
select select "PYD"
click at [851, 247] on select "- Select Status Code - Open Due/Unpaid Paid Incomplete No Tax Due Internal Refu…" at bounding box center [1017, 259] width 333 height 24
select select "0"
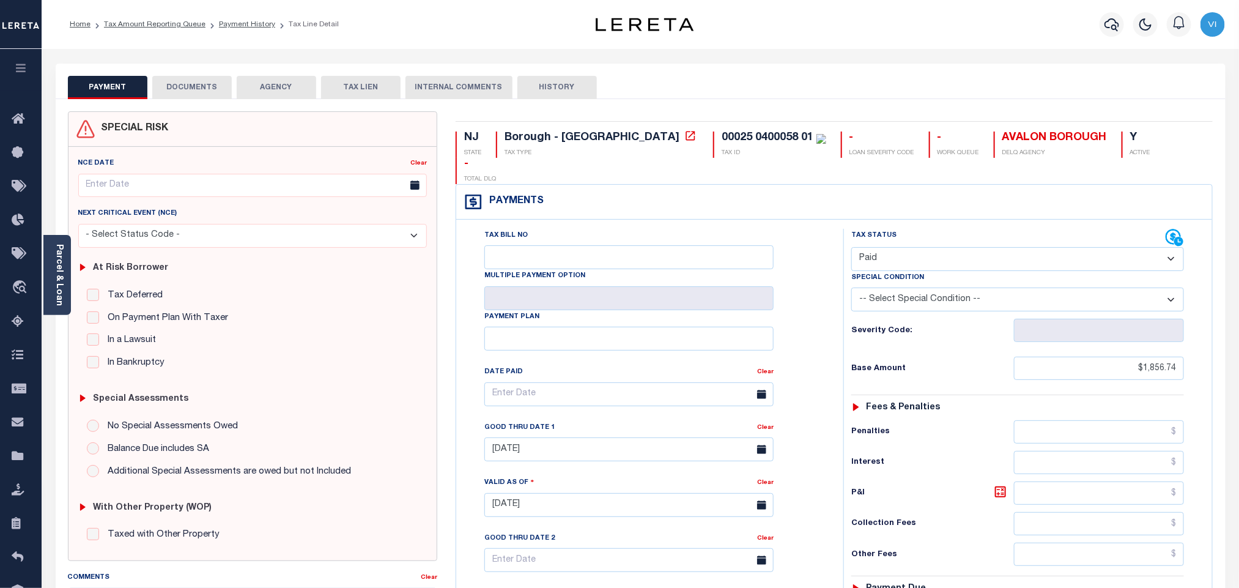
type input "[DATE]"
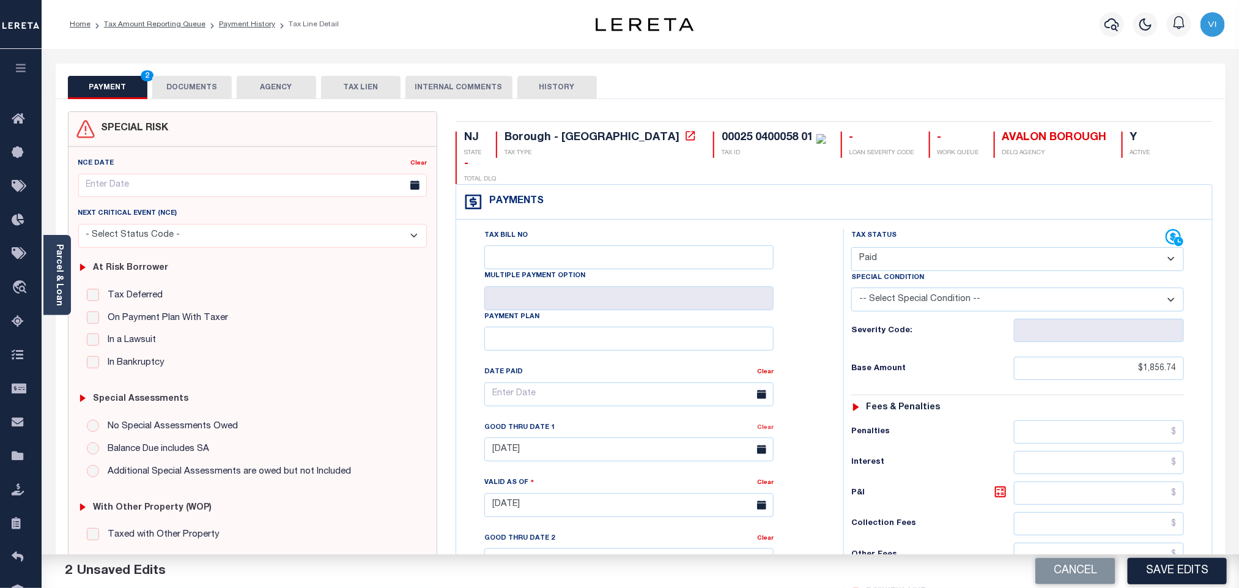
click at [769, 424] on link "Clear" at bounding box center [765, 427] width 17 height 6
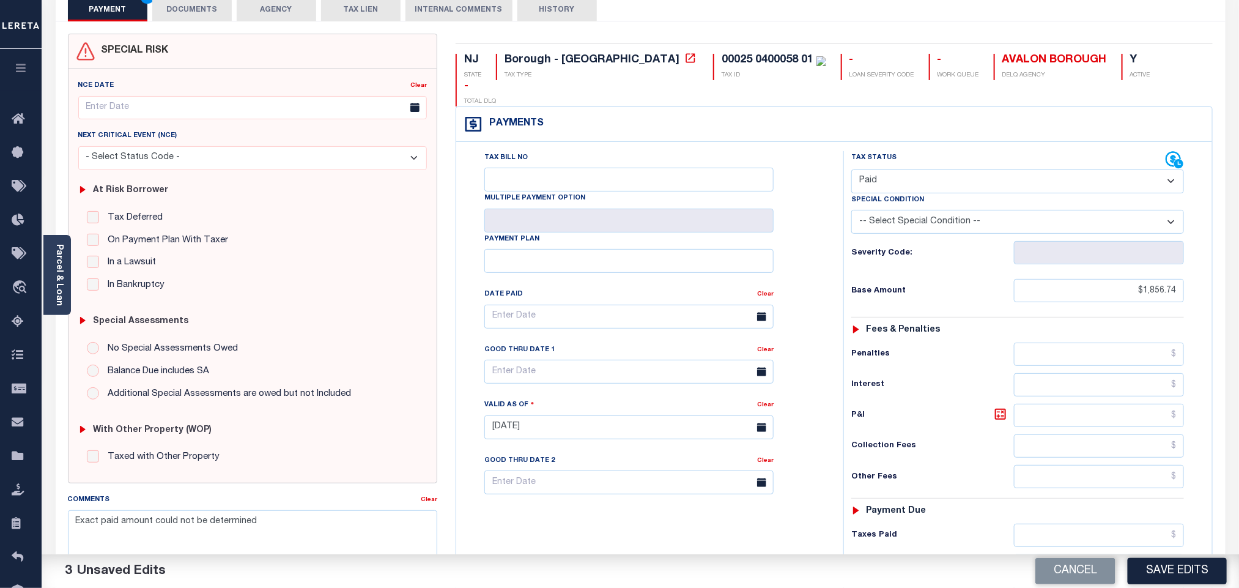
scroll to position [183, 0]
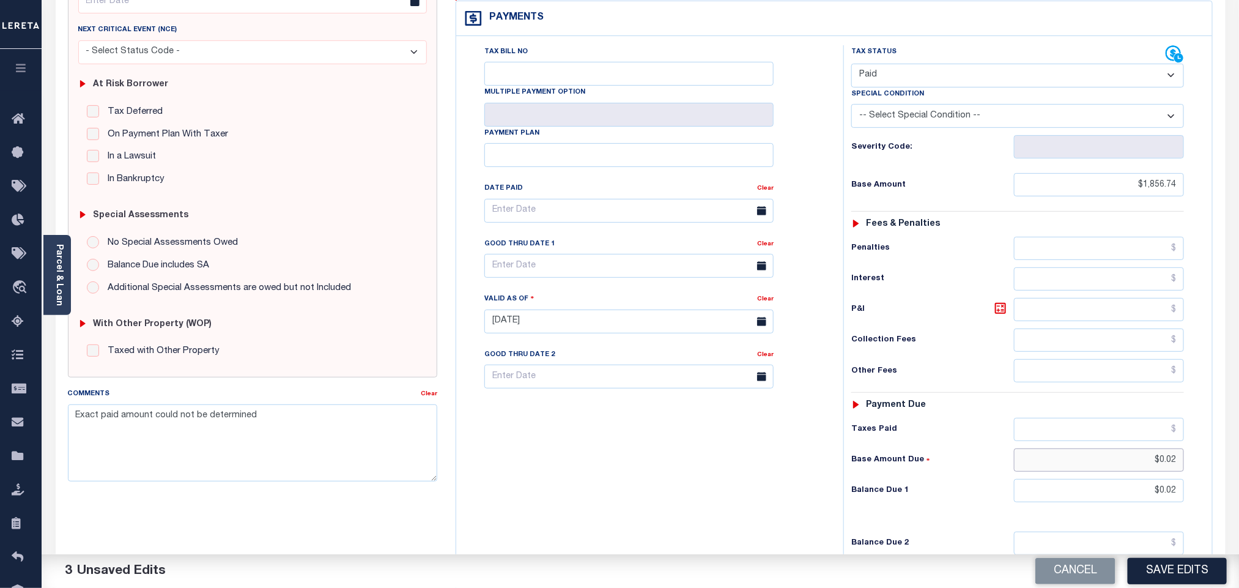
drag, startPoint x: 1182, startPoint y: 448, endPoint x: 1216, endPoint y: 446, distance: 34.3
click at [1216, 446] on div "NJ STATE Borough - NJ TAX TYPE 00025 0400058 01 TAX ID - LOAN SEVERITY CODE - W…" at bounding box center [834, 322] width 776 height 788
drag, startPoint x: 1126, startPoint y: 481, endPoint x: 1241, endPoint y: 478, distance: 114.4
click at [1238, 478] on html "Home Tax Amount Reporting Queue Payment History Tax Line Detail Profile" at bounding box center [619, 278] width 1239 height 923
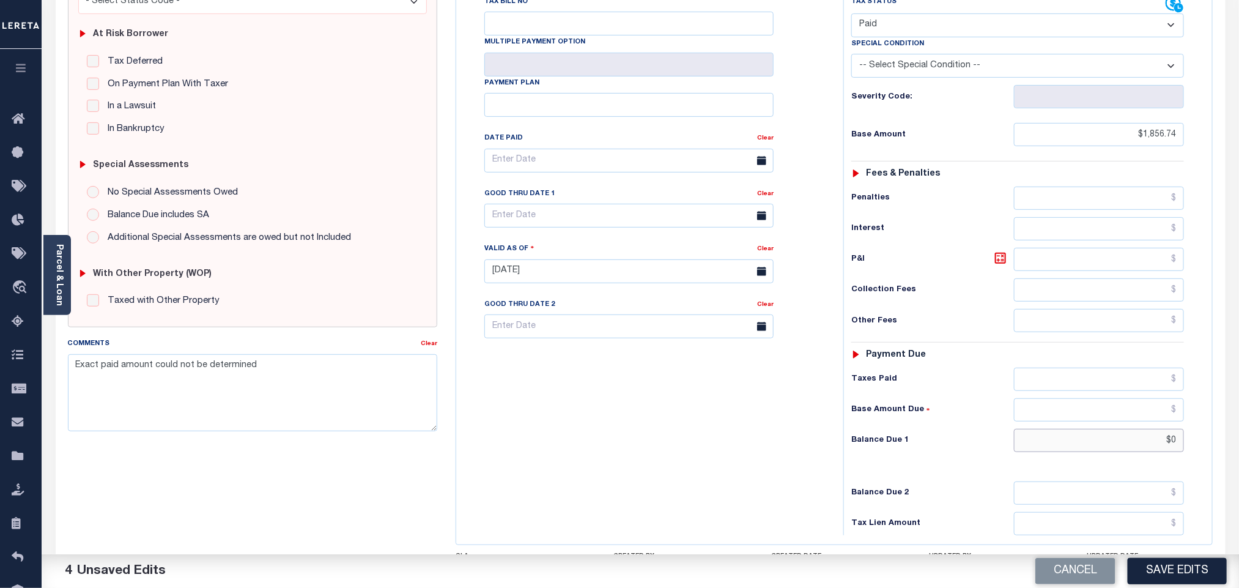
scroll to position [320, 0]
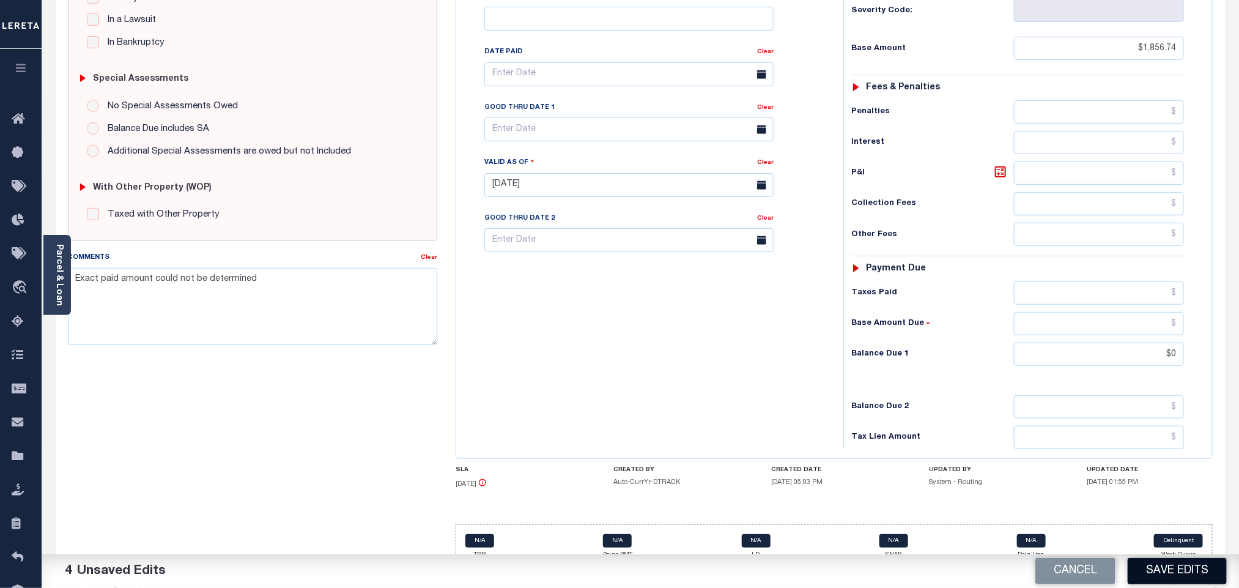
type input "$0.00"
click at [1178, 575] on button "Save Edits" at bounding box center [1177, 571] width 99 height 26
checkbox input "false"
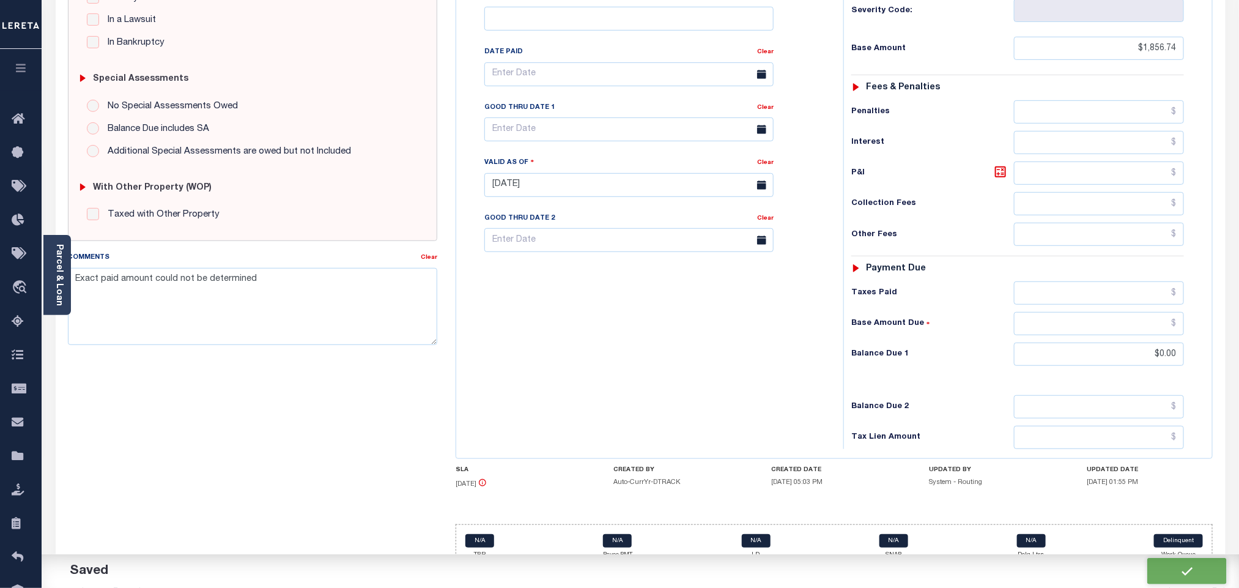
checkbox input "false"
type input "$1,856.74"
type input "$0"
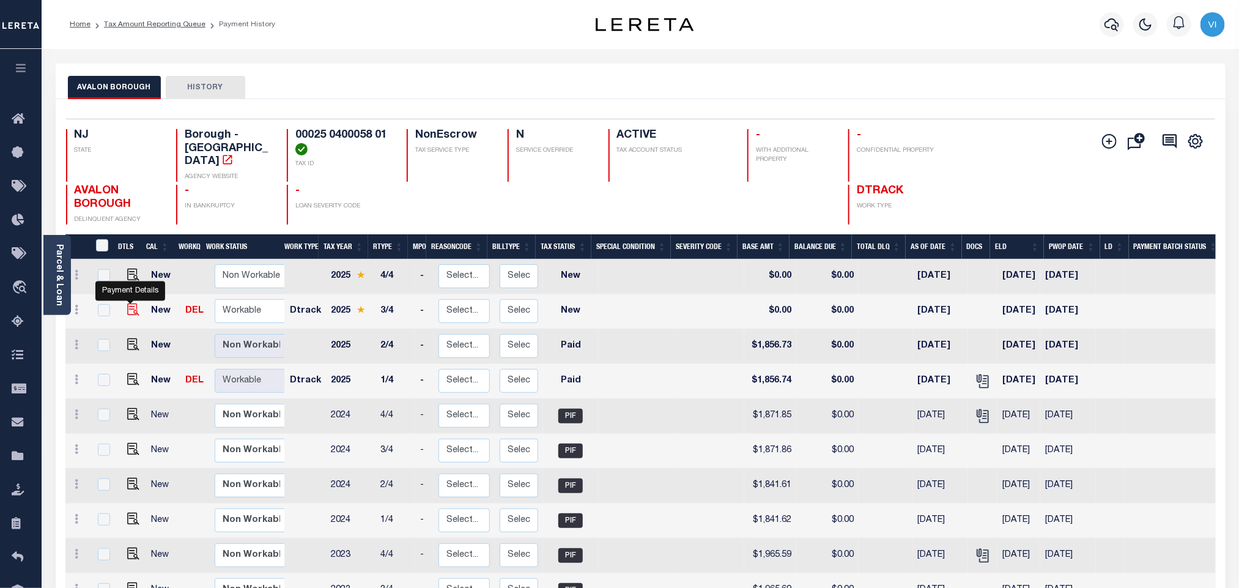
click at [132, 303] on img "" at bounding box center [133, 309] width 12 height 12
checkbox input "true"
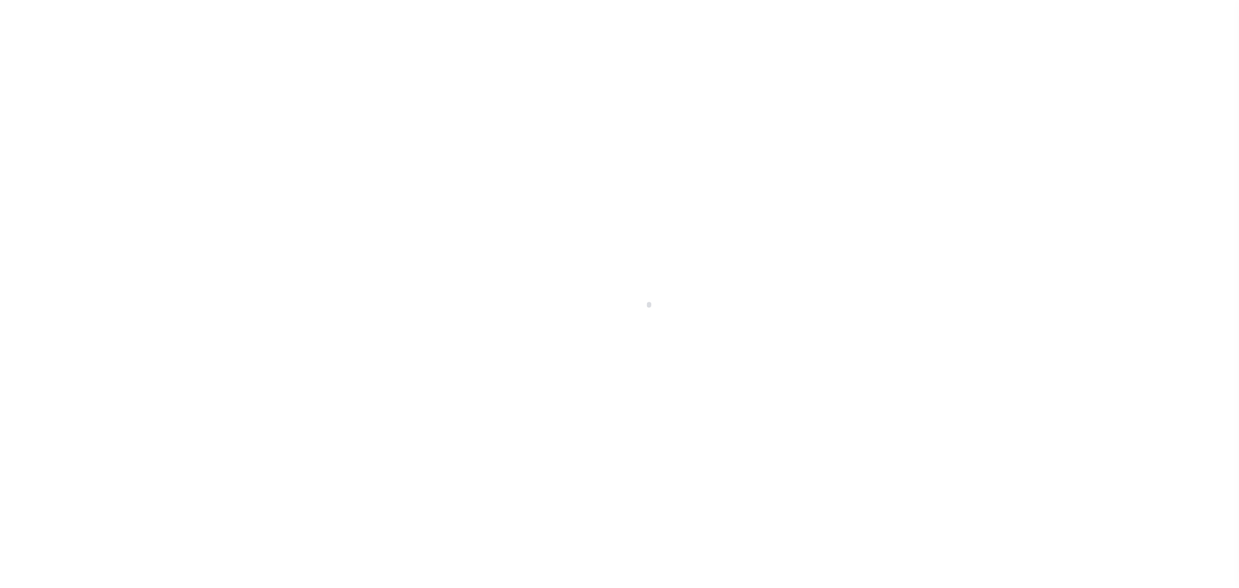
select select "NW2"
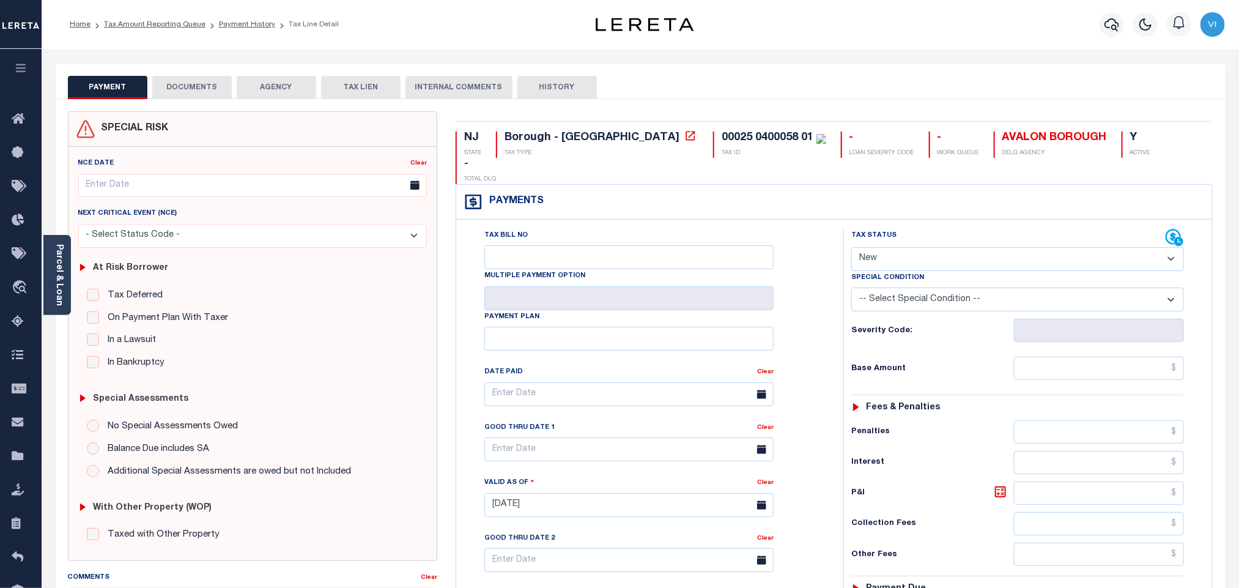
click at [197, 95] on button "DOCUMENTS" at bounding box center [191, 87] width 79 height 23
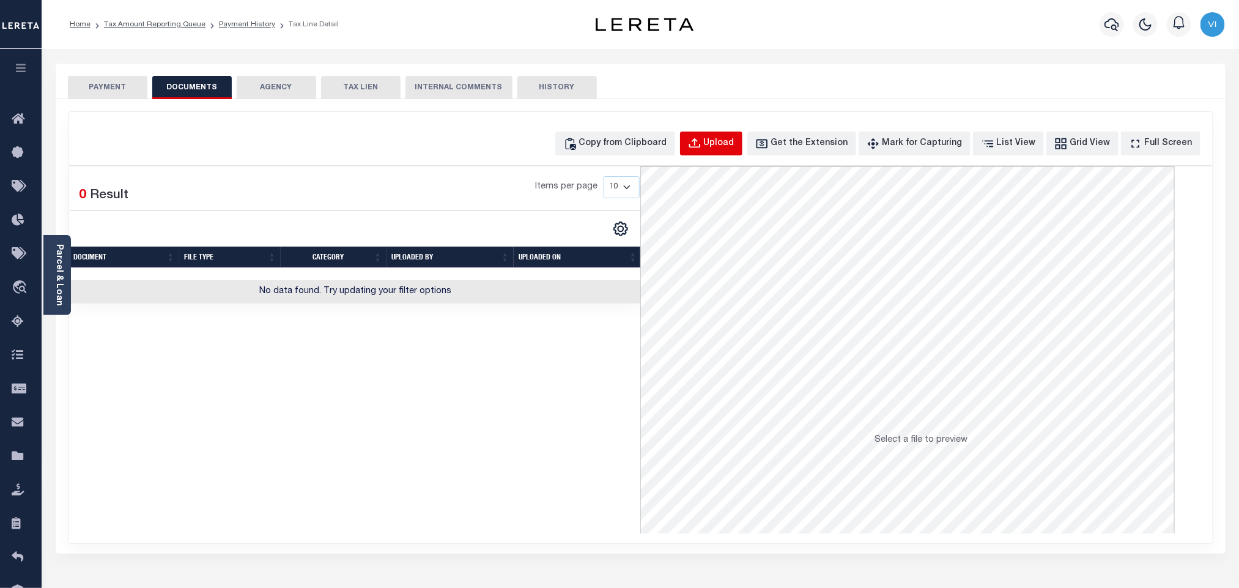
click at [725, 149] on div "Upload" at bounding box center [719, 143] width 31 height 13
select select "POP"
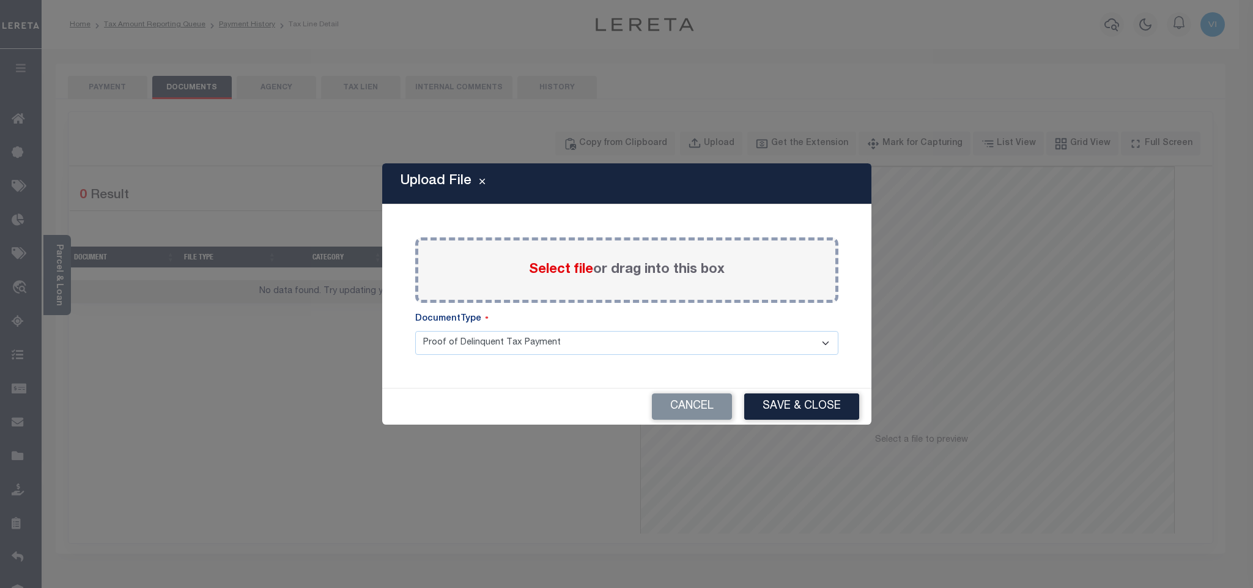
click at [547, 260] on label "Select file or drag into this box" at bounding box center [627, 270] width 196 height 20
click at [0, 0] on input "Select file or drag into this box" at bounding box center [0, 0] width 0 height 0
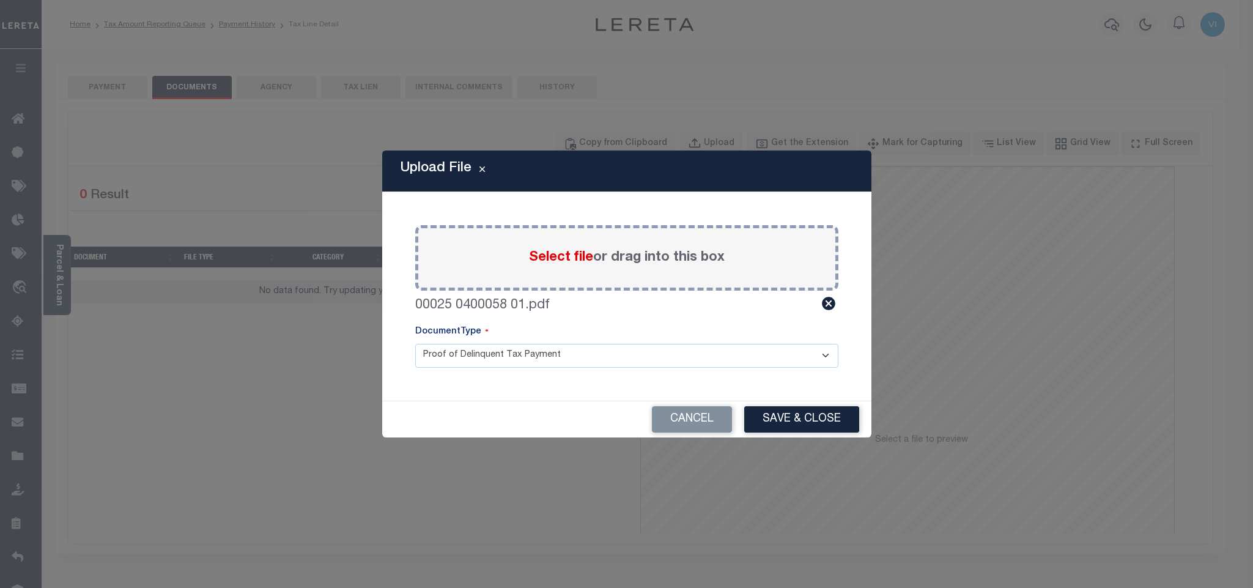
click at [443, 360] on select "Proof of Delinquent Tax Payment" at bounding box center [626, 356] width 423 height 24
click at [415, 344] on select "Proof of Delinquent Tax Payment" at bounding box center [626, 356] width 423 height 24
click at [817, 421] on button "Save & Close" at bounding box center [801, 419] width 115 height 26
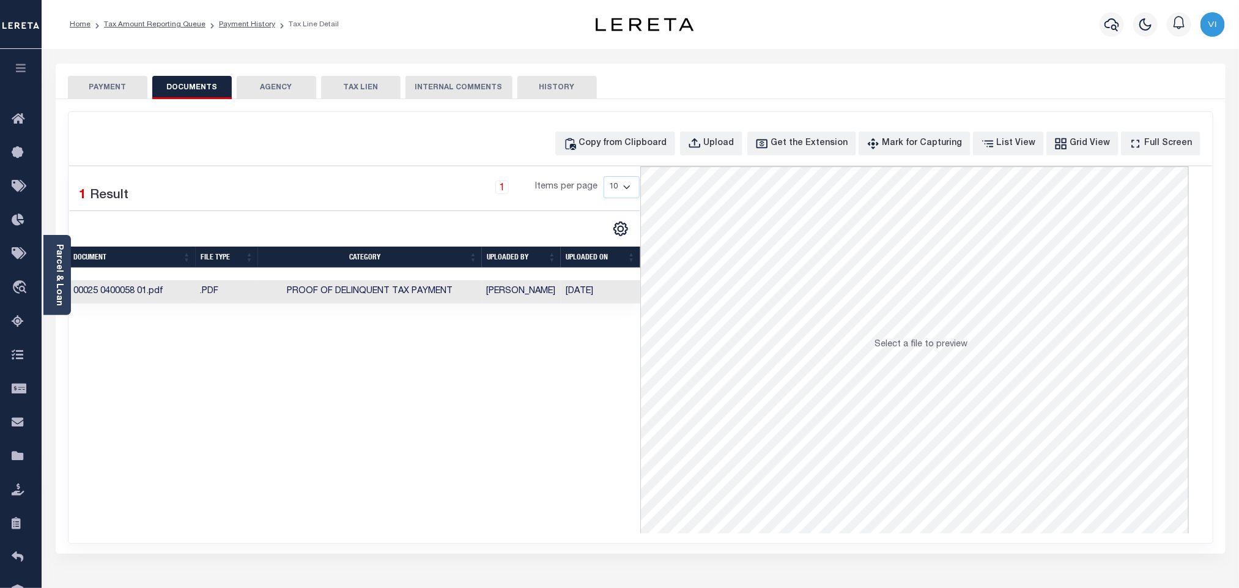
click at [109, 92] on button "PAYMENT" at bounding box center [107, 87] width 79 height 23
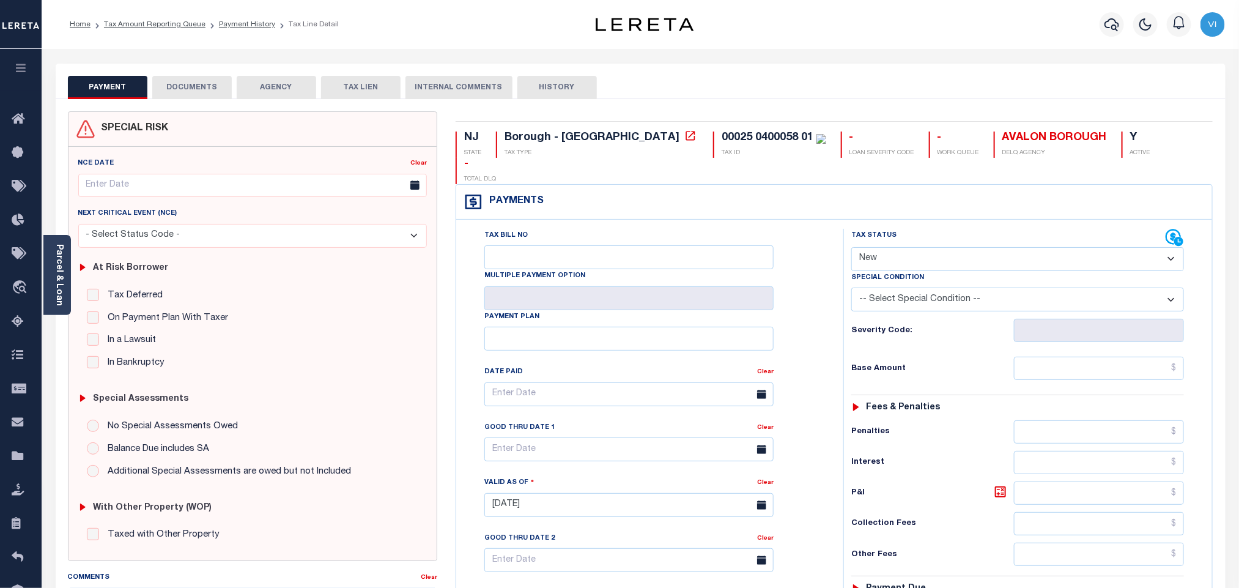
drag, startPoint x: 887, startPoint y: 226, endPoint x: 885, endPoint y: 245, distance: 19.0
click at [887, 247] on select "- Select Status Code - Open Due/Unpaid Paid Incomplete No Tax Due Internal Refu…" at bounding box center [1017, 259] width 333 height 24
select select "PYD"
click at [851, 247] on select "- Select Status Code - Open Due/Unpaid Paid Incomplete No Tax Due Internal Refu…" at bounding box center [1017, 259] width 333 height 24
type input "10/02/2025"
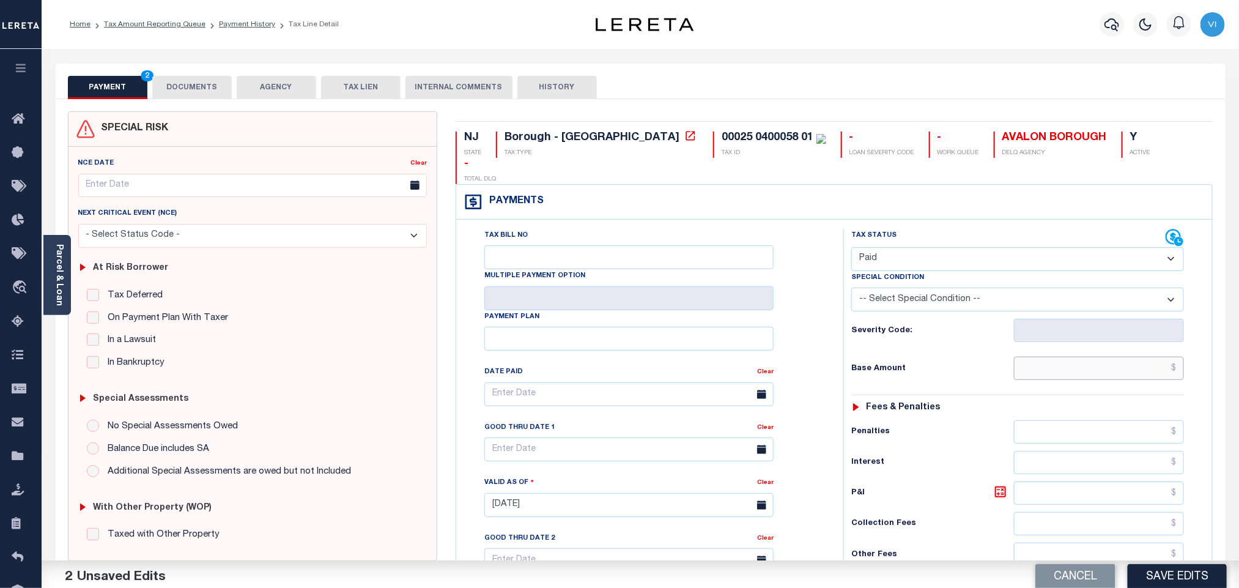
click at [1085, 356] on input "text" at bounding box center [1099, 367] width 171 height 23
paste input "1,820.45"
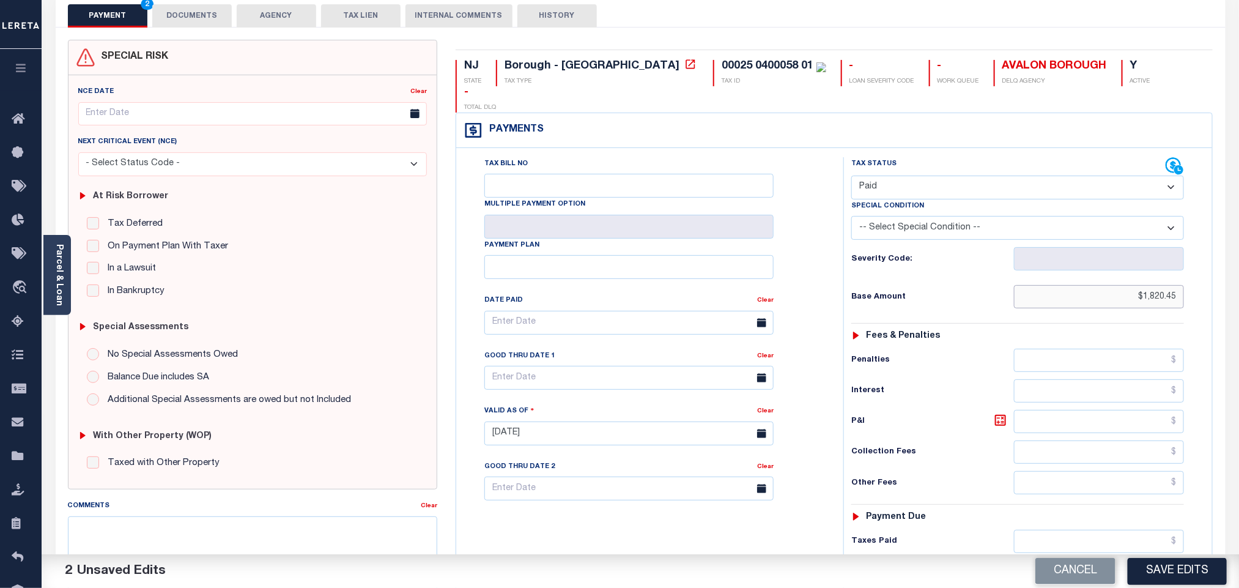
scroll to position [318, 0]
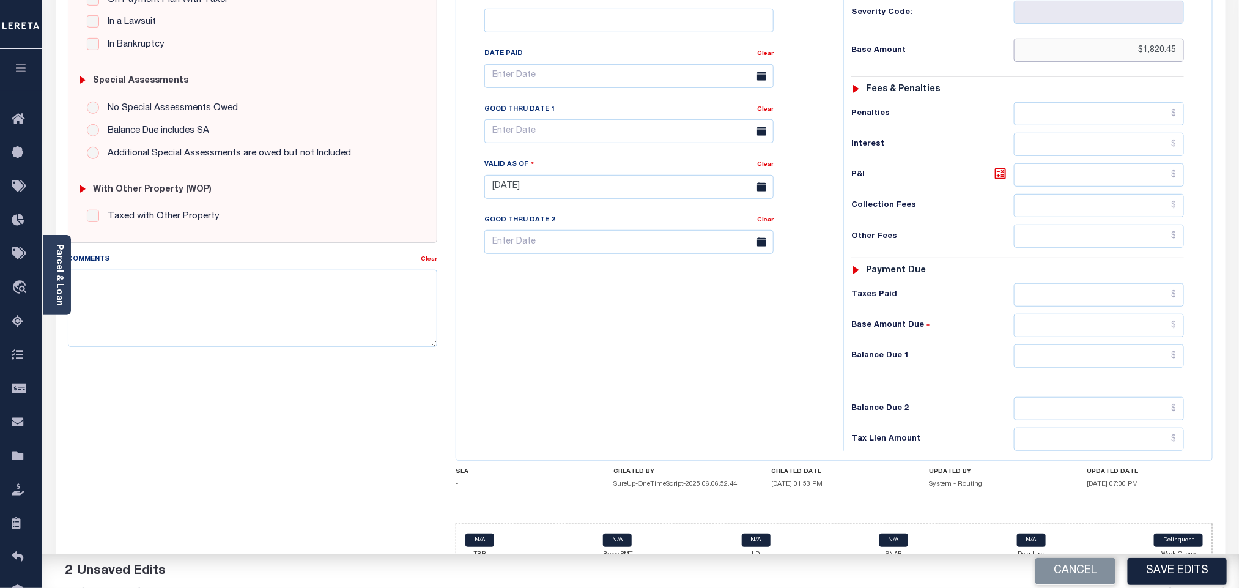
type input "$1,820.45"
click at [1066, 344] on input "text" at bounding box center [1099, 355] width 171 height 23
type input "$0.00"
click at [969, 404] on h6 "Balance Due 2" at bounding box center [932, 409] width 163 height 10
click at [1161, 567] on button "Save Edits" at bounding box center [1177, 571] width 99 height 26
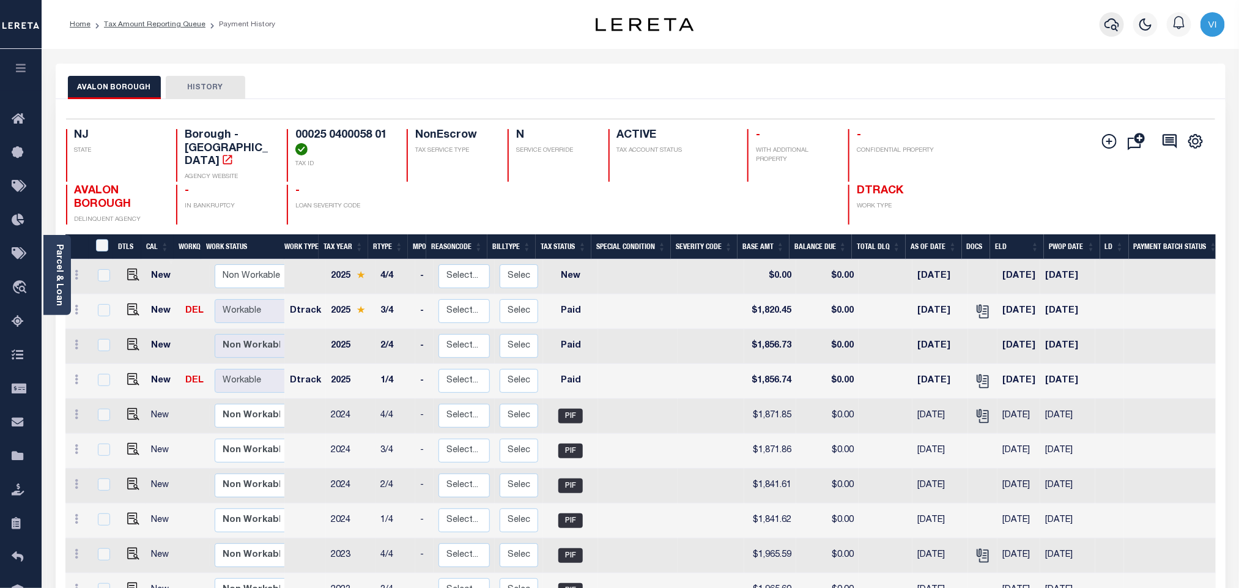
click at [1112, 30] on icon "button" at bounding box center [1111, 24] width 15 height 15
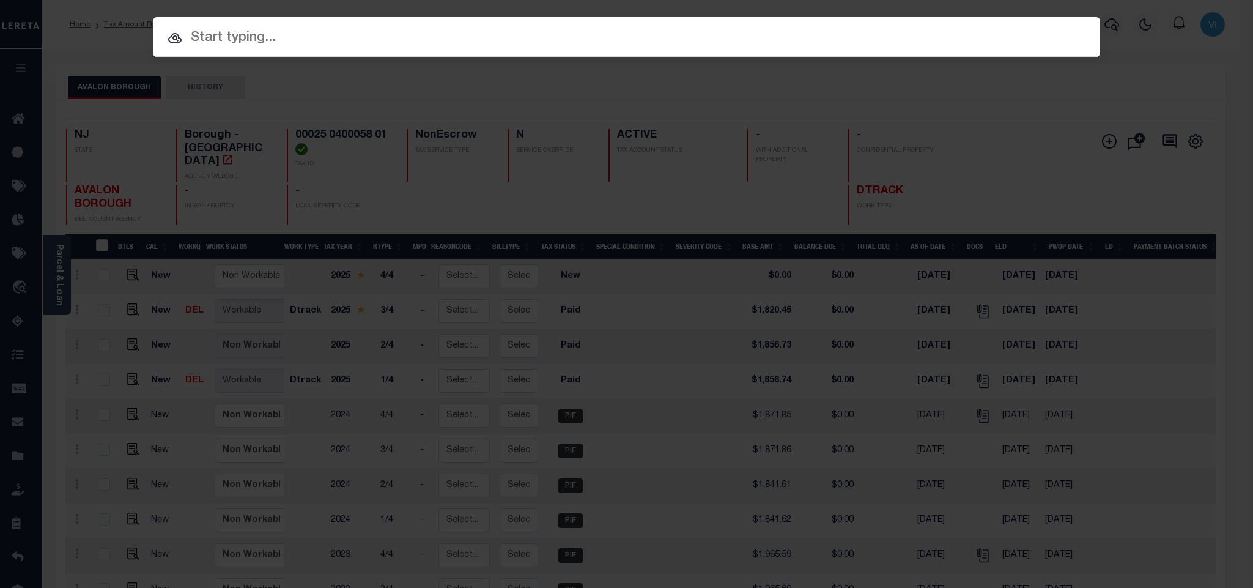
click at [981, 48] on div "Include Loans TBM Customers Borrowers Payments (Lender Non-Disb) Payments (Lend…" at bounding box center [626, 37] width 947 height 40
click at [969, 45] on input "text" at bounding box center [626, 38] width 947 height 21
paste input "9800415193"
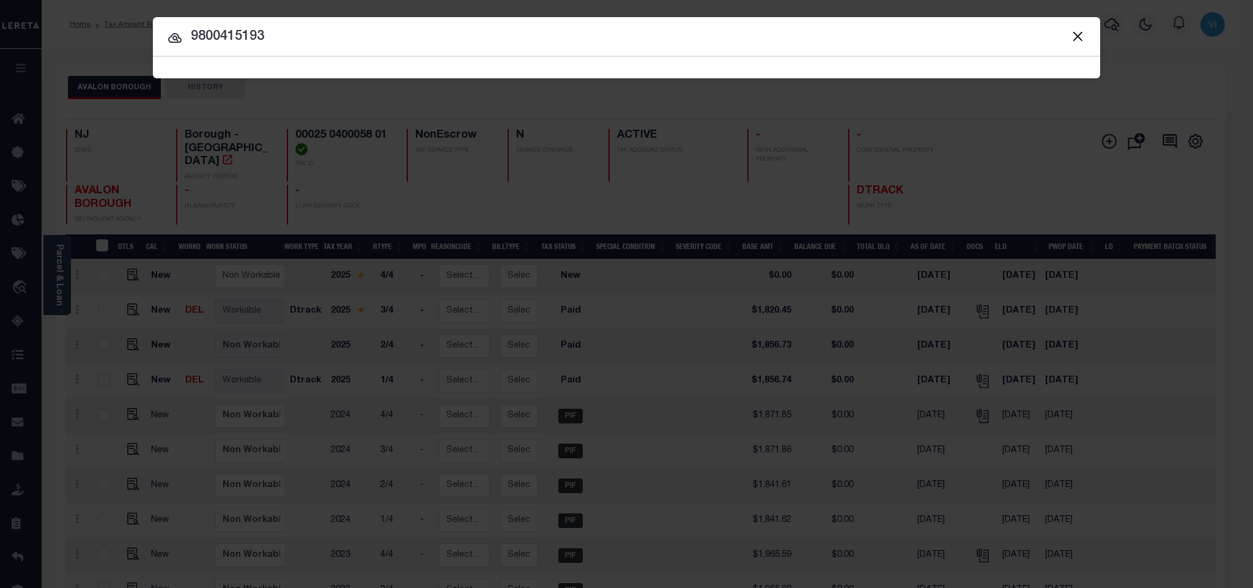
type input "9800415193"
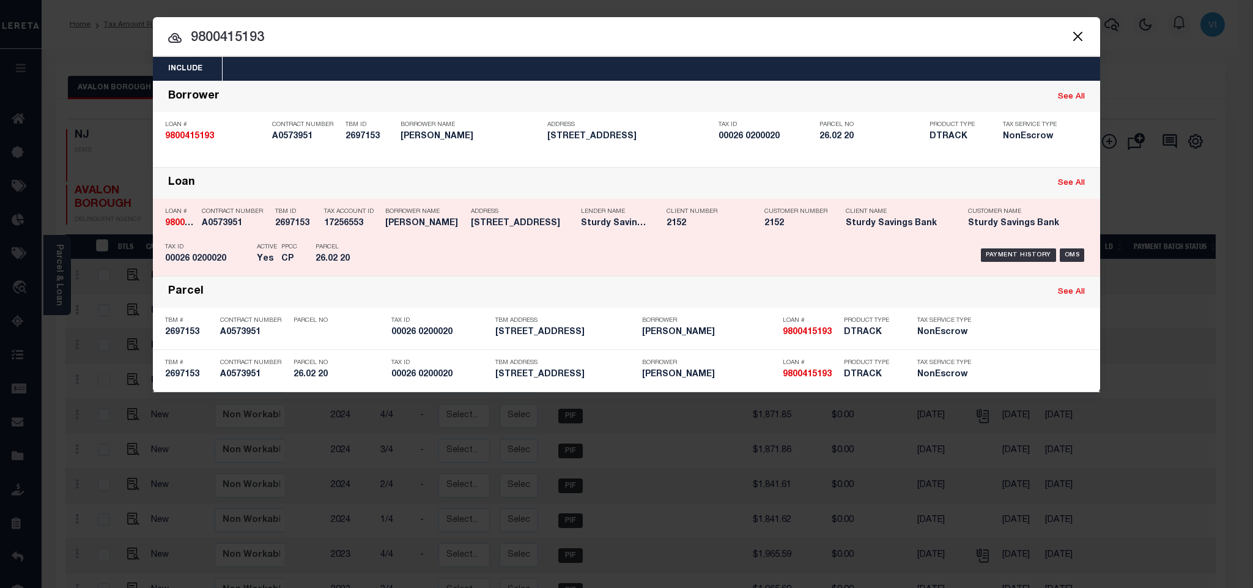
click at [312, 257] on div "Parcel 26.02 20" at bounding box center [342, 254] width 73 height 35
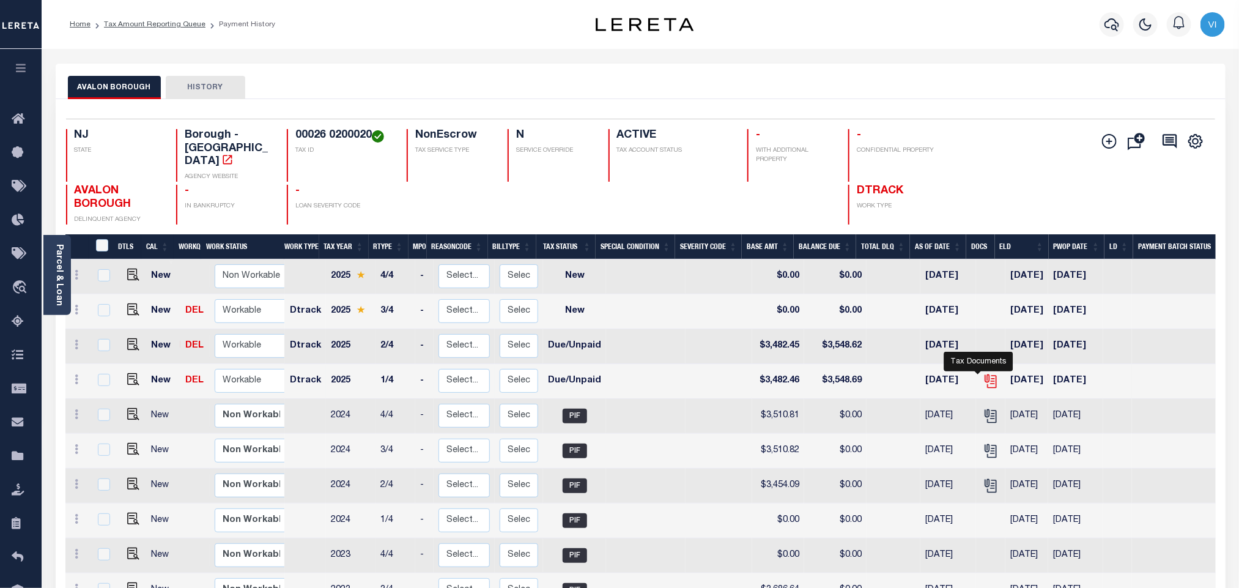
click at [983, 373] on icon "" at bounding box center [991, 381] width 16 height 16
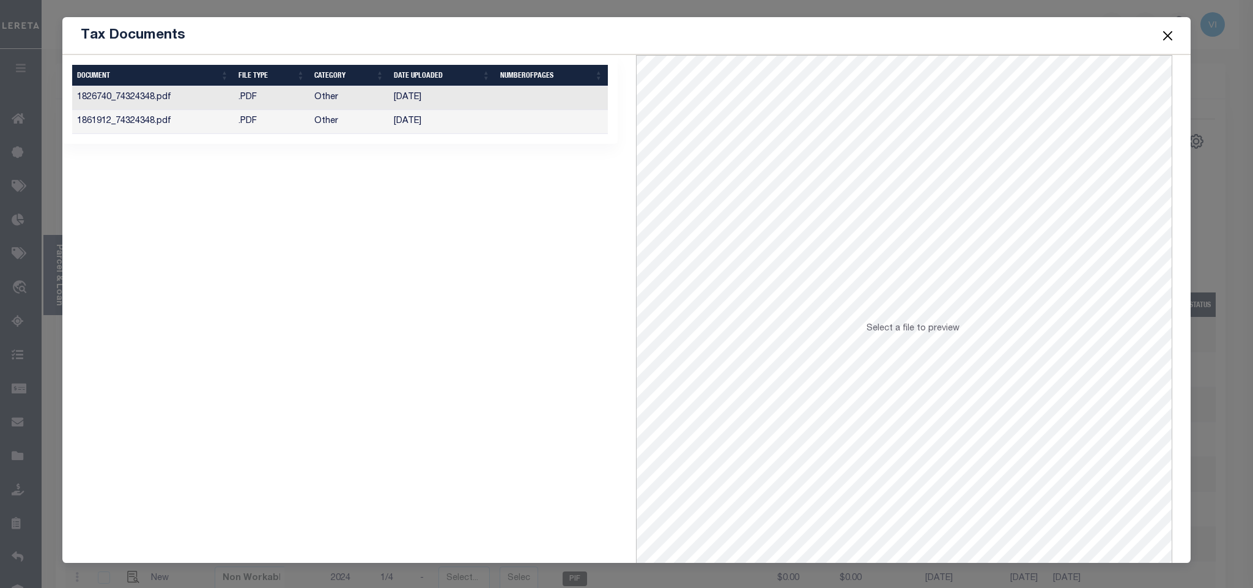
click at [416, 119] on td "[DATE]" at bounding box center [442, 122] width 106 height 24
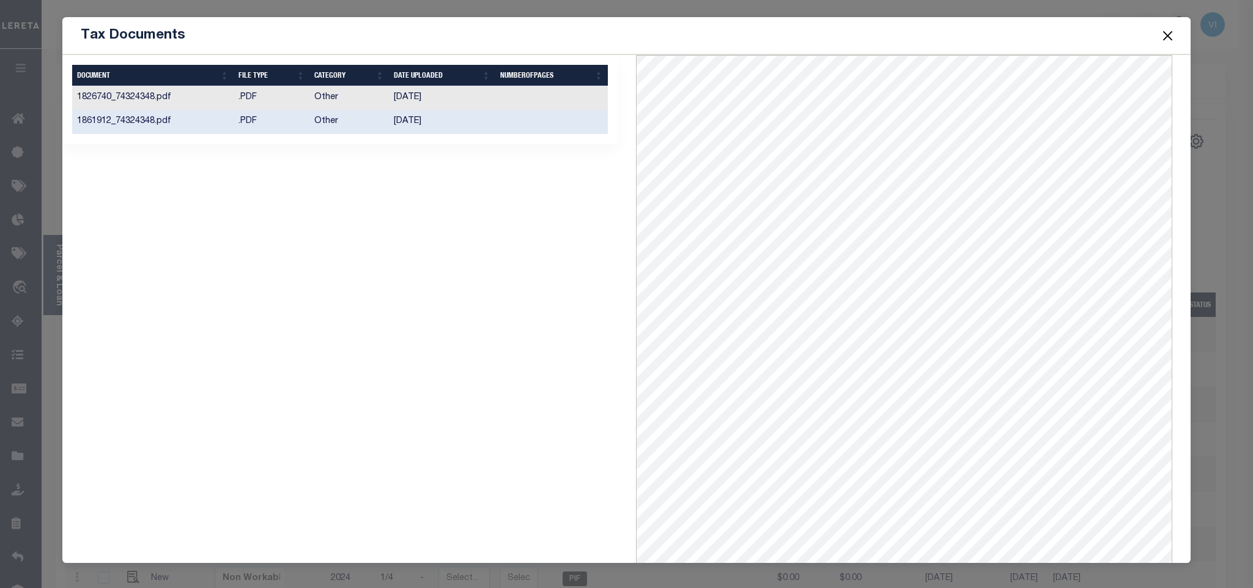
click at [1164, 33] on button "Close" at bounding box center [1167, 36] width 16 height 16
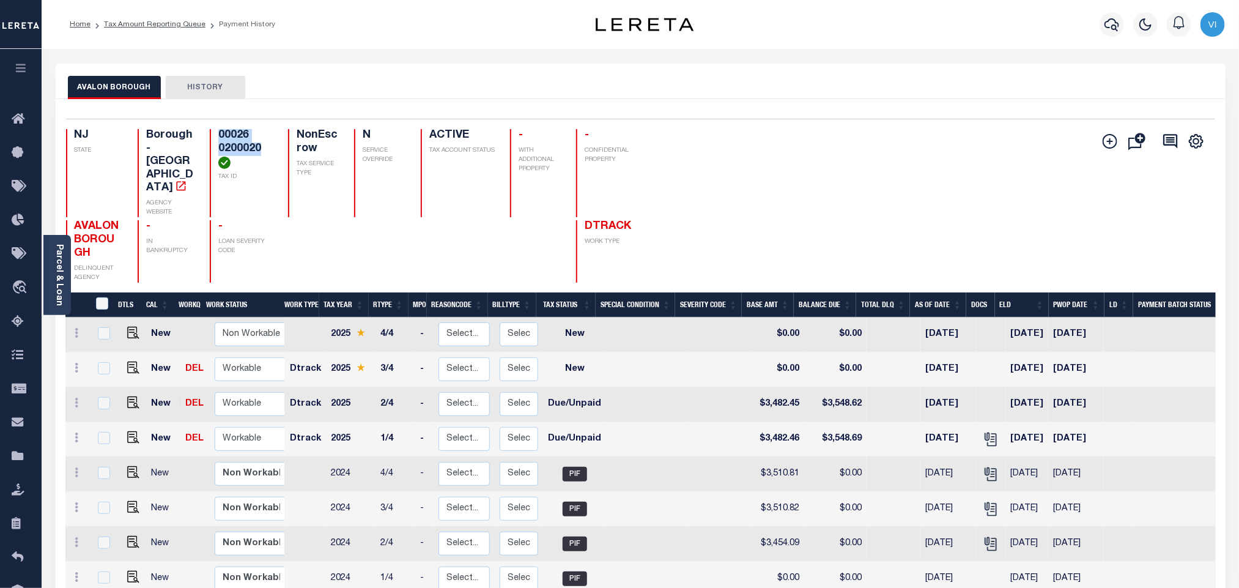
drag, startPoint x: 272, startPoint y: 151, endPoint x: 215, endPoint y: 136, distance: 59.3
click at [215, 136] on div "00026 0200020 TAX ID" at bounding box center [241, 173] width 63 height 88
copy h4 "00026 0200020"
click at [129, 431] on img at bounding box center [133, 437] width 12 height 12
checkbox input "true"
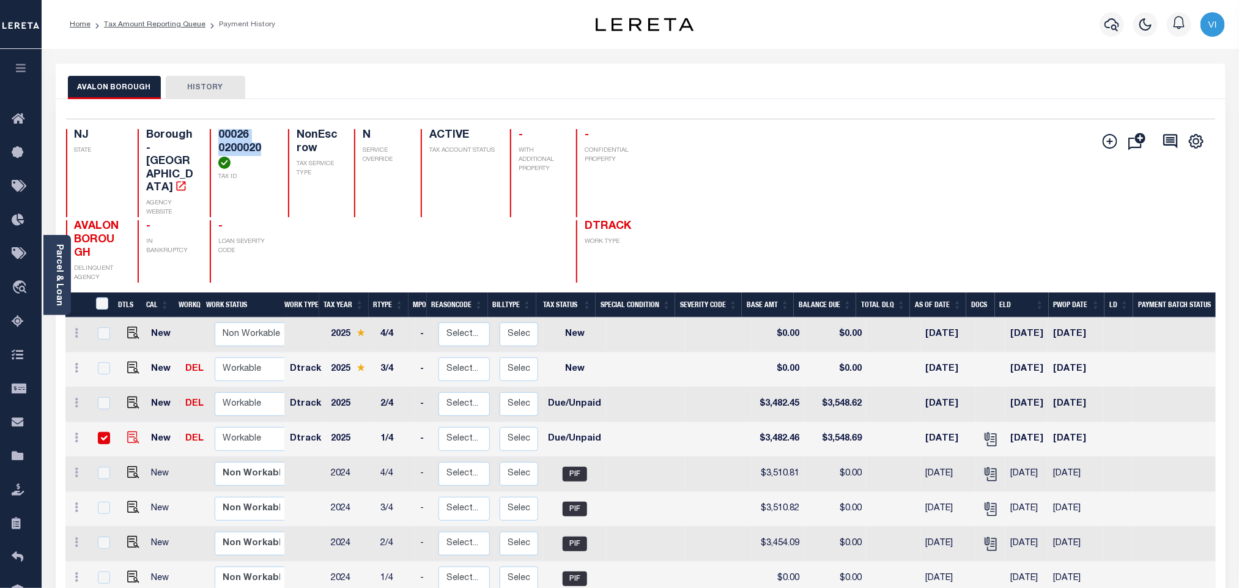
checkbox input "true"
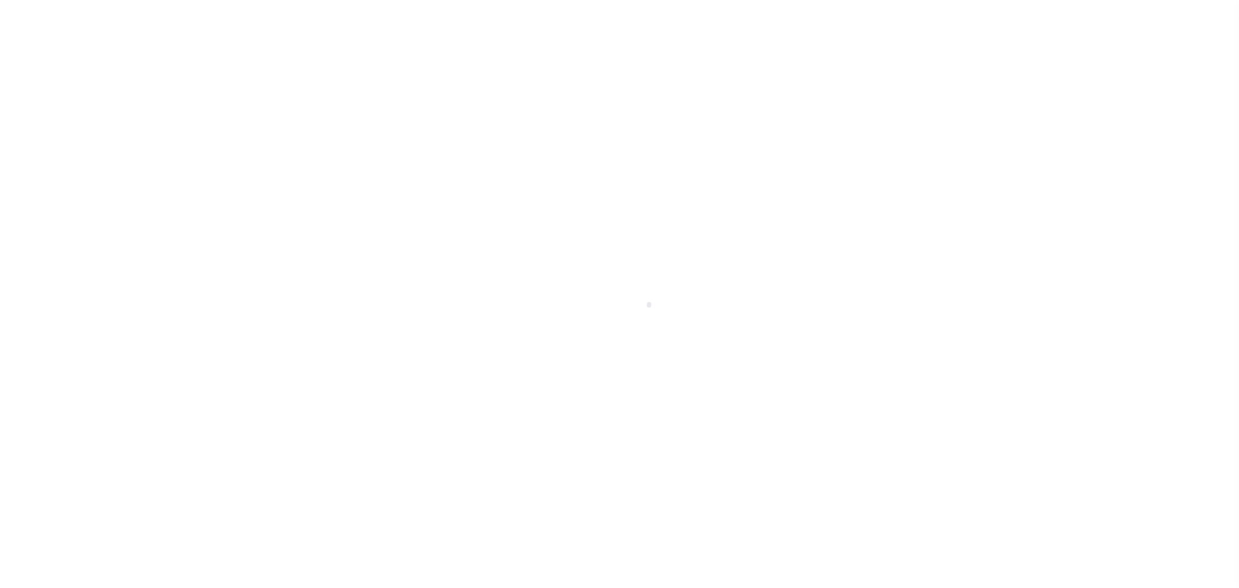
select select "DUE"
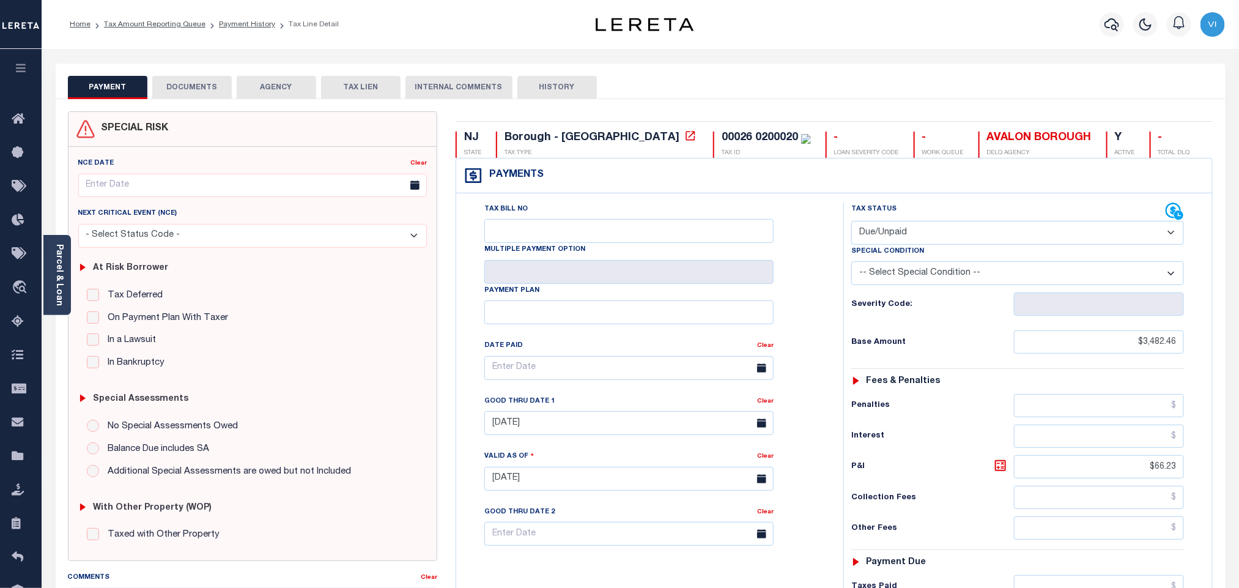
click at [215, 90] on button "DOCUMENTS" at bounding box center [191, 87] width 79 height 23
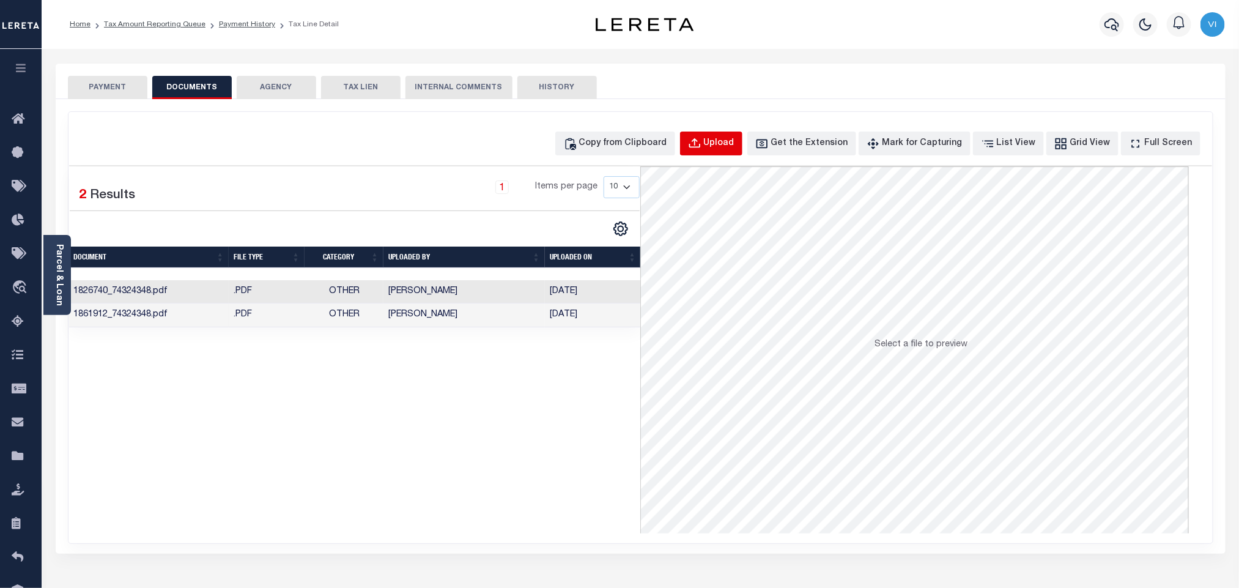
click at [731, 146] on div "Upload" at bounding box center [719, 143] width 31 height 13
select select "POP"
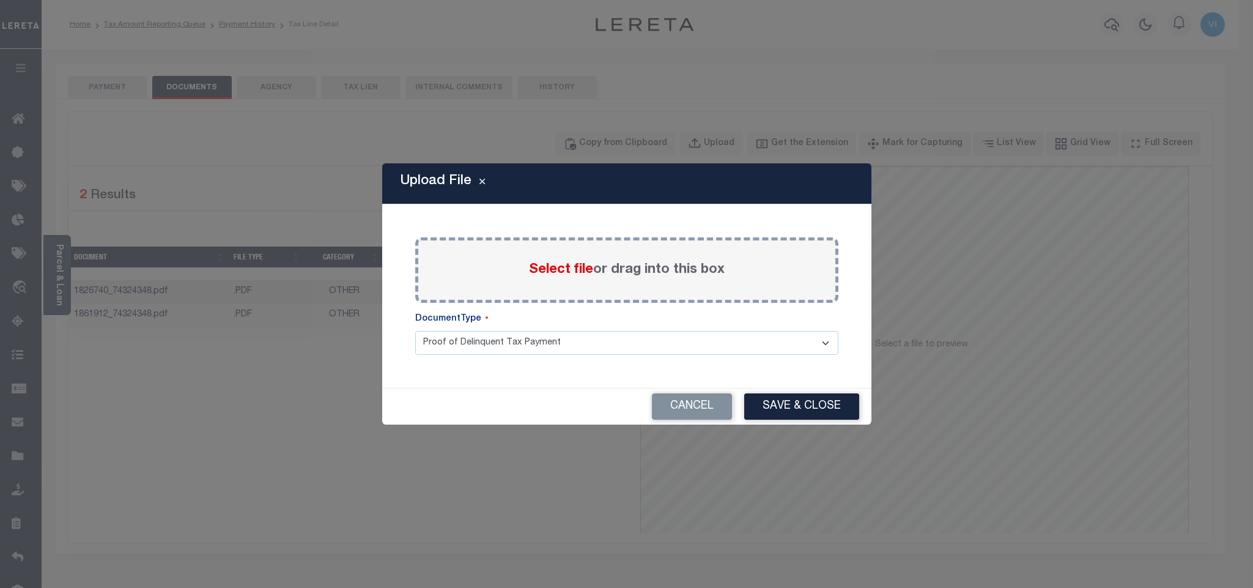
click at [581, 268] on span "Select file" at bounding box center [561, 269] width 64 height 13
click at [0, 0] on input "Select file or drag into this box" at bounding box center [0, 0] width 0 height 0
click at [454, 355] on select "Proof of Delinquent Tax Payment" at bounding box center [626, 343] width 423 height 24
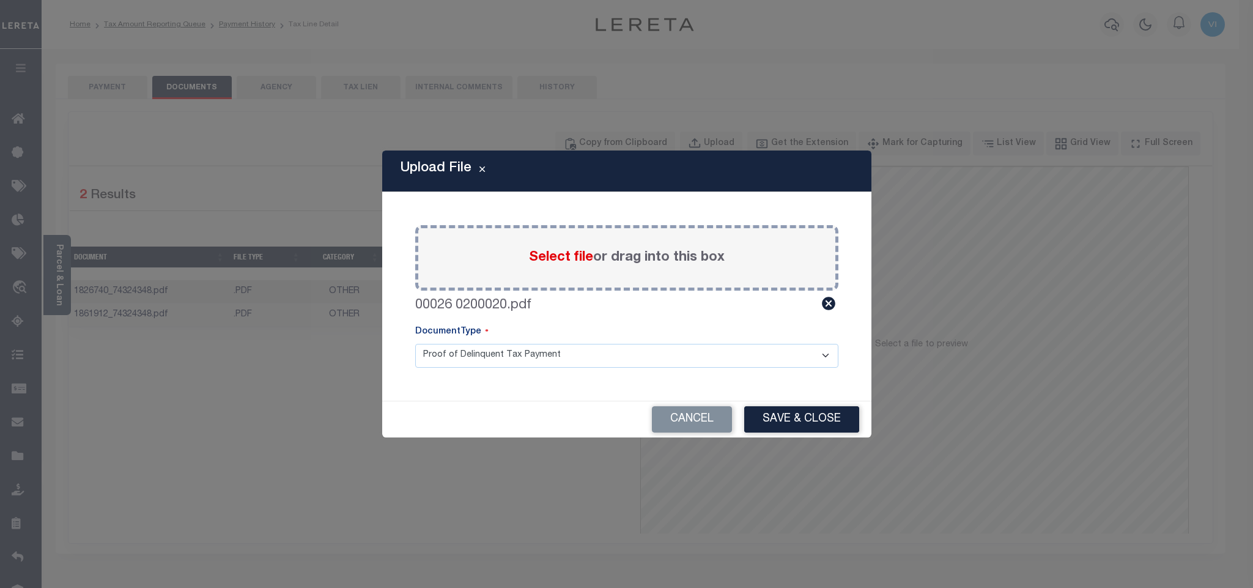
click at [415, 344] on select "Proof of Delinquent Tax Payment" at bounding box center [626, 356] width 423 height 24
click at [833, 416] on button "Save & Close" at bounding box center [801, 419] width 115 height 26
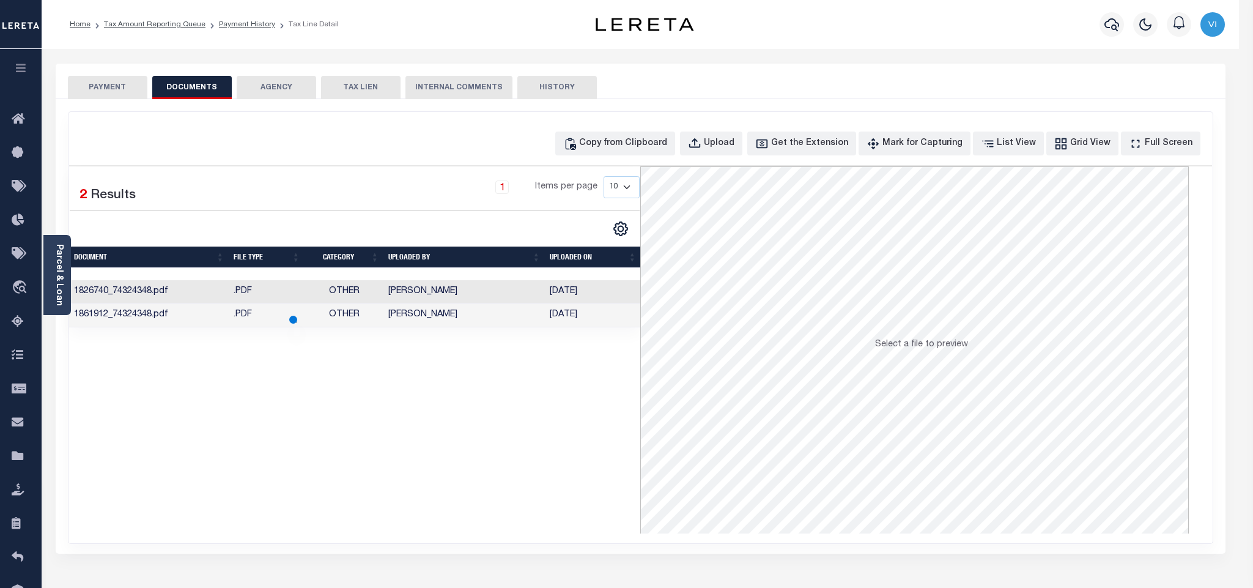
click at [116, 92] on button "PAYMENT" at bounding box center [107, 87] width 79 height 23
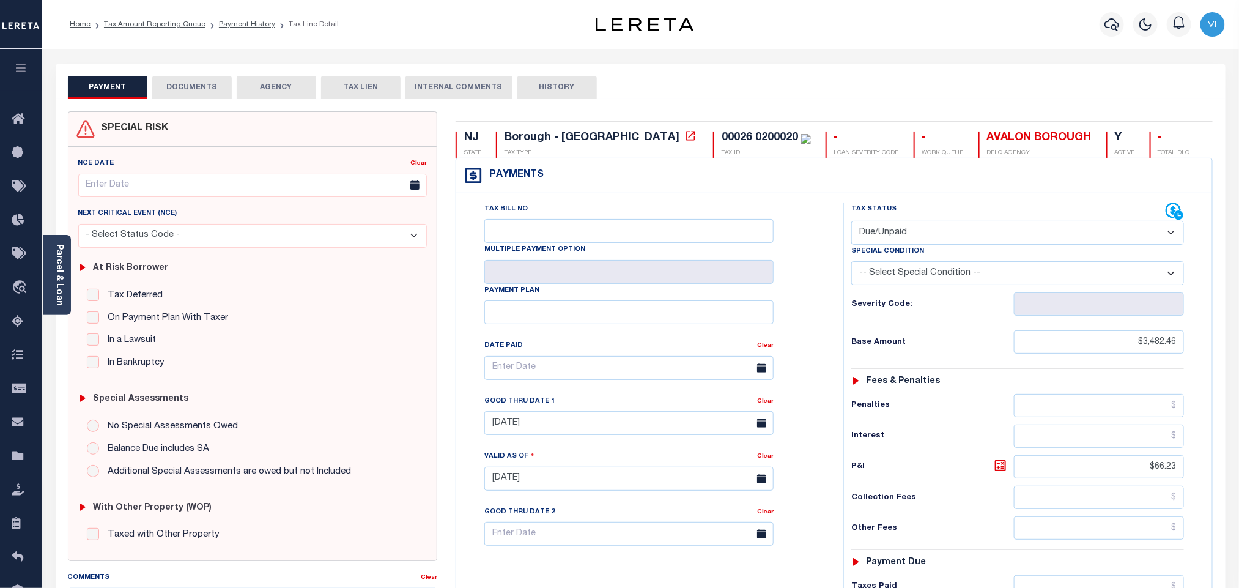
click at [915, 235] on select "- Select Status Code - Open Due/Unpaid Paid Incomplete No Tax Due Internal Refu…" at bounding box center [1017, 233] width 333 height 24
select select "PYD"
click at [851, 222] on select "- Select Status Code - Open Due/Unpaid Paid Incomplete No Tax Due Internal Refu…" at bounding box center [1017, 233] width 333 height 24
type input "[DATE]"
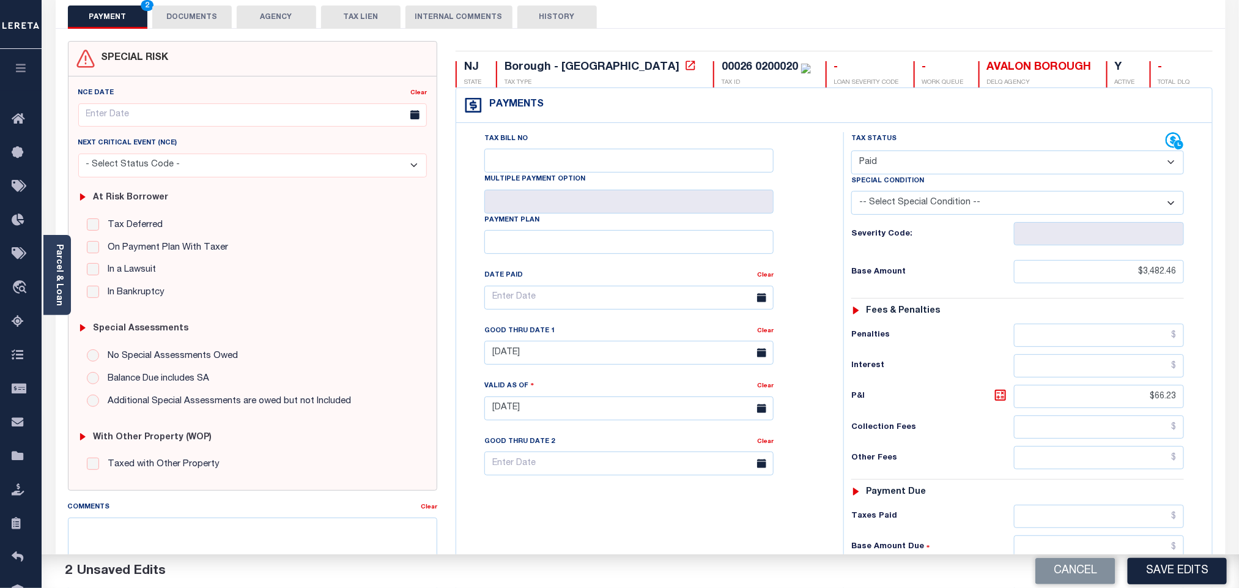
scroll to position [92, 0]
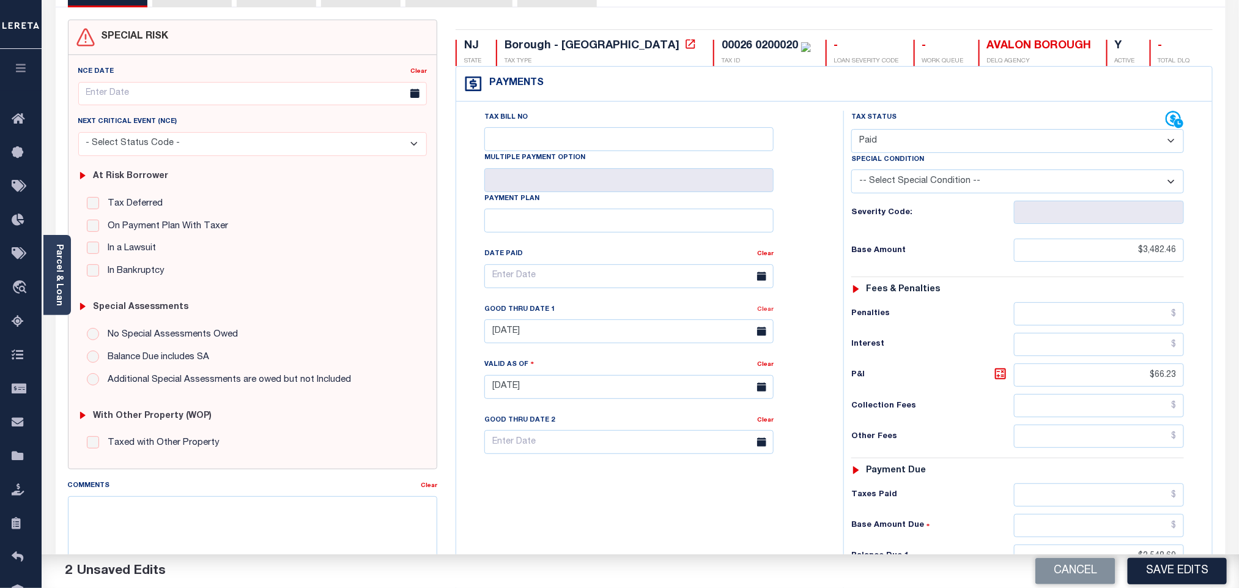
click at [766, 312] on link "Clear" at bounding box center [765, 309] width 17 height 6
drag, startPoint x: 1150, startPoint y: 387, endPoint x: 1236, endPoint y: 386, distance: 86.2
click at [1236, 386] on div "Parcel & Loan Tax Bill Details 00026 0200020 TAX ID" at bounding box center [640, 381] width 1197 height 848
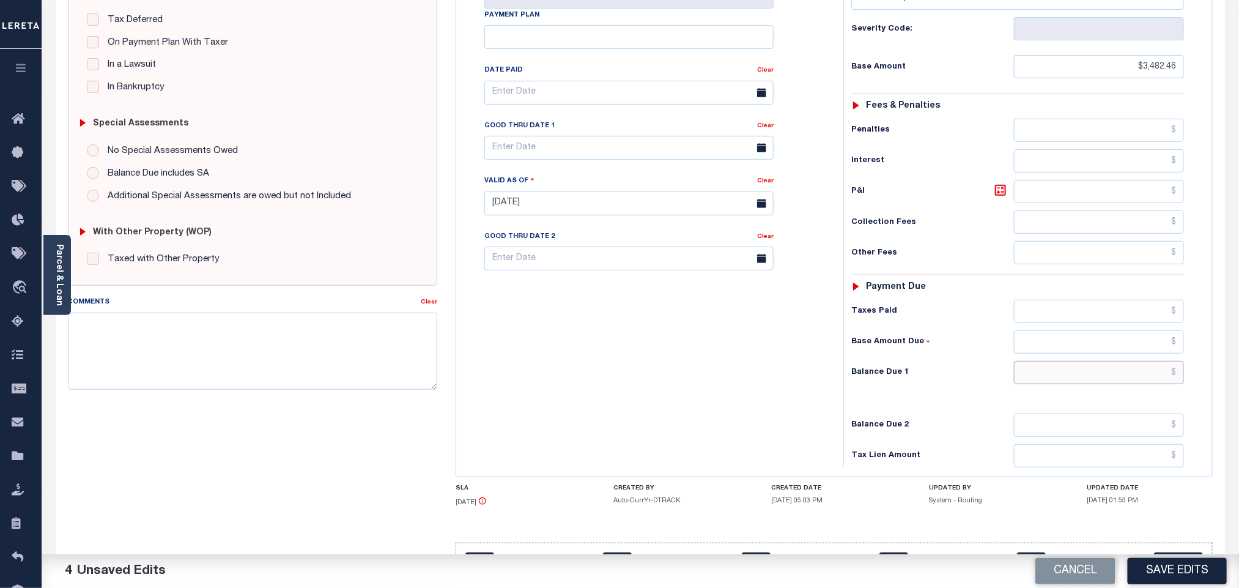
drag, startPoint x: 1128, startPoint y: 382, endPoint x: 1207, endPoint y: 382, distance: 78.9
click at [1207, 382] on div "Tax Status Status" at bounding box center [1021, 197] width 375 height 540
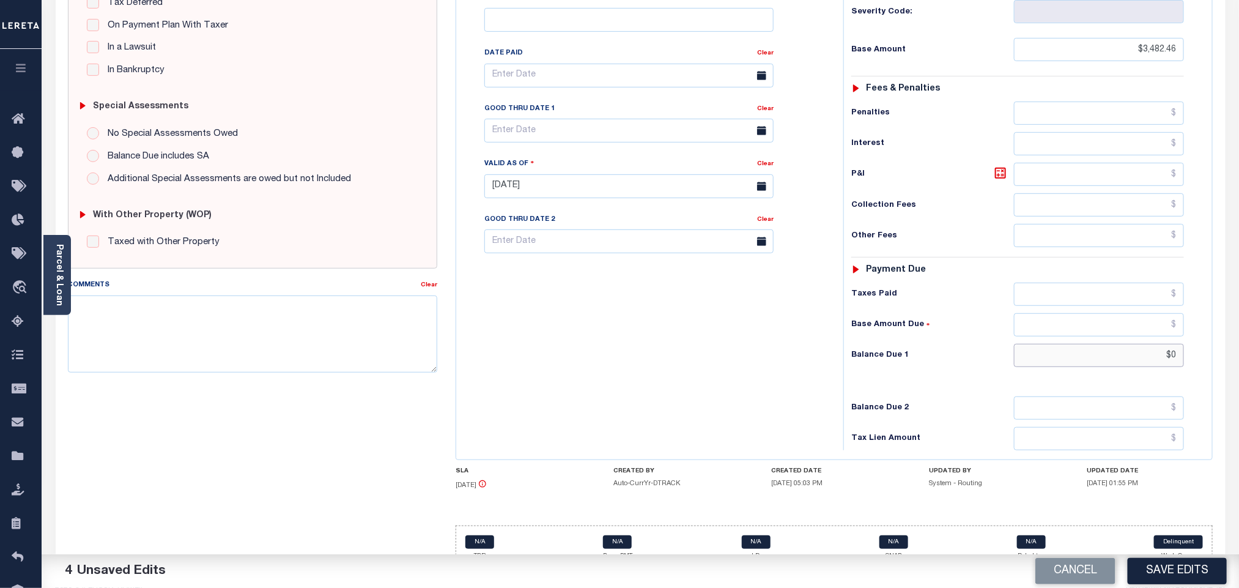
scroll to position [320, 0]
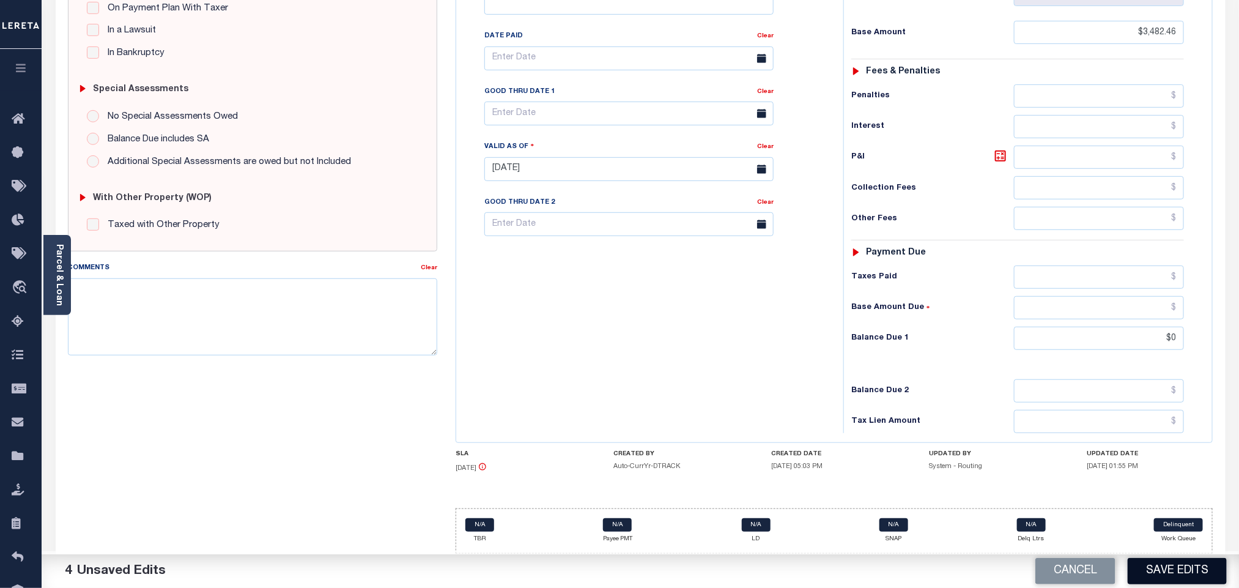
type input "$0.00"
click at [1159, 569] on button "Save Edits" at bounding box center [1177, 571] width 99 height 26
checkbox input "false"
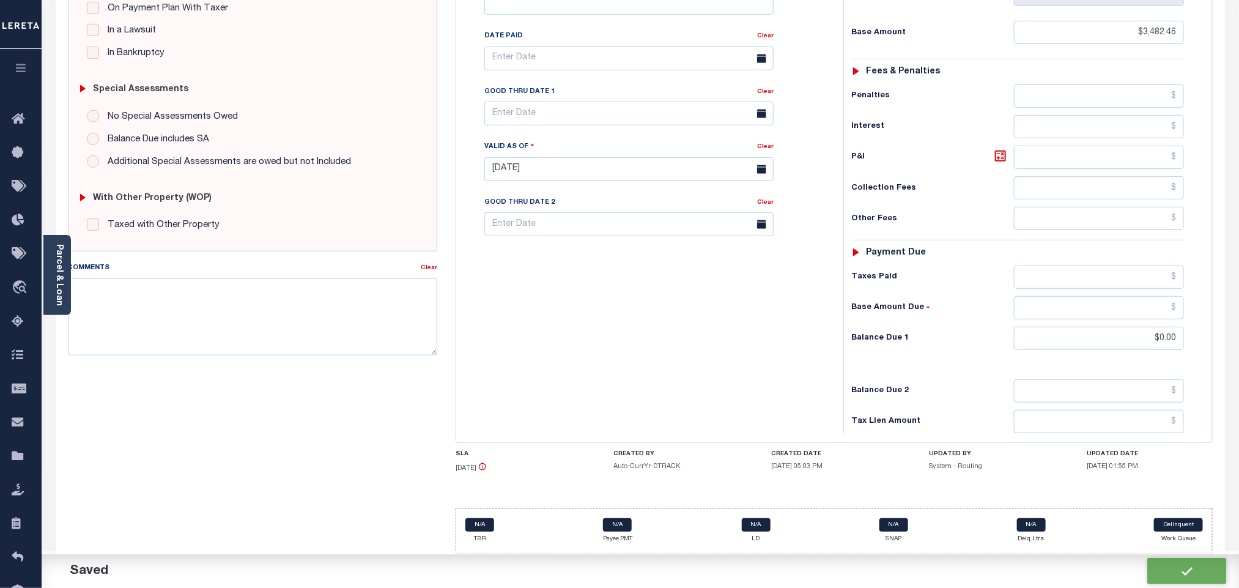
checkbox input "false"
type input "$3,482.46"
type input "$0"
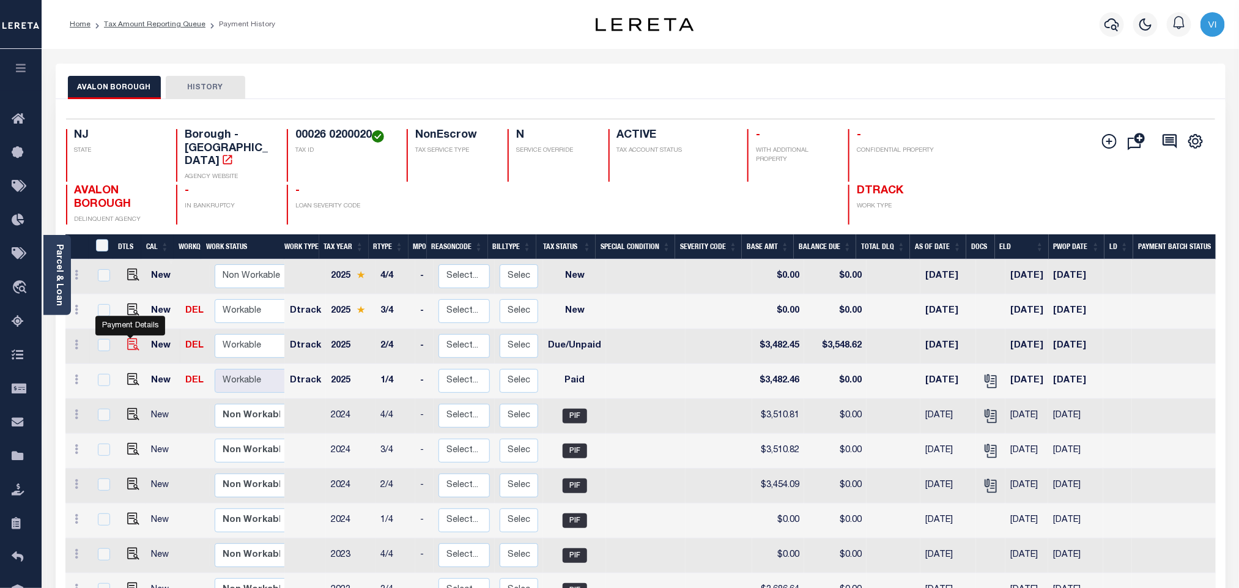
click at [127, 338] on img "" at bounding box center [133, 344] width 12 height 12
checkbox input "true"
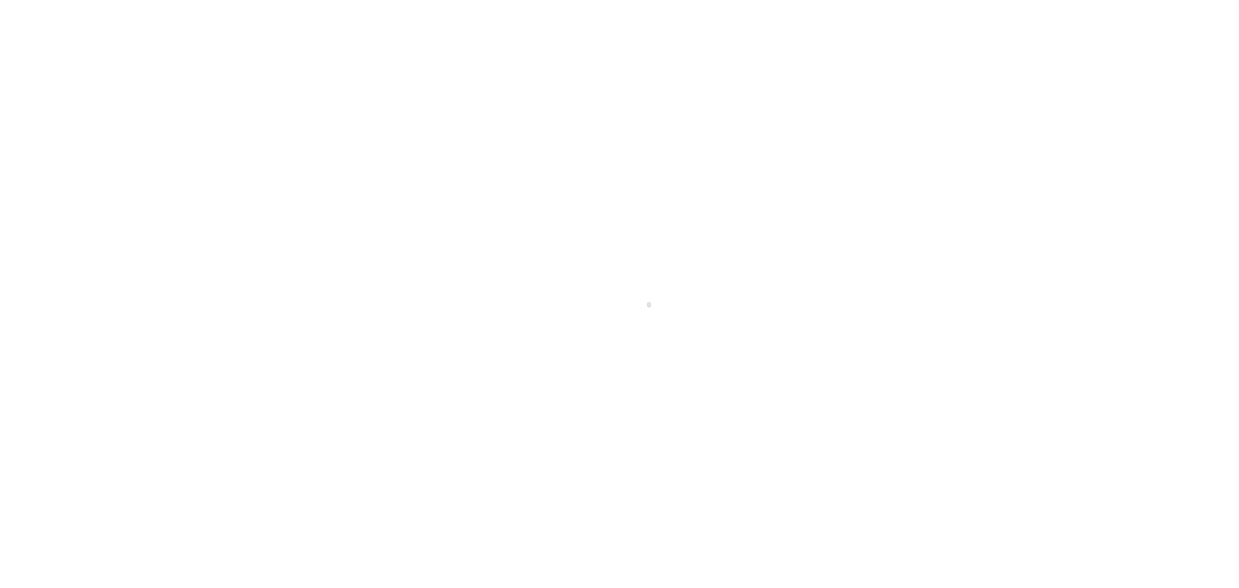
select select "DUE"
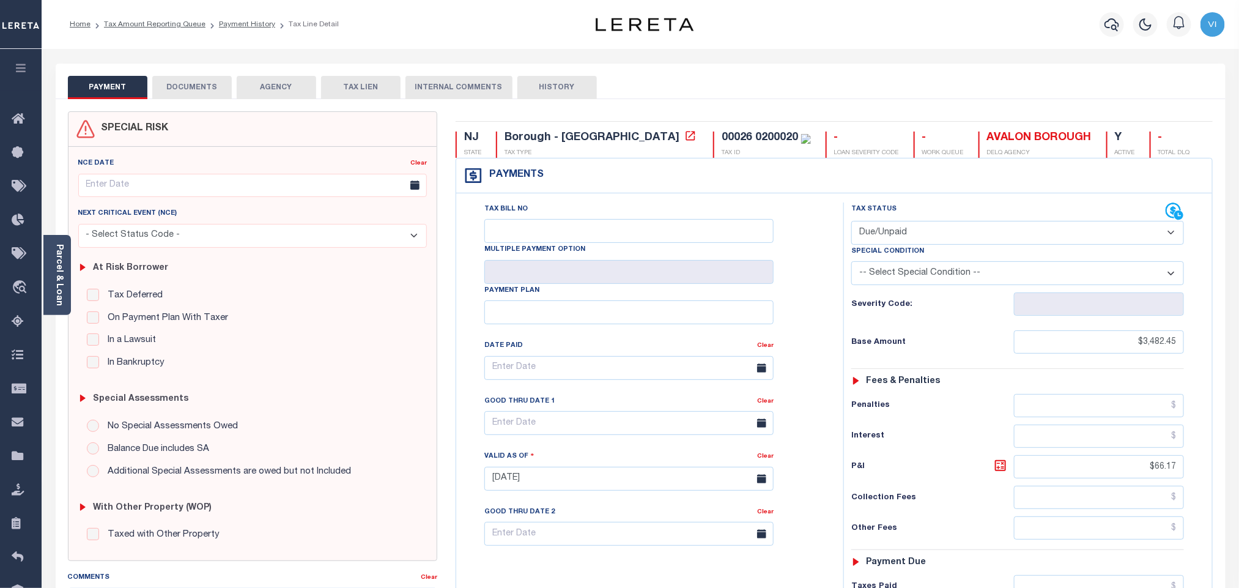
click at [186, 94] on body "Home Tax Amount Reporting Queue Payment History Tax Line Detail Profile" at bounding box center [619, 450] width 1239 height 901
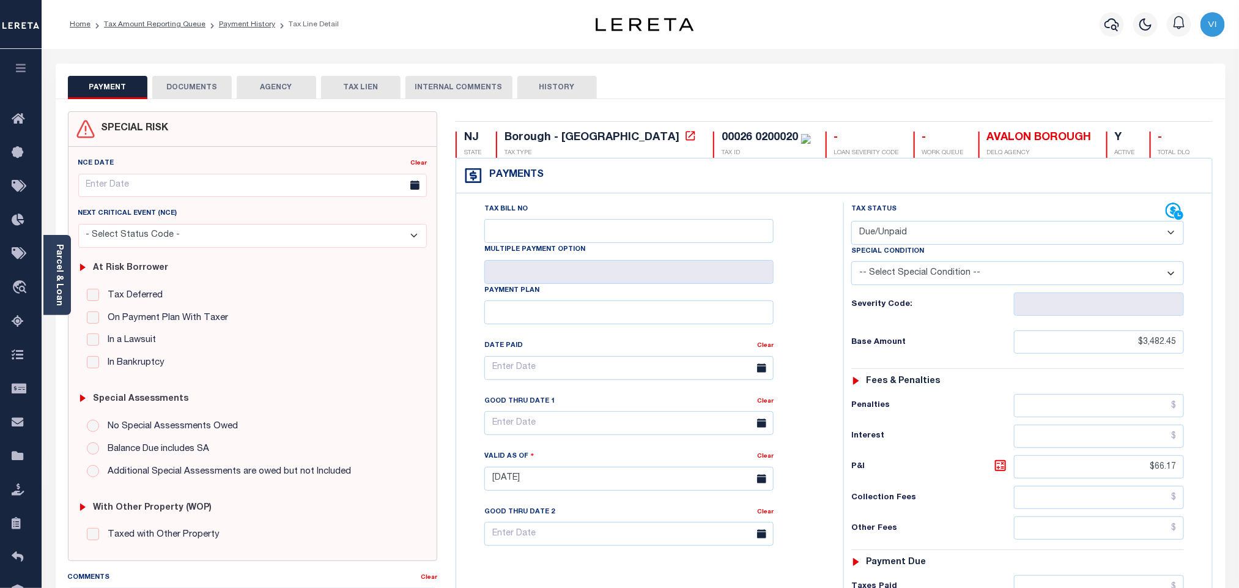
click at [186, 94] on button "DOCUMENTS" at bounding box center [191, 87] width 79 height 23
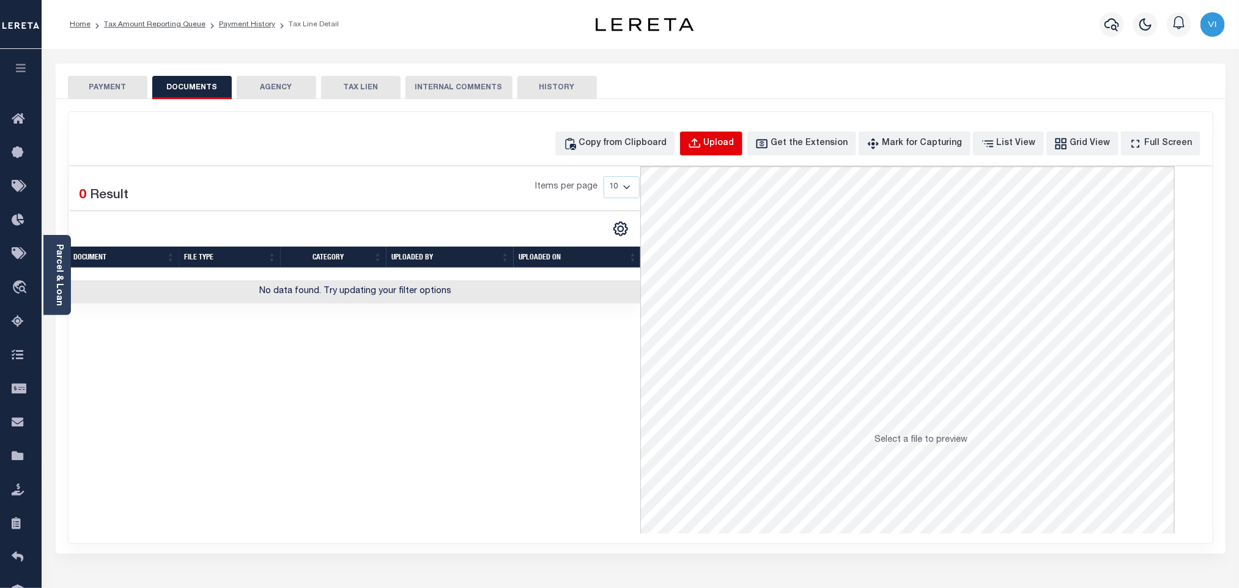
click at [734, 145] on div "Upload" at bounding box center [719, 143] width 31 height 13
select select "POP"
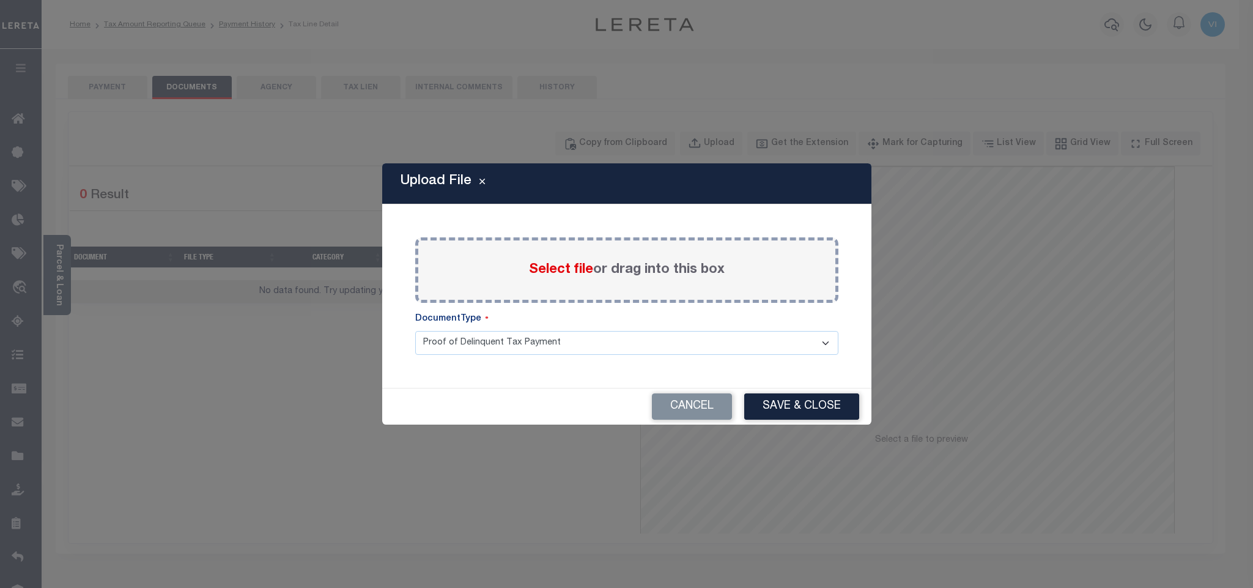
click at [549, 266] on span "Select file" at bounding box center [561, 269] width 64 height 13
click at [0, 0] on input "Select file or drag into this box" at bounding box center [0, 0] width 0 height 0
click at [446, 355] on select "Proof of Delinquent Tax Payment" at bounding box center [626, 343] width 423 height 24
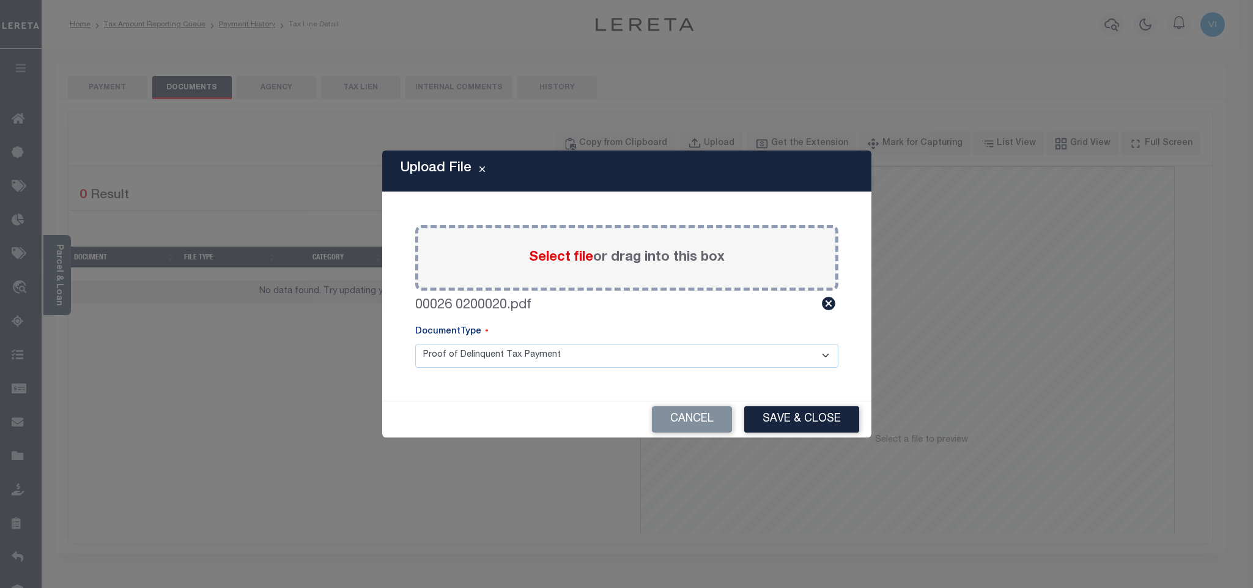
click at [415, 344] on select "Proof of Delinquent Tax Payment" at bounding box center [626, 356] width 423 height 24
click at [810, 412] on button "Save & Close" at bounding box center [801, 419] width 115 height 26
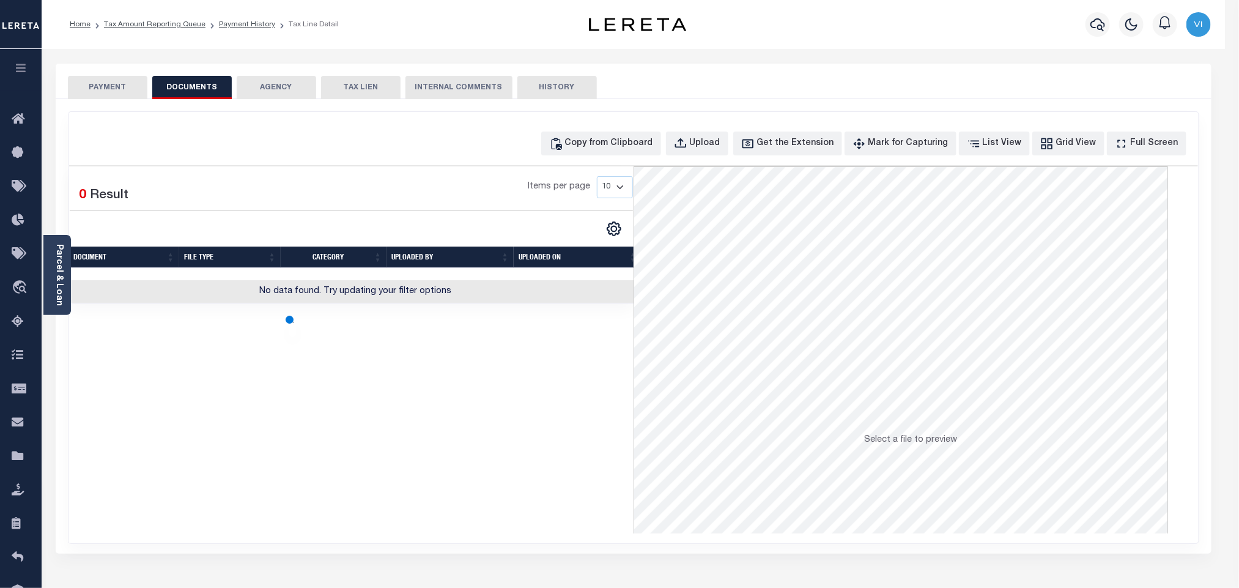
click at [110, 88] on button "PAYMENT" at bounding box center [107, 87] width 79 height 23
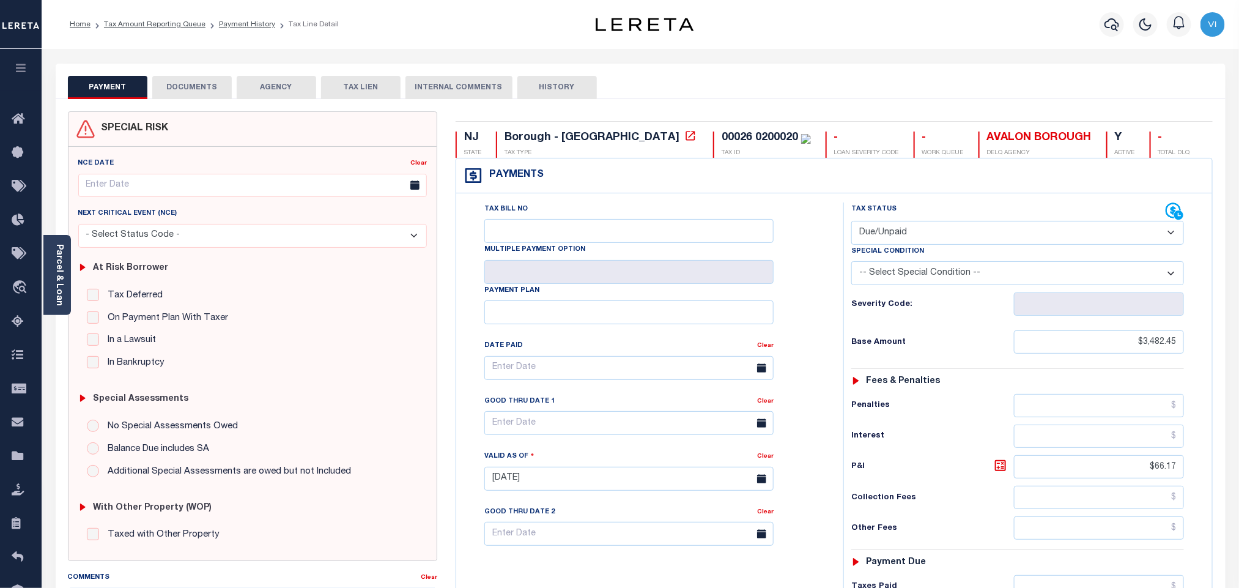
click at [906, 235] on select "- Select Status Code - Open Due/Unpaid Paid Incomplete No Tax Due Internal Refu…" at bounding box center [1017, 233] width 333 height 24
select select "PYD"
click at [851, 222] on select "- Select Status Code - Open Due/Unpaid Paid Incomplete No Tax Due Internal Refu…" at bounding box center [1017, 233] width 333 height 24
type input "10/02/2025"
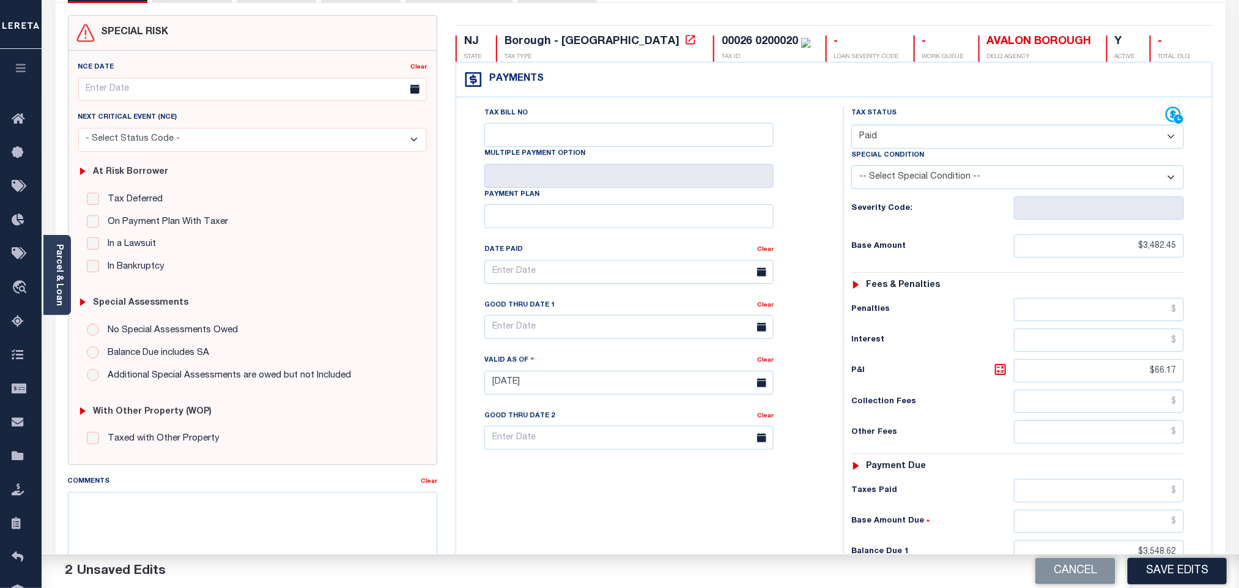
scroll to position [183, 0]
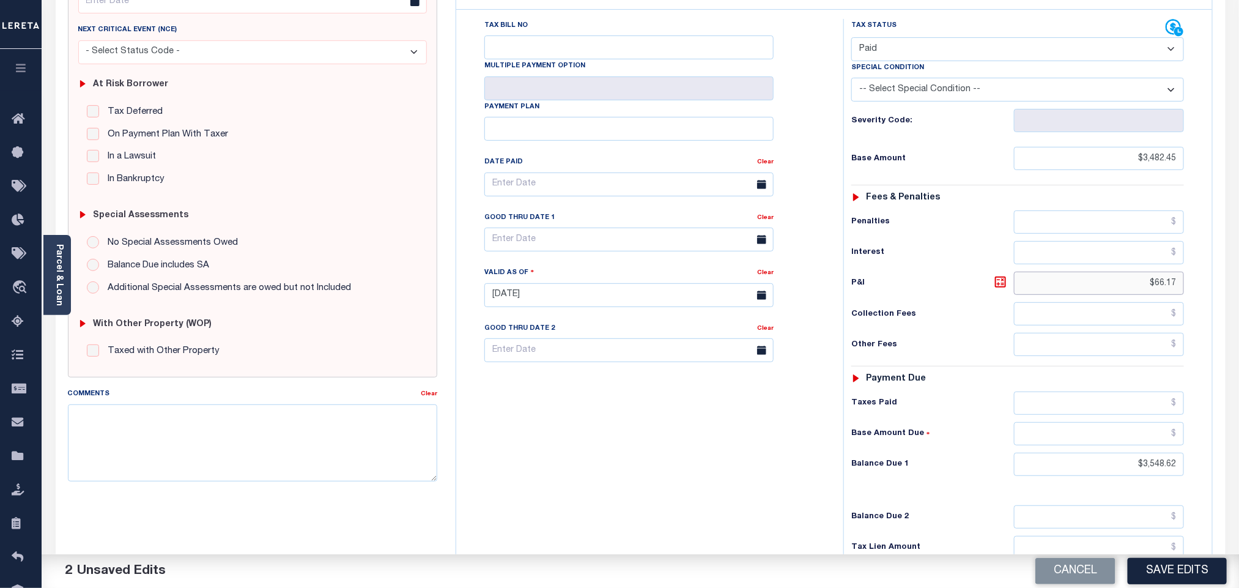
drag, startPoint x: 1176, startPoint y: 293, endPoint x: 1187, endPoint y: 293, distance: 11.6
click at [1187, 293] on div "Tax Status Status - Select Status Code -" at bounding box center [1021, 289] width 356 height 540
drag, startPoint x: 1127, startPoint y: 478, endPoint x: 1261, endPoint y: 490, distance: 134.5
click at [1238, 490] on html "Home Tax Amount Reporting Queue Payment History Tax Line Detail Profile" at bounding box center [619, 265] width 1239 height 897
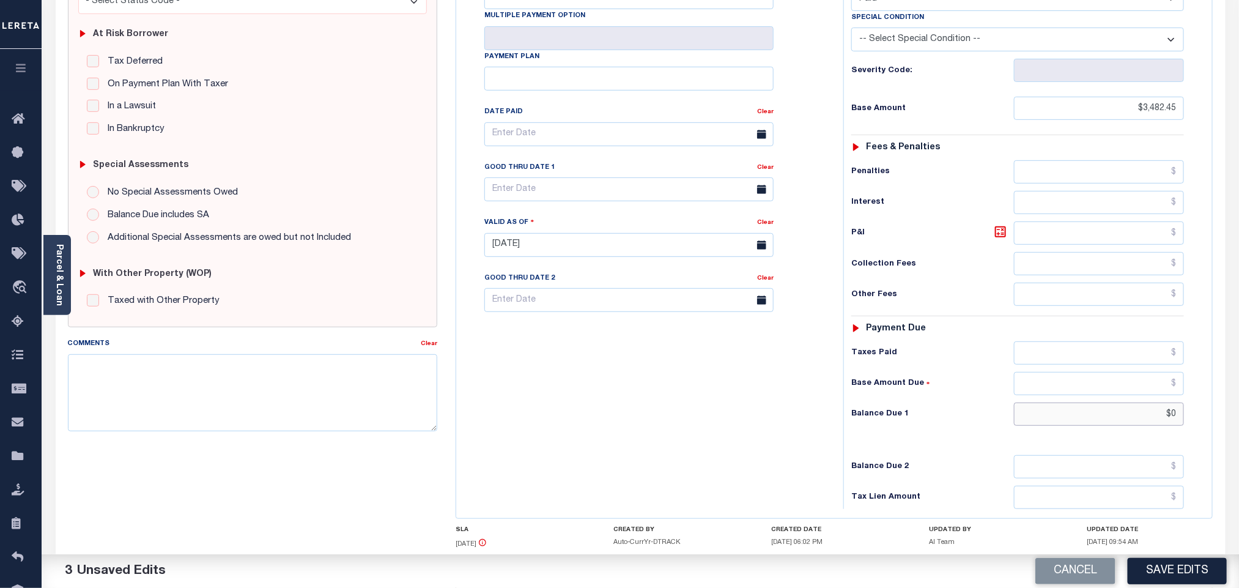
scroll to position [320, 0]
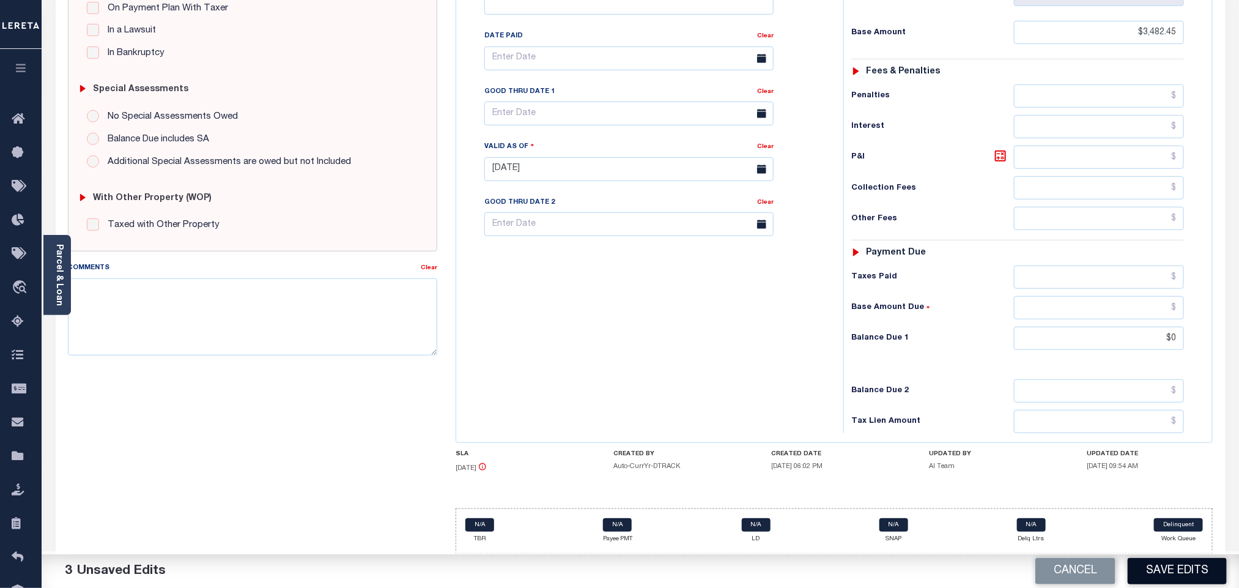
type input "$0.00"
click at [1200, 578] on button "Save Edits" at bounding box center [1177, 571] width 99 height 26
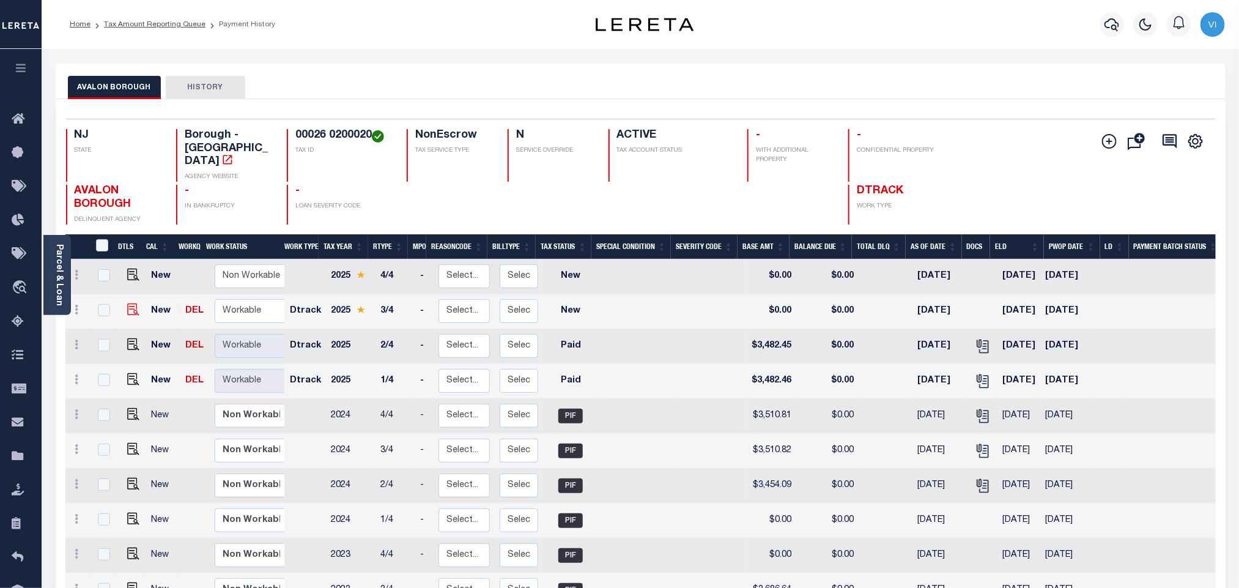
click at [127, 303] on img at bounding box center [133, 309] width 12 height 12
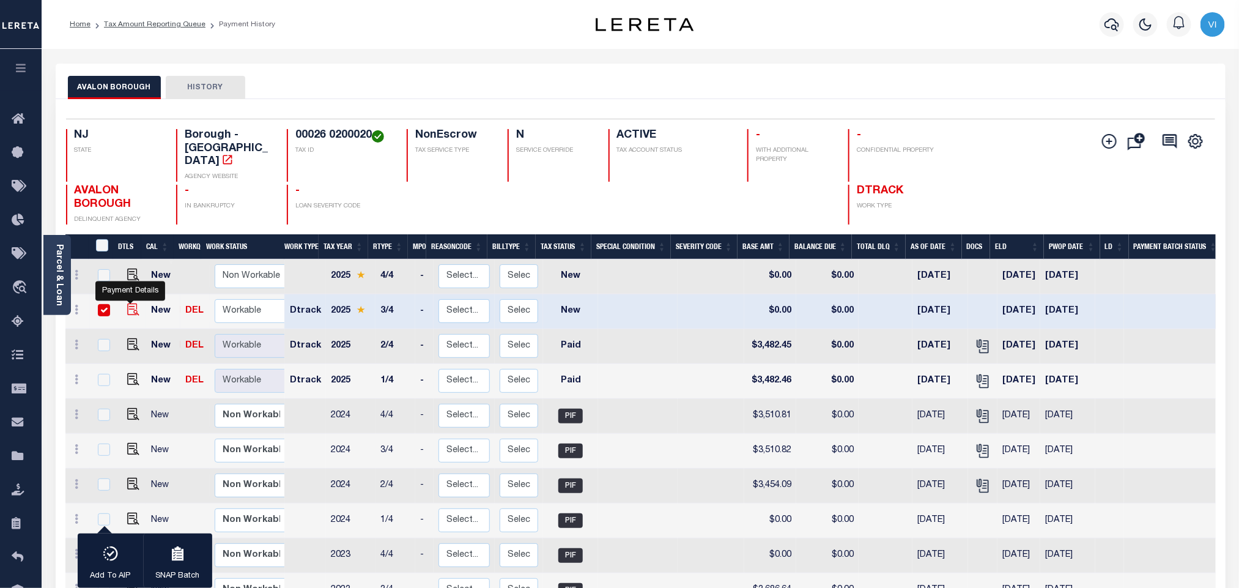
checkbox input "true"
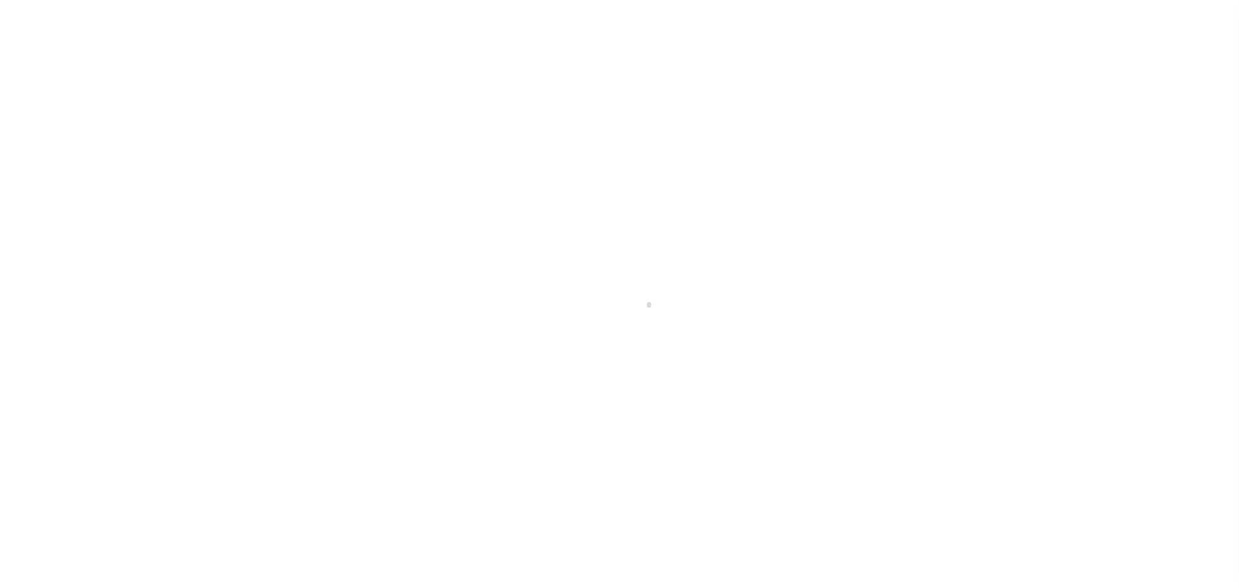
select select "NW2"
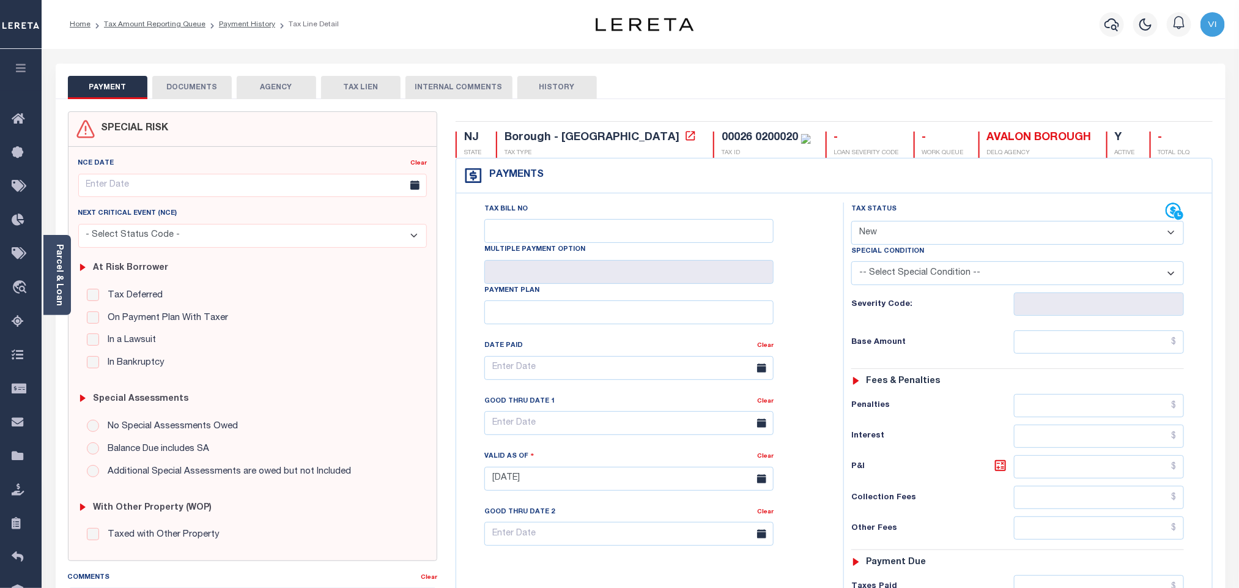
click at [204, 87] on body "Home Tax Amount Reporting Queue Payment History Tax Line Detail Profile" at bounding box center [619, 449] width 1239 height 898
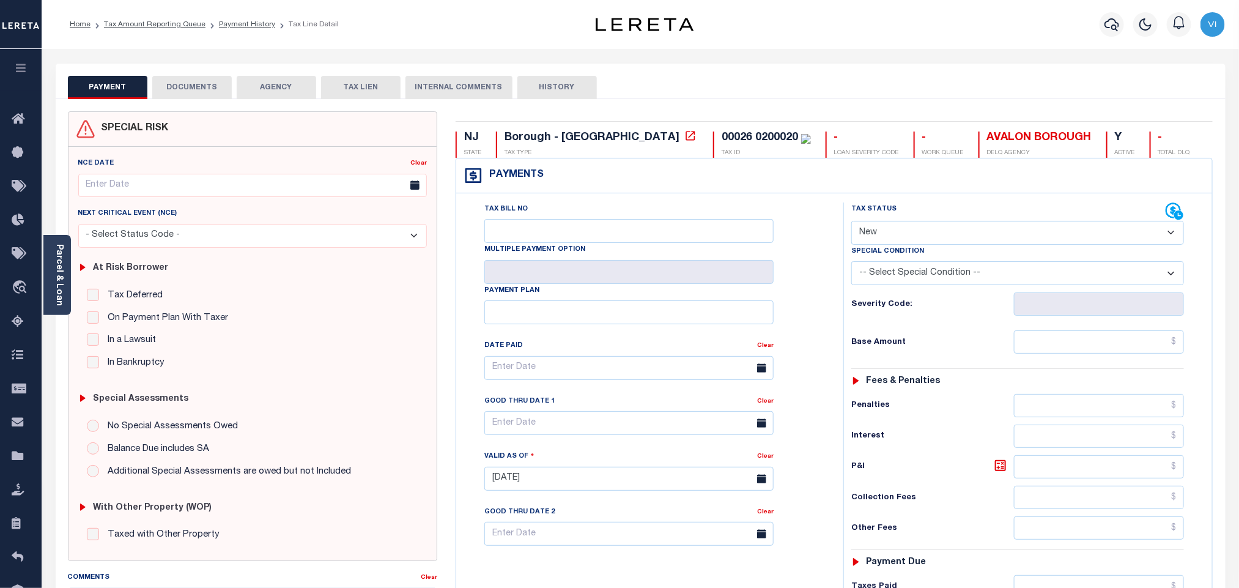
click at [219, 90] on button "DOCUMENTS" at bounding box center [191, 87] width 79 height 23
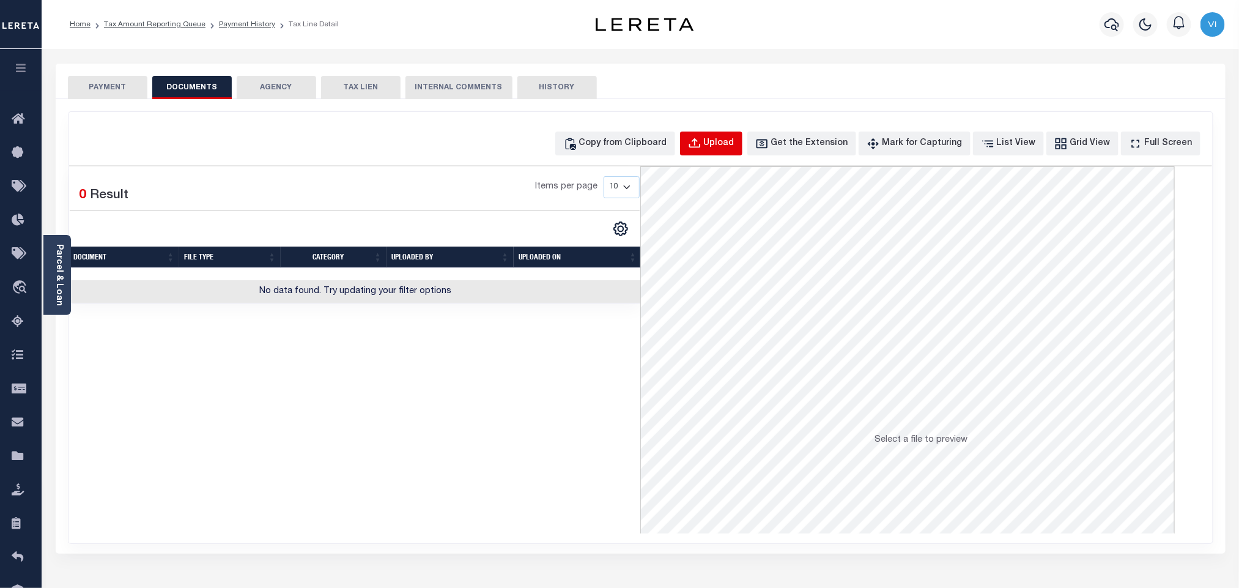
click at [734, 147] on div "Upload" at bounding box center [719, 143] width 31 height 13
select select "POP"
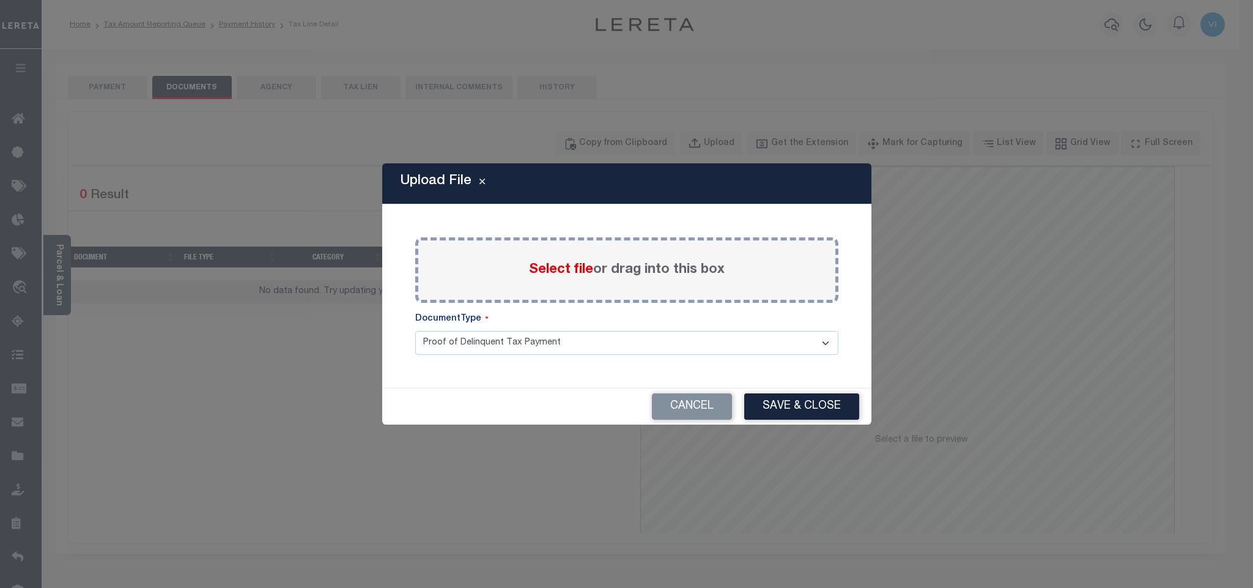
click at [580, 272] on span "Select file" at bounding box center [561, 269] width 64 height 13
click at [0, 0] on input "Select file or drag into this box" at bounding box center [0, 0] width 0 height 0
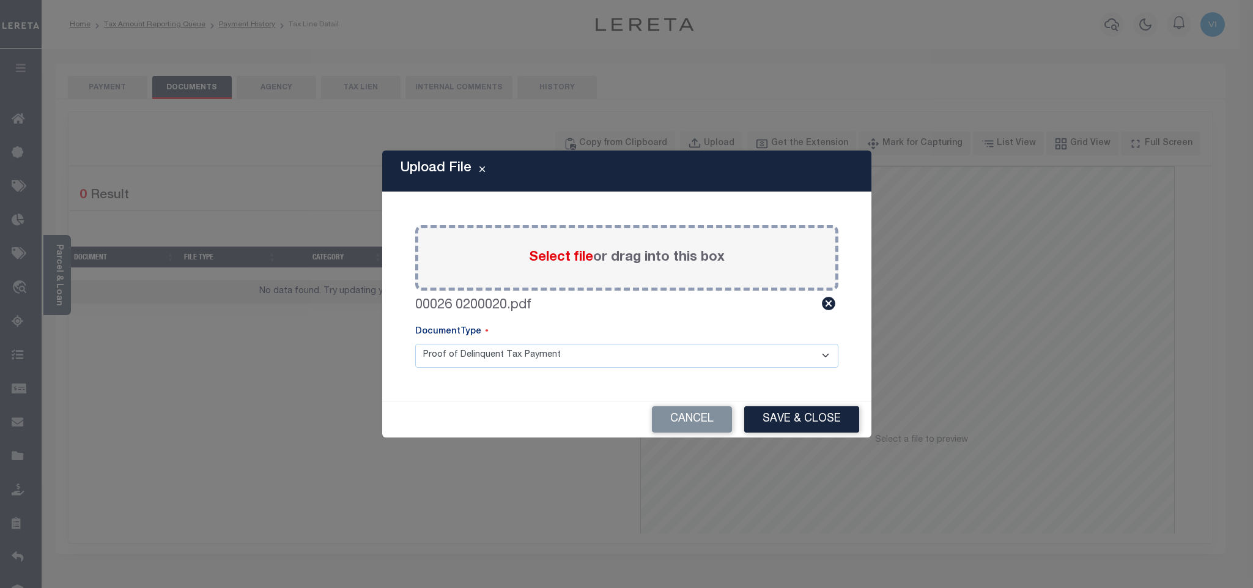
click at [452, 361] on select "Proof of Delinquent Tax Payment" at bounding box center [626, 356] width 423 height 24
click at [415, 344] on select "Proof of Delinquent Tax Payment" at bounding box center [626, 356] width 423 height 24
click at [788, 422] on button "Save & Close" at bounding box center [801, 419] width 115 height 26
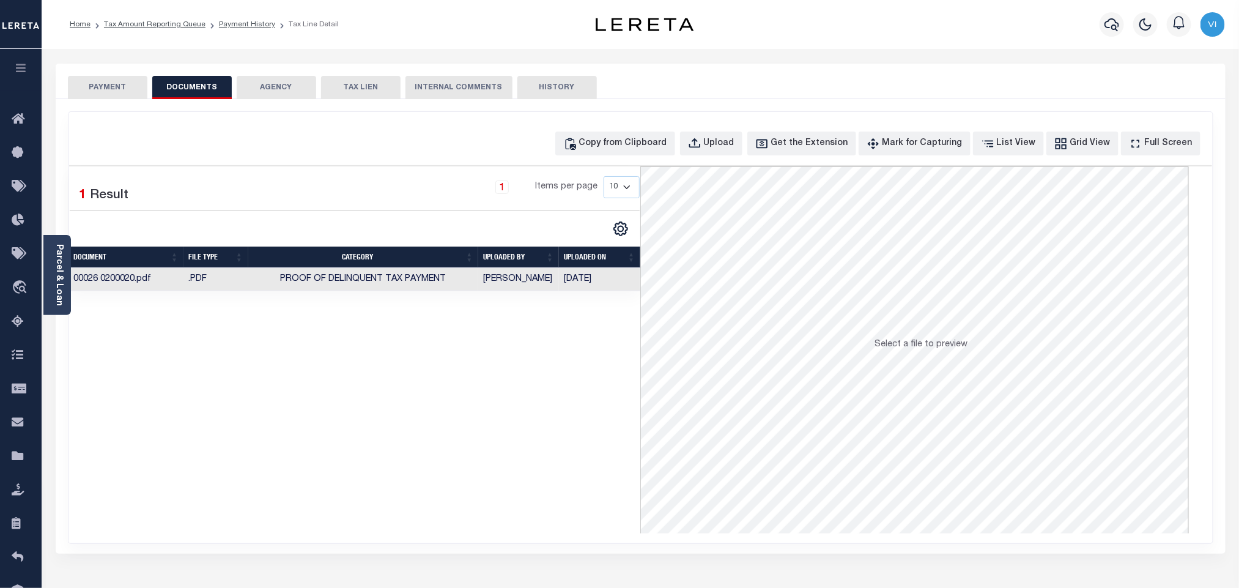
click at [127, 87] on button "PAYMENT" at bounding box center [107, 87] width 79 height 23
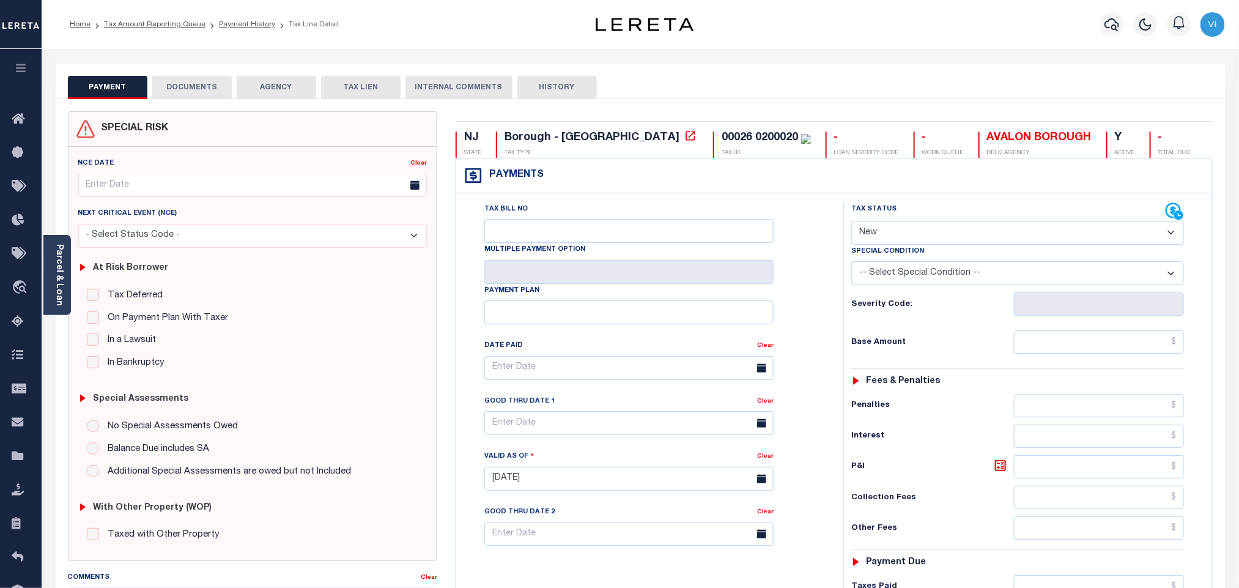
click at [887, 230] on select "- Select Status Code - Open Due/Unpaid Paid Incomplete No Tax Due Internal Refu…" at bounding box center [1017, 233] width 333 height 24
select select "DUE"
click at [851, 222] on select "- Select Status Code - Open Due/Unpaid Paid Incomplete No Tax Due Internal Refu…" at bounding box center [1017, 233] width 333 height 24
type input "[DATE]"
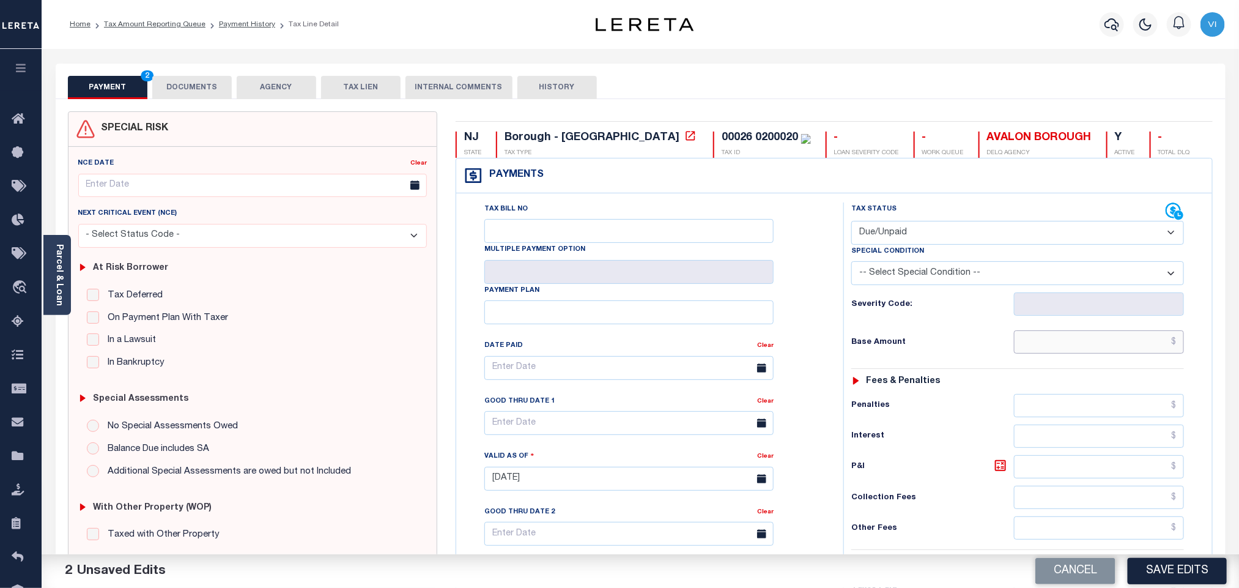
click at [1126, 343] on input "text" at bounding box center [1099, 341] width 171 height 23
paste input "3,414.40"
type input "$3,414.40"
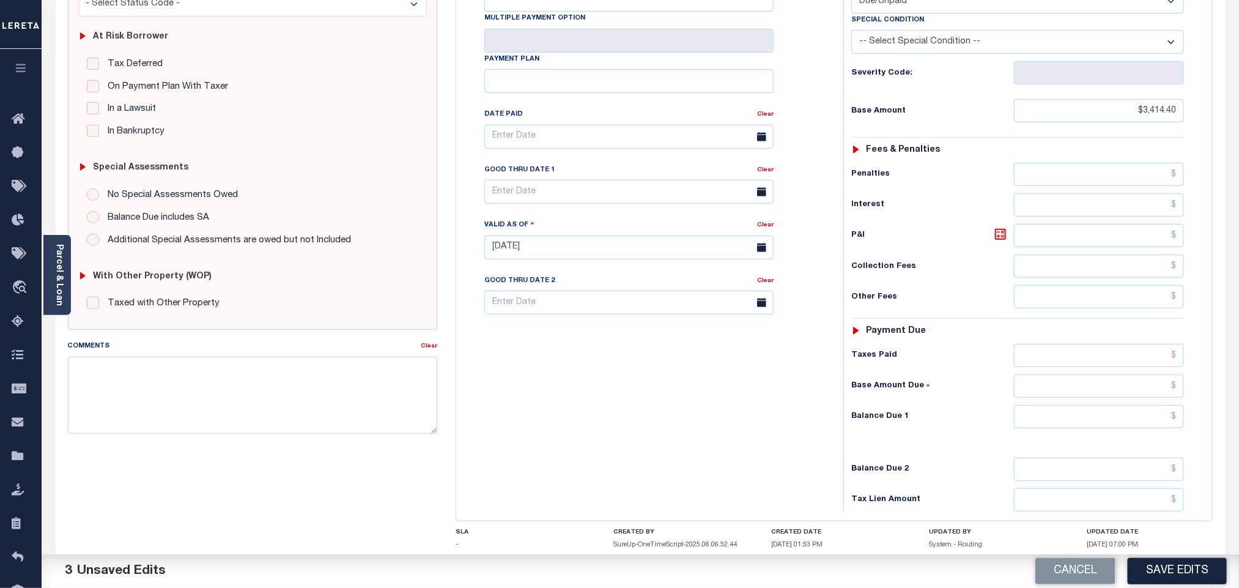
scroll to position [318, 0]
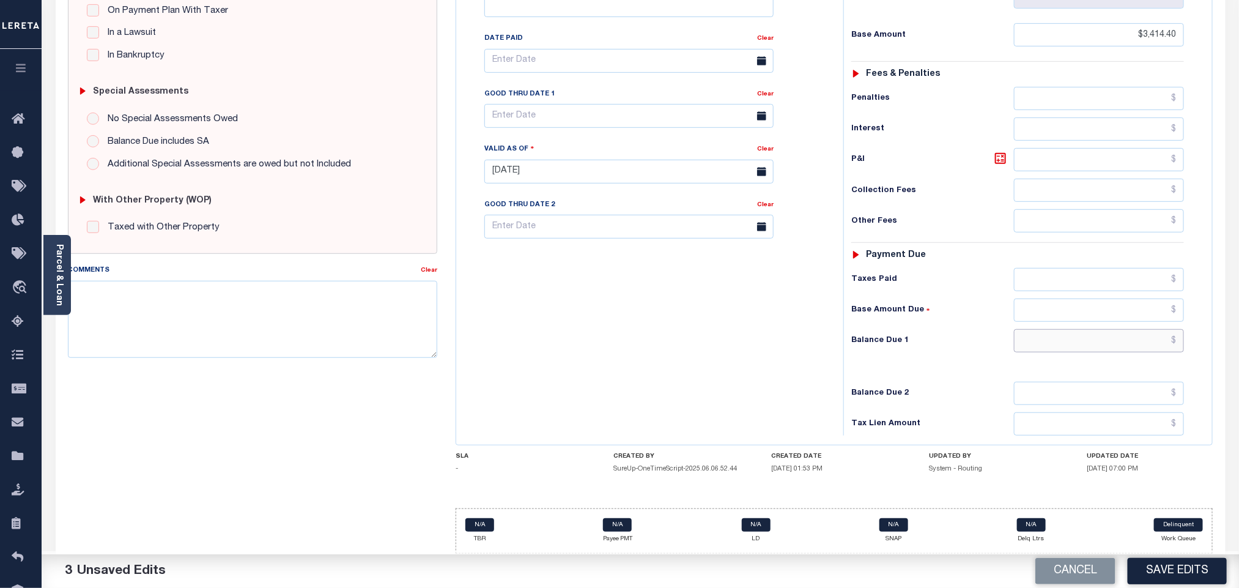
click at [1061, 347] on input "text" at bounding box center [1099, 340] width 171 height 23
paste input "3,493.12"
type input "$3,493.12"
click at [1002, 156] on icon at bounding box center [1000, 158] width 7 height 7
type input "$78.72"
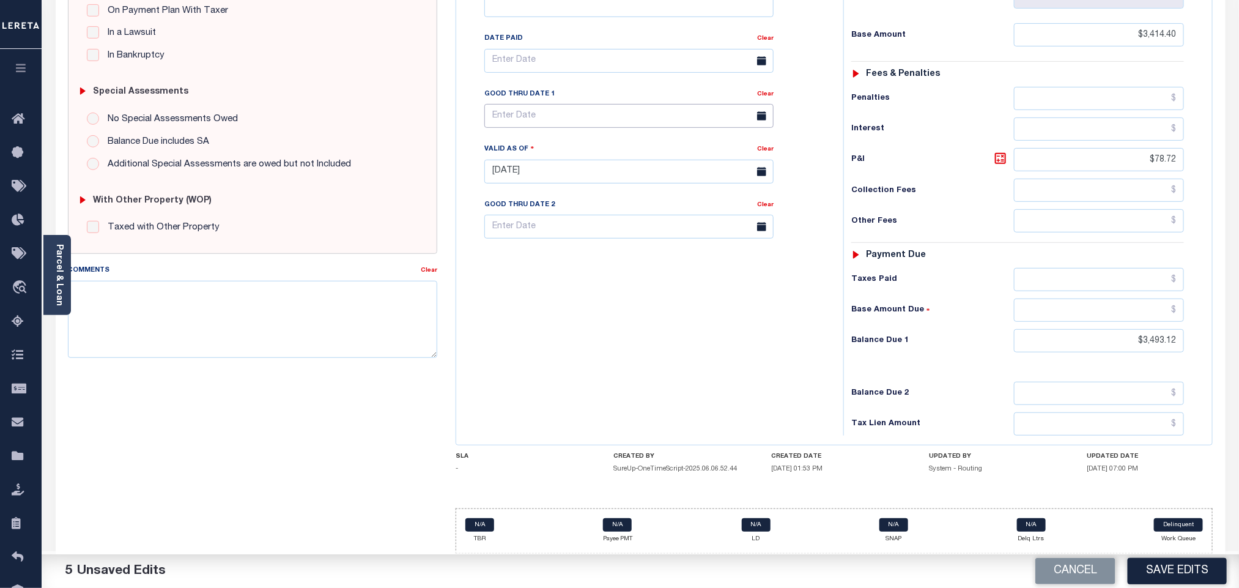
click at [543, 116] on input "text" at bounding box center [628, 116] width 289 height 24
click at [604, 182] on span "2" at bounding box center [606, 193] width 24 height 24
type input "[DATE]"
click at [1165, 569] on button "Save Edits" at bounding box center [1177, 571] width 99 height 26
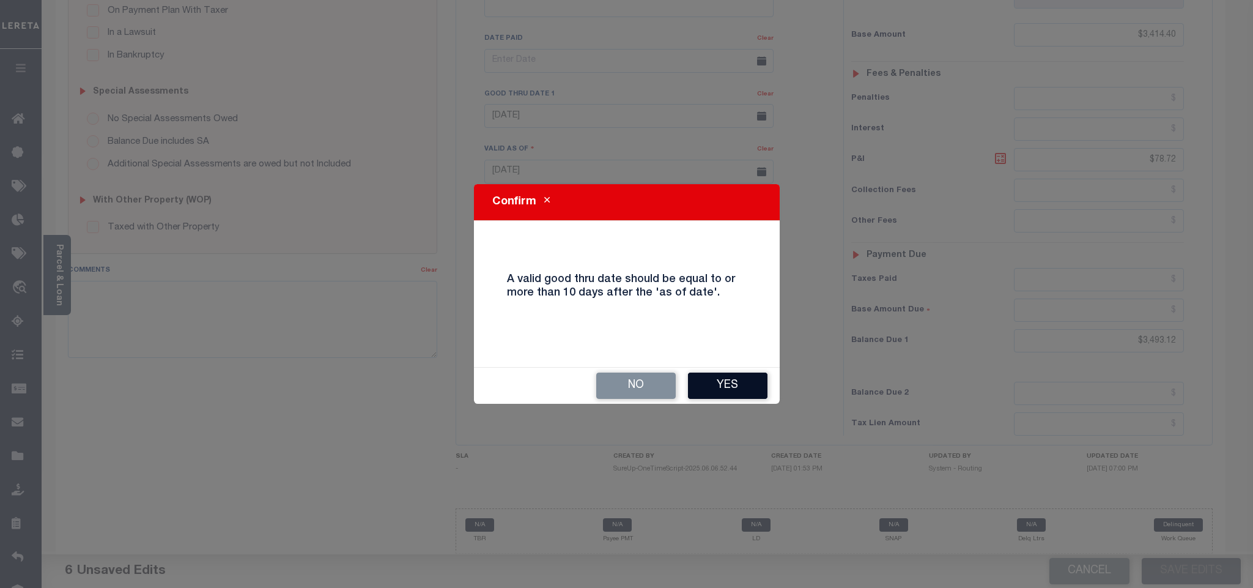
click at [722, 389] on button "Yes" at bounding box center [727, 385] width 79 height 26
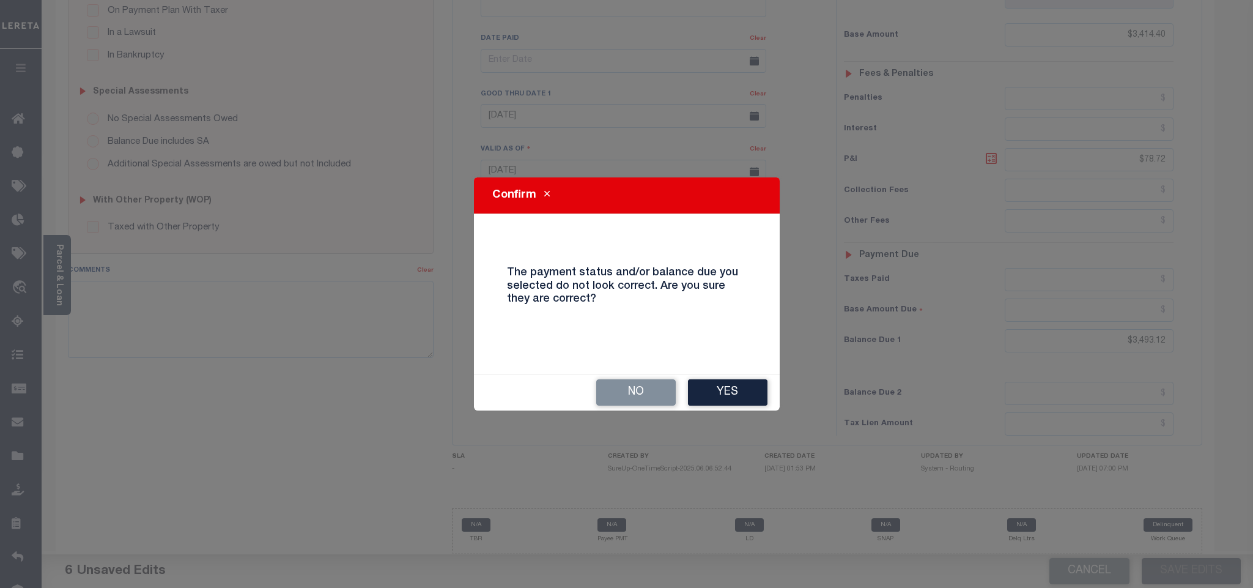
click at [722, 389] on button "Yes" at bounding box center [727, 392] width 79 height 26
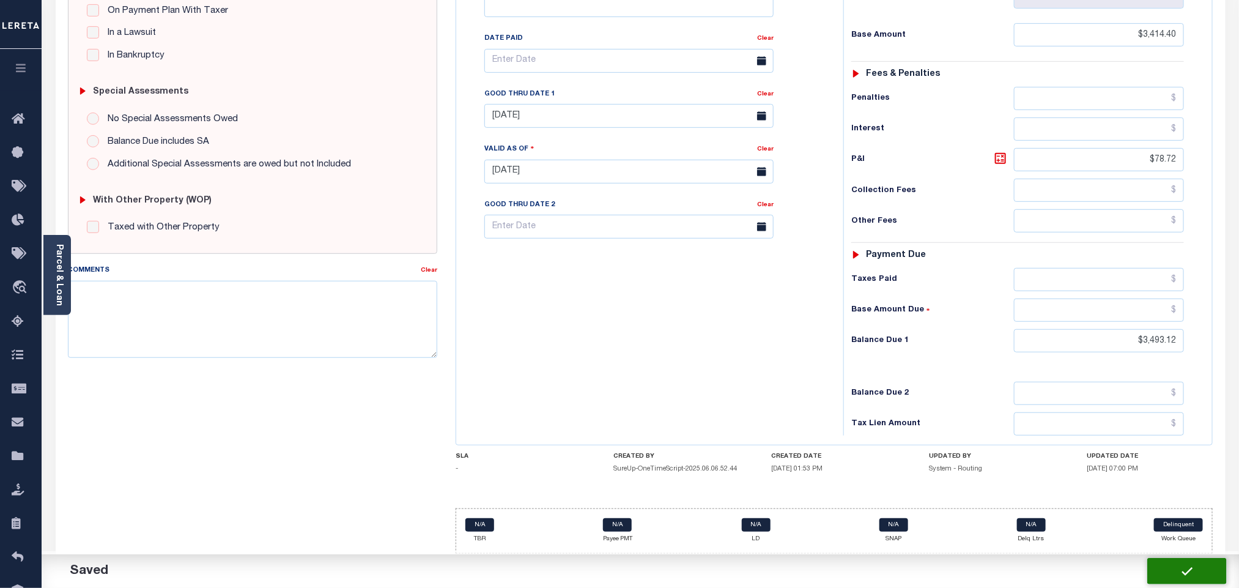
checkbox input "false"
type input "$3,414.4"
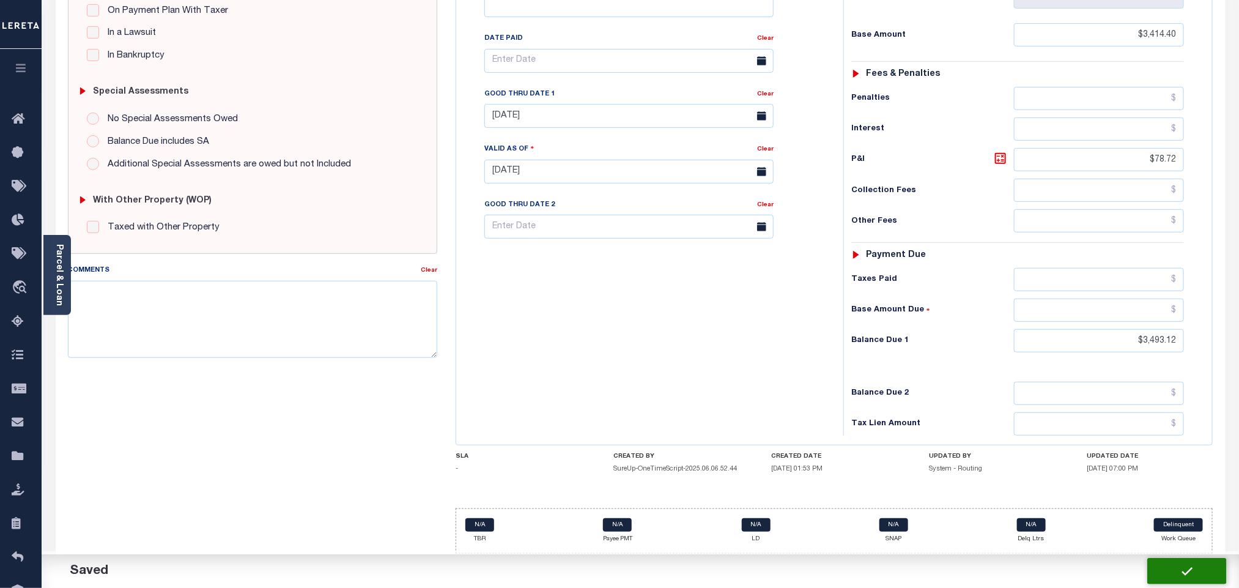
type input "$78.72"
type input "$3,493.12"
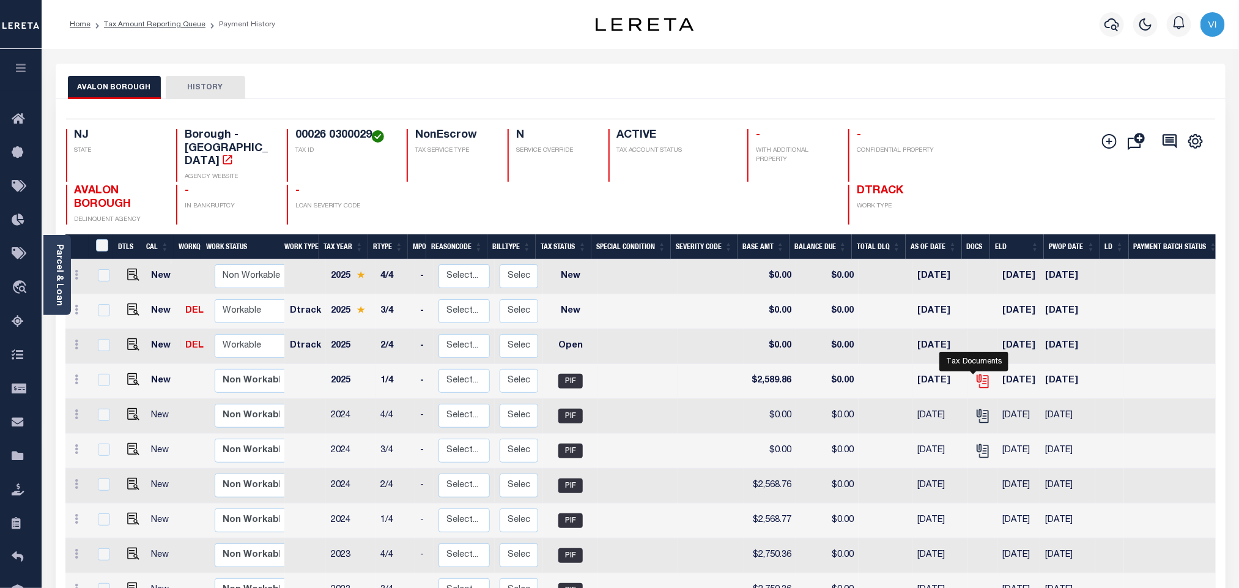
click at [977, 374] on icon "" at bounding box center [982, 379] width 10 height 10
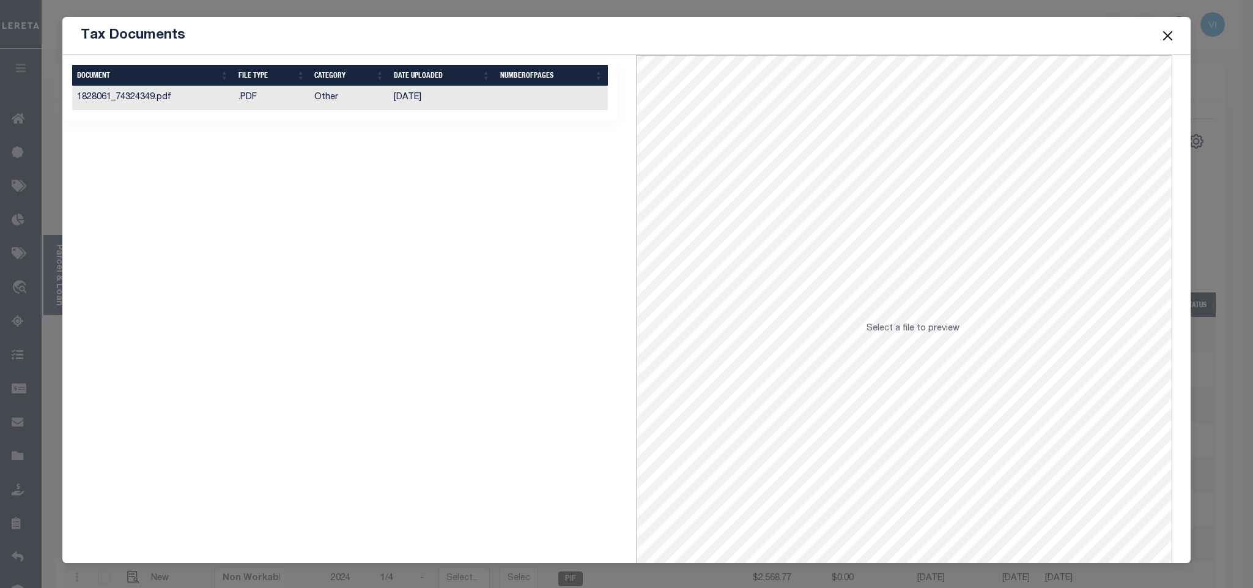
click at [230, 106] on td "1828061_74324349.pdf" at bounding box center [152, 98] width 161 height 24
click at [1165, 32] on button "Close" at bounding box center [1167, 36] width 16 height 16
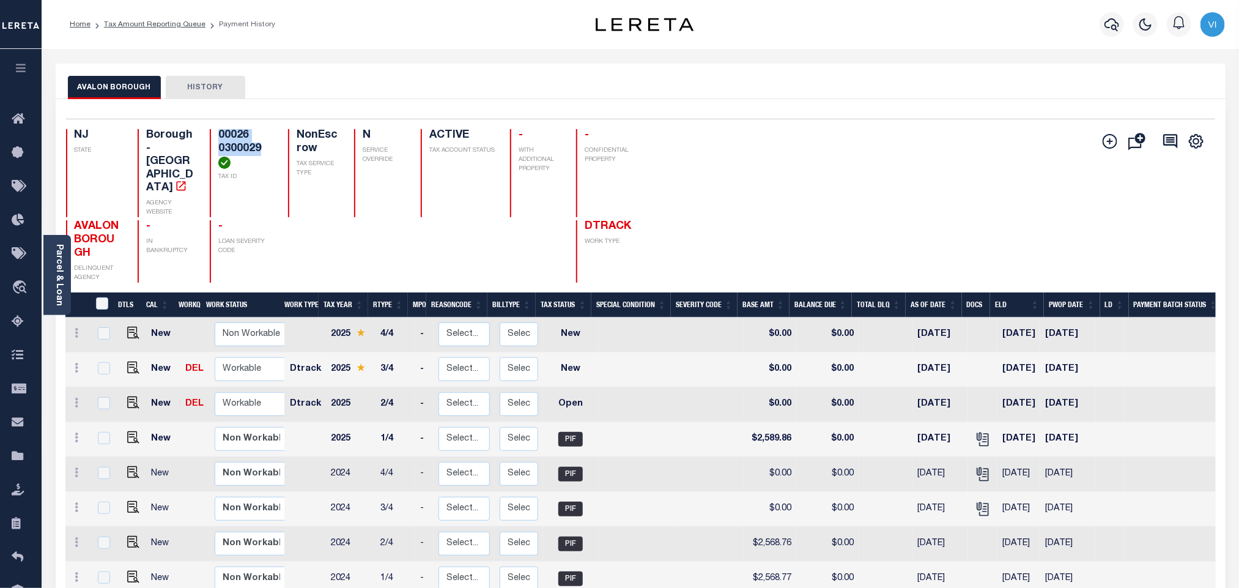
drag, startPoint x: 263, startPoint y: 149, endPoint x: 221, endPoint y: 134, distance: 44.7
click at [216, 134] on div "00026 0300029 TAX ID" at bounding box center [241, 173] width 63 height 88
copy h4 "00026 0300029"
click at [135, 396] on img "" at bounding box center [133, 402] width 12 height 12
checkbox input "true"
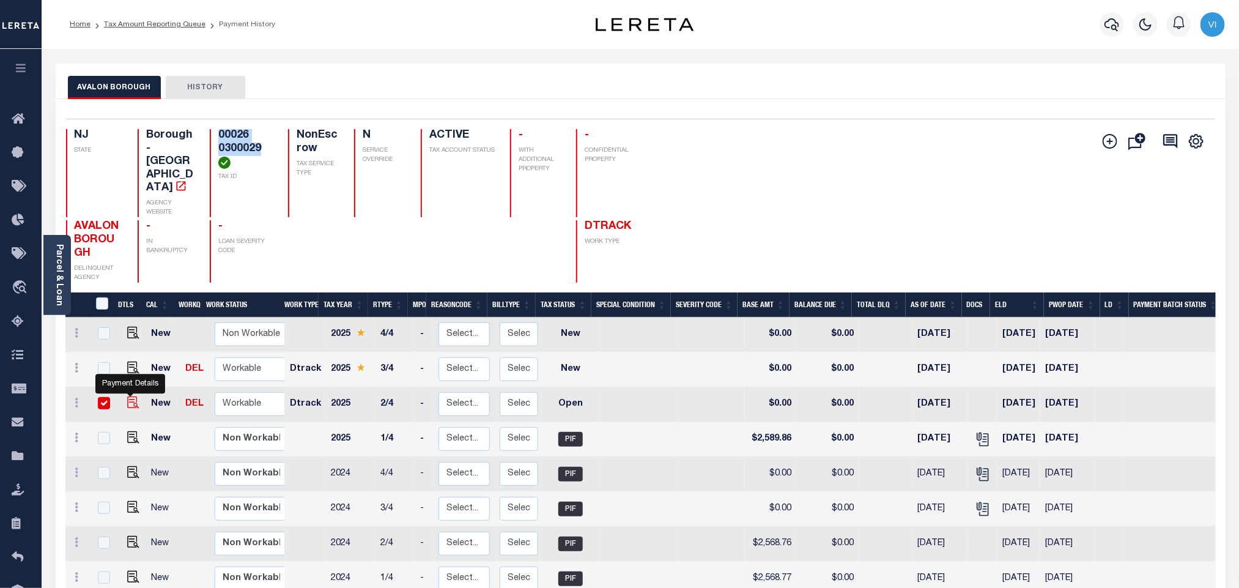
checkbox input "true"
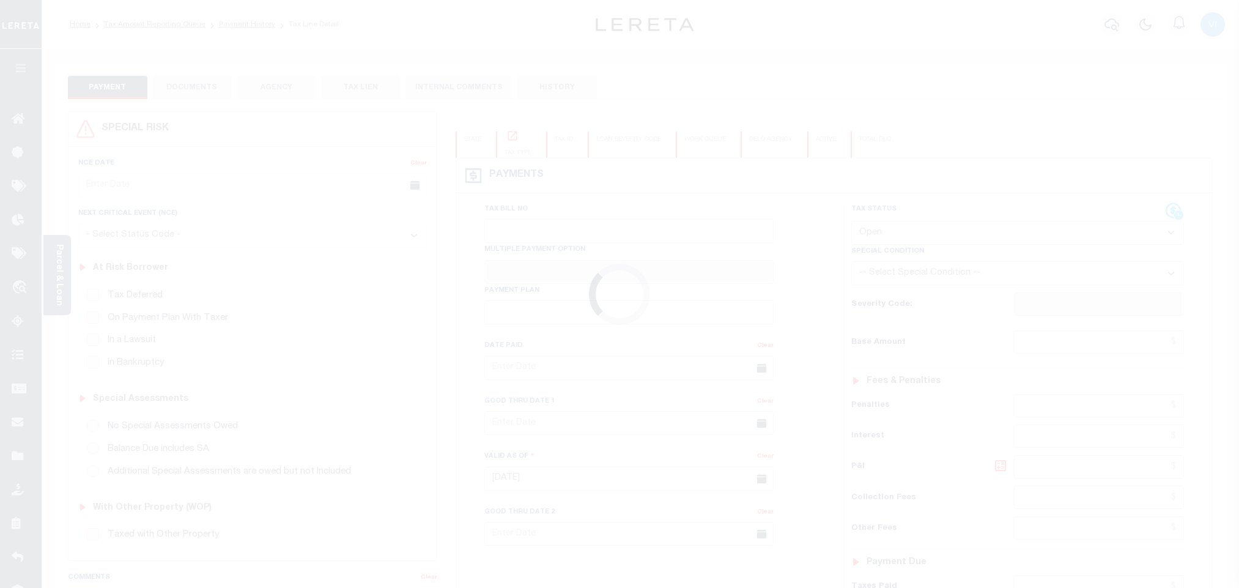
select select "OP2"
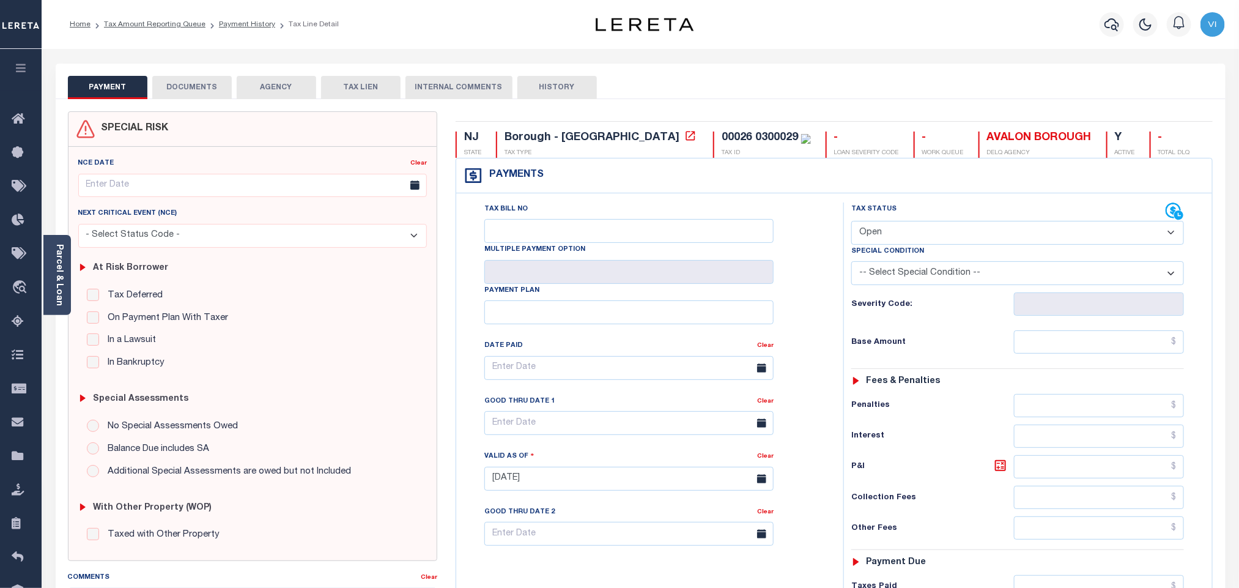
click at [210, 94] on body "Home Tax Amount Reporting Queue Payment History Tax Line Detail Profile" at bounding box center [619, 449] width 1239 height 898
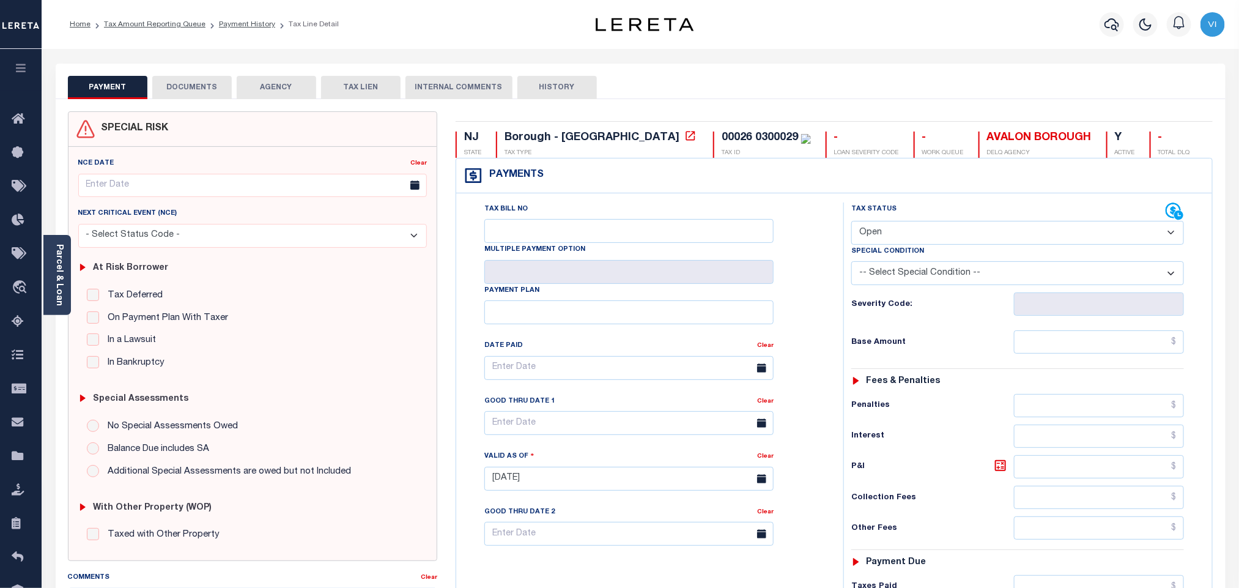
click at [213, 94] on button "DOCUMENTS" at bounding box center [191, 87] width 79 height 23
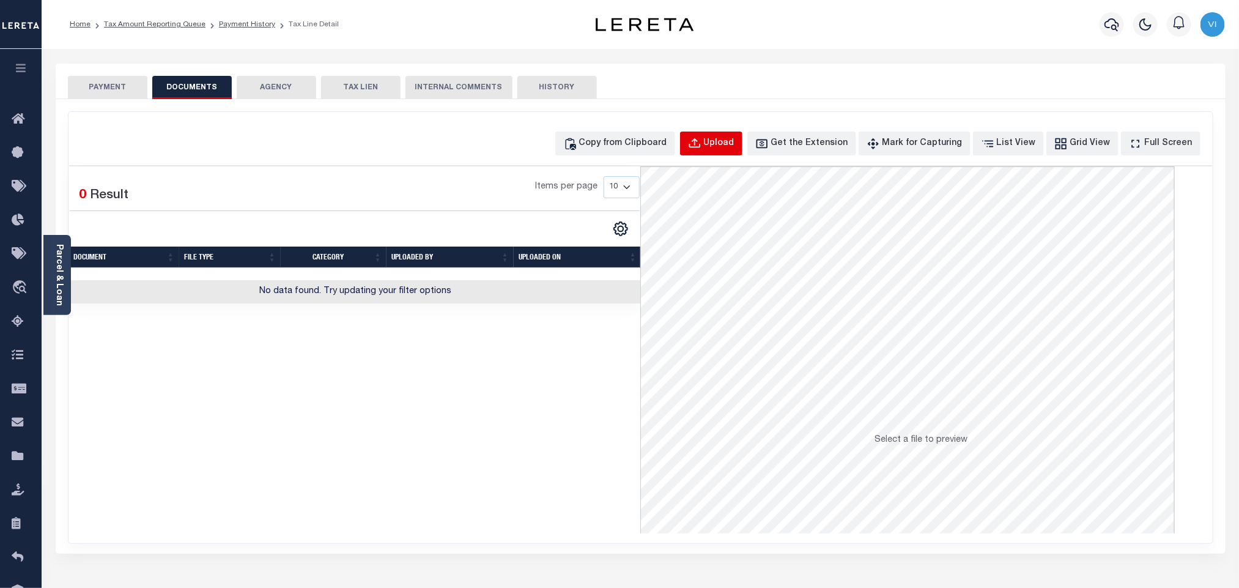
click at [734, 142] on div "Upload" at bounding box center [719, 143] width 31 height 13
select select "POP"
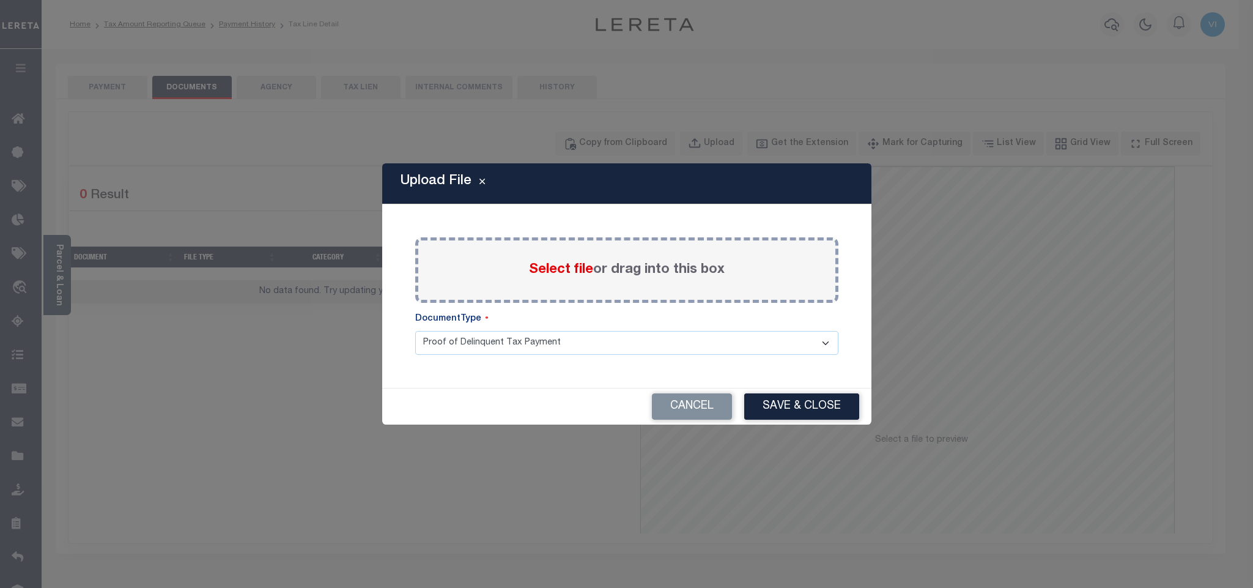
click at [547, 268] on span "Select file" at bounding box center [561, 269] width 64 height 13
click at [0, 0] on input "Select file or drag into this box" at bounding box center [0, 0] width 0 height 0
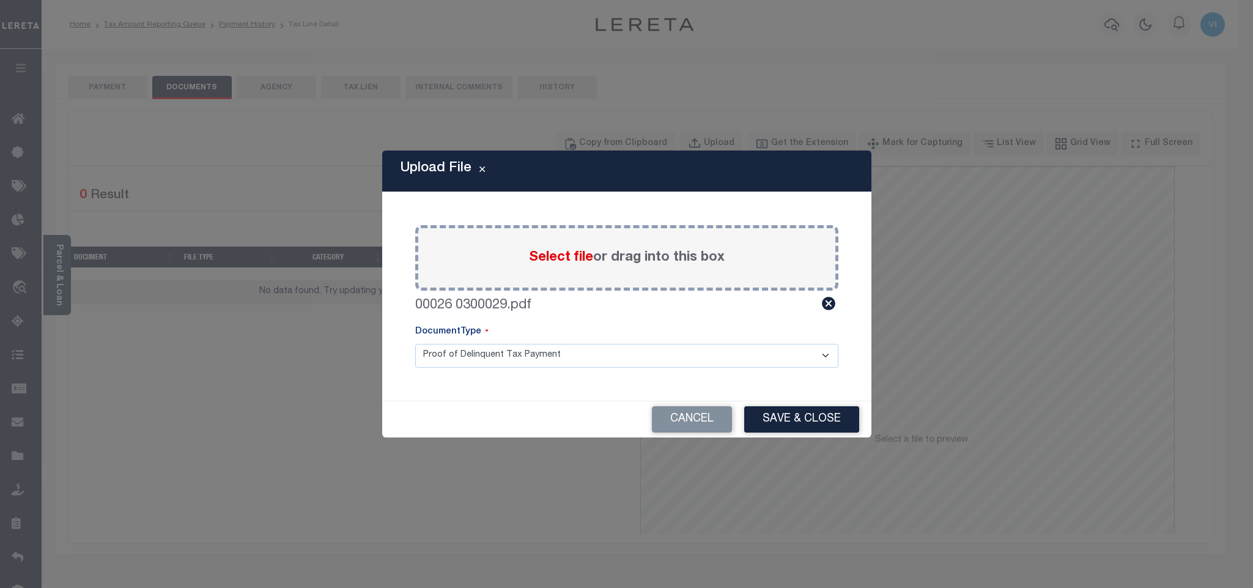
click at [459, 358] on select "Proof of Delinquent Tax Payment" at bounding box center [626, 356] width 423 height 24
click at [415, 344] on select "Proof of Delinquent Tax Payment" at bounding box center [626, 356] width 423 height 24
click at [880, 435] on div "Upload File Paste copied image or file into this box Select file or drag into t…" at bounding box center [626, 294] width 1253 height 588
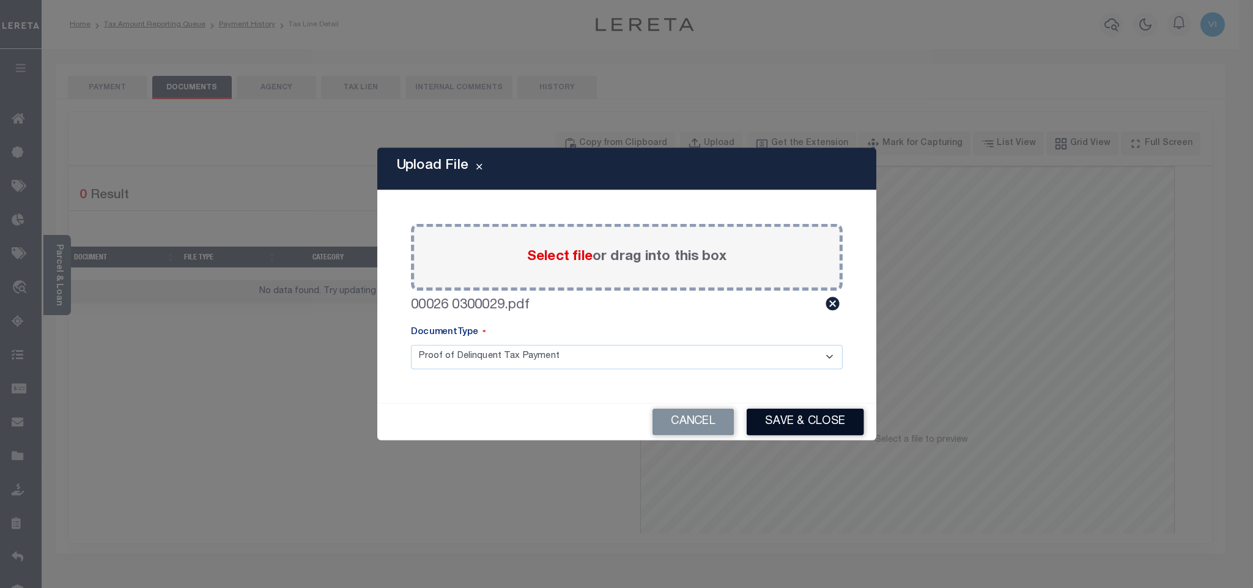
click at [808, 421] on button "Save & Close" at bounding box center [804, 421] width 117 height 27
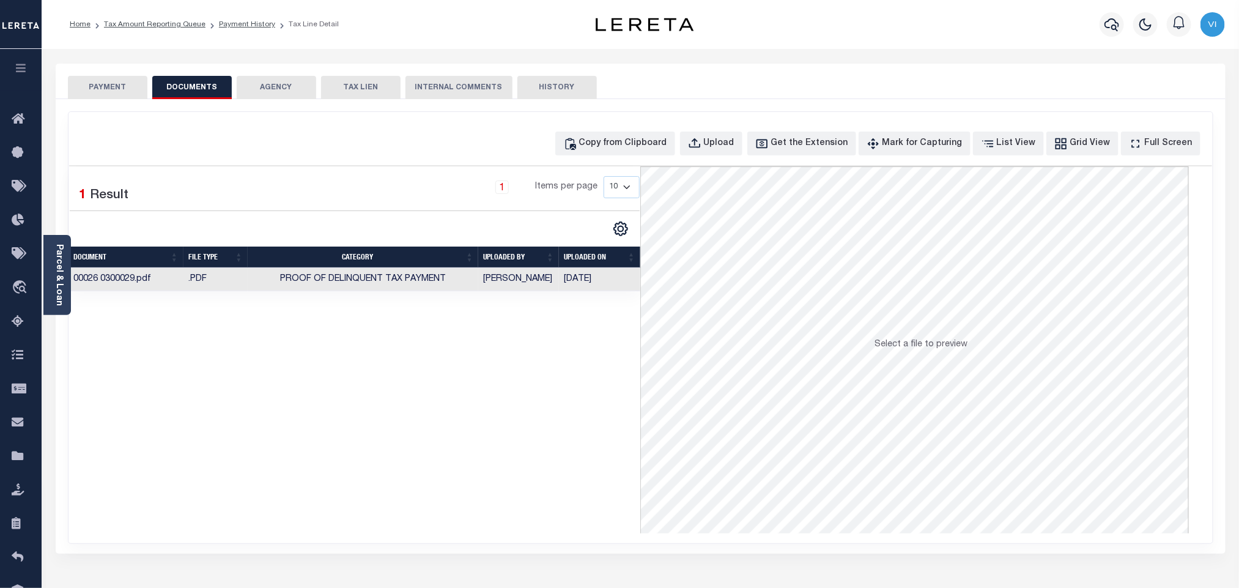
click at [139, 90] on button "PAYMENT" at bounding box center [107, 87] width 79 height 23
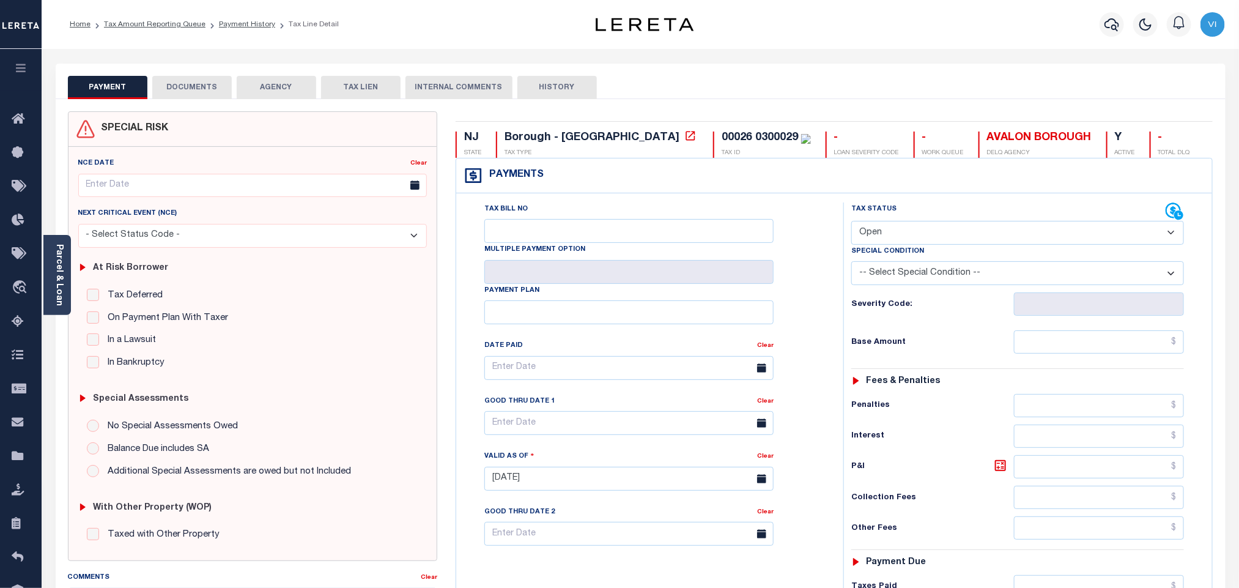
drag, startPoint x: 885, startPoint y: 237, endPoint x: 880, endPoint y: 244, distance: 8.5
click at [885, 237] on select "- Select Status Code - Open Due/Unpaid Paid Incomplete No Tax Due Internal Refu…" at bounding box center [1017, 233] width 333 height 24
select select "PYD"
click at [851, 222] on select "- Select Status Code - Open Due/Unpaid Paid Incomplete No Tax Due Internal Refu…" at bounding box center [1017, 233] width 333 height 24
type input "[DATE]"
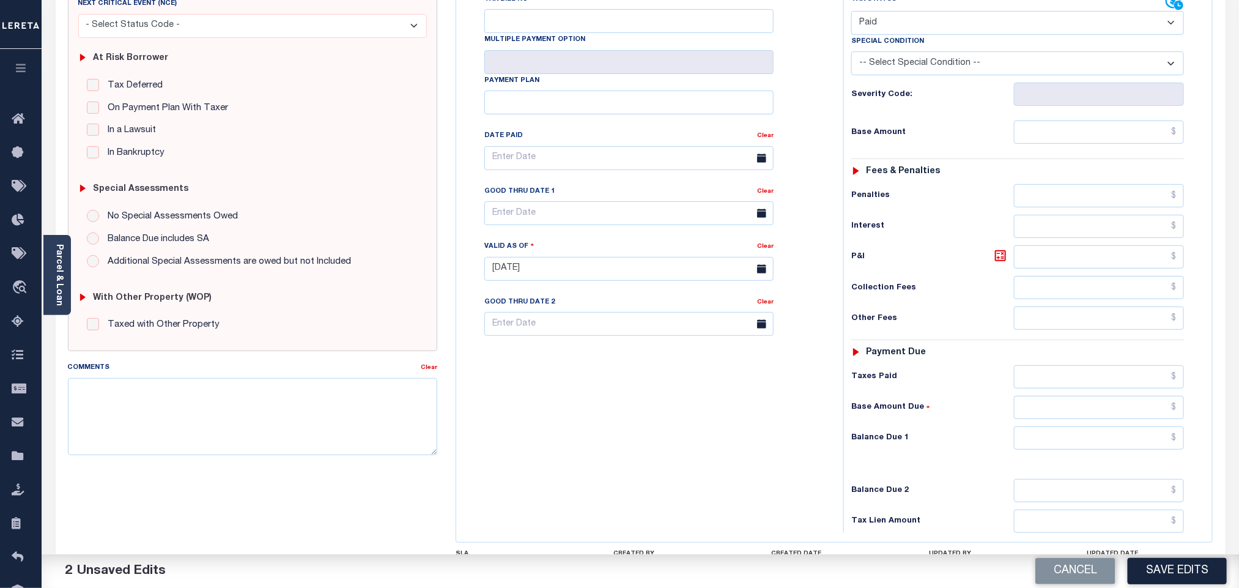
scroll to position [318, 0]
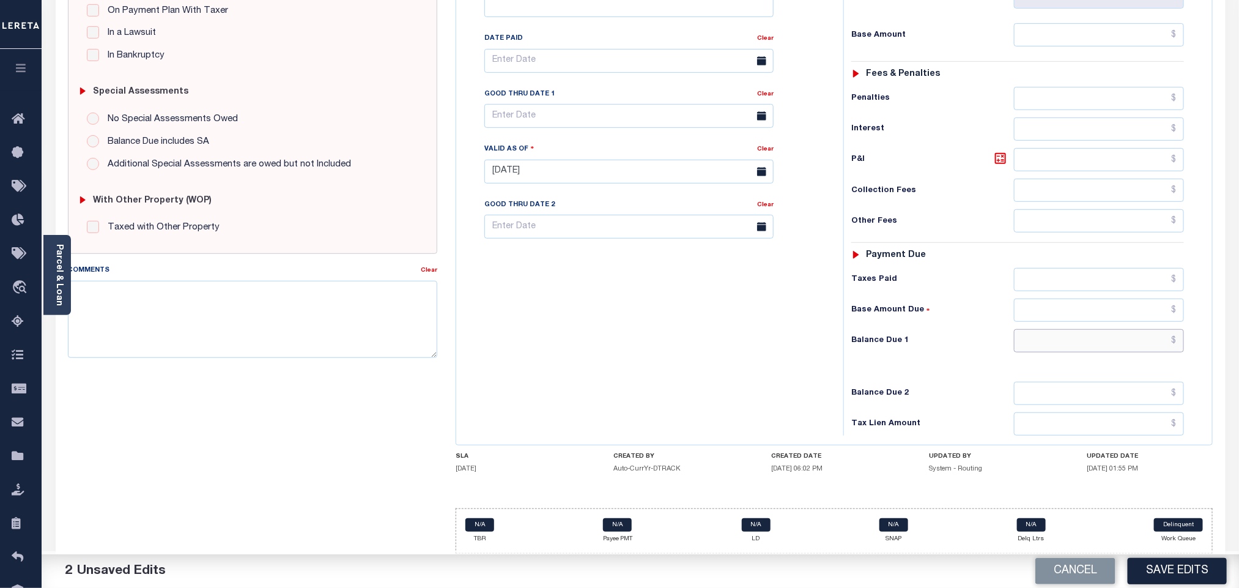
click at [1022, 333] on input "text" at bounding box center [1099, 340] width 171 height 23
type input "$0.00"
click at [958, 386] on div "Balance Due 2" at bounding box center [1017, 393] width 333 height 23
click at [1164, 567] on button "Save Edits" at bounding box center [1177, 571] width 99 height 26
checkbox input "false"
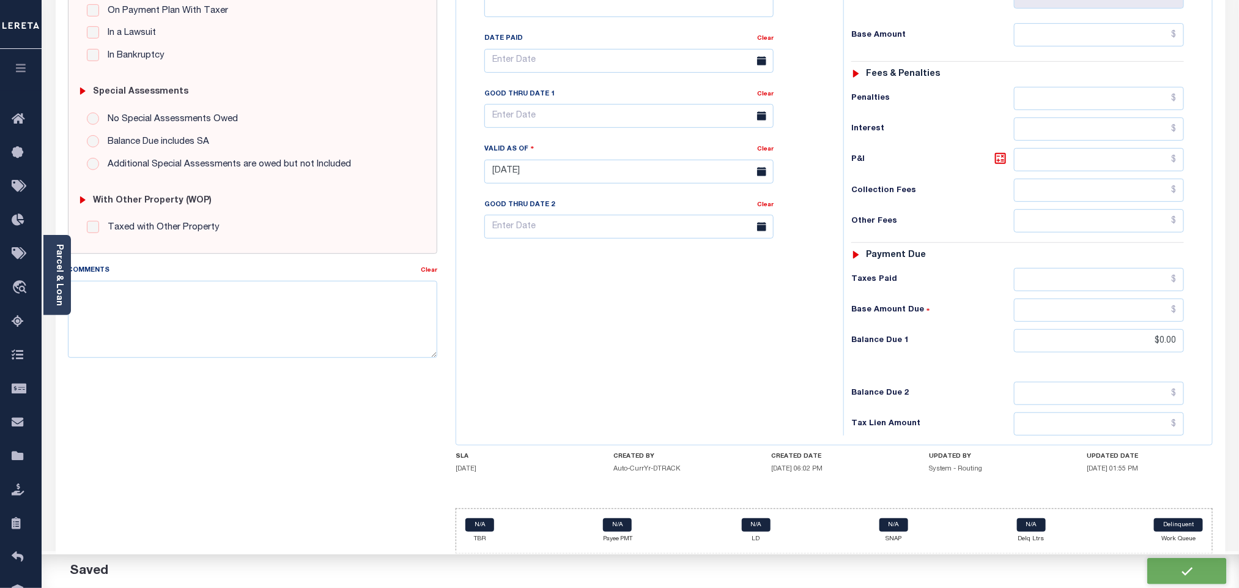
checkbox input "false"
type input "$0"
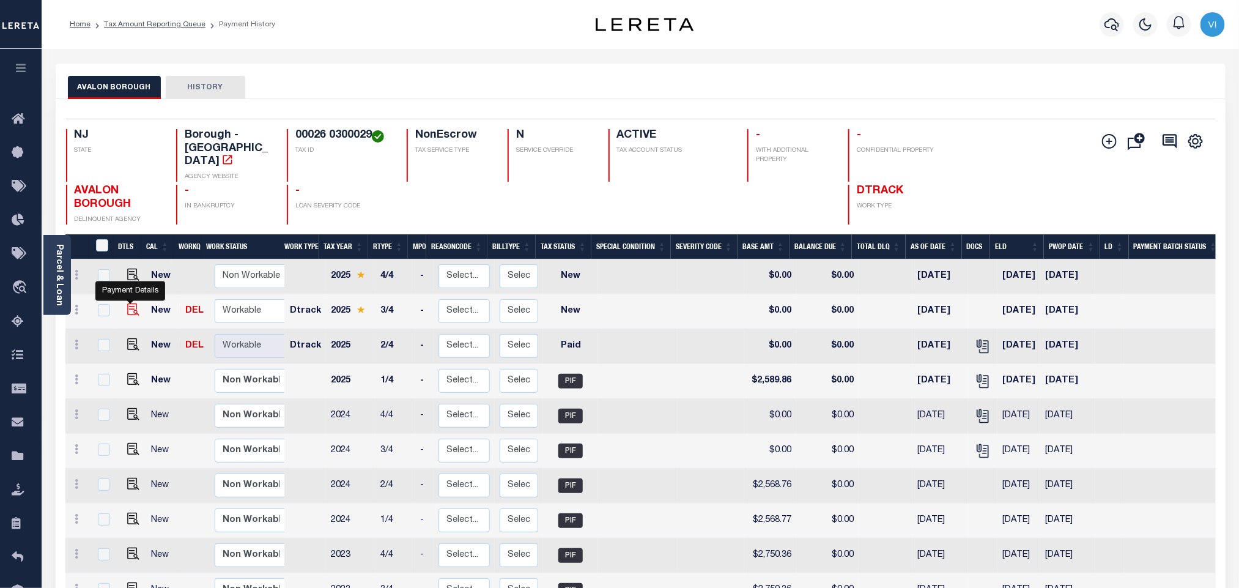
click at [128, 303] on img "" at bounding box center [133, 309] width 12 height 12
checkbox input "true"
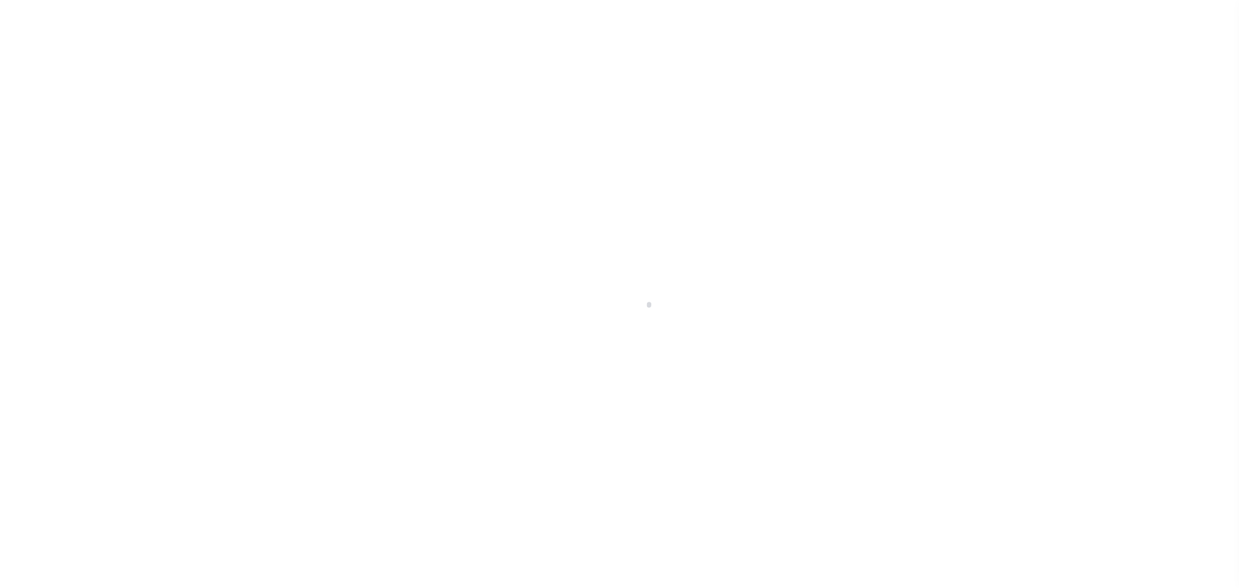
select select "NW2"
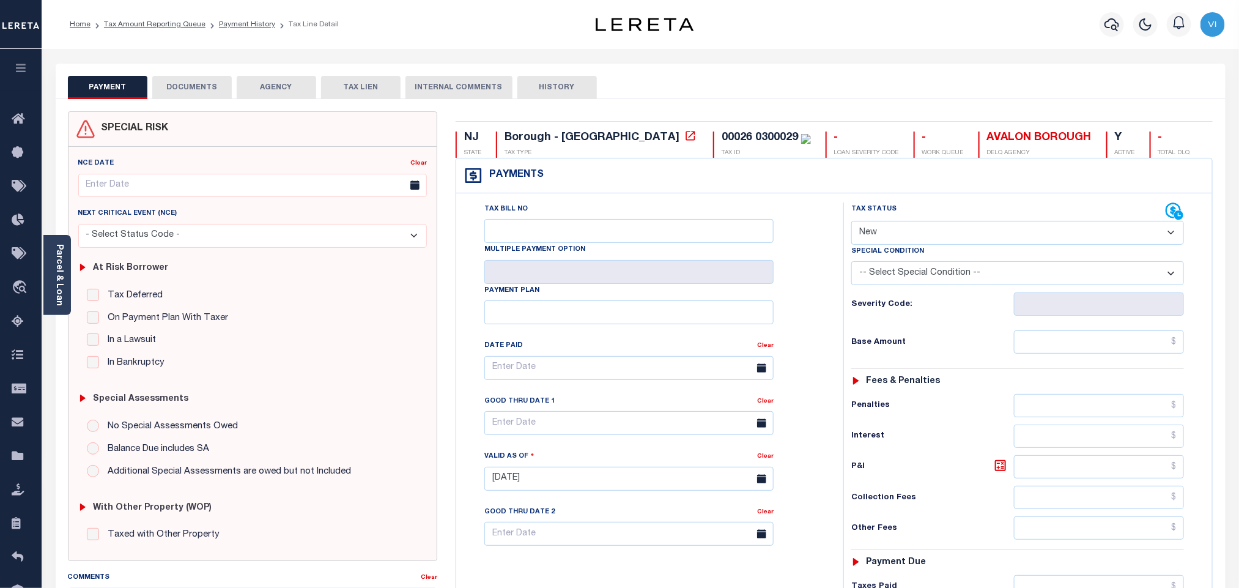
click at [204, 81] on button "DOCUMENTS" at bounding box center [191, 87] width 79 height 23
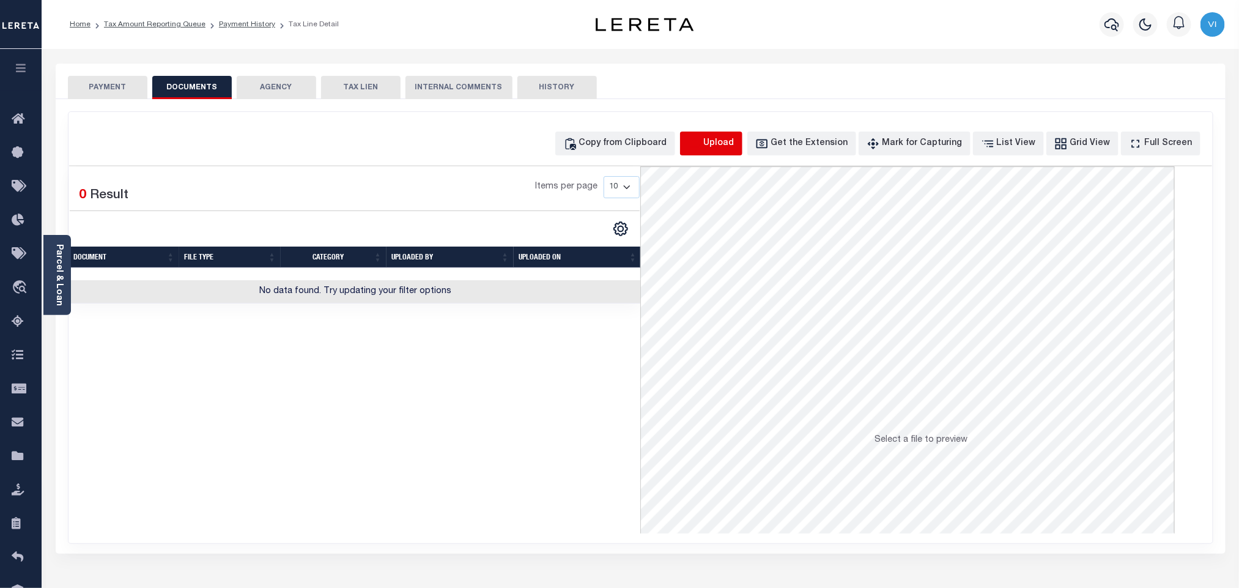
click at [701, 138] on icon "button" at bounding box center [694, 143] width 13 height 13
select select "POP"
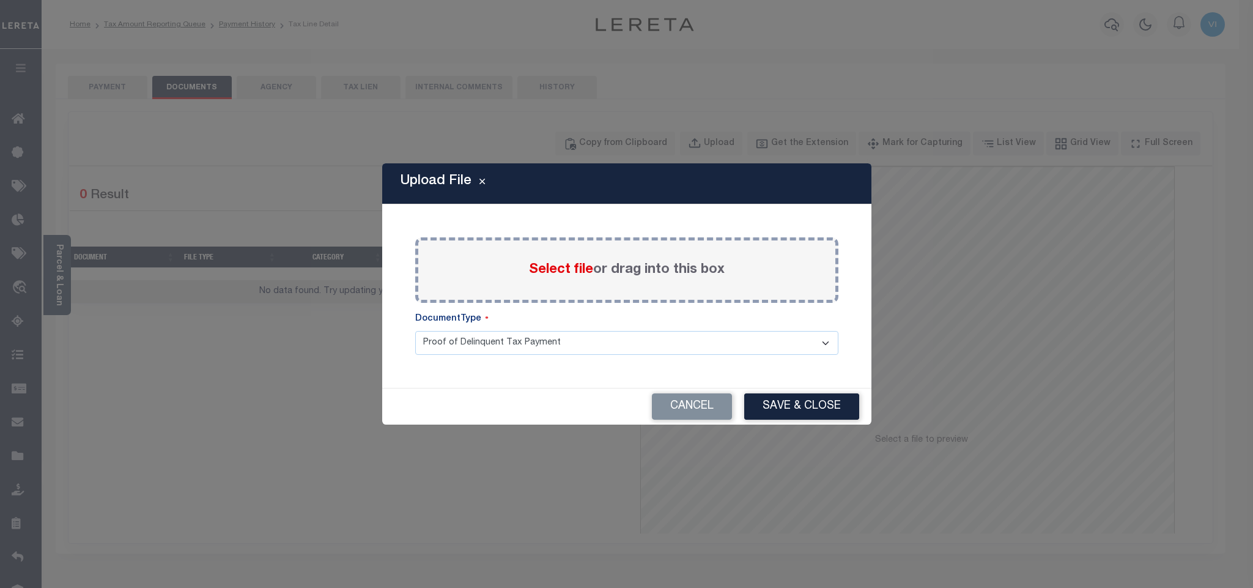
click at [560, 266] on span "Select file" at bounding box center [561, 269] width 64 height 13
click at [0, 0] on input "Select file or drag into this box" at bounding box center [0, 0] width 0 height 0
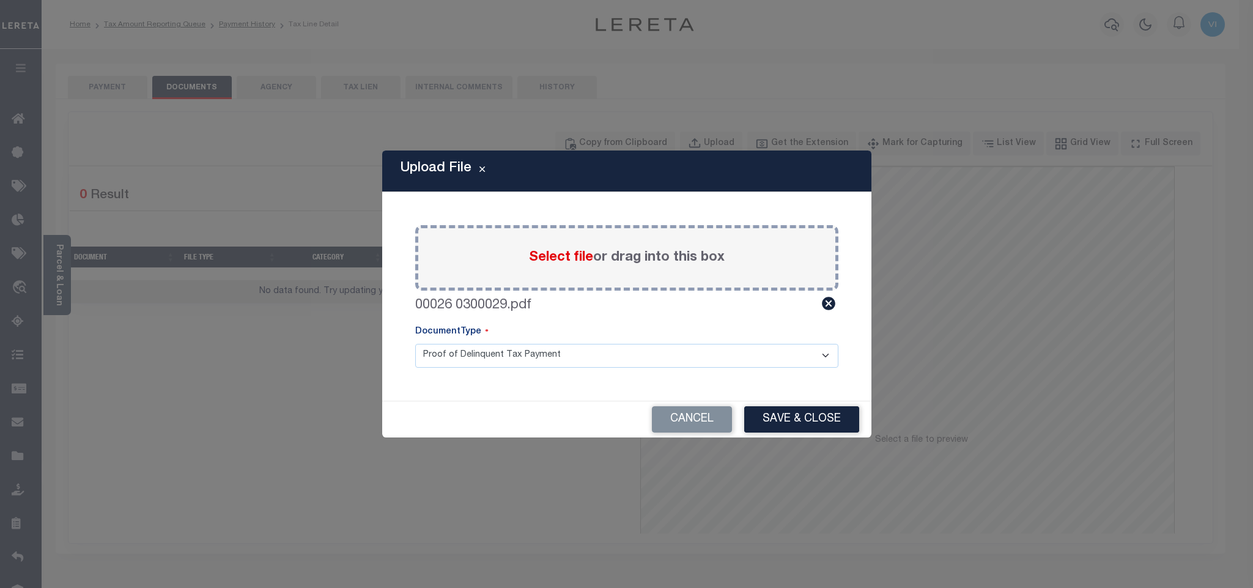
click at [454, 364] on select "Proof of Delinquent Tax Payment" at bounding box center [626, 356] width 423 height 24
click at [415, 344] on select "Proof of Delinquent Tax Payment" at bounding box center [626, 356] width 423 height 24
click at [785, 421] on button "Save & Close" at bounding box center [801, 419] width 115 height 26
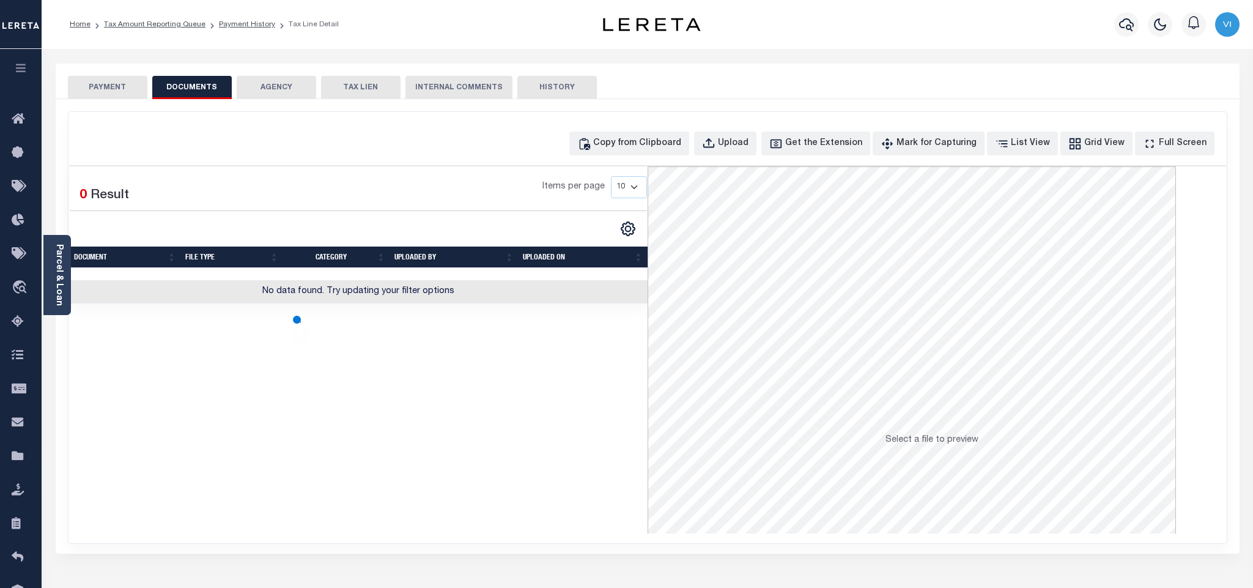
click at [96, 90] on button "PAYMENT" at bounding box center [107, 87] width 79 height 23
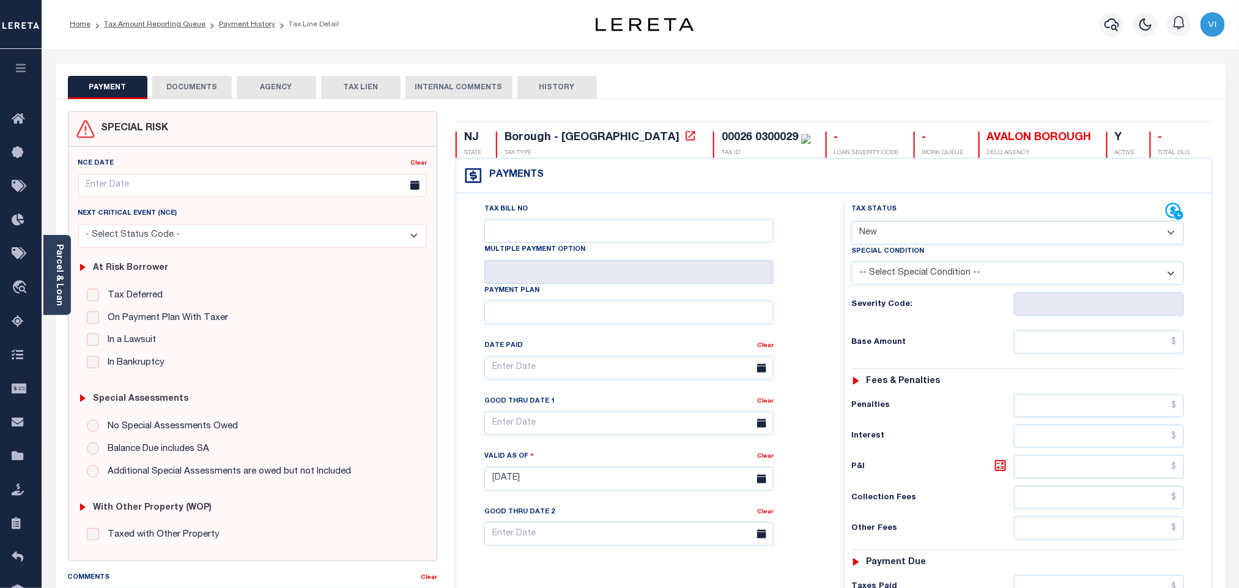
click at [896, 238] on select "- Select Status Code - Open Due/Unpaid Paid Incomplete No Tax Due Internal Refu…" at bounding box center [1017, 233] width 333 height 24
select select "PYD"
click at [851, 222] on select "- Select Status Code - Open Due/Unpaid Paid Incomplete No Tax Due Internal Refu…" at bounding box center [1017, 233] width 333 height 24
type input "[DATE]"
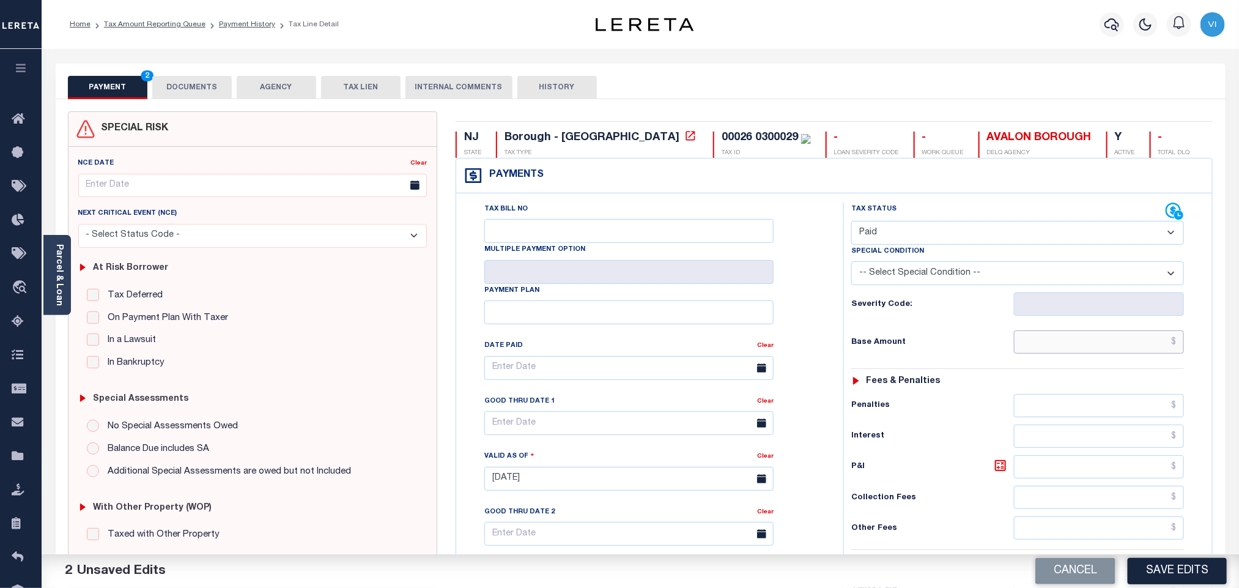
click at [1050, 352] on input "text" at bounding box center [1099, 341] width 171 height 23
paste input "2,539.24"
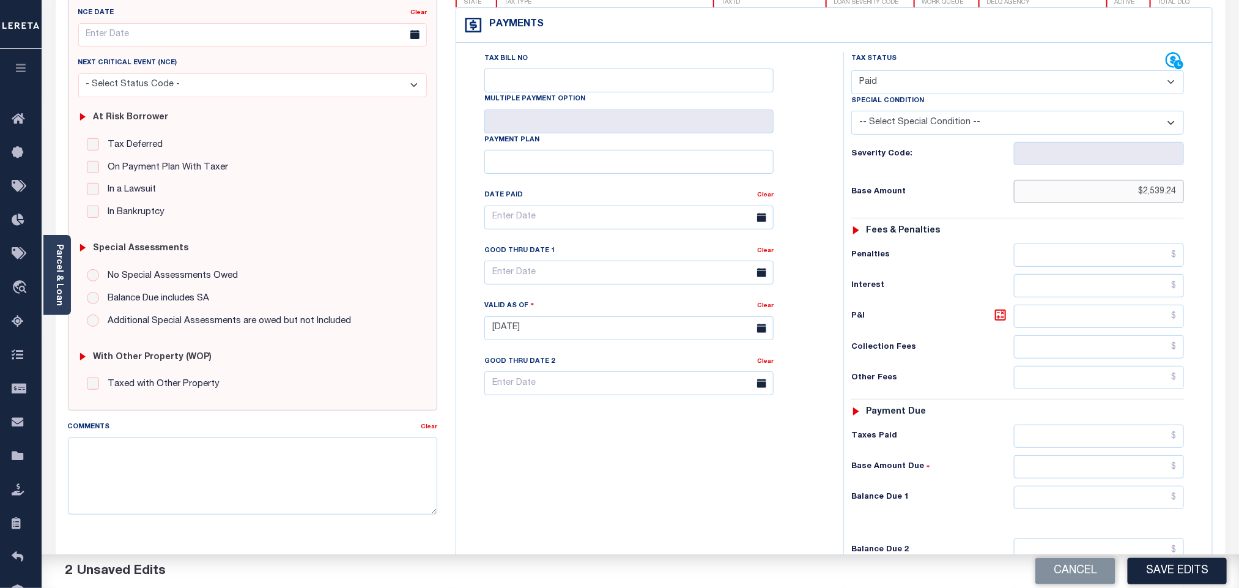
scroll to position [318, 0]
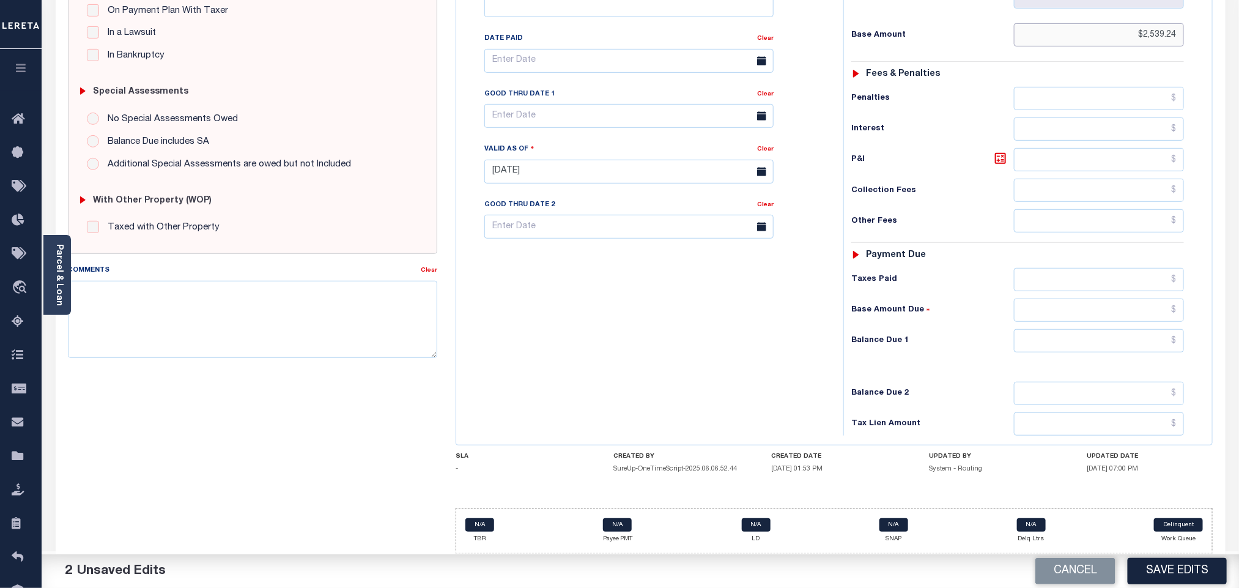
type input "$2,539.24"
click at [1036, 347] on input "text" at bounding box center [1099, 340] width 171 height 23
type input "$0.00"
click at [956, 378] on div "Tax Status Status - Select Status Code -" at bounding box center [1021, 165] width 356 height 540
click at [1158, 569] on button "Save Edits" at bounding box center [1177, 571] width 99 height 26
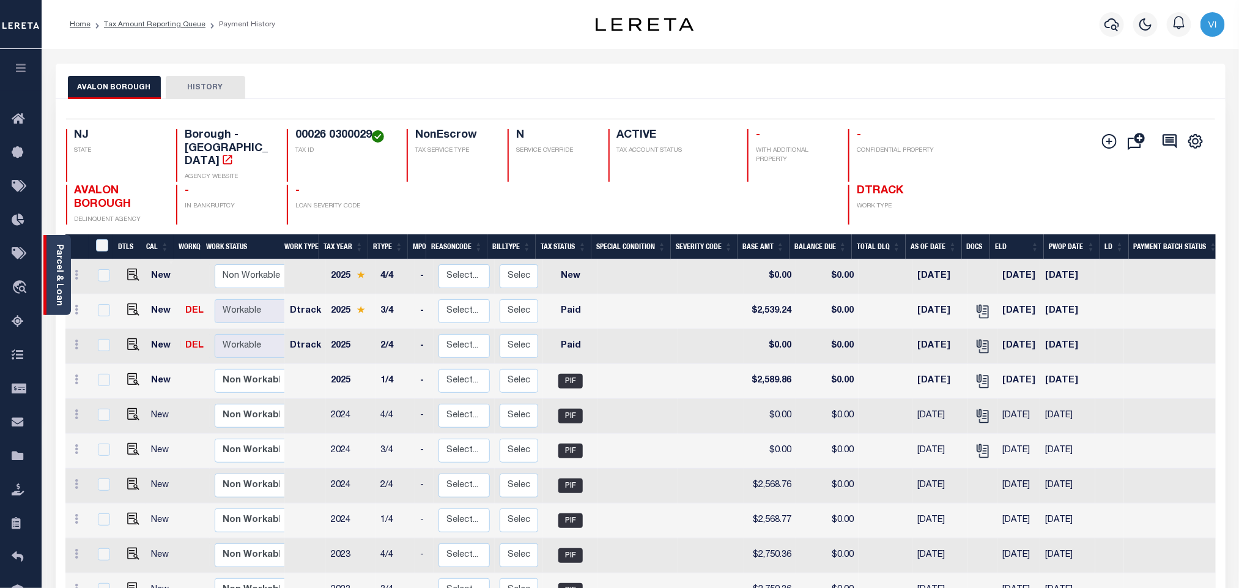
click at [59, 276] on link "Parcel & Loan" at bounding box center [58, 275] width 9 height 62
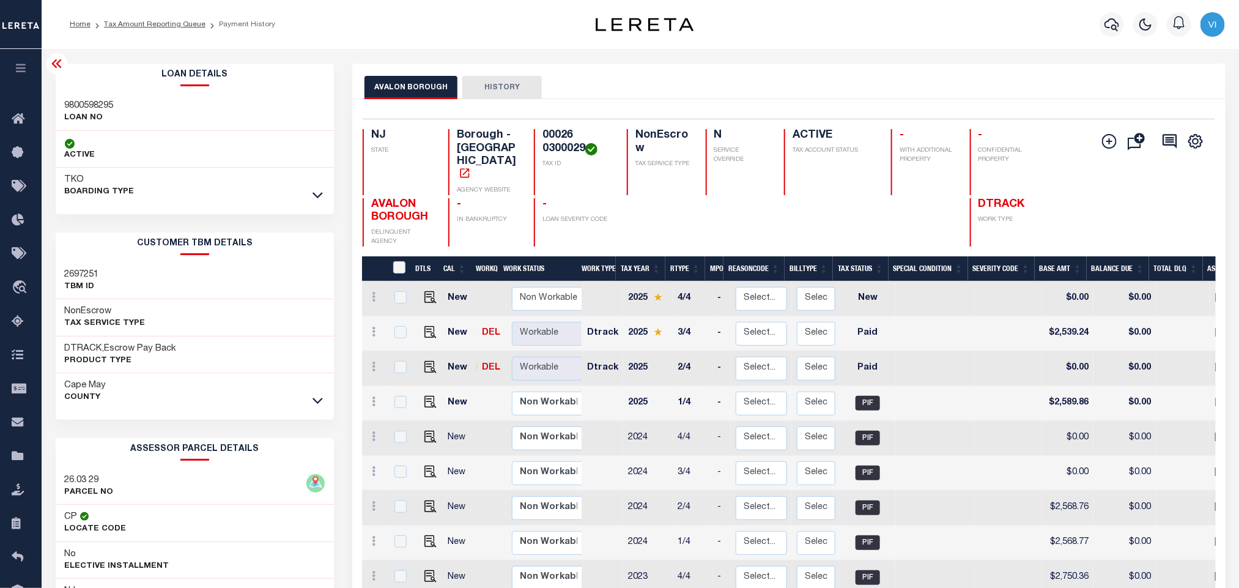
click at [63, 94] on div "9800598295 LOAN NO" at bounding box center [195, 112] width 279 height 37
copy h3 "9800598295"
drag, startPoint x: 584, startPoint y: 146, endPoint x: 544, endPoint y: 134, distance: 42.0
click at [544, 134] on h4 "00026 0300029" at bounding box center [577, 142] width 70 height 26
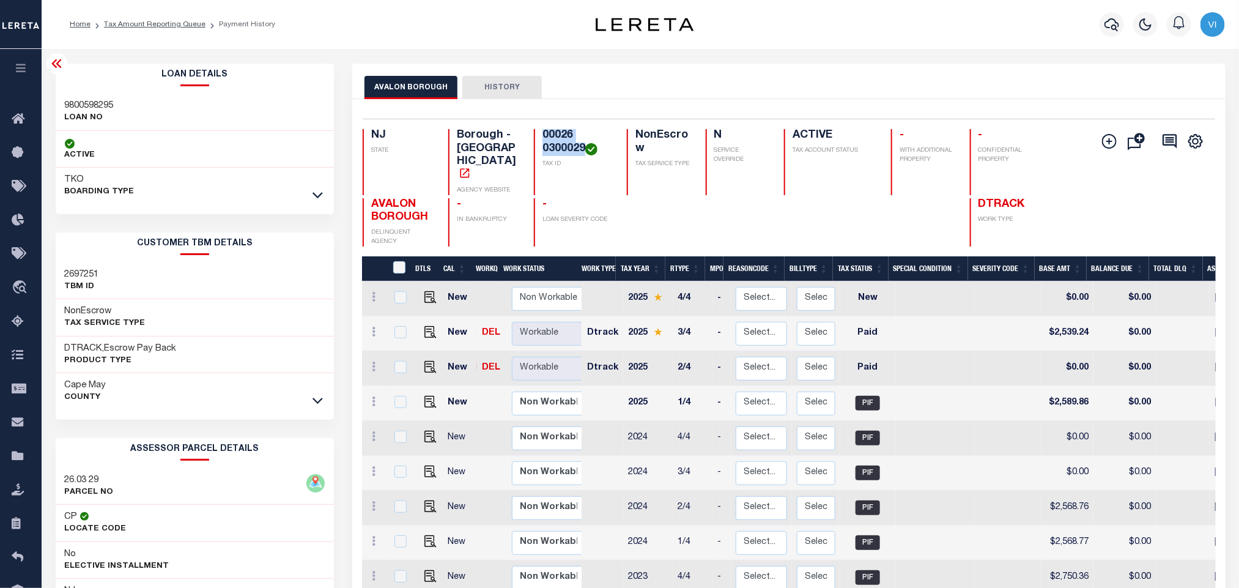
copy h4 "00026 0300029"
drag, startPoint x: 129, startPoint y: 105, endPoint x: 56, endPoint y: 105, distance: 73.4
click at [56, 105] on div "9800598295 LOAN NO" at bounding box center [195, 112] width 279 height 37
click at [673, 198] on div at bounding box center [659, 222] width 64 height 49
